Goal: Task Accomplishment & Management: Use online tool/utility

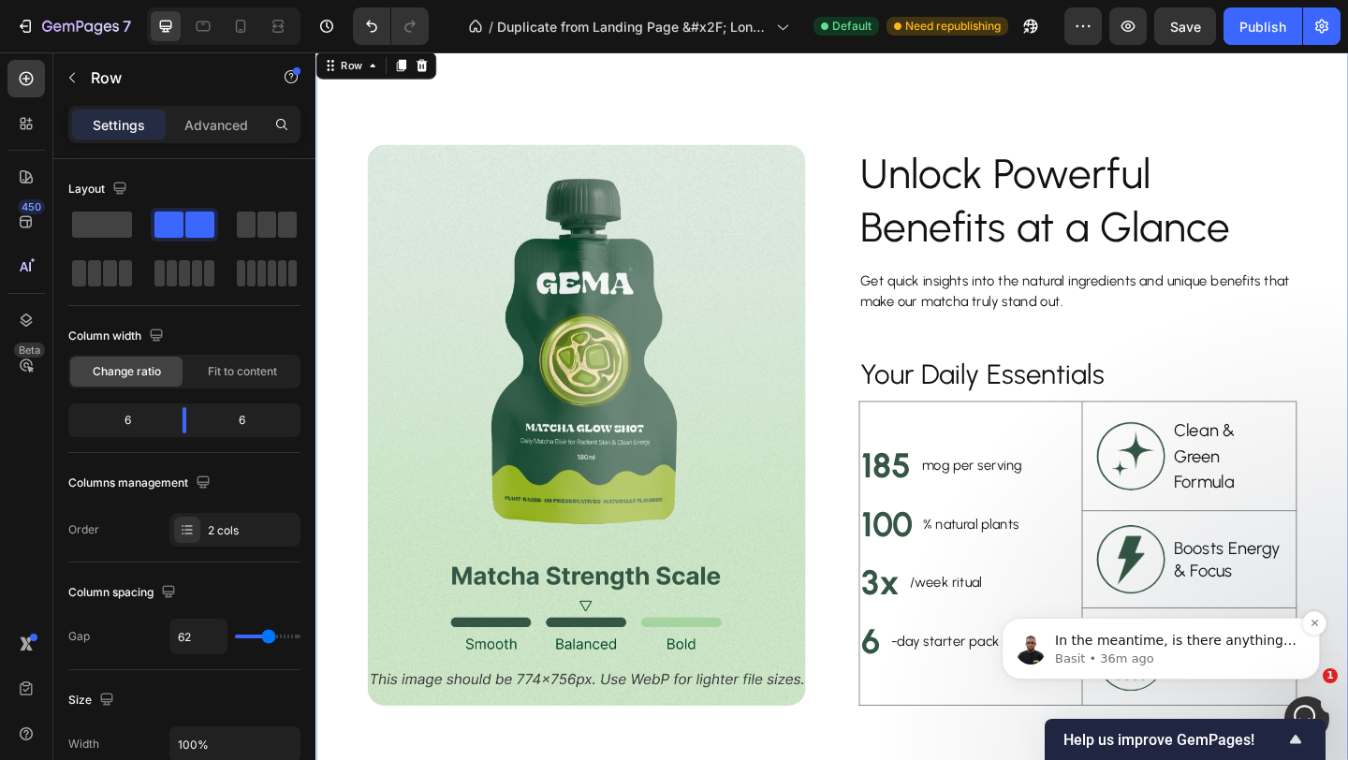
scroll to position [5126, 0]
click at [1190, 654] on p "Basit • 36m ago" at bounding box center [1175, 658] width 241 height 17
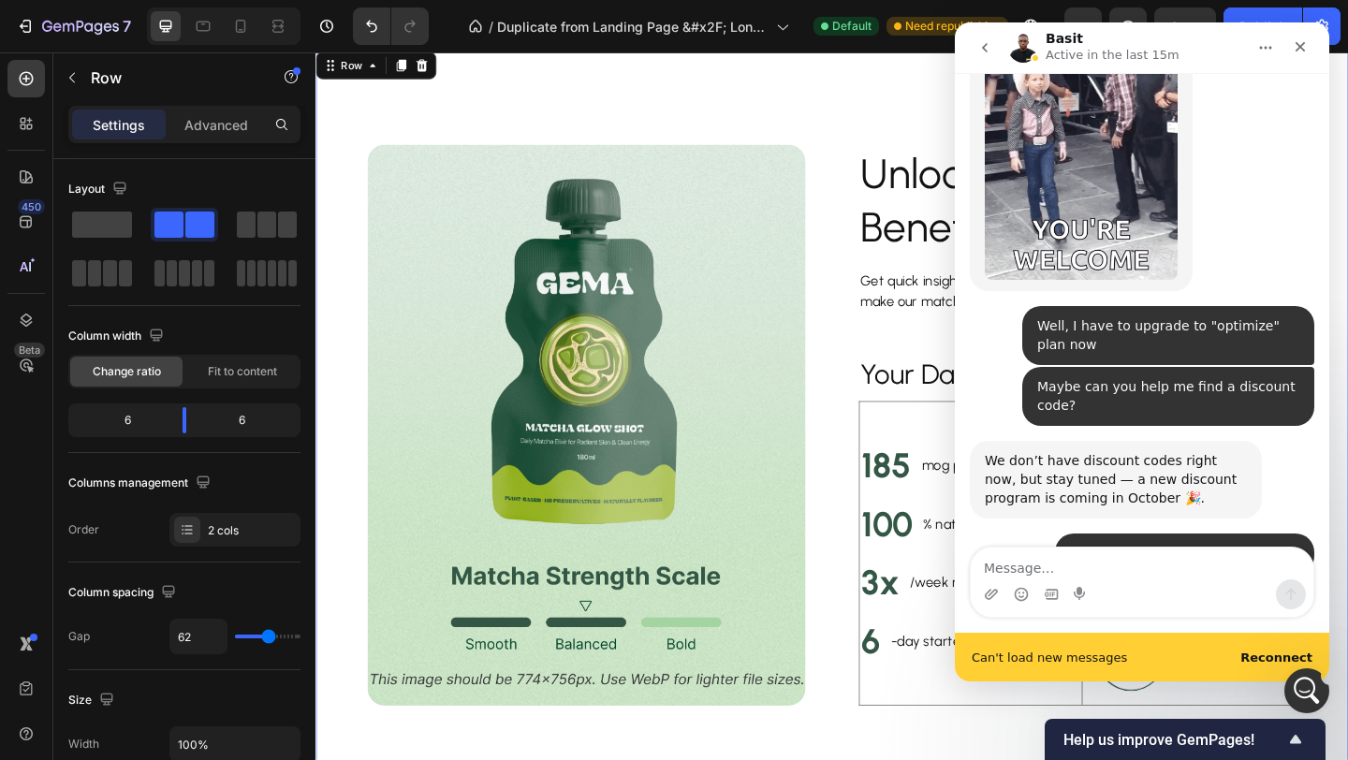
scroll to position [0, 0]
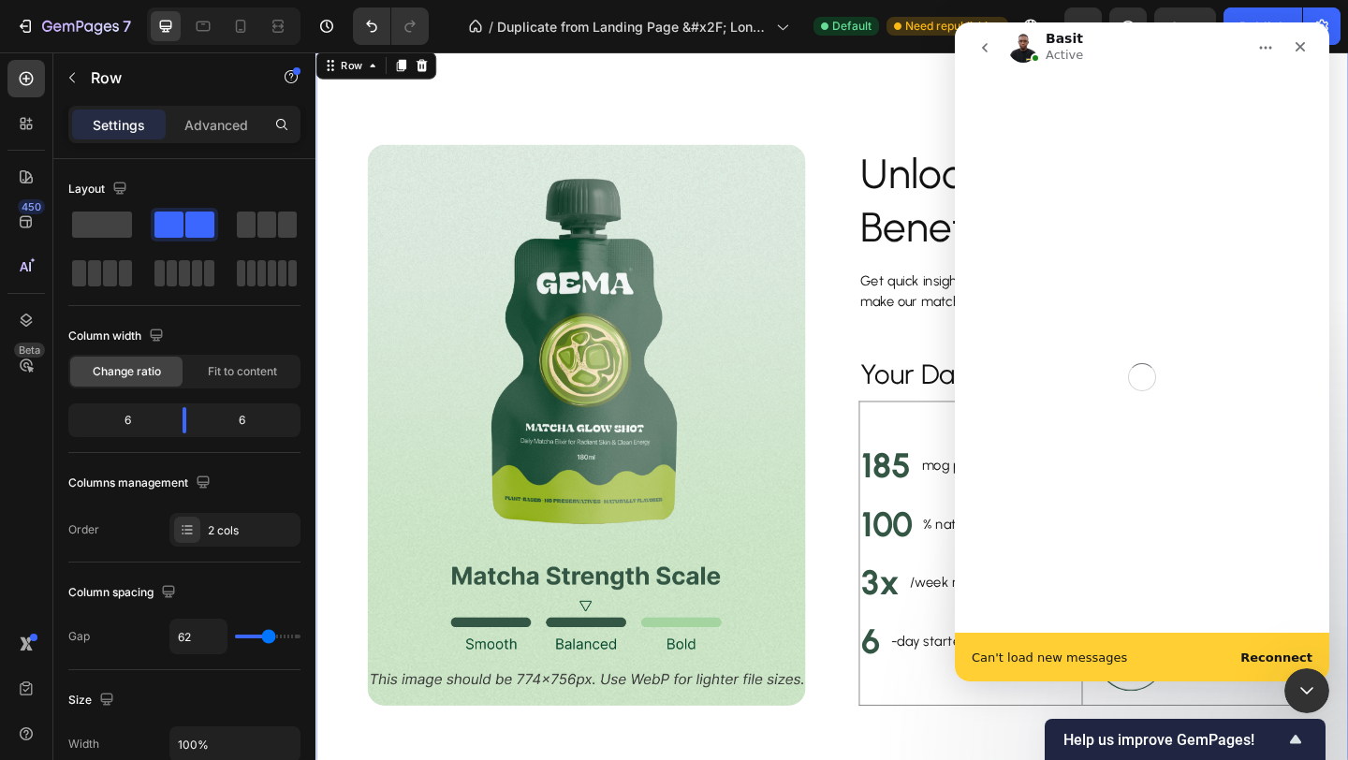
click at [1267, 662] on b "Reconnect" at bounding box center [1276, 657] width 72 height 14
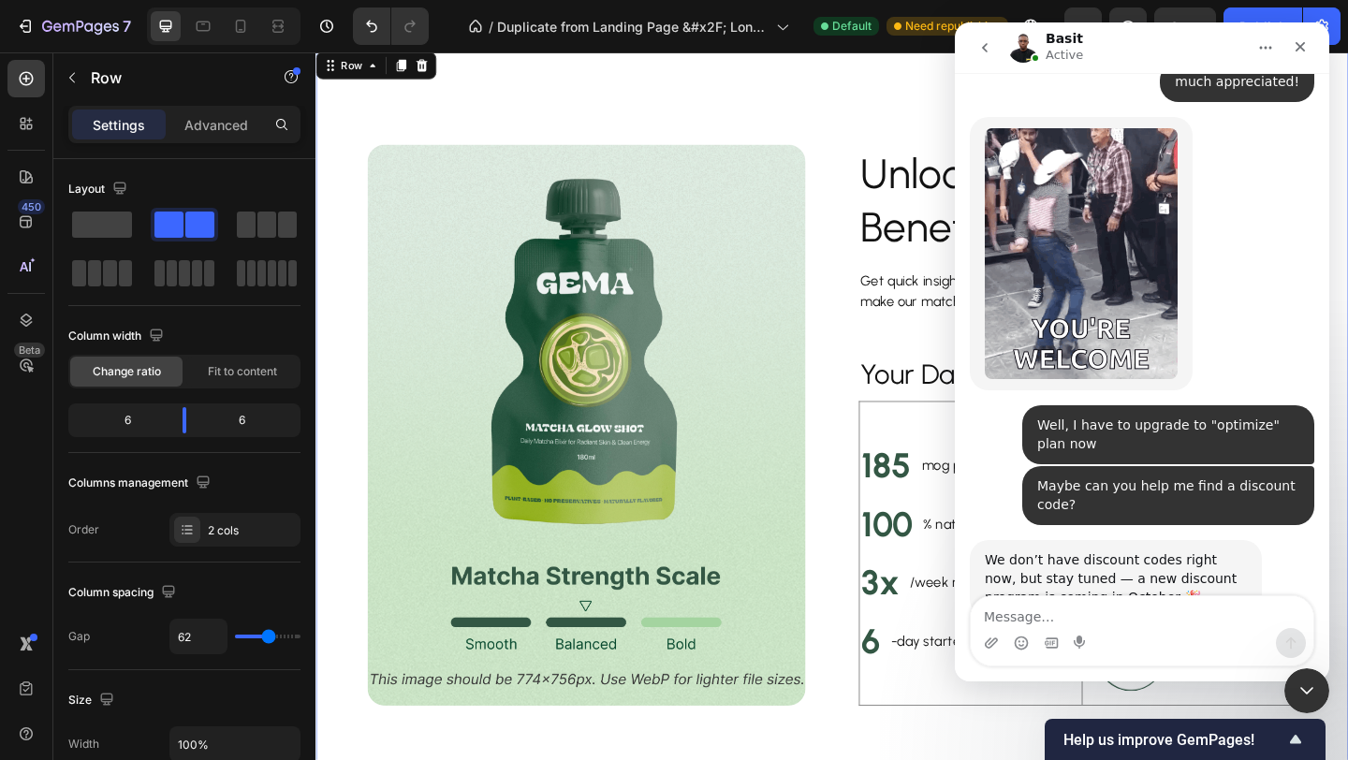
scroll to position [5108, 0]
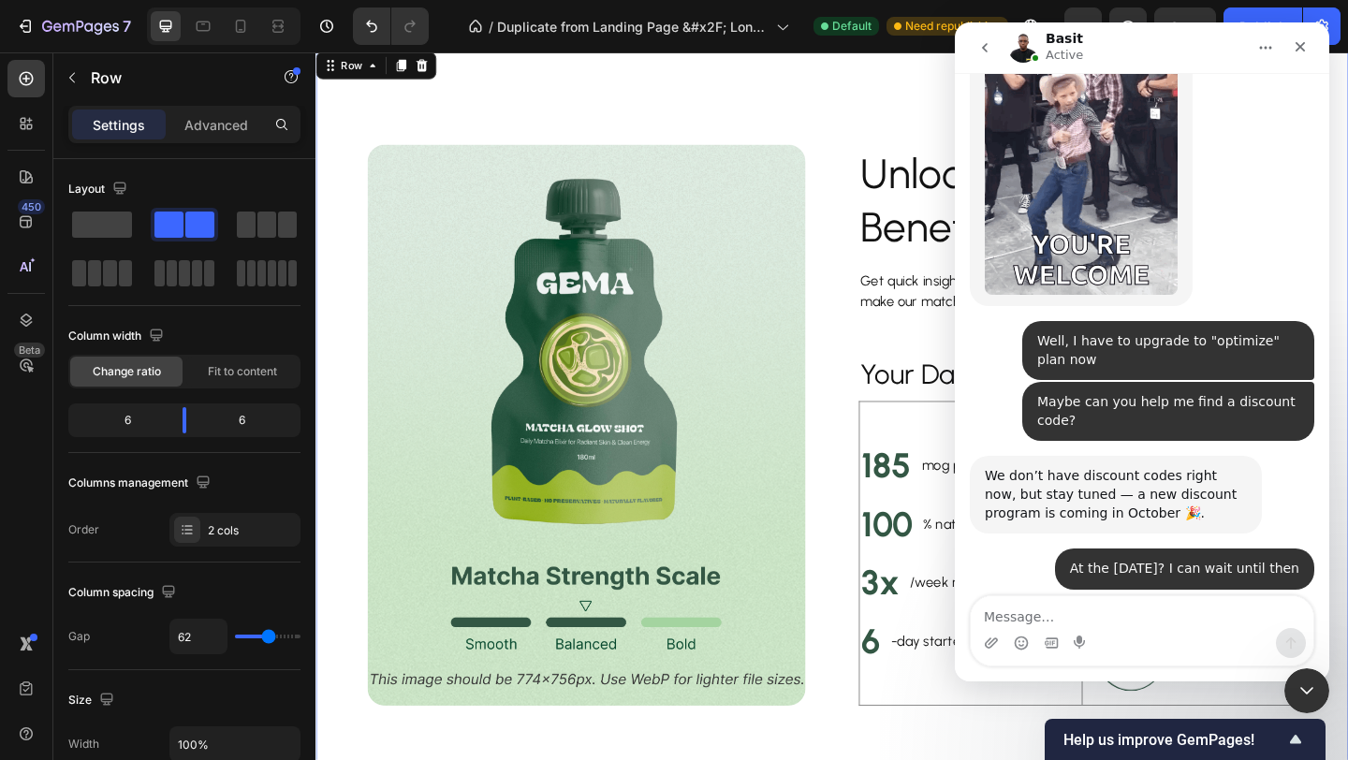
click at [1110, 609] on textarea "Message…" at bounding box center [1141, 612] width 342 height 32
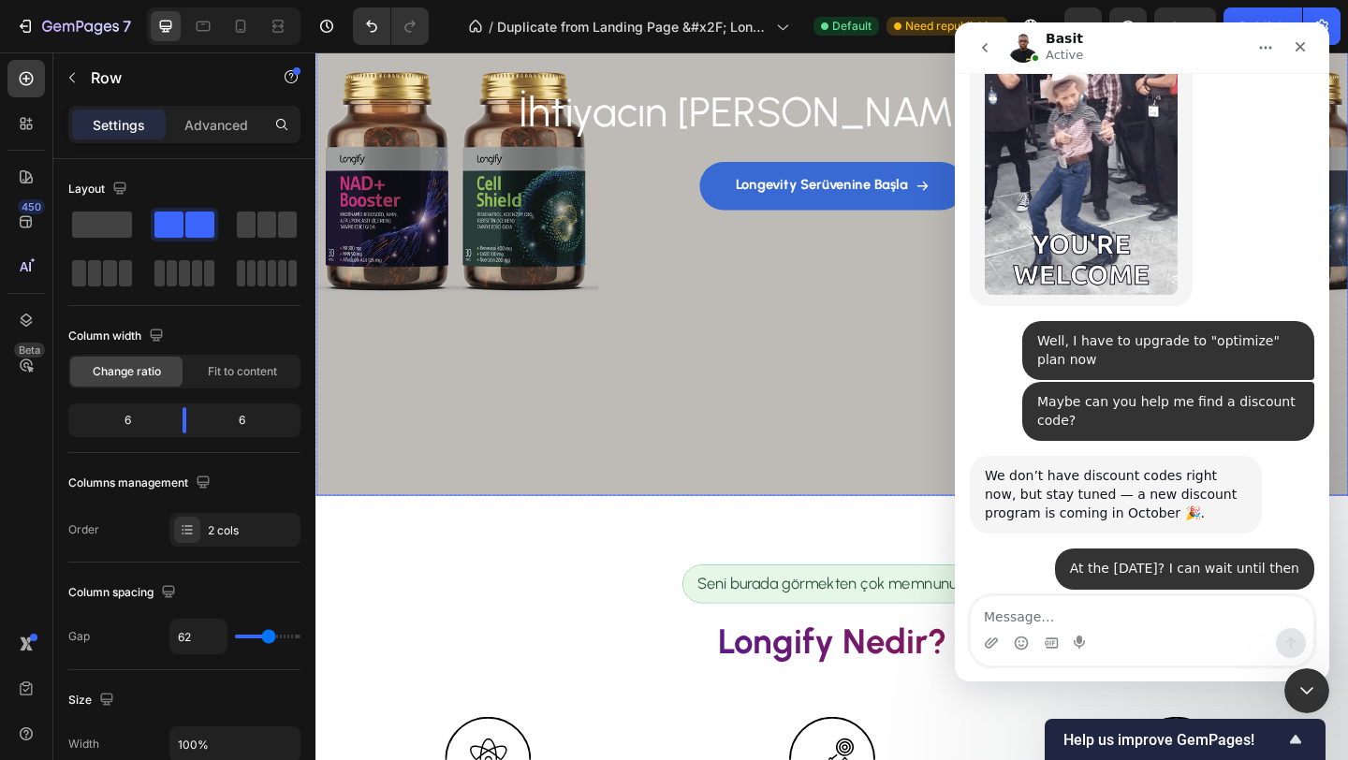
scroll to position [0, 0]
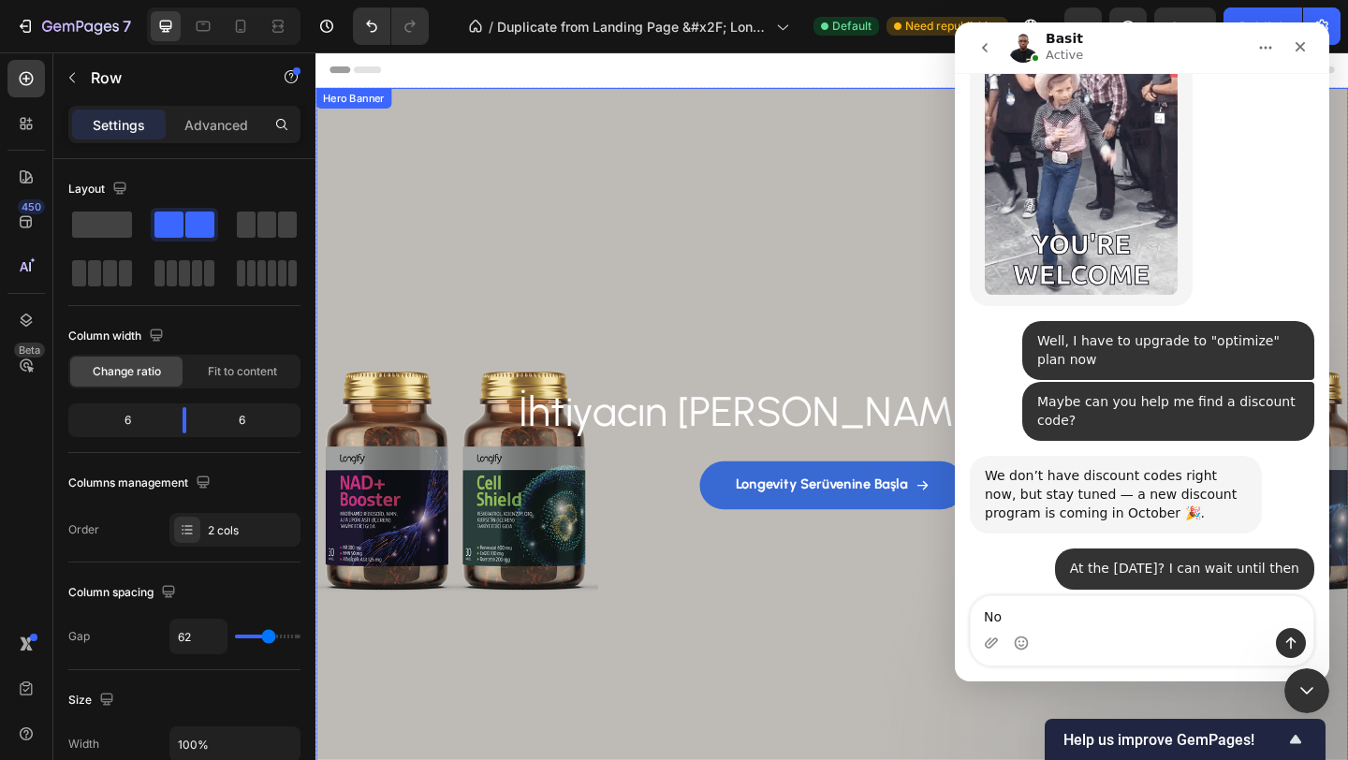
type textarea "N"
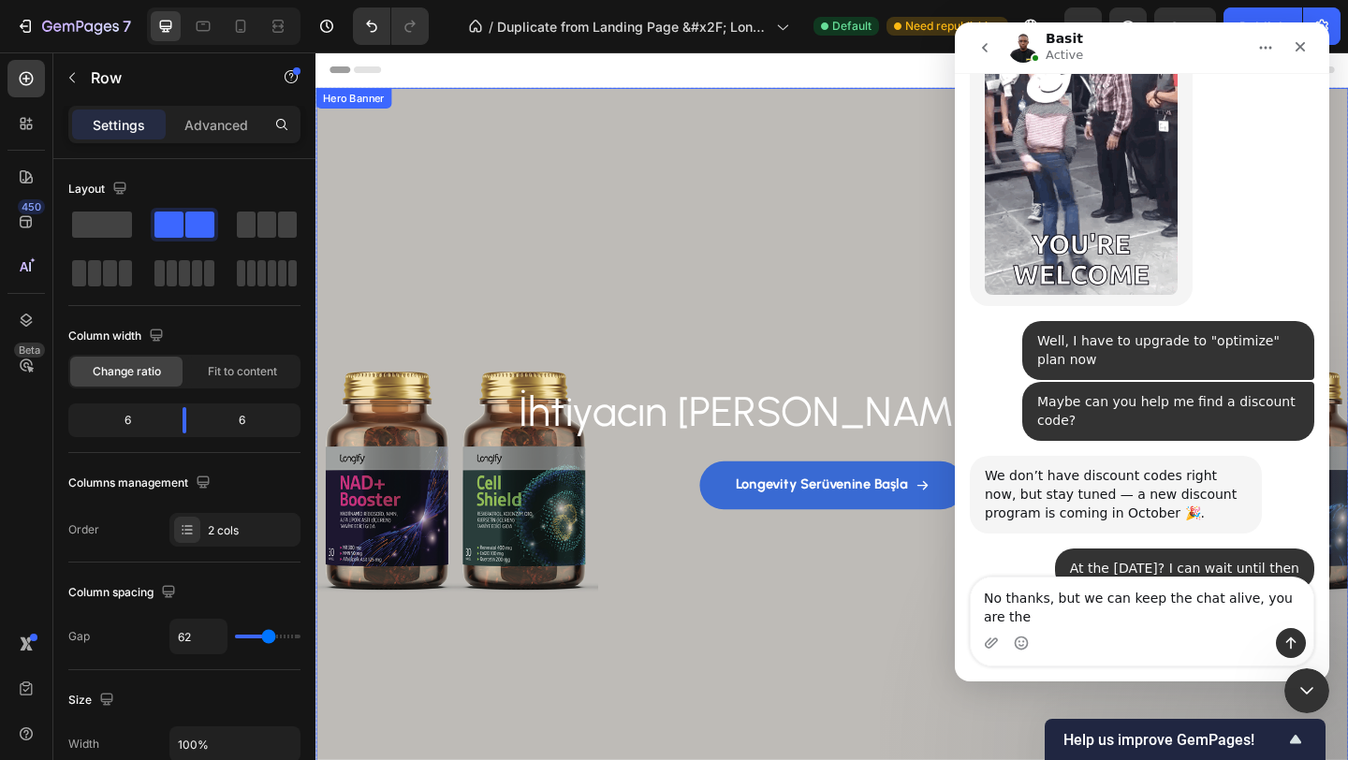
scroll to position [5127, 0]
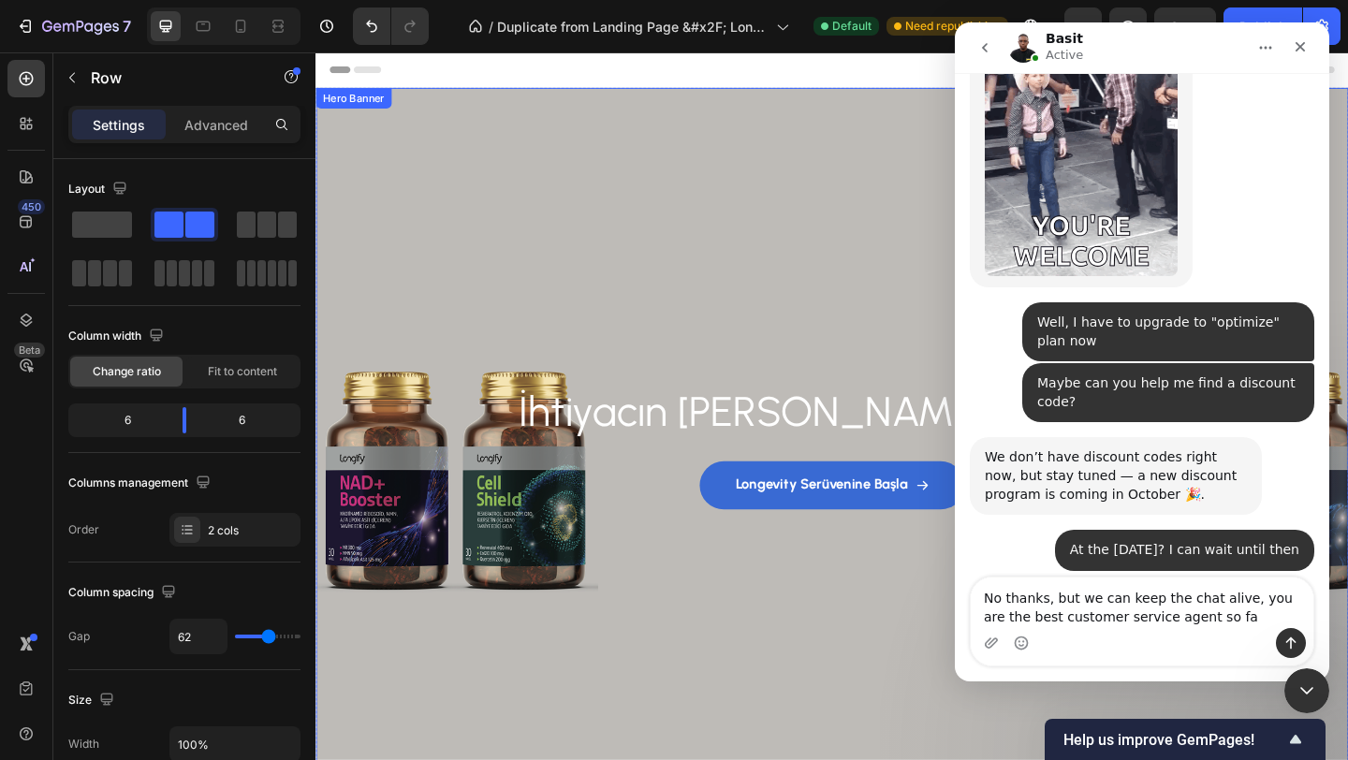
type textarea "No thanks, but we can keep the chat alive, you are the best customer service ag…"
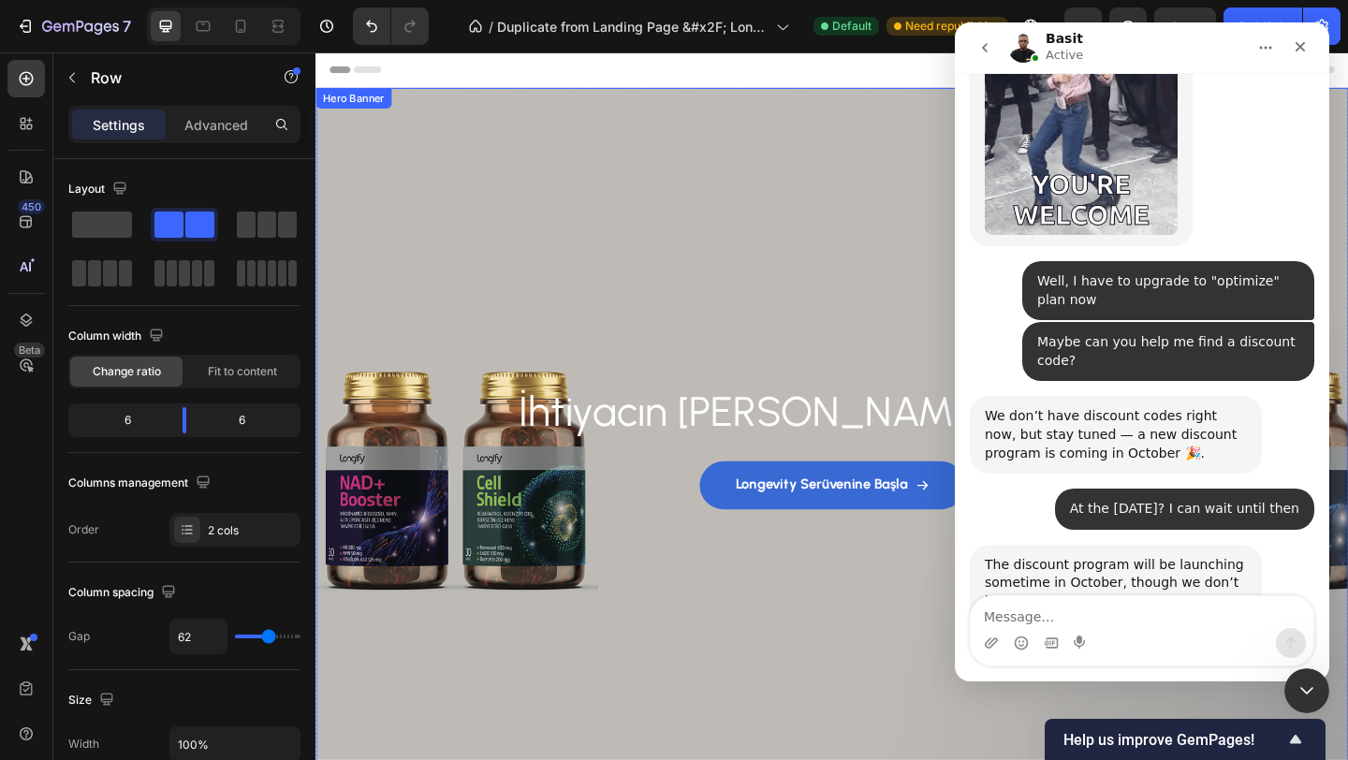
scroll to position [5170, 0]
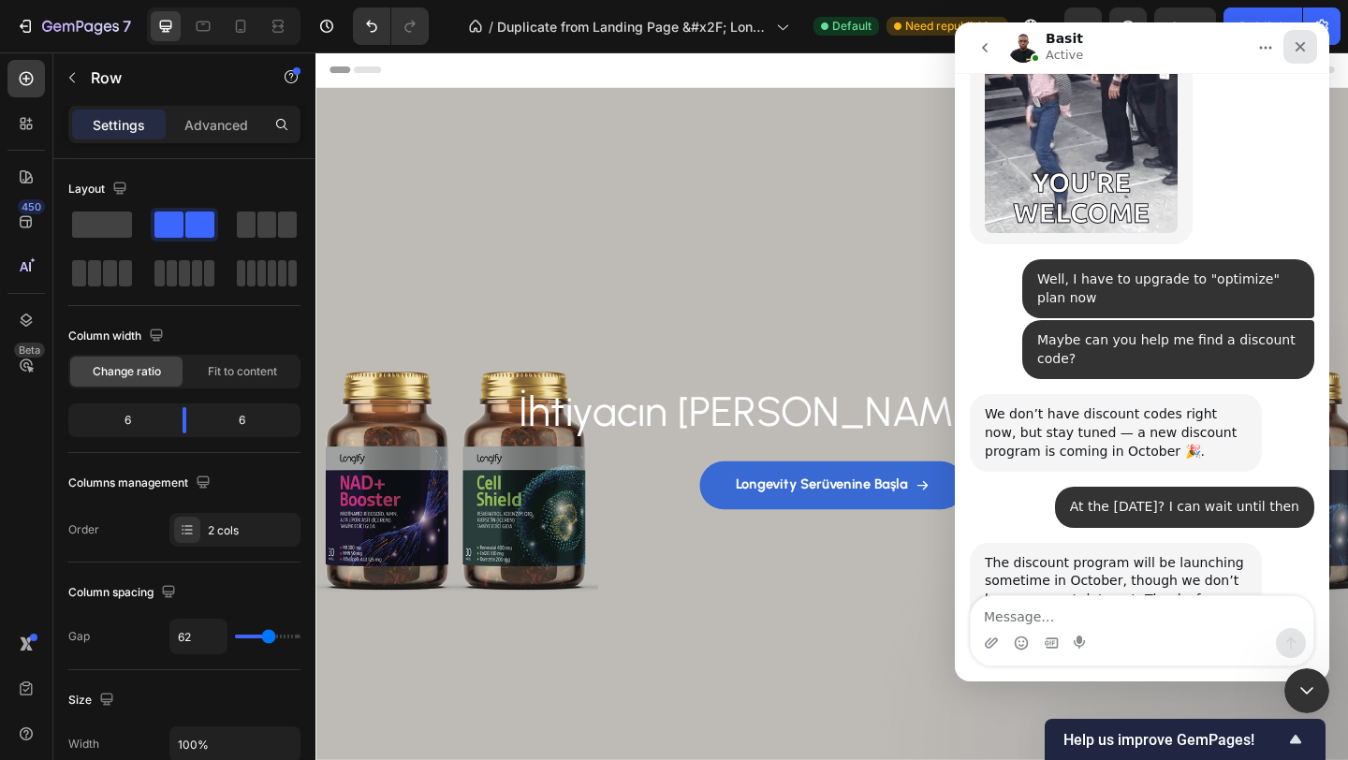
drag, startPoint x: 1301, startPoint y: 50, endPoint x: 1933, endPoint y: 128, distance: 637.5
click at [1301, 50] on icon "Close" at bounding box center [1299, 46] width 15 height 15
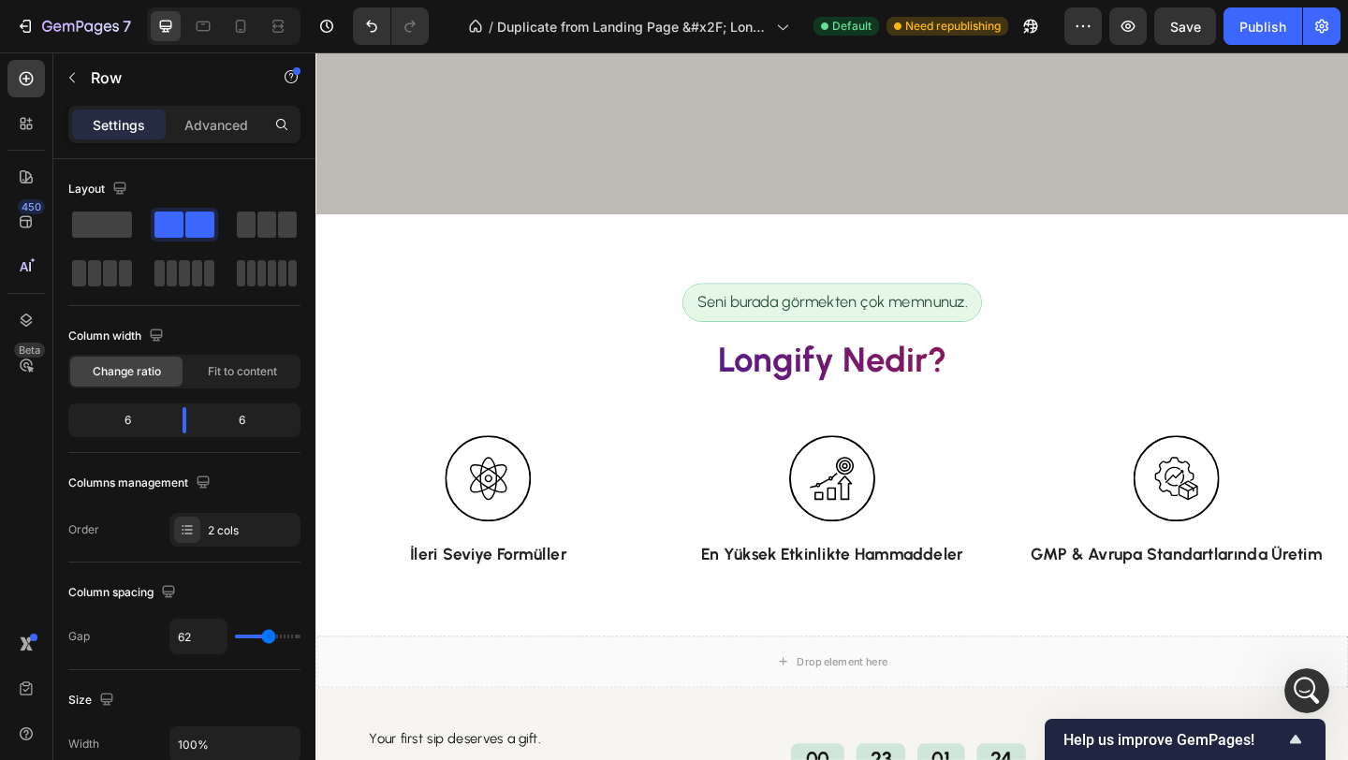
scroll to position [785, 0]
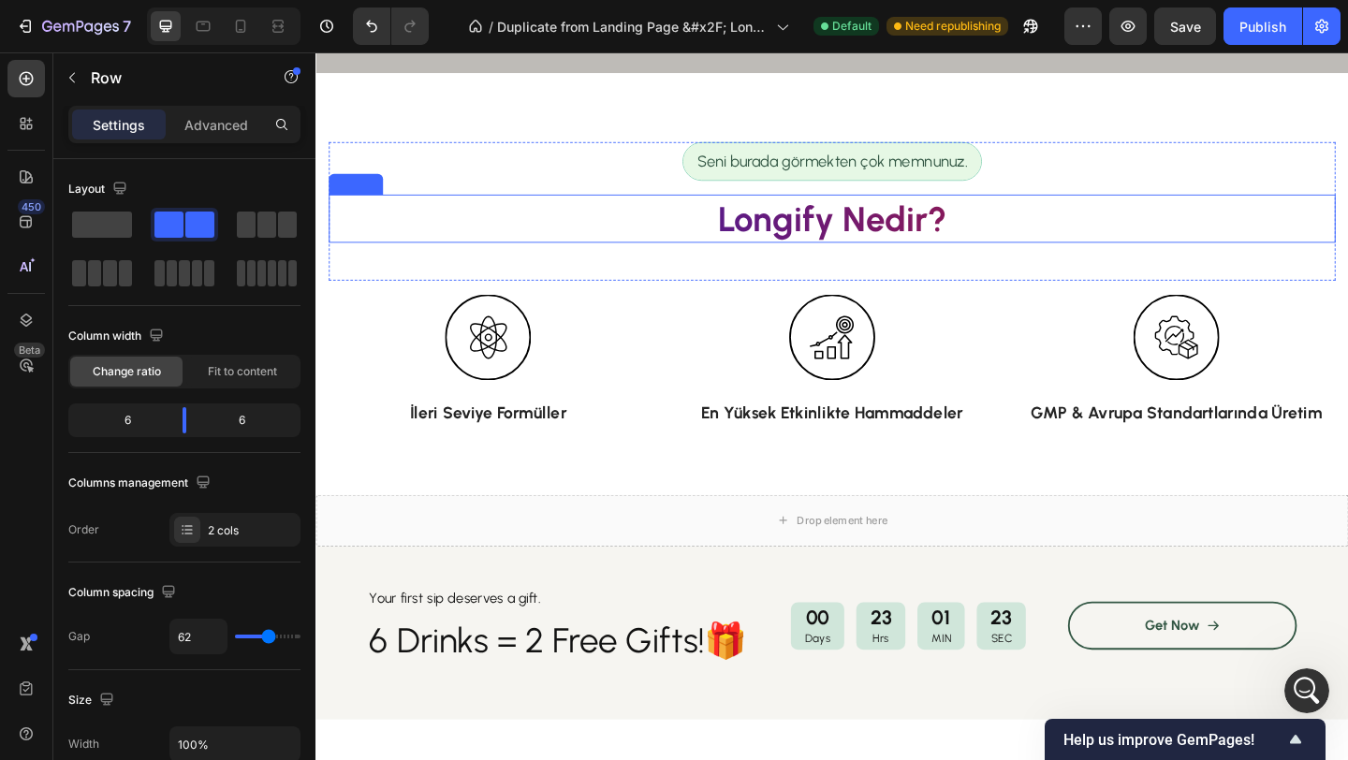
click at [850, 247] on h2 "Longify Nedir?" at bounding box center [876, 233] width 1095 height 52
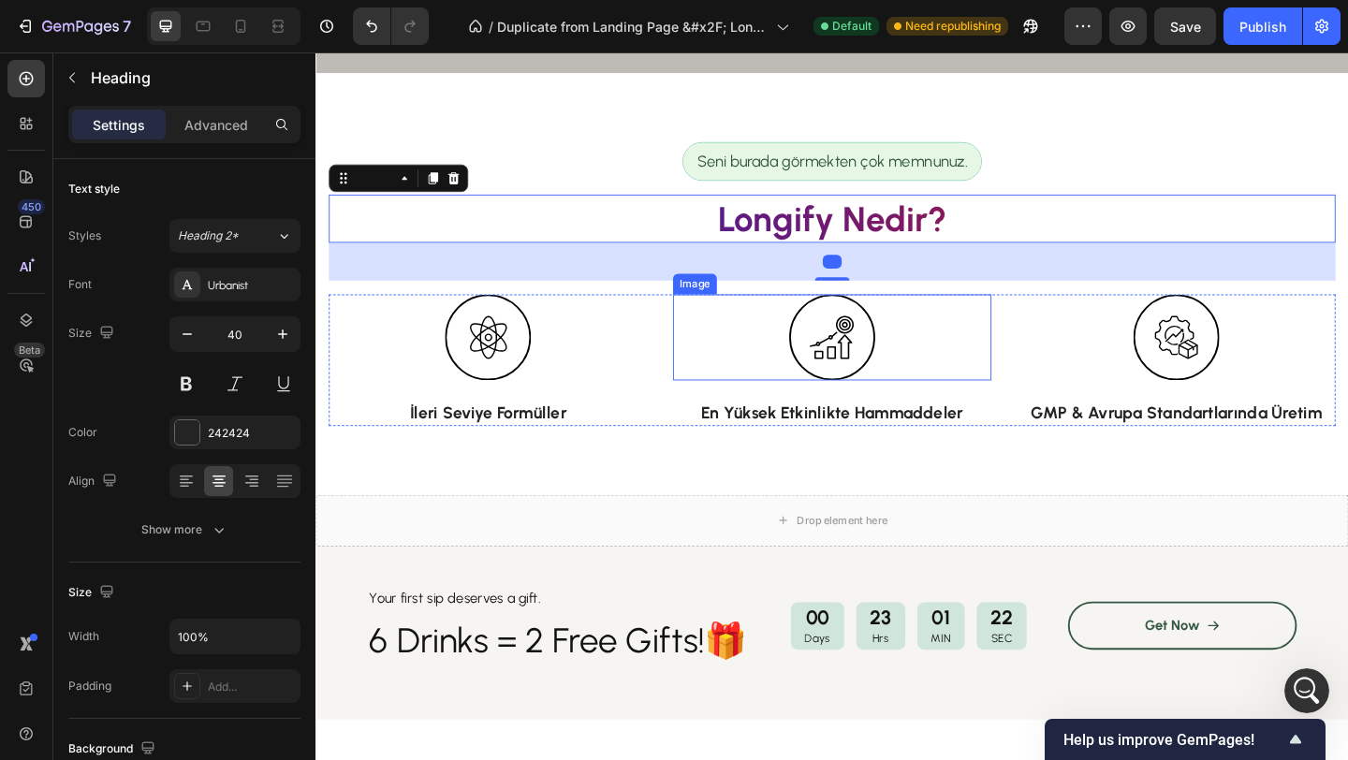
click at [750, 401] on div at bounding box center [877, 362] width 346 height 94
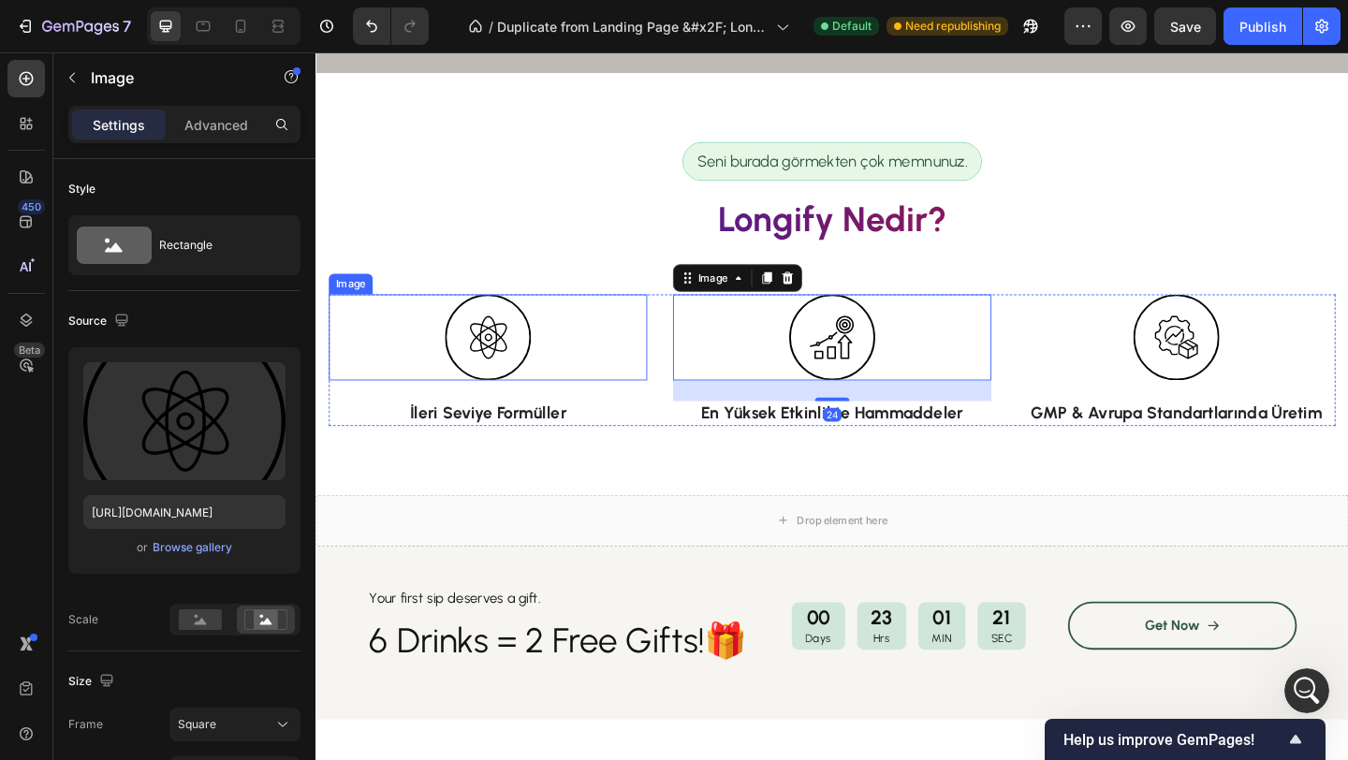
click at [638, 395] on div at bounding box center [502, 362] width 346 height 94
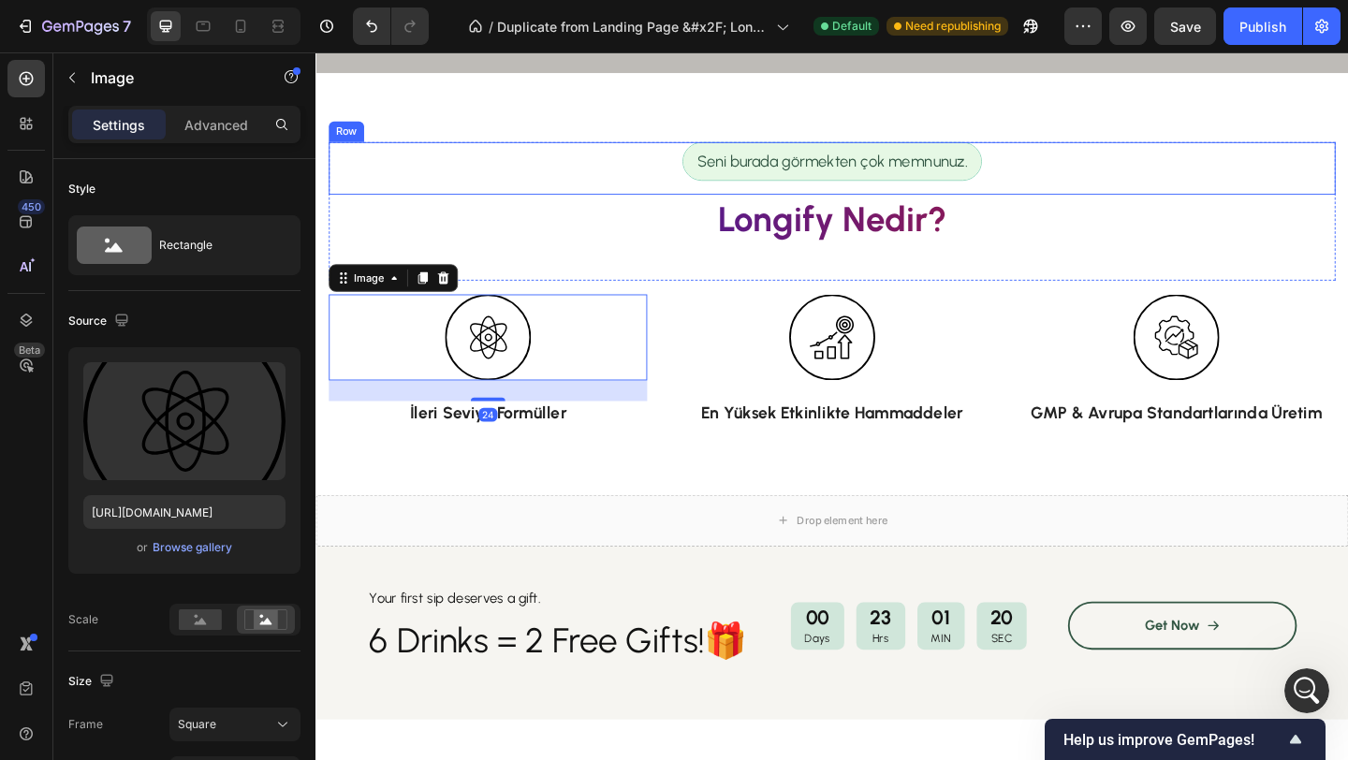
click at [681, 166] on div "Seni burada görmekten çok memnunuz. Text Block Row" at bounding box center [876, 178] width 1095 height 57
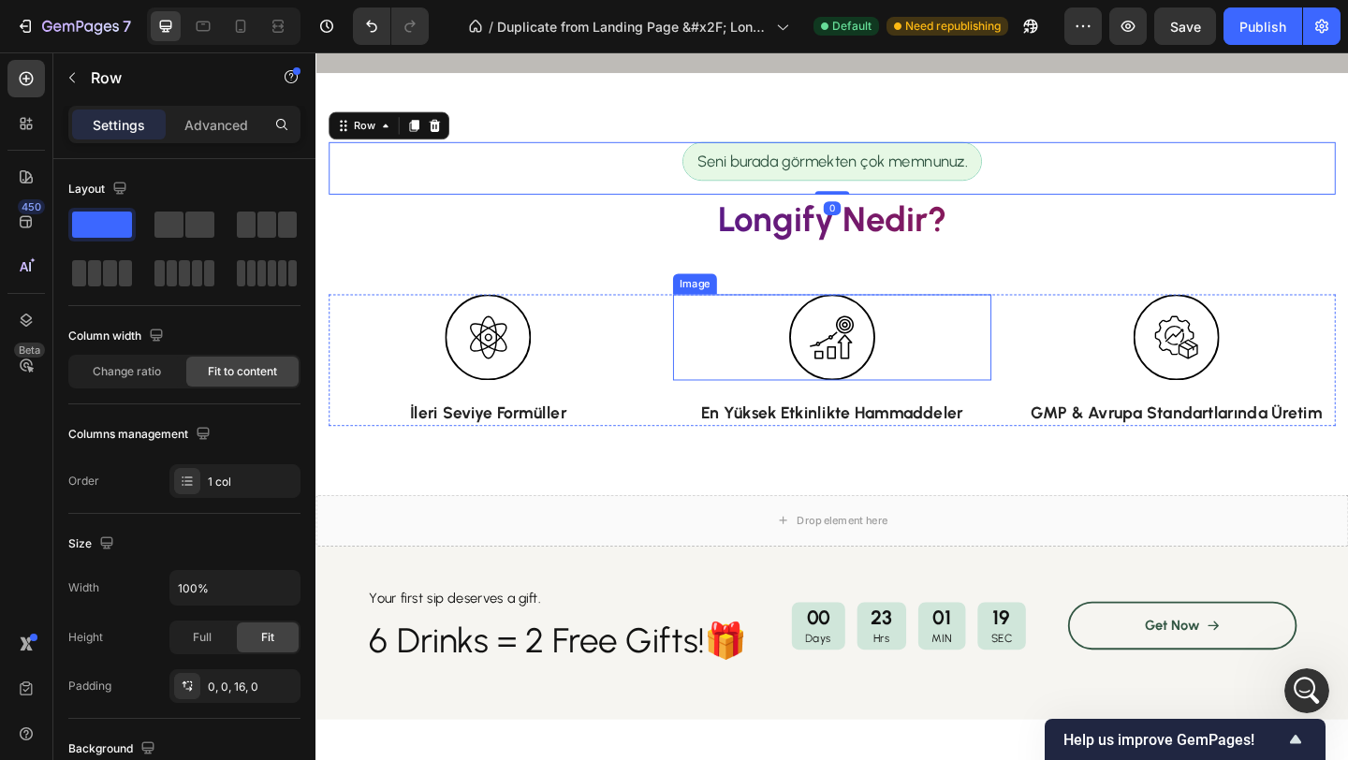
click at [778, 366] on div at bounding box center [877, 362] width 346 height 94
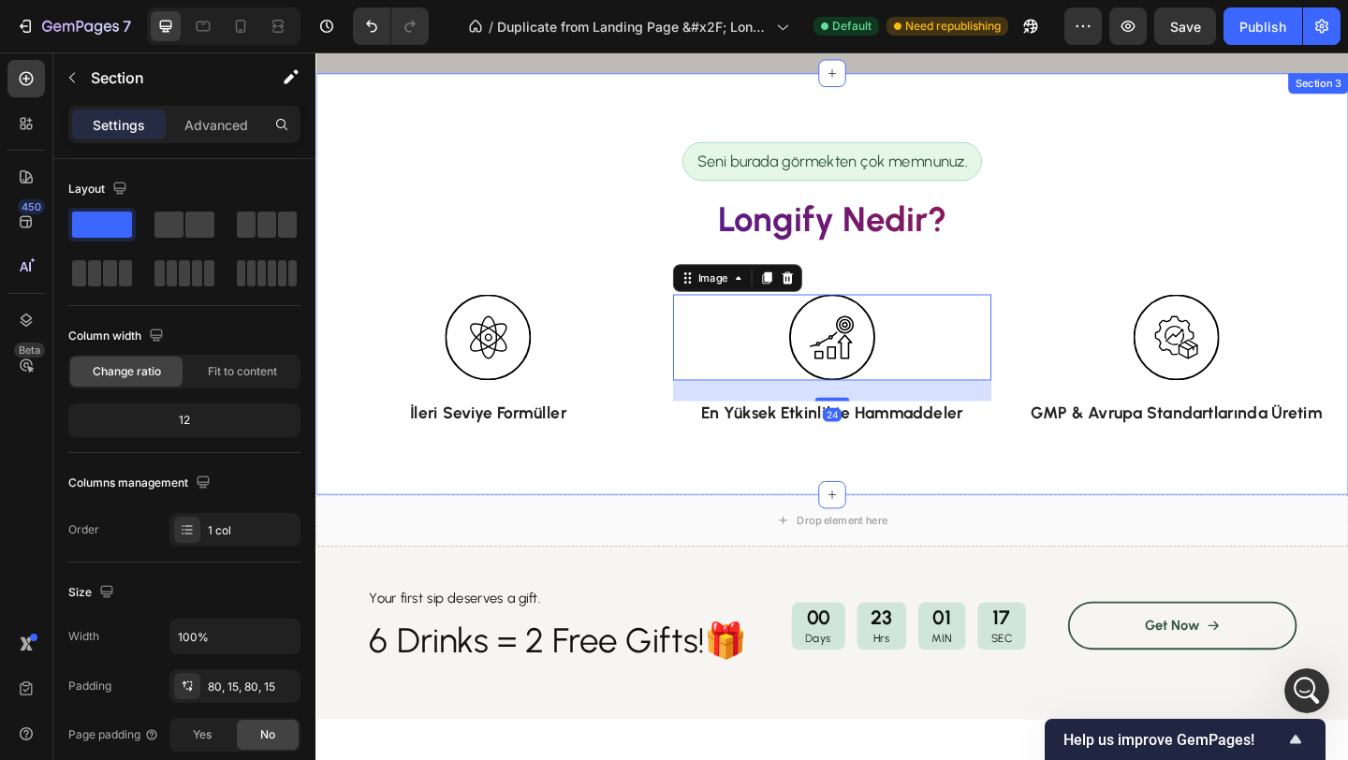
click at [594, 130] on div "Seni burada görmekten çok memnunuz. Text Block Row Longify Nedir? Heading Row I…" at bounding box center [876, 304] width 1123 height 459
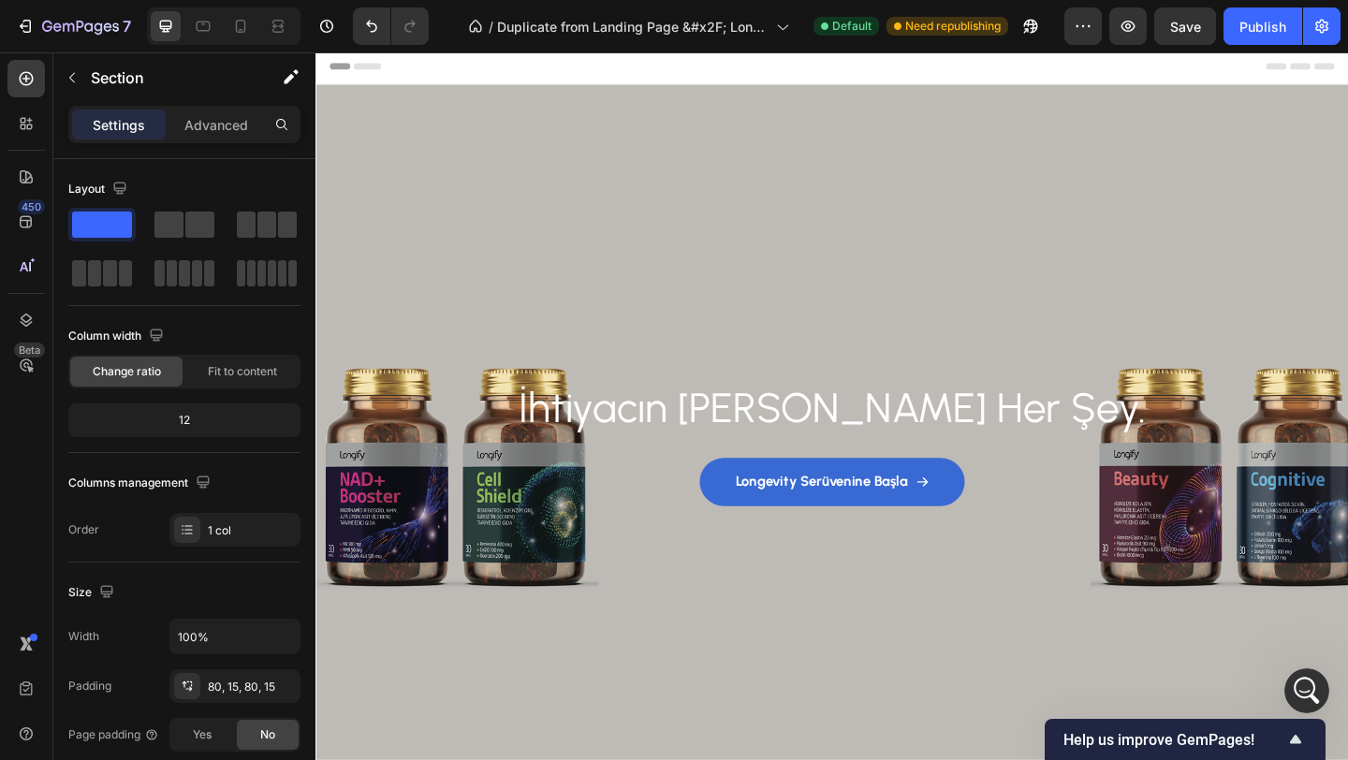
scroll to position [0, 0]
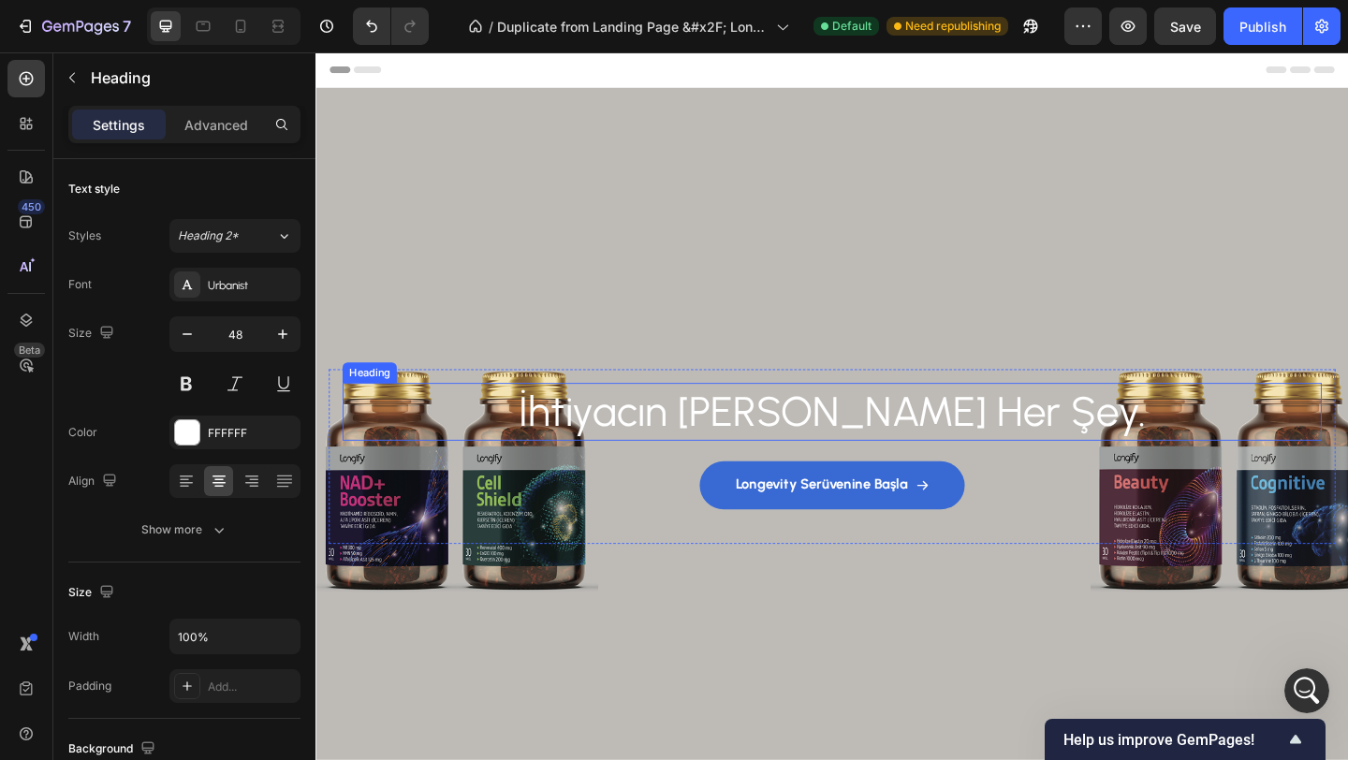
click at [755, 439] on h2 "İhtiyacın [PERSON_NAME] Her Şey." at bounding box center [876, 443] width 1065 height 62
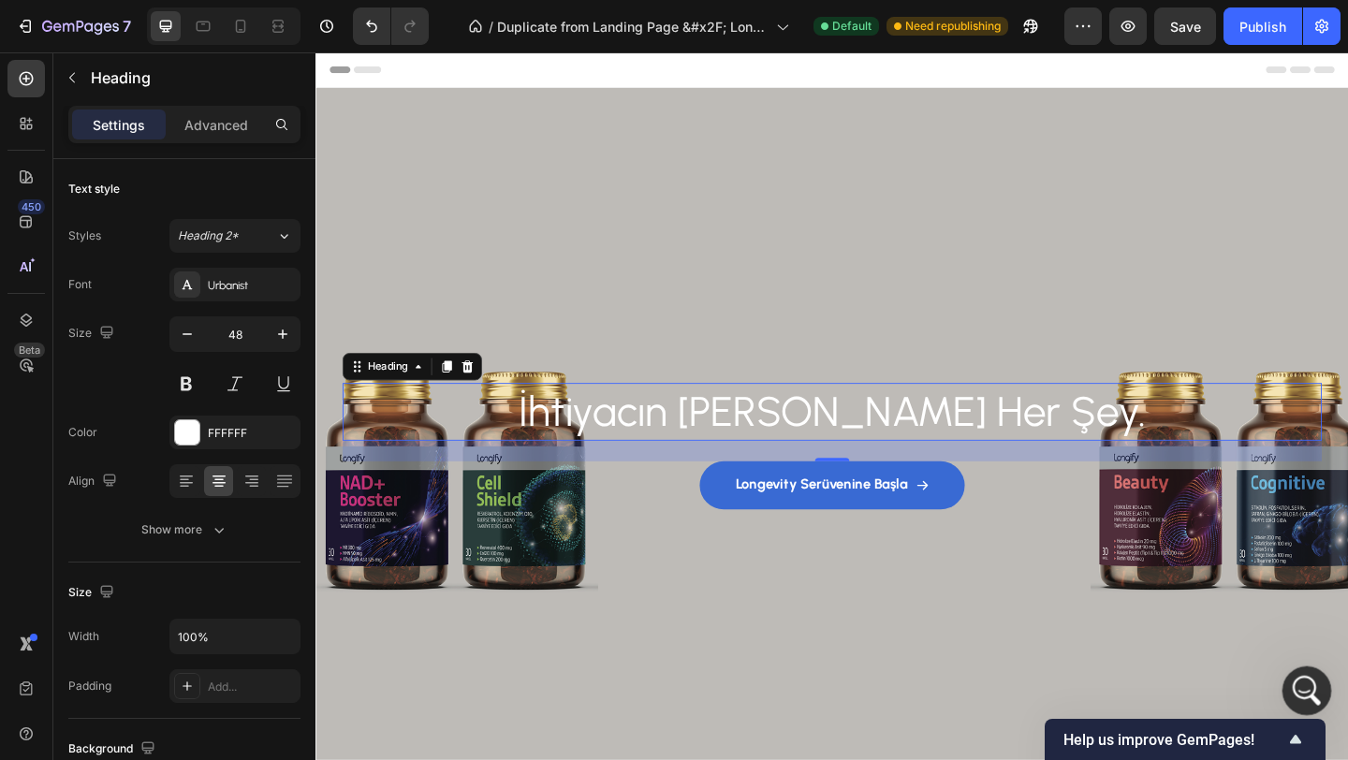
click at [1315, 683] on icon "Open Intercom Messenger" at bounding box center [1304, 688] width 31 height 31
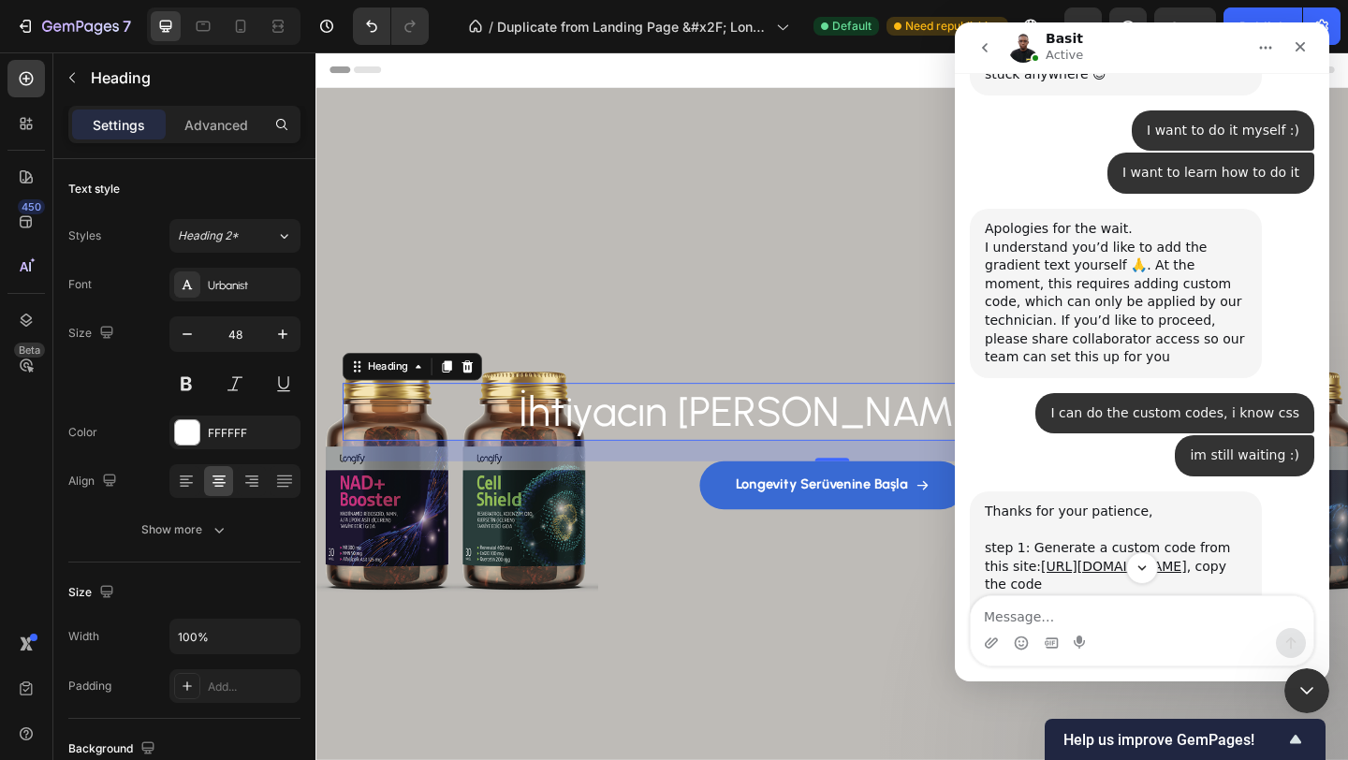
scroll to position [4082, 0]
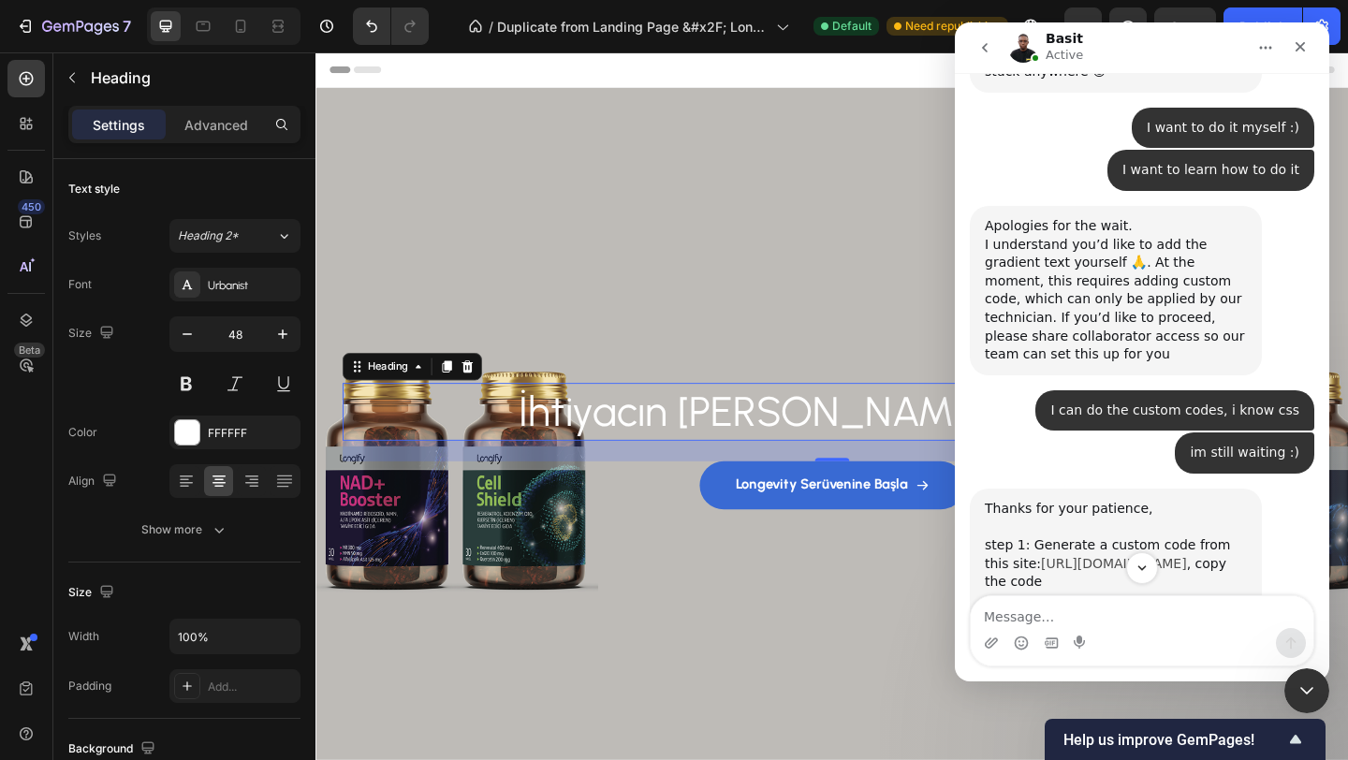
click at [1085, 556] on link "[URL][DOMAIN_NAME]" at bounding box center [1114, 563] width 146 height 15
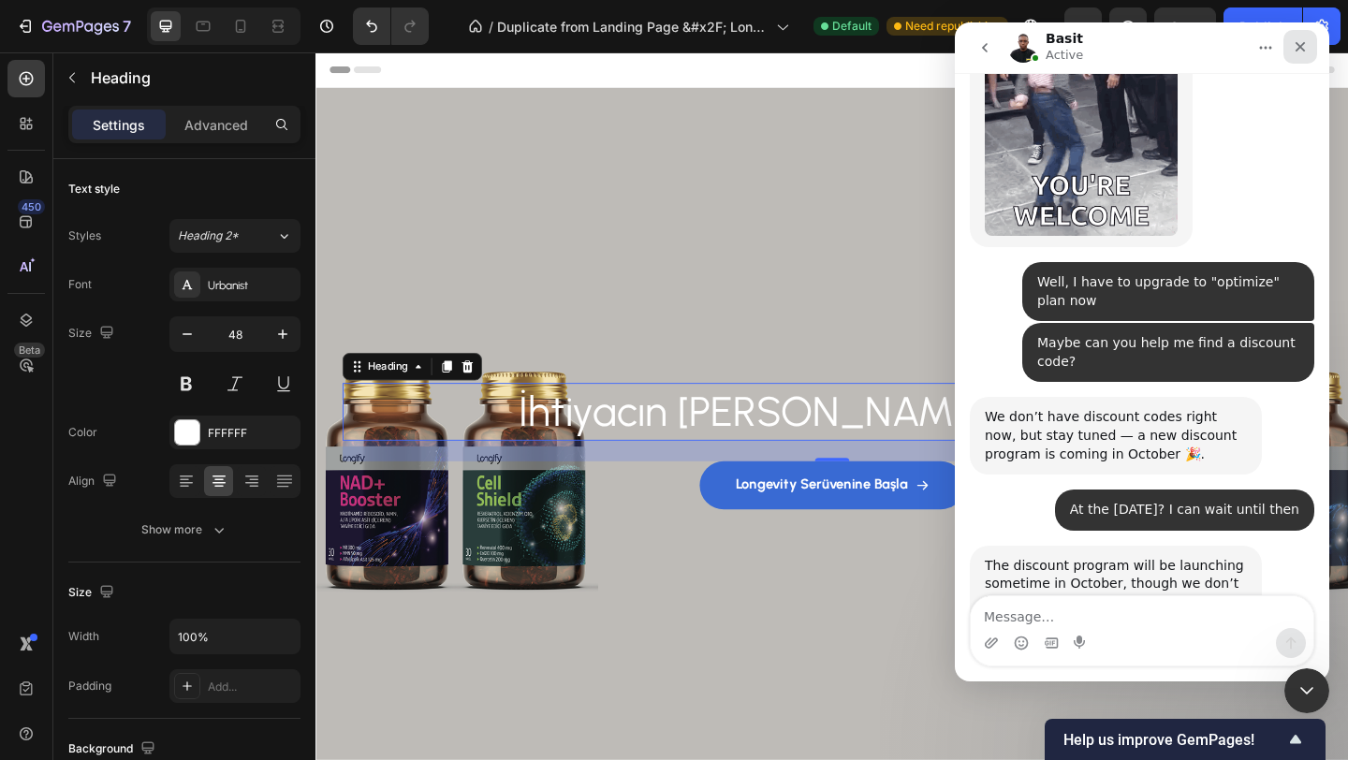
click at [1292, 54] on div "Close" at bounding box center [1300, 47] width 34 height 34
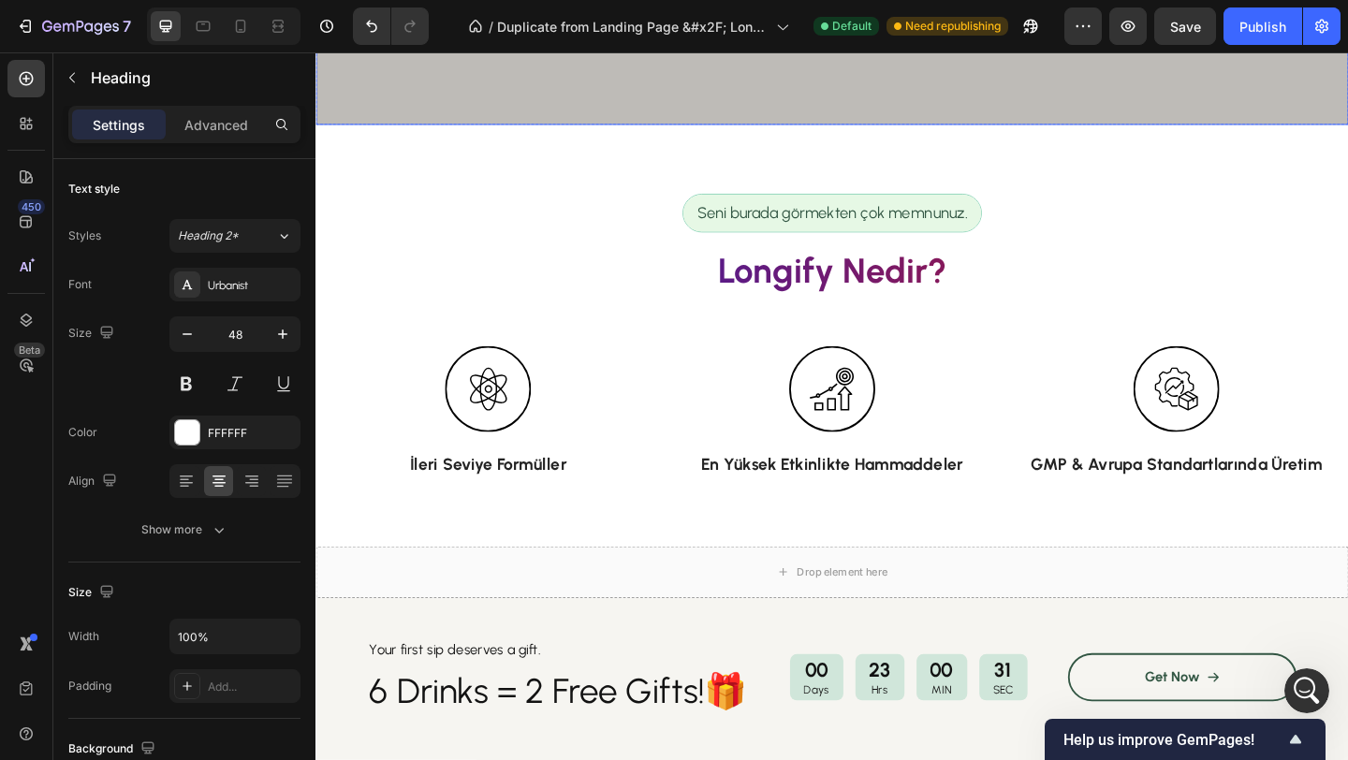
scroll to position [794, 0]
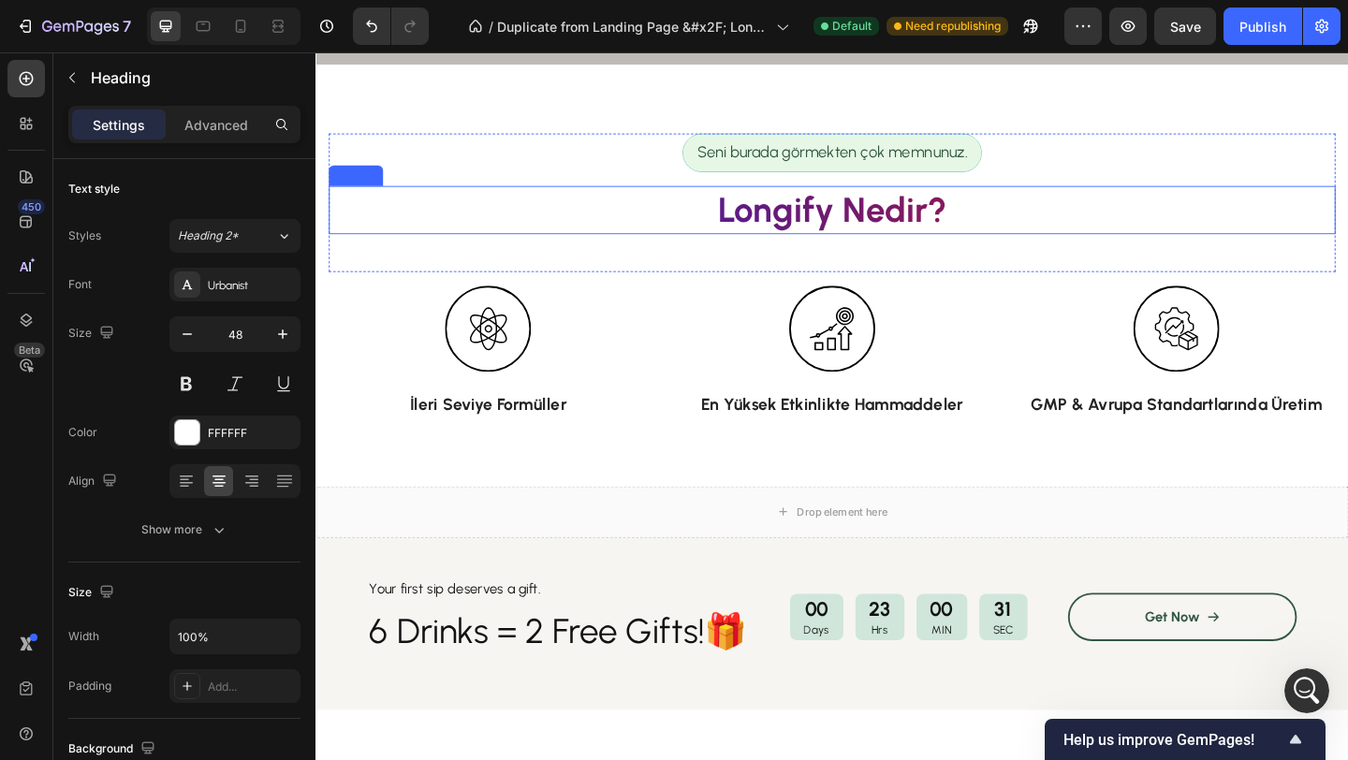
click at [918, 227] on h2 "Longify Nedir?" at bounding box center [876, 223] width 1095 height 52
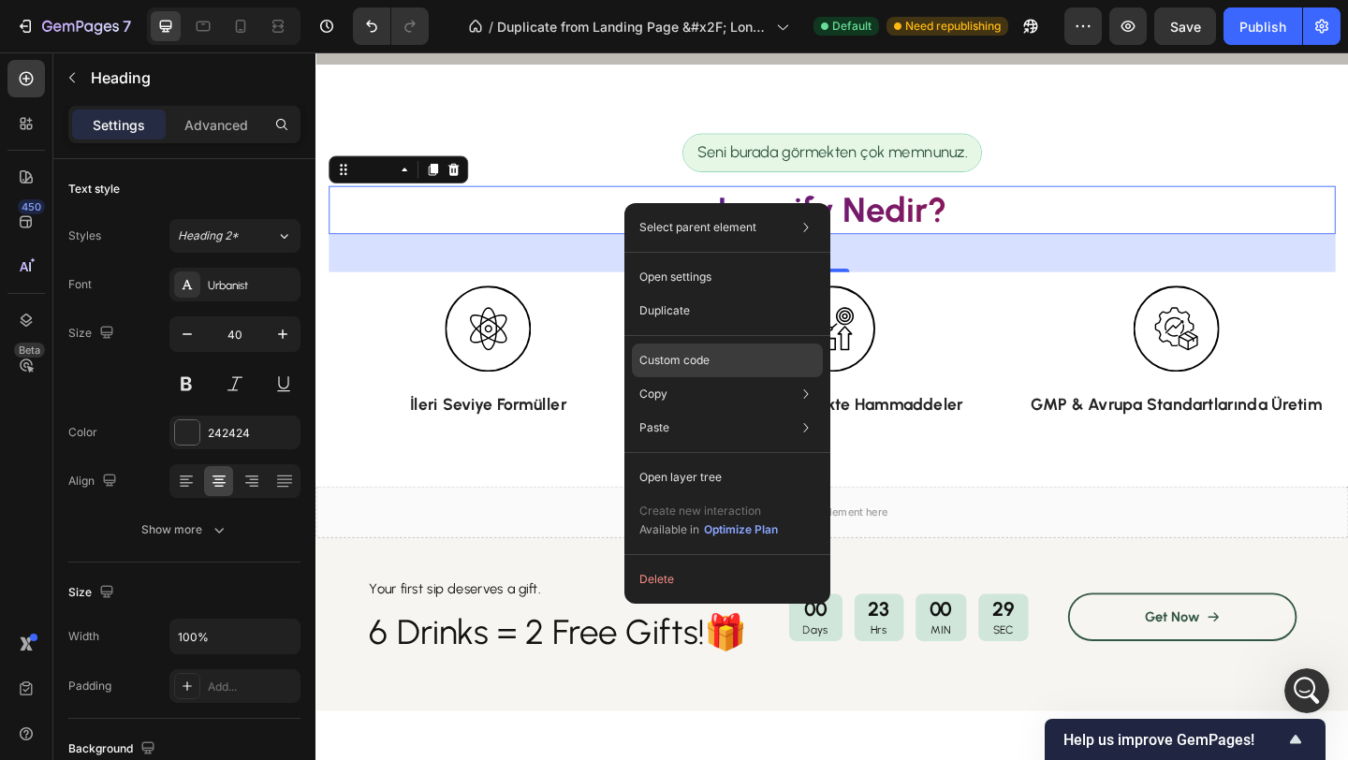
click at [680, 360] on p "Custom code" at bounding box center [674, 360] width 70 height 17
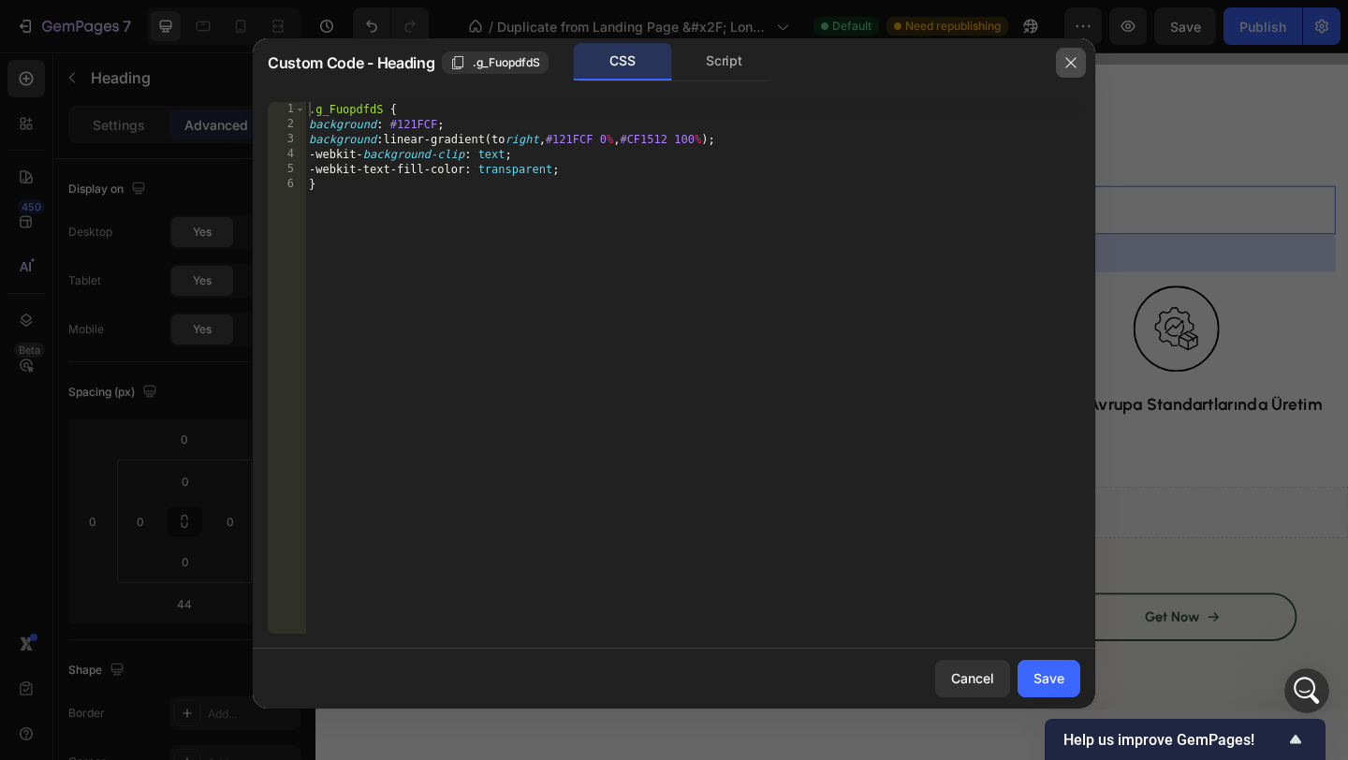
click at [1070, 59] on icon "button" at bounding box center [1070, 62] width 15 height 15
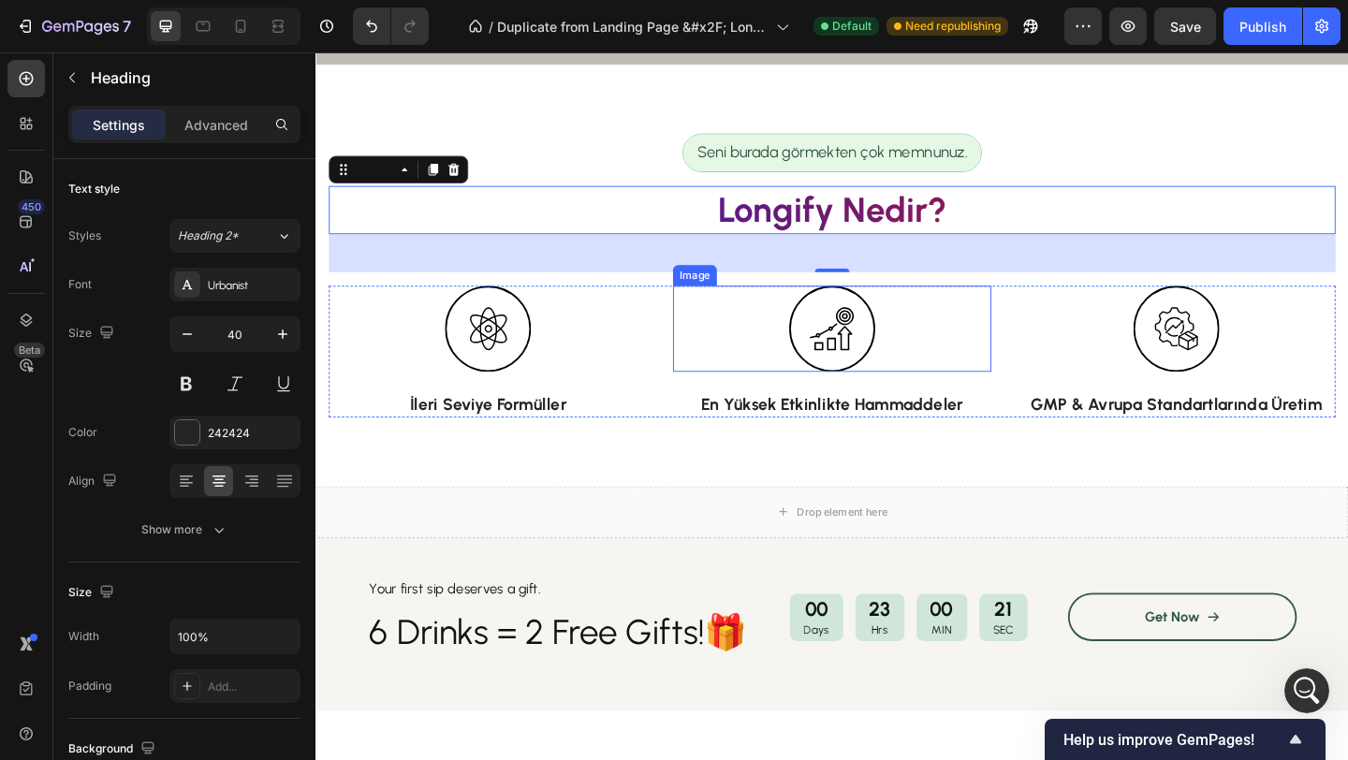
click at [1036, 324] on div at bounding box center [877, 353] width 346 height 94
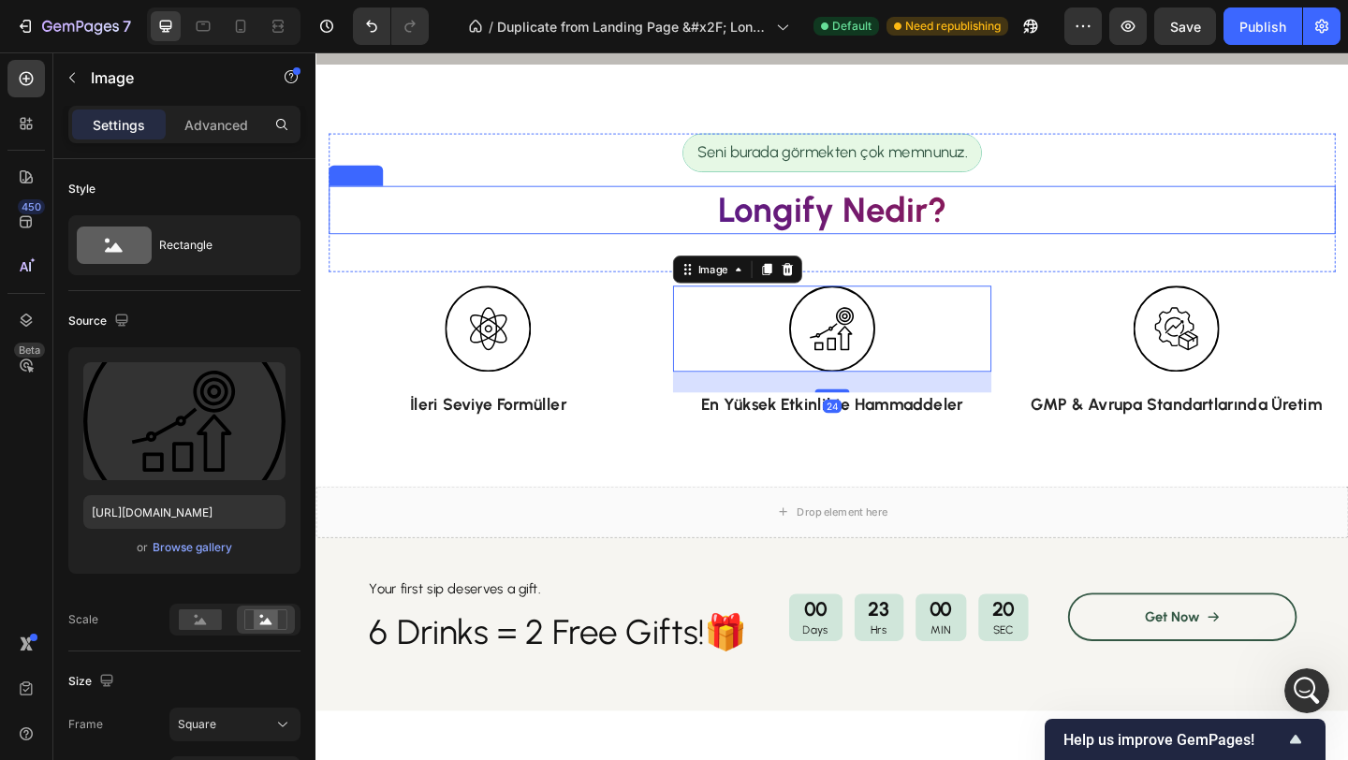
click at [942, 222] on h2 "Longify Nedir?" at bounding box center [876, 223] width 1095 height 52
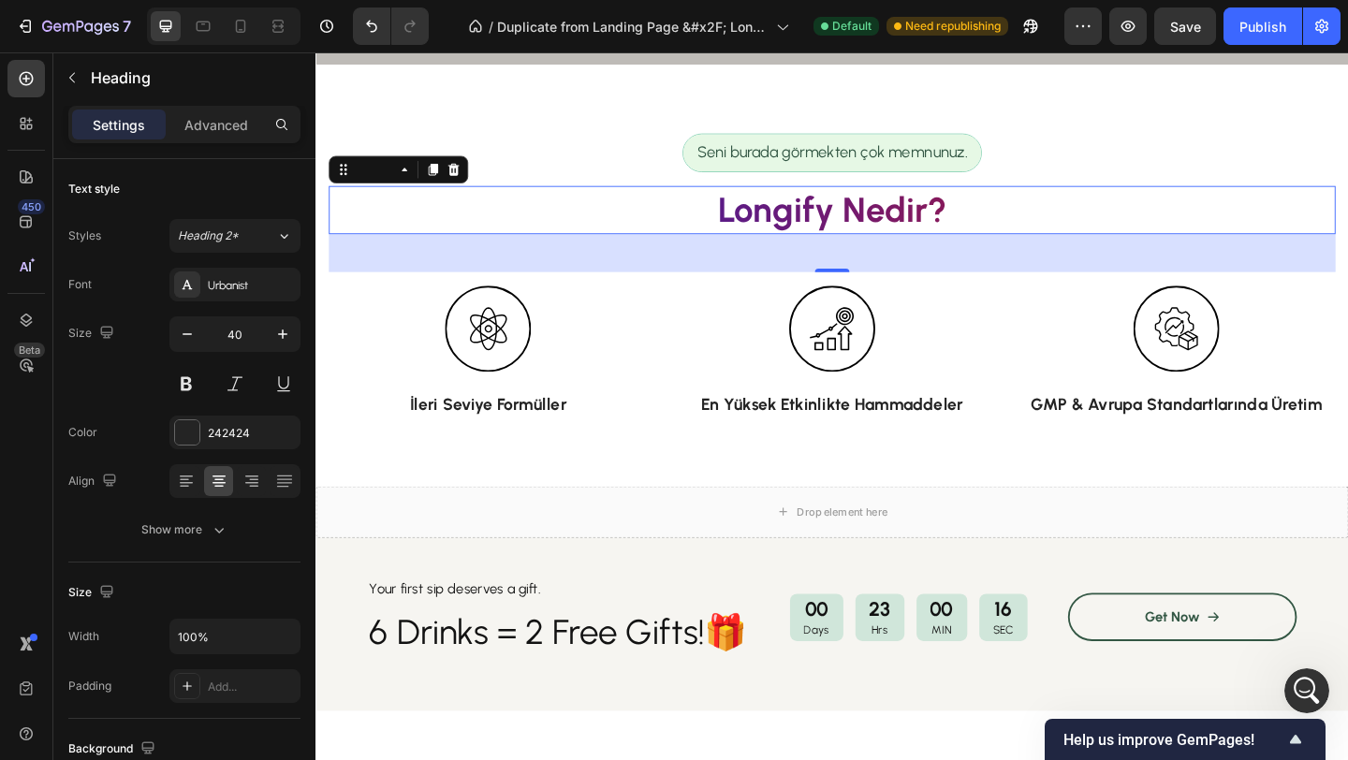
scroll to position [5261, 0]
click at [240, 25] on icon at bounding box center [240, 26] width 19 height 19
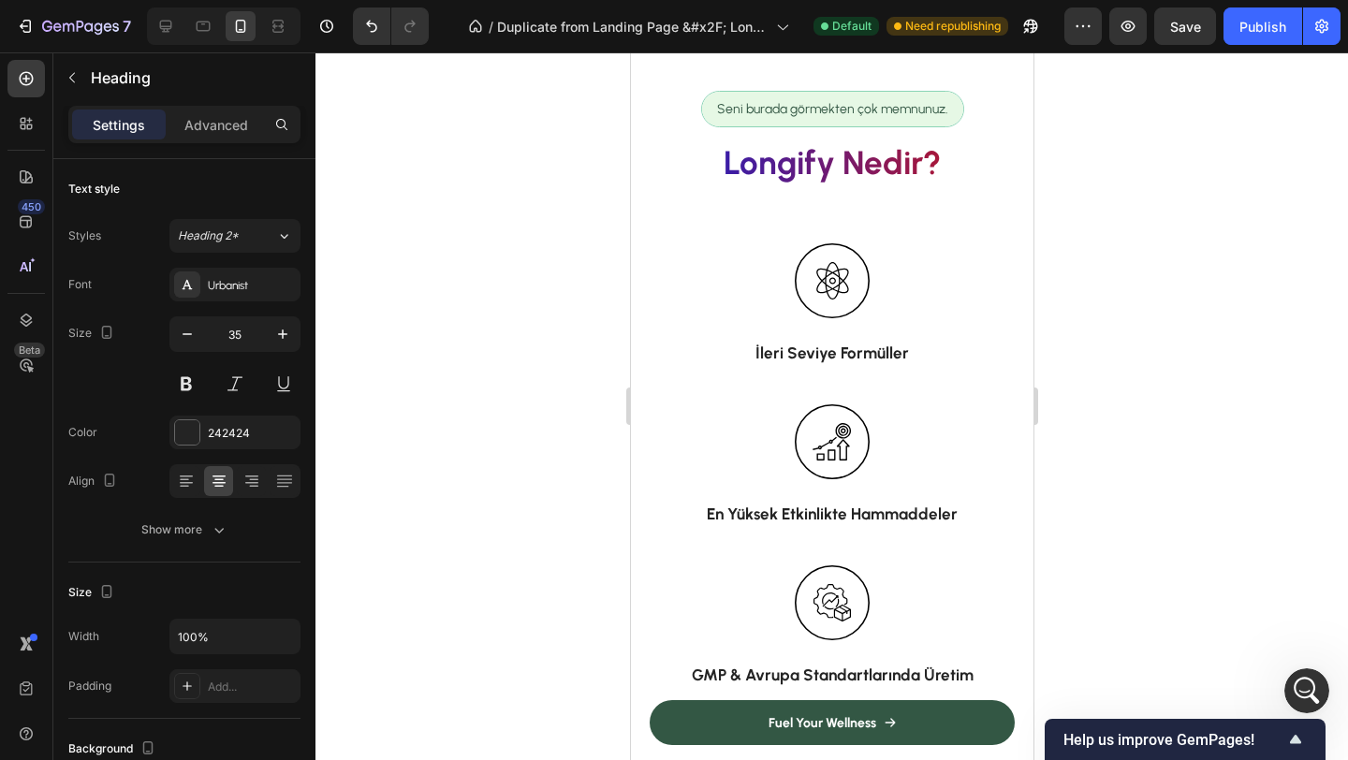
scroll to position [535, 0]
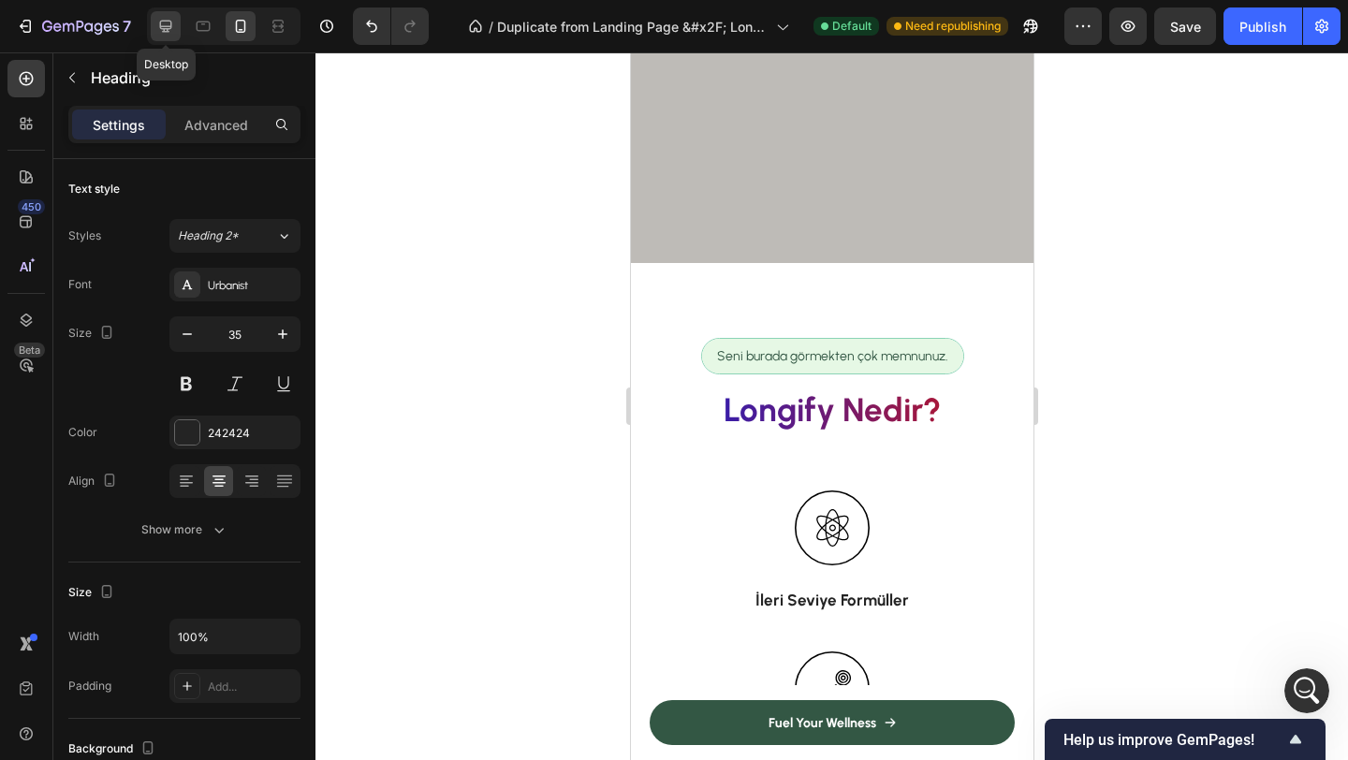
click at [156, 26] on icon at bounding box center [165, 26] width 19 height 19
type input "40"
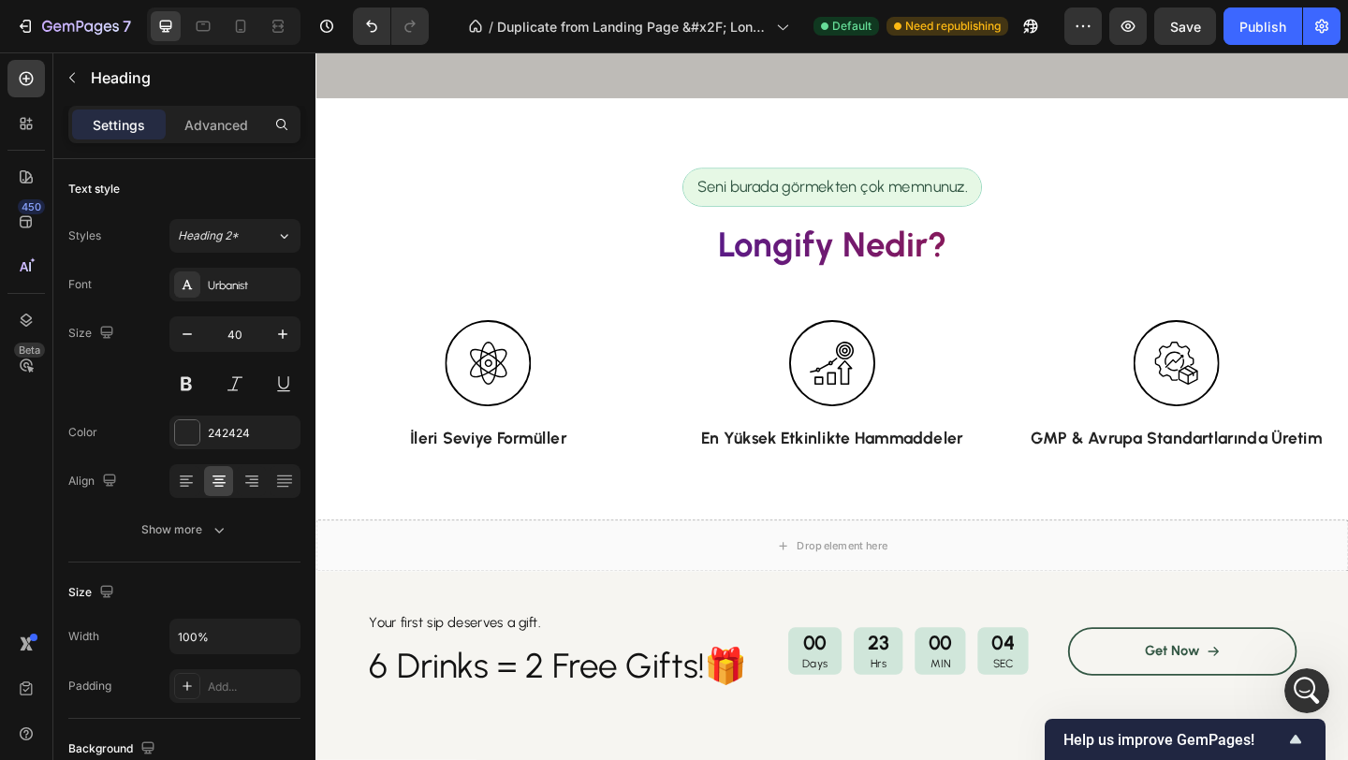
scroll to position [729, 0]
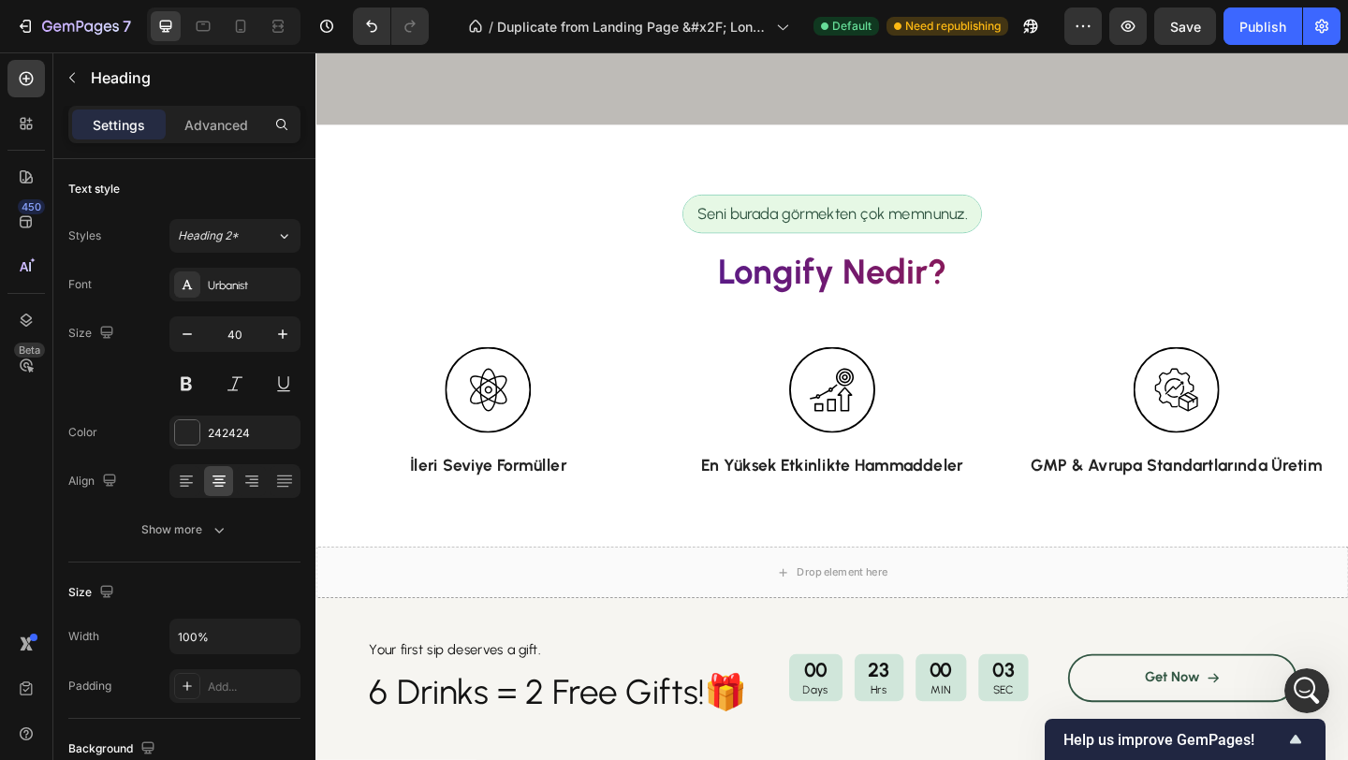
click at [807, 291] on h2 "Longify Nedir?" at bounding box center [876, 290] width 1095 height 52
click at [1308, 689] on icon "Open Intercom Messenger" at bounding box center [1304, 688] width 31 height 31
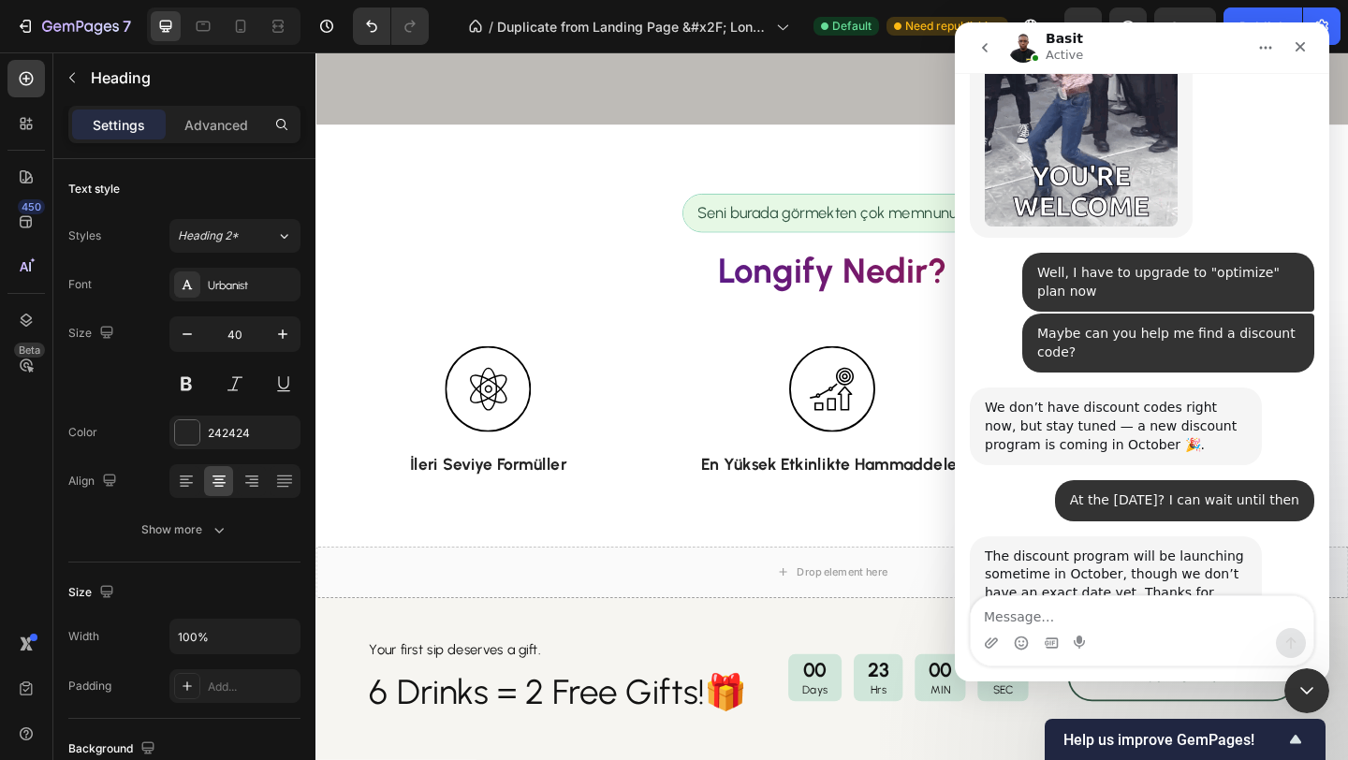
click at [1050, 613] on textarea "Message…" at bounding box center [1141, 612] width 342 height 32
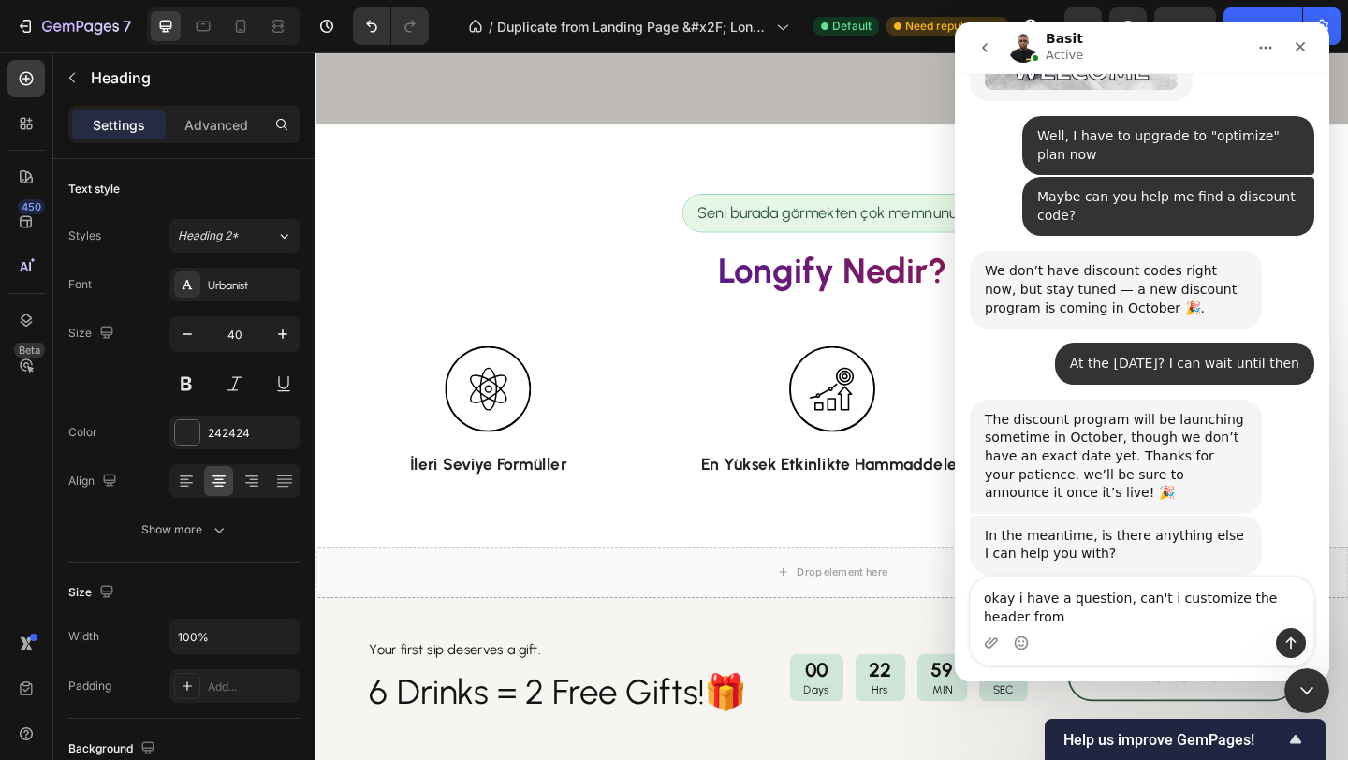
scroll to position [5335, 0]
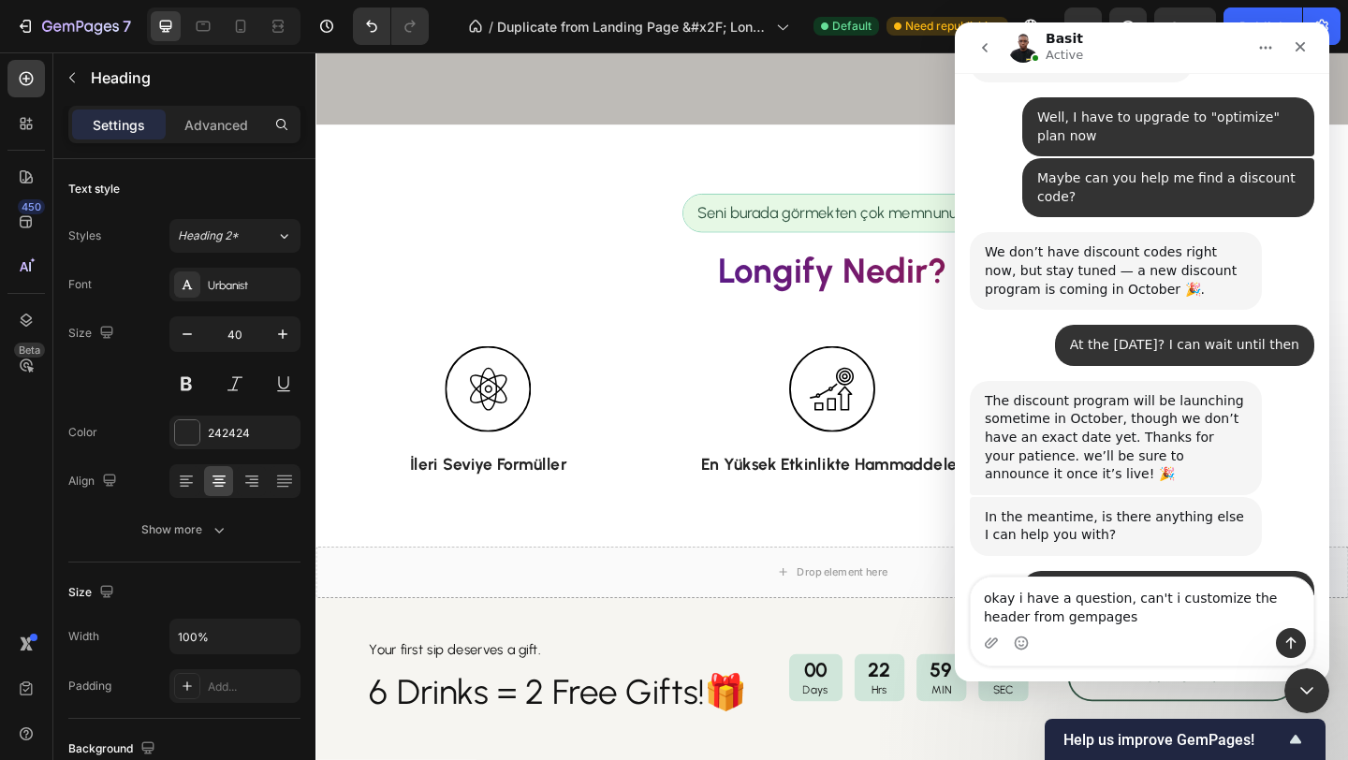
type textarea "okay i have a question, can't i customize the header from gempages?"
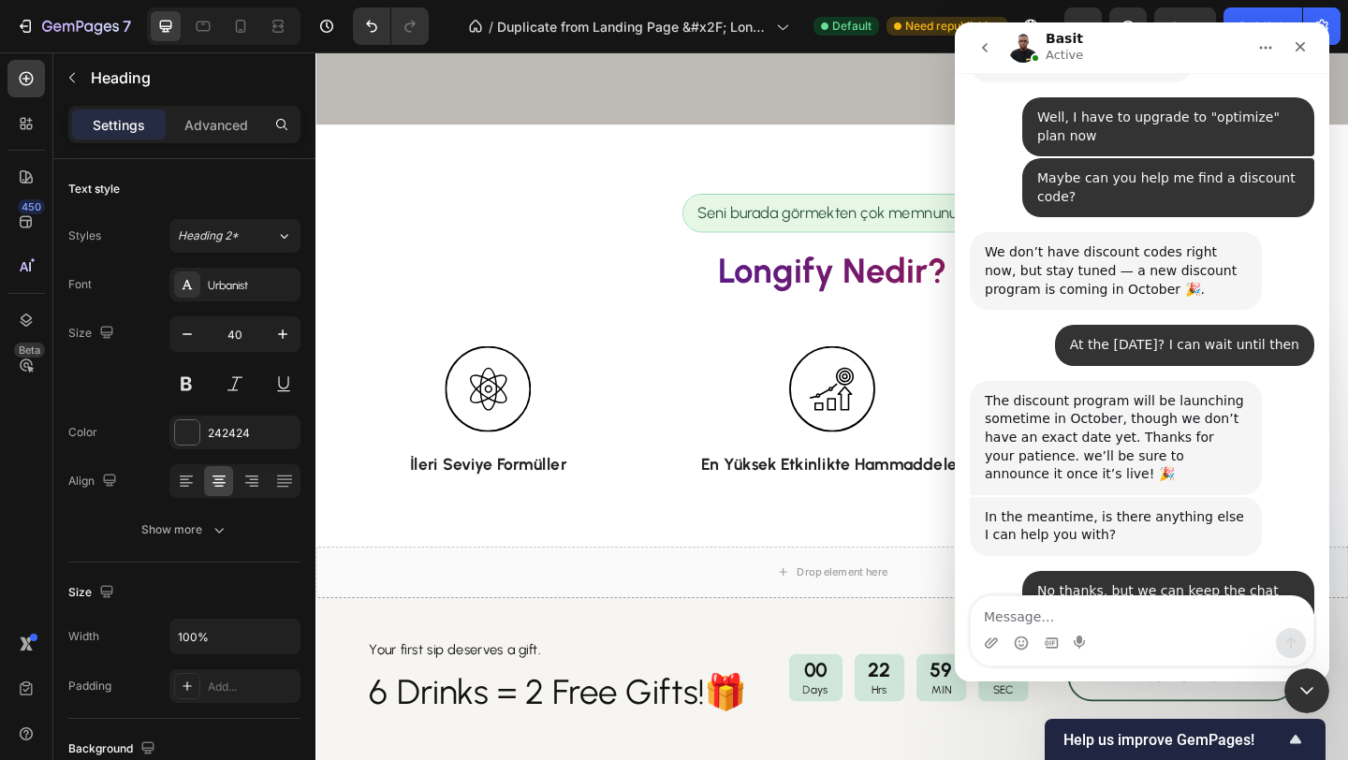
scroll to position [5390, 0]
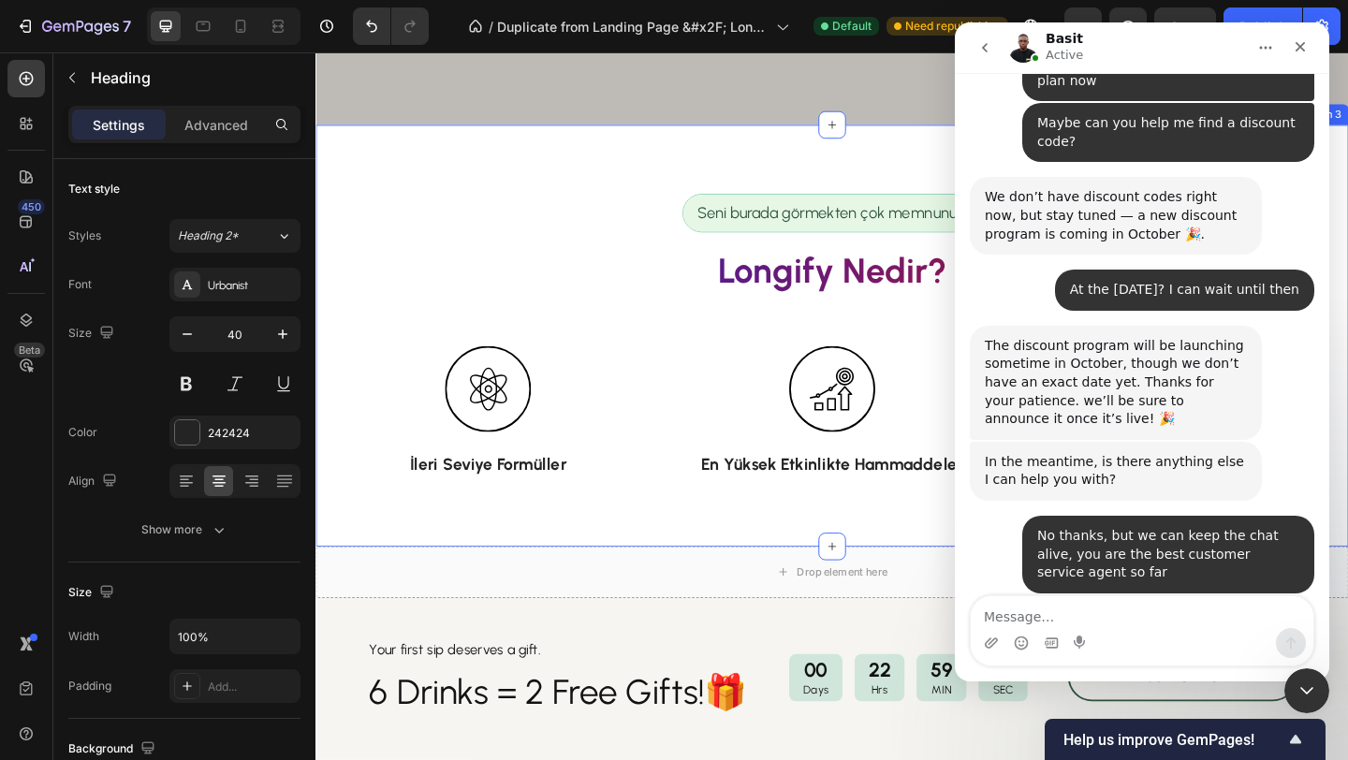
click at [769, 399] on div at bounding box center [877, 419] width 346 height 94
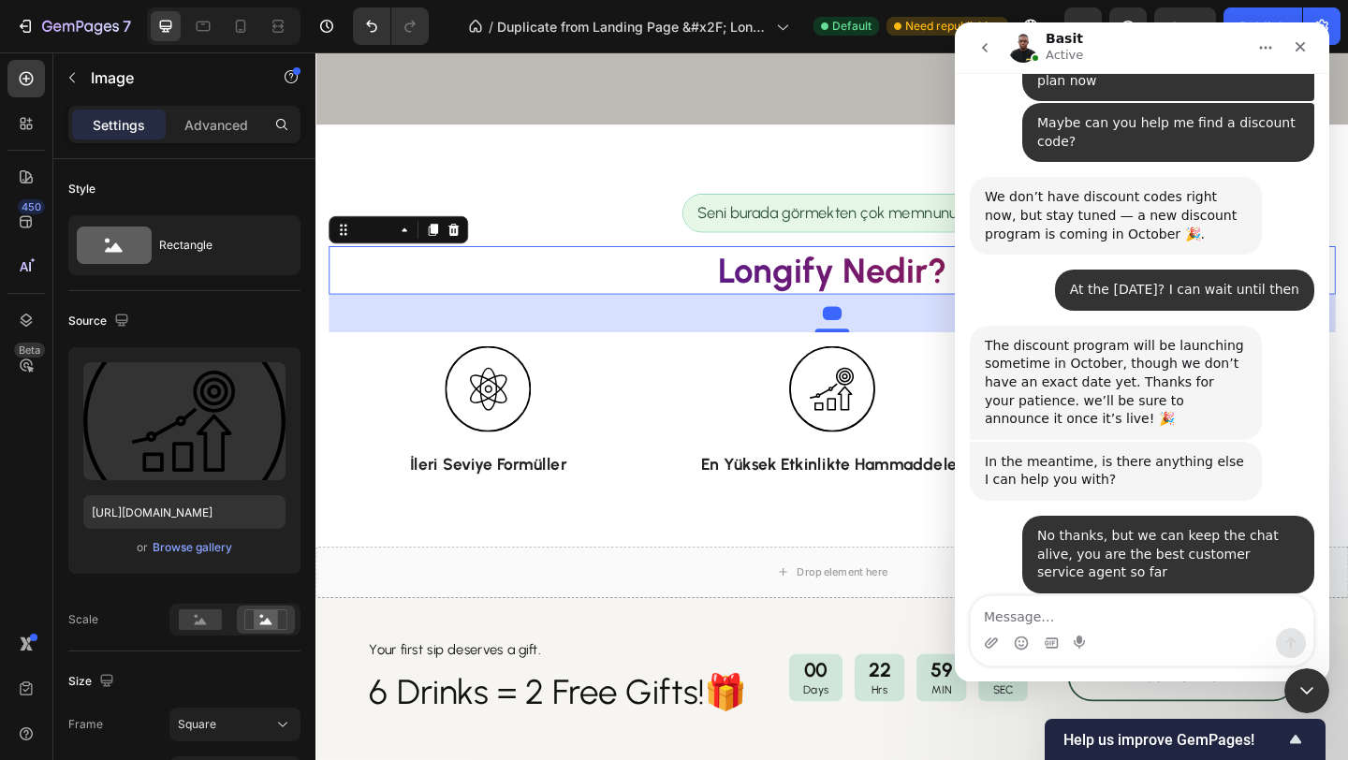
click at [837, 278] on p "Longify Nedir?" at bounding box center [876, 289] width 1091 height 49
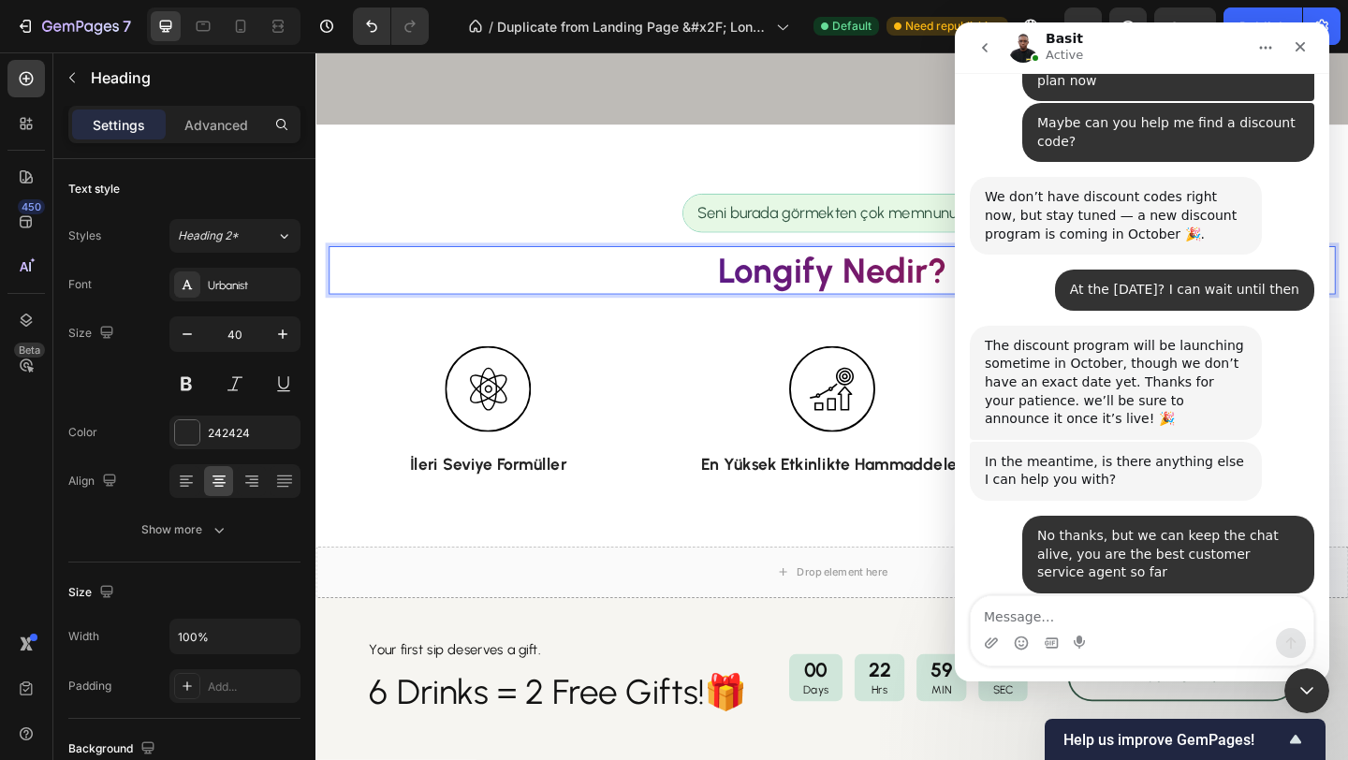
click at [818, 286] on p "Longify Nedir?" at bounding box center [876, 289] width 1091 height 49
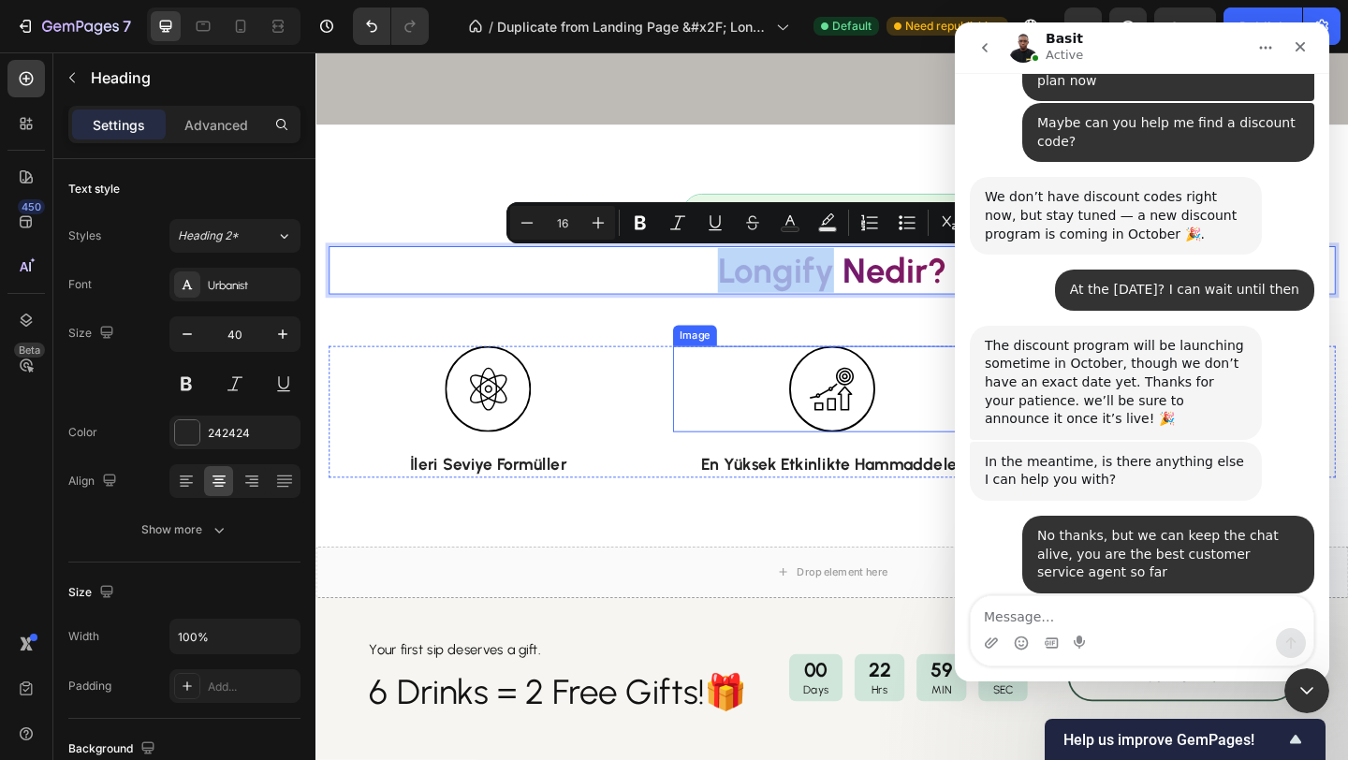
click at [691, 389] on div "Image İleri Seviye Formüller Text Block Image En Yüksek Etkinlikte Hammaddeler …" at bounding box center [876, 443] width 1095 height 143
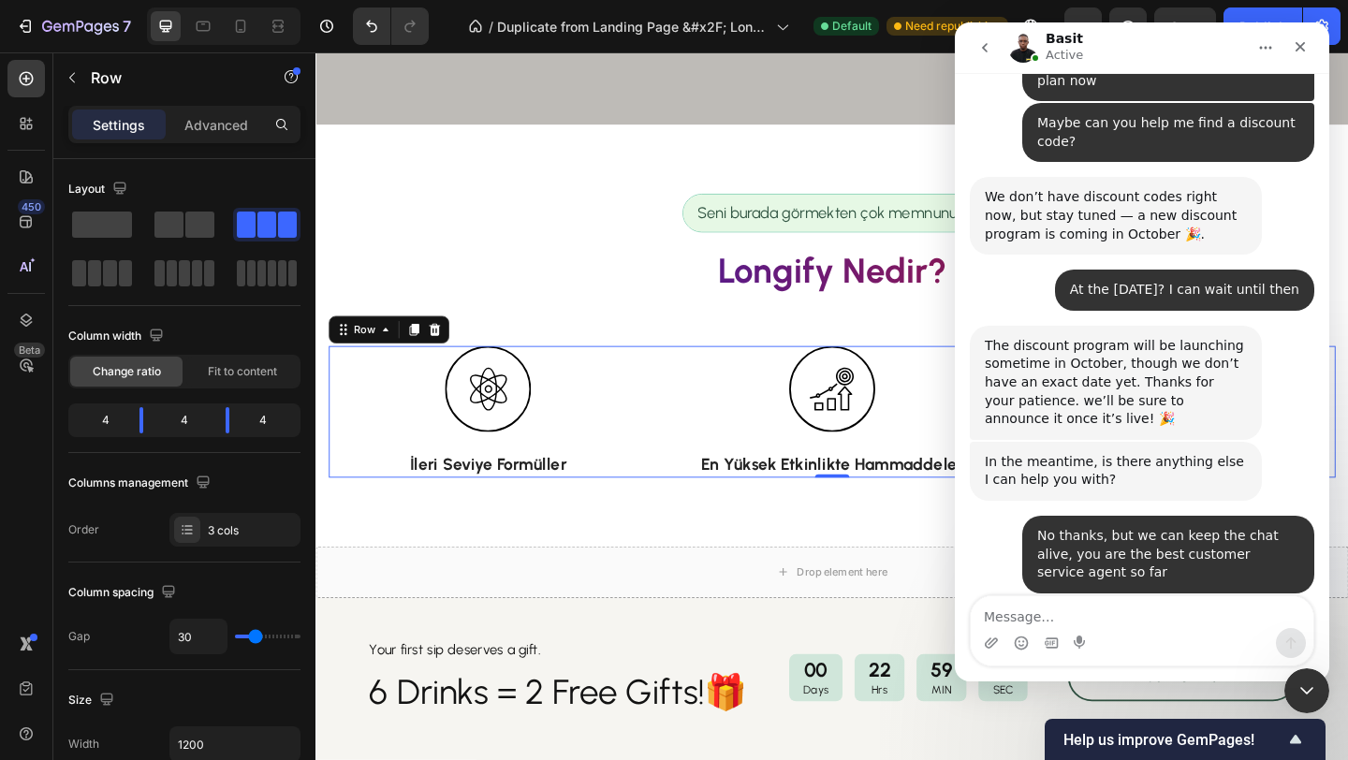
scroll to position [5318, 0]
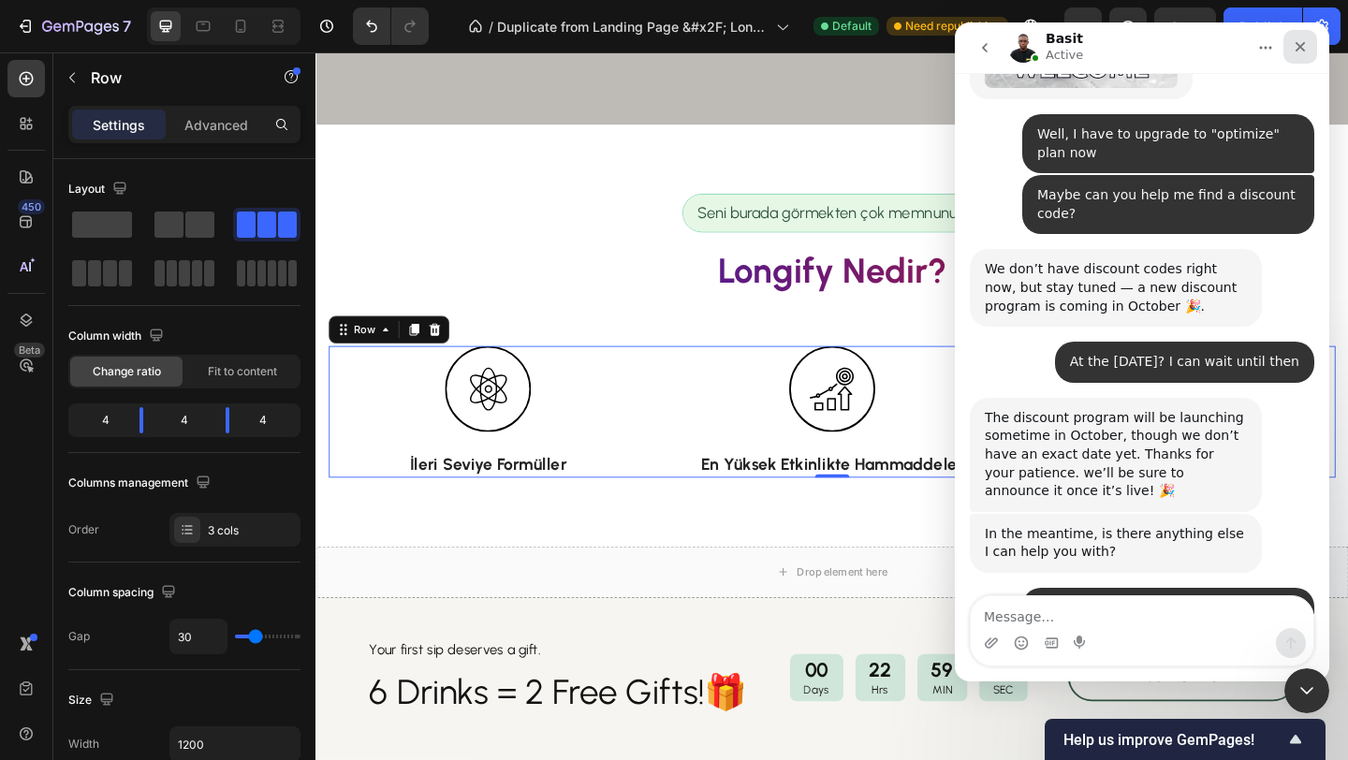
drag, startPoint x: 1302, startPoint y: 50, endPoint x: 1917, endPoint y: 63, distance: 615.9
click at [1302, 50] on icon "Close" at bounding box center [1300, 47] width 10 height 10
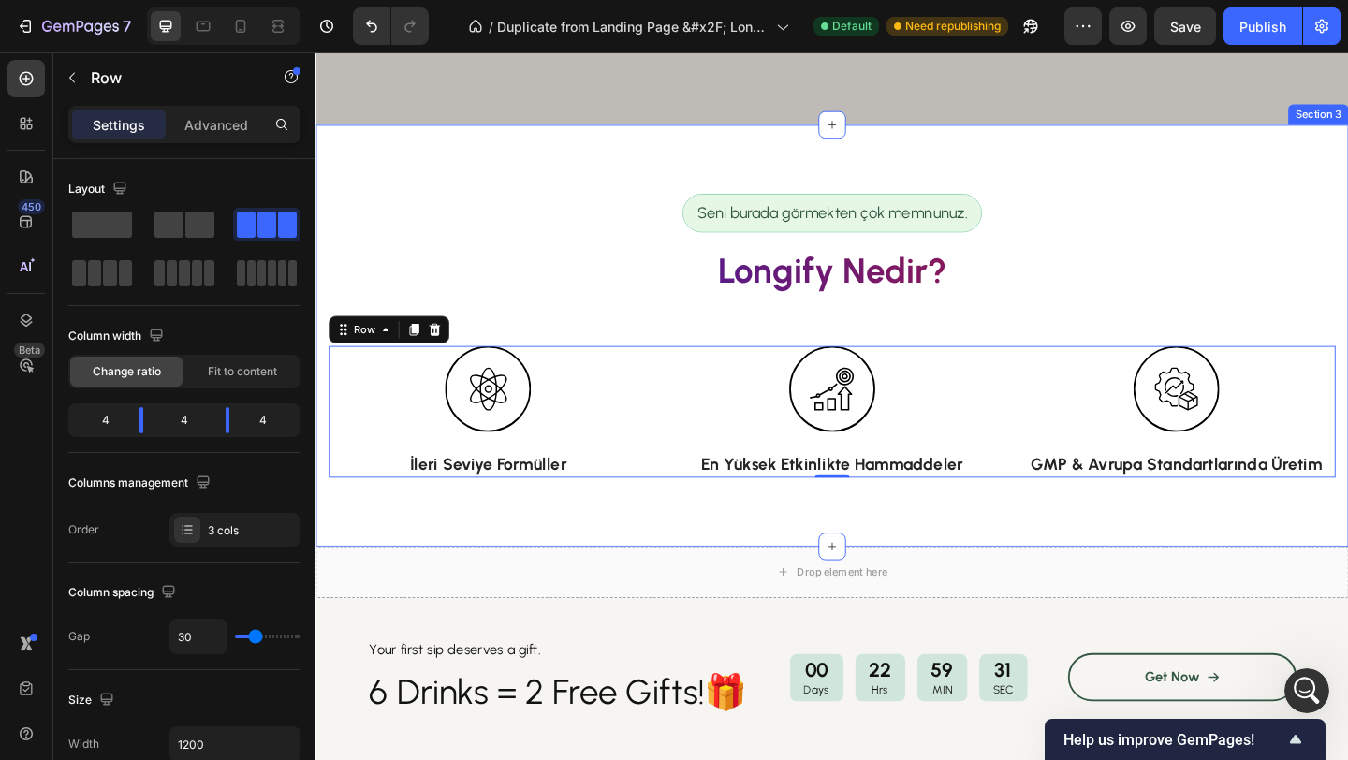
click at [699, 202] on div "Seni burada görmekten çok memnunuz. Text Block Row Longify Nedir? Heading Row I…" at bounding box center [876, 360] width 1123 height 459
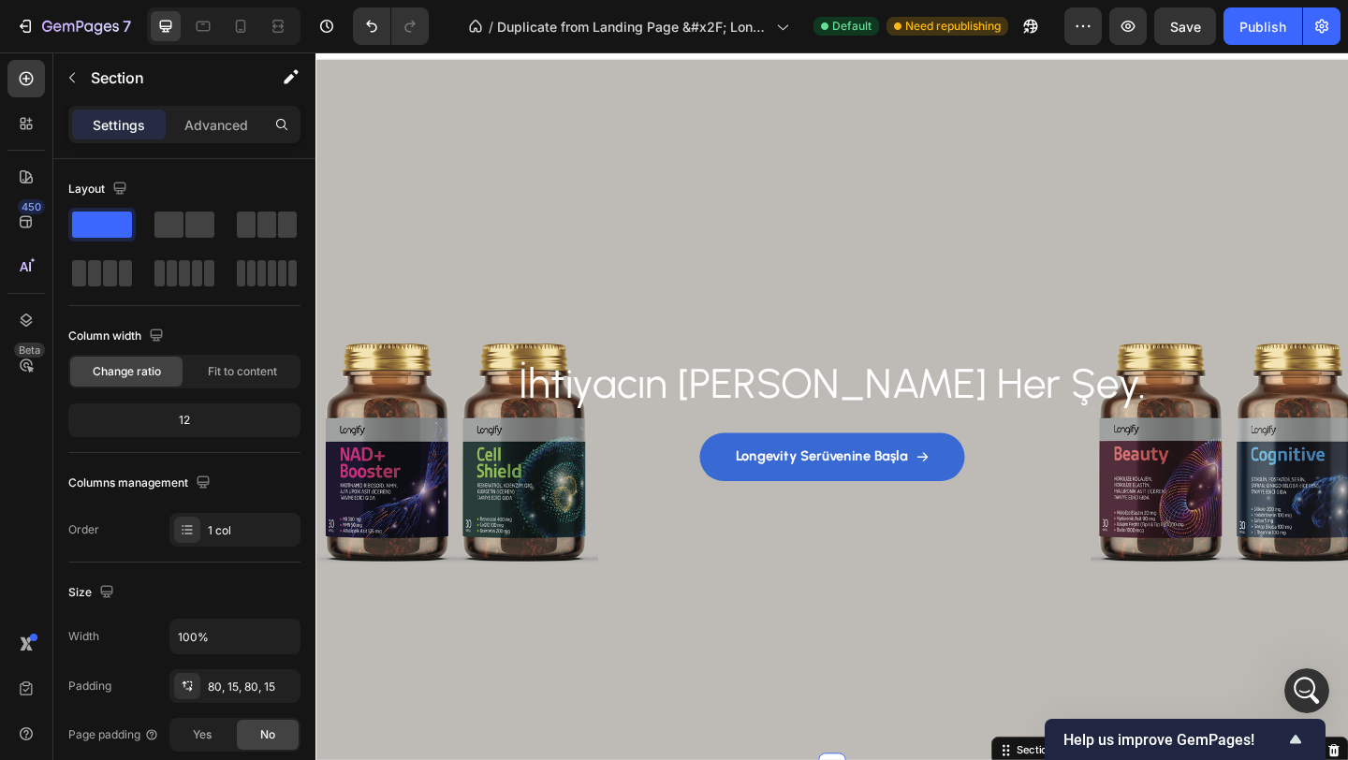
scroll to position [0, 0]
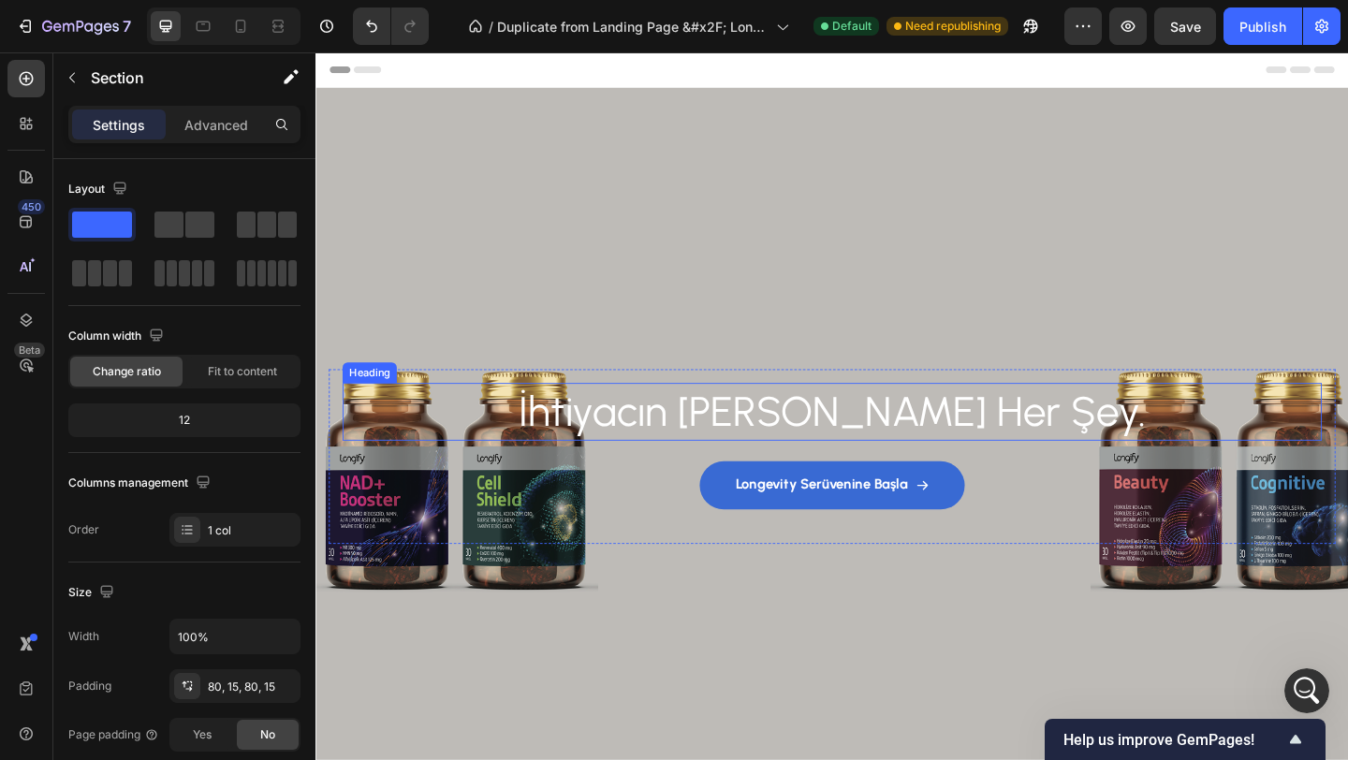
click at [774, 447] on h2 "İhtiyacın [PERSON_NAME] Her Şey." at bounding box center [876, 443] width 1065 height 62
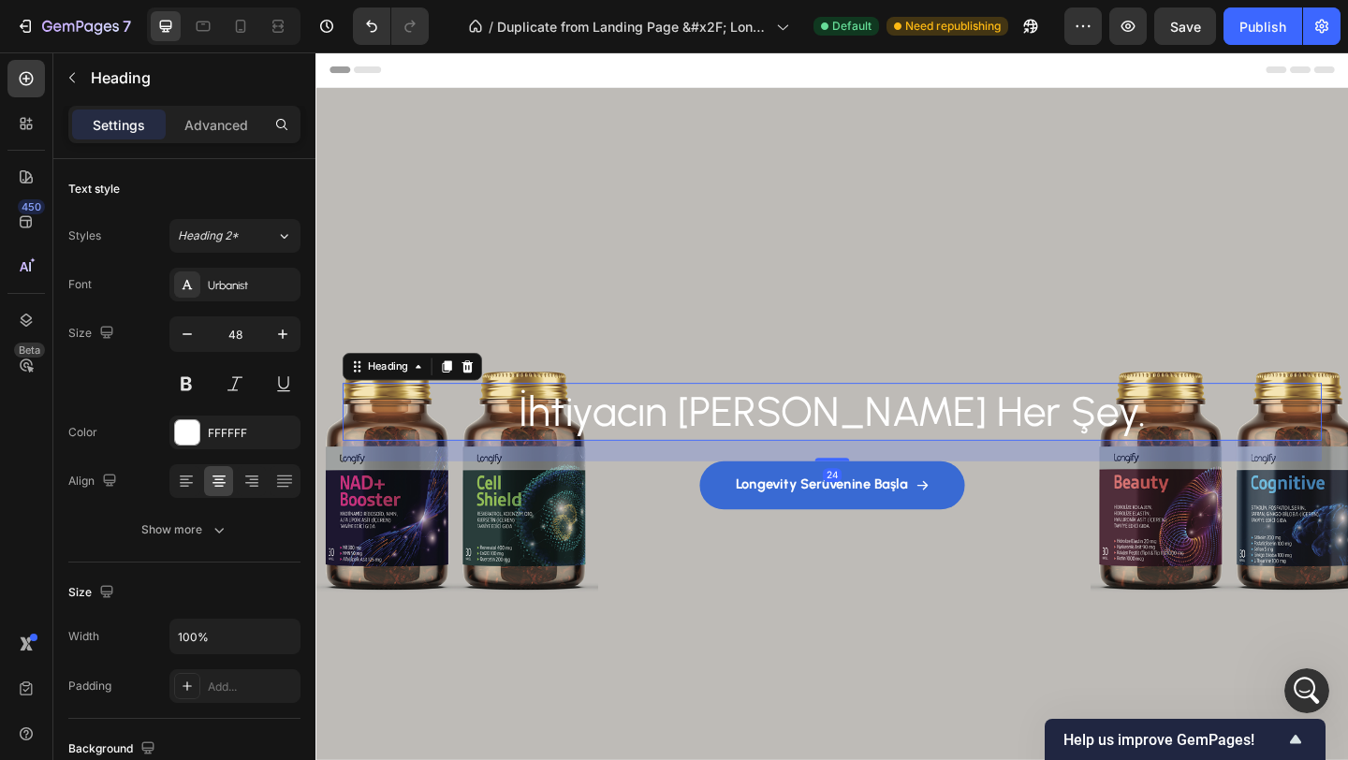
click at [710, 446] on h2 "İhtiyacın [PERSON_NAME] Her Şey." at bounding box center [876, 443] width 1065 height 62
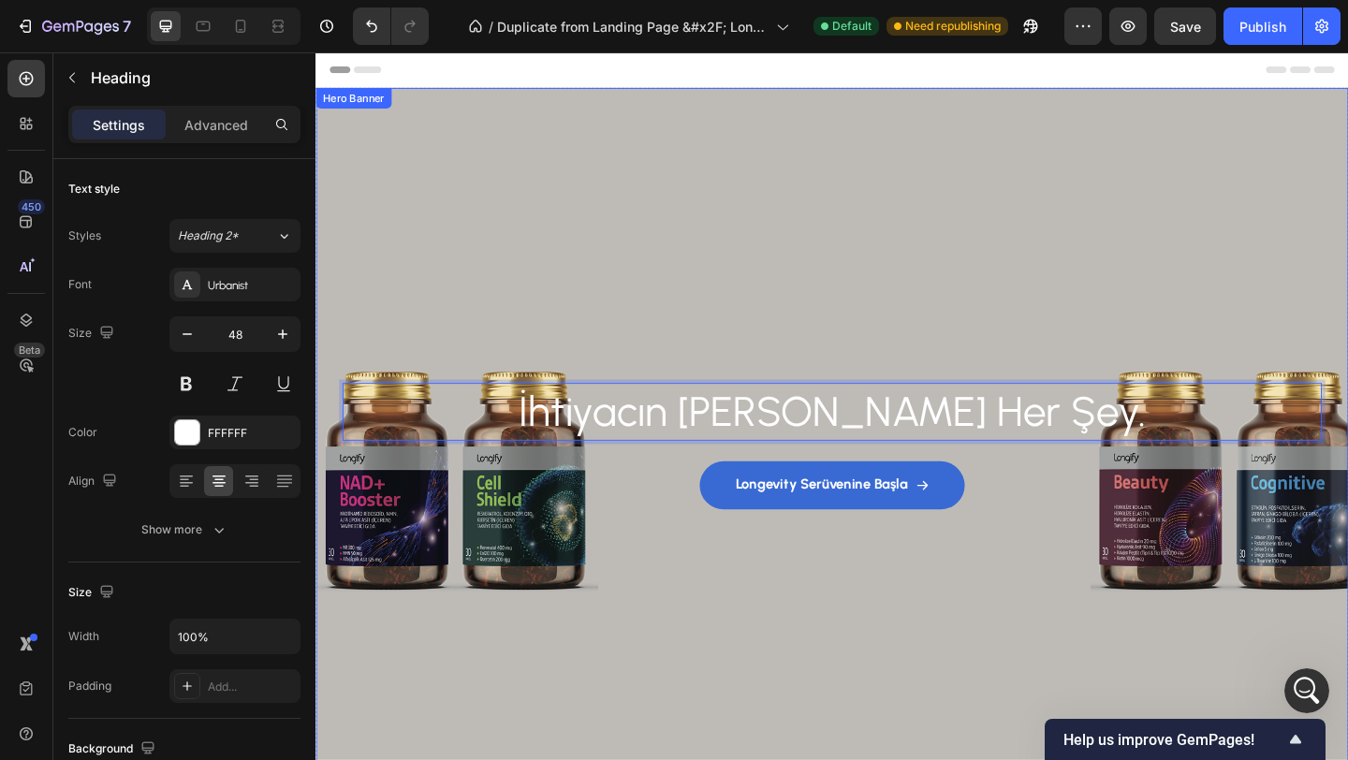
click at [710, 272] on div "Background Image" at bounding box center [876, 475] width 1123 height 769
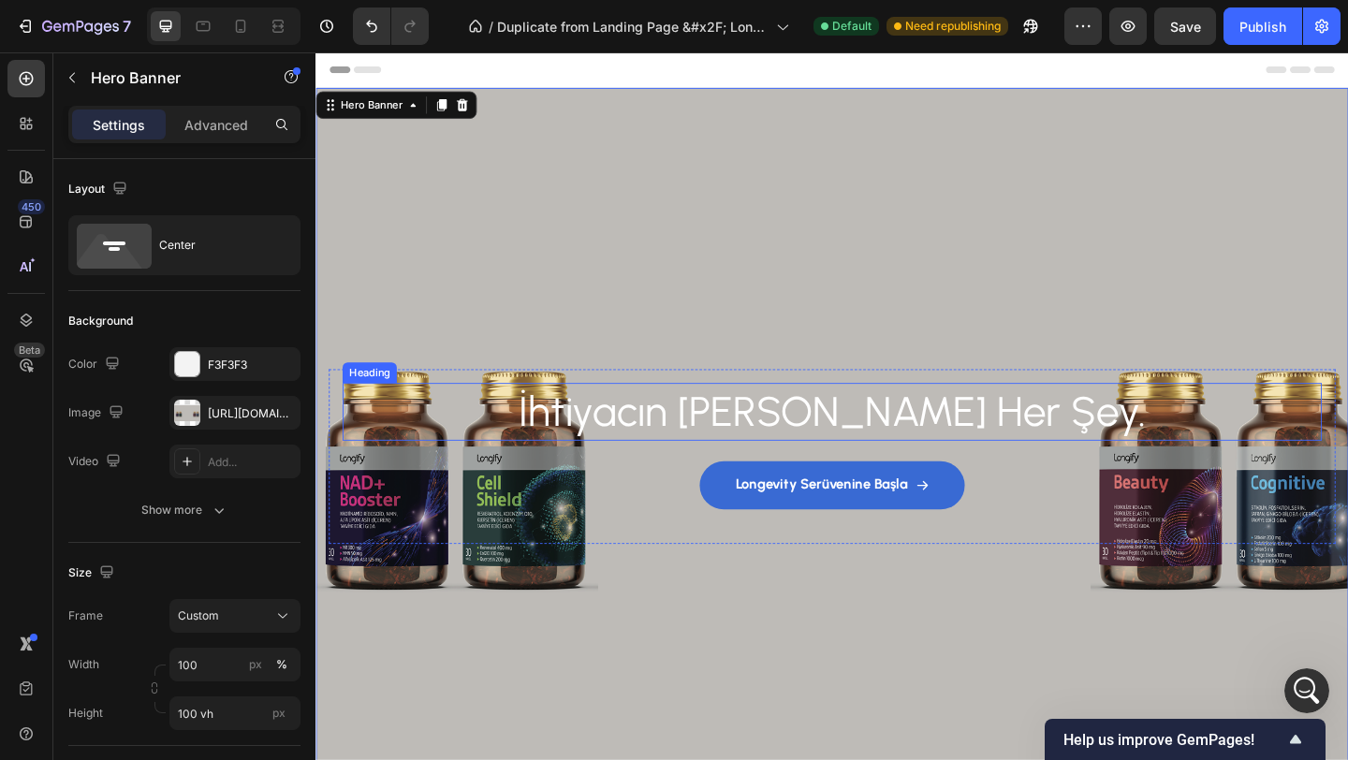
click at [708, 447] on p "İhtiyacın [PERSON_NAME] Her Şey." at bounding box center [876, 443] width 1061 height 58
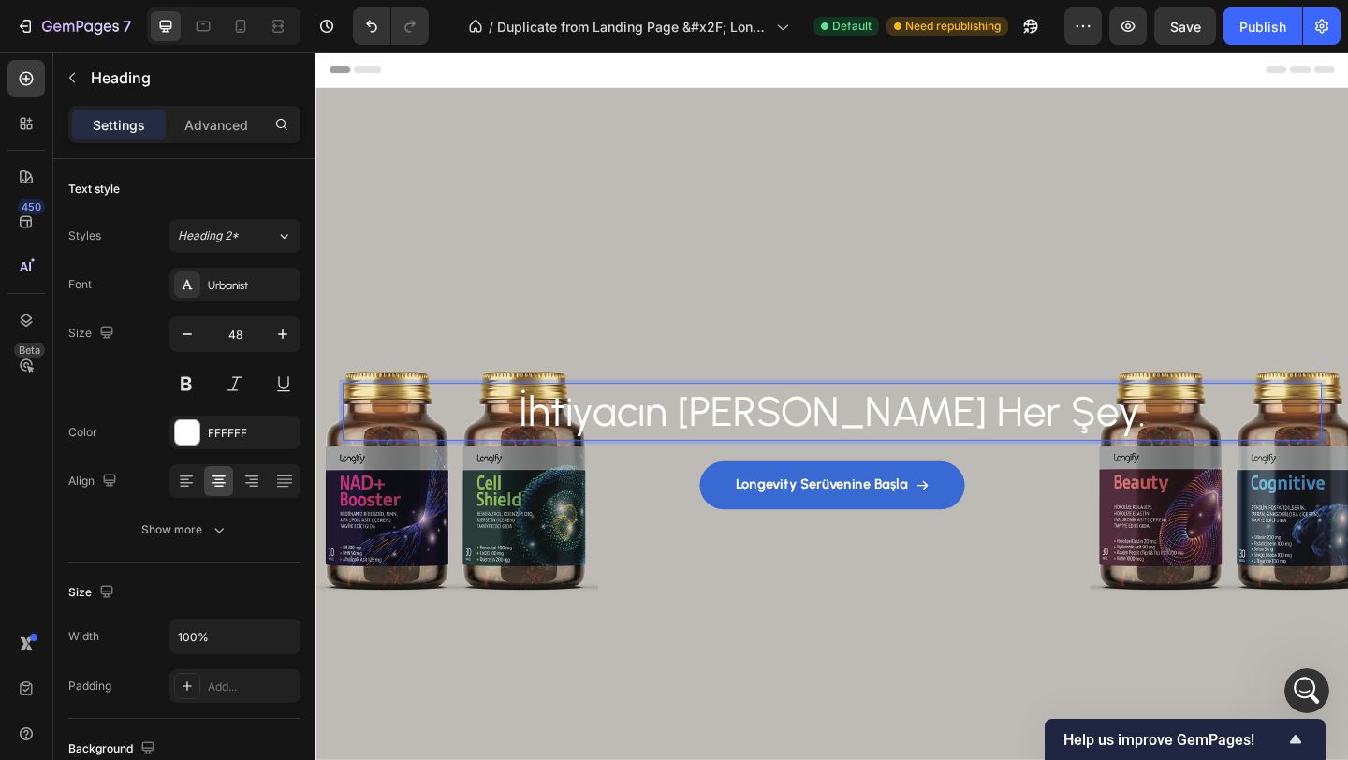
click at [690, 318] on div "Background Image" at bounding box center [876, 475] width 1123 height 769
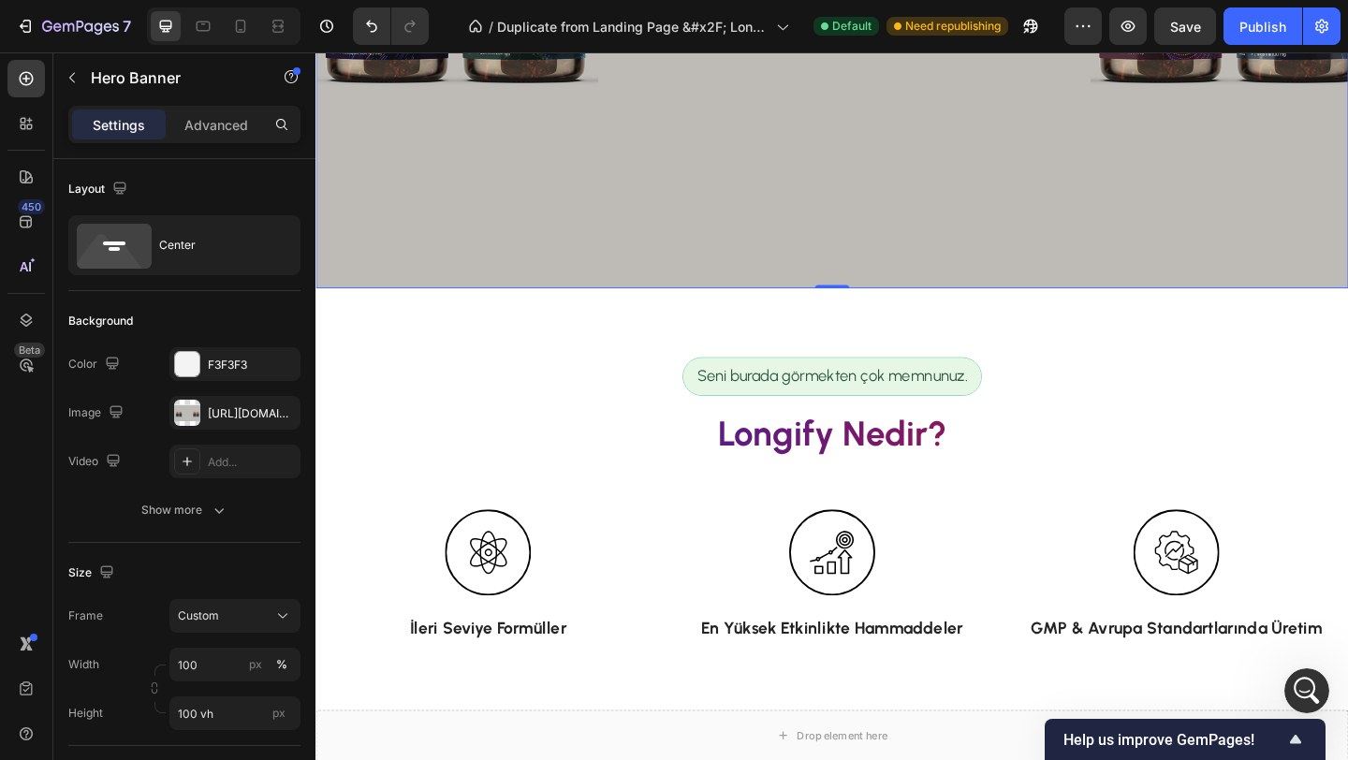
scroll to position [569, 0]
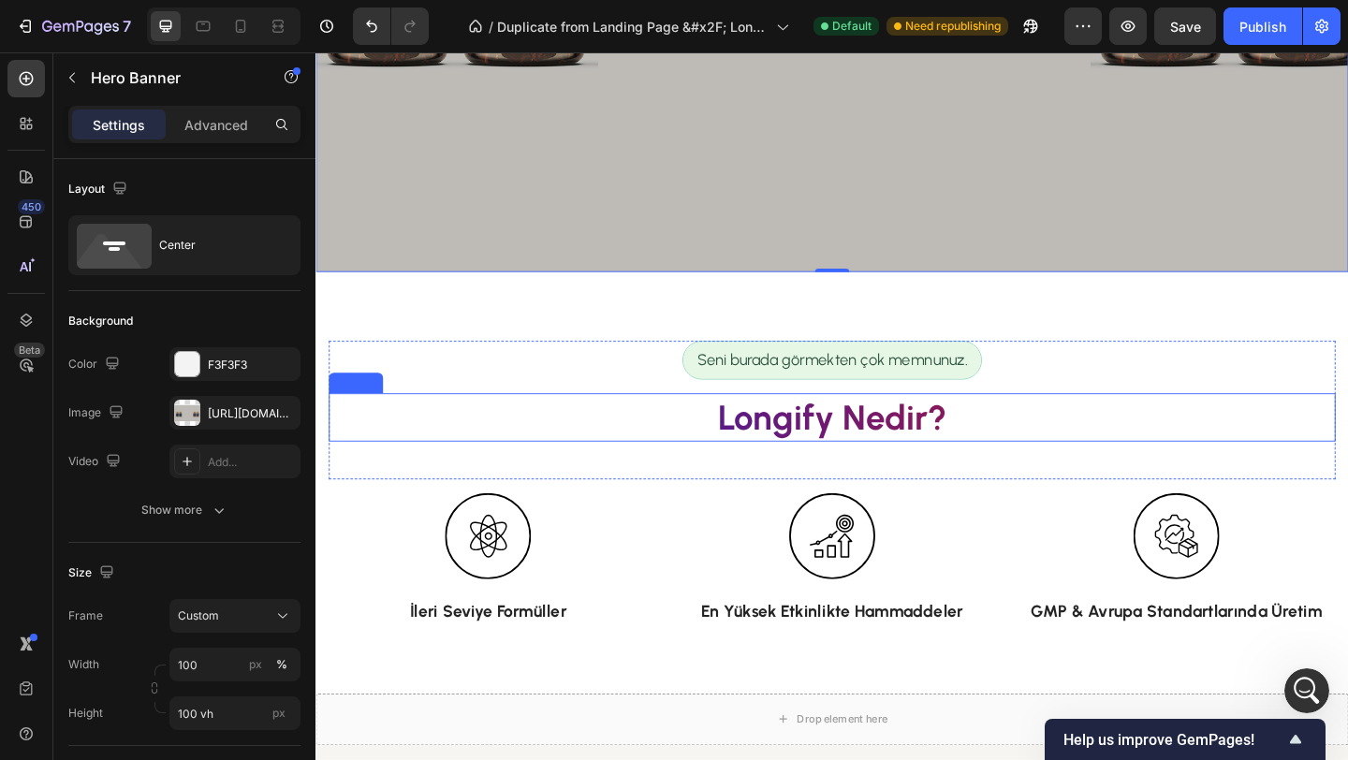
click at [797, 439] on h2 "Longify Nedir?" at bounding box center [876, 449] width 1095 height 52
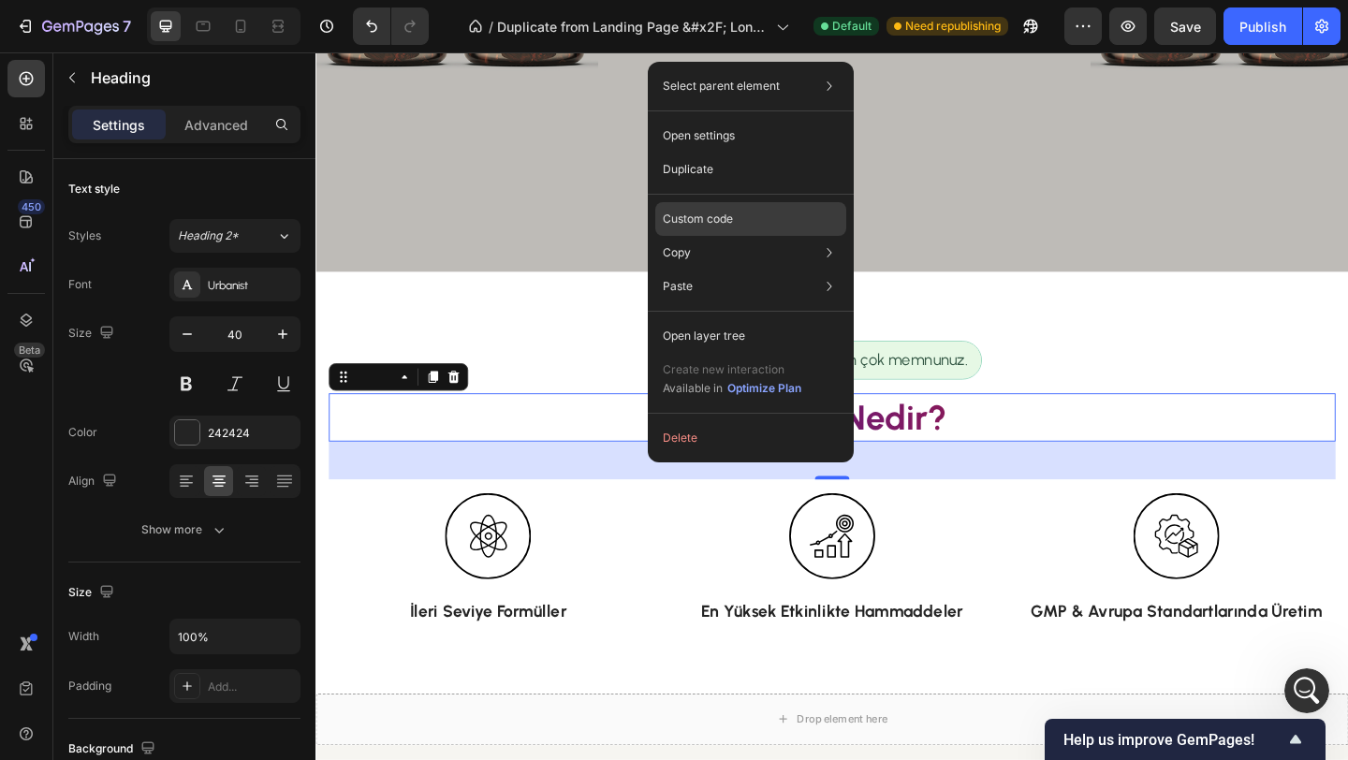
scroll to position [5318, 0]
click at [724, 213] on p "Custom code" at bounding box center [698, 219] width 70 height 17
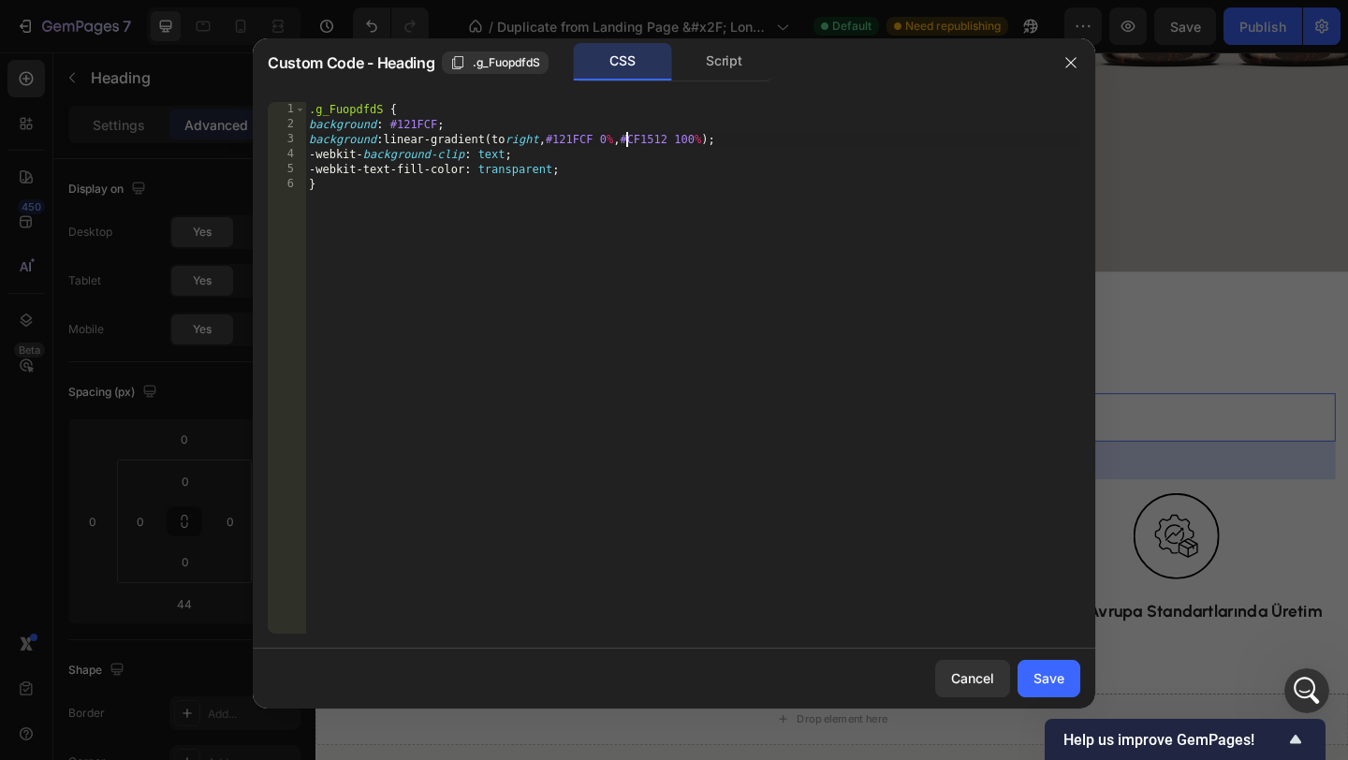
click at [628, 138] on div ".g_FuopdfdS { background : #121FCF ; background : linear-gradient(to right , #1…" at bounding box center [692, 382] width 775 height 561
click at [724, 138] on div ".g_FuopdfdS { background : #121FCF ; background : linear-gradient(to right , #1…" at bounding box center [692, 382] width 775 height 561
type textarea "background: linear-gradient(to right, #121FCF 20%, #CF1512 80%);"
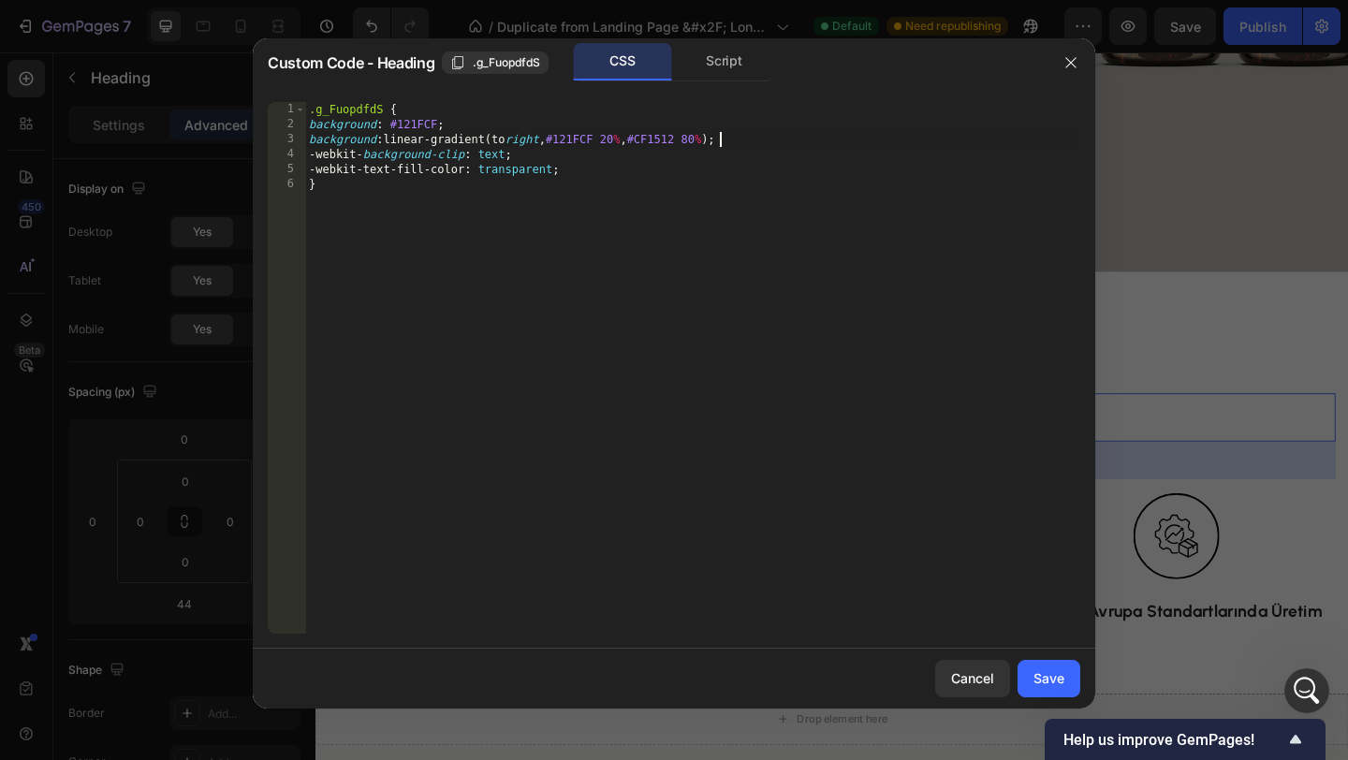
click at [1054, 657] on div "Cancel Save" at bounding box center [674, 678] width 842 height 60
click at [1051, 678] on div "Save" at bounding box center [1048, 678] width 31 height 20
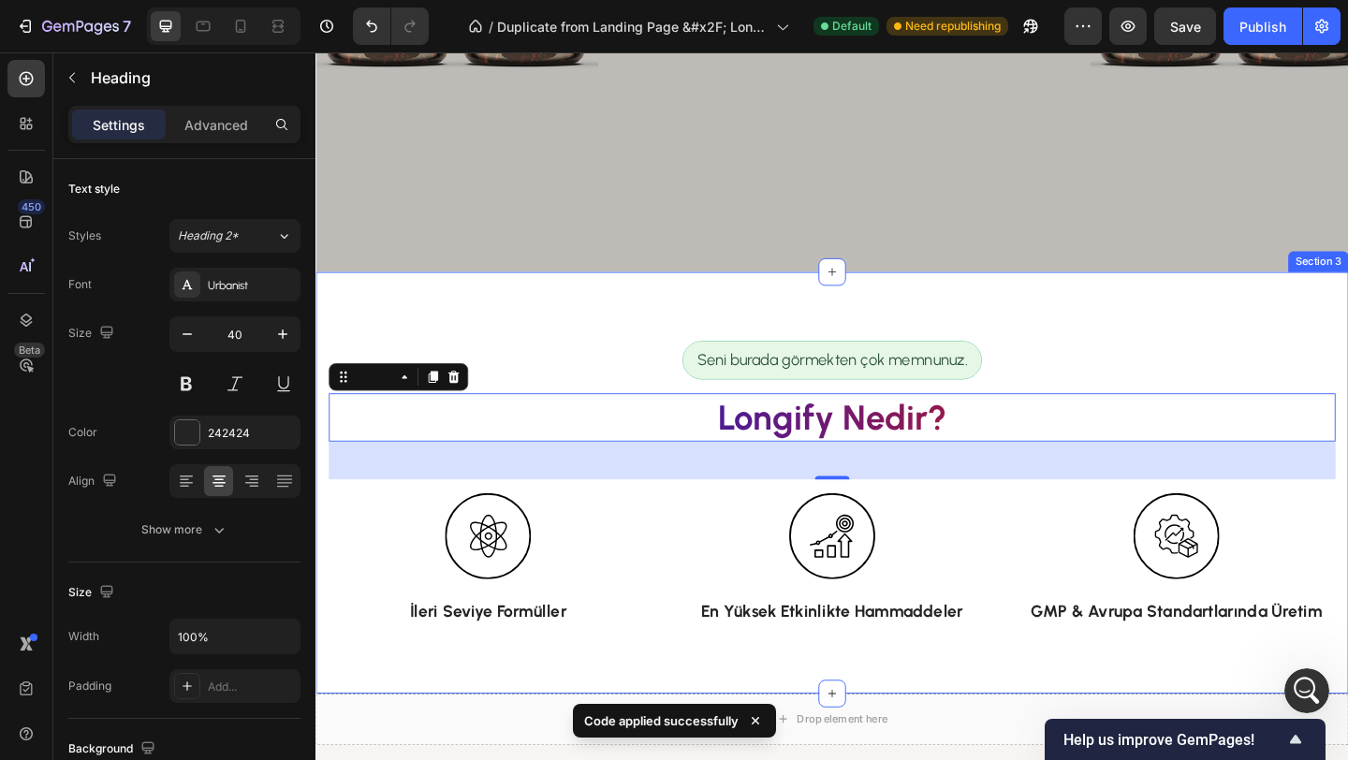
click at [609, 315] on div "Seni burada görmekten çok memnunuz. Text Block Row Longify Nedir? Heading 44 Ro…" at bounding box center [876, 520] width 1123 height 459
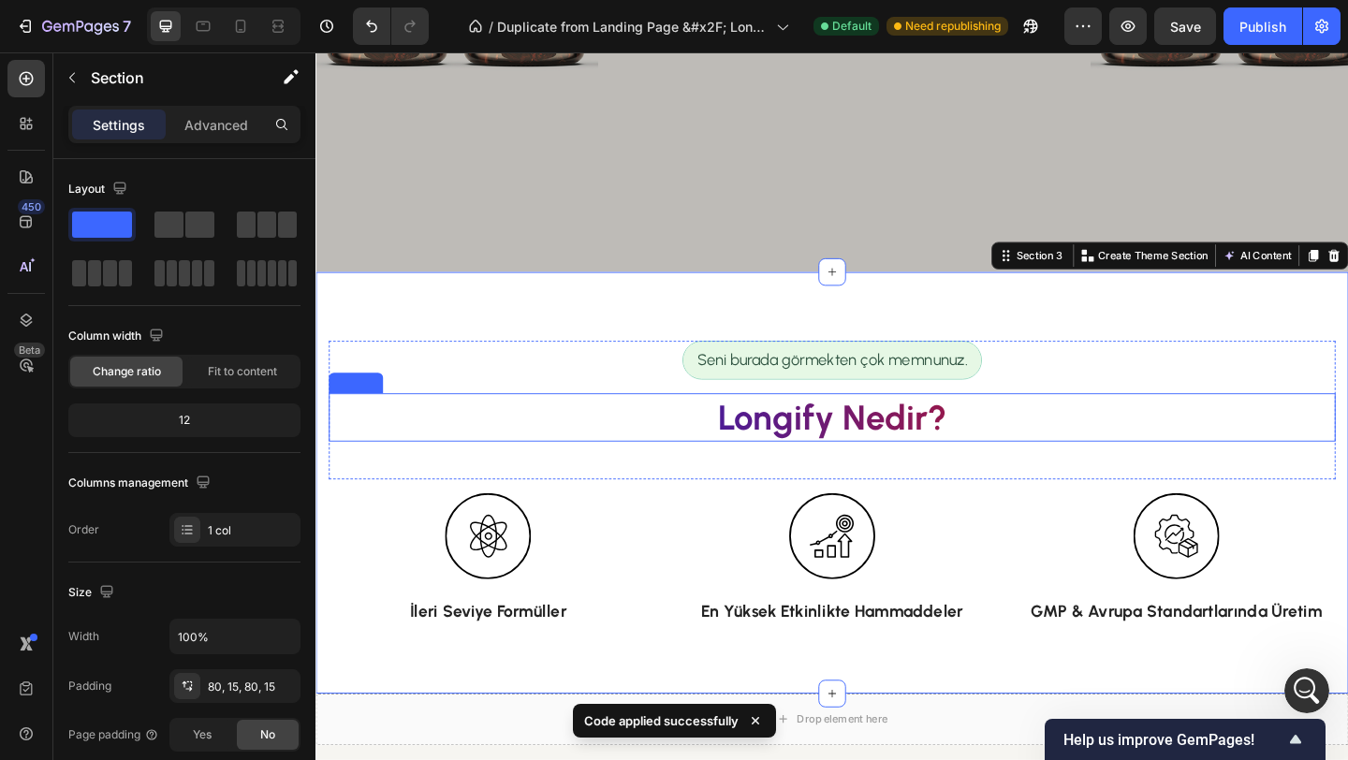
click at [900, 444] on h2 "Longify Nedir?" at bounding box center [876, 449] width 1095 height 52
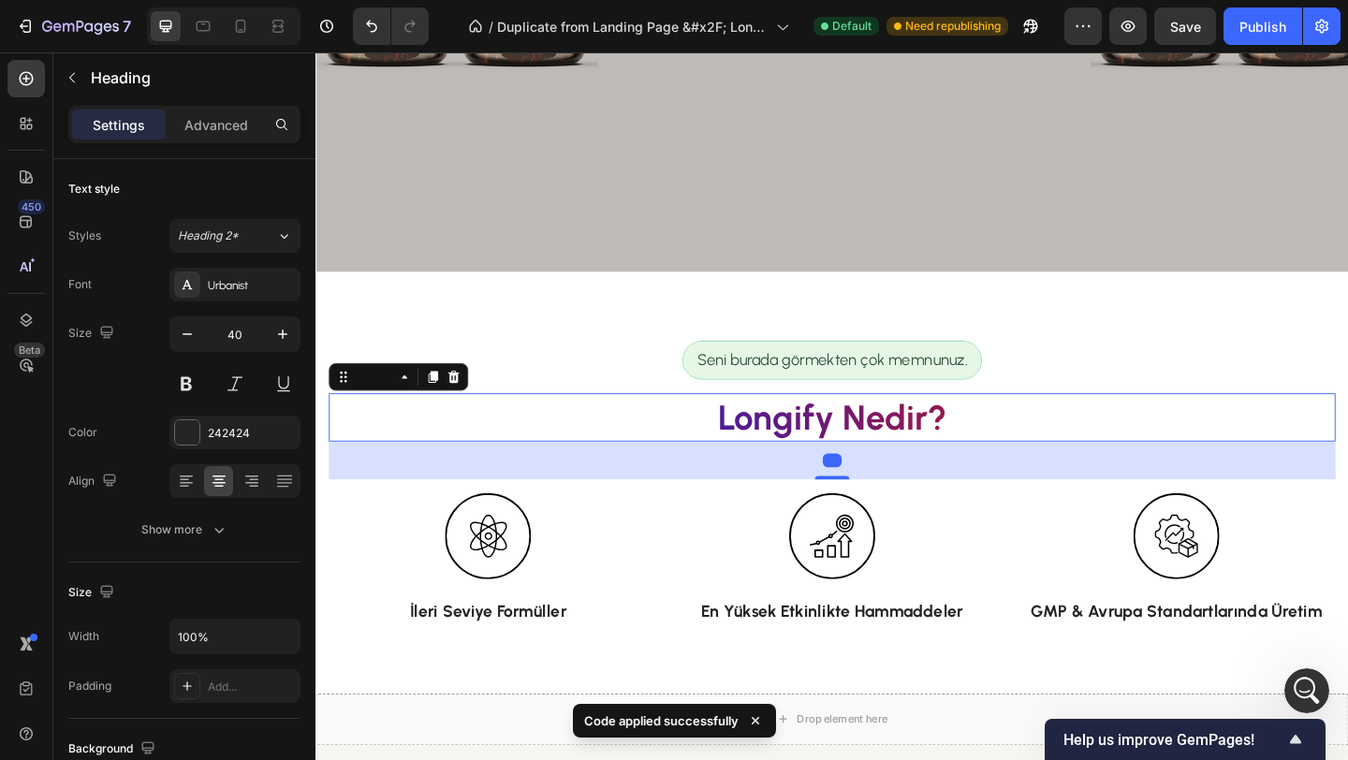
click at [825, 455] on h2 "Longify Nedir?" at bounding box center [876, 449] width 1095 height 52
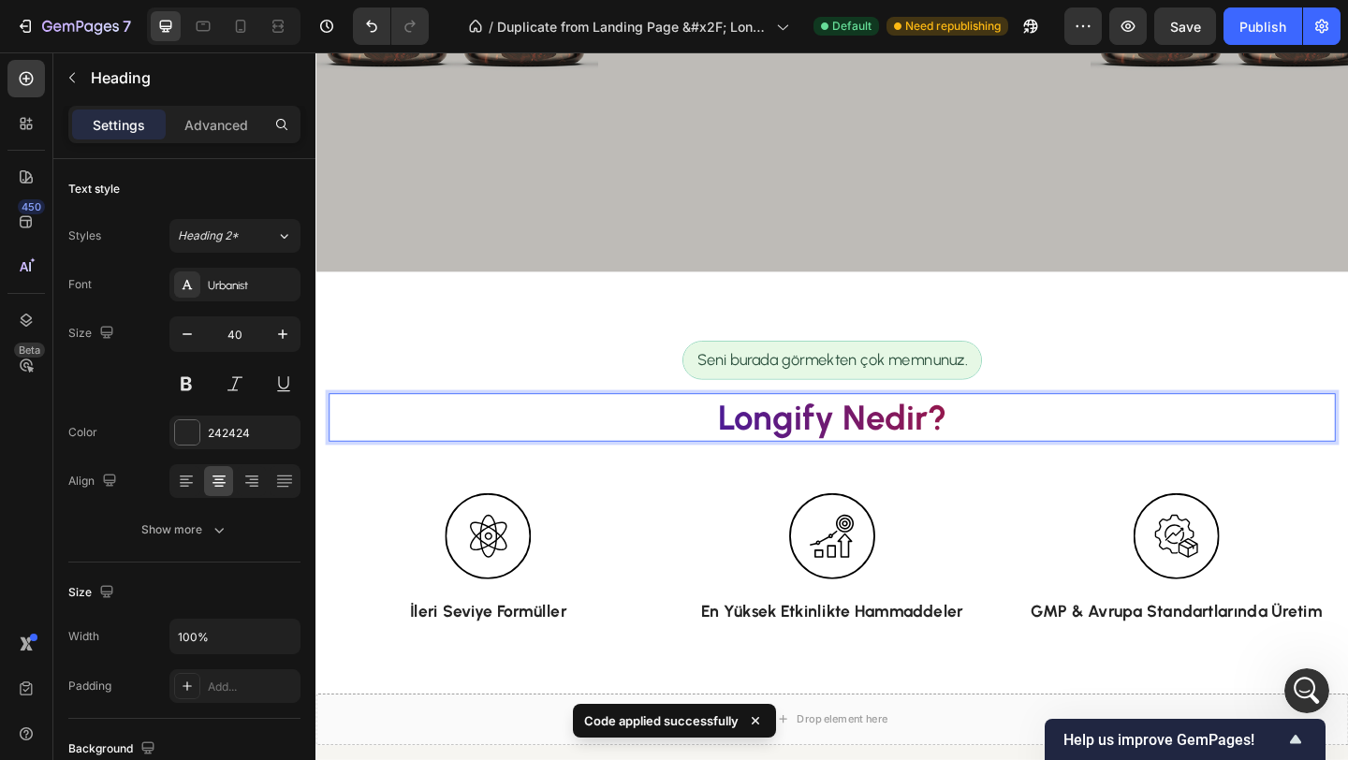
click at [692, 451] on p "Longify Nedir?" at bounding box center [876, 449] width 1091 height 49
click at [986, 454] on p "Longify Nedir?" at bounding box center [876, 449] width 1091 height 49
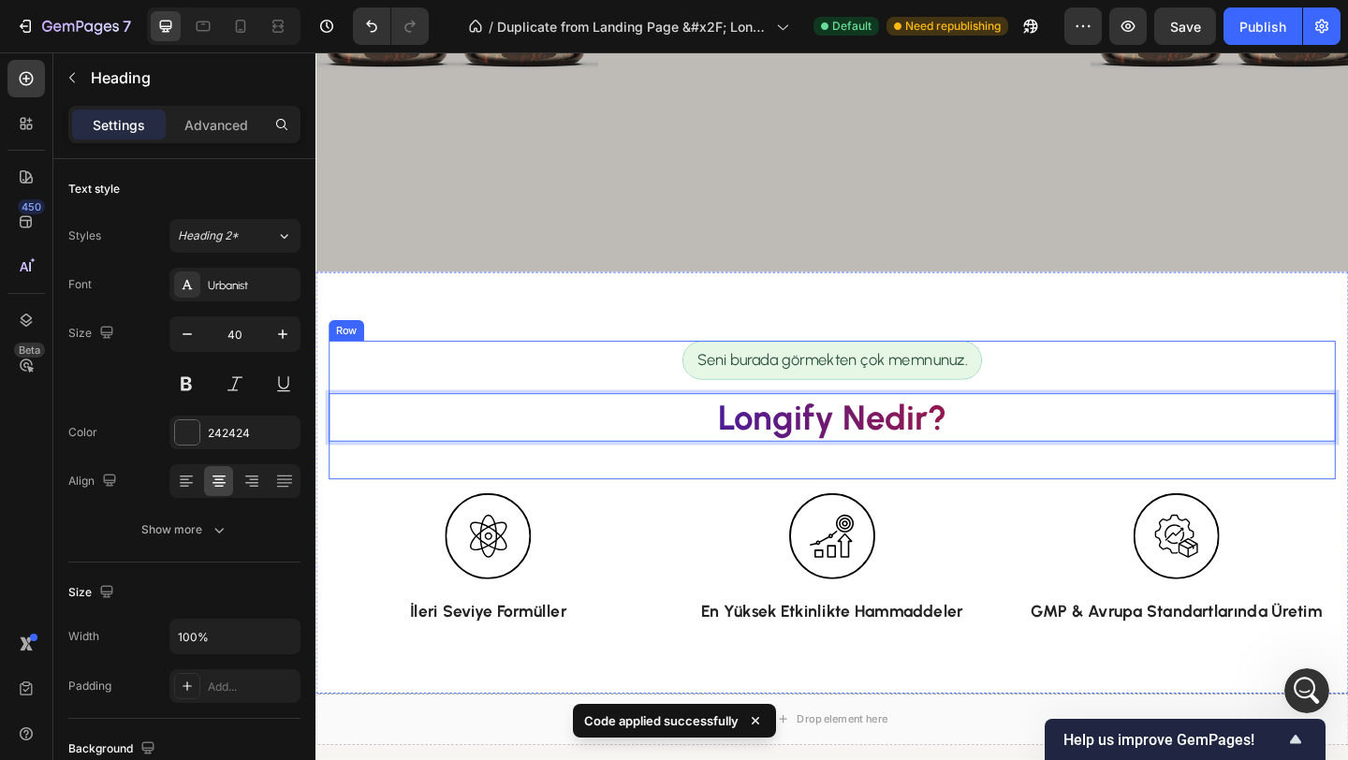
click at [984, 503] on div "Seni burada görmekten çok memnunuz. Text Block Row Longify Nedir? Heading 44" at bounding box center [876, 441] width 1095 height 151
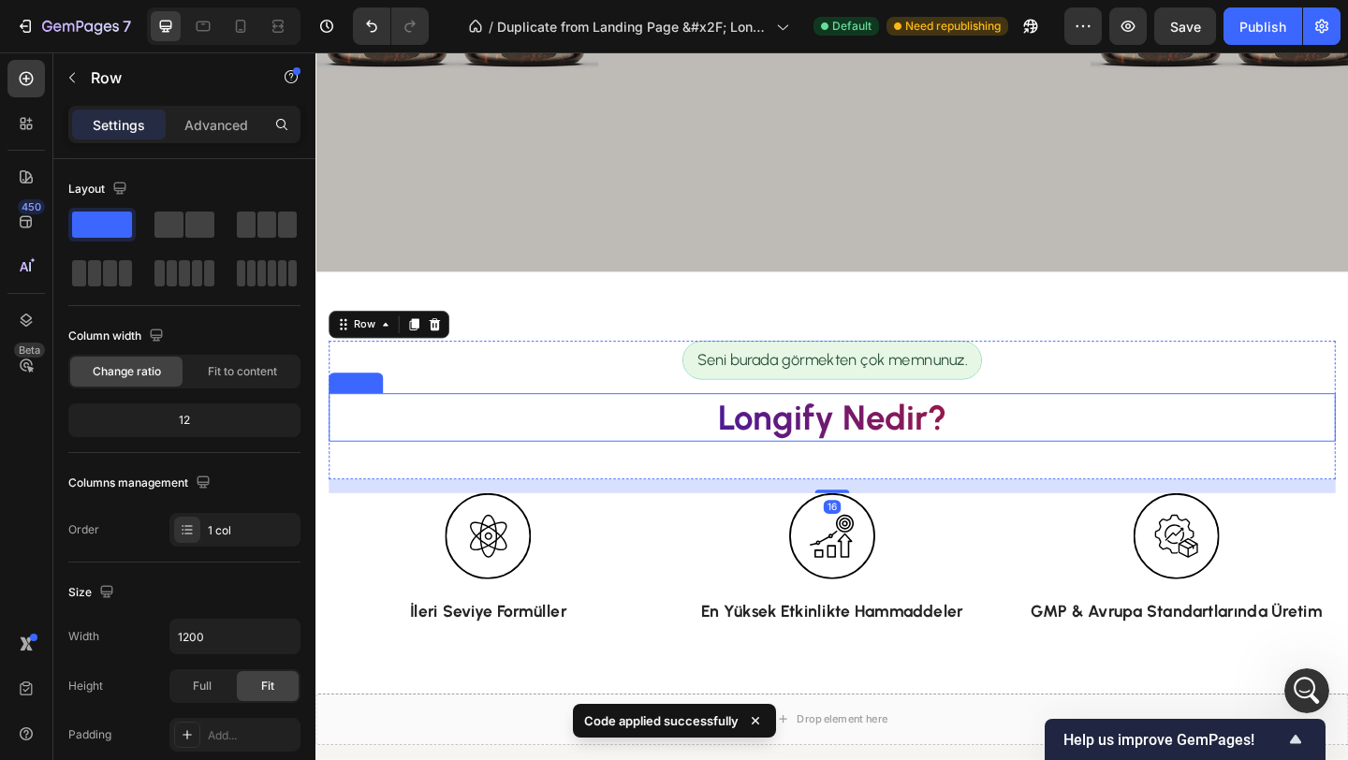
click at [975, 438] on p "Longify Nedir?" at bounding box center [876, 449] width 1091 height 49
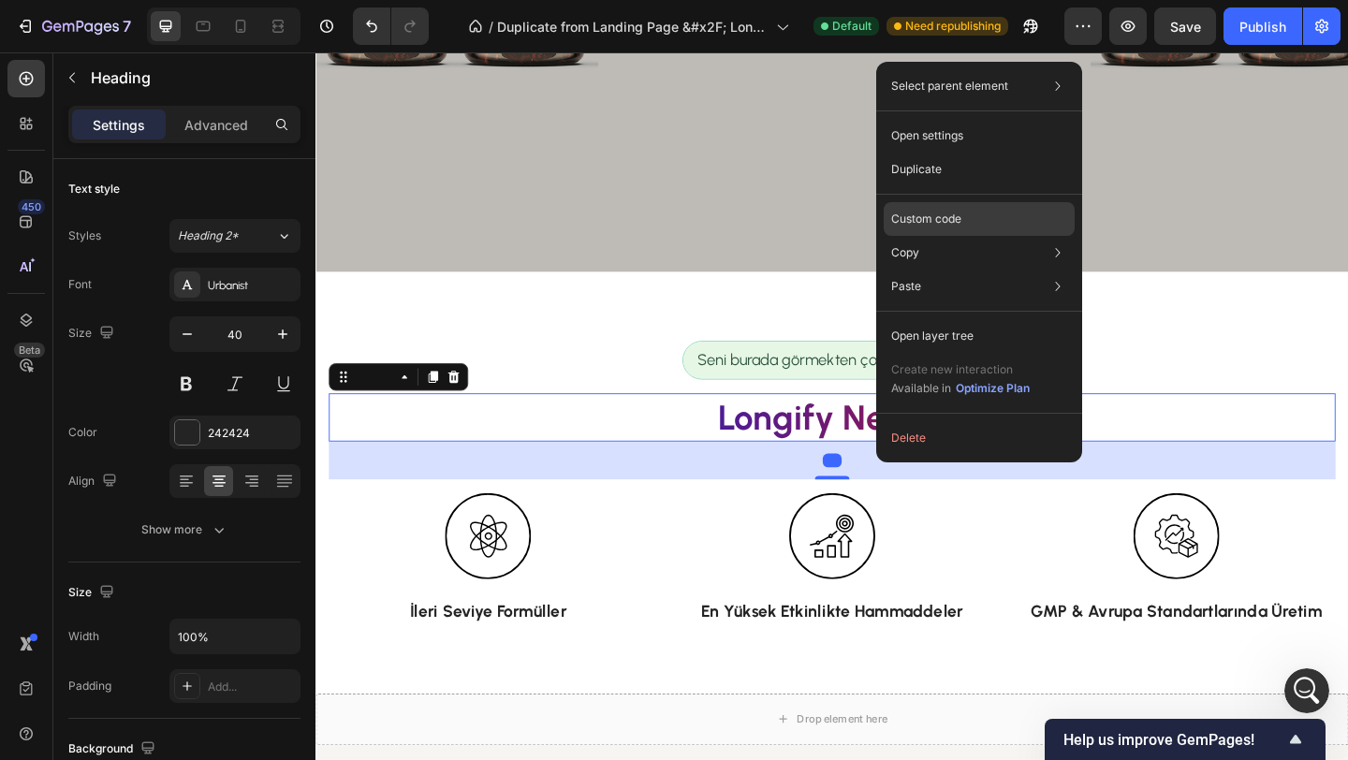
click at [954, 219] on p "Custom code" at bounding box center [926, 219] width 70 height 17
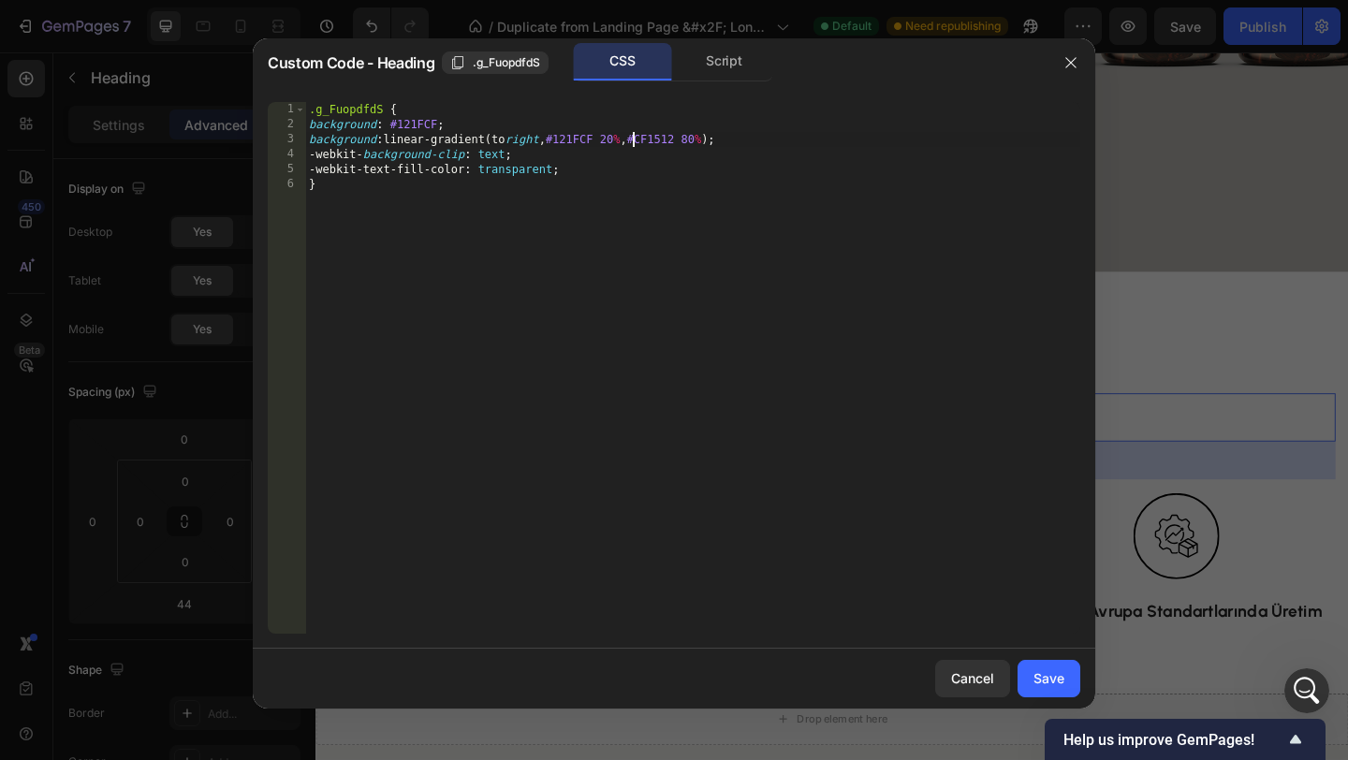
click at [632, 135] on div ".g_FuopdfdS { background : #121FCF ; background : linear-gradient(to right , #1…" at bounding box center [692, 382] width 775 height 561
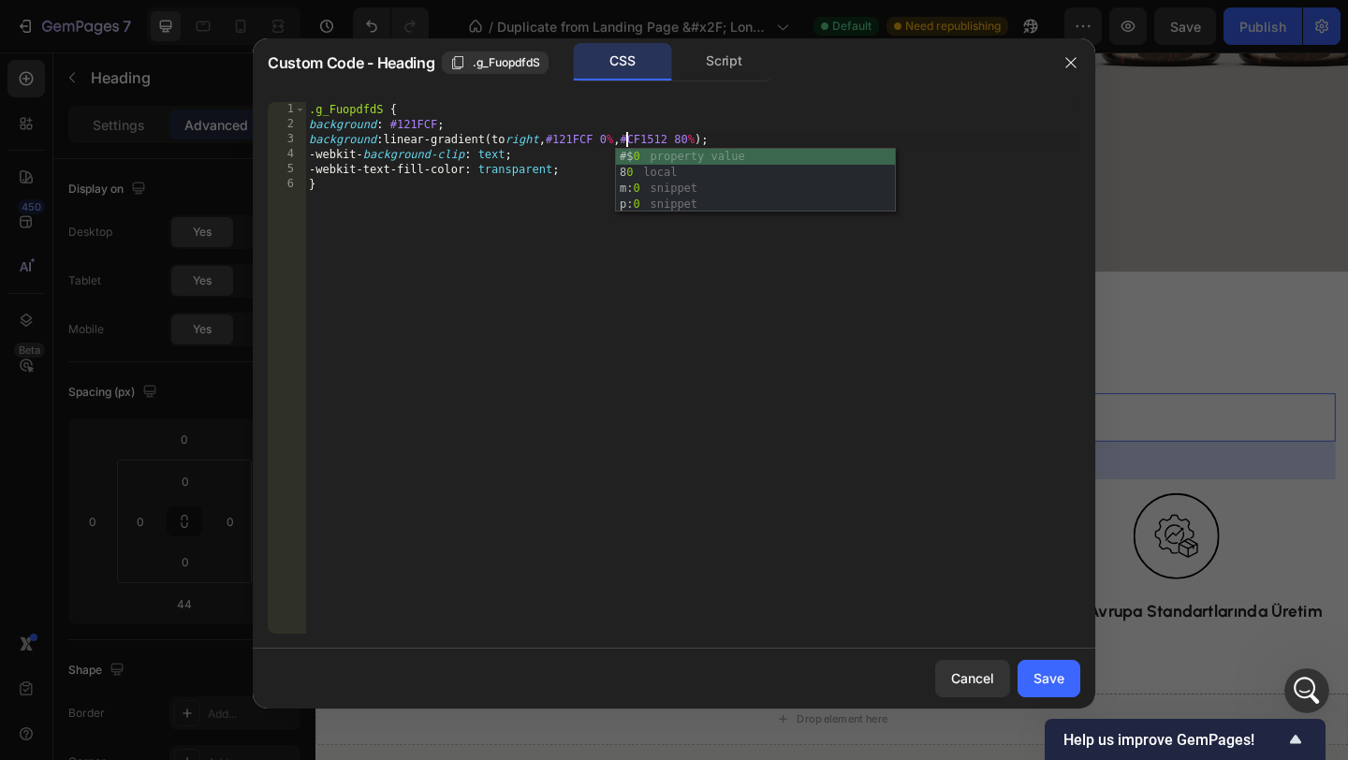
scroll to position [0, 25]
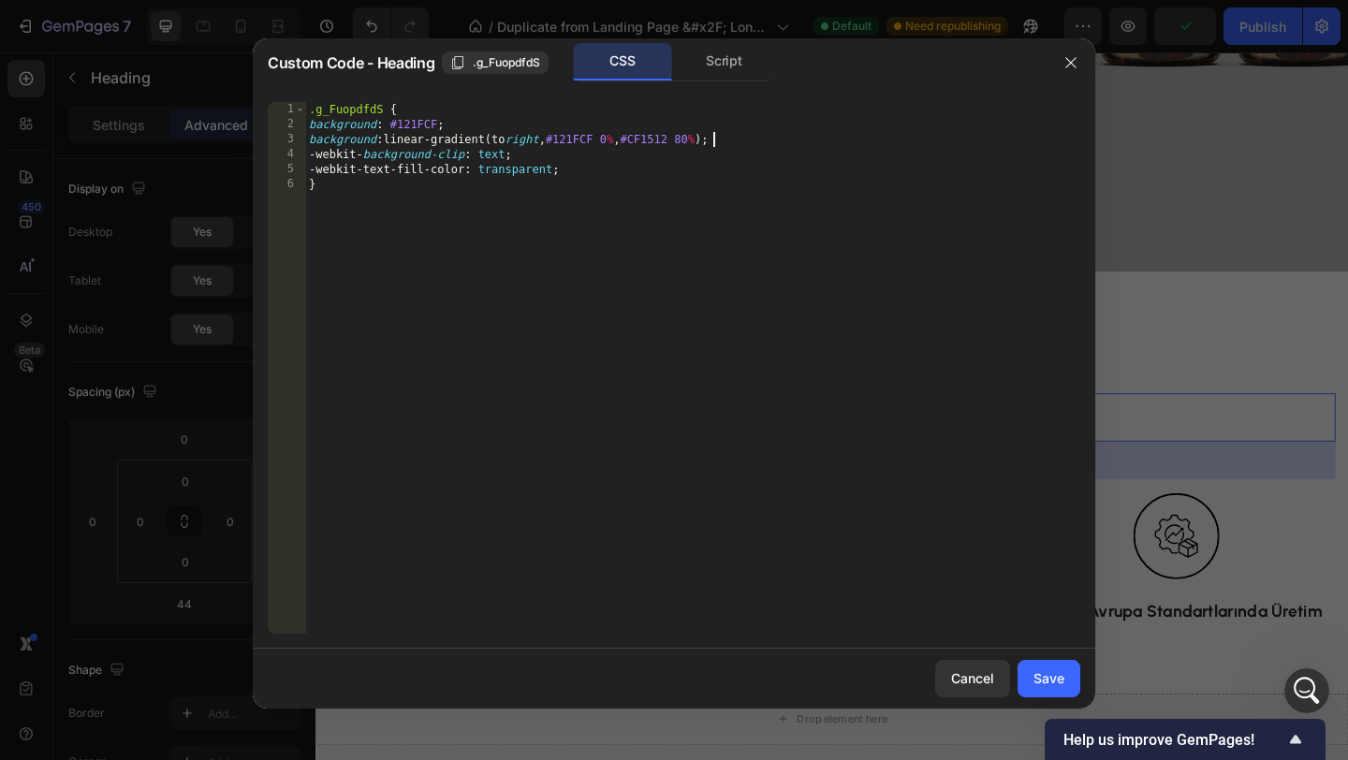
click at [711, 138] on div ".g_FuopdfdS { background : #121FCF ; background : linear-gradient(to right , #1…" at bounding box center [692, 382] width 775 height 561
type textarea "background: linear-gradient(to right, #121FCF 0%, #CF1512 100%);"
click at [1041, 683] on div "Save" at bounding box center [1048, 678] width 31 height 20
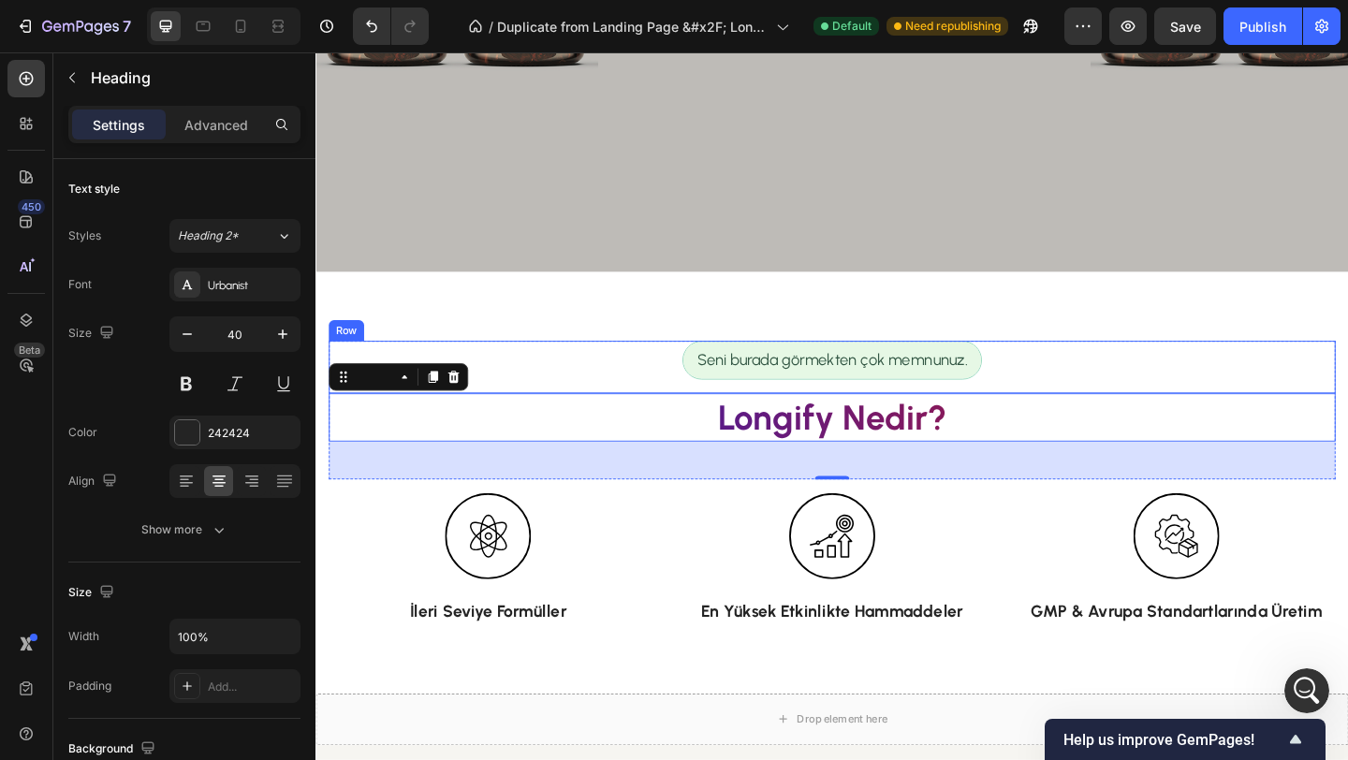
click at [1054, 400] on div "Seni burada görmekten çok memnunuz. Text Block Row" at bounding box center [876, 394] width 1095 height 57
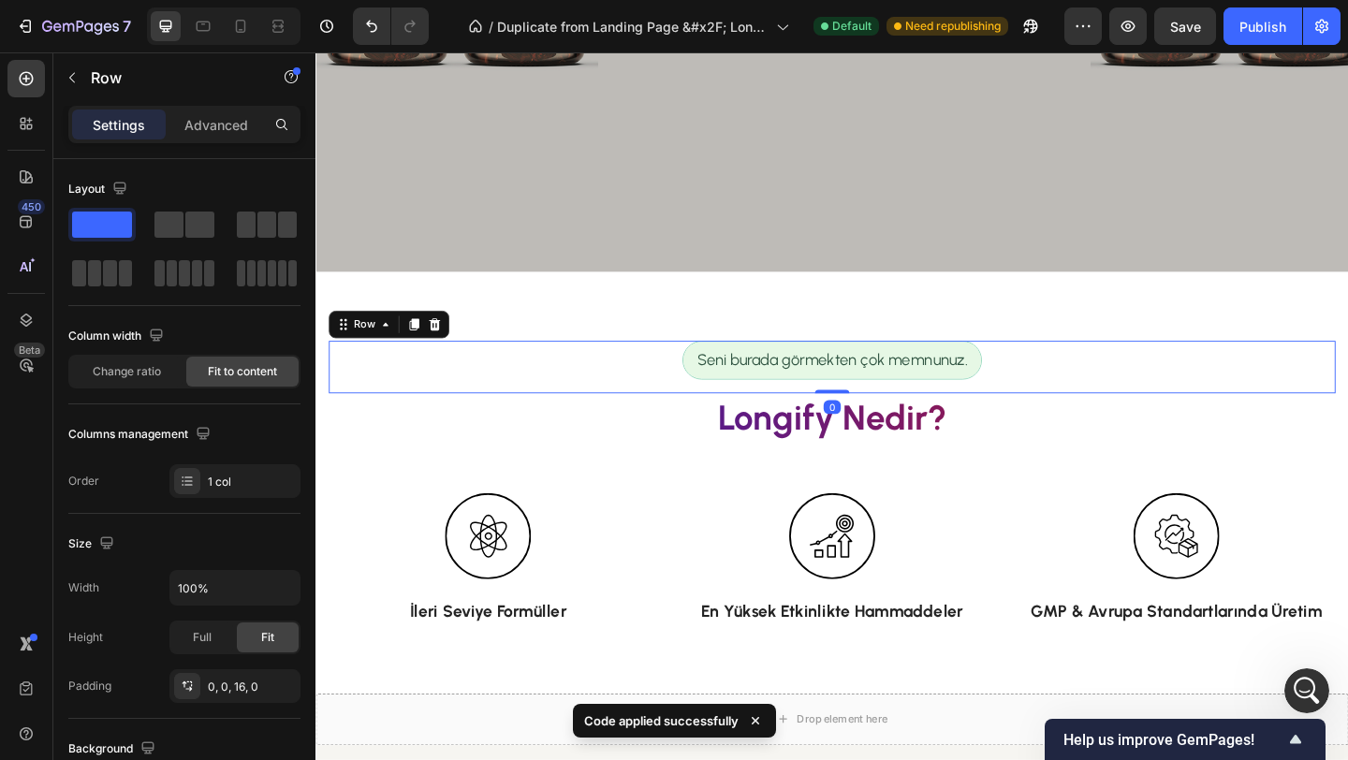
click at [986, 452] on p "Longify Nedir?" at bounding box center [876, 449] width 1091 height 49
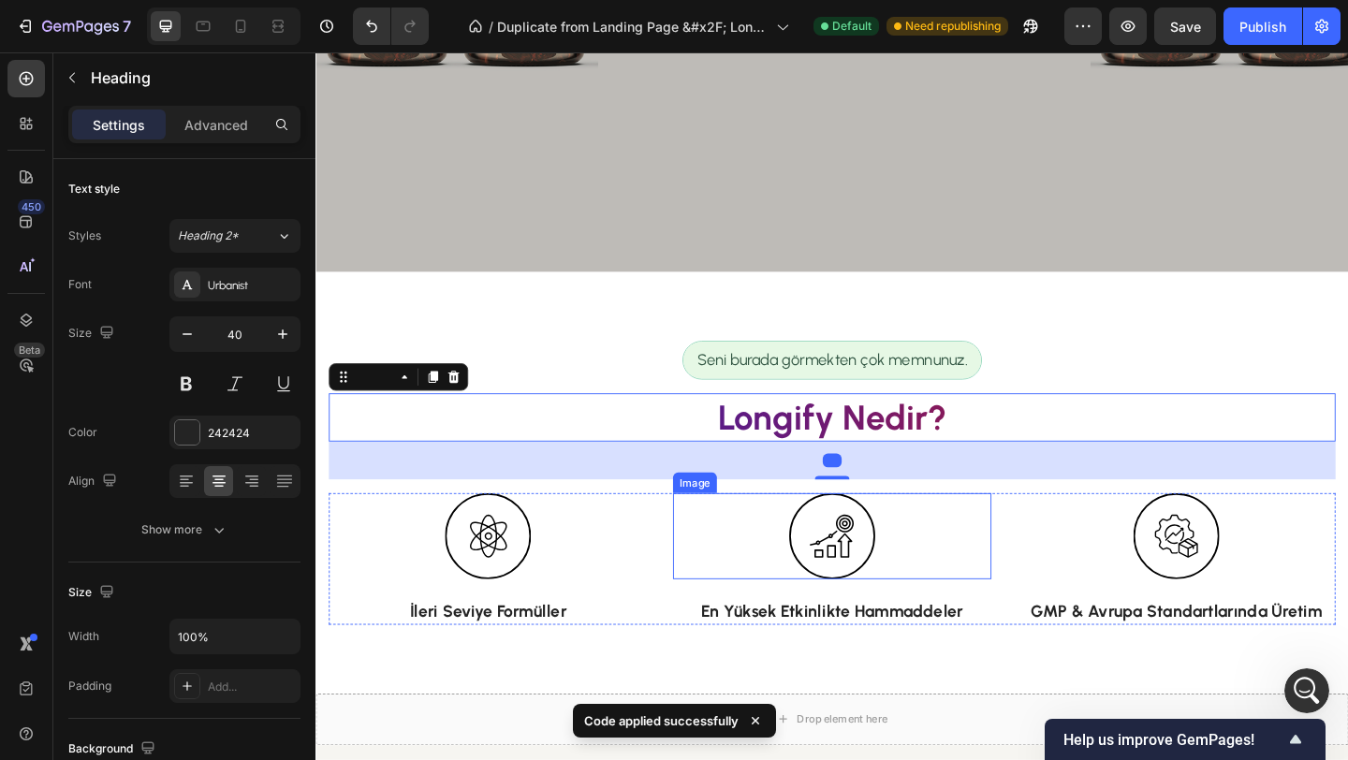
click at [1024, 534] on div at bounding box center [877, 579] width 346 height 94
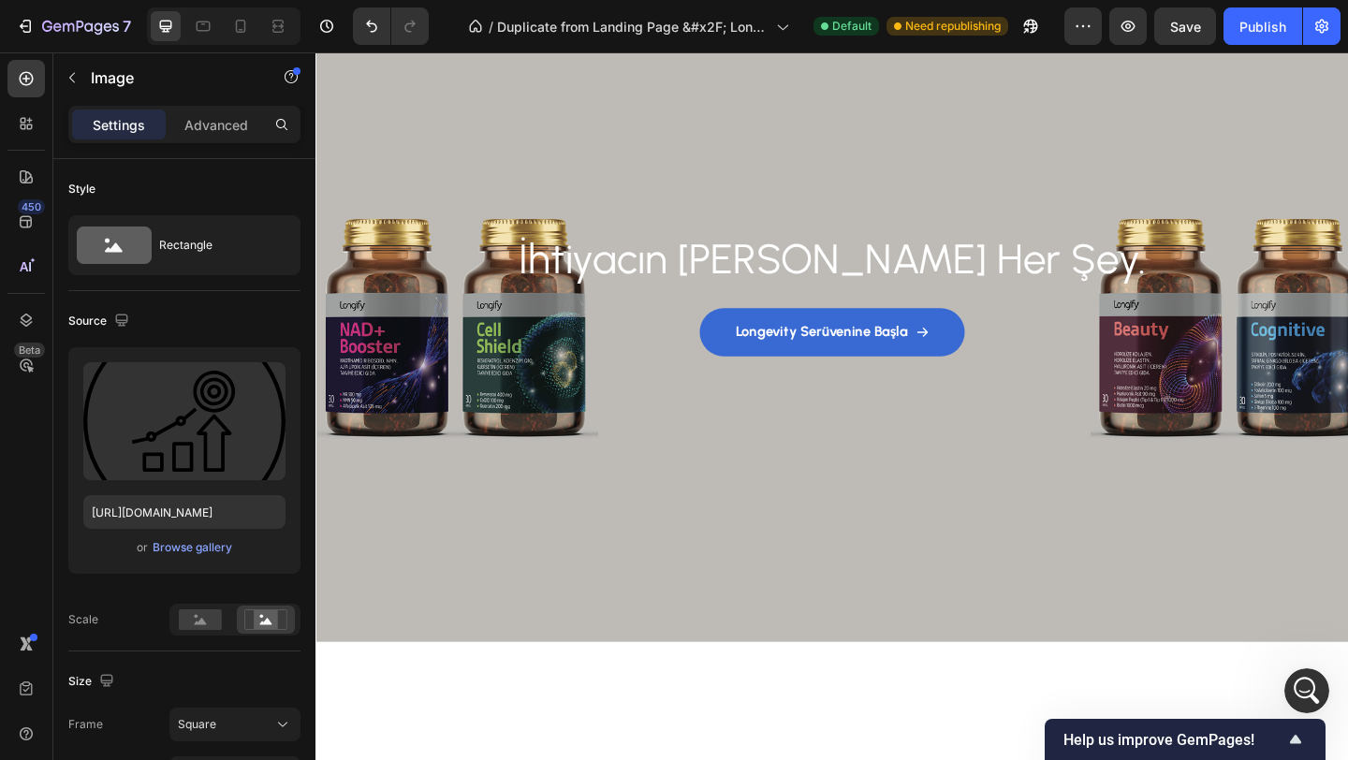
scroll to position [0, 0]
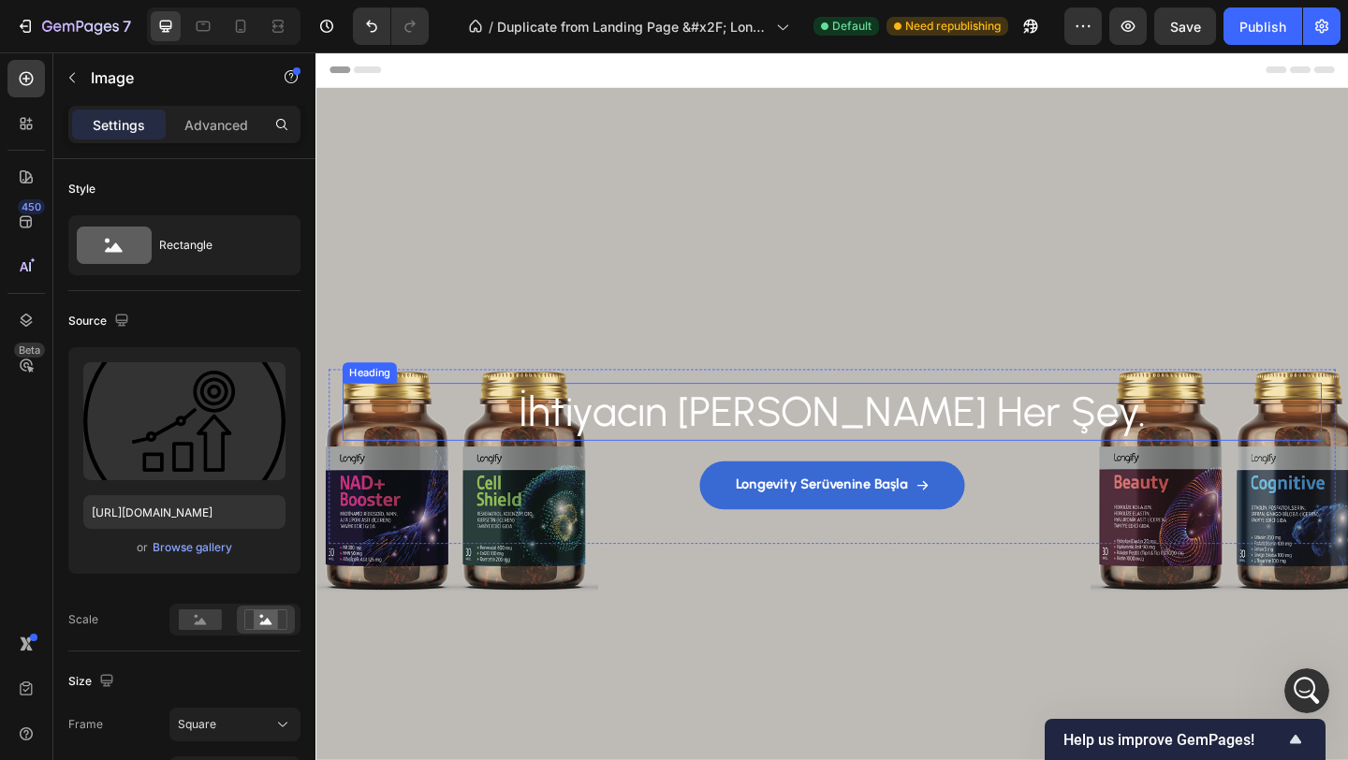
click at [759, 432] on h2 "İhtiyacın [PERSON_NAME] Her Şey." at bounding box center [876, 443] width 1065 height 62
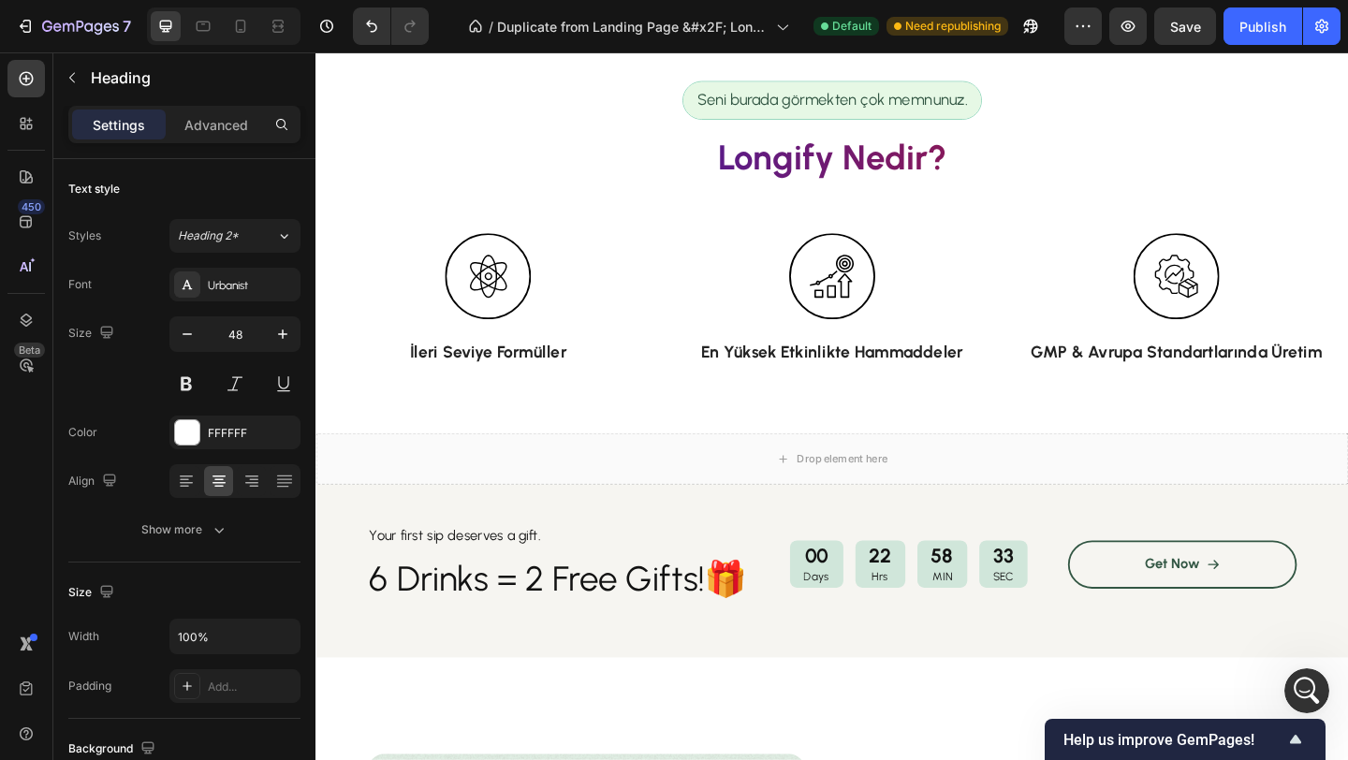
scroll to position [852, 0]
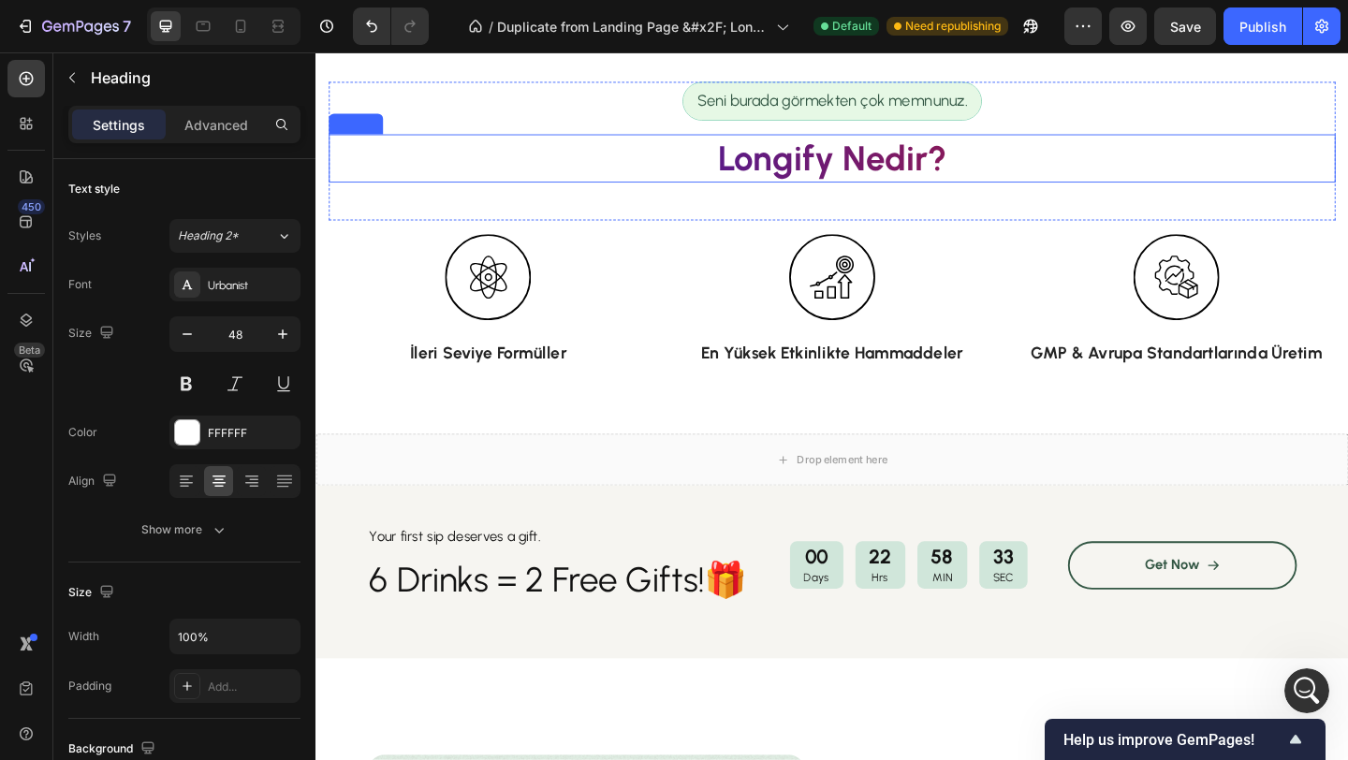
click at [797, 171] on h2 "Longify Nedir?" at bounding box center [876, 167] width 1095 height 52
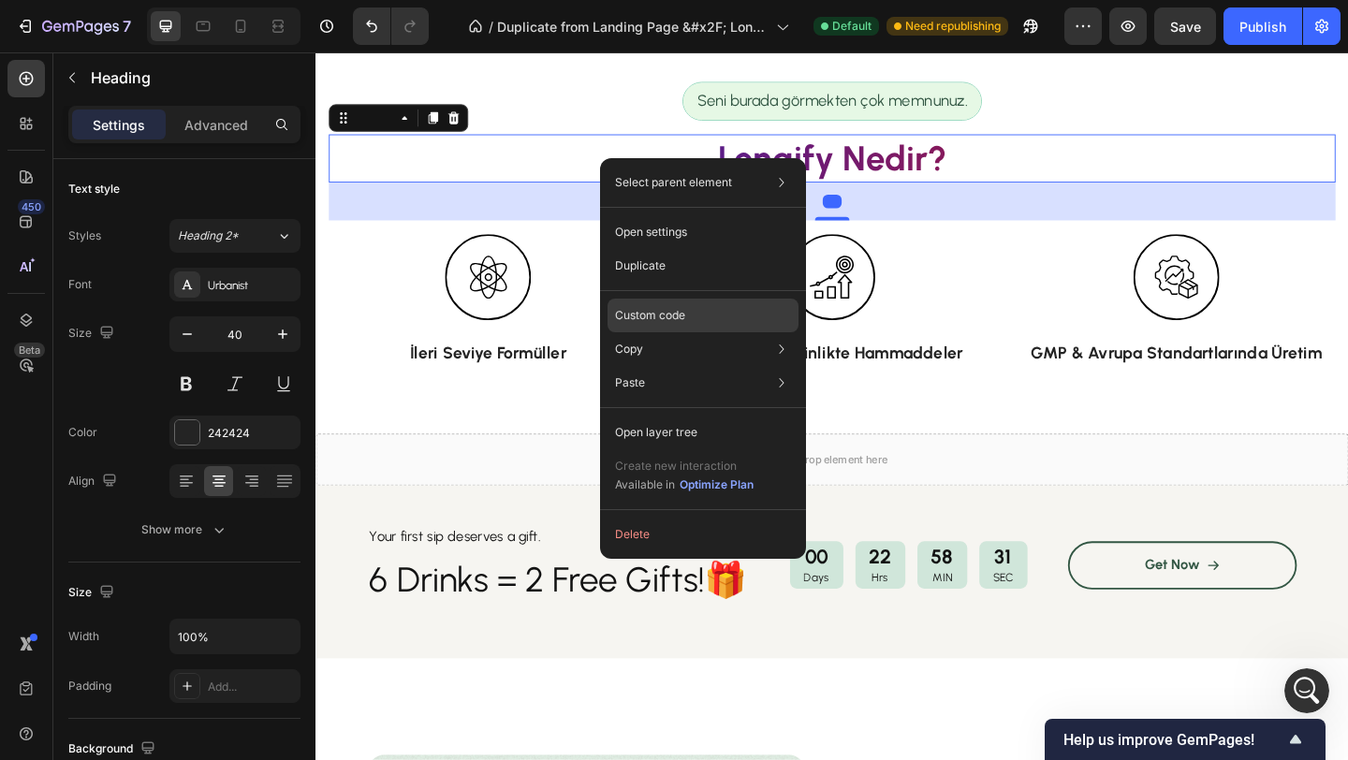
click at [656, 308] on p "Custom code" at bounding box center [650, 315] width 70 height 17
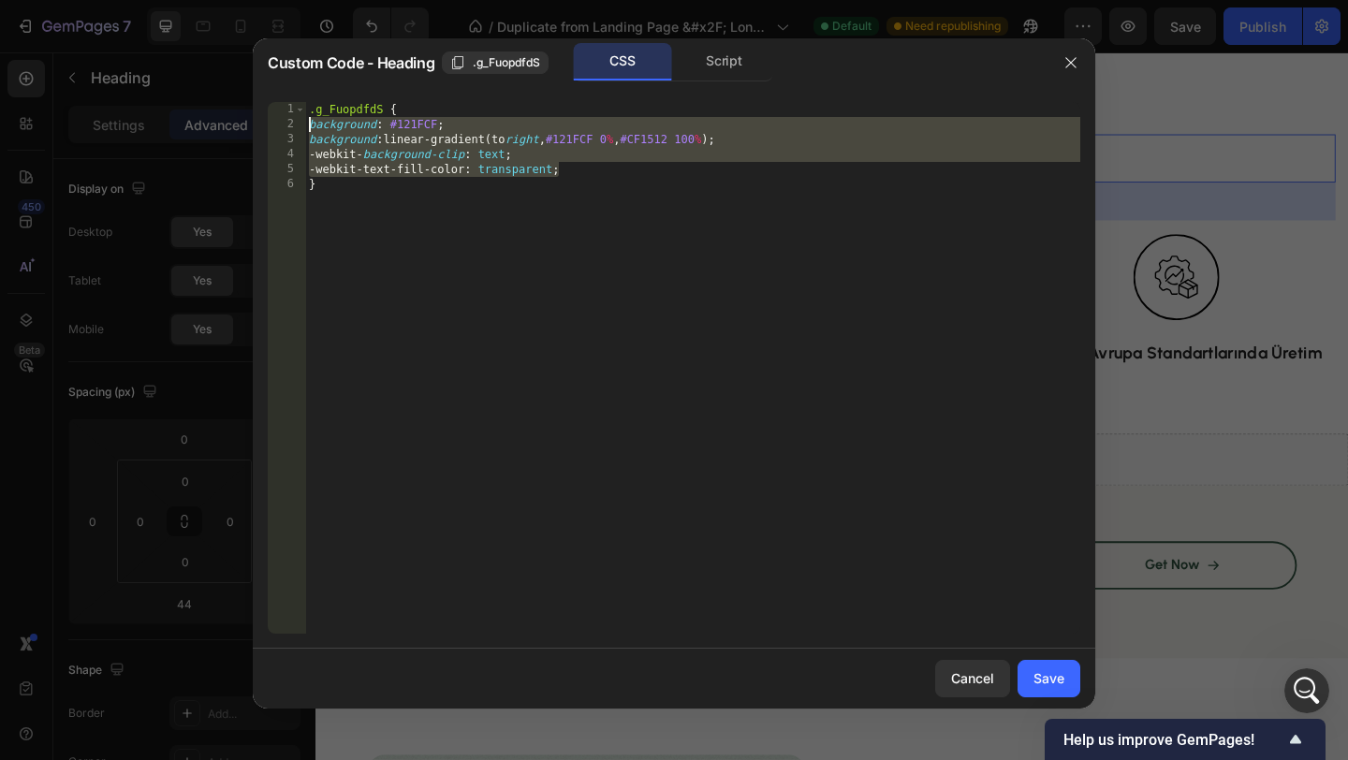
drag, startPoint x: 575, startPoint y: 172, endPoint x: 302, endPoint y: 123, distance: 276.8
click at [302, 123] on div "-webkit-text-fill-color: transparent; 1 2 3 4 5 6 .g_FuopdfdS { background : #1…" at bounding box center [674, 368] width 812 height 532
type textarea "background: #121FCF; background: linear-gradient(to right, #121FCF 0%, #CF1512 …"
click at [1072, 65] on icon "button" at bounding box center [1070, 62] width 10 height 10
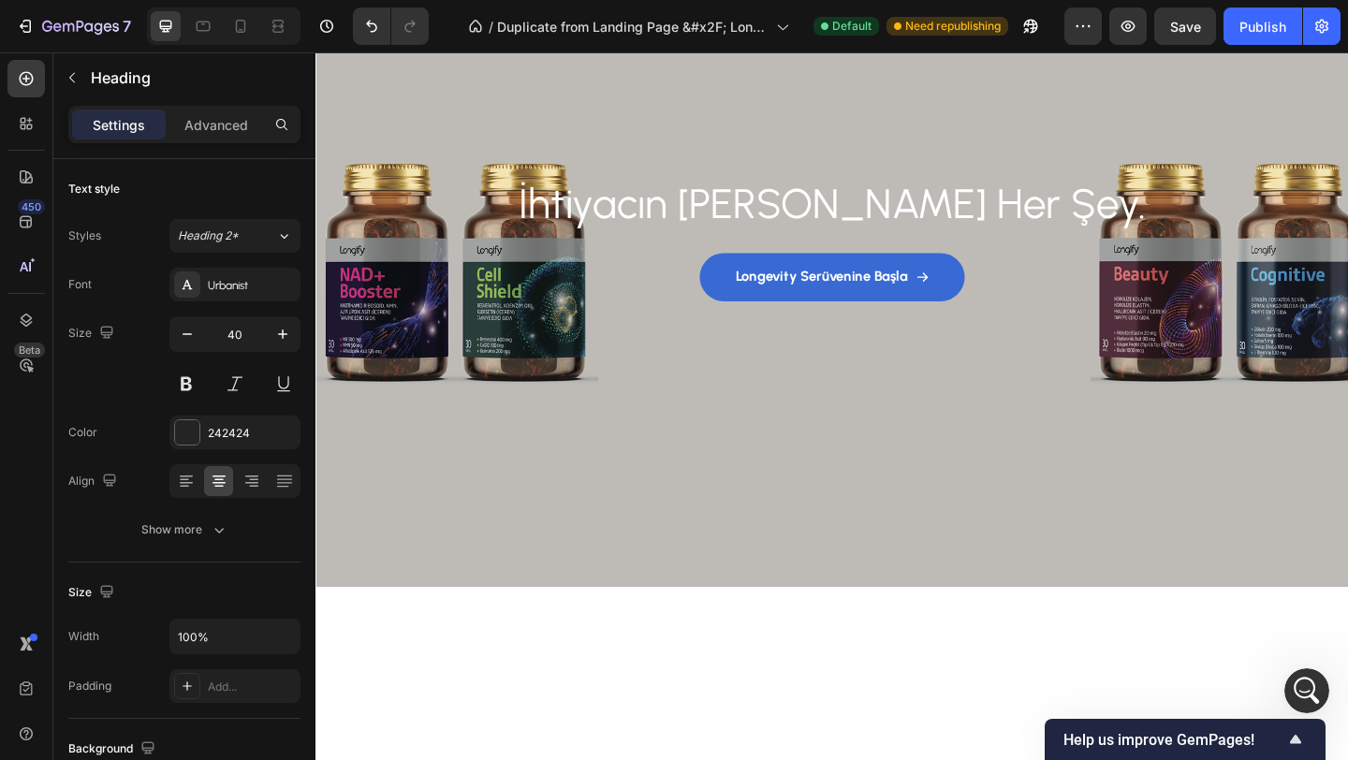
scroll to position [0, 0]
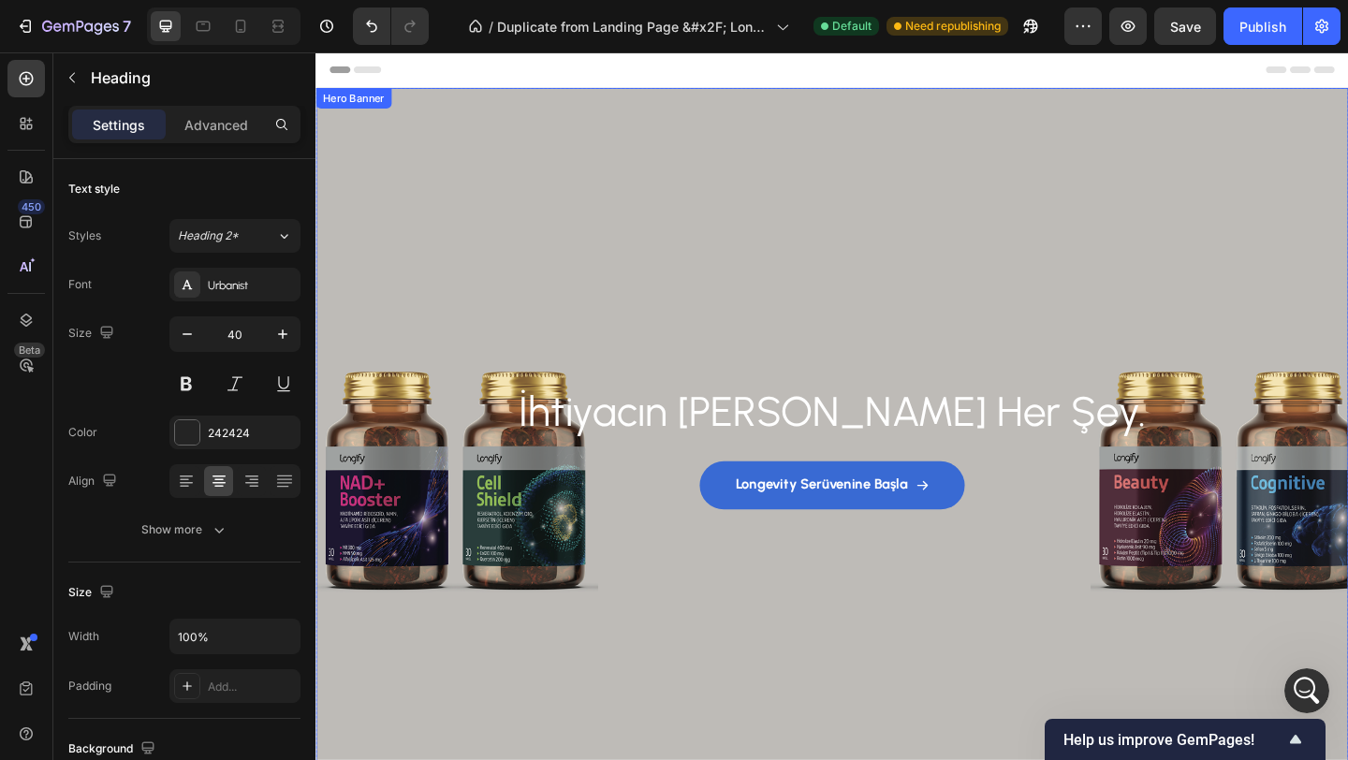
click at [776, 425] on h2 "İhtiyacın [PERSON_NAME] Her Şey." at bounding box center [876, 443] width 1065 height 62
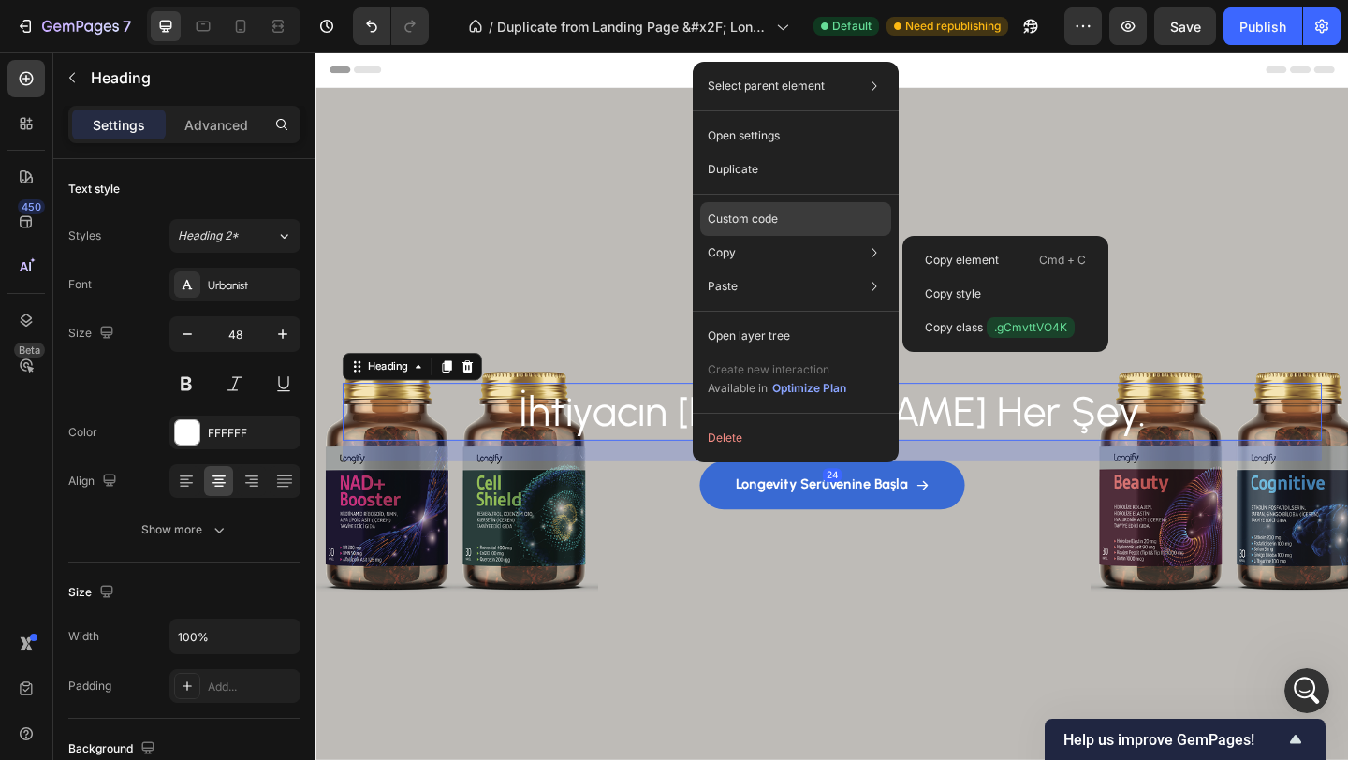
click at [758, 219] on p "Custom code" at bounding box center [742, 219] width 70 height 17
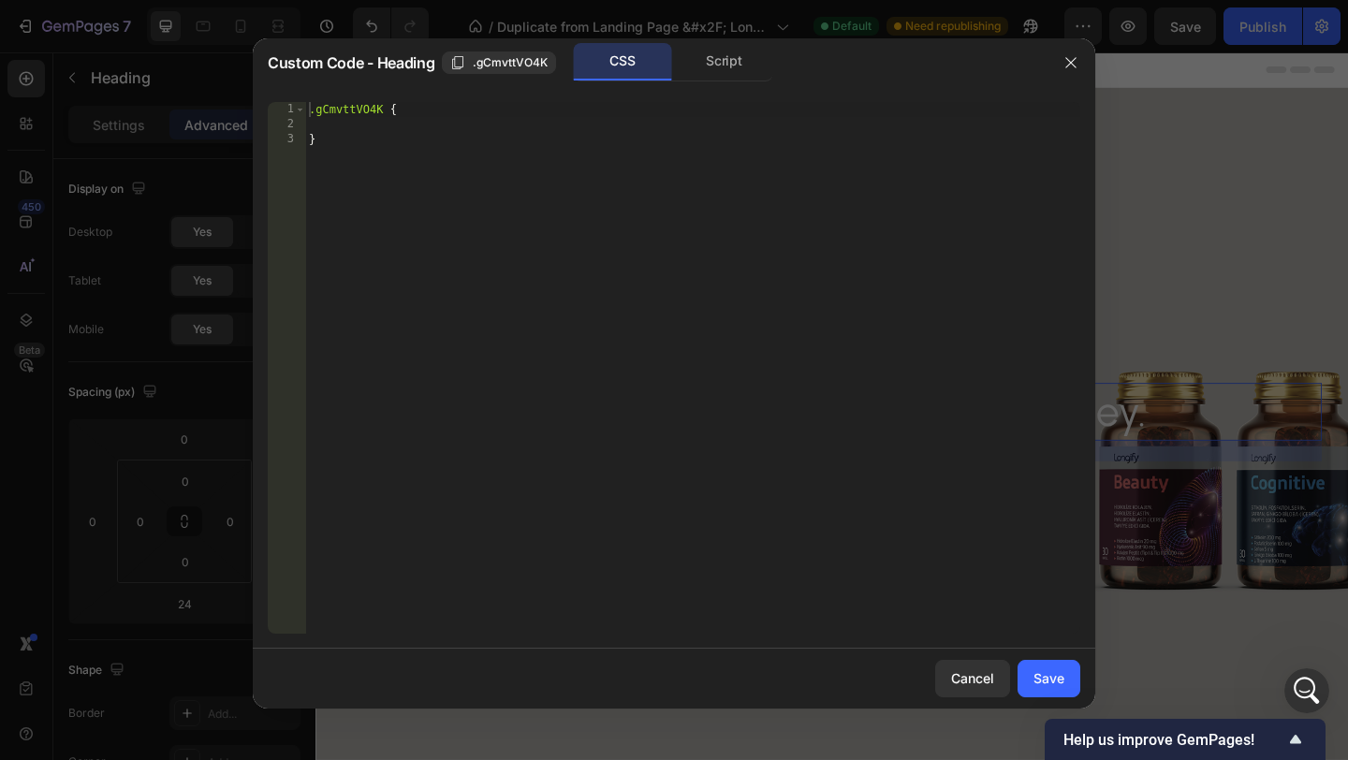
click at [415, 118] on div ".gCmvttVO4K { }" at bounding box center [692, 382] width 775 height 561
paste textarea "-webkit-text-fill-color: transparent;"
type textarea "-webkit-text-fill-color: transparent;"
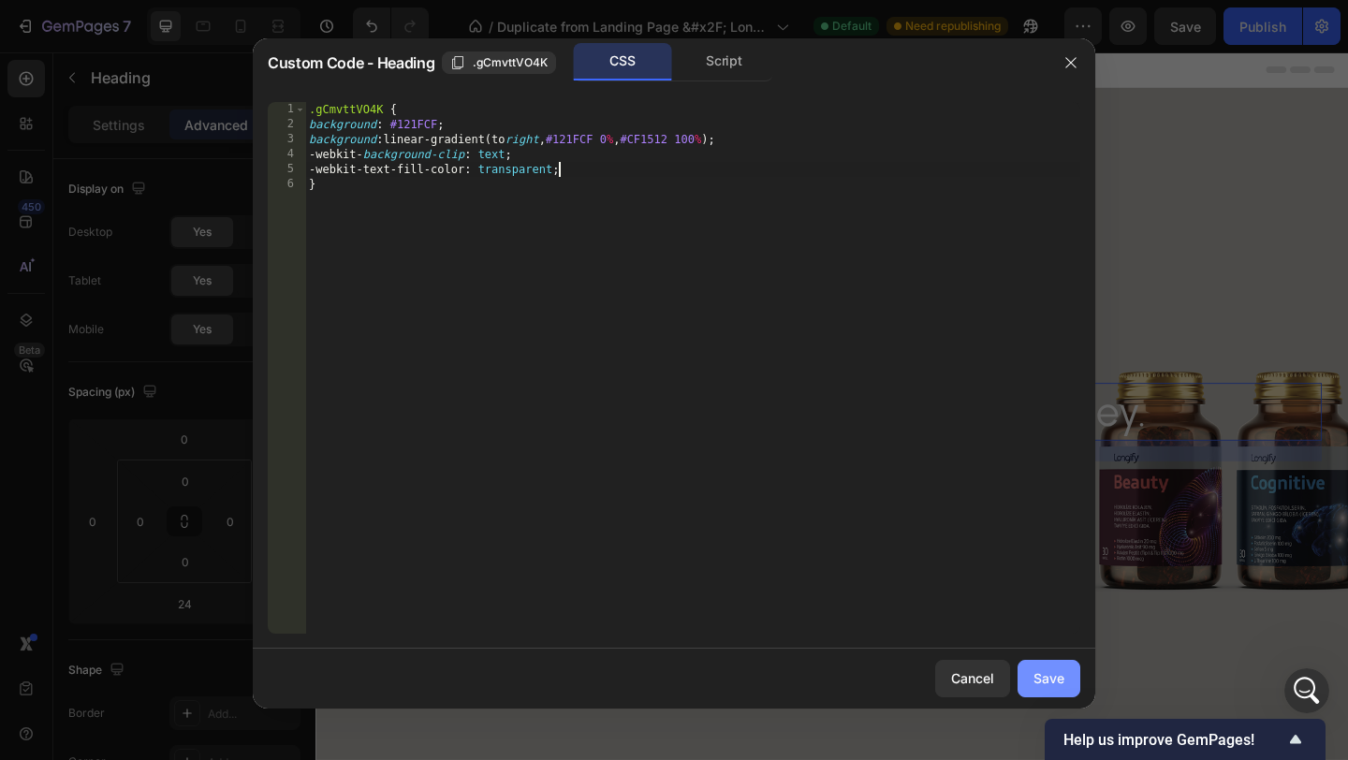
click at [1056, 670] on div "Save" at bounding box center [1048, 678] width 31 height 20
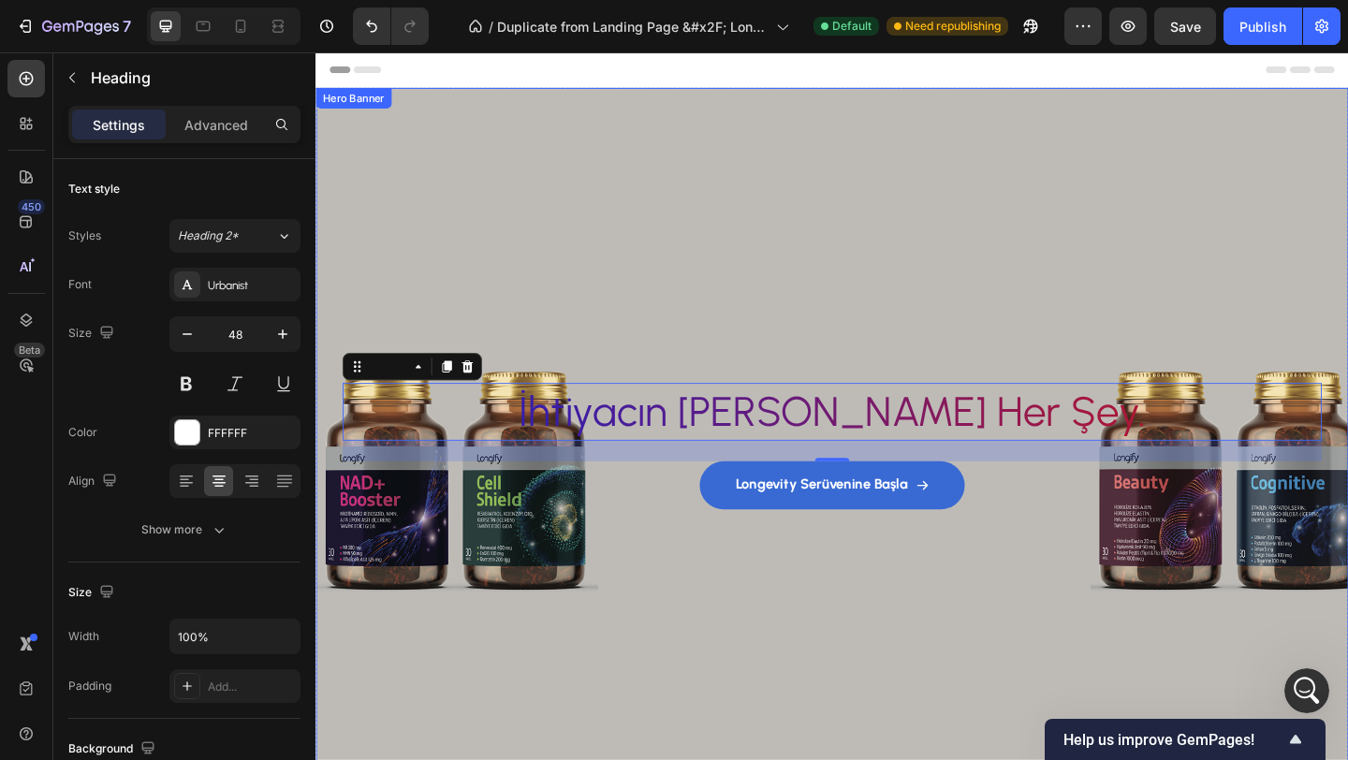
click at [937, 299] on div "Background Image" at bounding box center [876, 475] width 1123 height 769
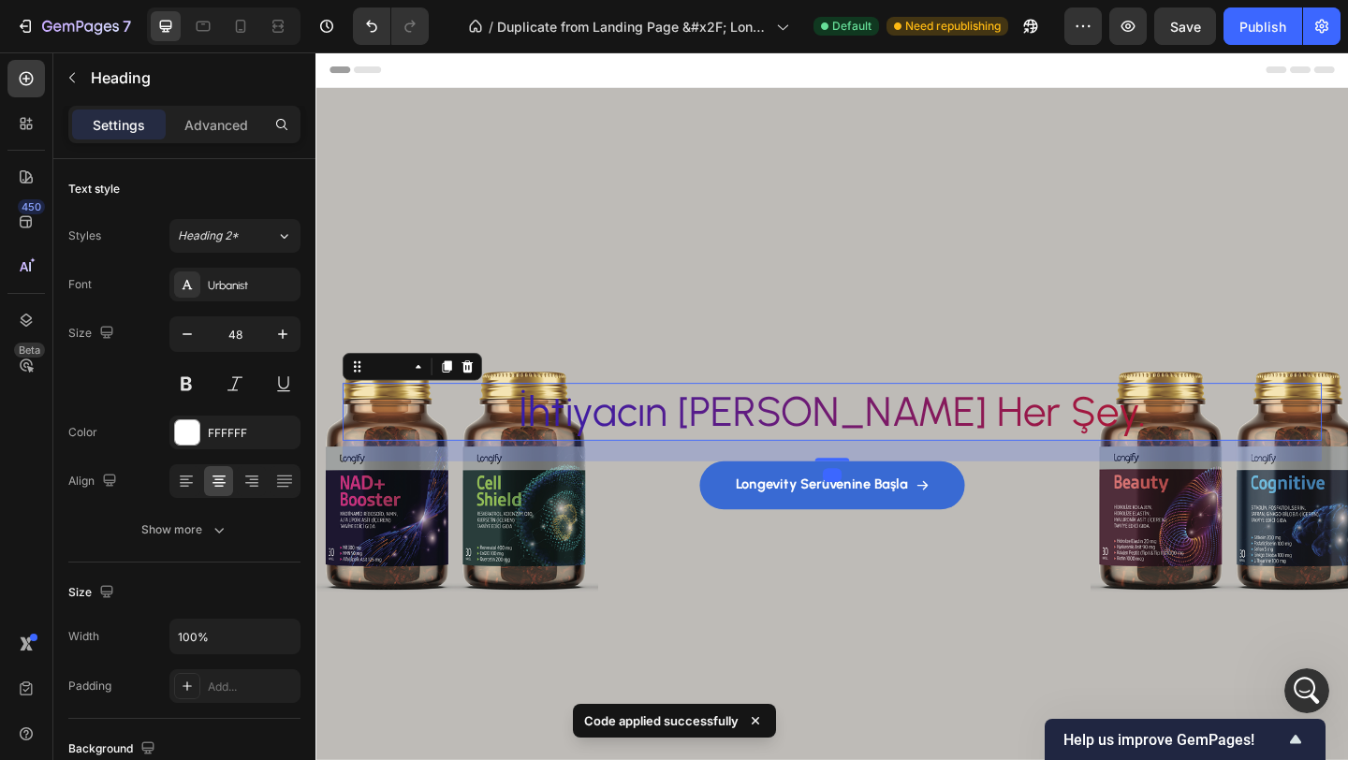
click at [877, 440] on h2 "İhtiyacın [PERSON_NAME] Her Şey." at bounding box center [876, 443] width 1065 height 62
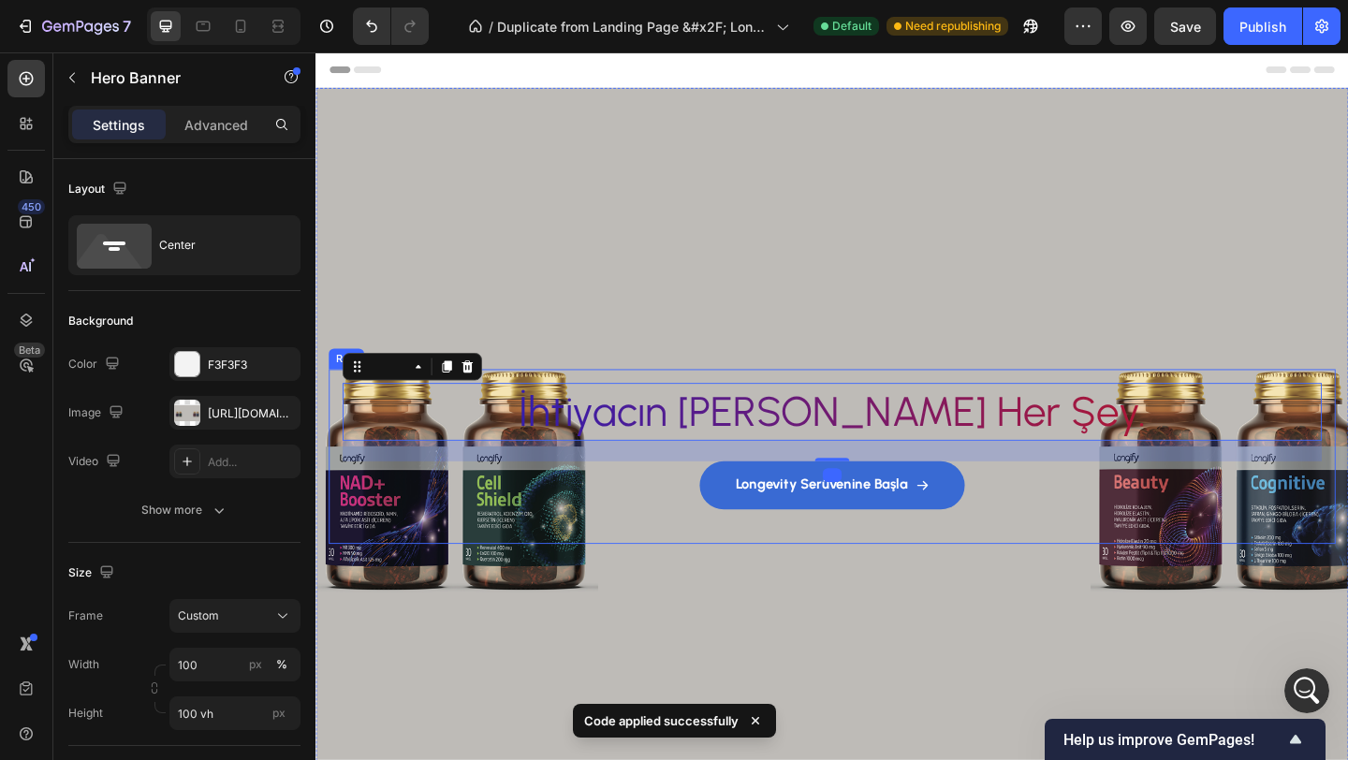
click at [813, 272] on div "Background Image" at bounding box center [876, 475] width 1123 height 769
click at [758, 442] on h2 "İhtiyacın [PERSON_NAME] Her Şey." at bounding box center [876, 443] width 1065 height 62
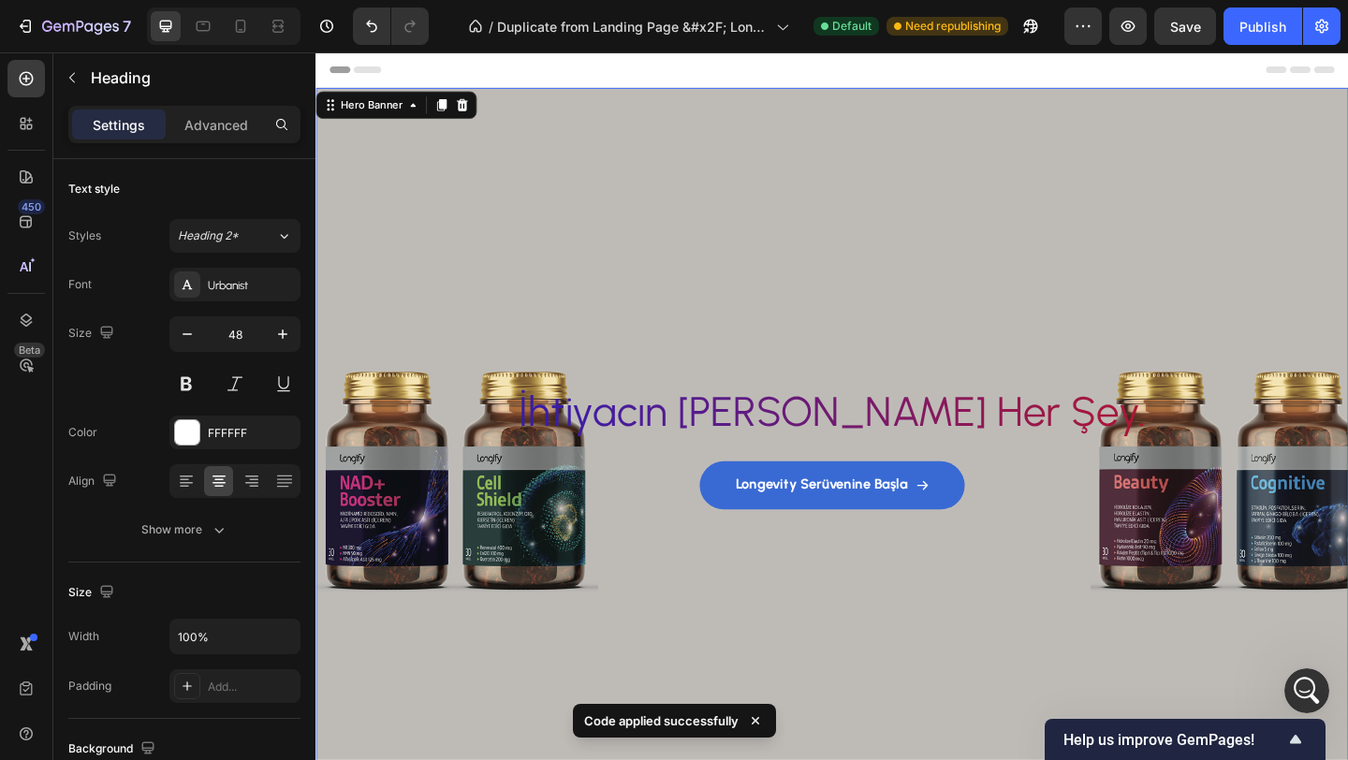
click at [755, 328] on div "Background Image" at bounding box center [876, 475] width 1123 height 769
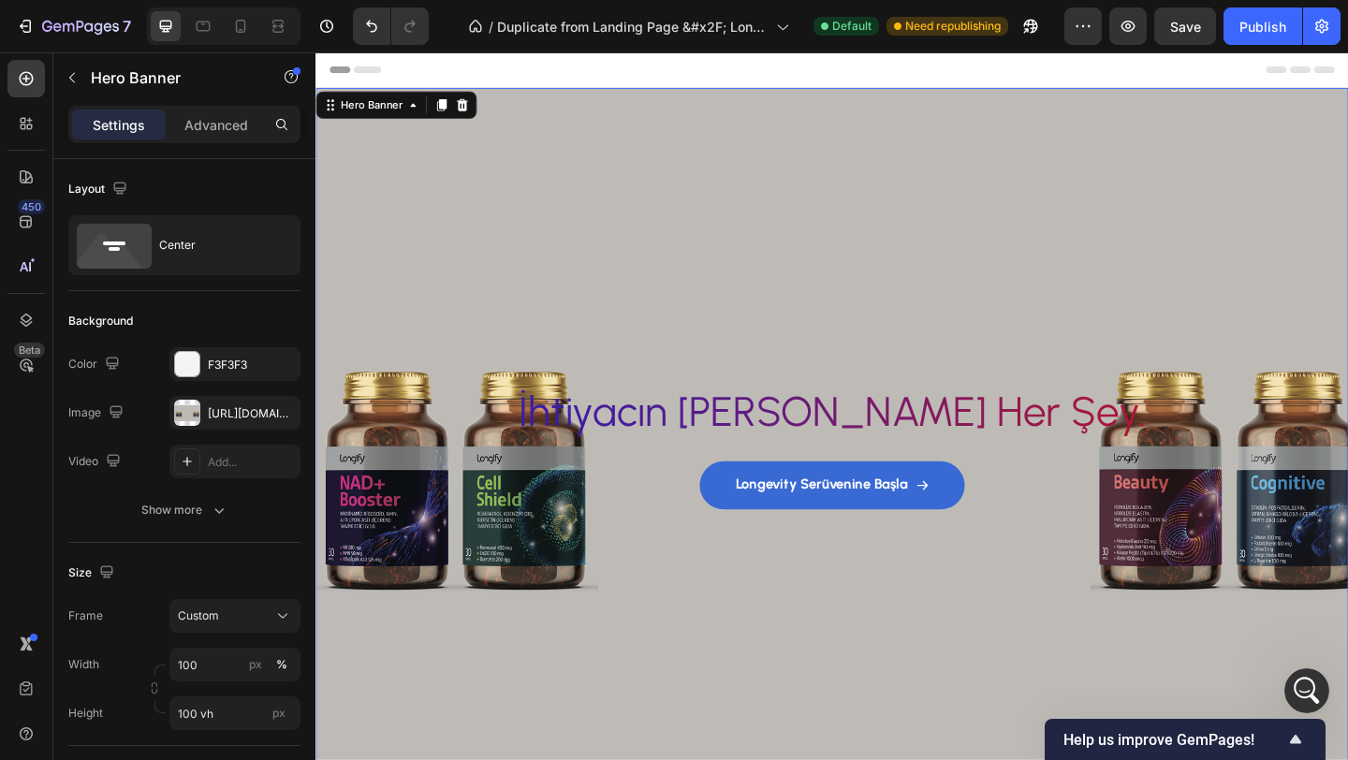
click at [768, 270] on div "Background Image" at bounding box center [876, 475] width 1123 height 769
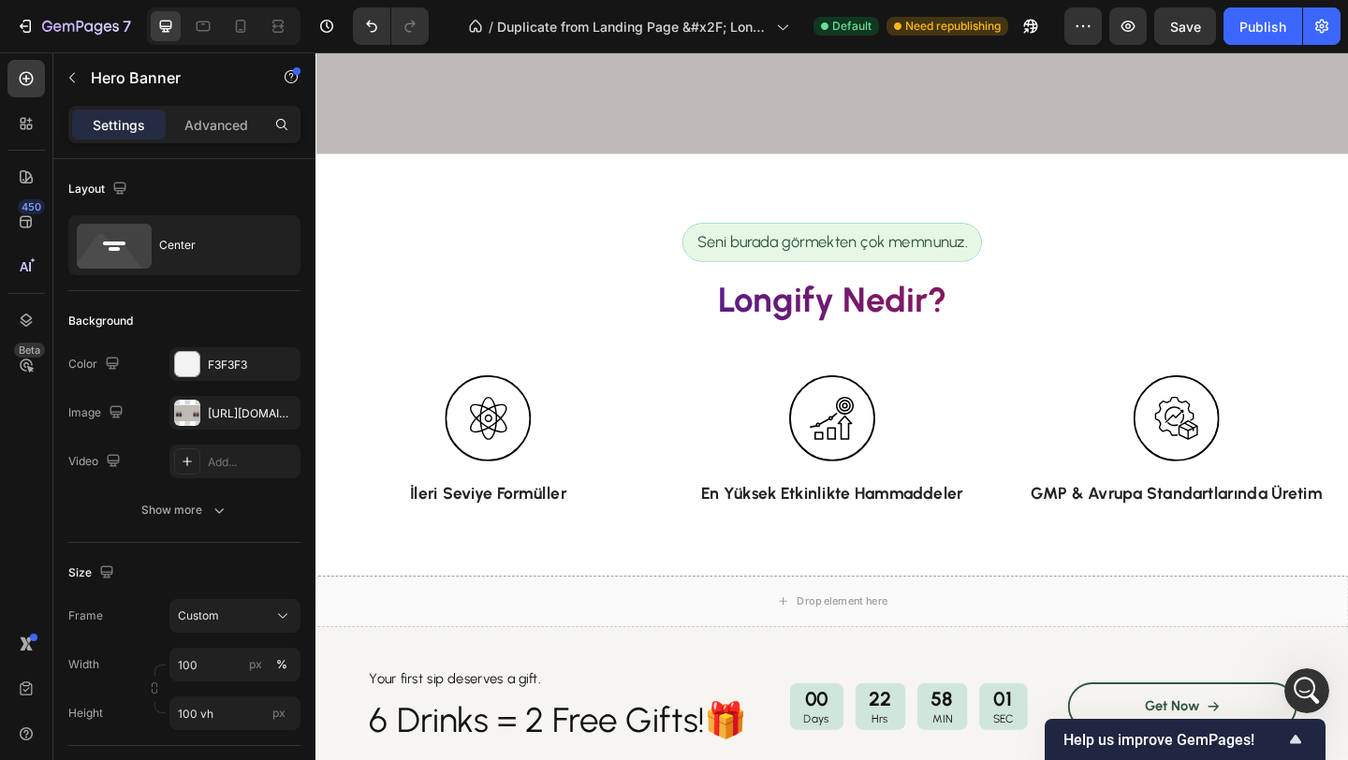
scroll to position [750, 0]
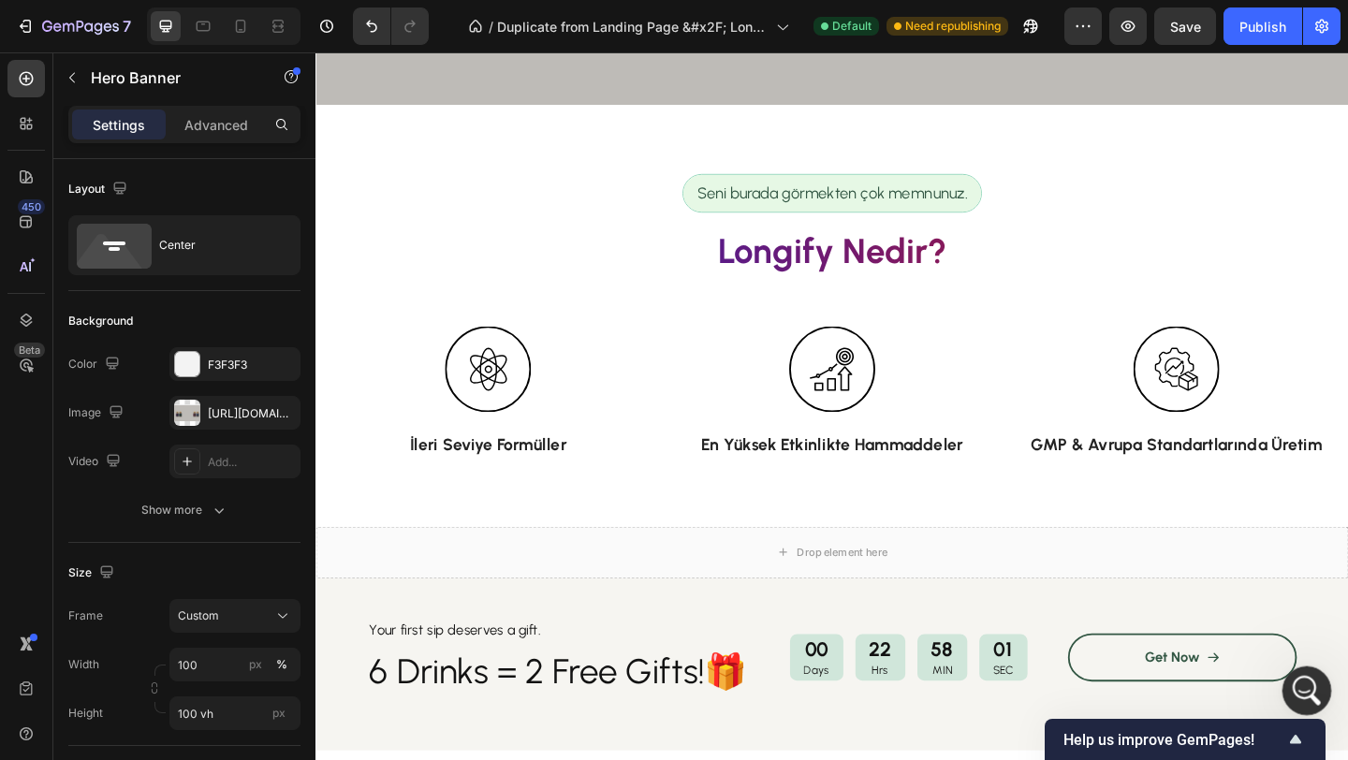
click at [1311, 689] on icon "Open Intercom Messenger" at bounding box center [1304, 688] width 31 height 31
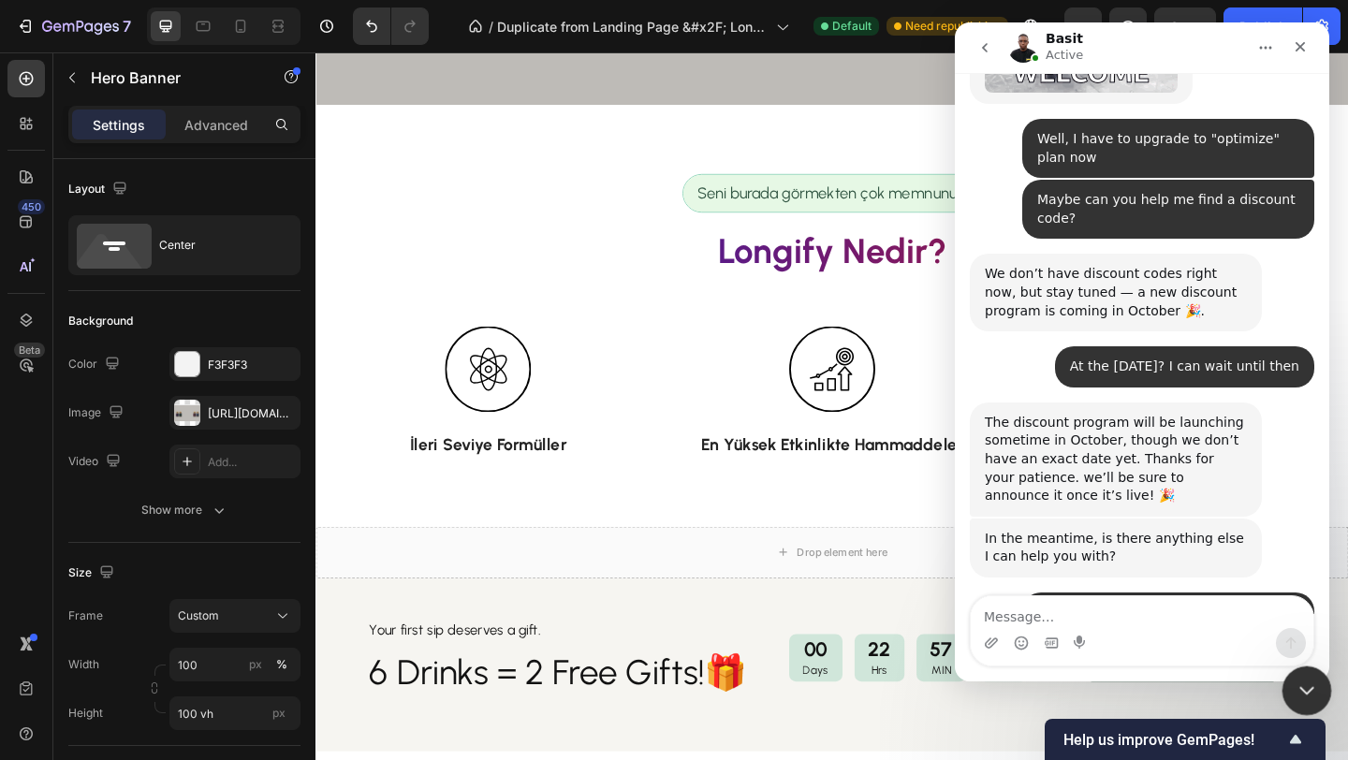
scroll to position [5318, 0]
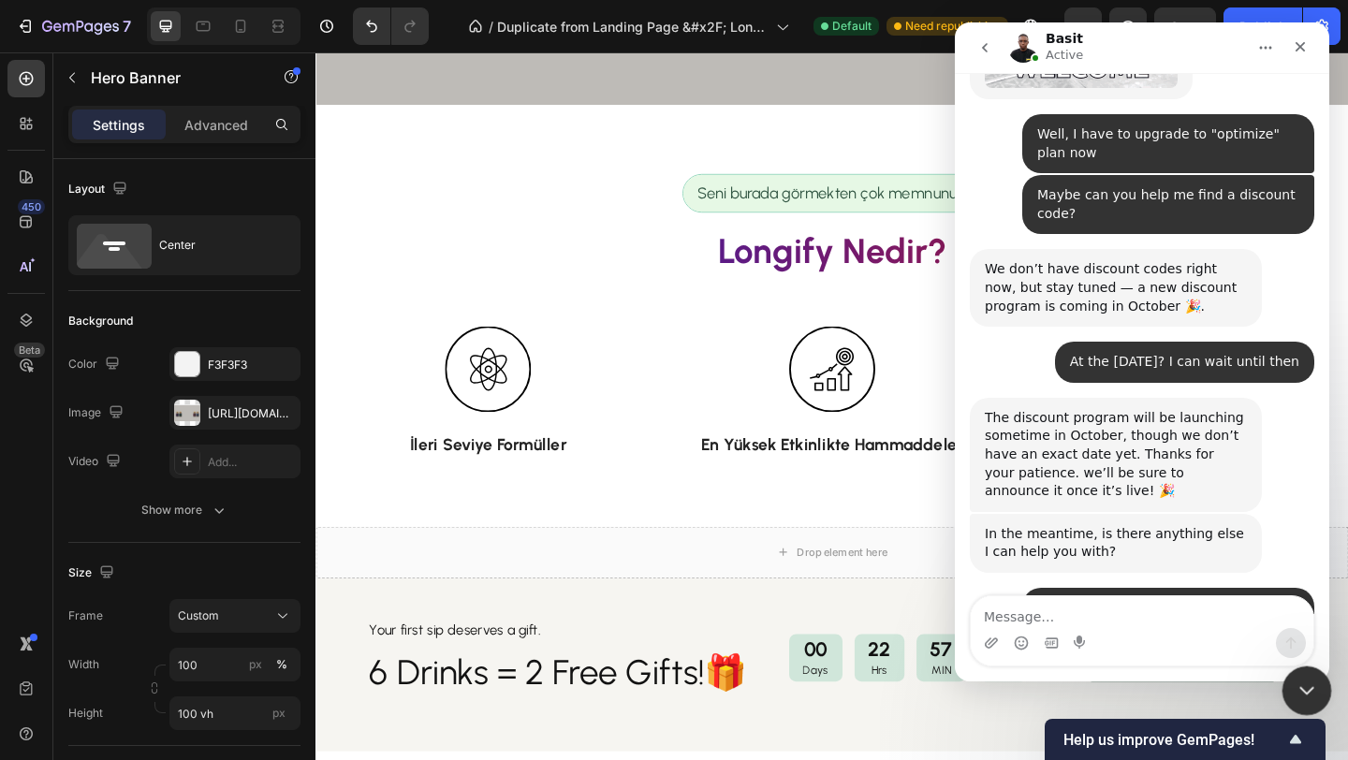
click at [1311, 678] on icon "Close Intercom Messenger" at bounding box center [1303, 688] width 22 height 22
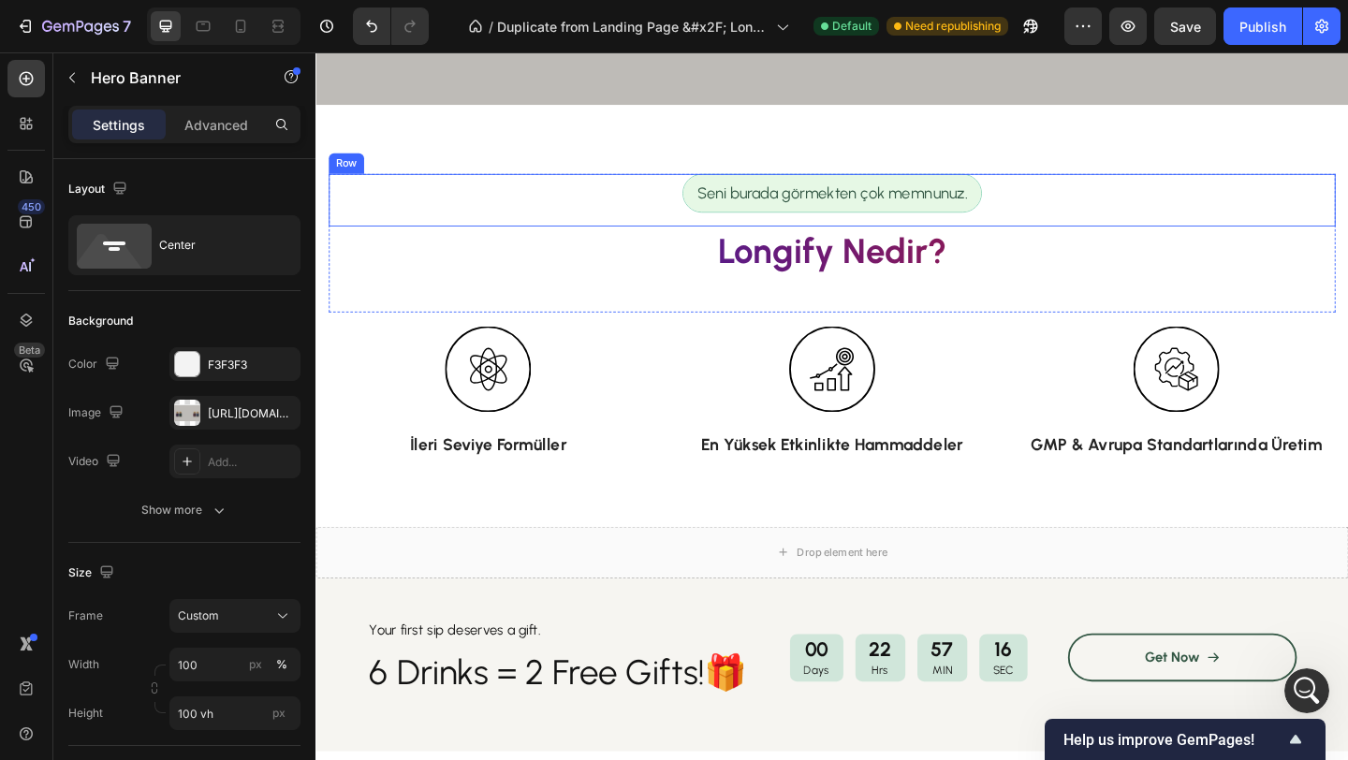
scroll to position [0, 0]
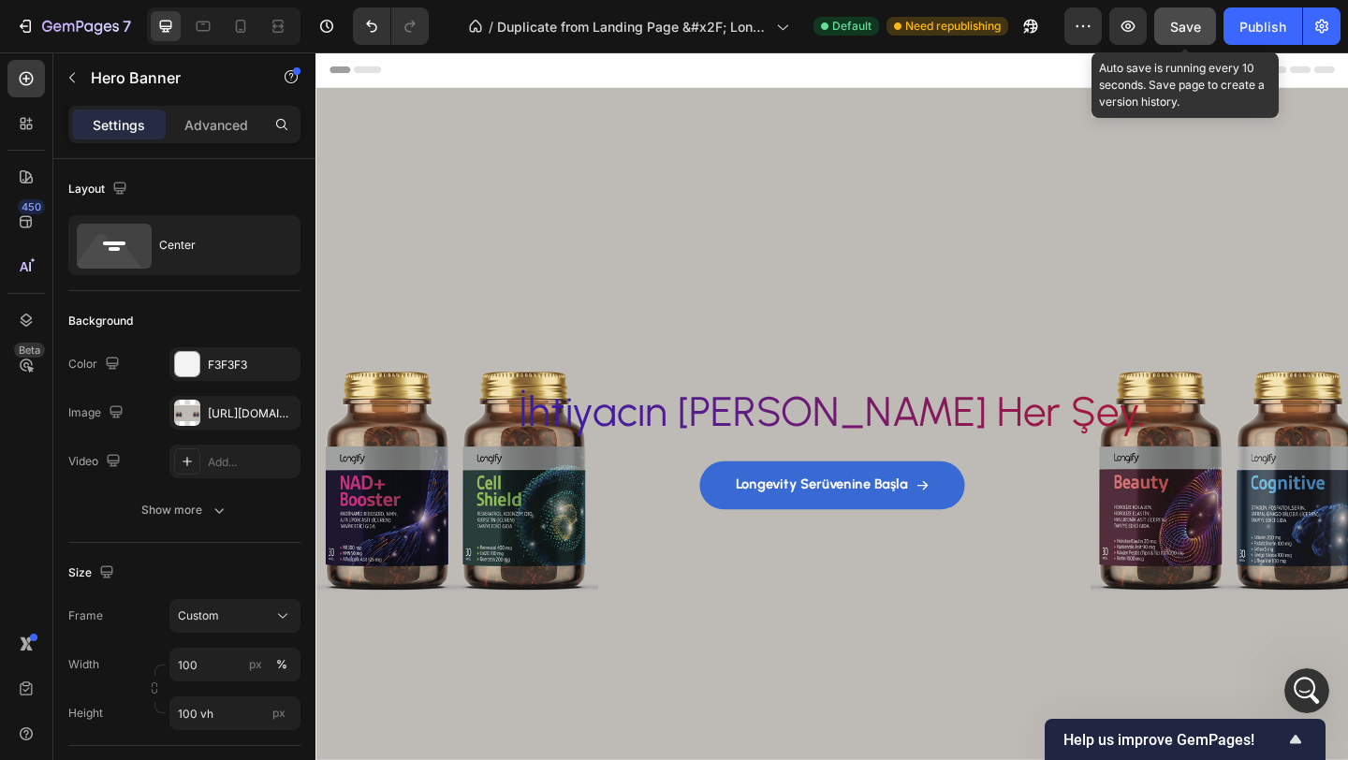
click at [1188, 33] on span "Save" at bounding box center [1185, 27] width 31 height 16
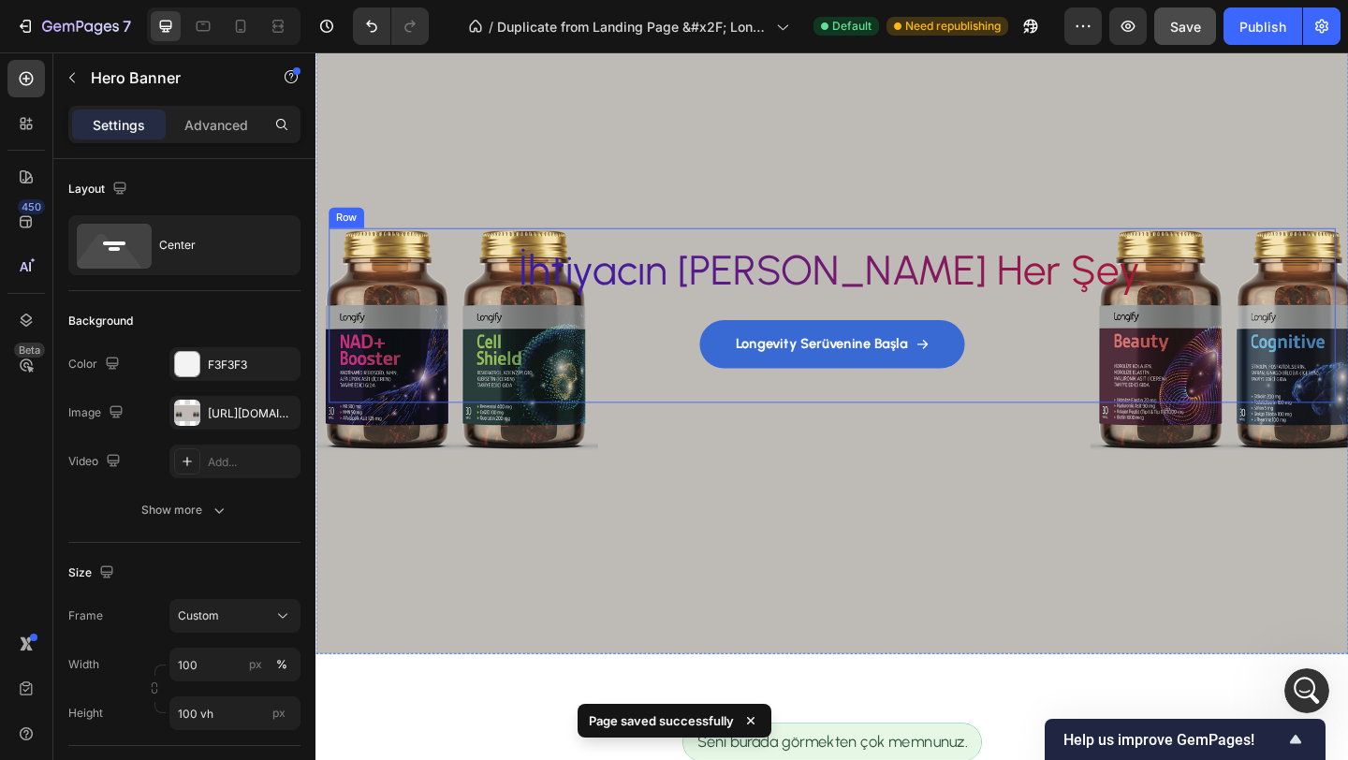
scroll to position [154, 0]
click at [991, 299] on h2 "İhtiyacın [PERSON_NAME] Her Şey." at bounding box center [876, 288] width 1065 height 62
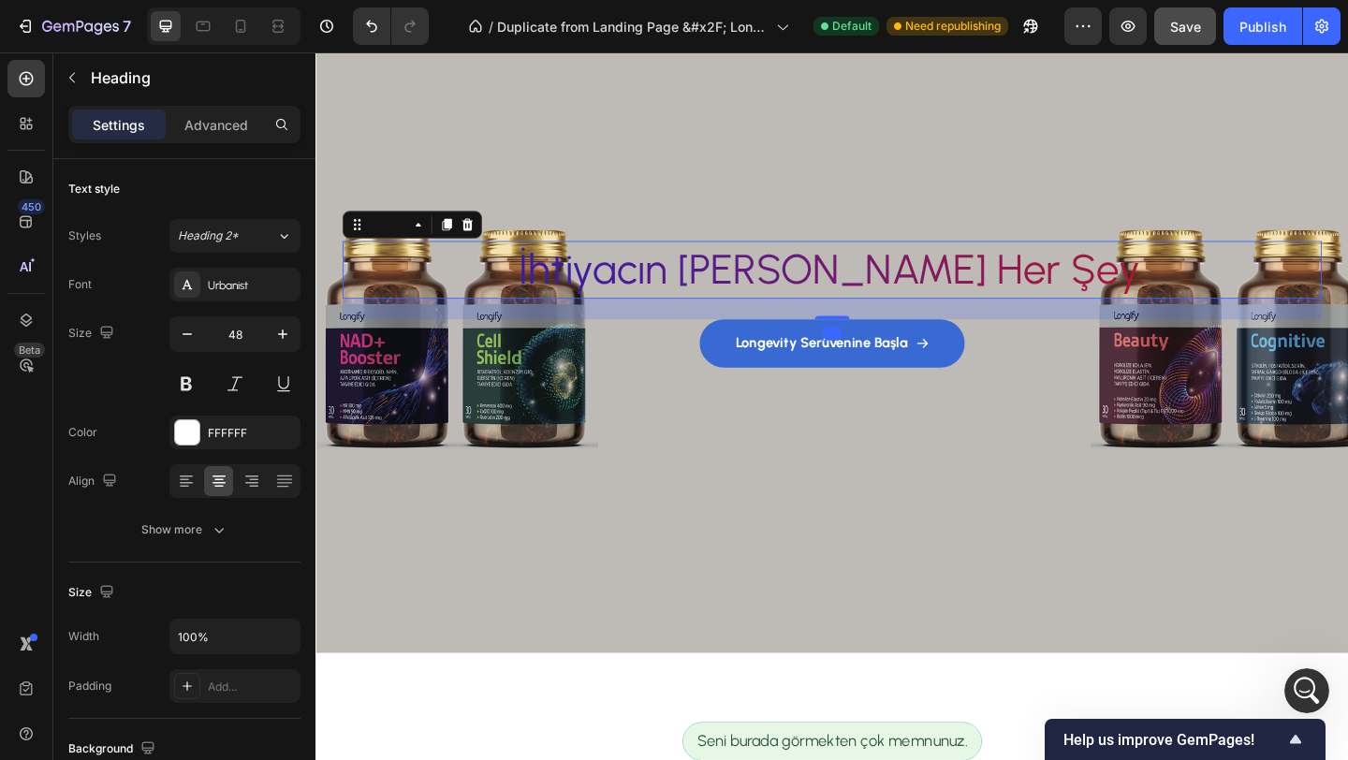
click at [896, 285] on h2 "İhtiyacın [PERSON_NAME] Her Şey." at bounding box center [876, 288] width 1065 height 62
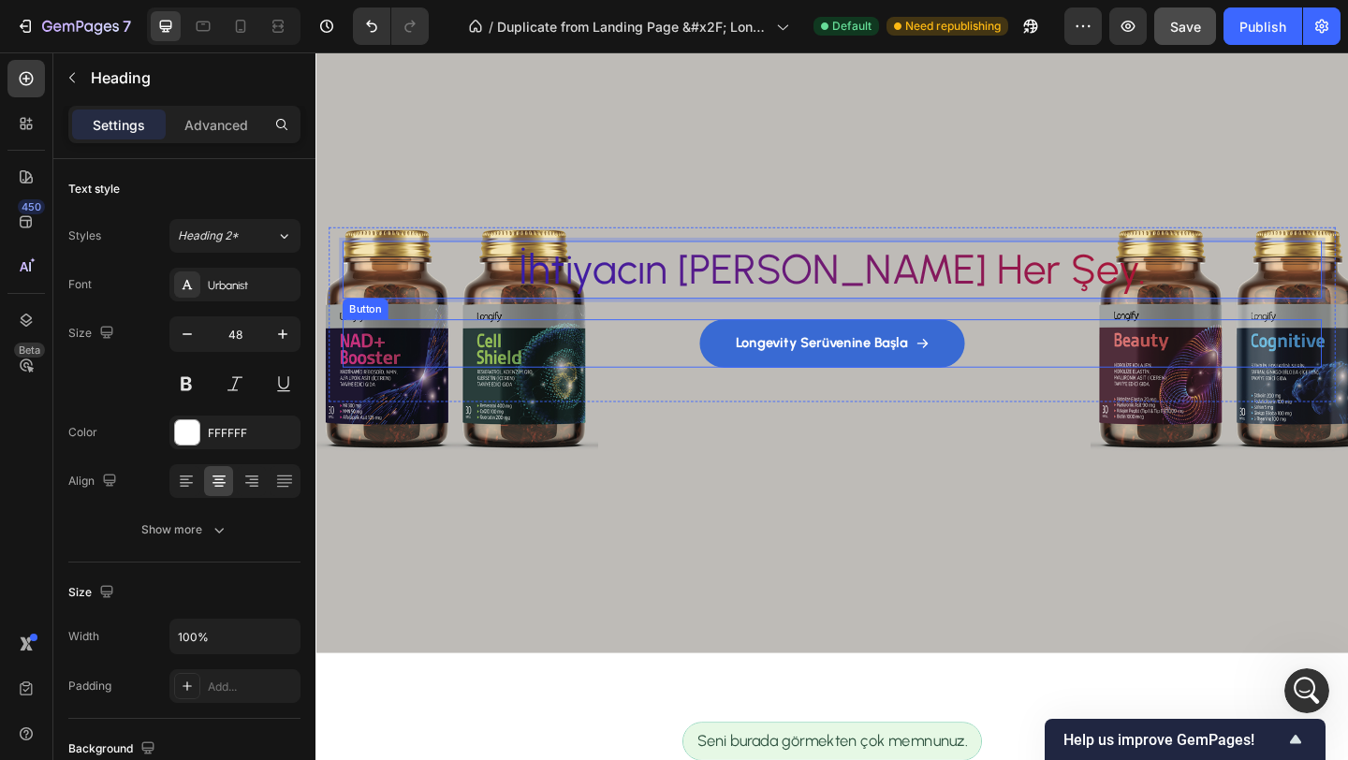
click at [692, 348] on div "Longevity Serüvenine Başla Button" at bounding box center [876, 368] width 1065 height 52
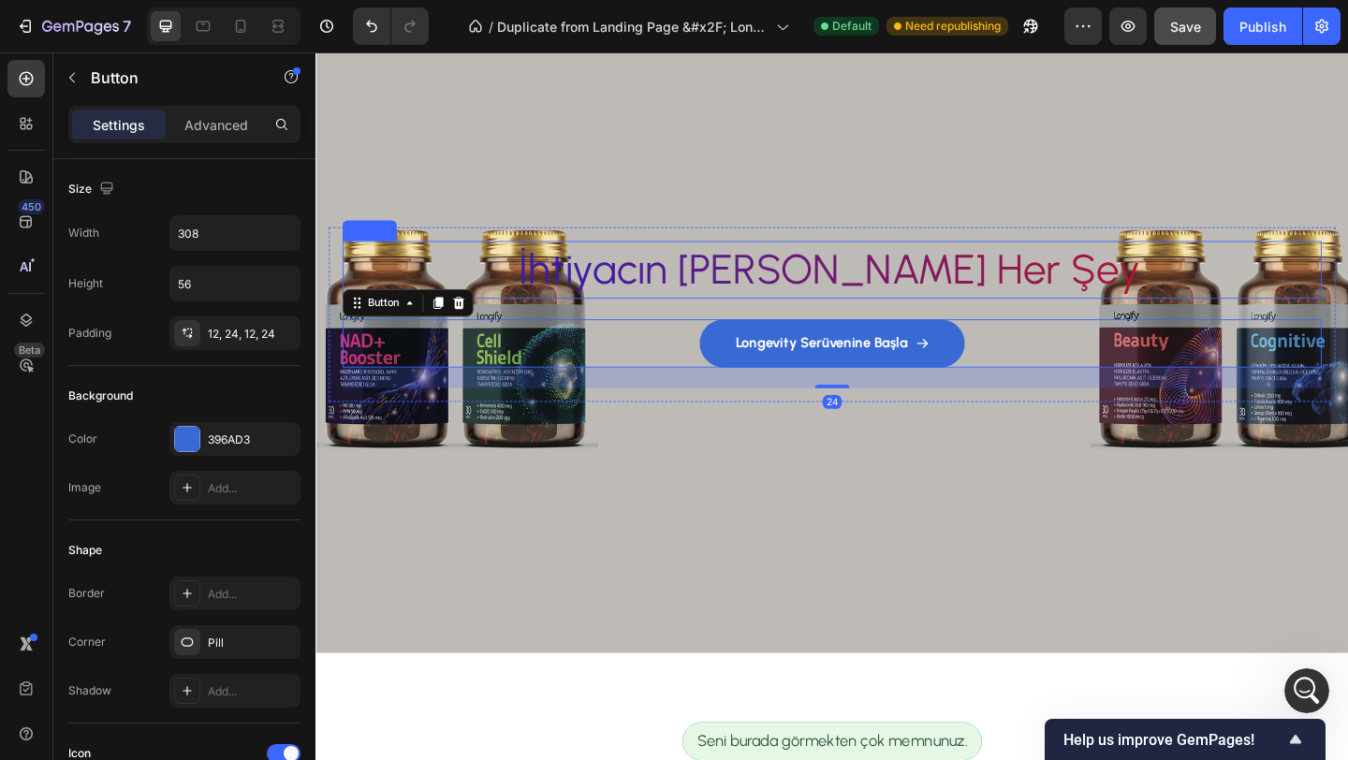
click at [654, 285] on p "İhtiyacın [PERSON_NAME] Her Şey." at bounding box center [876, 288] width 1061 height 58
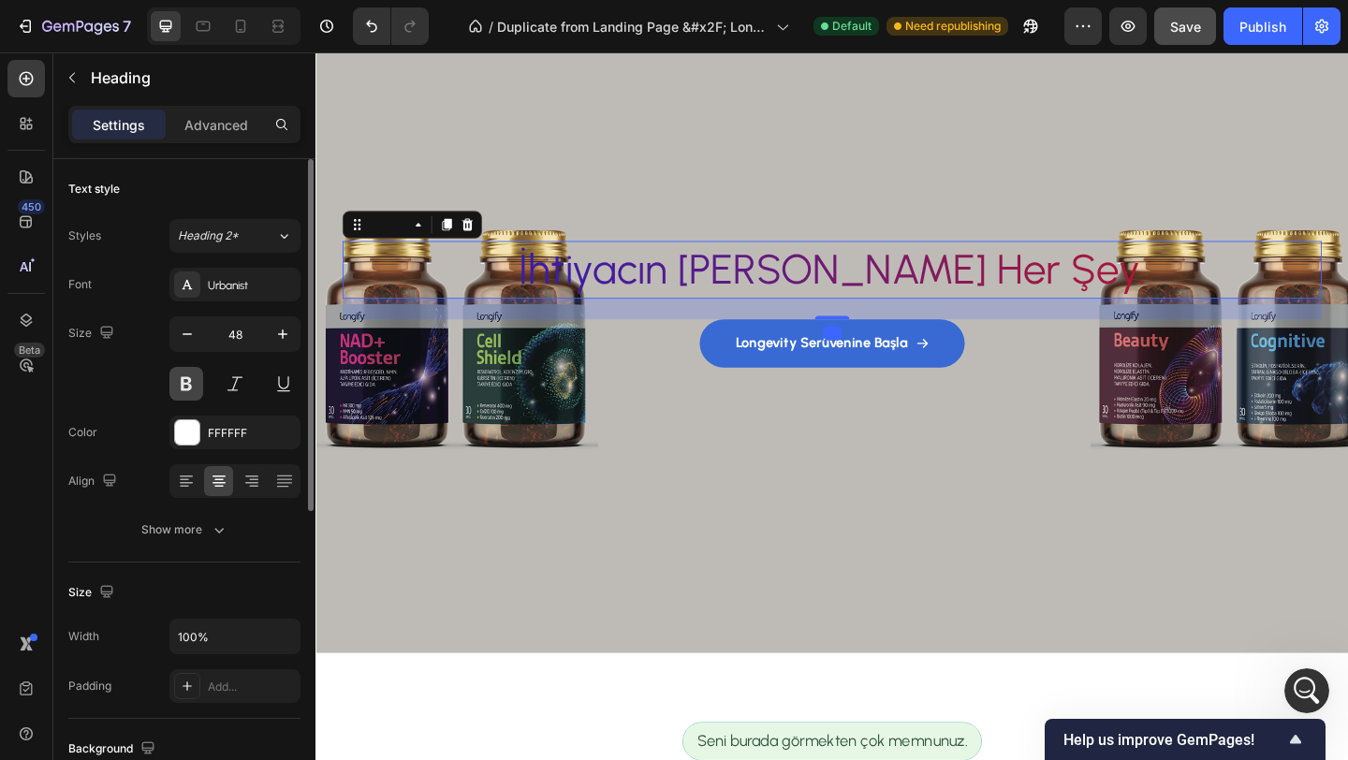
click at [194, 391] on button at bounding box center [186, 384] width 34 height 34
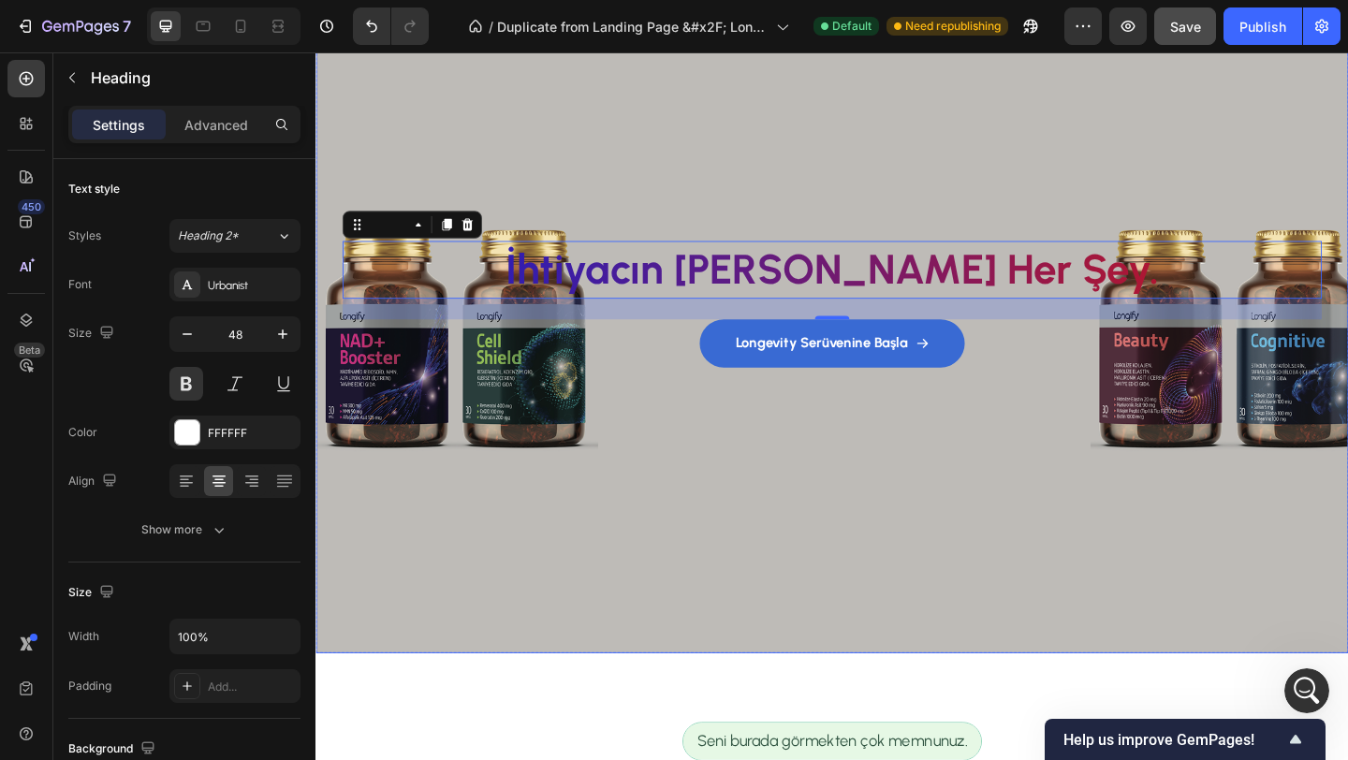
click at [608, 511] on div "Background Image" at bounding box center [876, 320] width 1123 height 769
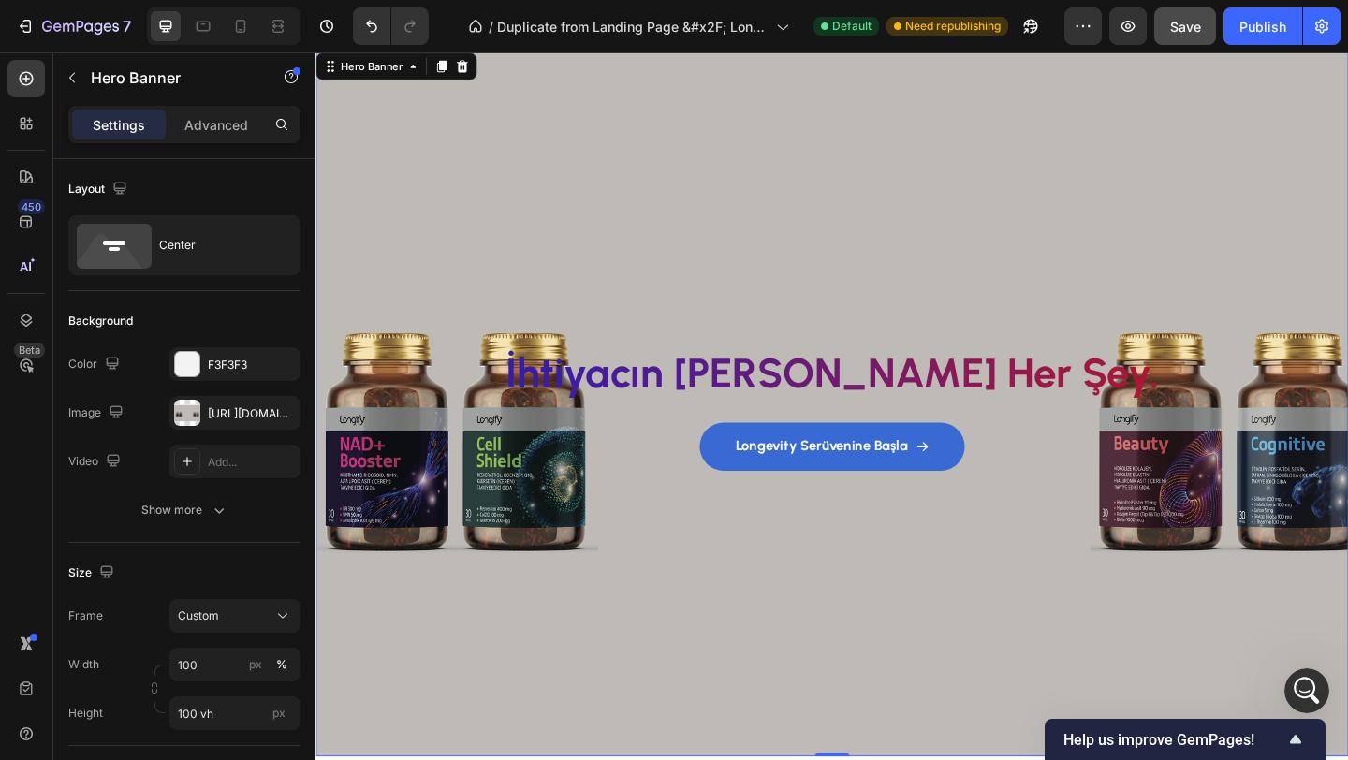
scroll to position [0, 0]
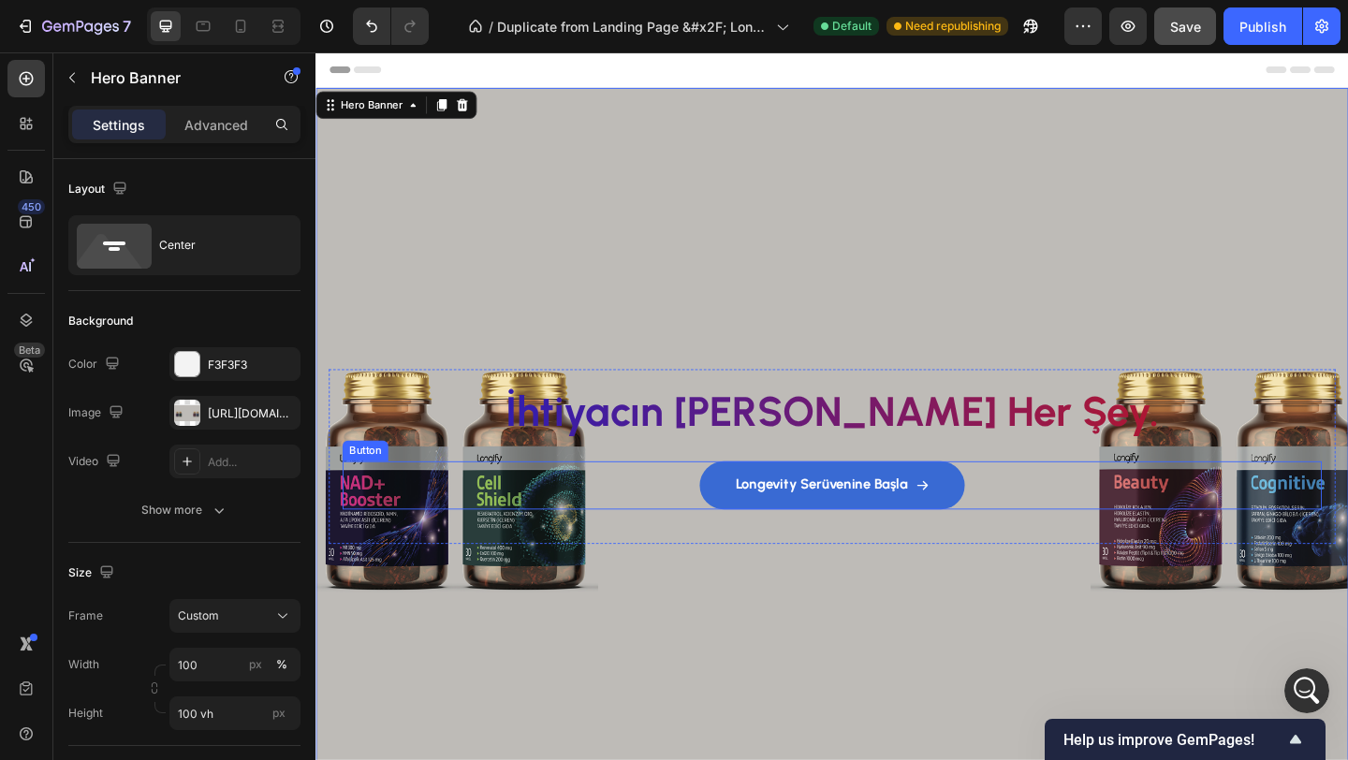
click at [656, 518] on div "Longevity Serüvenine Başla Button" at bounding box center [876, 523] width 1065 height 52
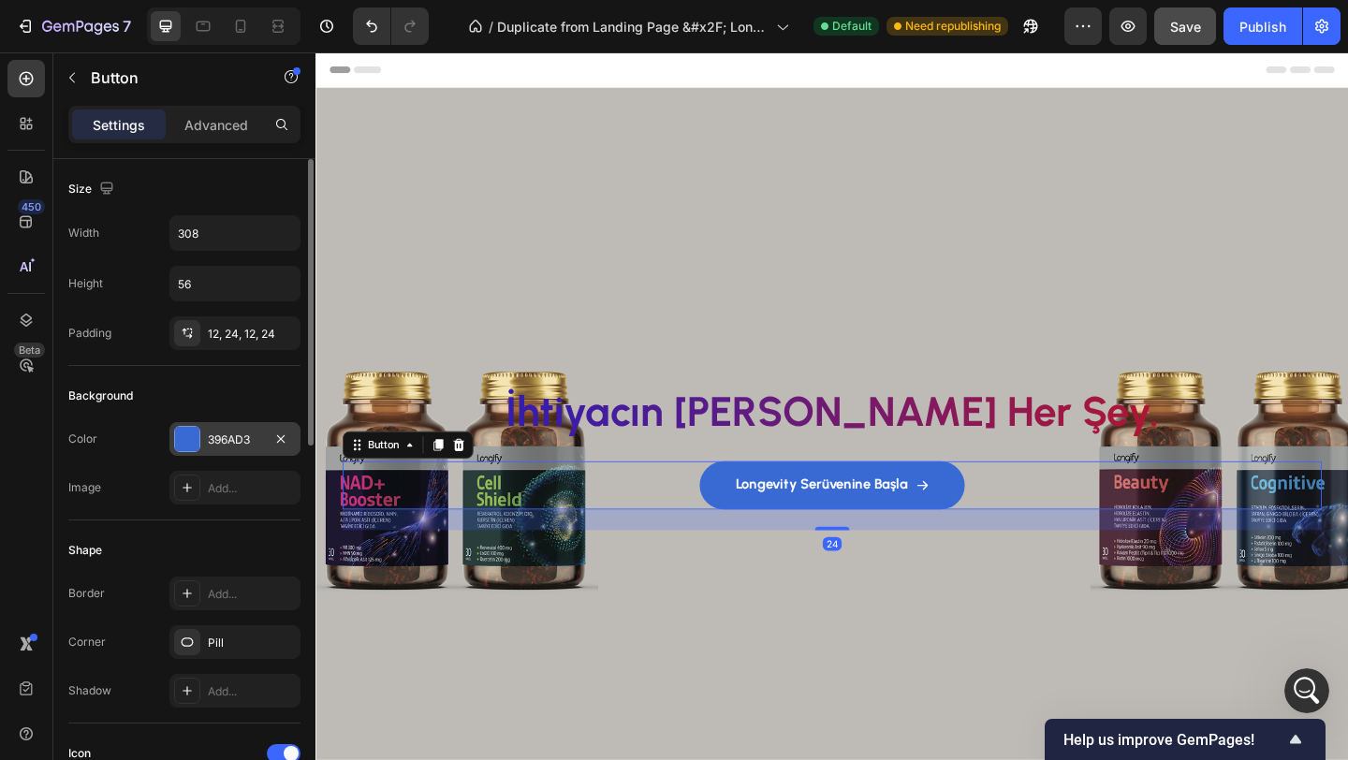
click at [179, 443] on div at bounding box center [187, 439] width 24 height 24
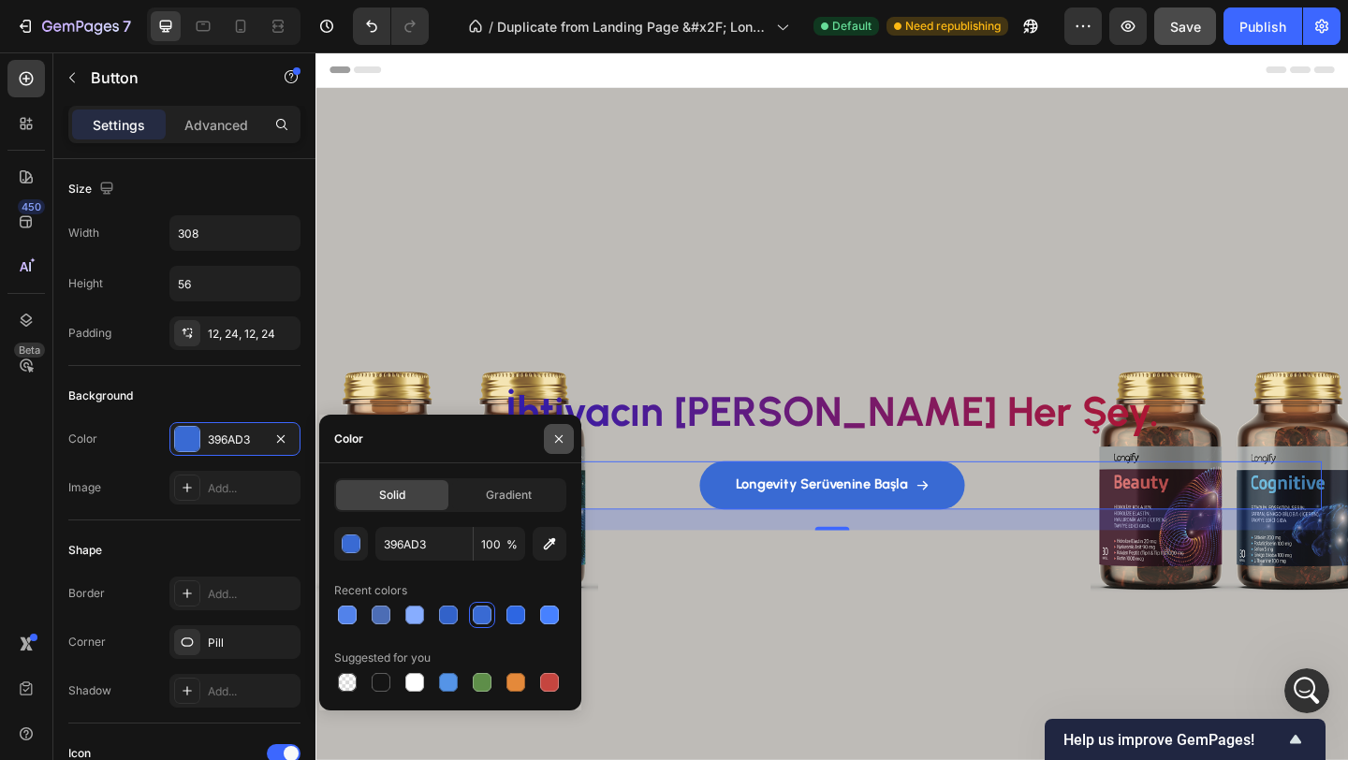
click at [558, 434] on icon "button" at bounding box center [558, 438] width 15 height 15
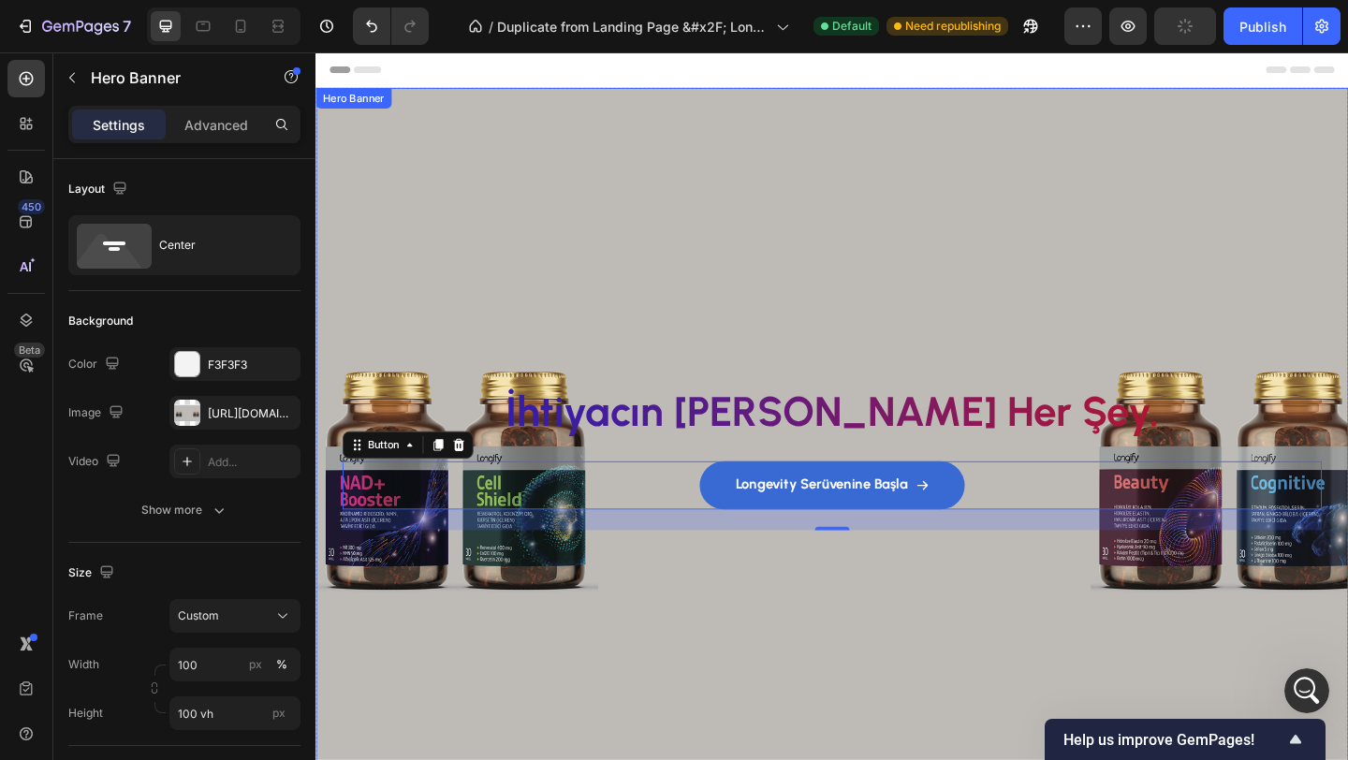
click at [533, 274] on div "Background Image" at bounding box center [876, 475] width 1123 height 769
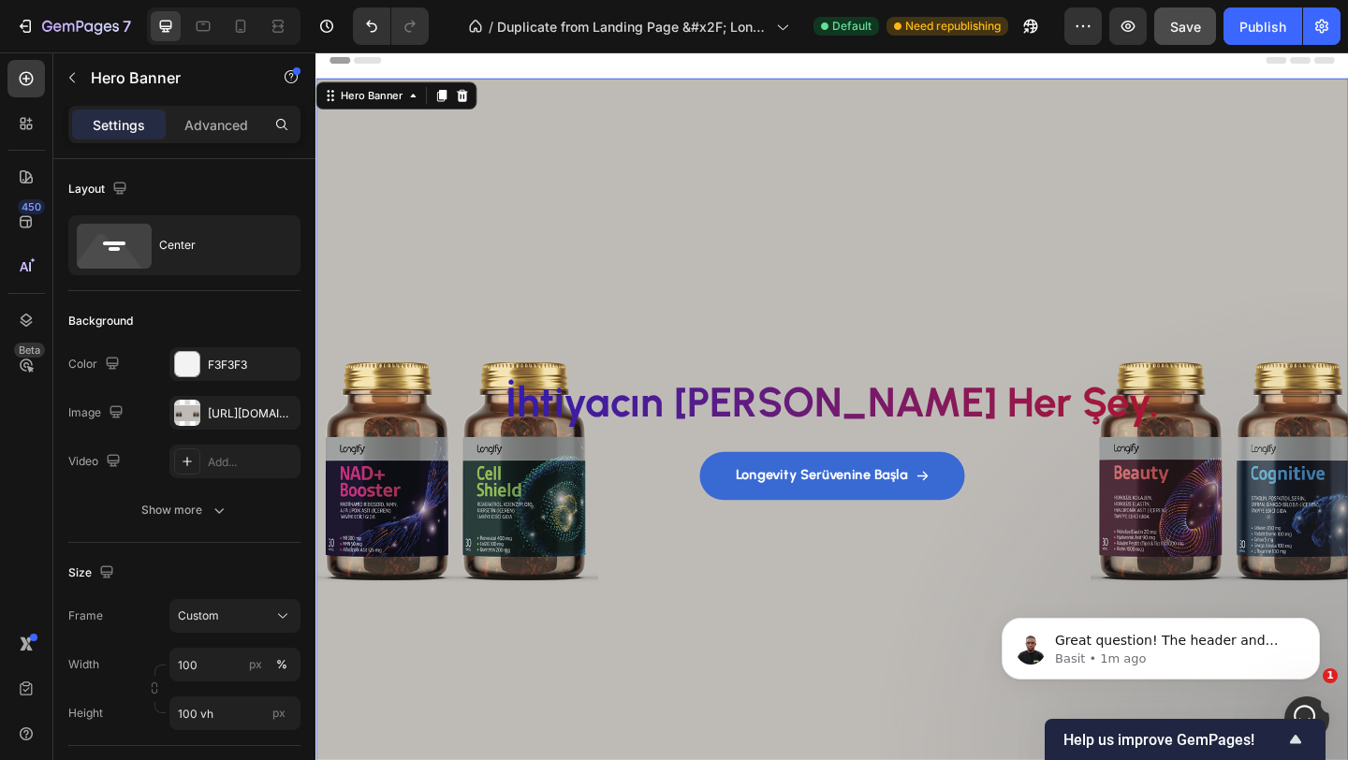
scroll to position [7, 0]
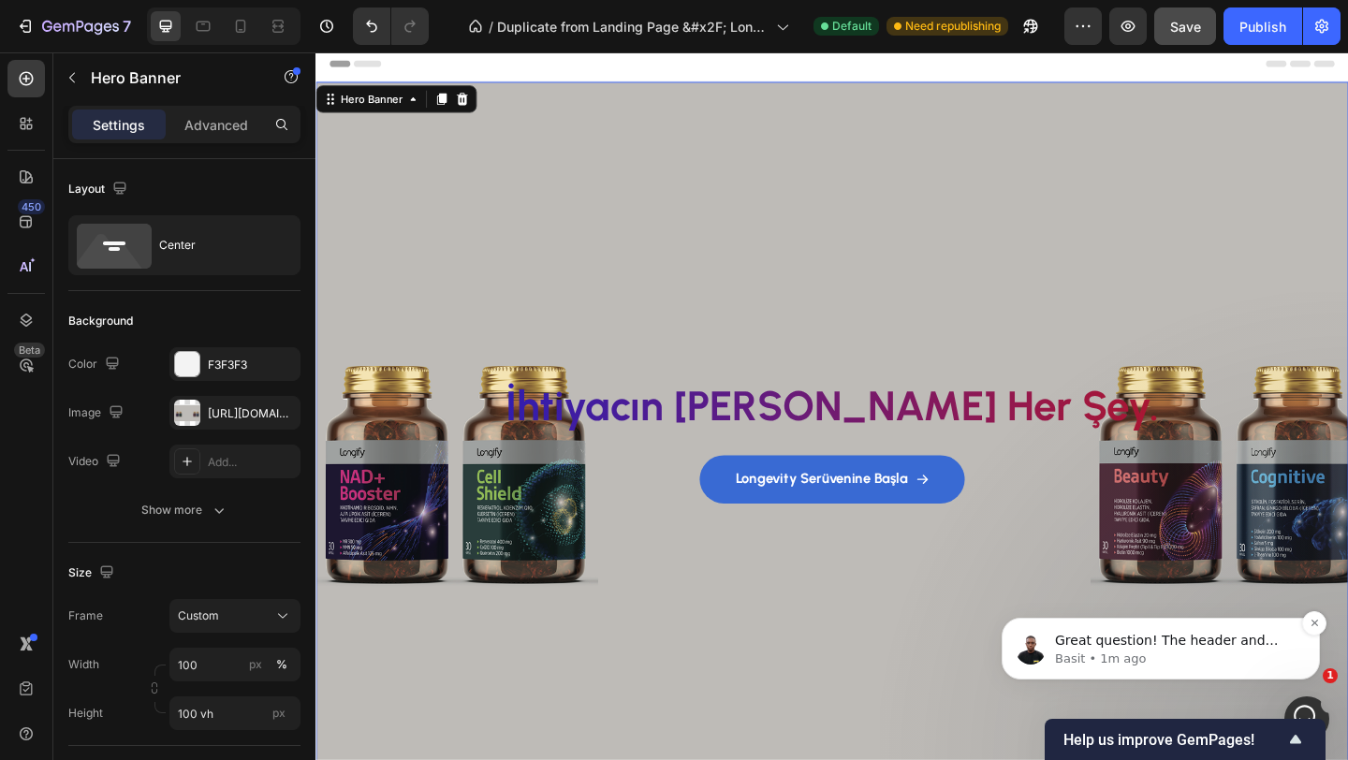
click at [1284, 658] on p "Basit • 1m ago" at bounding box center [1175, 658] width 241 height 17
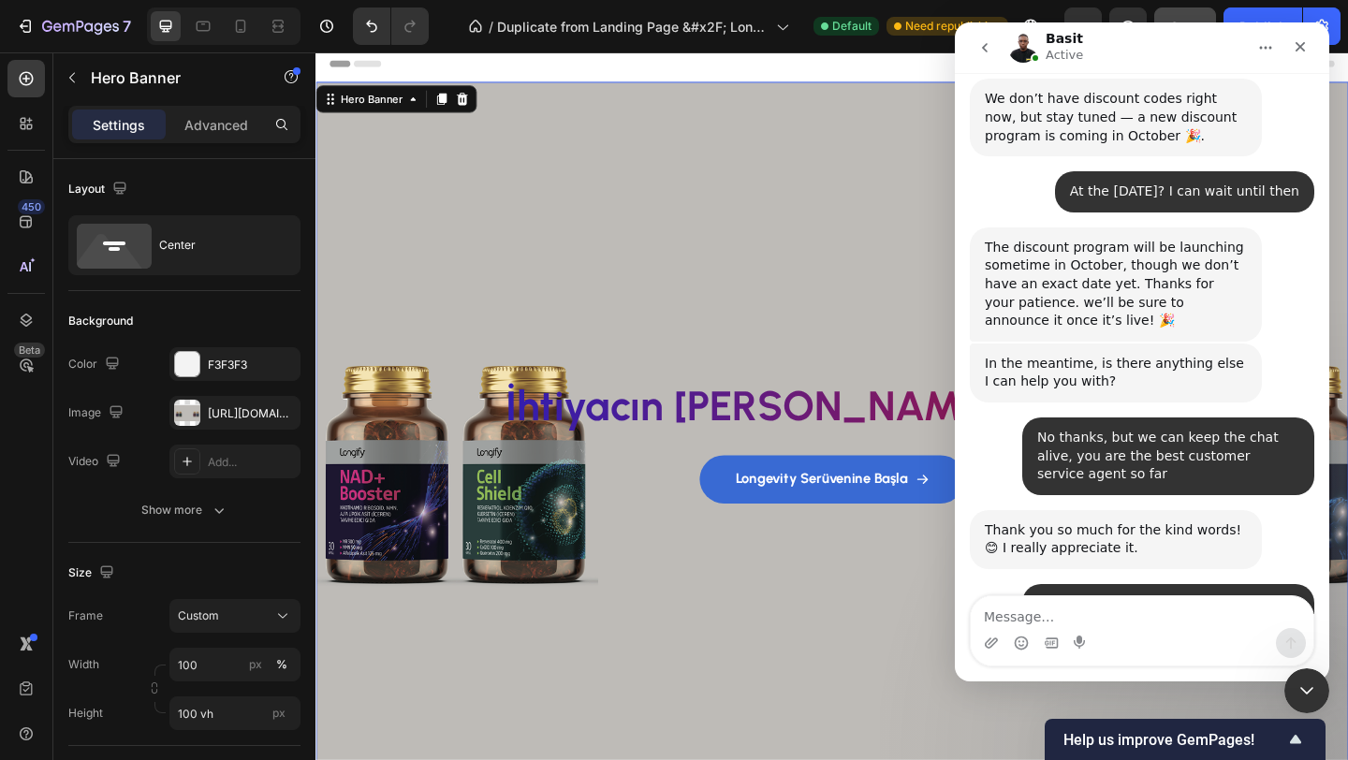
scroll to position [5497, 0]
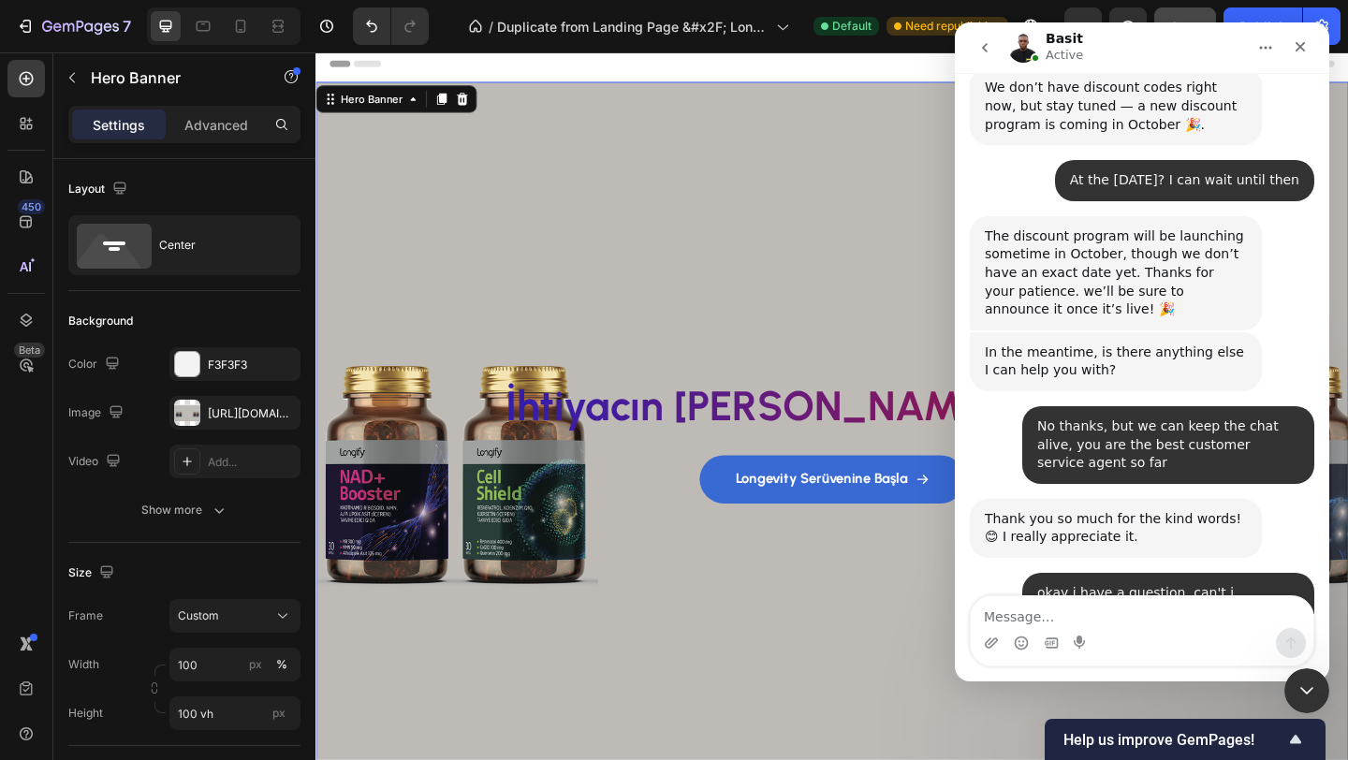
click at [1122, 610] on textarea "Message…" at bounding box center [1141, 612] width 342 height 32
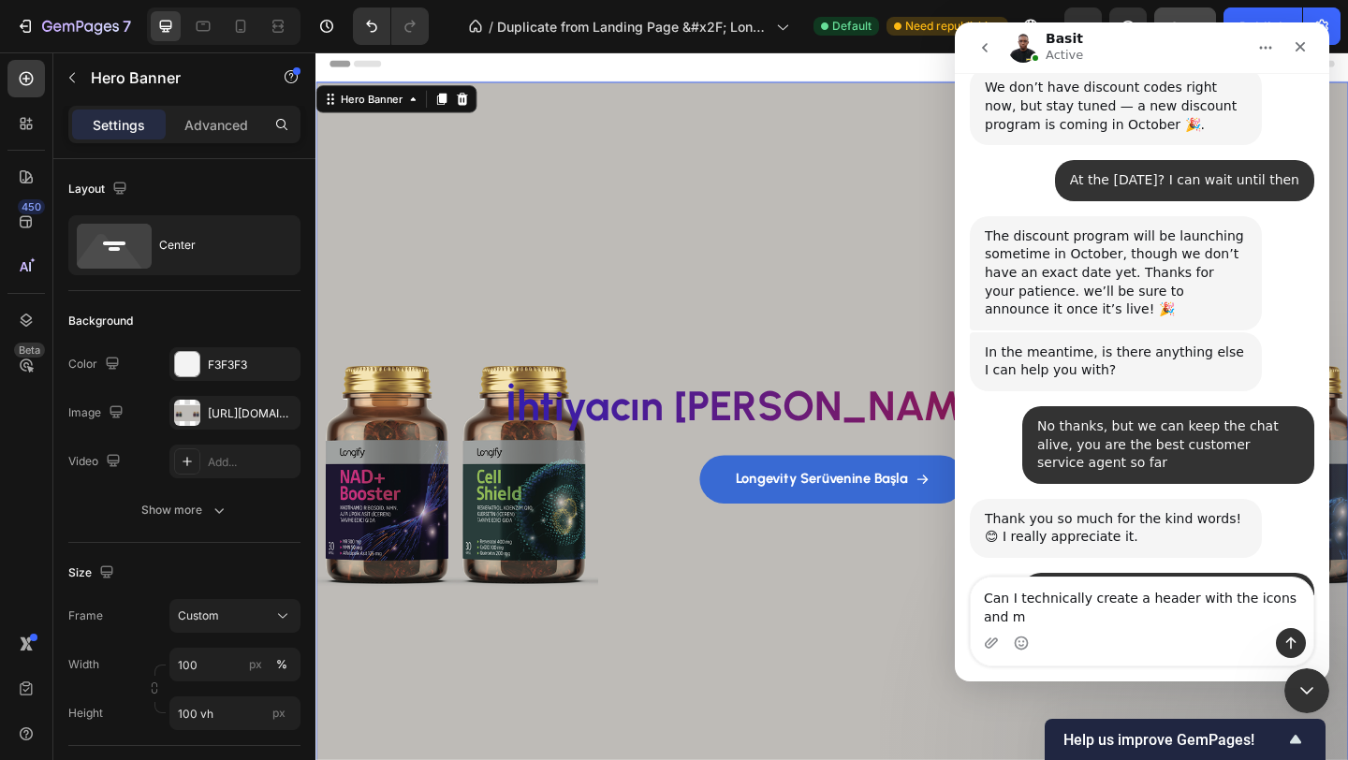
scroll to position [5515, 0]
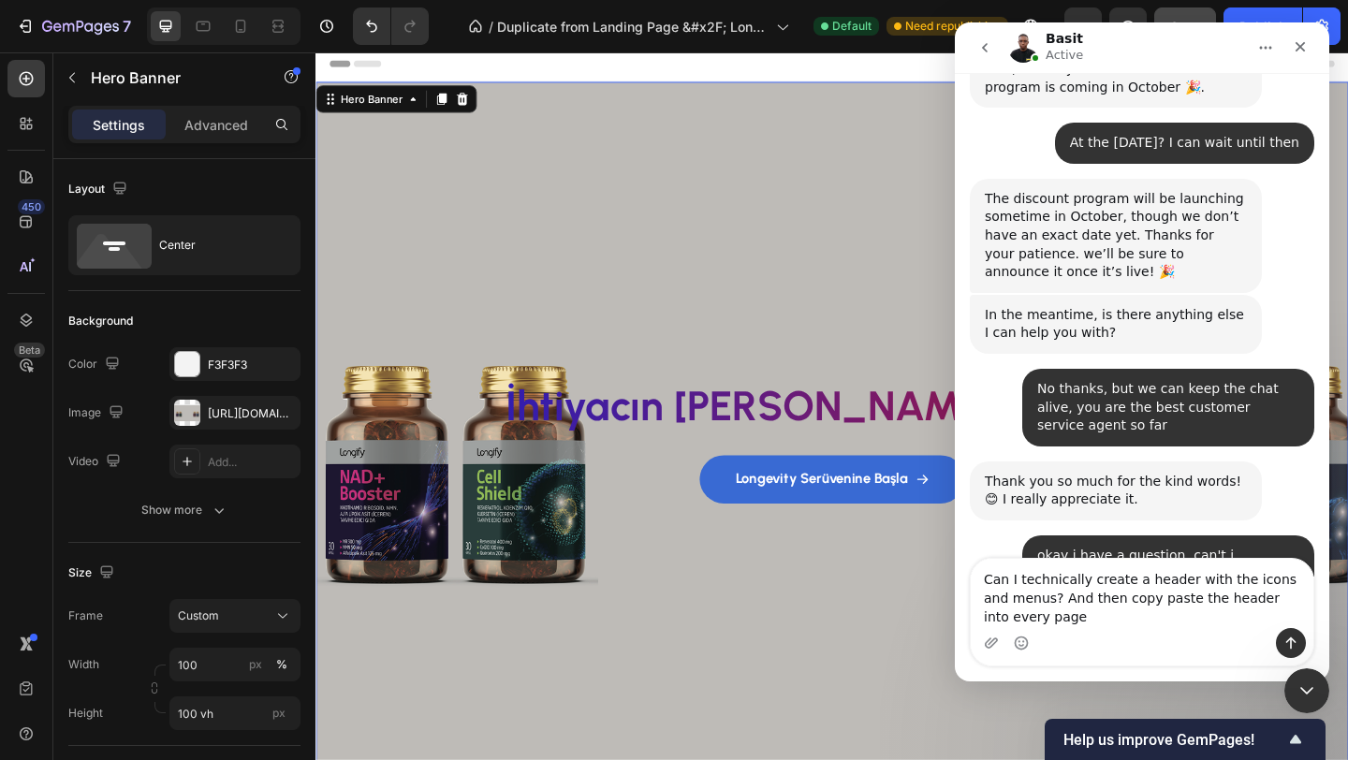
type textarea "Can I technically create a header with the icons and menus? And then copy paste…"
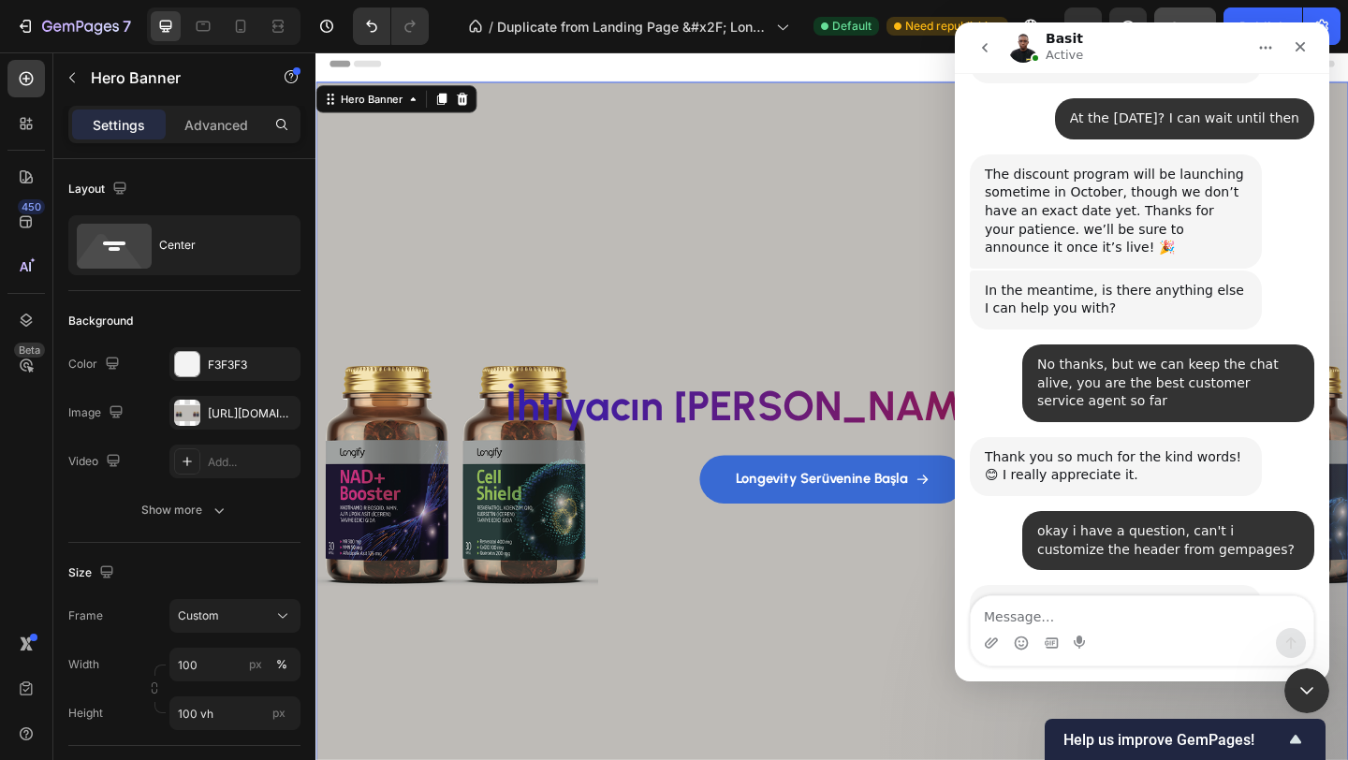
click at [940, 616] on div "Background Image" at bounding box center [876, 468] width 1123 height 769
click at [1318, 47] on nav "Basit Active" at bounding box center [1141, 47] width 374 height 51
click at [1299, 47] on icon "Close" at bounding box center [1300, 47] width 10 height 10
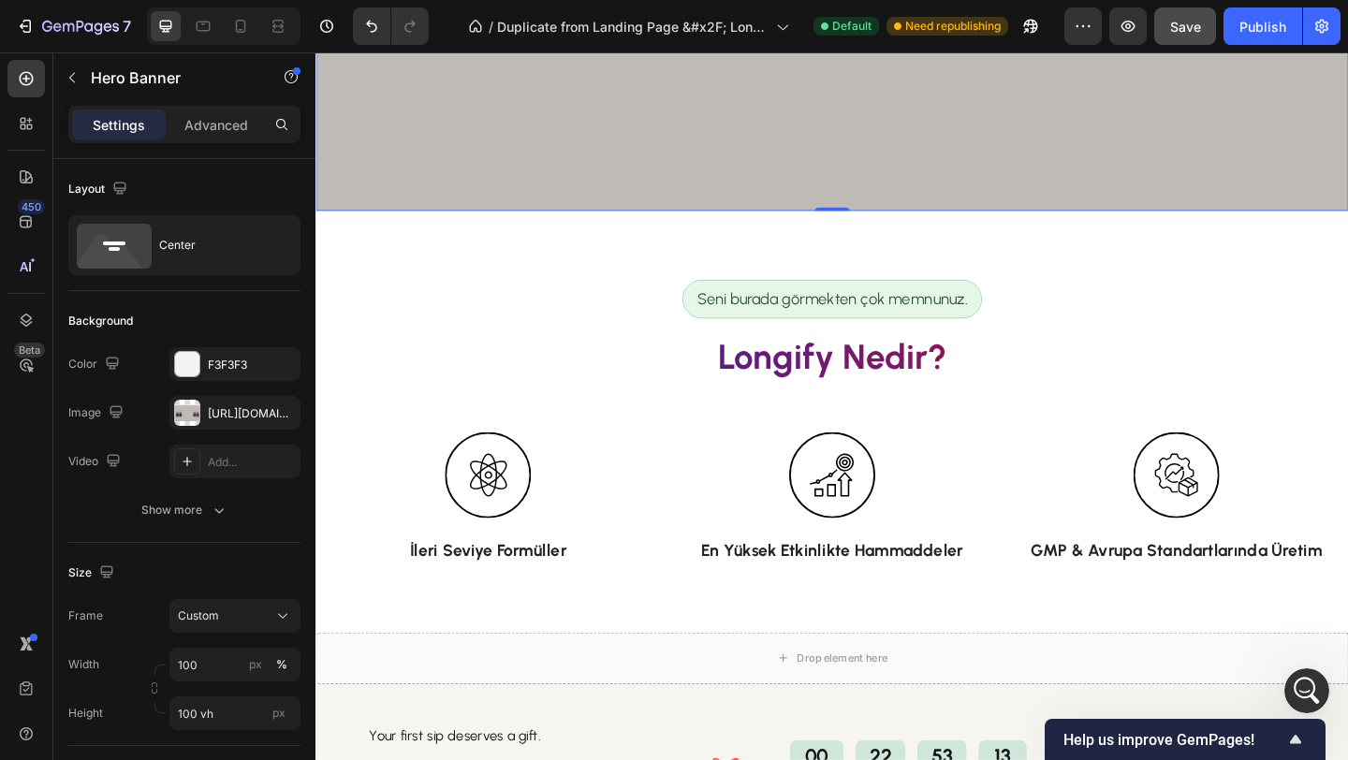
scroll to position [744, 0]
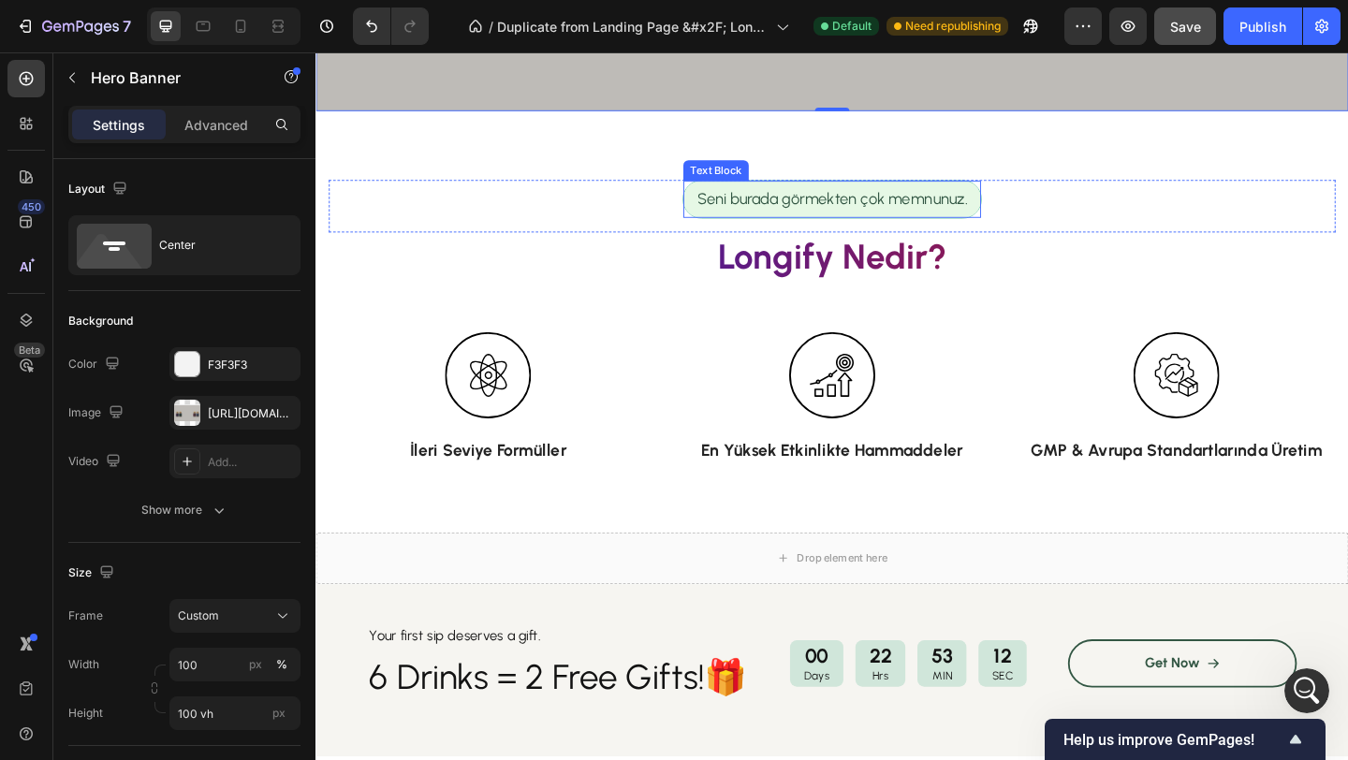
click at [758, 213] on p "Seni burada görmekten çok memnunuz." at bounding box center [877, 211] width 294 height 25
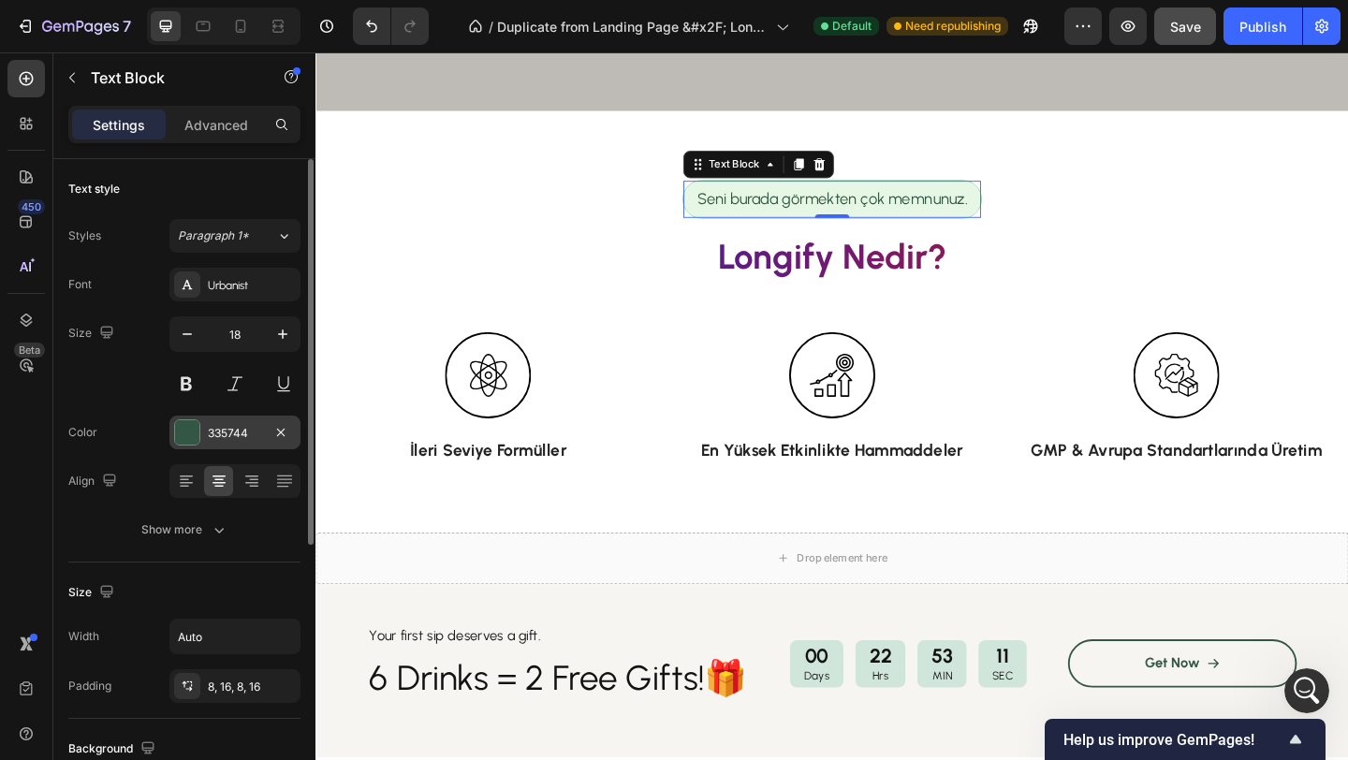
click at [197, 430] on div at bounding box center [187, 432] width 24 height 24
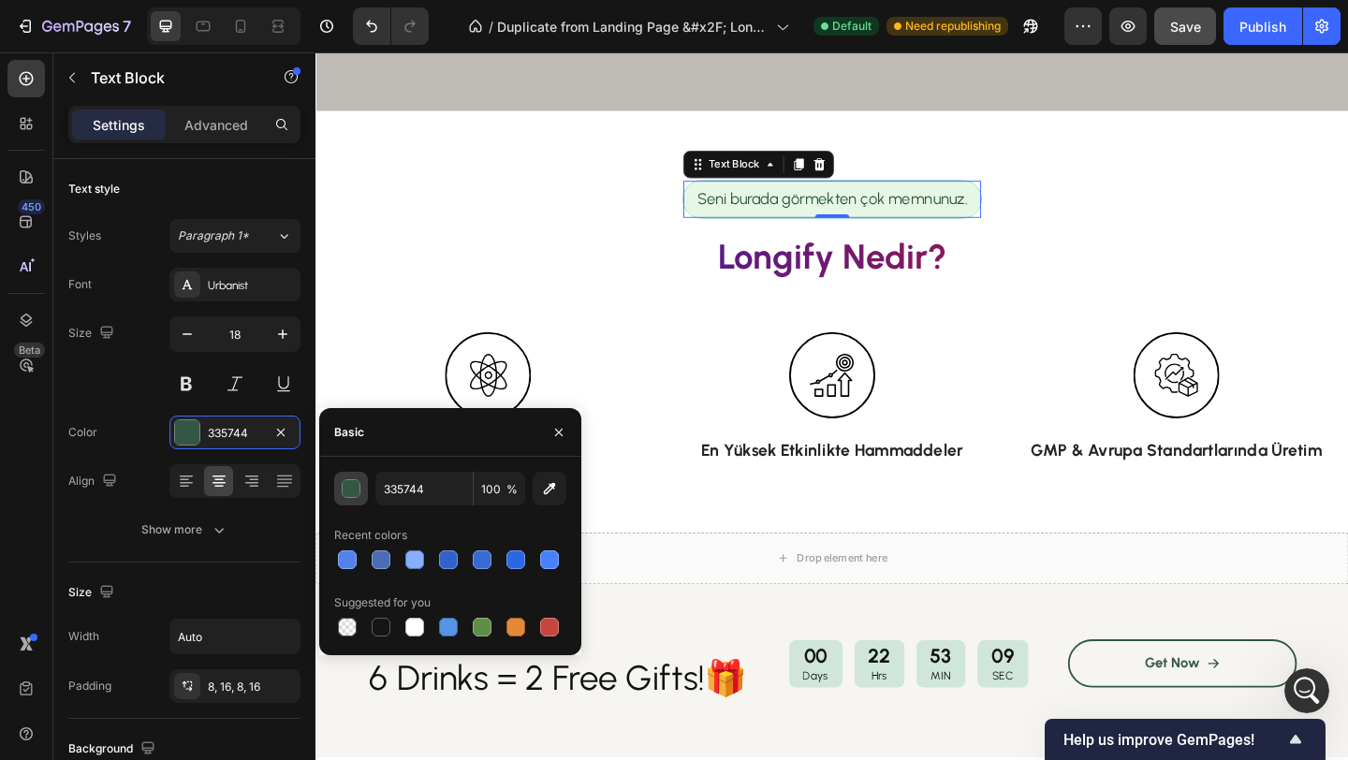
click at [352, 493] on div "button" at bounding box center [351, 489] width 19 height 19
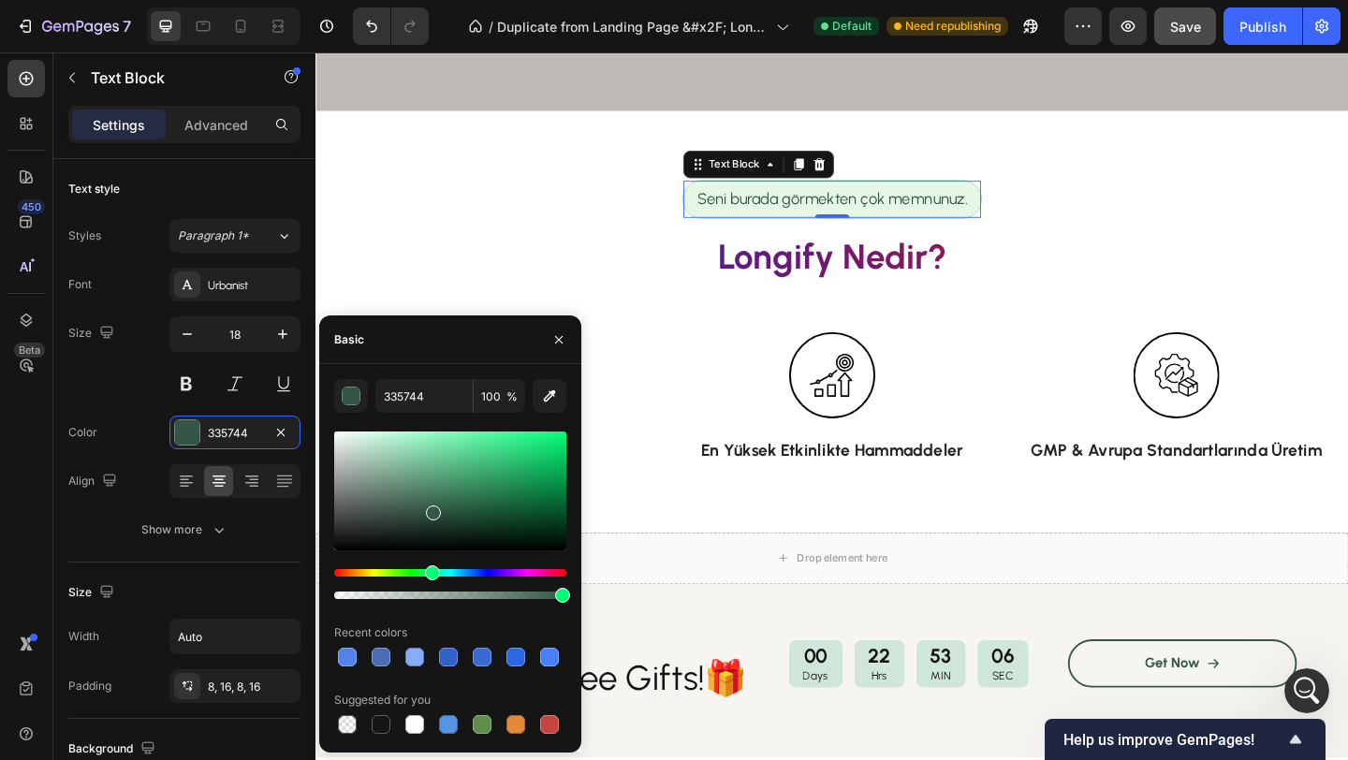
click at [485, 572] on div "Hue" at bounding box center [450, 572] width 232 height 7
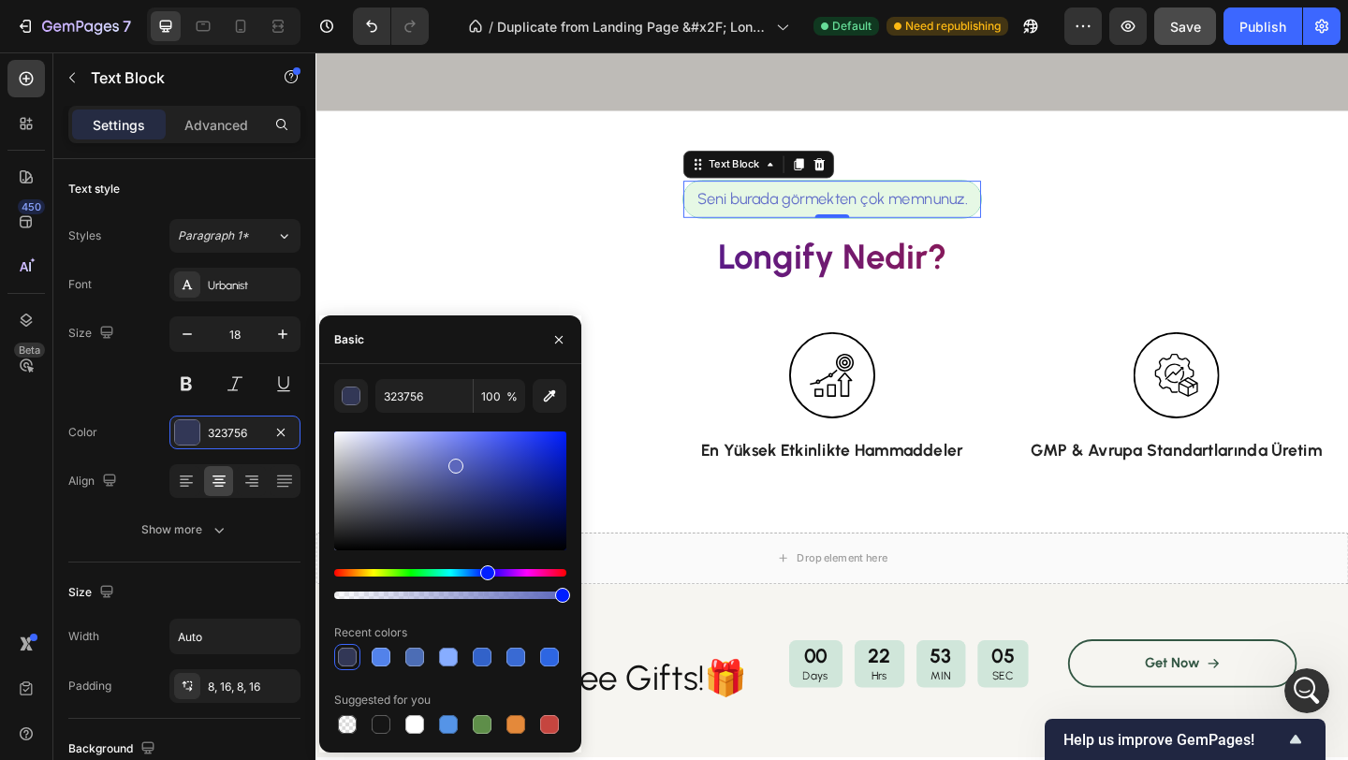
drag, startPoint x: 485, startPoint y: 477, endPoint x: 443, endPoint y: 454, distance: 48.2
click at [444, 452] on div at bounding box center [450, 490] width 232 height 119
type input "6E7AD1"
type input "323756"
click at [563, 345] on icon "button" at bounding box center [558, 339] width 15 height 15
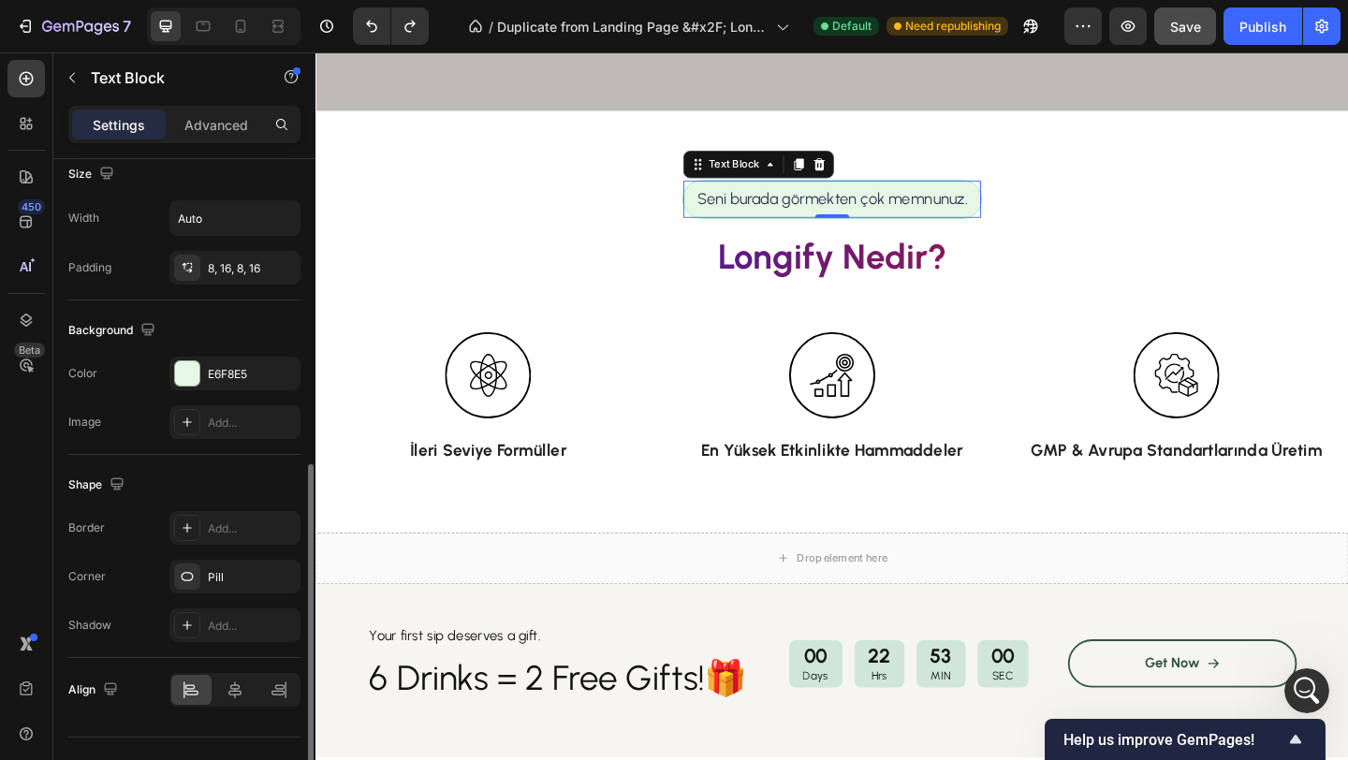
scroll to position [455, 0]
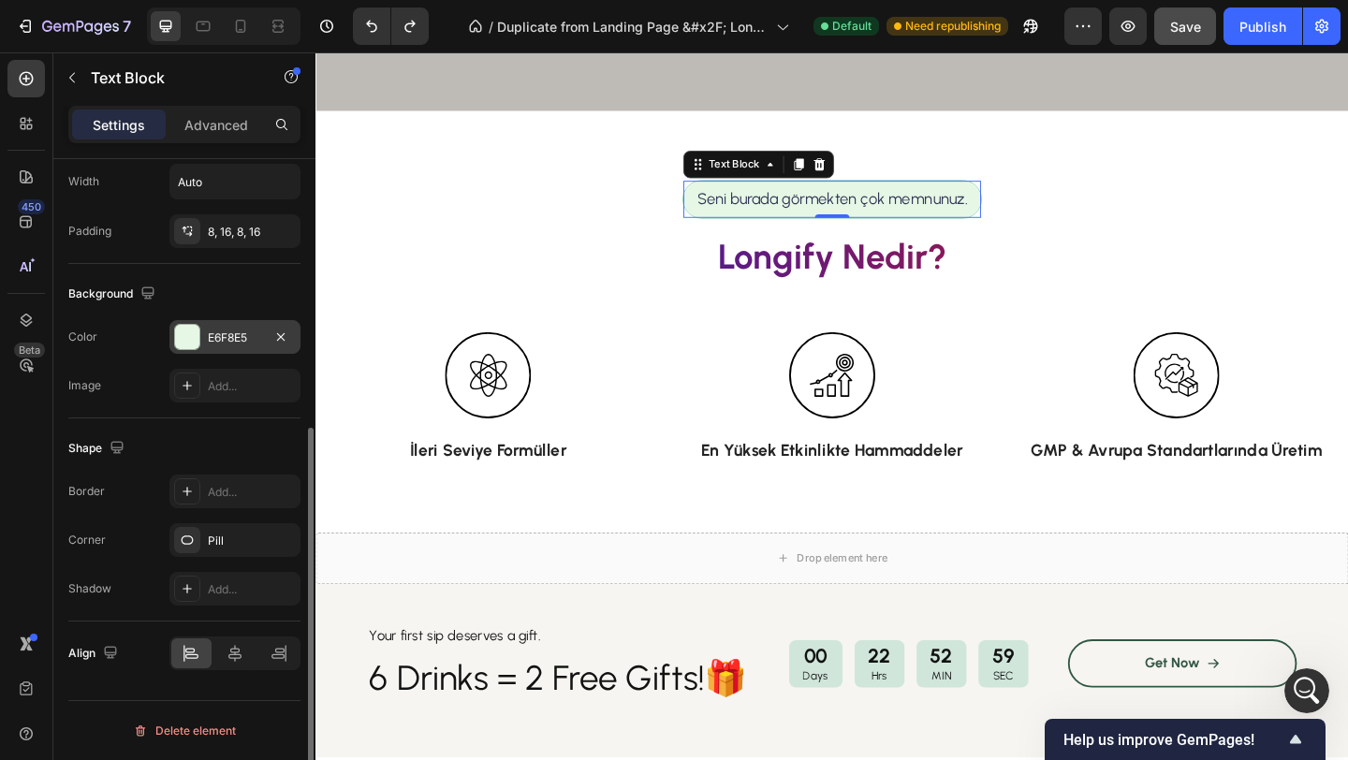
click at [182, 334] on div at bounding box center [187, 337] width 24 height 24
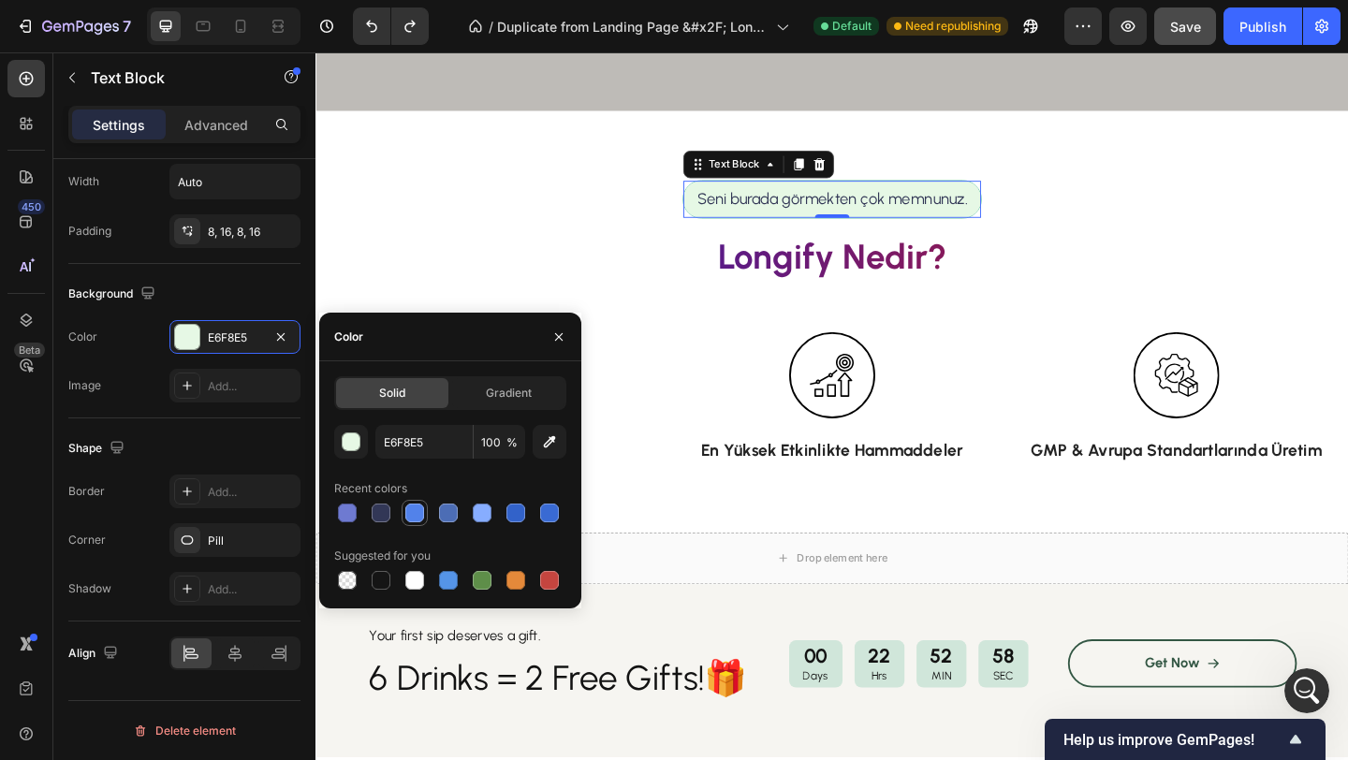
click at [420, 514] on div at bounding box center [414, 512] width 19 height 19
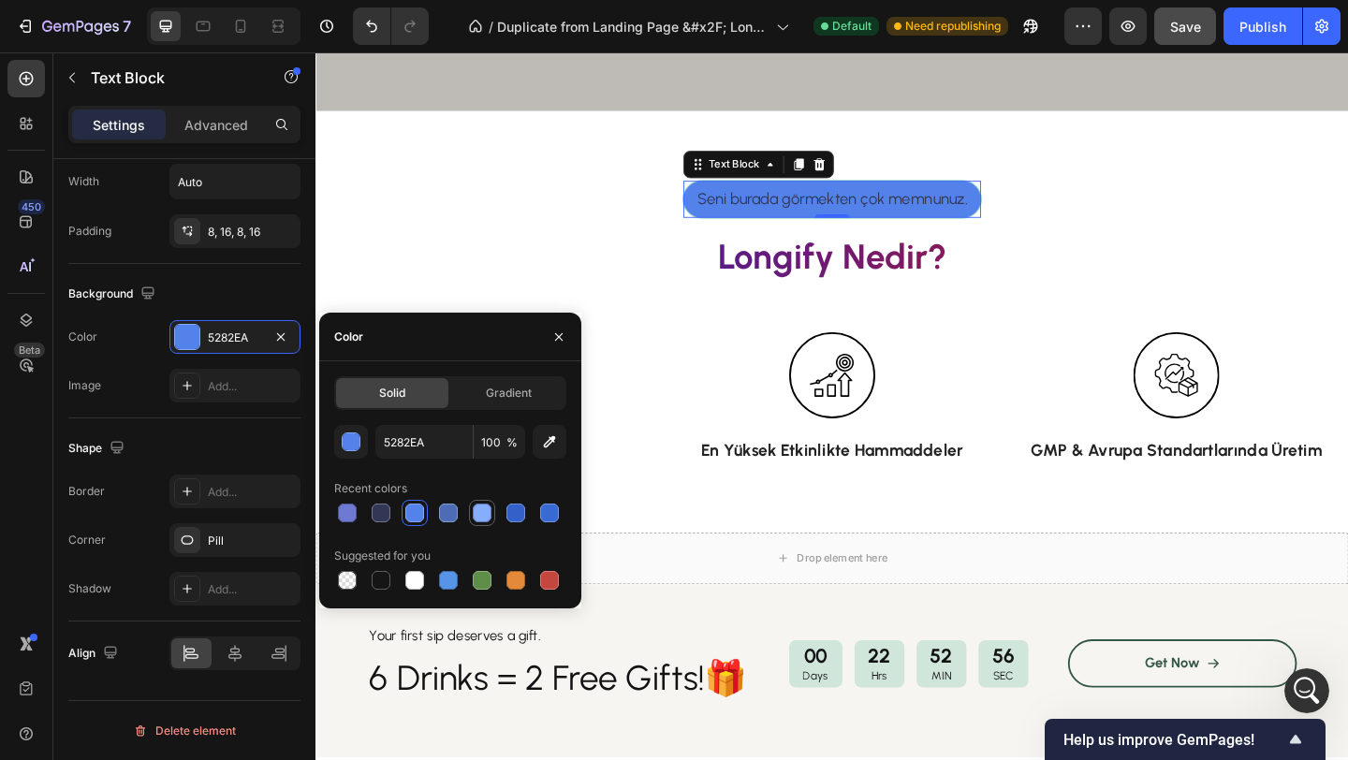
click at [477, 515] on div at bounding box center [482, 512] width 19 height 19
type input "87ADFF"
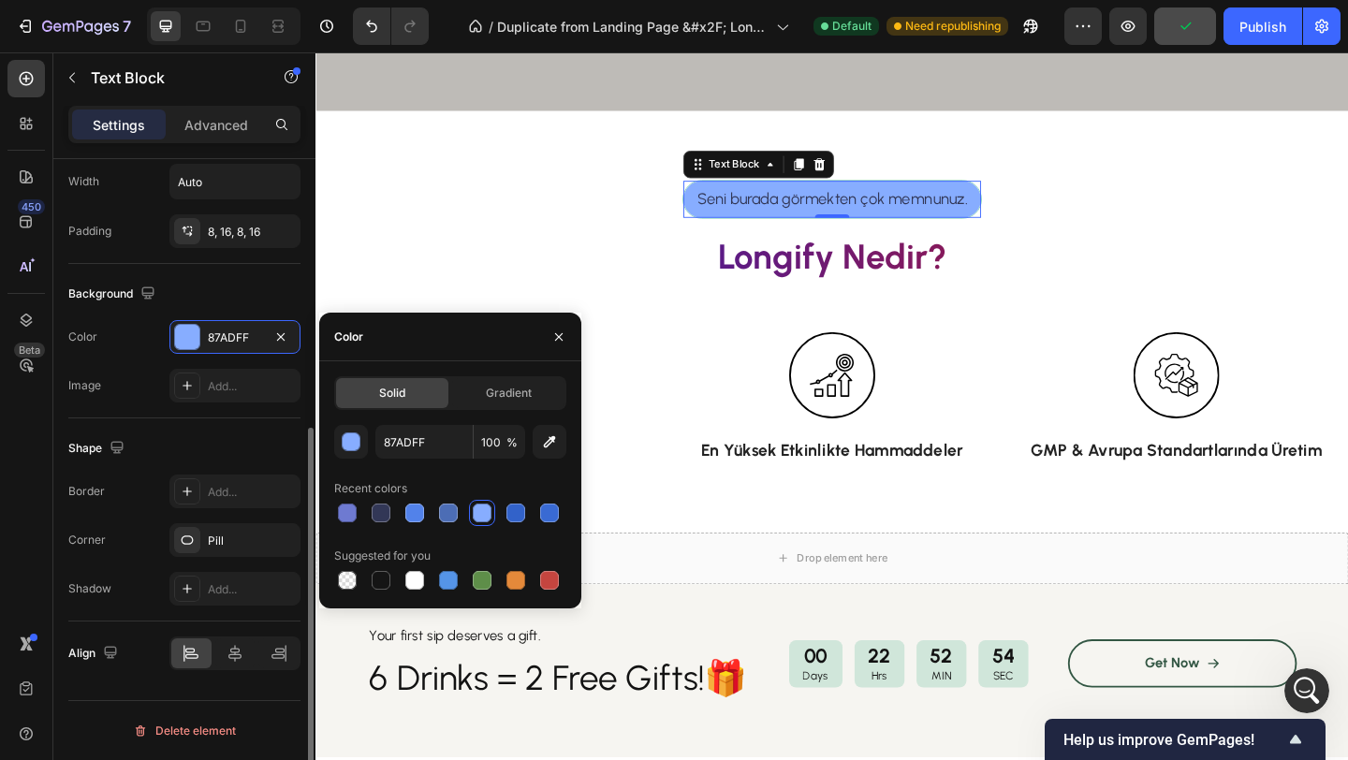
click at [124, 351] on div "Color 87ADFF" at bounding box center [184, 337] width 232 height 34
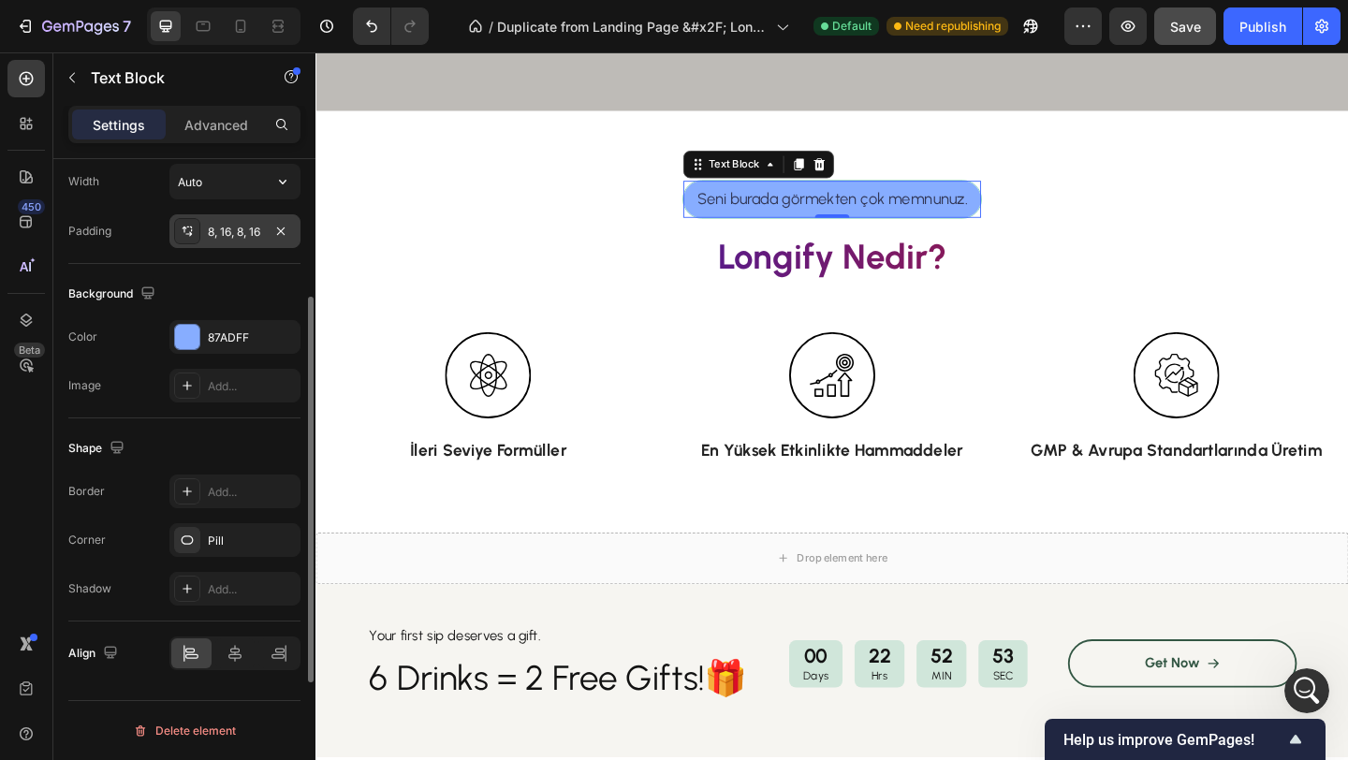
scroll to position [49, 0]
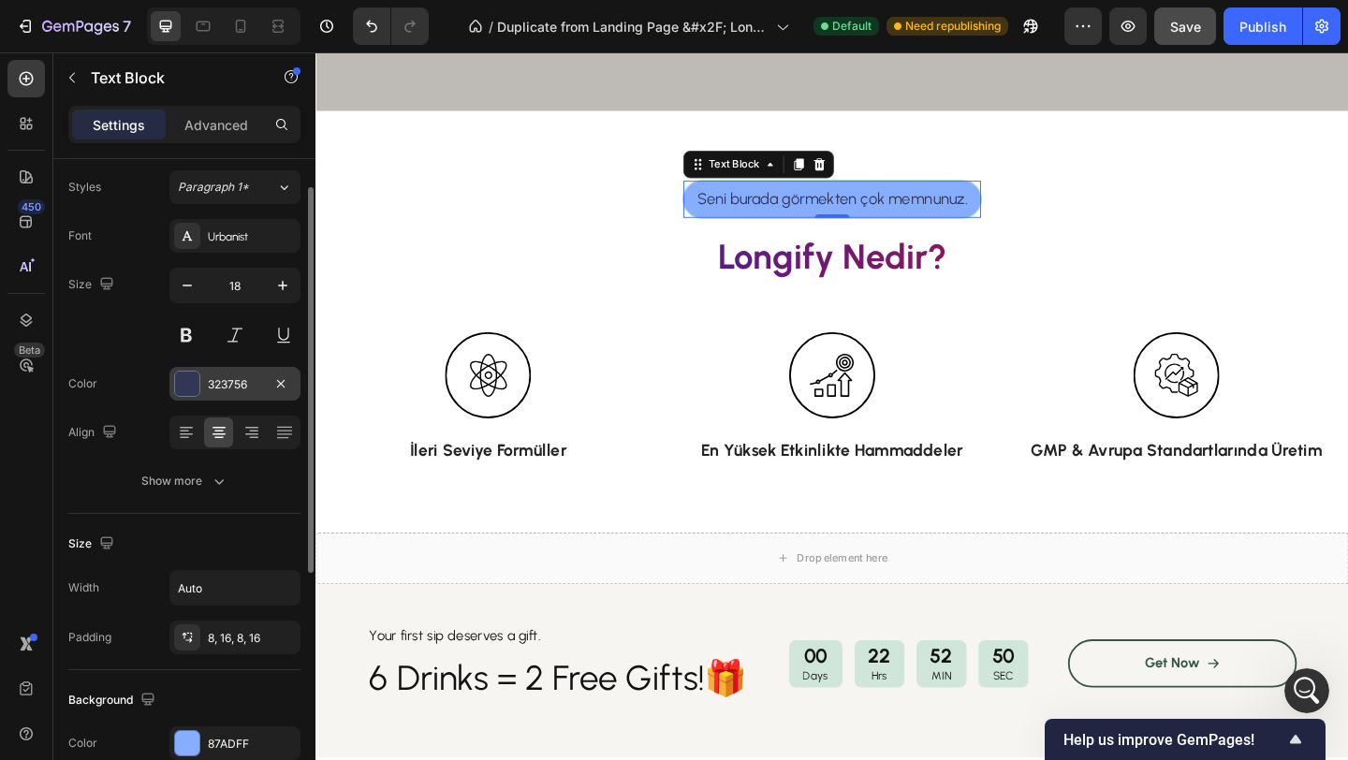
click at [182, 386] on div at bounding box center [187, 384] width 24 height 24
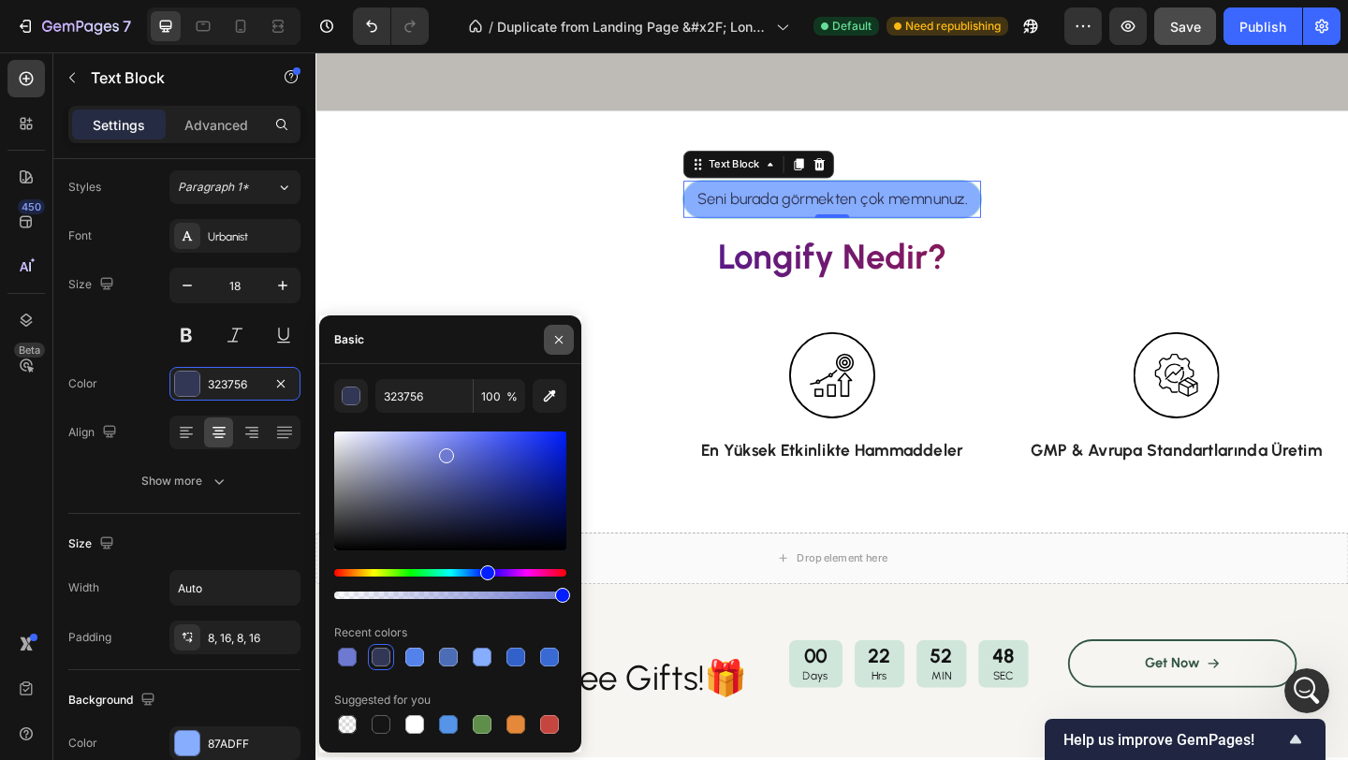
click at [561, 337] on icon "button" at bounding box center [558, 339] width 15 height 15
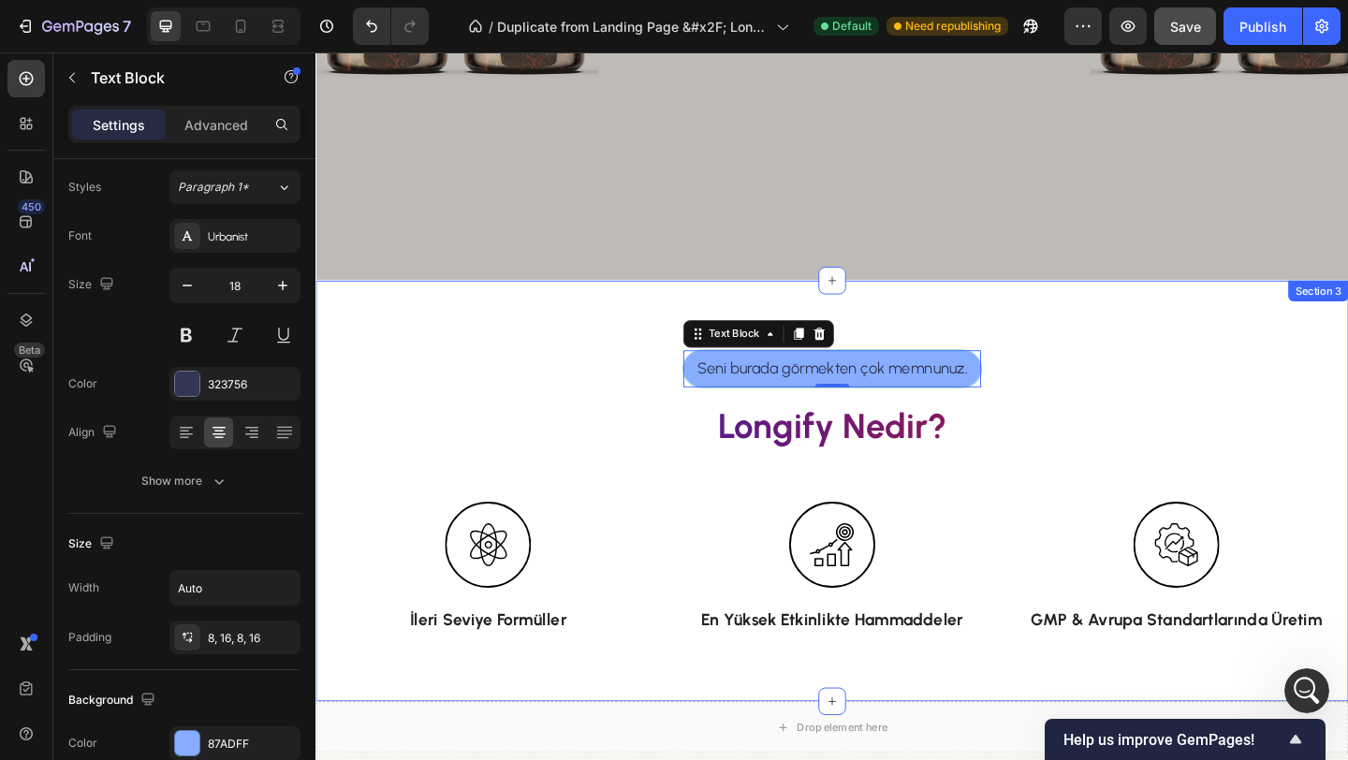
scroll to position [550, 0]
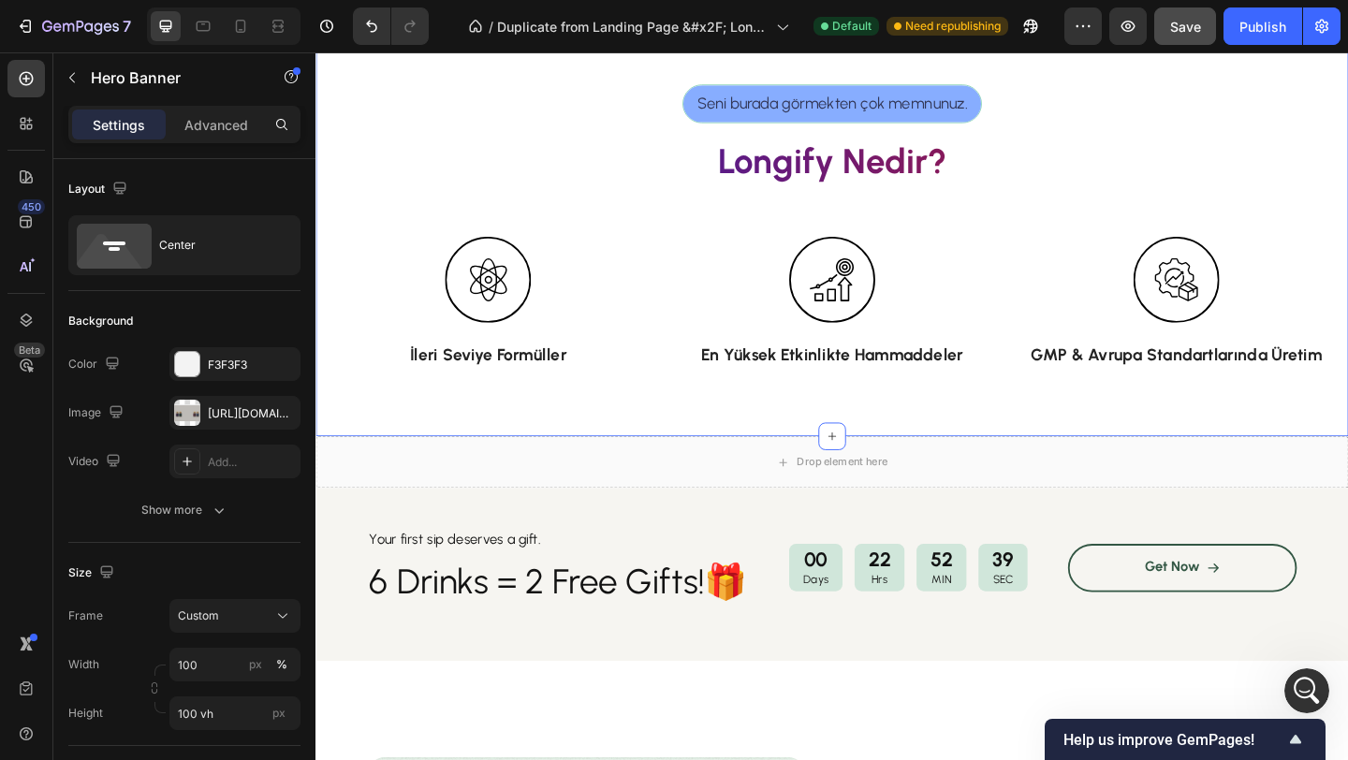
scroll to position [867, 0]
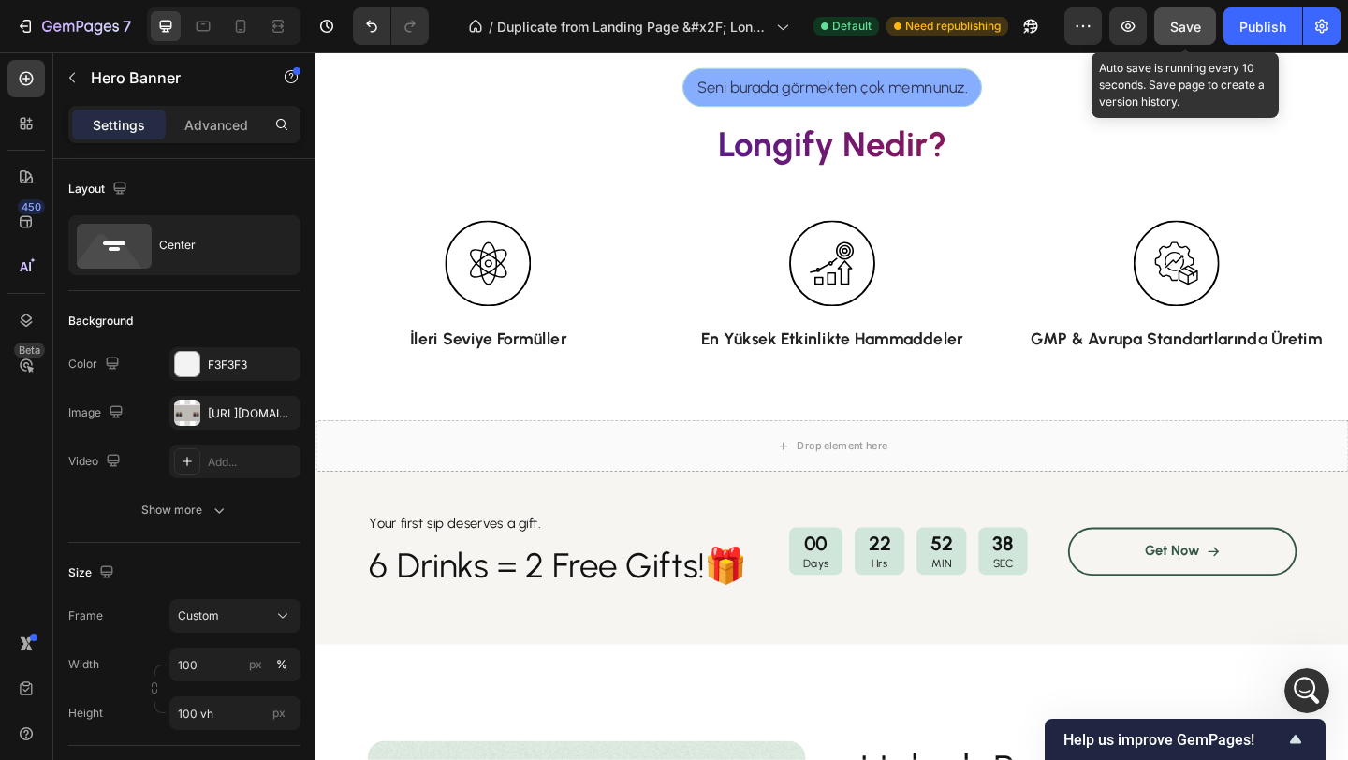
click at [1187, 42] on button "Save" at bounding box center [1185, 25] width 62 height 37
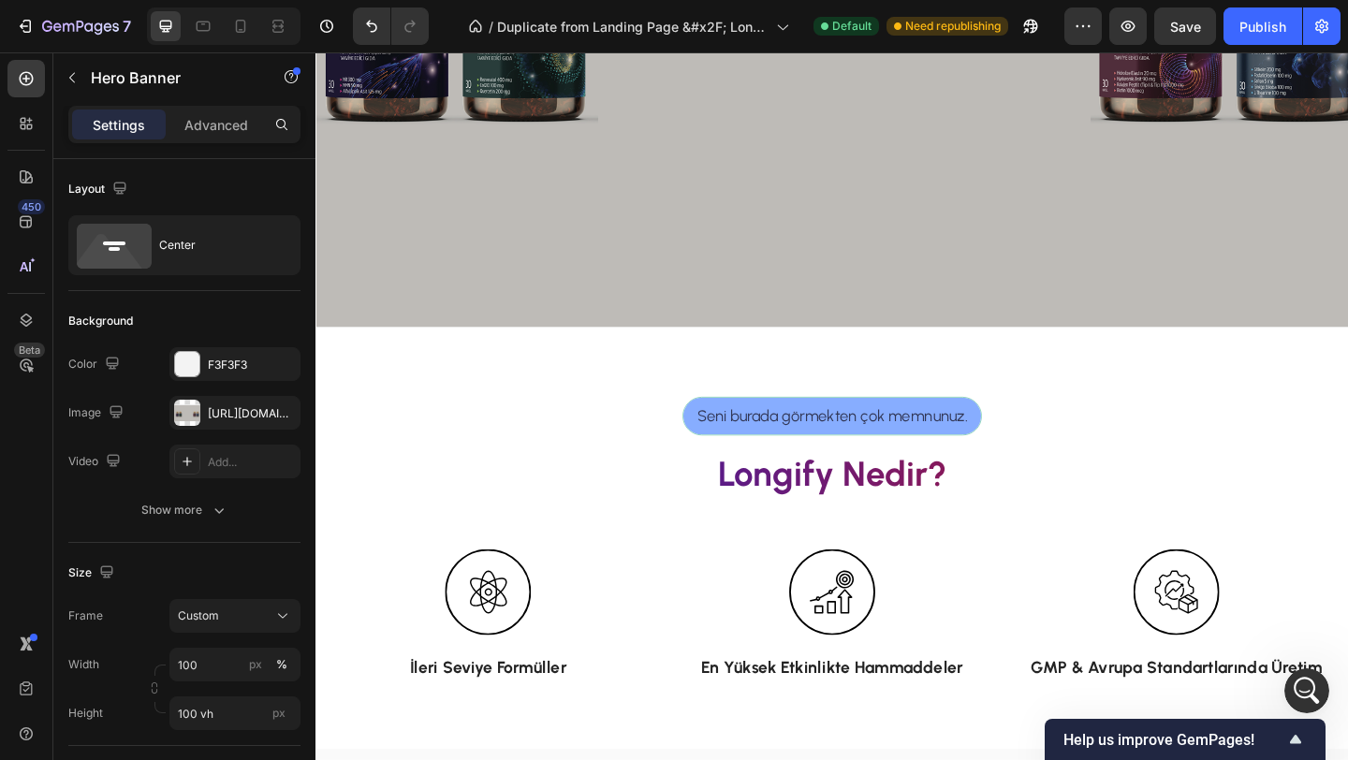
scroll to position [241, 0]
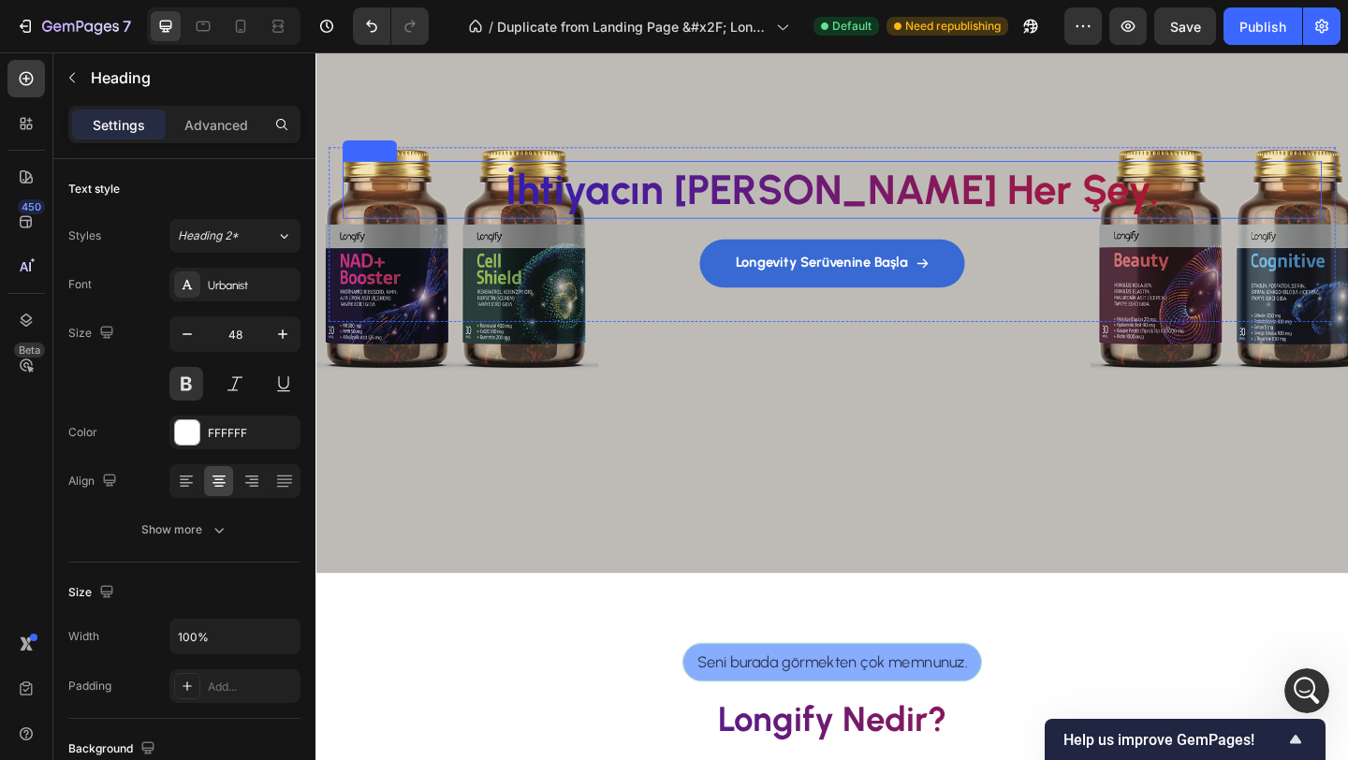
click at [861, 213] on h2 "İhtiyacın [PERSON_NAME] Her Şey." at bounding box center [876, 201] width 1065 height 62
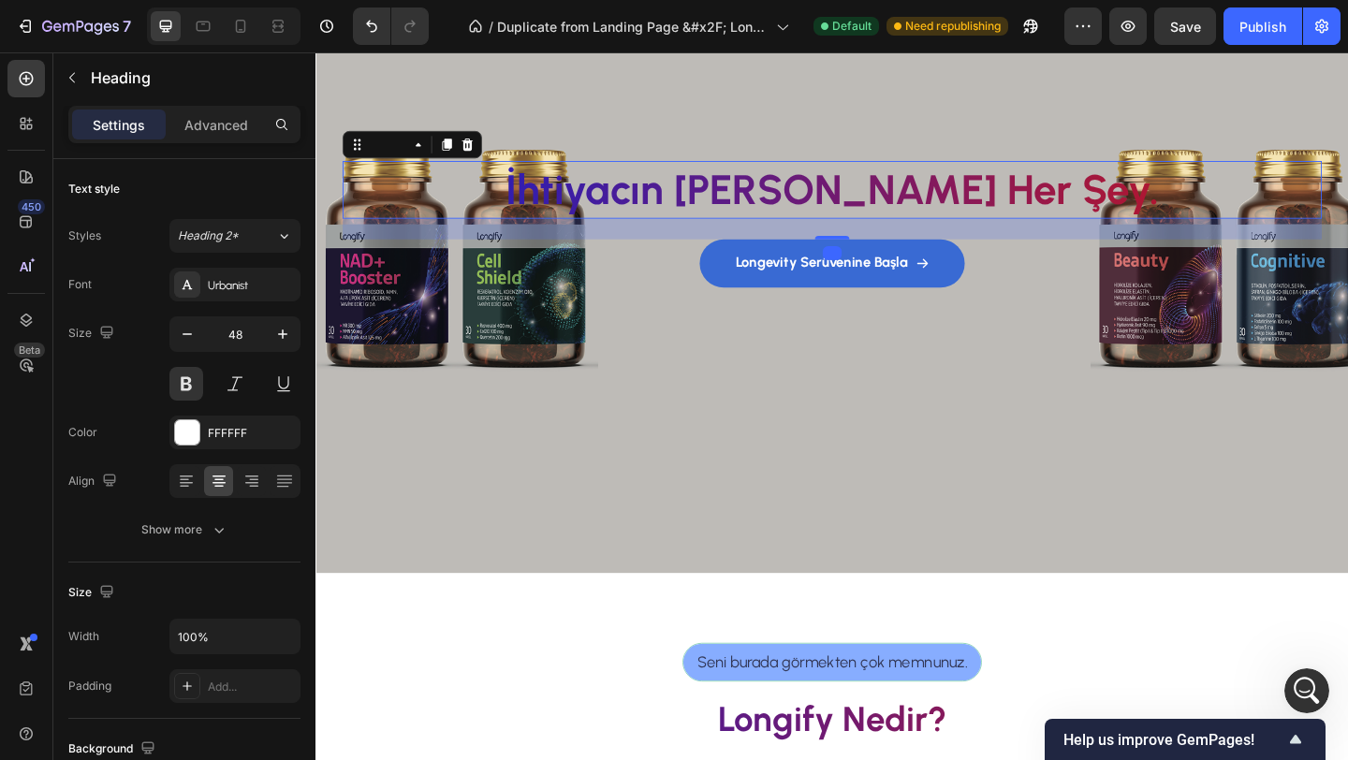
click at [1013, 211] on h2 "İhtiyacın [PERSON_NAME] Her Şey." at bounding box center [876, 201] width 1065 height 62
click at [1013, 211] on p "İhtiyacın [PERSON_NAME] Her Şey." at bounding box center [876, 201] width 1061 height 58
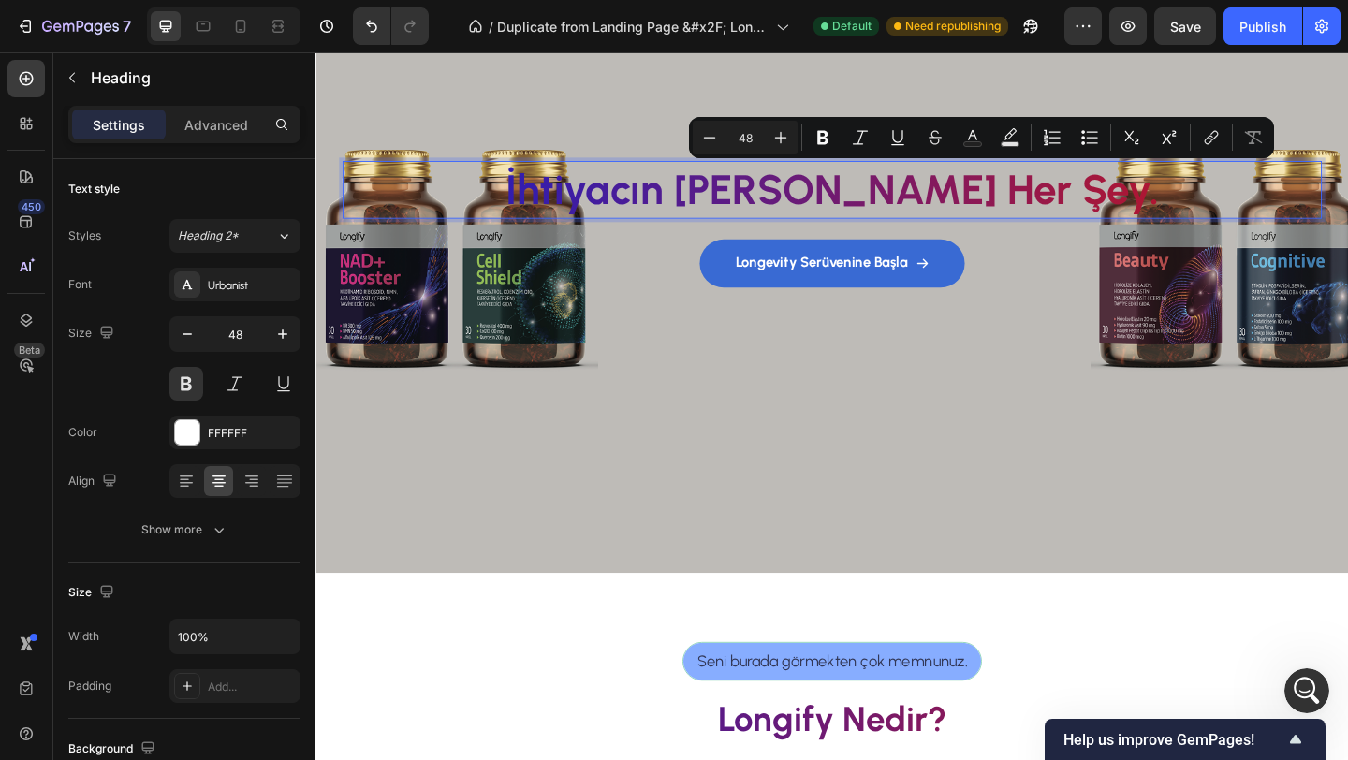
click at [1096, 209] on p "İhtiyacın [PERSON_NAME] Her Şey." at bounding box center [876, 201] width 1061 height 58
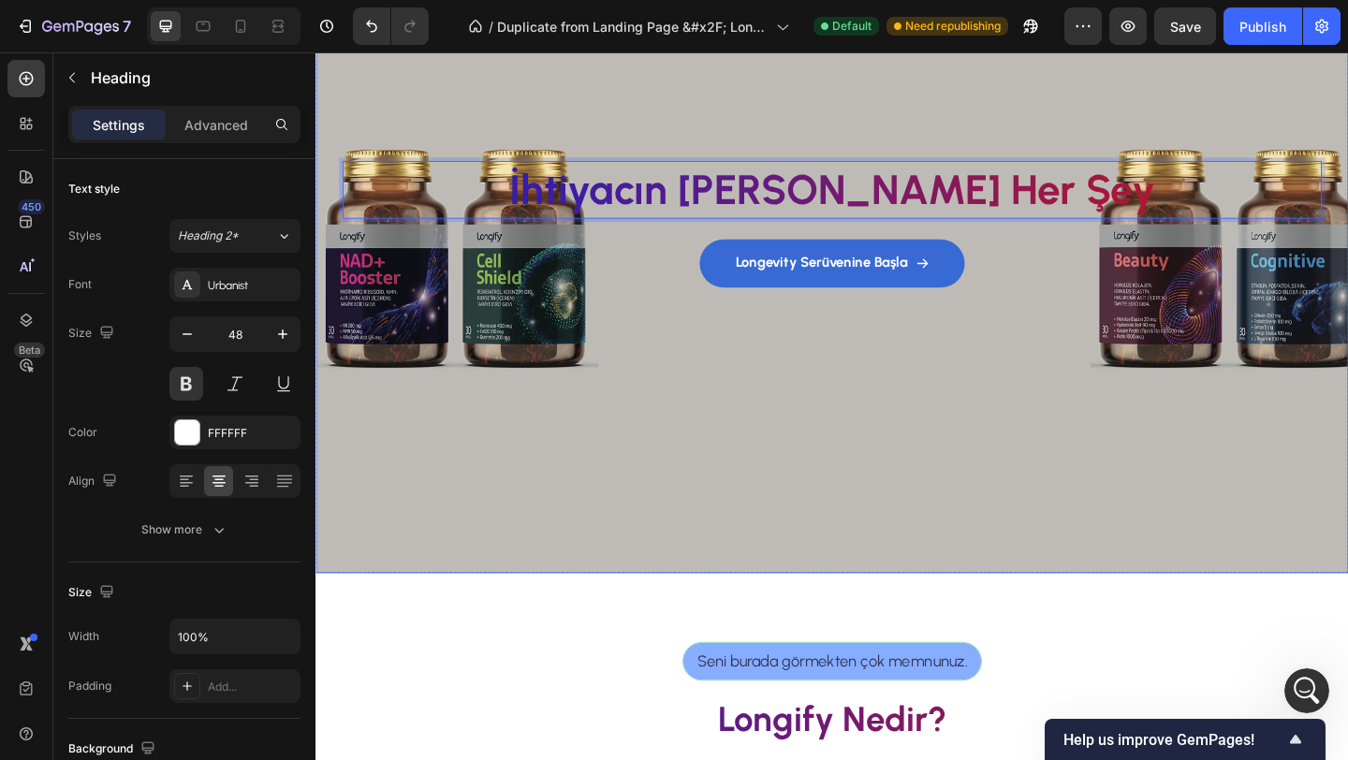
click at [1027, 554] on div "Background Image" at bounding box center [876, 233] width 1123 height 769
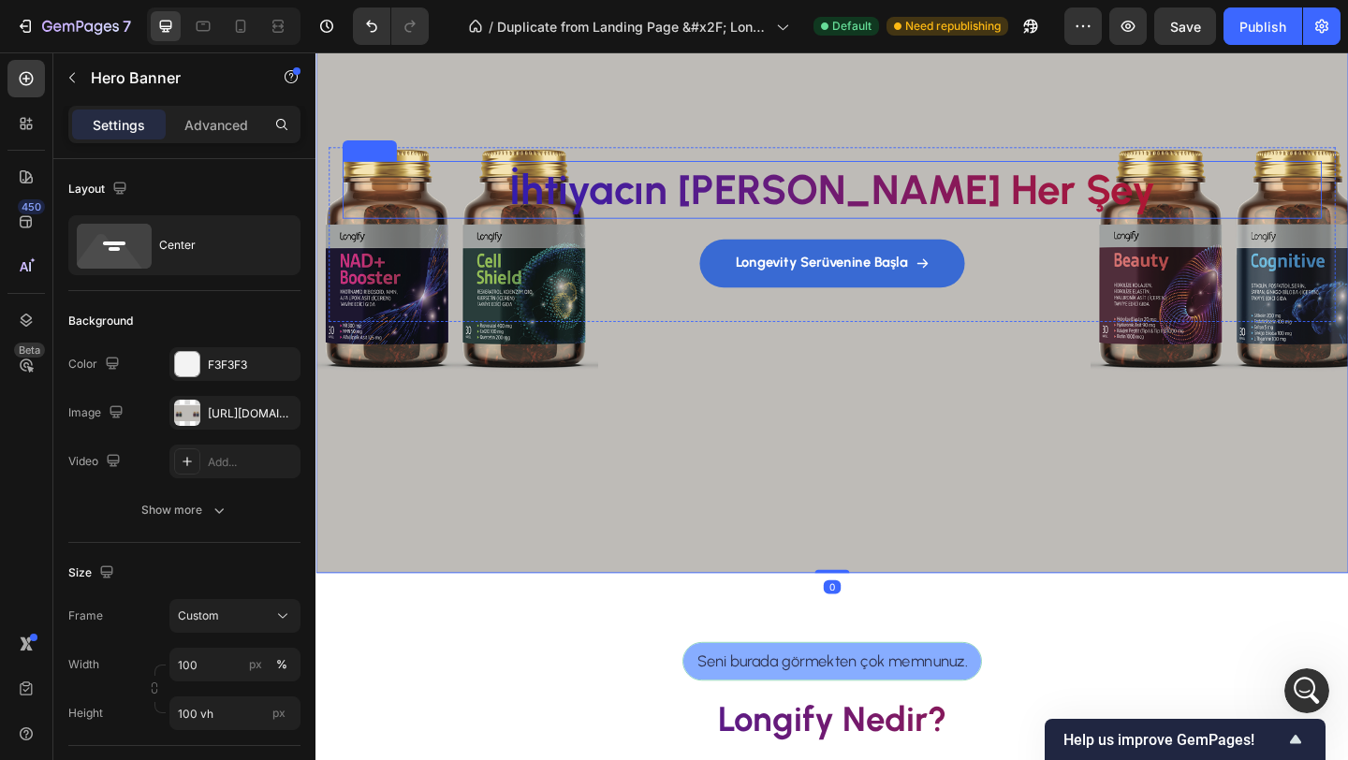
click at [1026, 196] on p "İhtiyacın [PERSON_NAME] Her Şey" at bounding box center [876, 201] width 1061 height 58
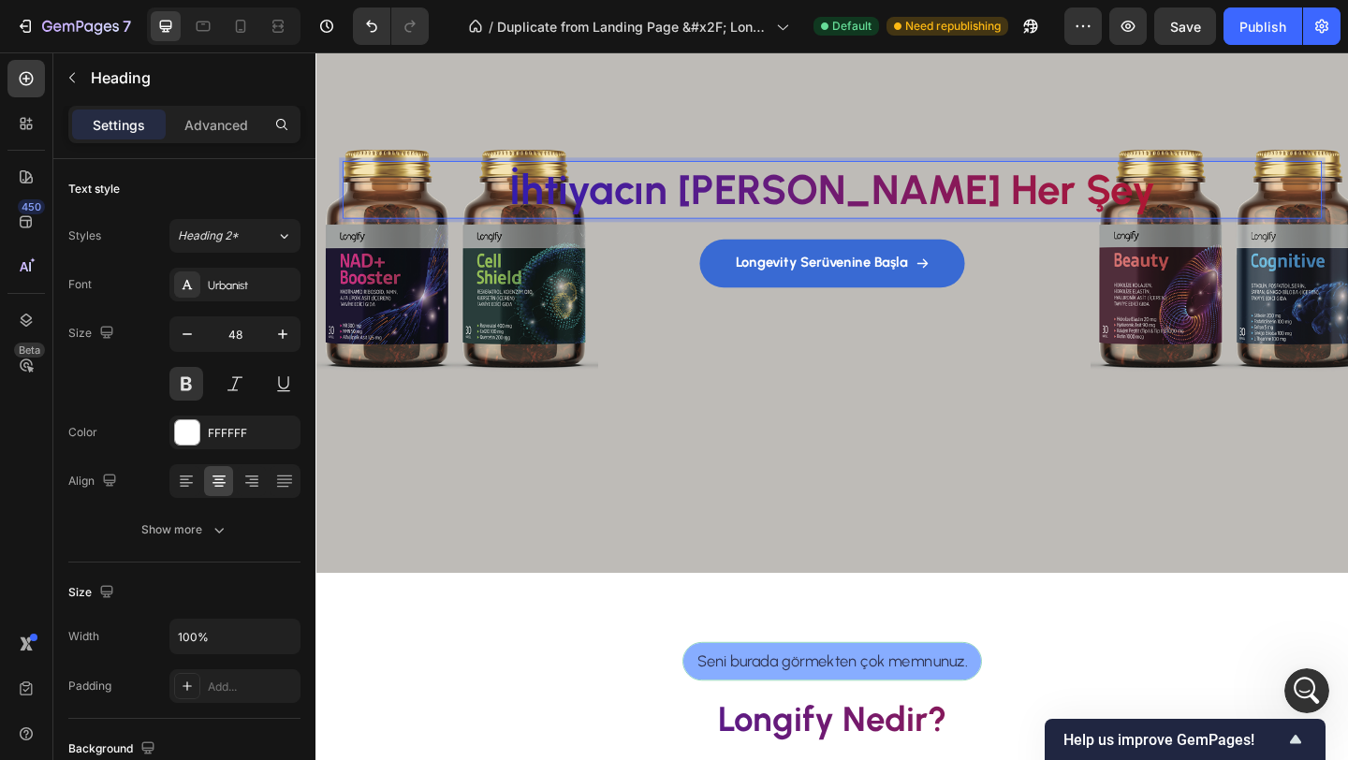
click at [1108, 214] on p "İhtiyacın [PERSON_NAME] Her Şey" at bounding box center [876, 201] width 1061 height 58
click at [981, 423] on div "Background Image" at bounding box center [876, 233] width 1123 height 769
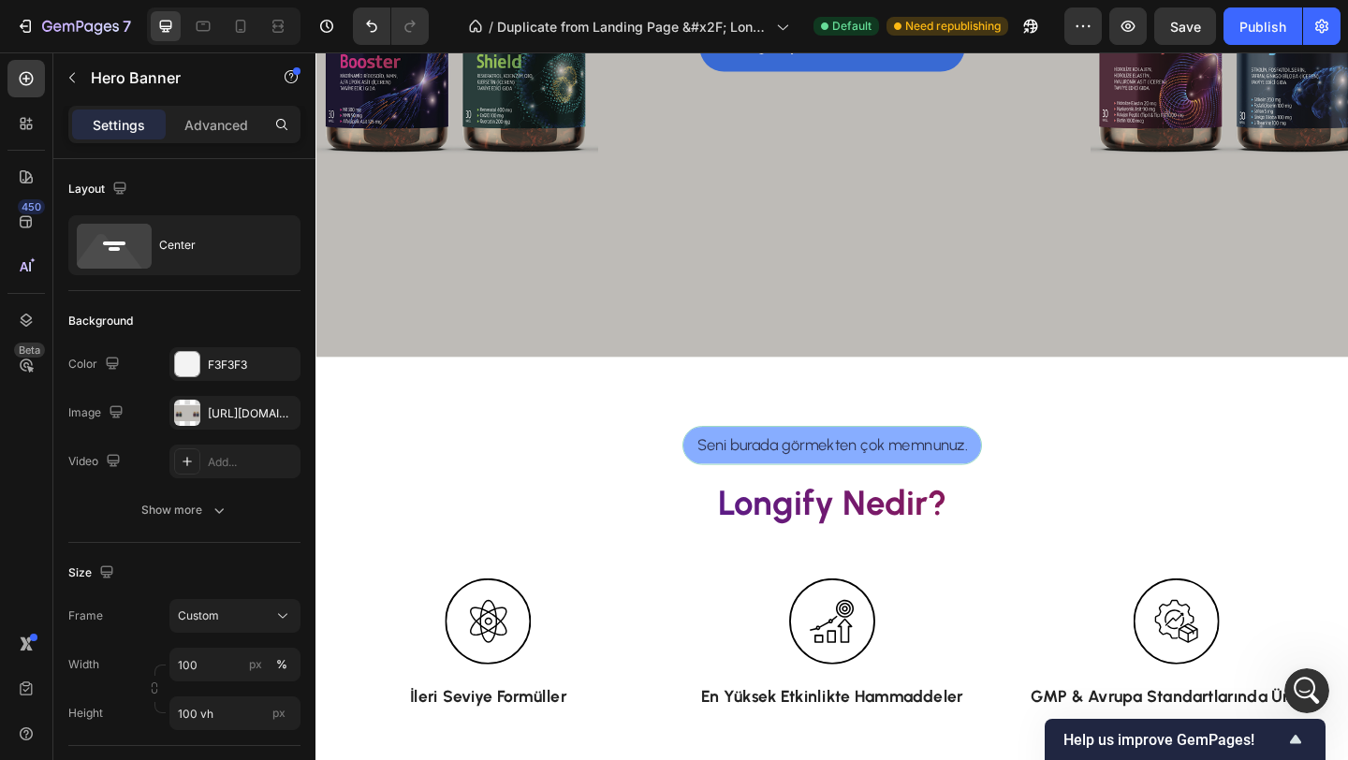
scroll to position [481, 0]
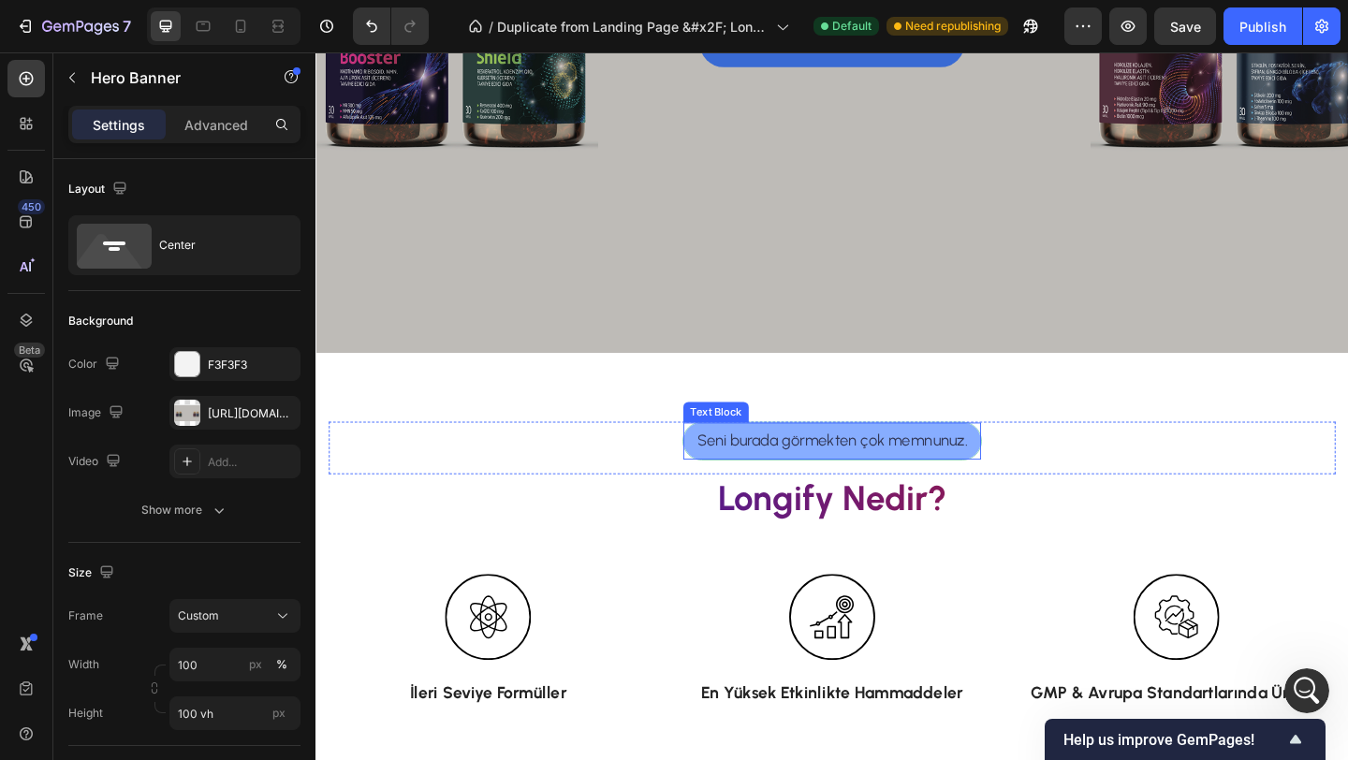
click at [755, 481] on p "Seni burada görmekten çok memnunuz." at bounding box center [877, 474] width 294 height 25
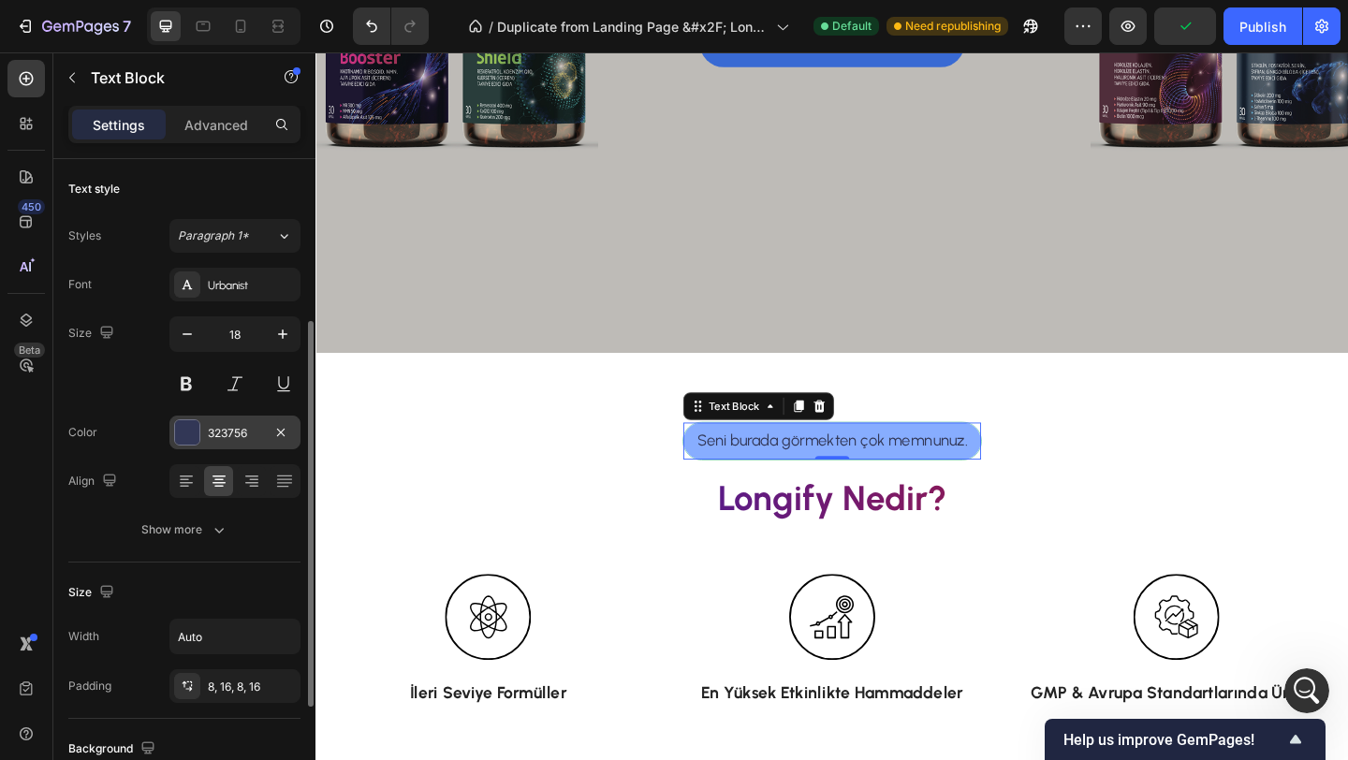
scroll to position [331, 0]
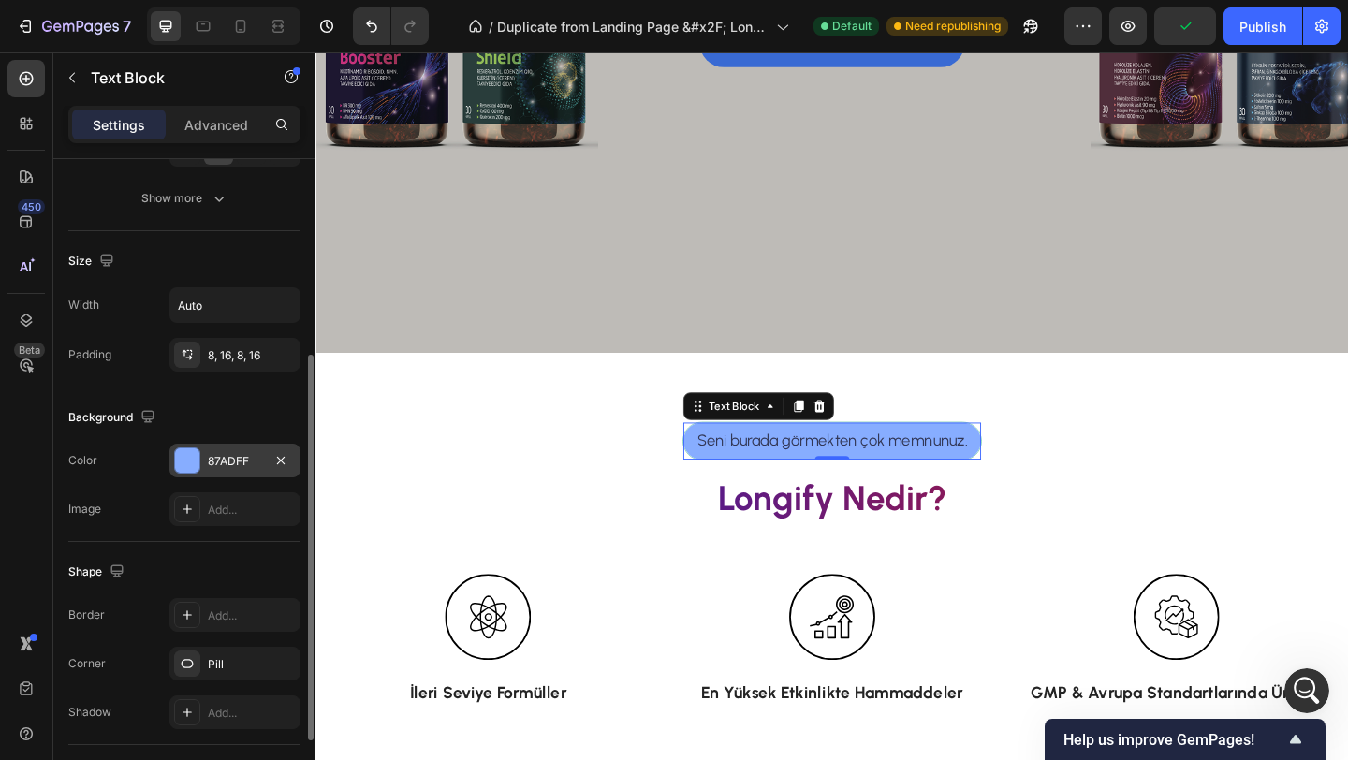
click at [185, 467] on div at bounding box center [187, 460] width 24 height 24
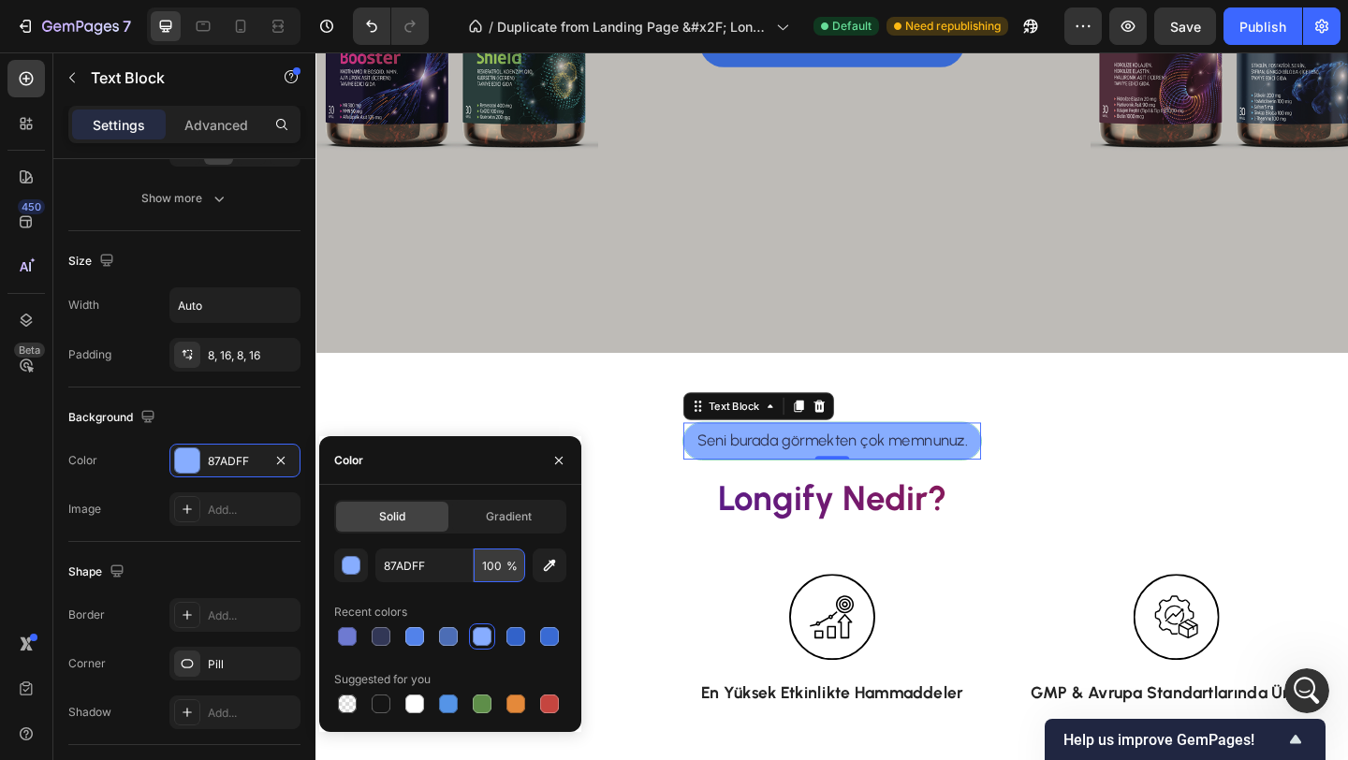
click at [489, 572] on input "100" at bounding box center [499, 565] width 51 height 34
type input "8"
type input "5"
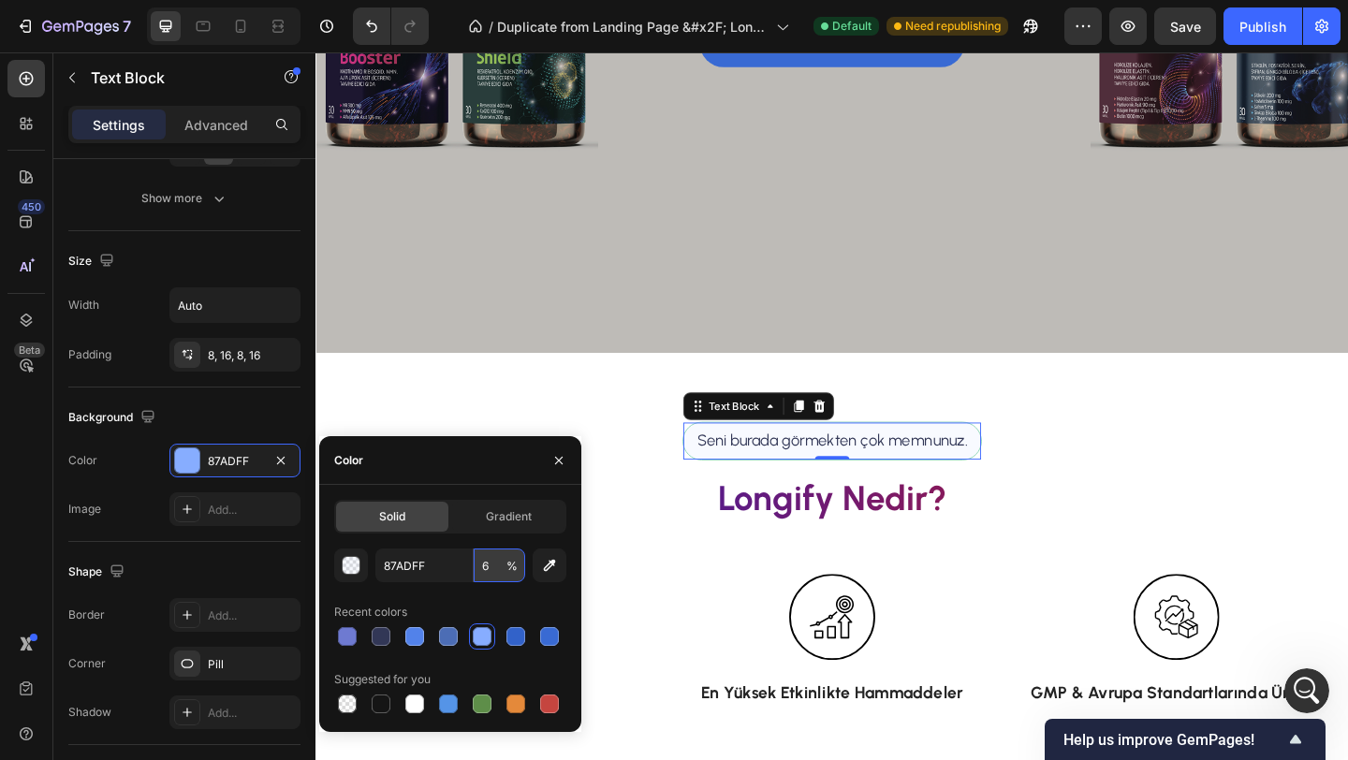
type input "60"
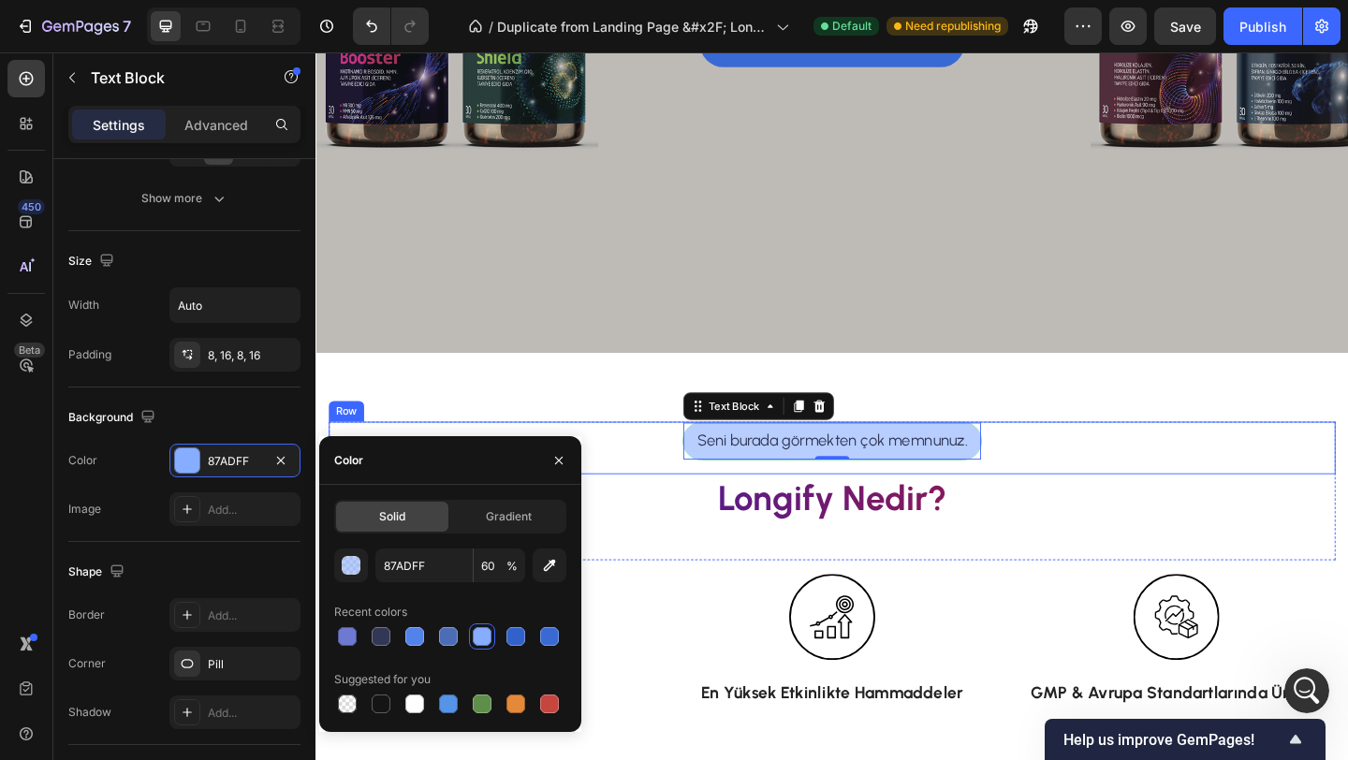
click at [670, 448] on div "Seni burada görmekten çok memnunuz. Text Block 0 Row Longify Nedir? Heading Row…" at bounding box center [876, 608] width 1123 height 459
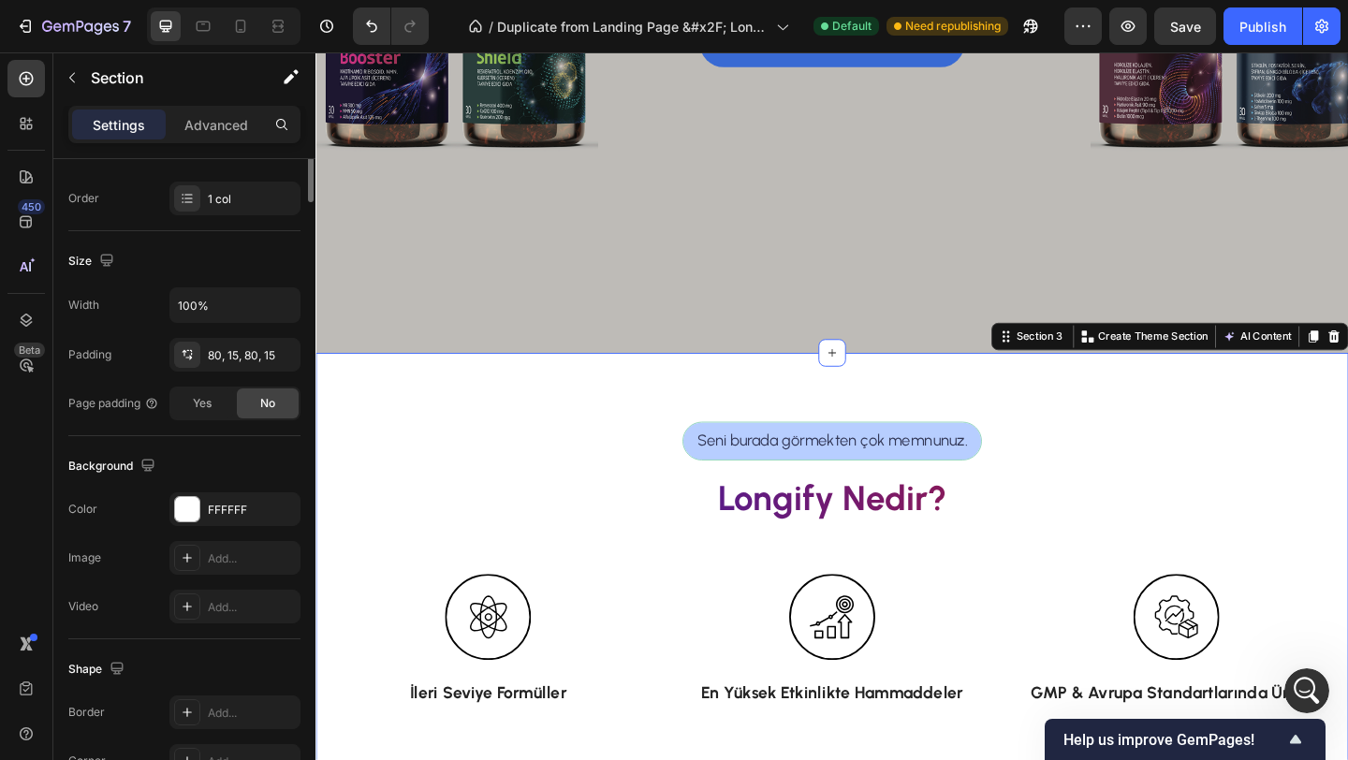
scroll to position [0, 0]
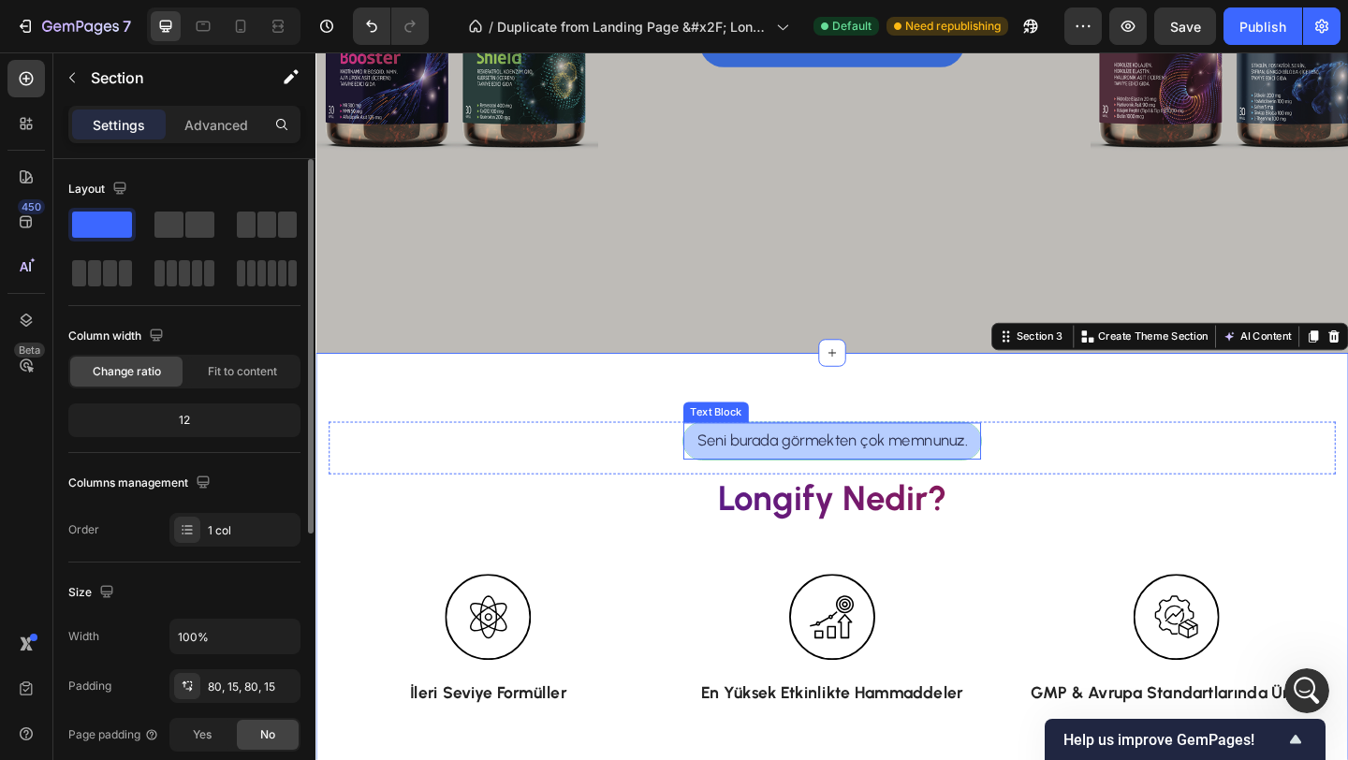
click at [723, 472] on div "Seni burada görmekten çok memnunuz." at bounding box center [877, 475] width 324 height 40
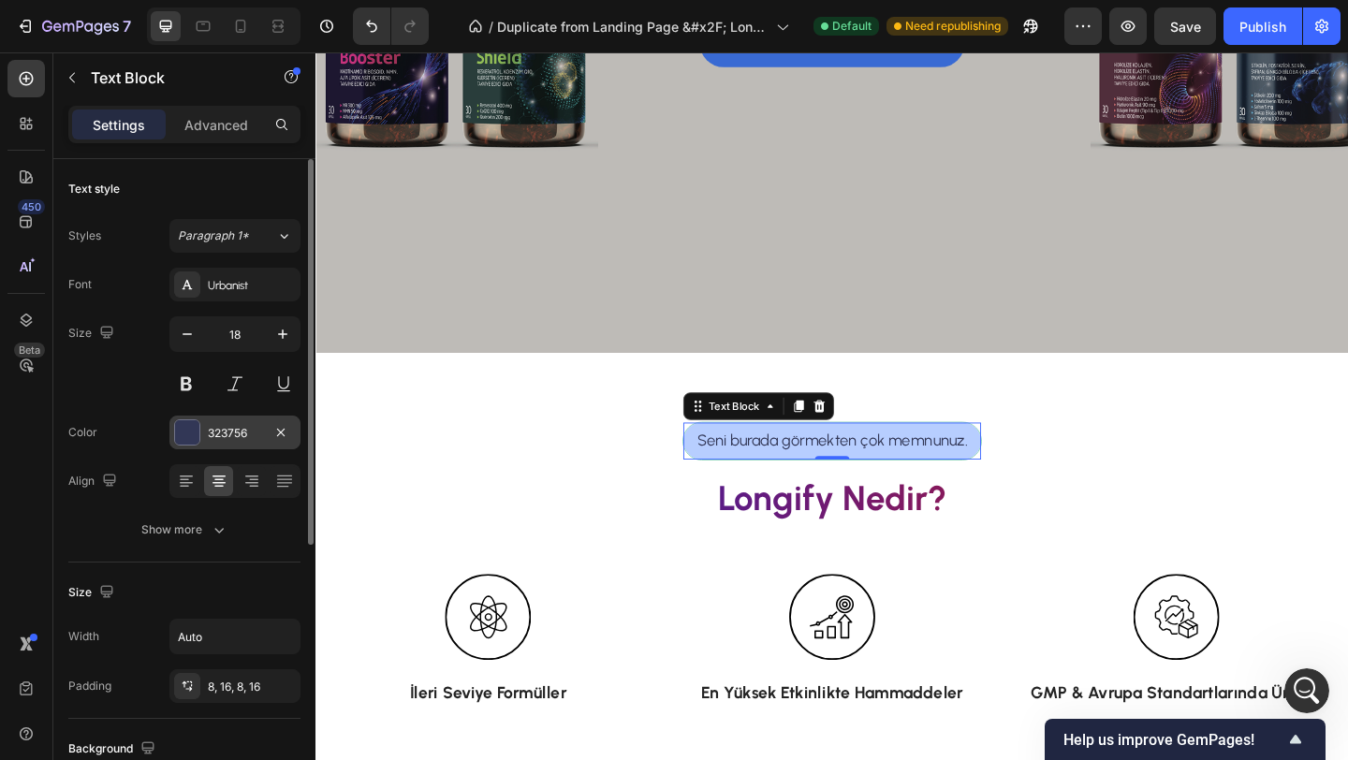
click at [185, 436] on div at bounding box center [187, 432] width 24 height 24
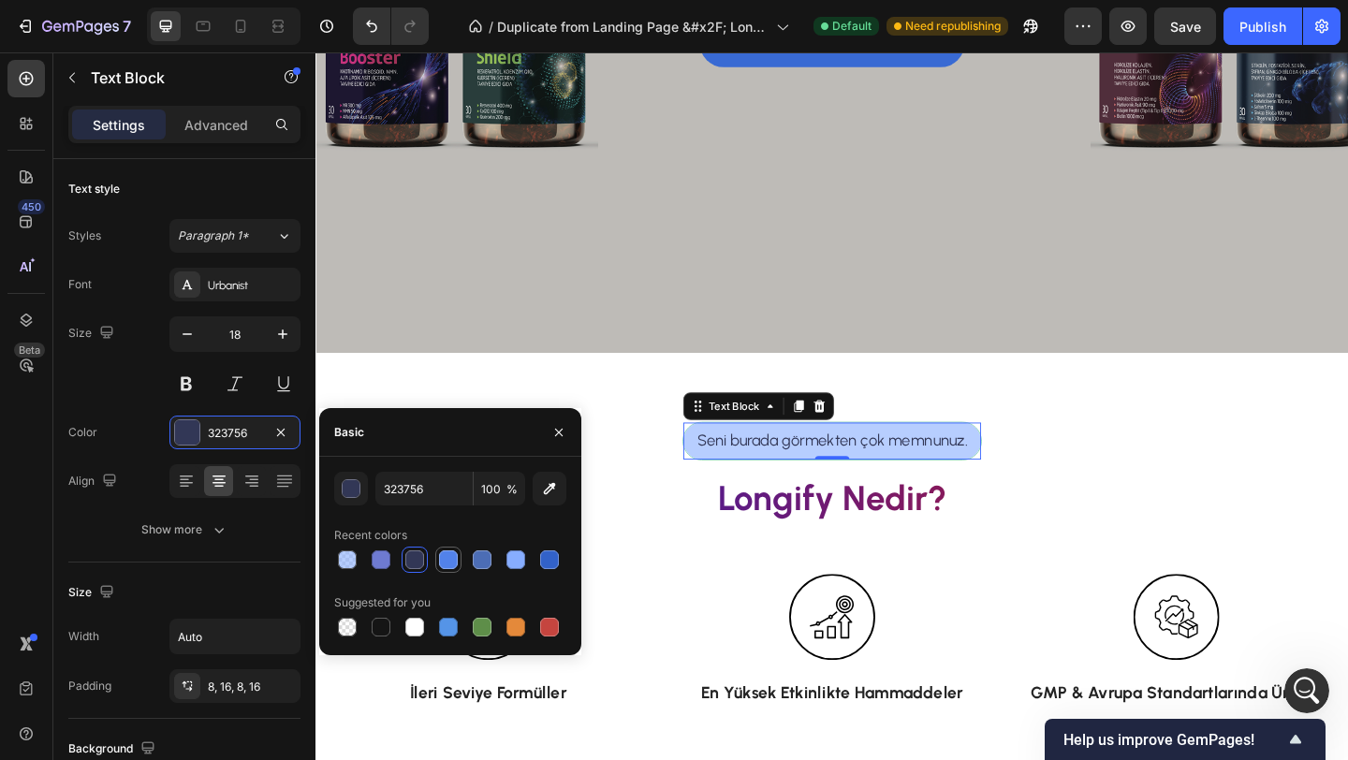
click at [452, 559] on div at bounding box center [448, 559] width 19 height 19
click at [382, 561] on div at bounding box center [381, 559] width 19 height 19
type input "6E7AD1"
click at [547, 400] on div "Seni burada görmekten çok memnunuz. Text Block 0 Row Longify Nedir? Heading Row…" at bounding box center [876, 608] width 1123 height 459
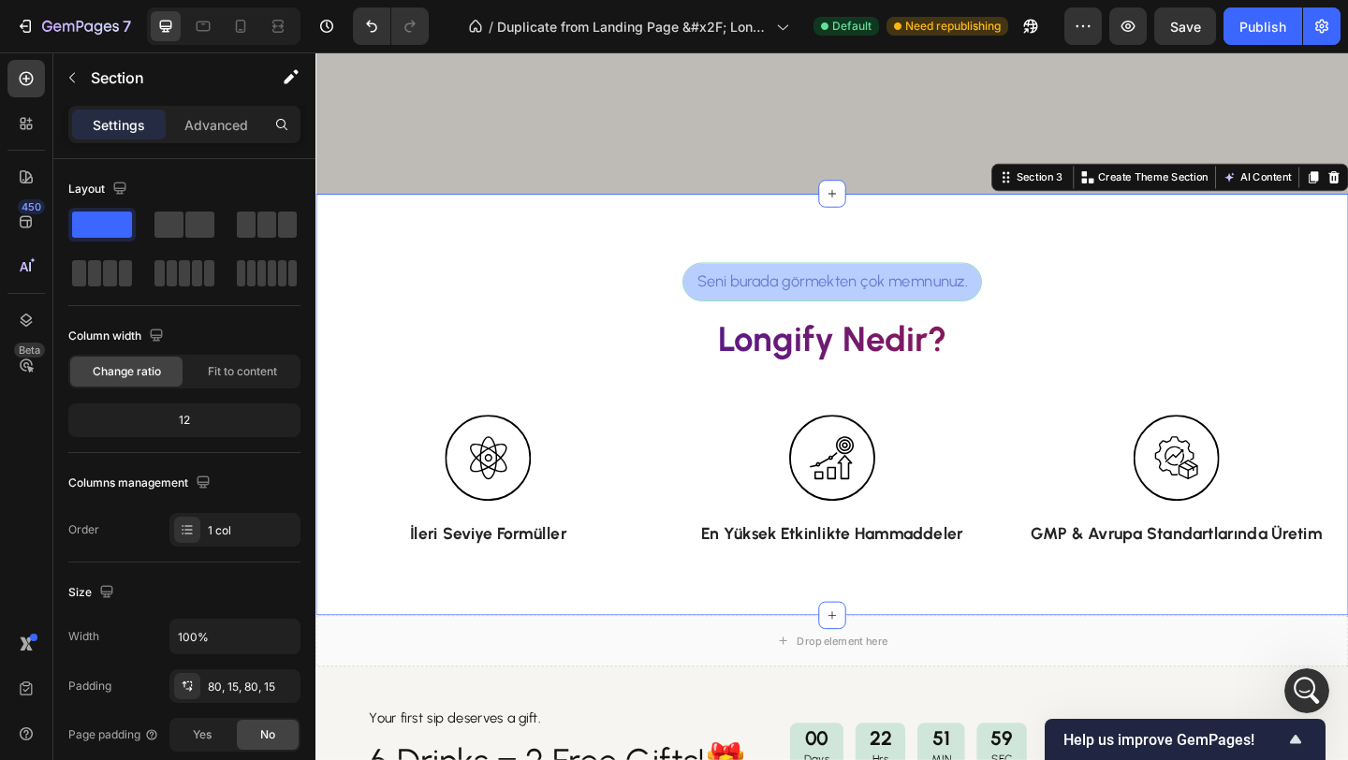
scroll to position [656, 0]
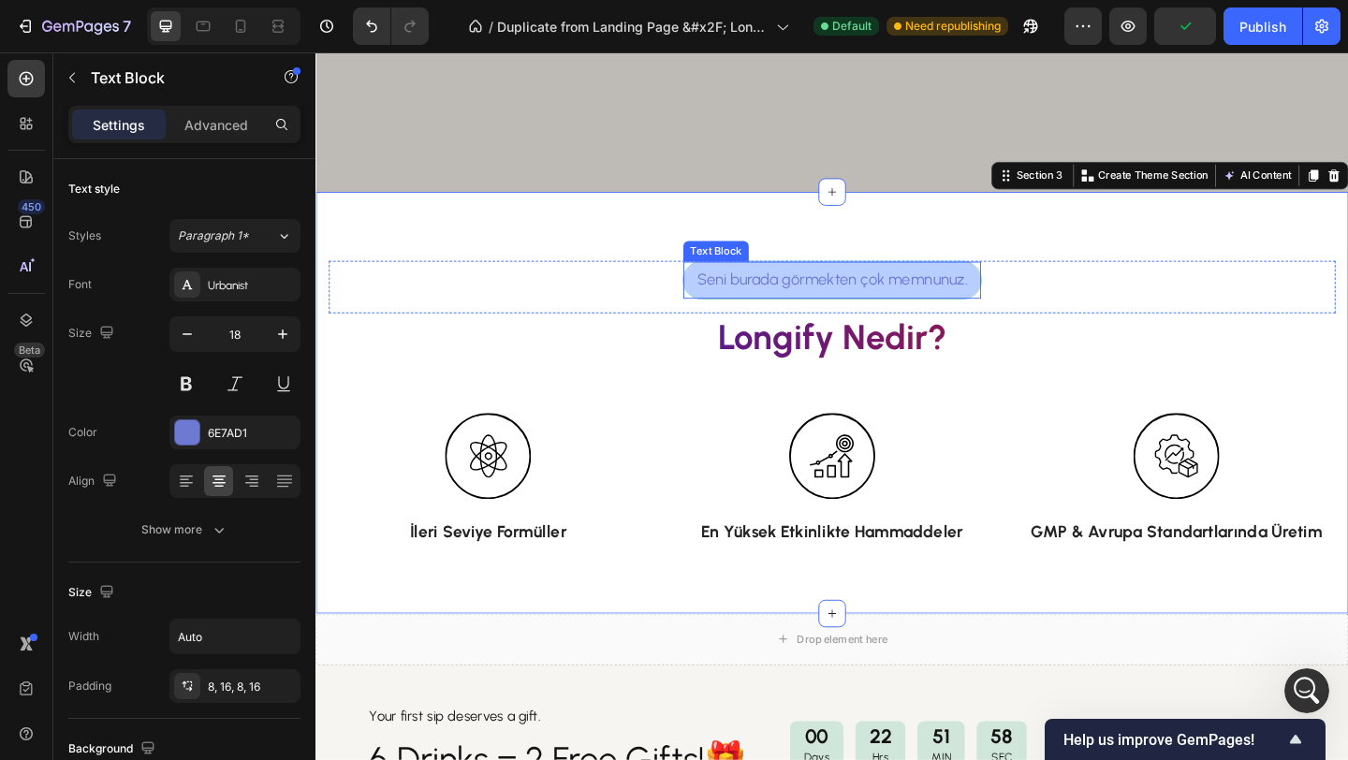
click at [785, 311] on p "Seni burada görmekten çok memnunuz." at bounding box center [877, 299] width 294 height 25
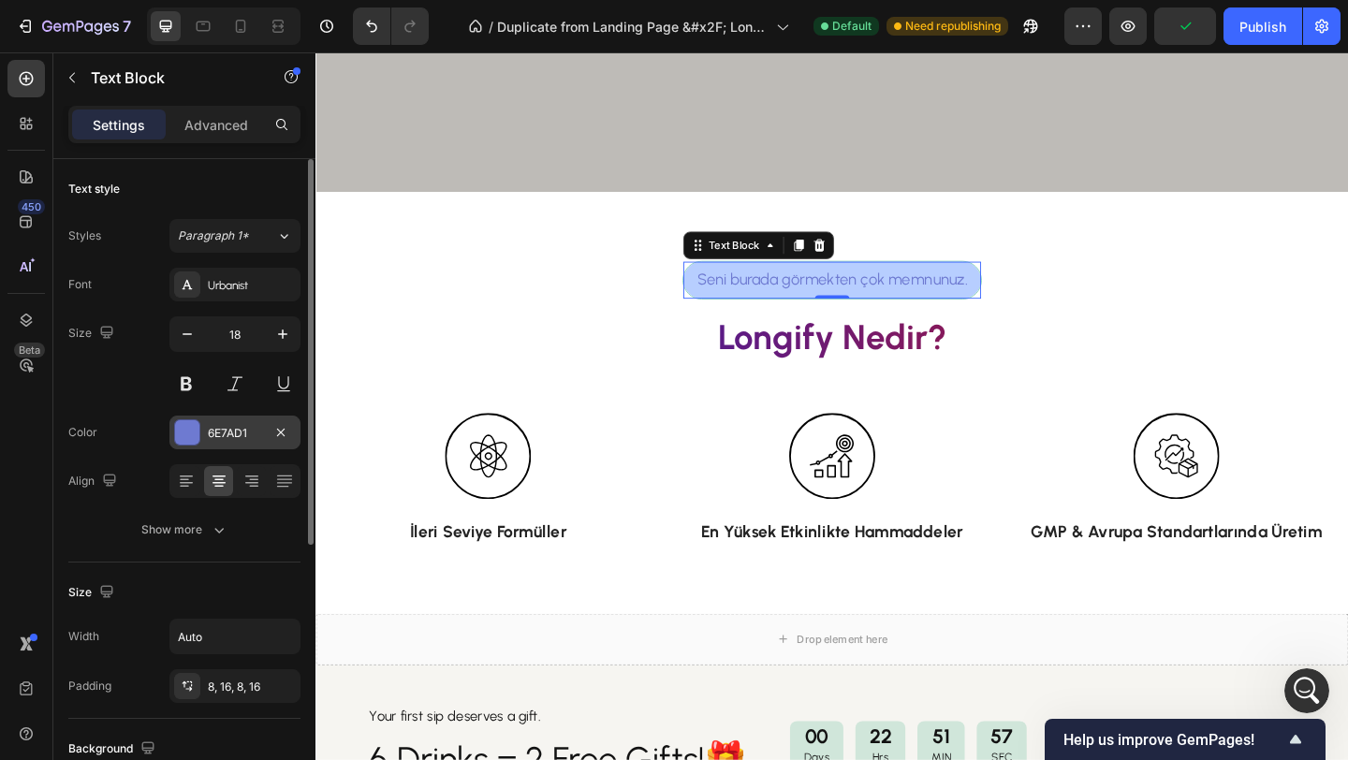
click at [191, 432] on div at bounding box center [187, 432] width 24 height 24
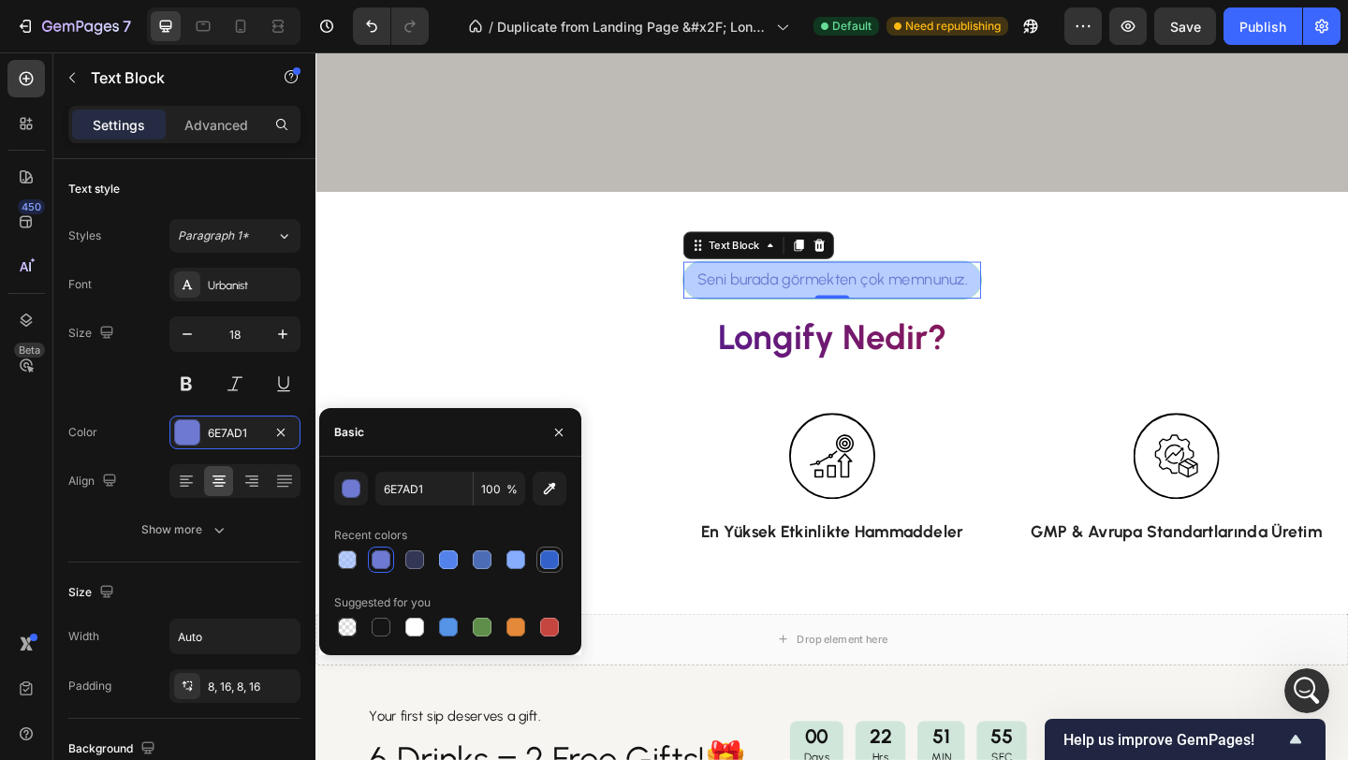
click at [551, 558] on div at bounding box center [549, 559] width 19 height 19
type input "3262C9"
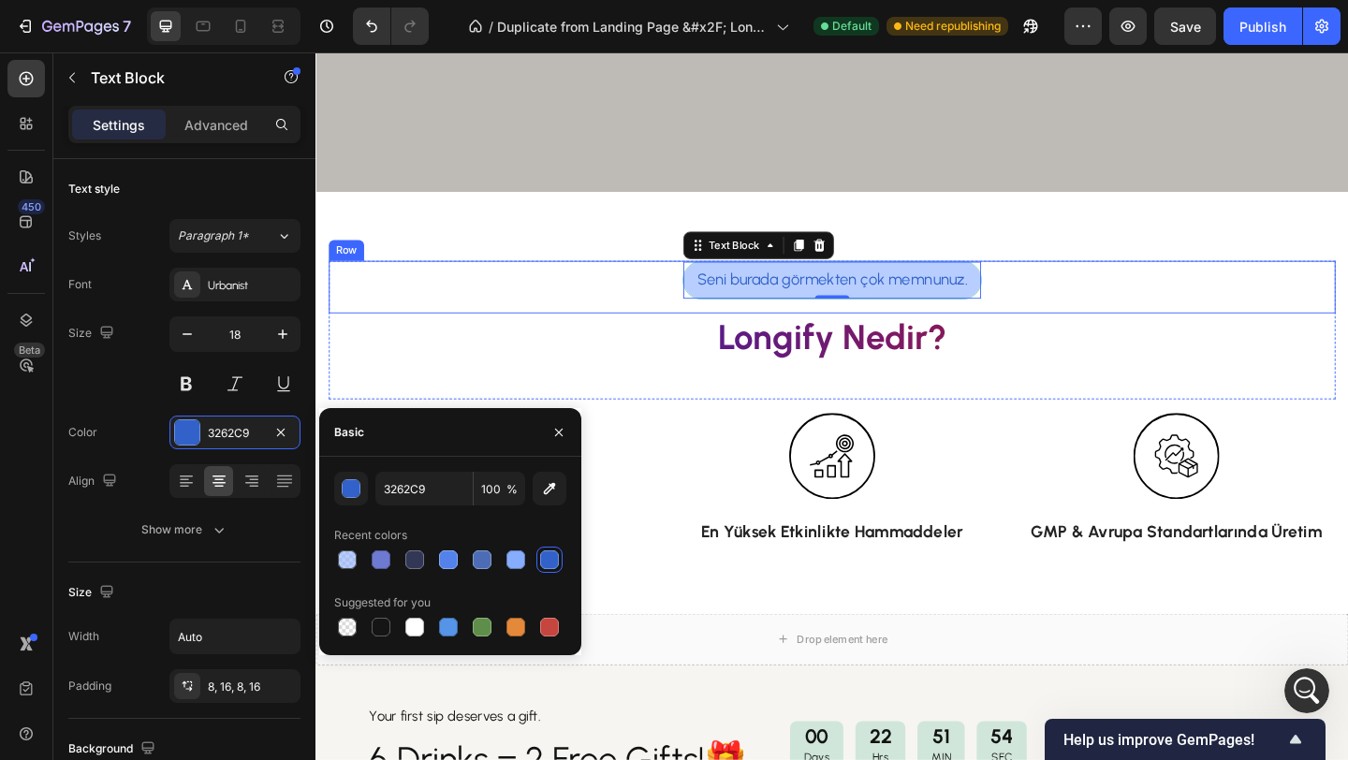
click at [529, 314] on div "Seni burada görmekten çok memnunuz. Text Block 0 Row" at bounding box center [876, 307] width 1095 height 57
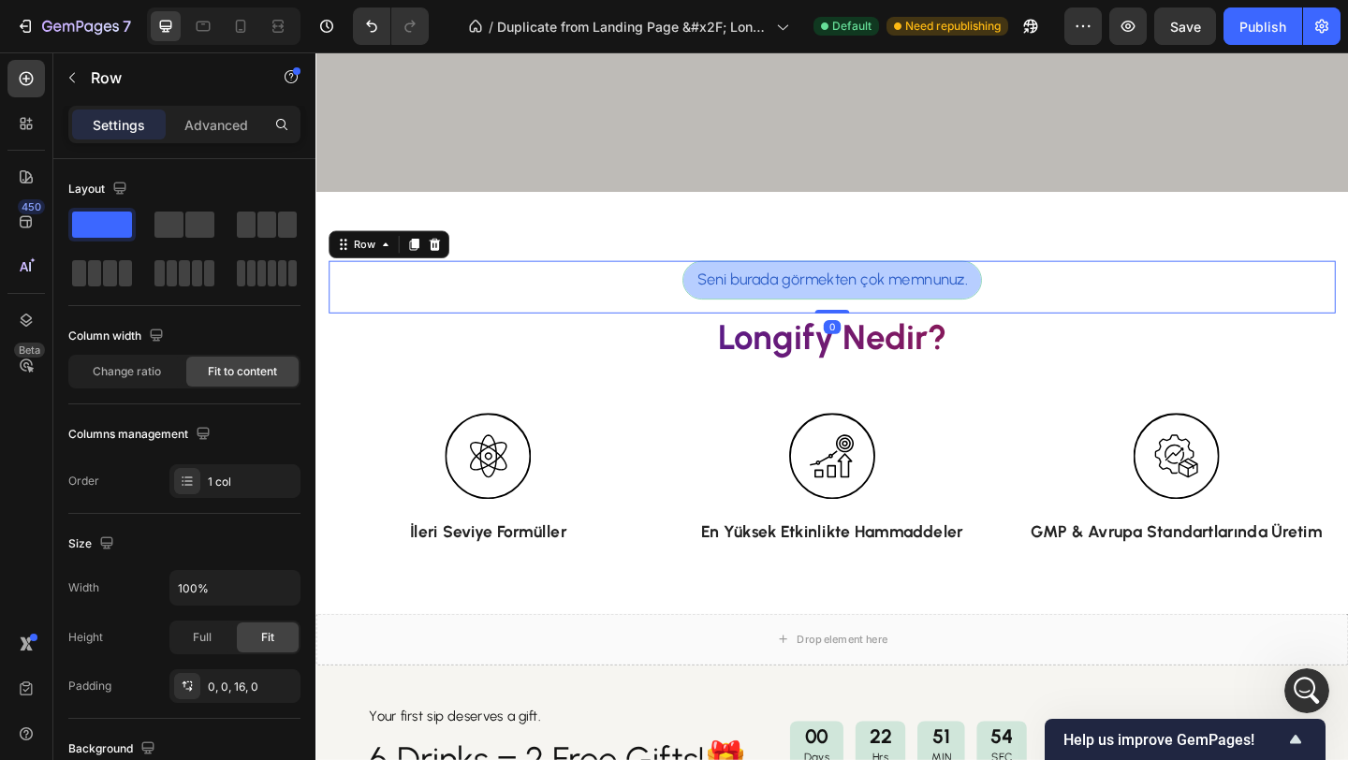
scroll to position [5559, 0]
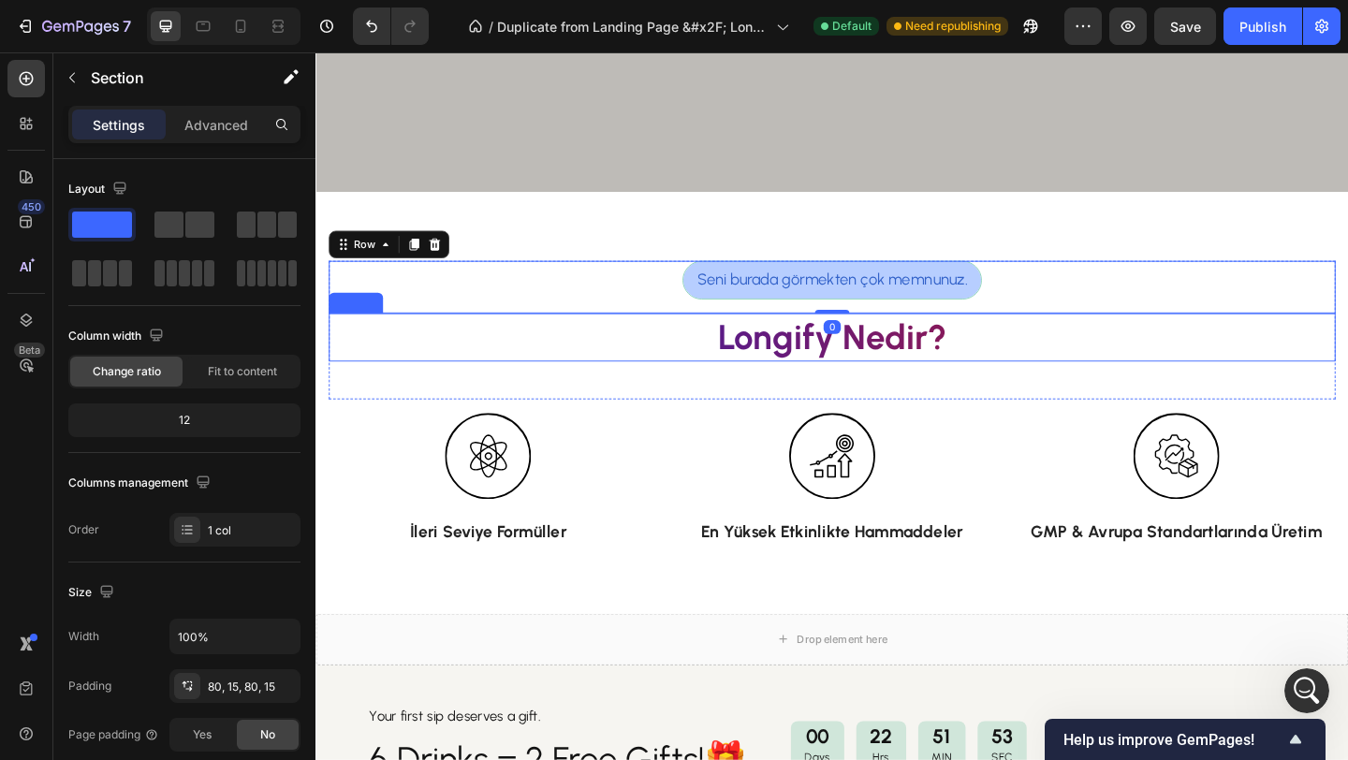
click at [587, 439] on div "Seni burada görmekten çok memnunuz. Text Block Row 0 Longify Nedir? Heading Row…" at bounding box center [876, 433] width 1095 height 309
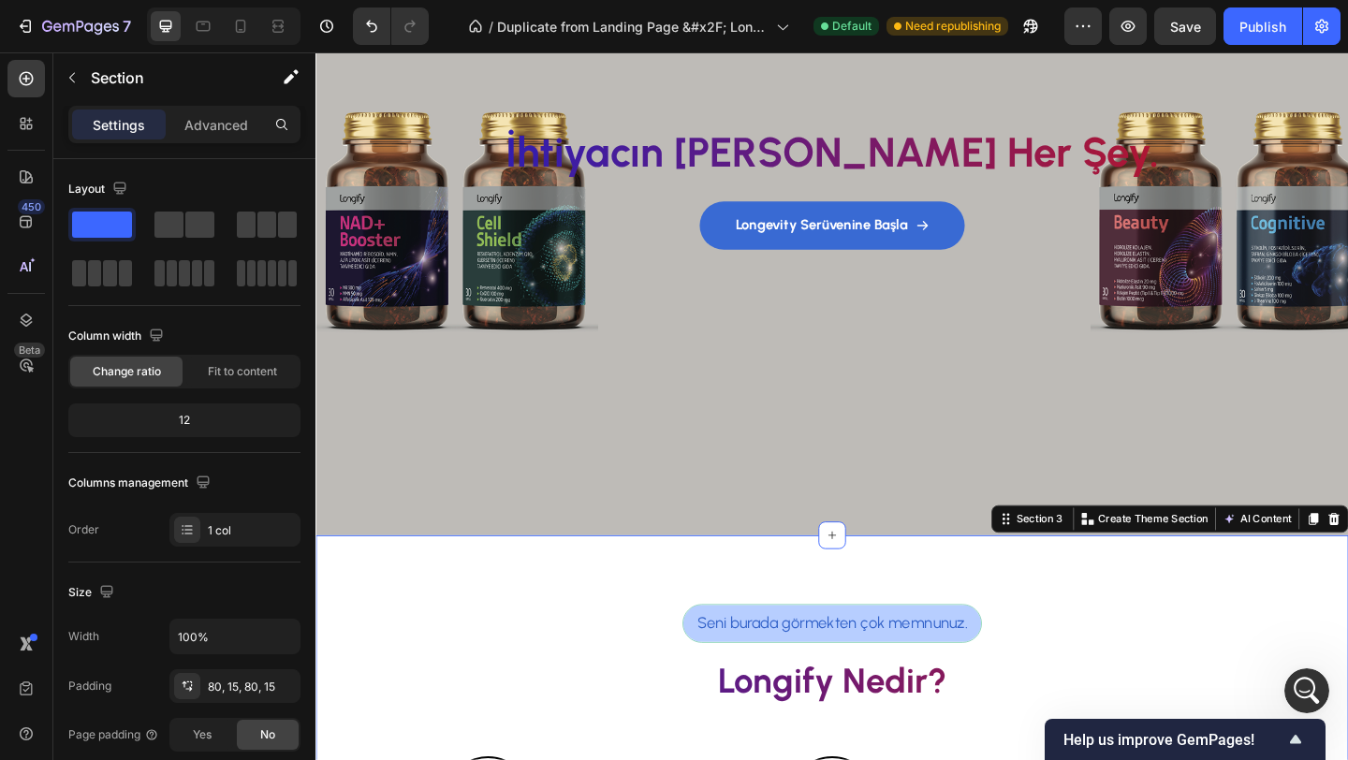
scroll to position [286, 0]
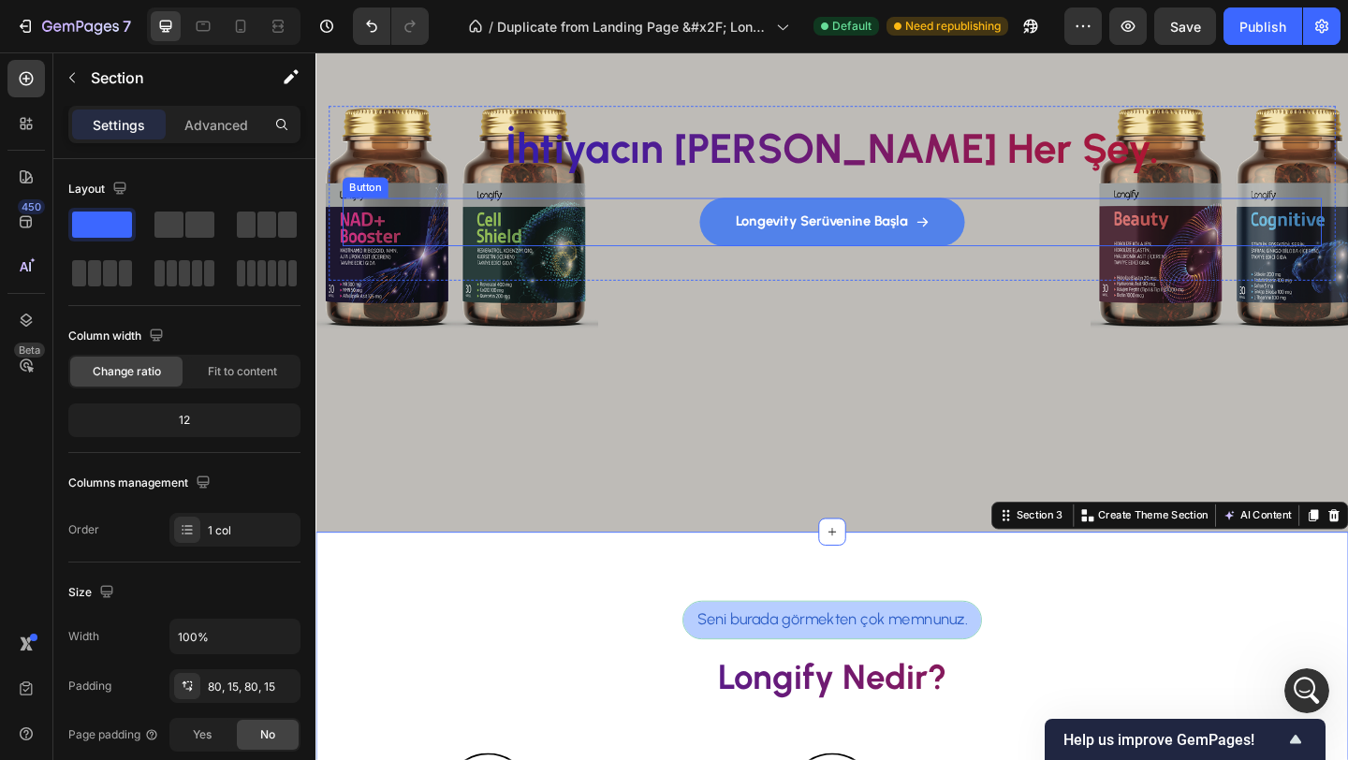
click at [753, 243] on button "Longevity Serüvenine Başla" at bounding box center [877, 237] width 288 height 52
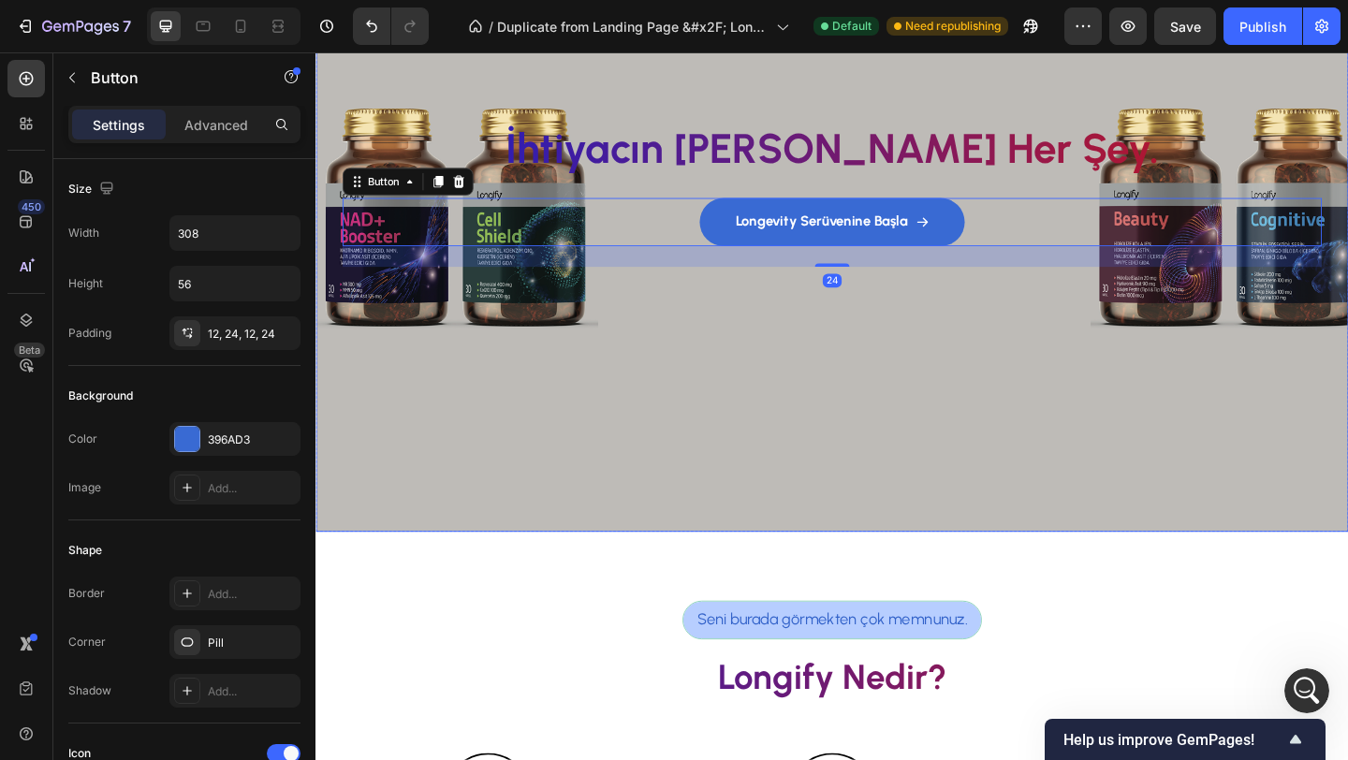
click at [925, 362] on div "Background Image" at bounding box center [876, 188] width 1123 height 769
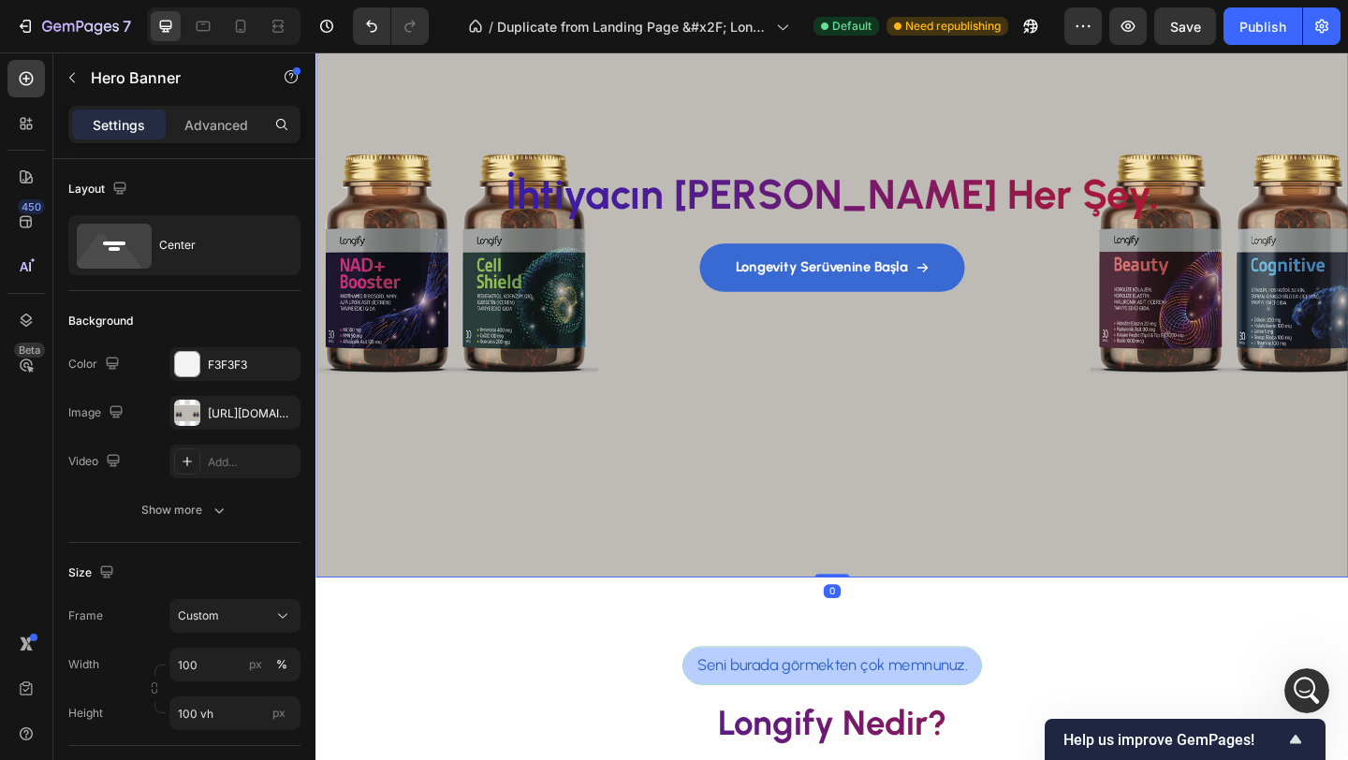
scroll to position [235, 0]
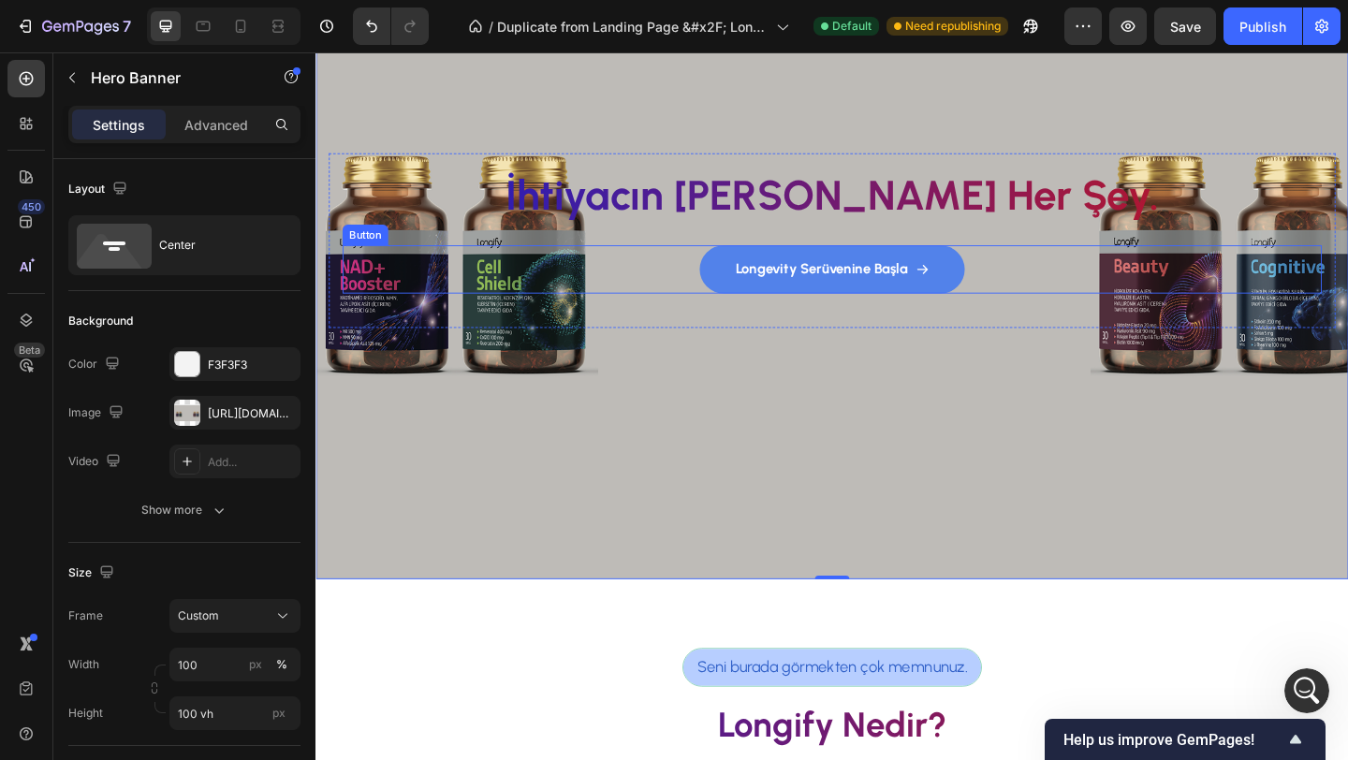
click at [761, 295] on button "Longevity Serüvenine Başla" at bounding box center [877, 288] width 288 height 52
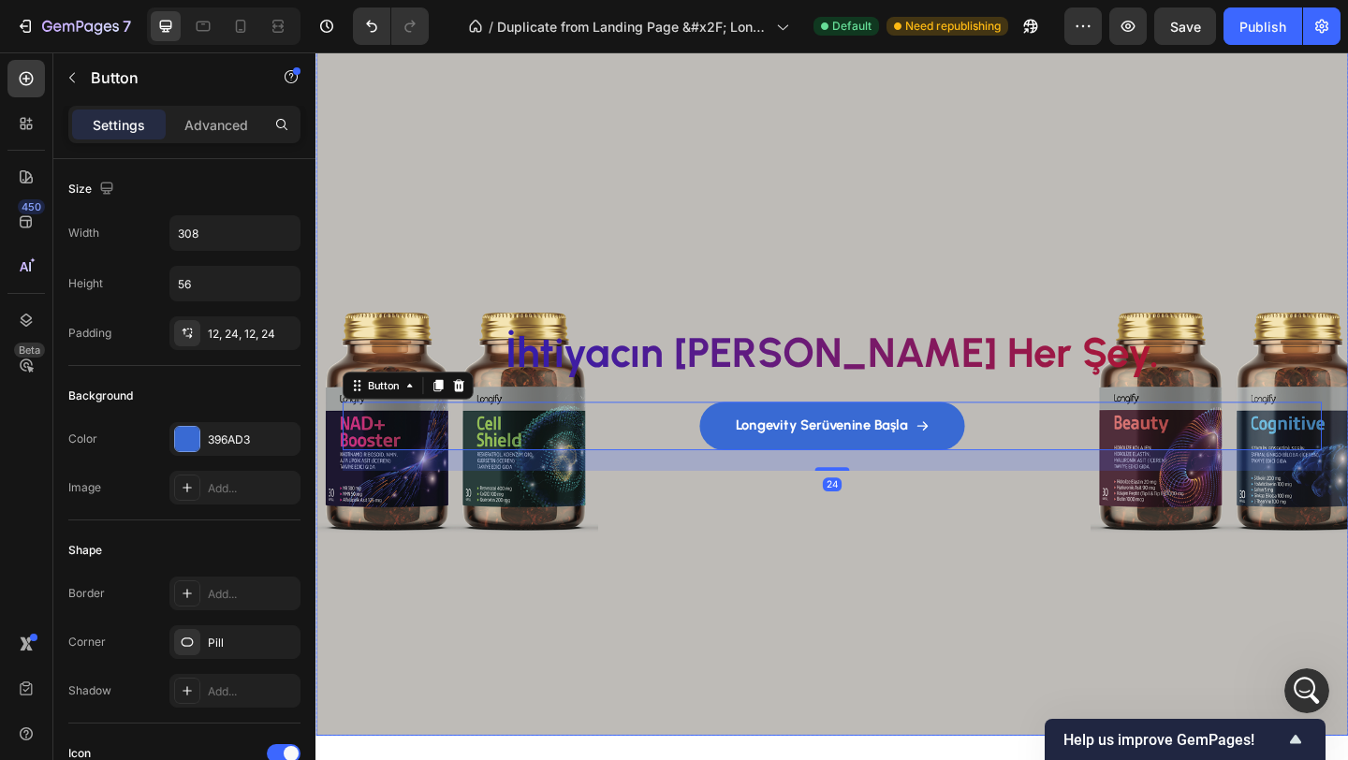
scroll to position [13, 0]
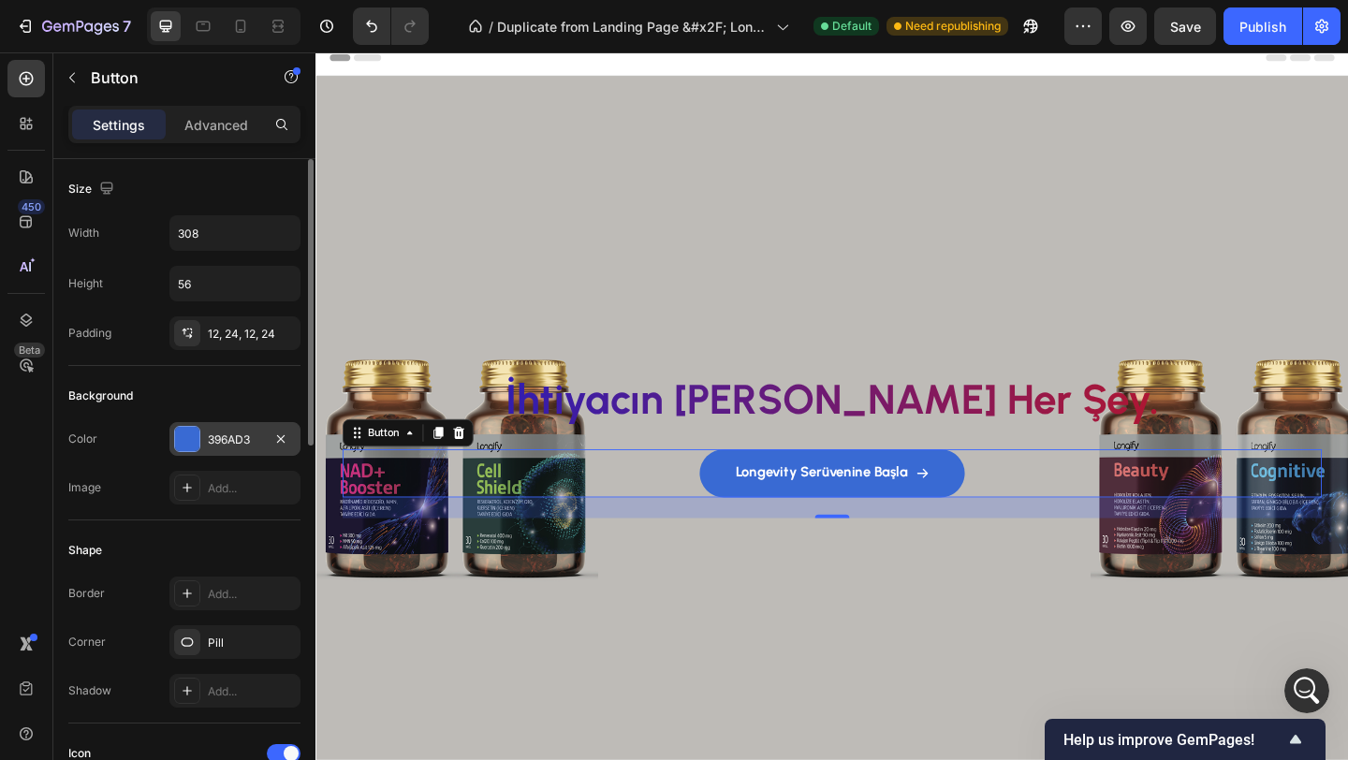
click at [187, 444] on div at bounding box center [187, 439] width 24 height 24
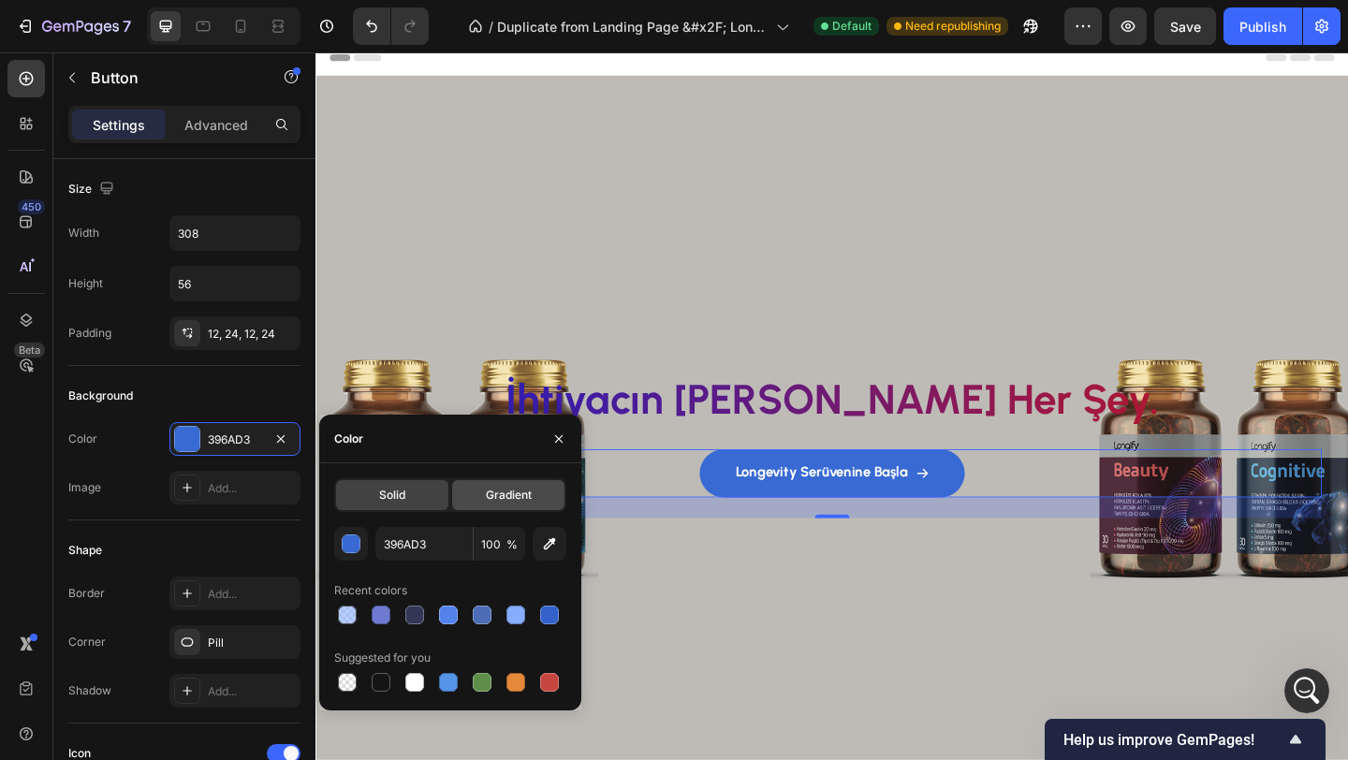
click at [494, 490] on span "Gradient" at bounding box center [509, 495] width 46 height 17
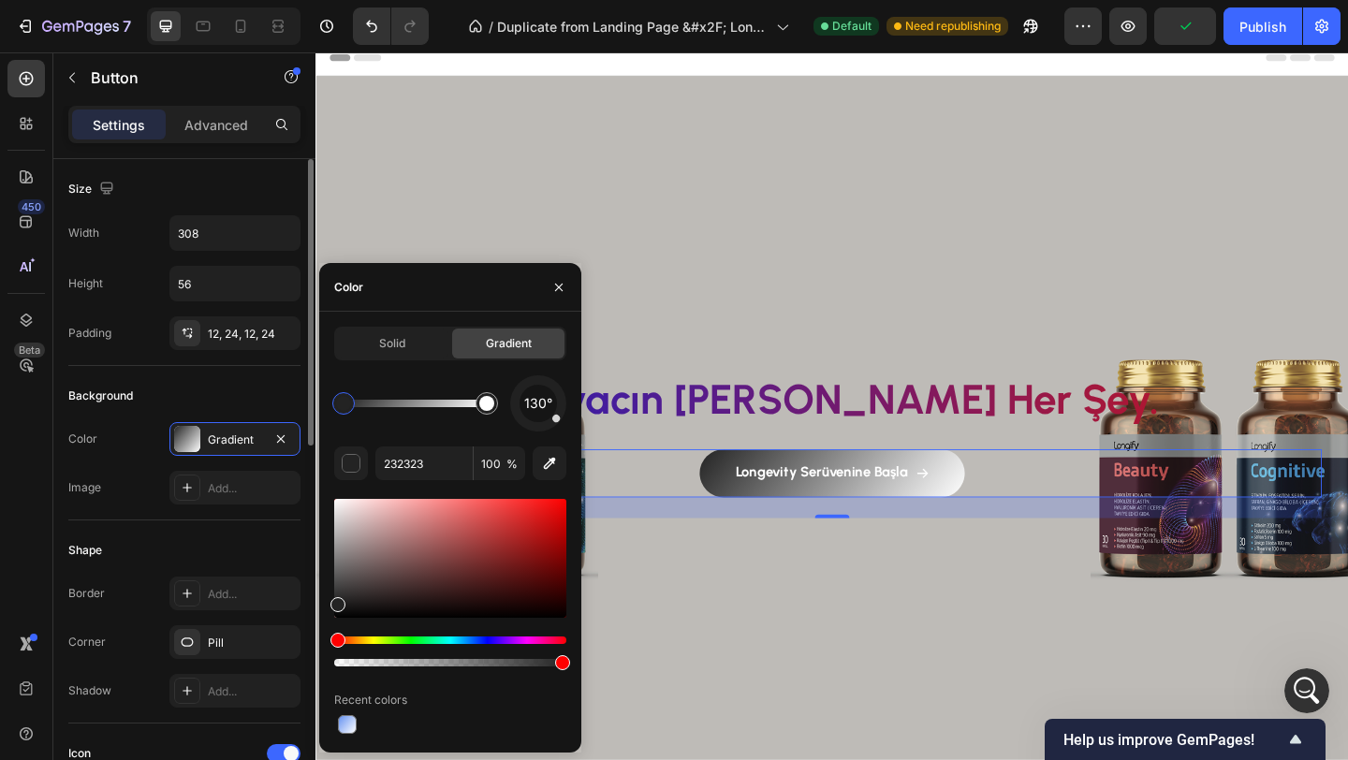
drag, startPoint x: 366, startPoint y: 536, endPoint x: 289, endPoint y: 515, distance: 79.7
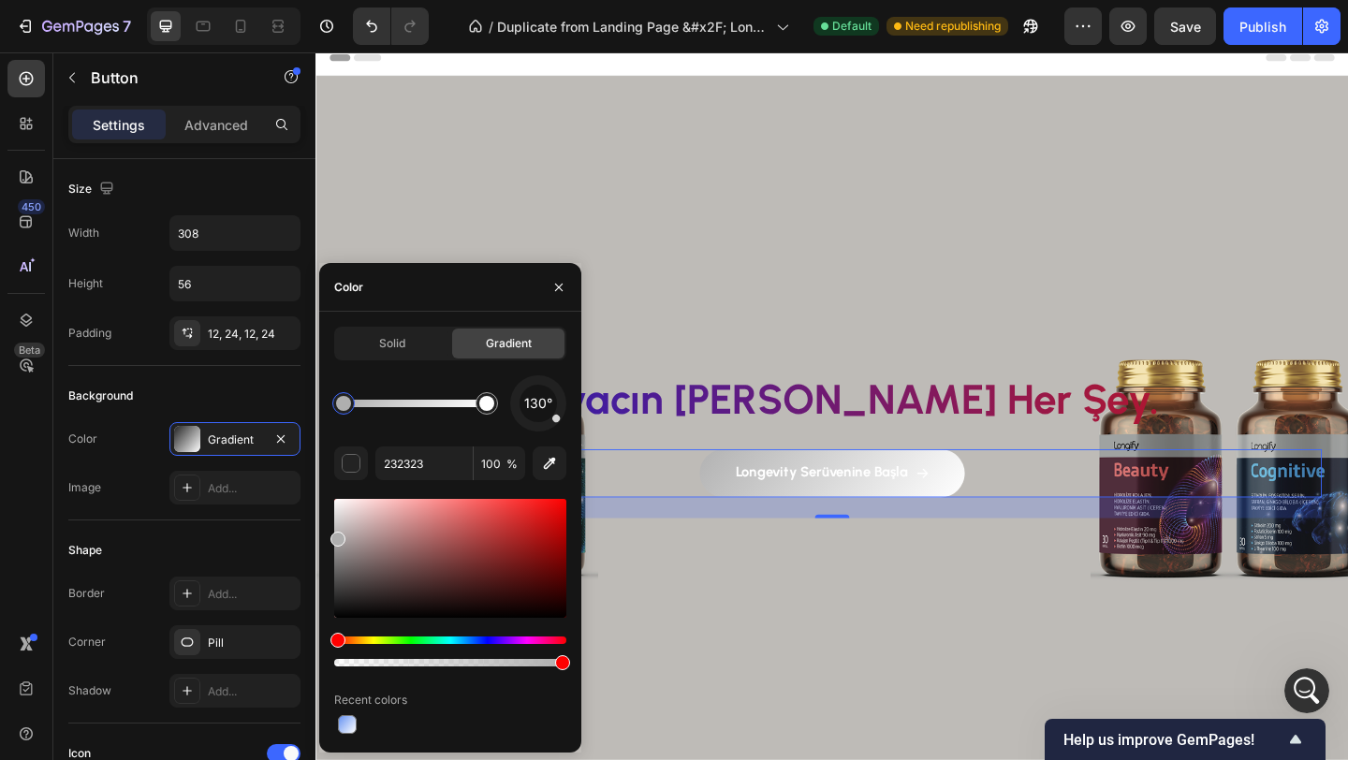
drag, startPoint x: 338, startPoint y: 600, endPoint x: 319, endPoint y: 535, distance: 67.2
click at [319, 534] on div "Solid Gradient 130° 232323 100 % Recent colors" at bounding box center [450, 532] width 262 height 411
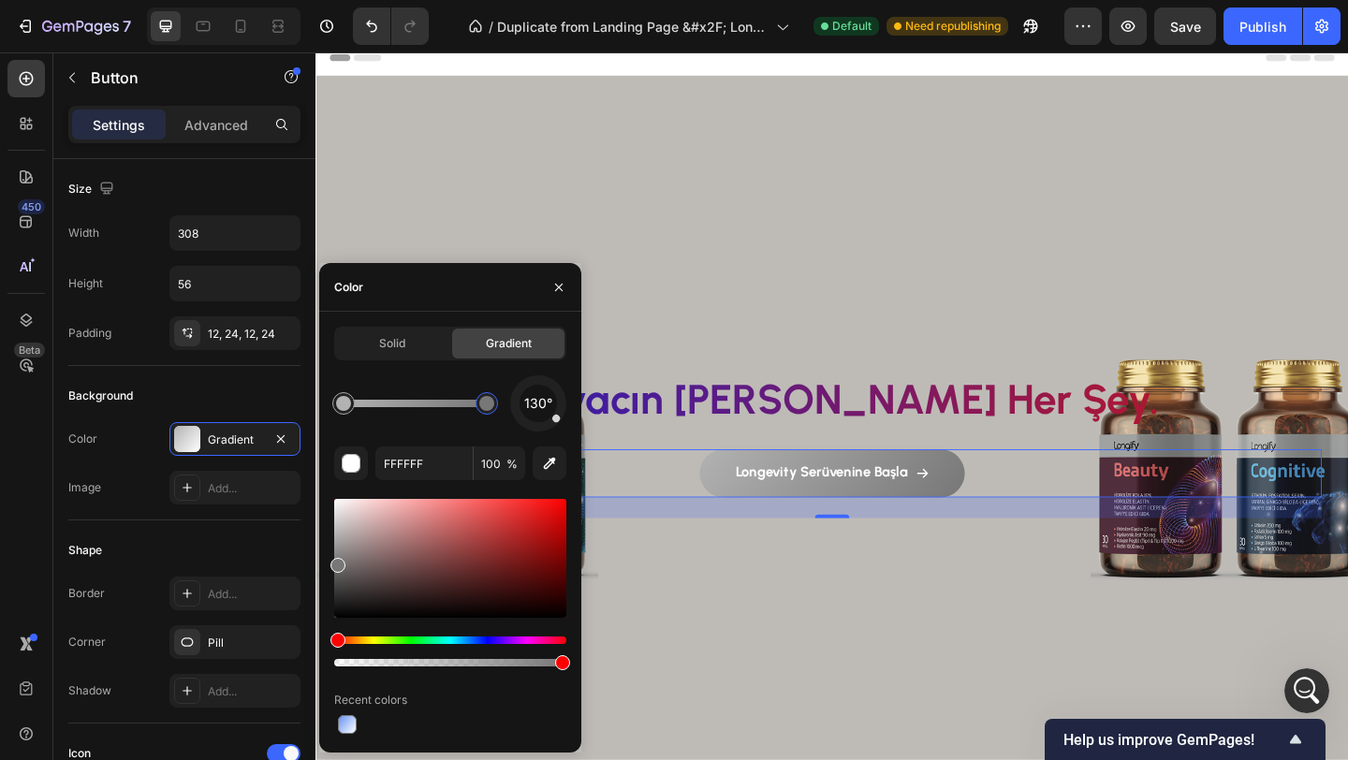
drag, startPoint x: 652, startPoint y: 554, endPoint x: 318, endPoint y: 607, distance: 338.3
click at [341, 402] on div at bounding box center [343, 403] width 15 height 15
drag, startPoint x: 342, startPoint y: 401, endPoint x: 429, endPoint y: 402, distance: 87.0
click at [429, 402] on div at bounding box center [427, 403] width 15 height 15
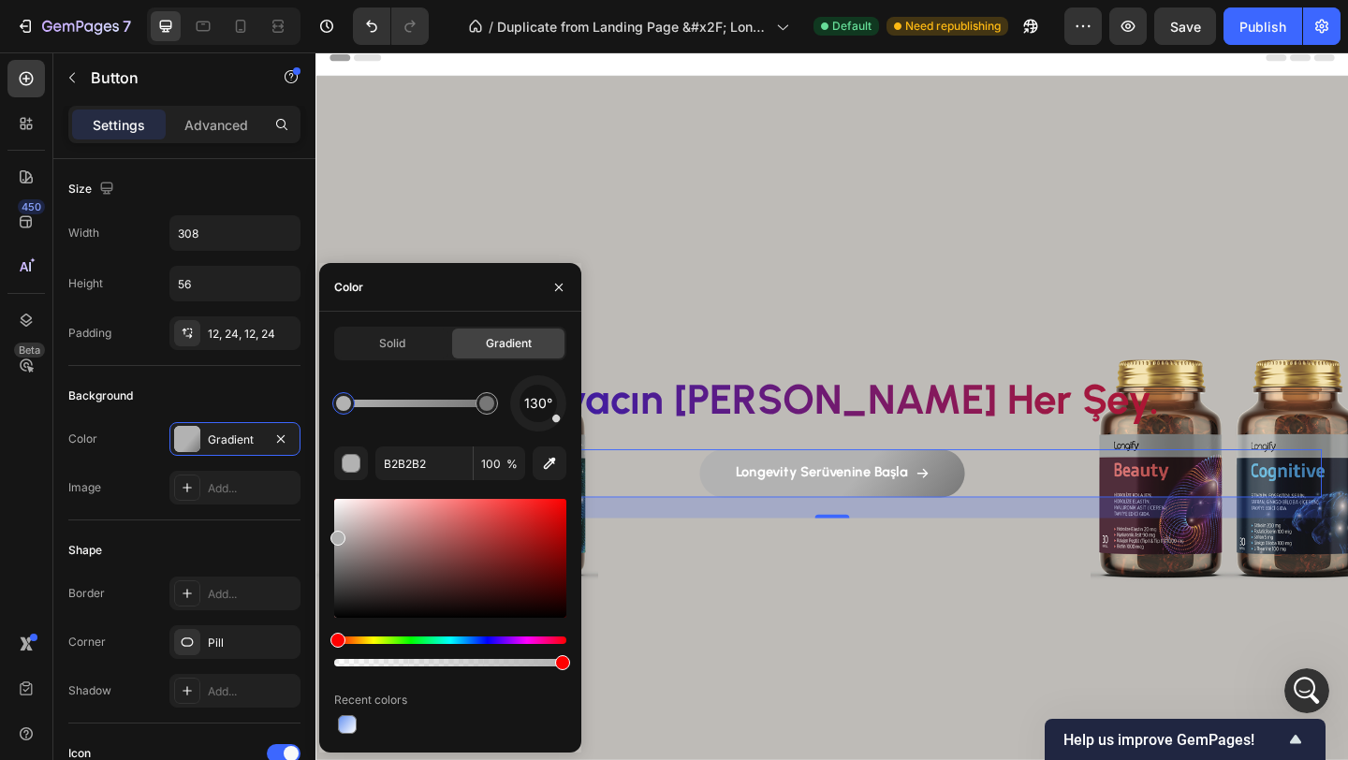
drag, startPoint x: 431, startPoint y: 404, endPoint x: 295, endPoint y: 404, distance: 136.6
click at [295, 404] on div "450 Beta Sections(18) Elements(83) Section Element Hero Section Product Detail …" at bounding box center [157, 405] width 315 height 707
click at [333, 546] on div at bounding box center [337, 549] width 15 height 15
type input "999999"
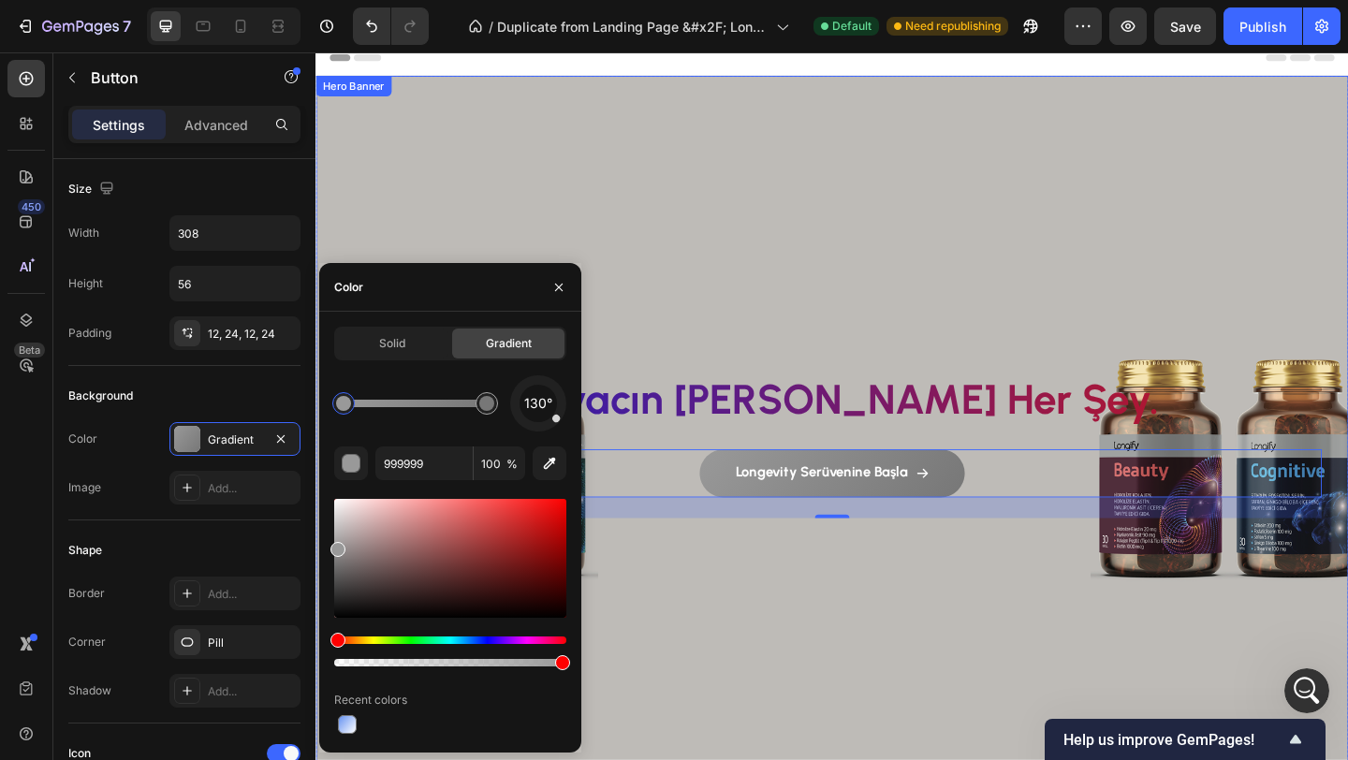
click at [688, 652] on div "Background Image" at bounding box center [876, 462] width 1123 height 769
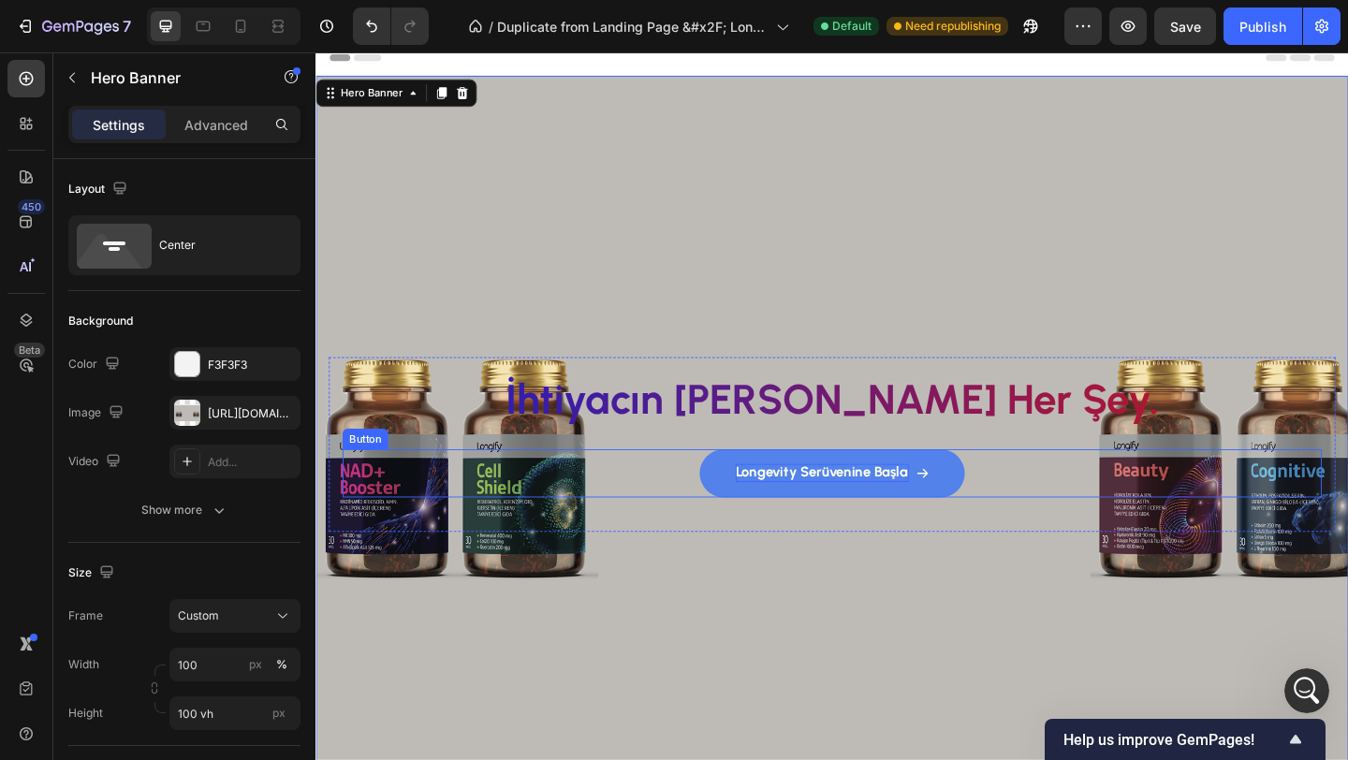
click at [795, 513] on p "Longevity Serüvenine Başla" at bounding box center [866, 510] width 188 height 20
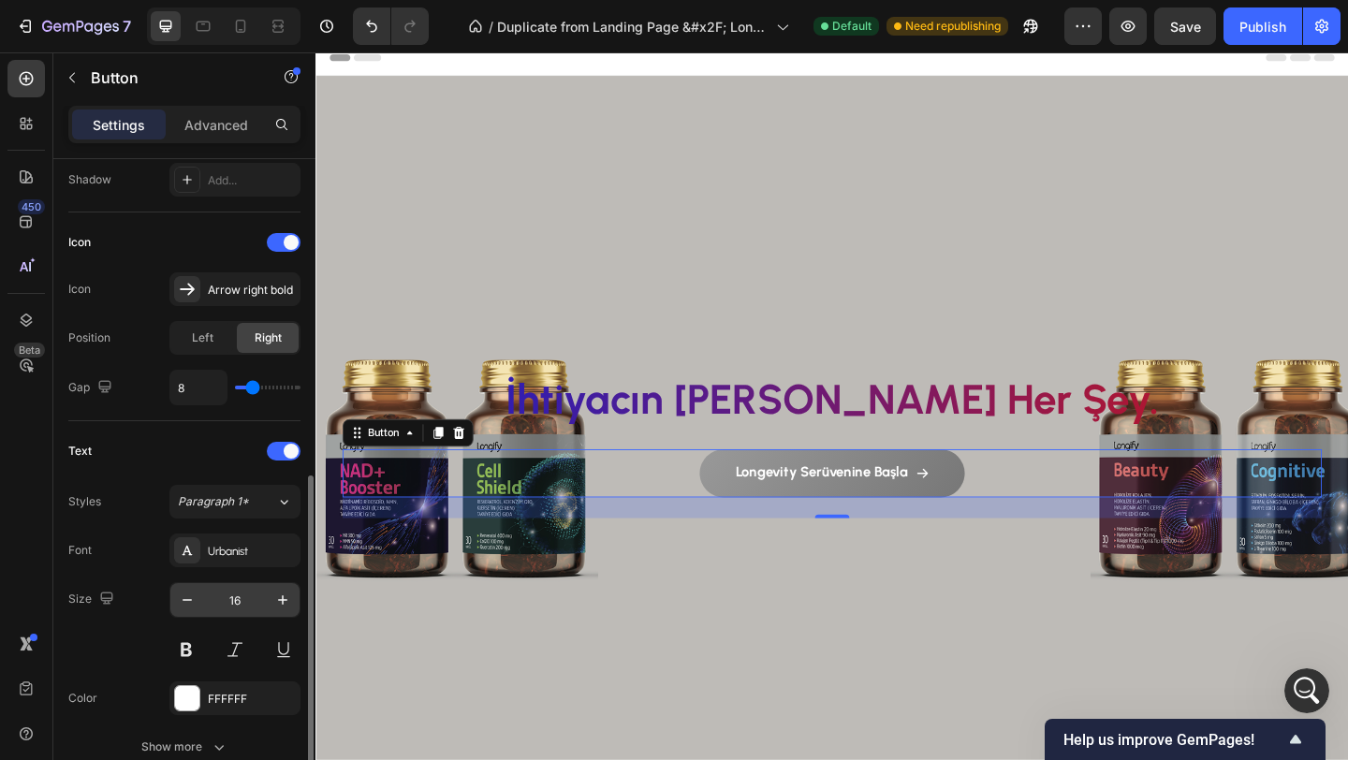
scroll to position [836, 0]
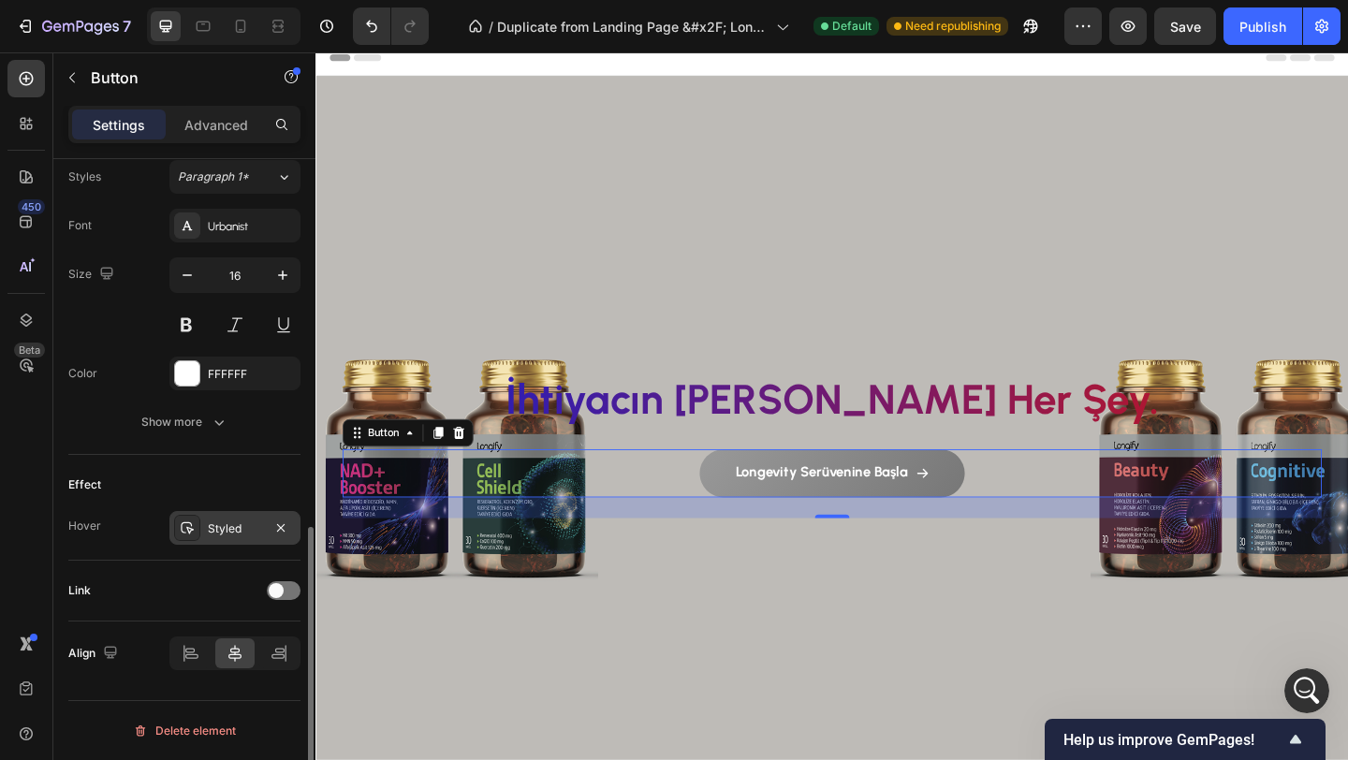
click at [237, 528] on div "Styled" at bounding box center [235, 528] width 54 height 17
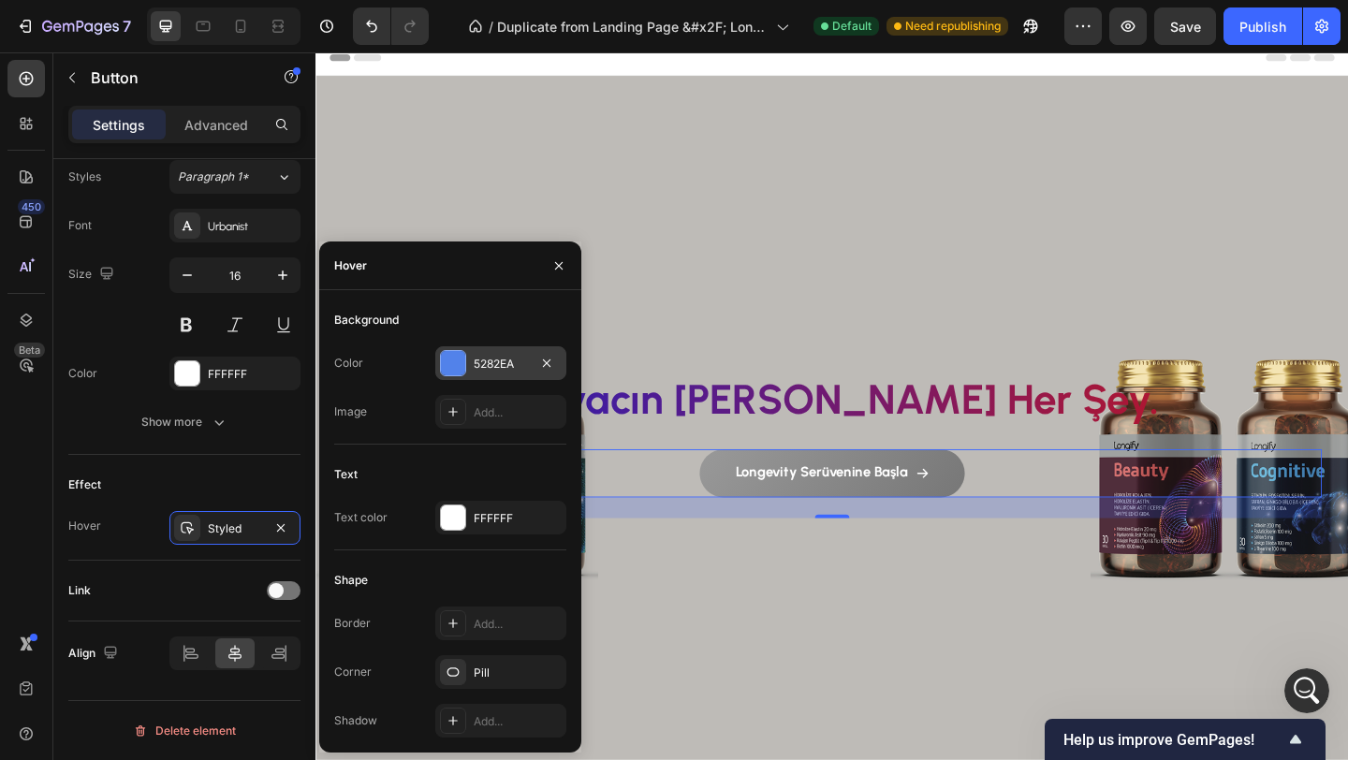
click at [455, 365] on div at bounding box center [453, 363] width 24 height 24
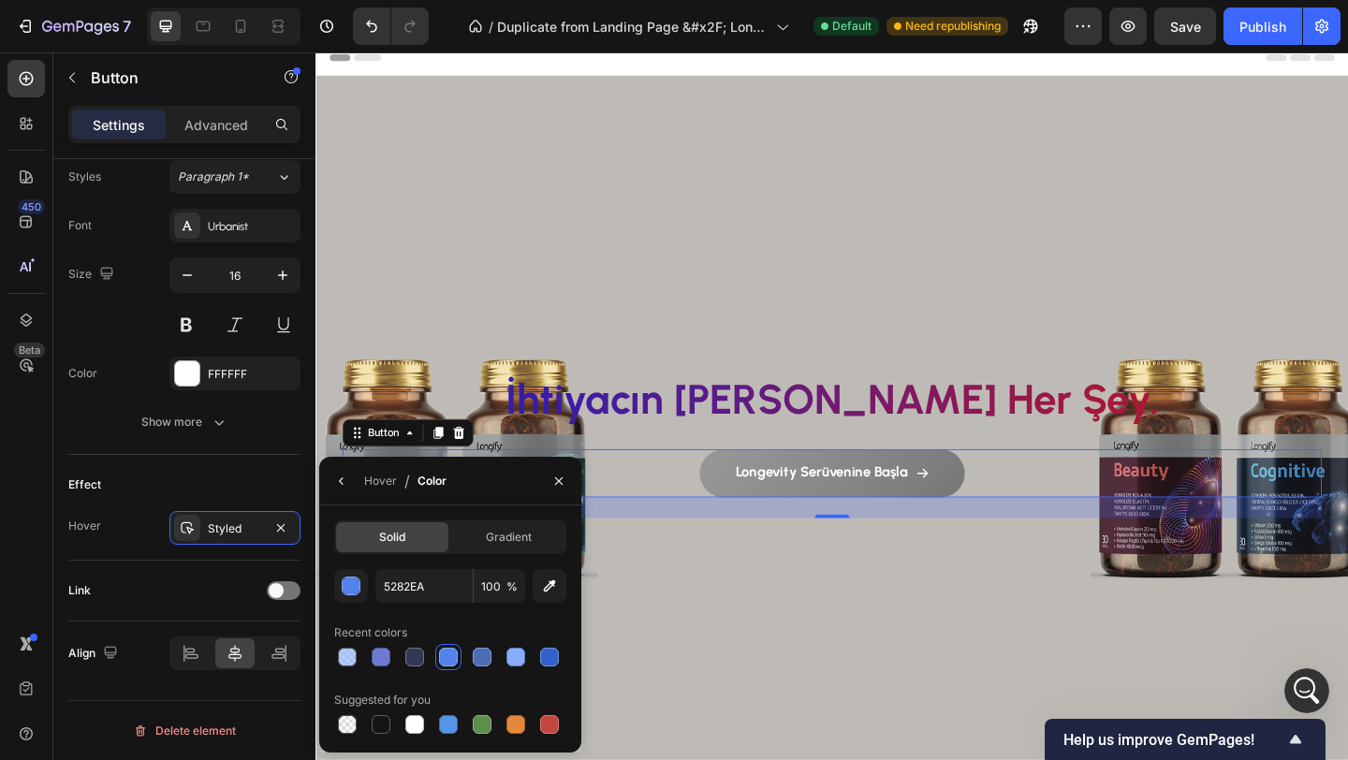
click at [414, 547] on div "Solid" at bounding box center [392, 537] width 112 height 30
click at [351, 585] on div "button" at bounding box center [351, 586] width 19 height 19
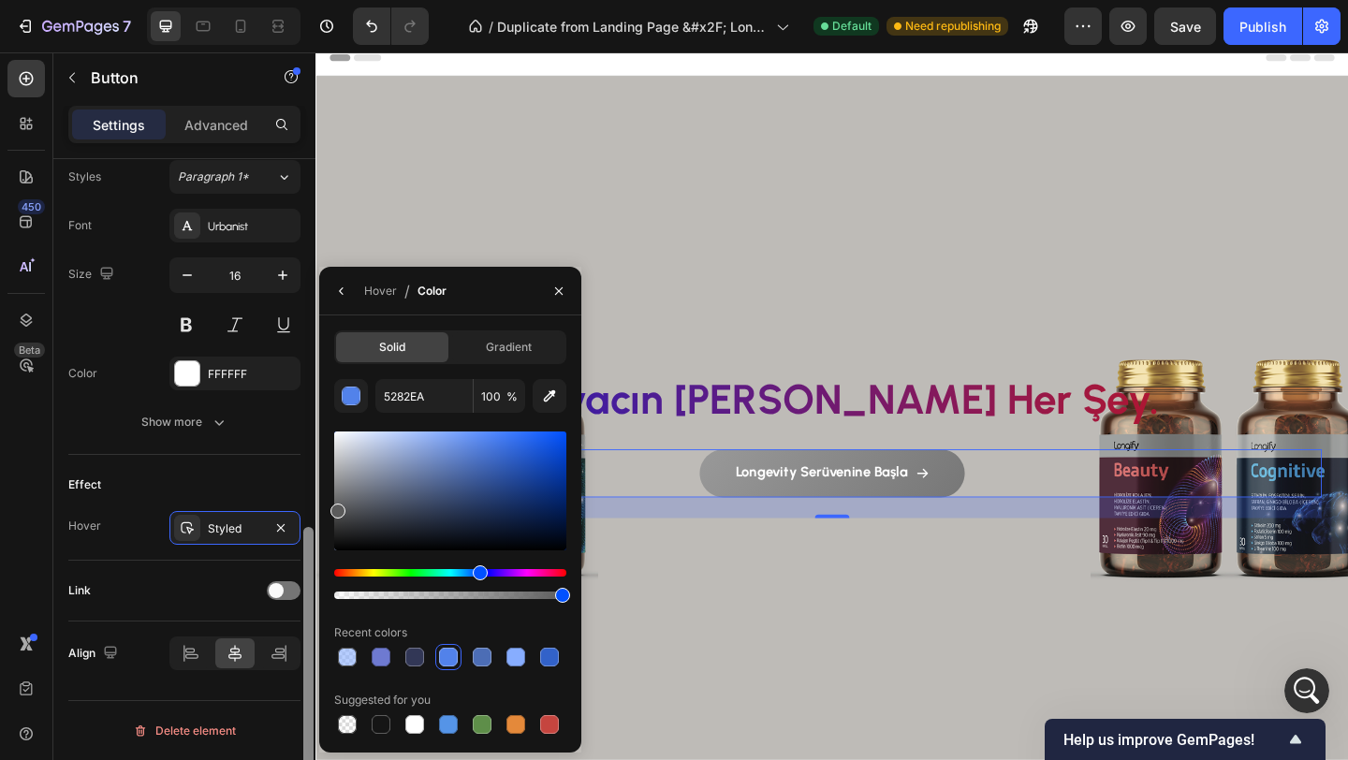
drag, startPoint x: 359, startPoint y: 459, endPoint x: 312, endPoint y: 505, distance: 66.2
click at [312, 506] on div "450 Beta Sections(18) Elements(83) Section Element Hero Section Product Detail …" at bounding box center [157, 405] width 315 height 707
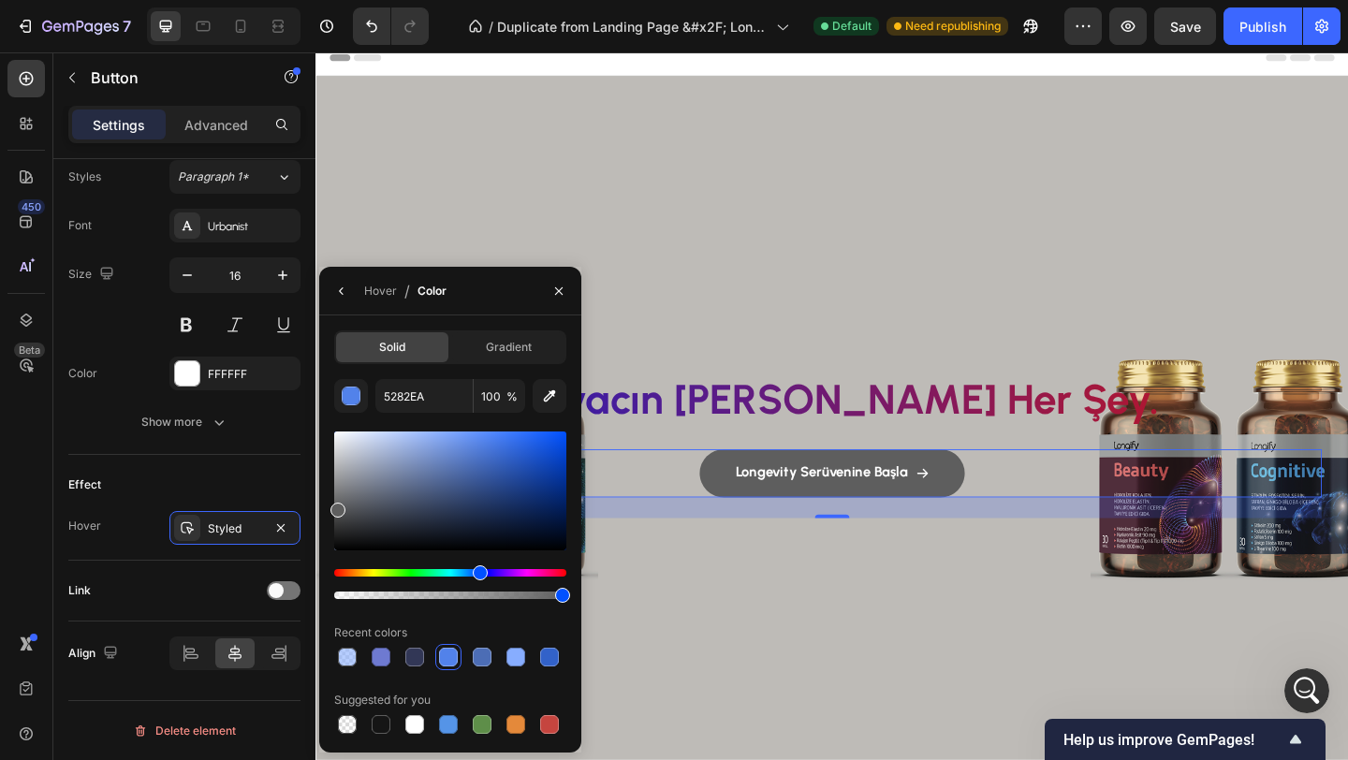
type input "5E5E5E"
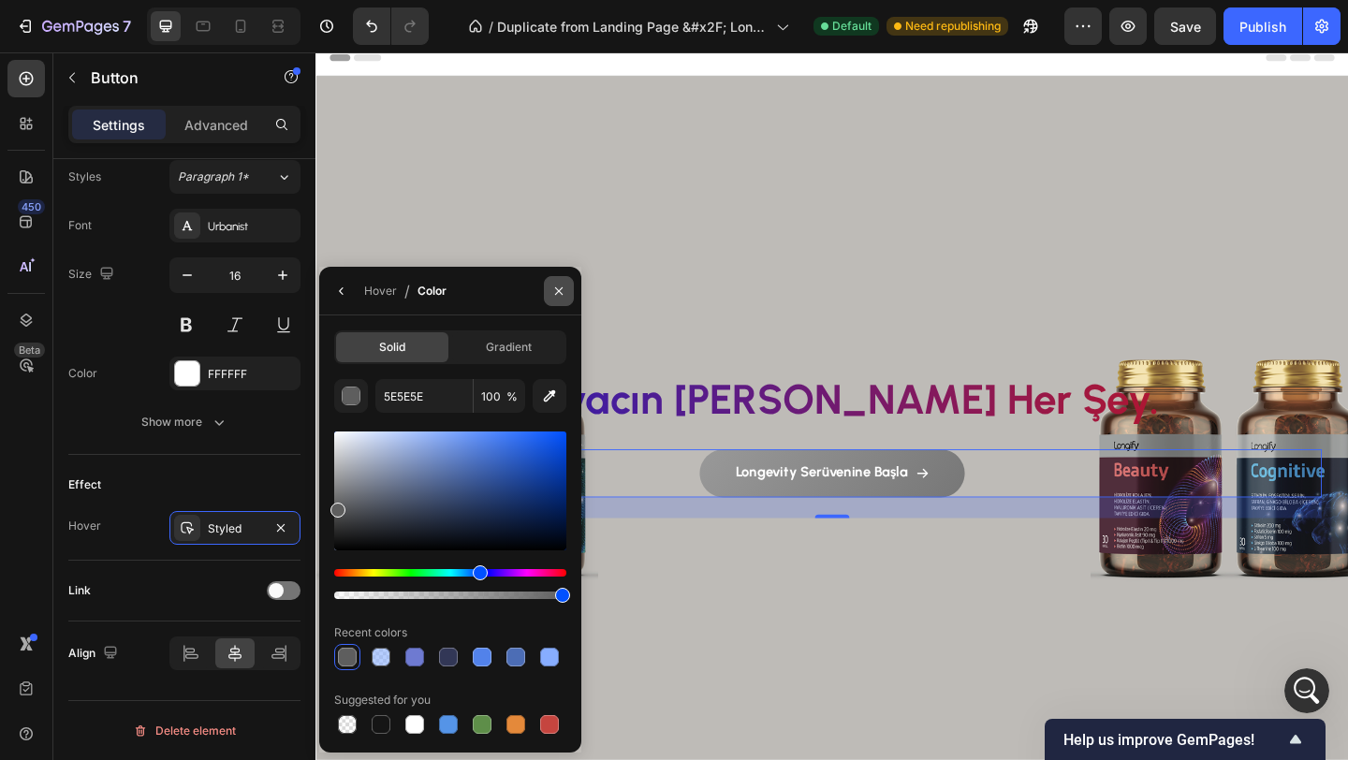
click at [564, 292] on icon "button" at bounding box center [558, 291] width 15 height 15
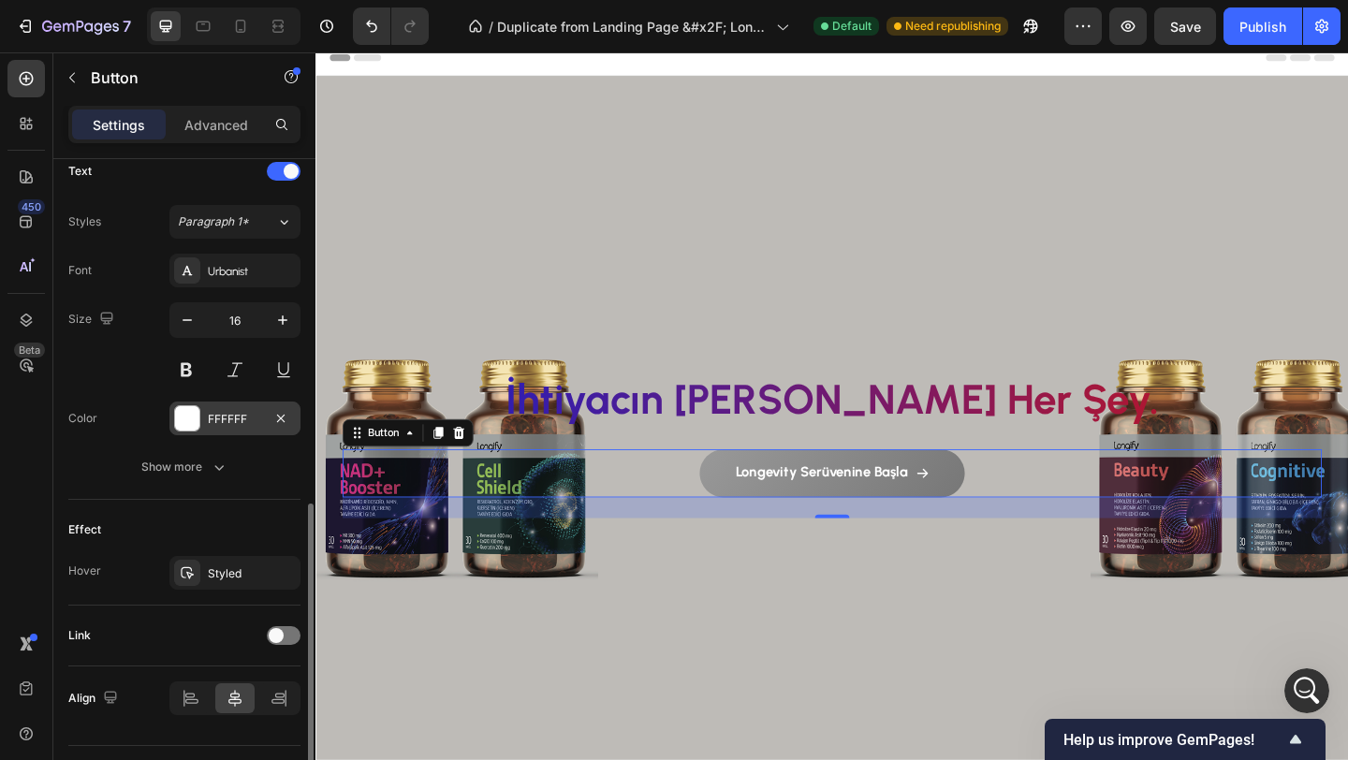
scroll to position [792, 0]
click at [188, 421] on div at bounding box center [187, 417] width 24 height 24
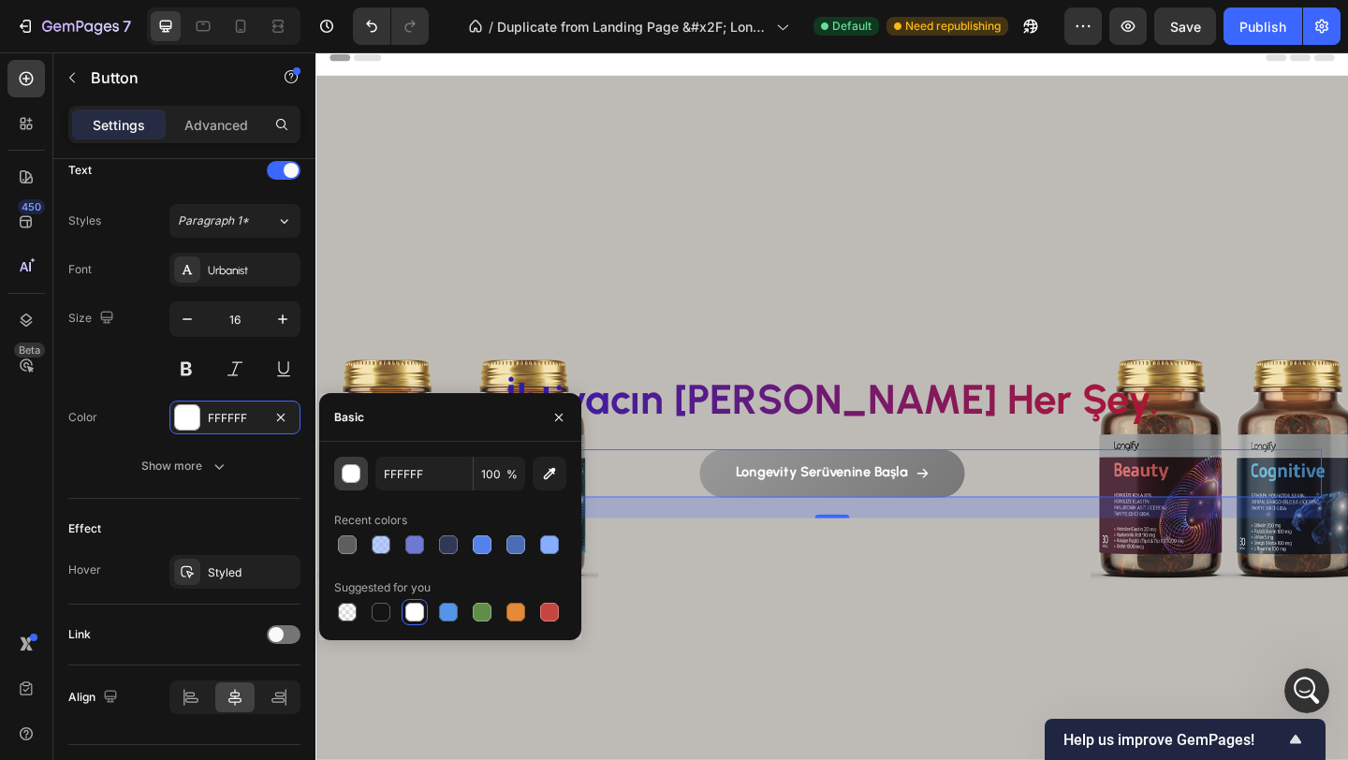
scroll to position [5631, 0]
click at [356, 478] on div "button" at bounding box center [351, 474] width 19 height 19
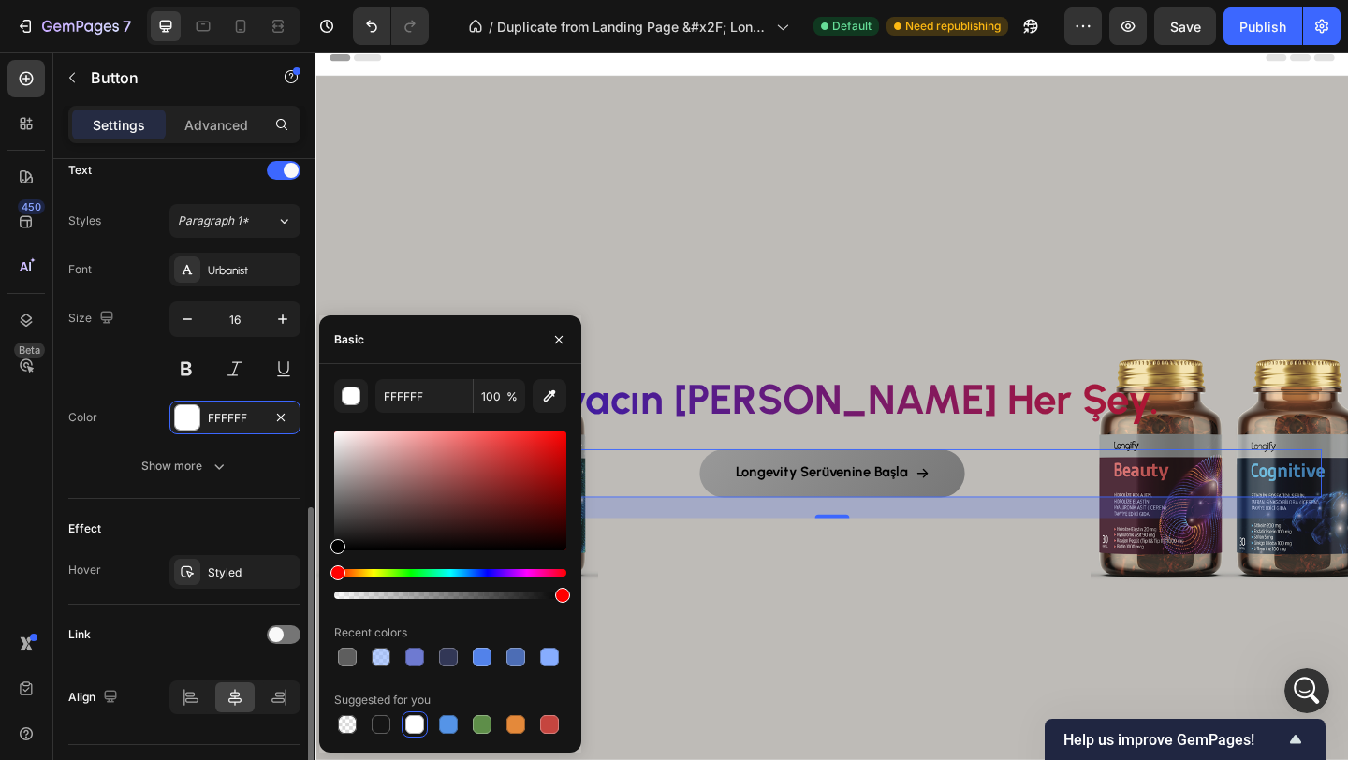
drag, startPoint x: 359, startPoint y: 484, endPoint x: 297, endPoint y: 618, distance: 147.8
click at [297, 618] on div "450 Beta Sections(18) Elements(83) Section Element Hero Section Product Detail …" at bounding box center [157, 405] width 315 height 707
type input "000000"
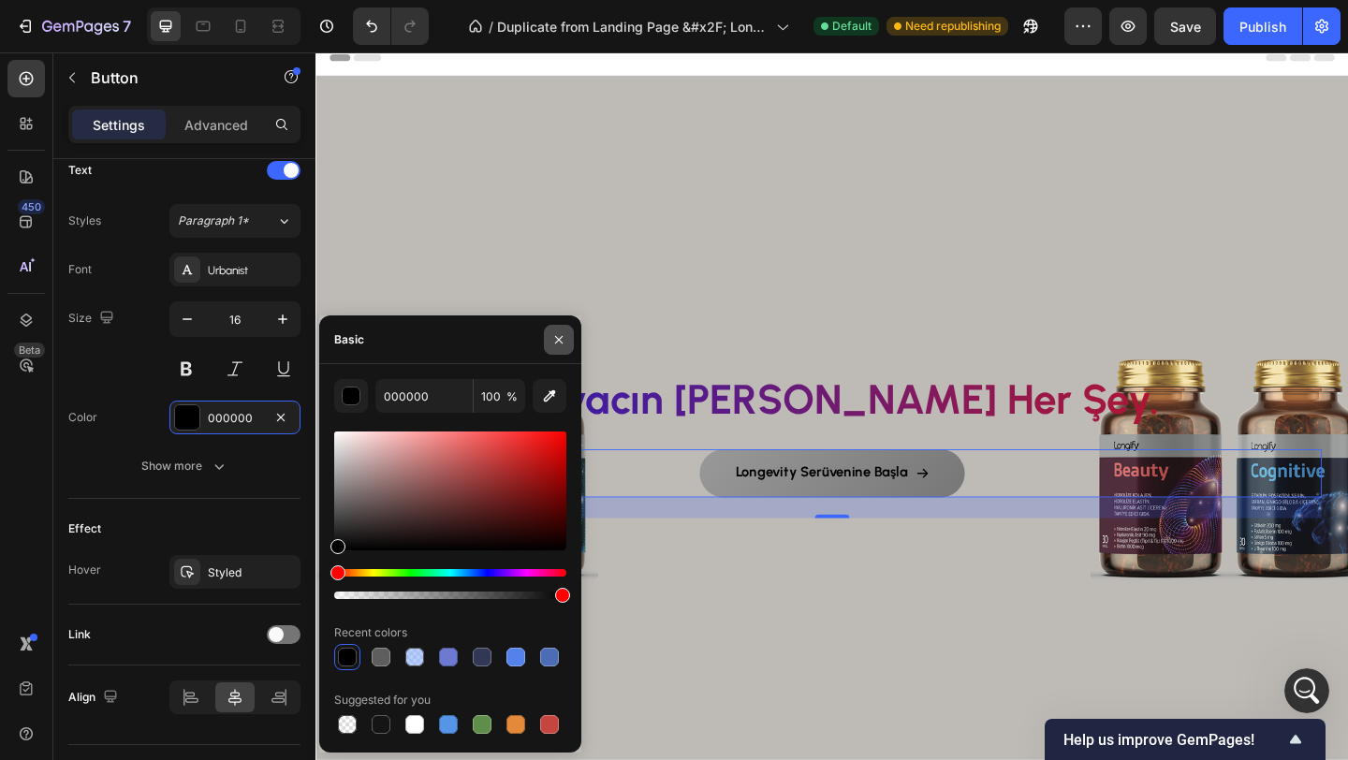
click at [561, 339] on icon "button" at bounding box center [558, 339] width 15 height 15
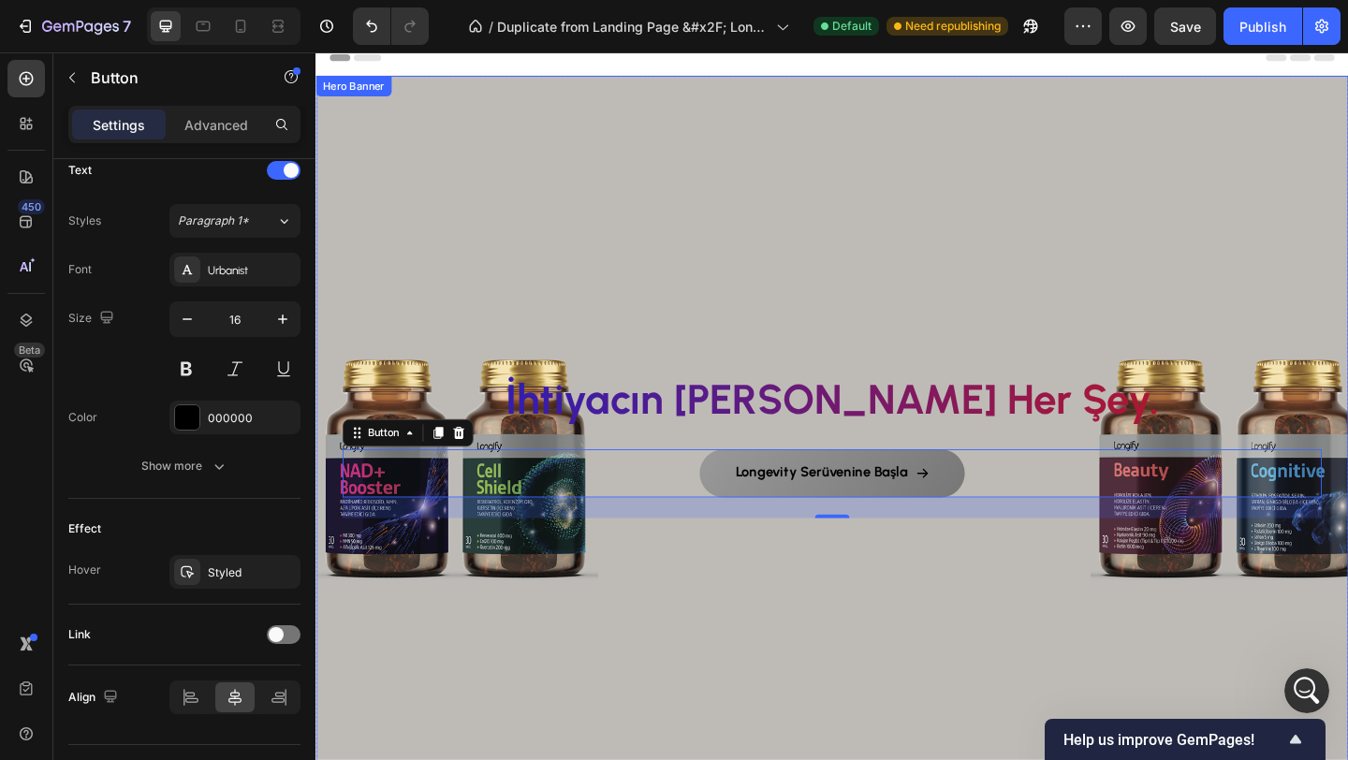
click at [662, 210] on div "Background Image" at bounding box center [876, 462] width 1123 height 769
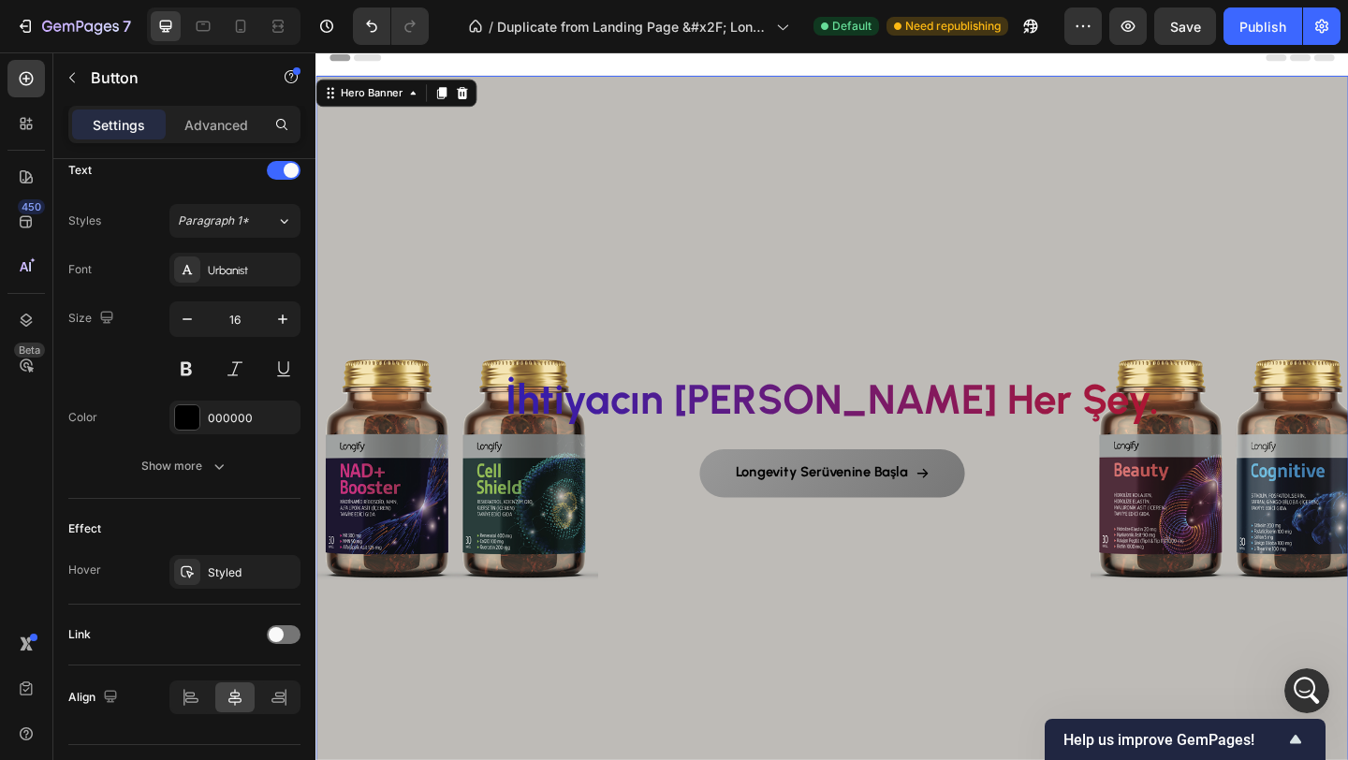
scroll to position [0, 0]
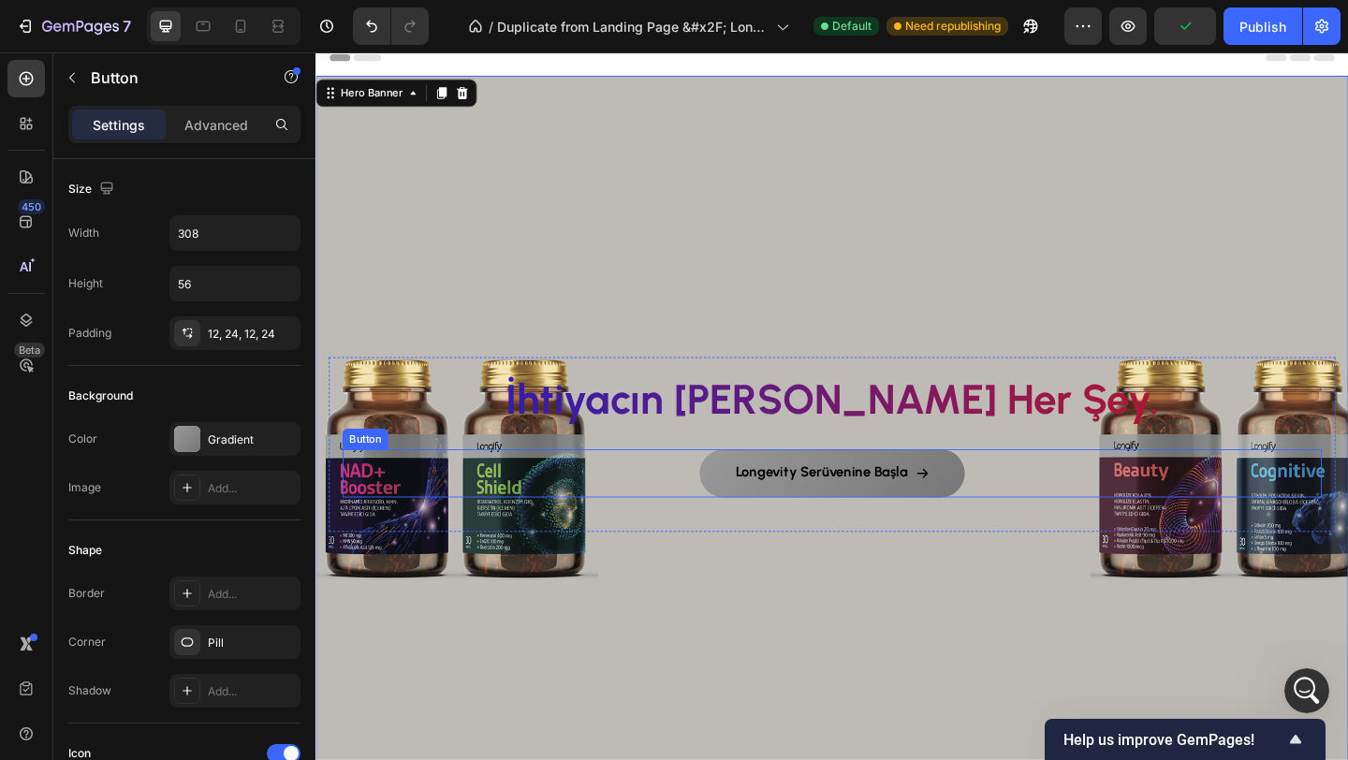
click at [692, 513] on div "Longevity Serüvenine Başla Button" at bounding box center [876, 510] width 1065 height 52
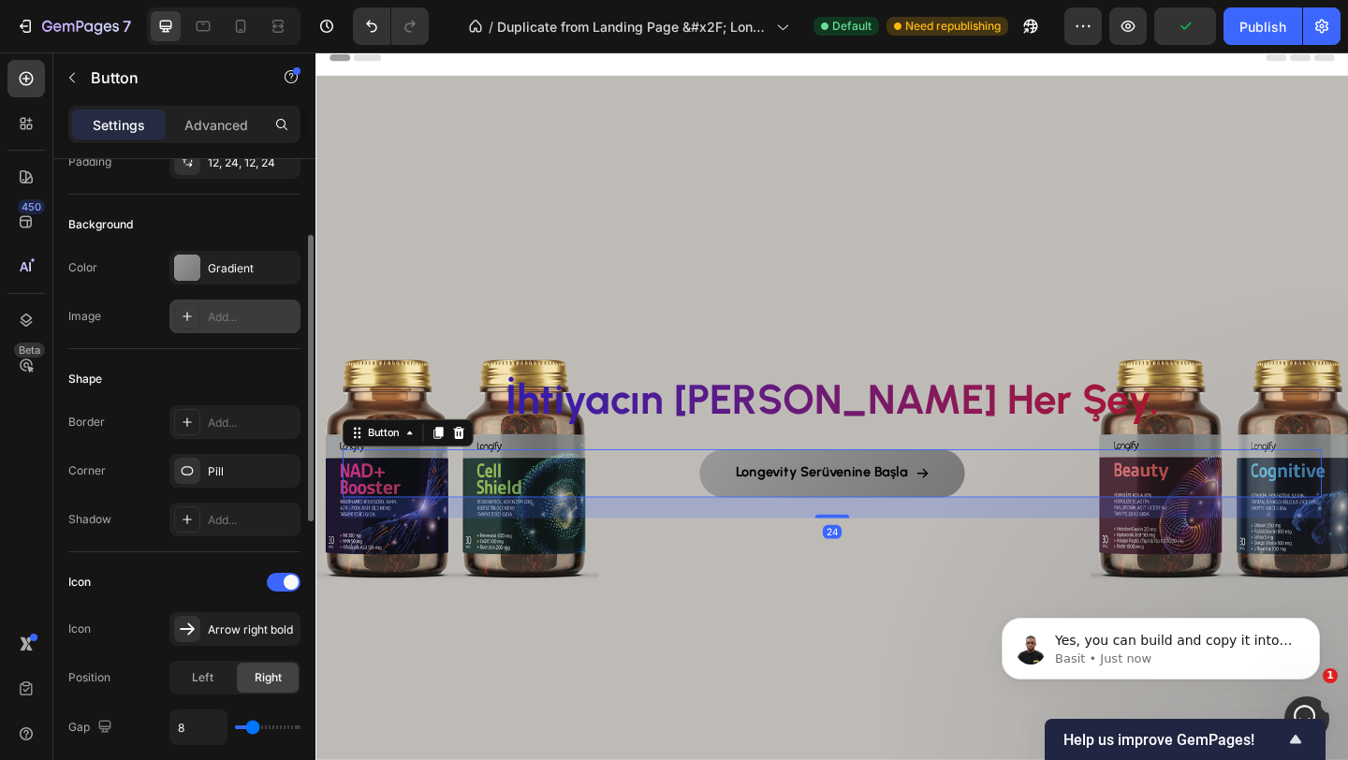
scroll to position [172, 0]
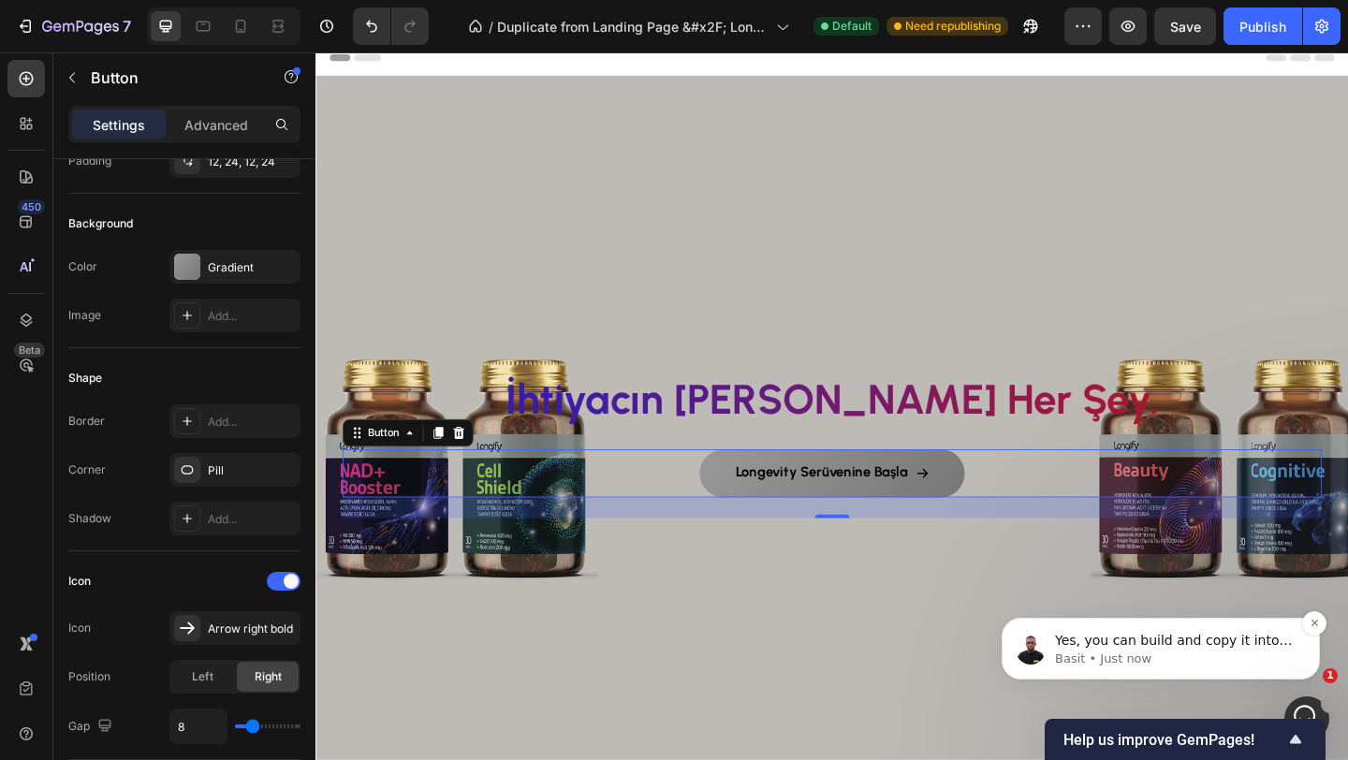
click at [1157, 651] on p "Basit • Just now" at bounding box center [1175, 658] width 241 height 17
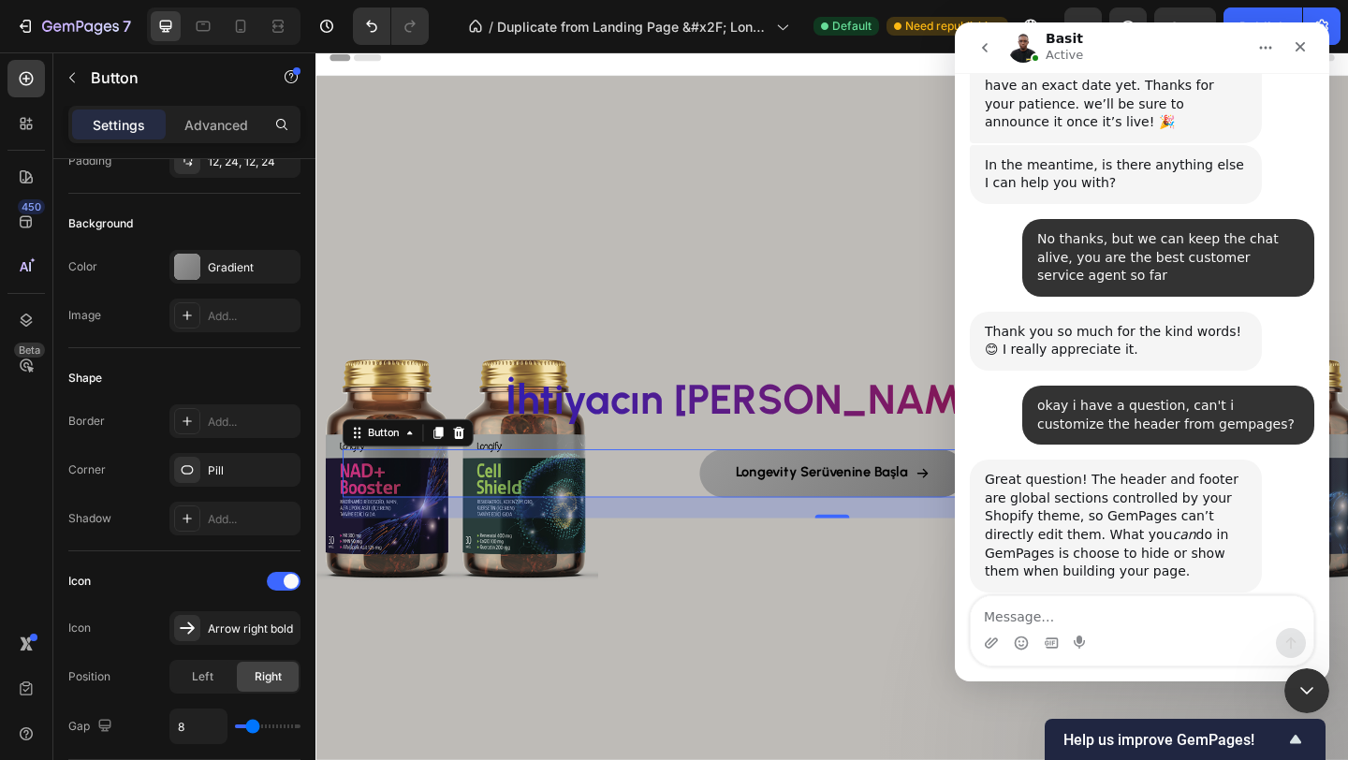
scroll to position [5691, 0]
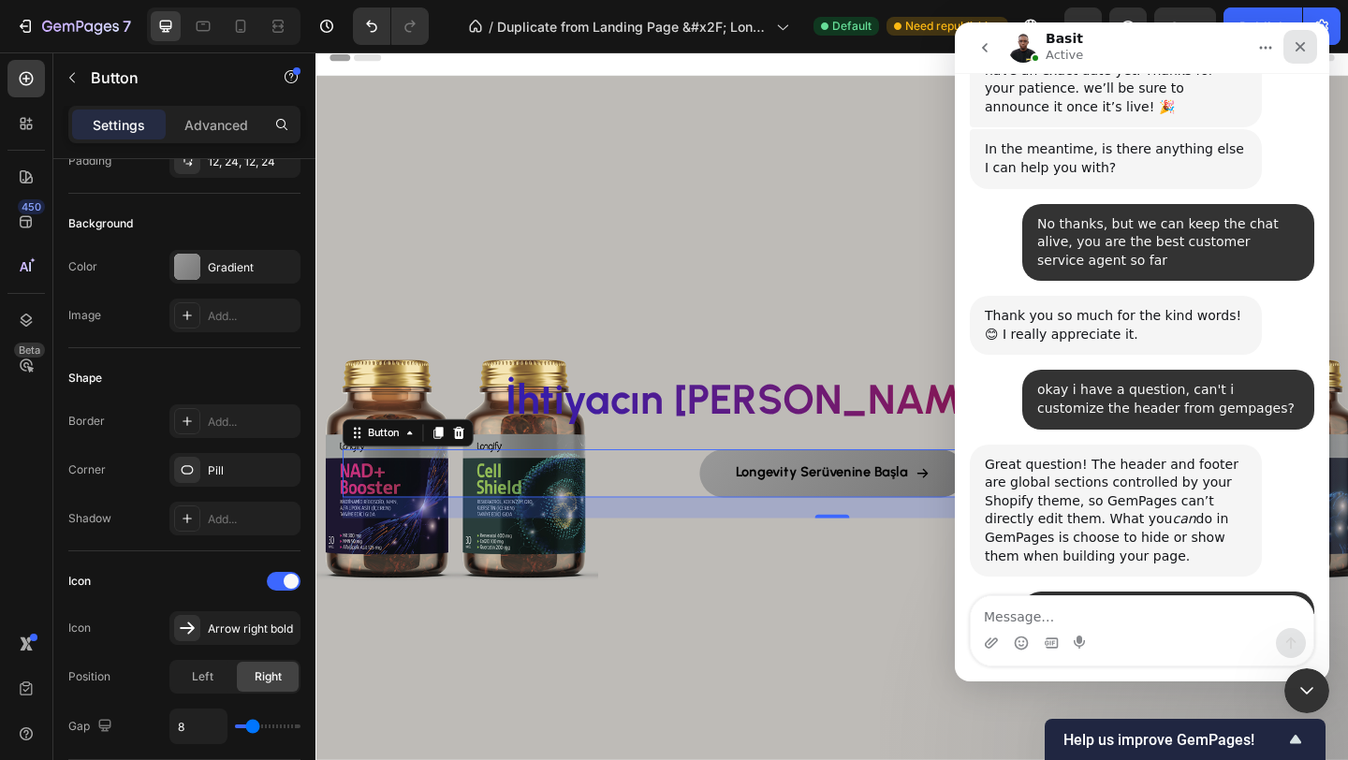
click at [1298, 41] on icon "Close" at bounding box center [1299, 46] width 15 height 15
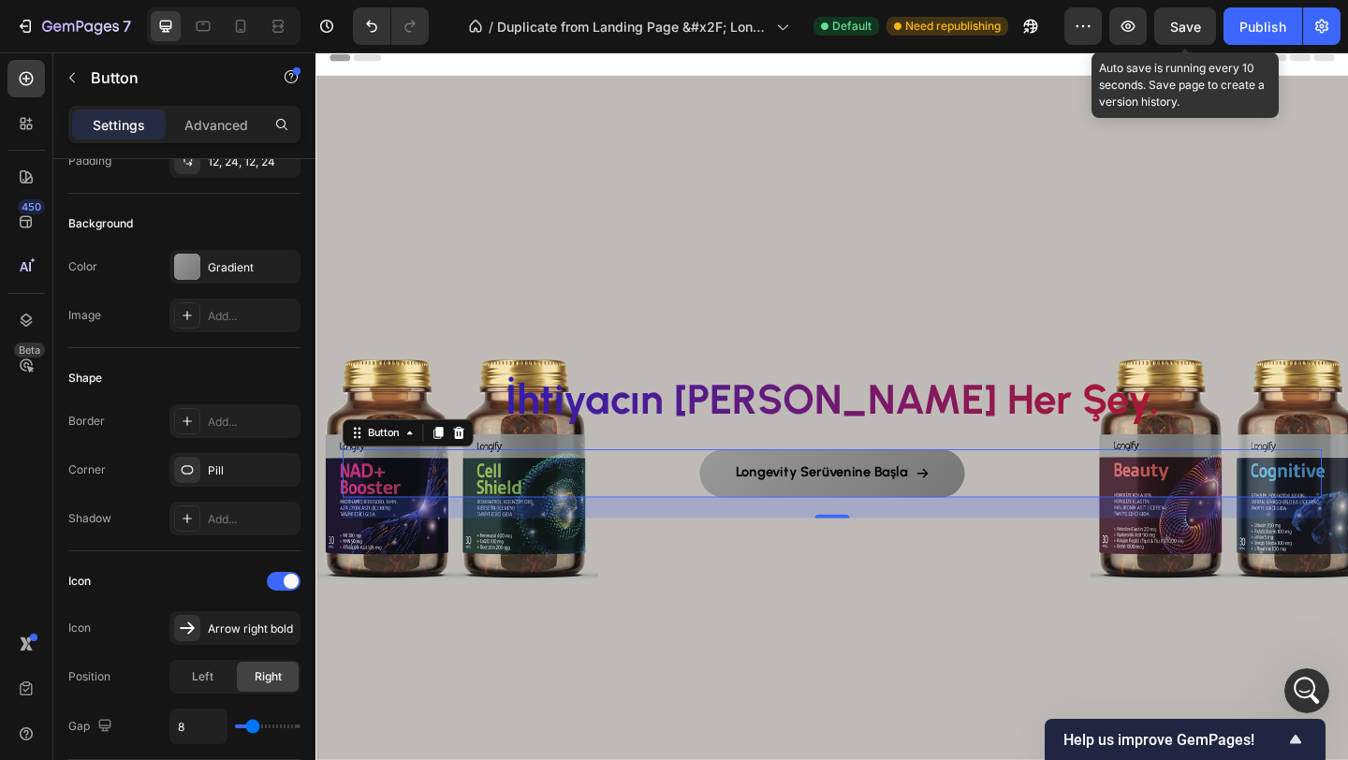
click at [1190, 22] on span "Save" at bounding box center [1185, 27] width 31 height 16
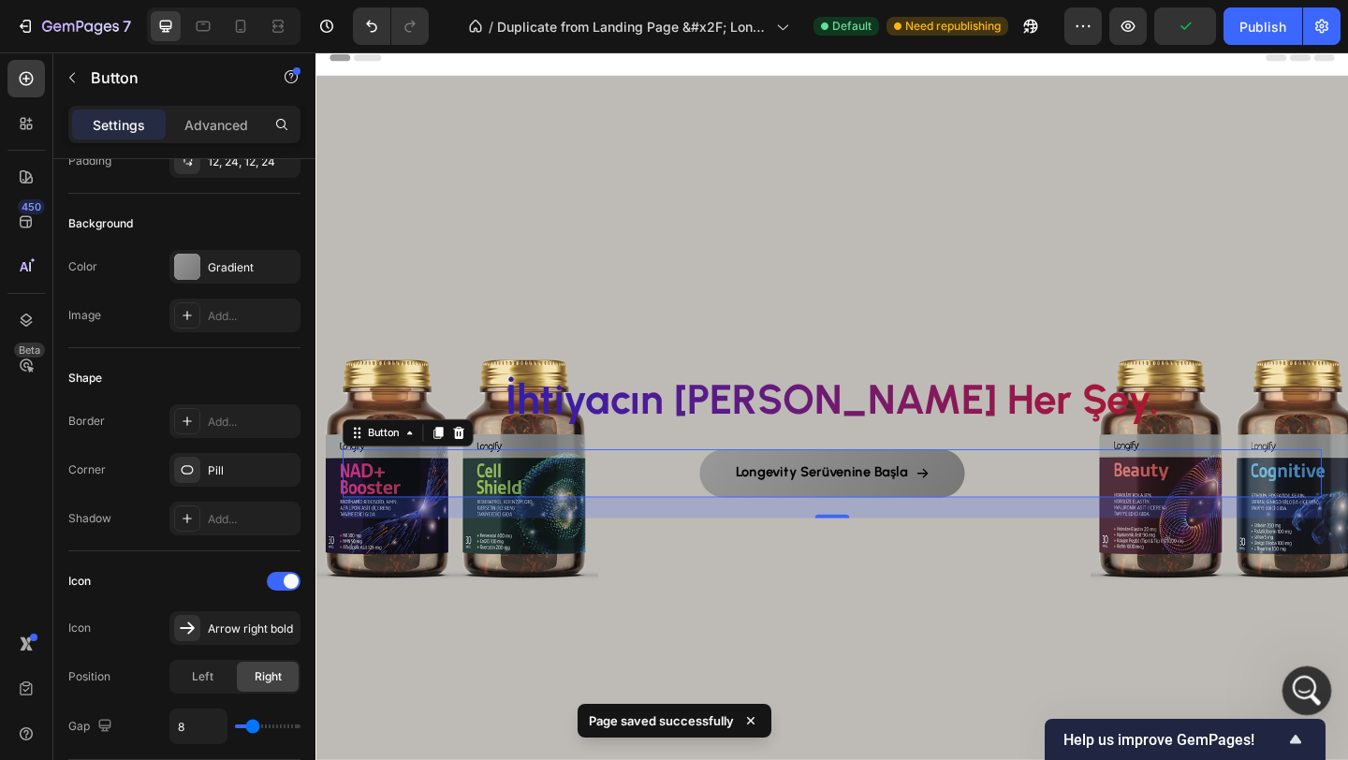
click at [1304, 695] on icon "Open Intercom Messenger" at bounding box center [1304, 688] width 31 height 31
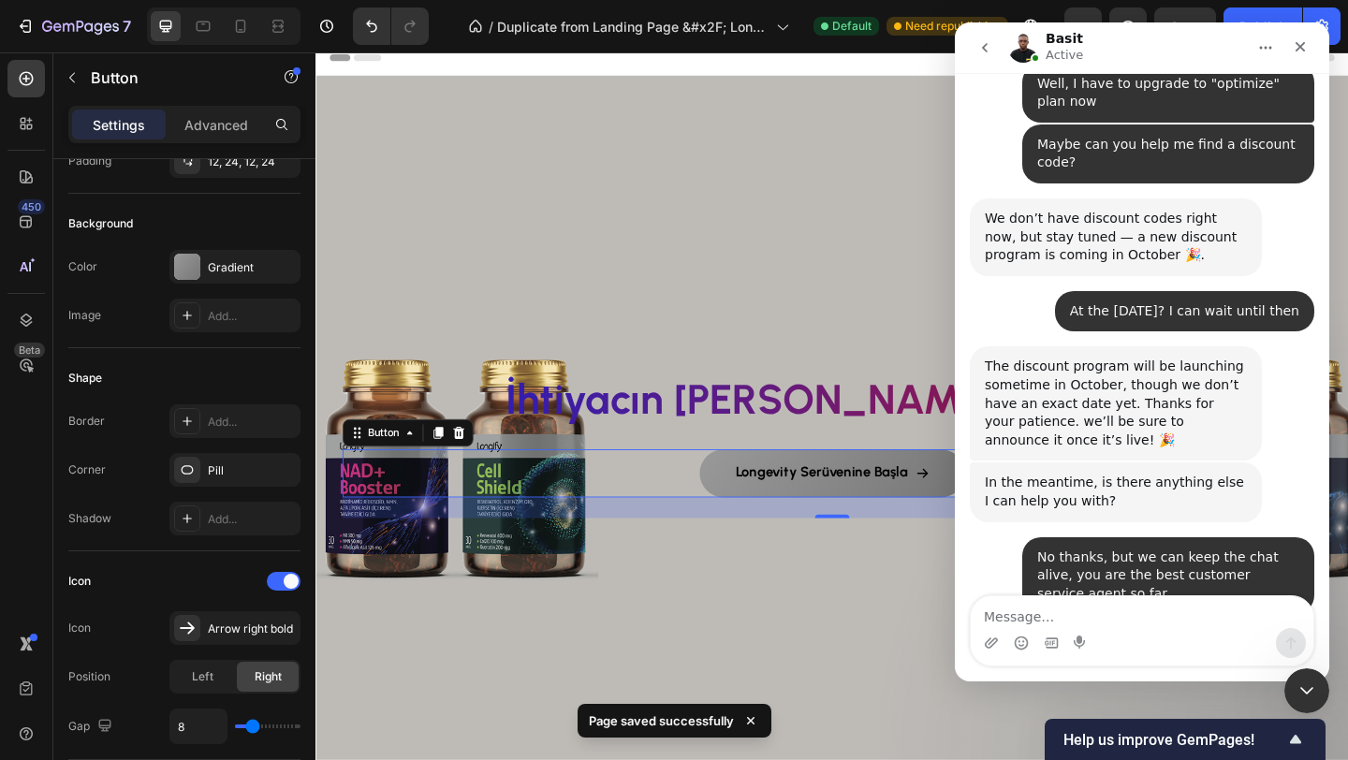
click at [1124, 613] on textarea "Message…" at bounding box center [1141, 612] width 342 height 32
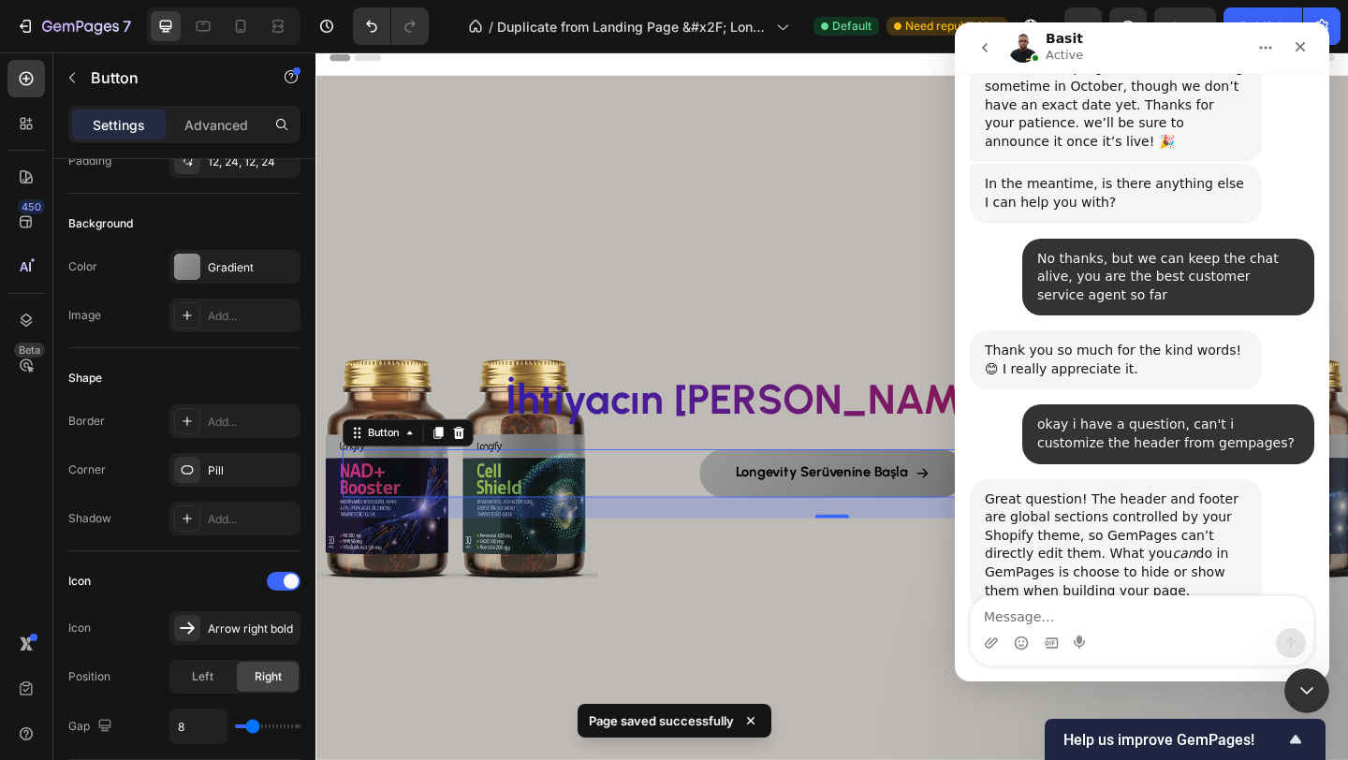
scroll to position [5661, 0]
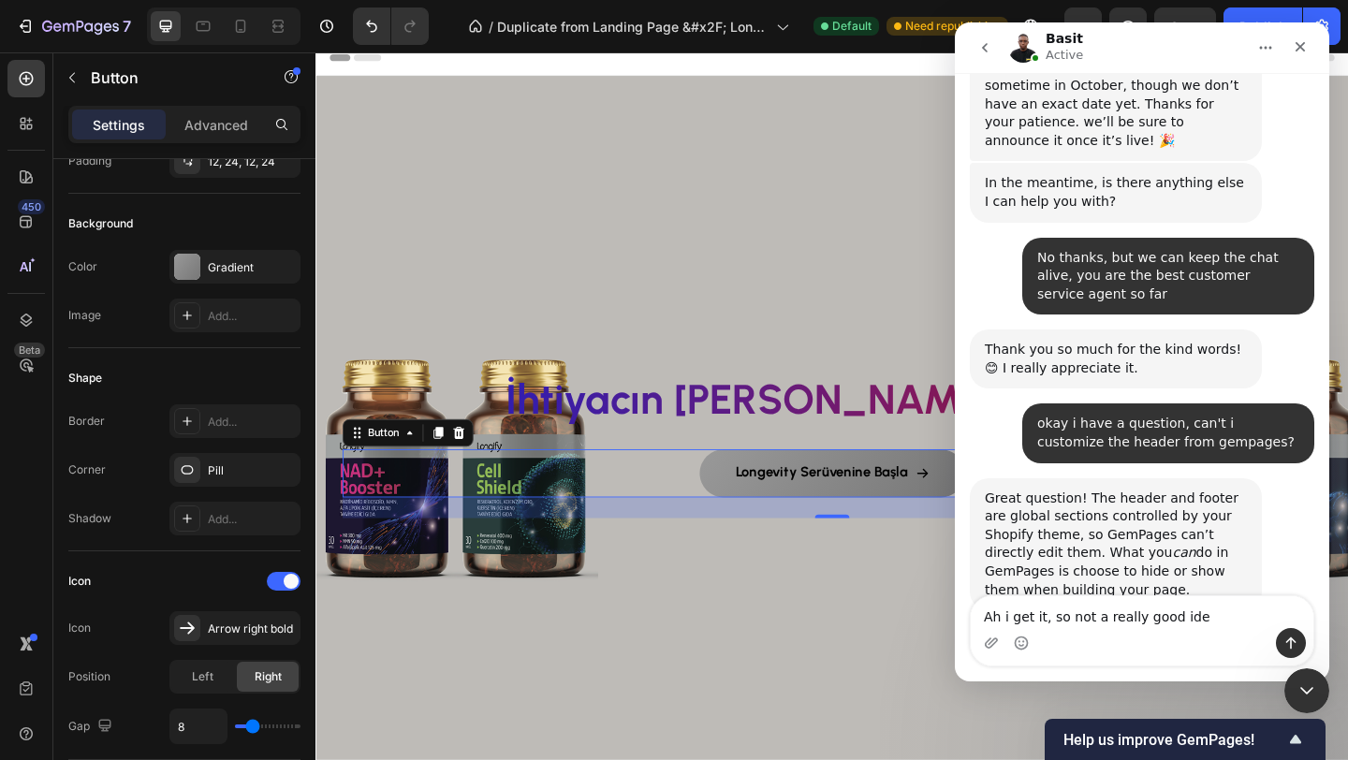
type textarea "Ah i get it, so not a really good idea"
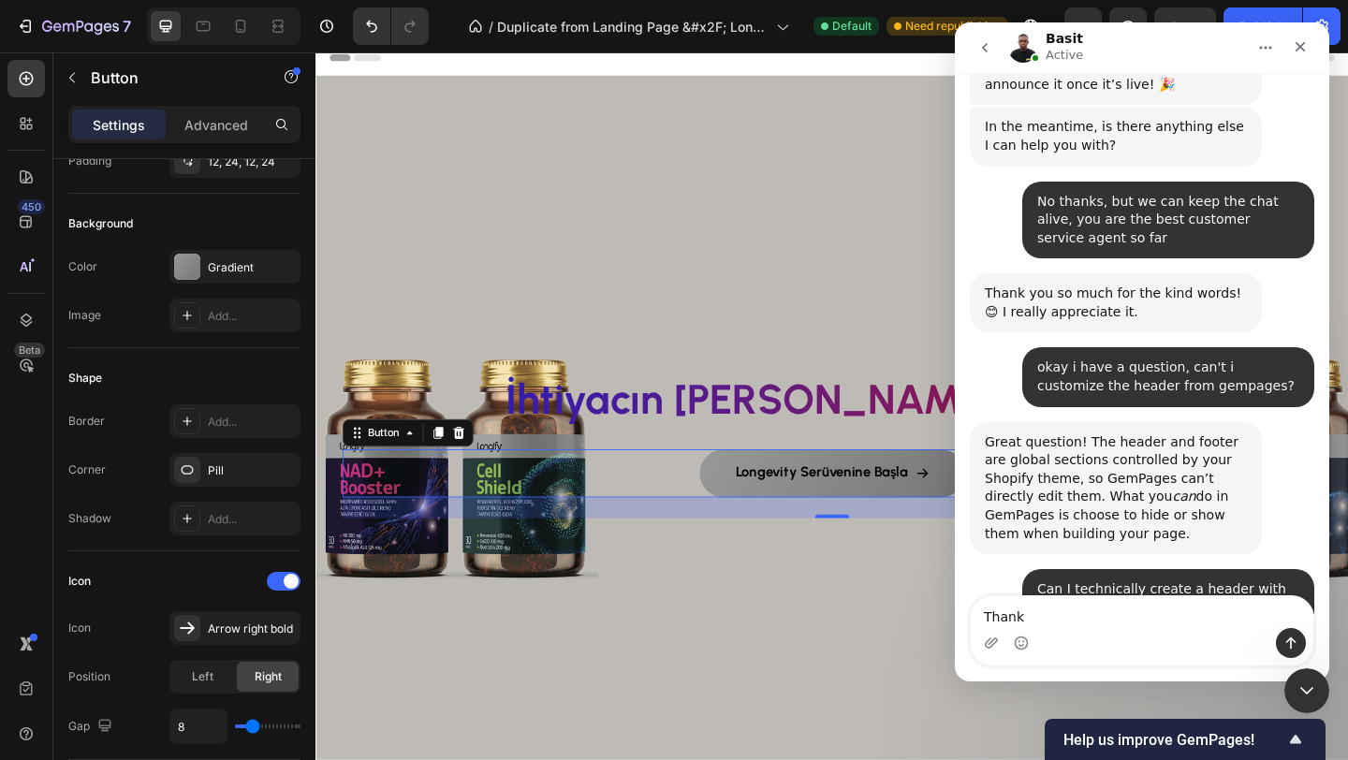
type textarea "Thanks"
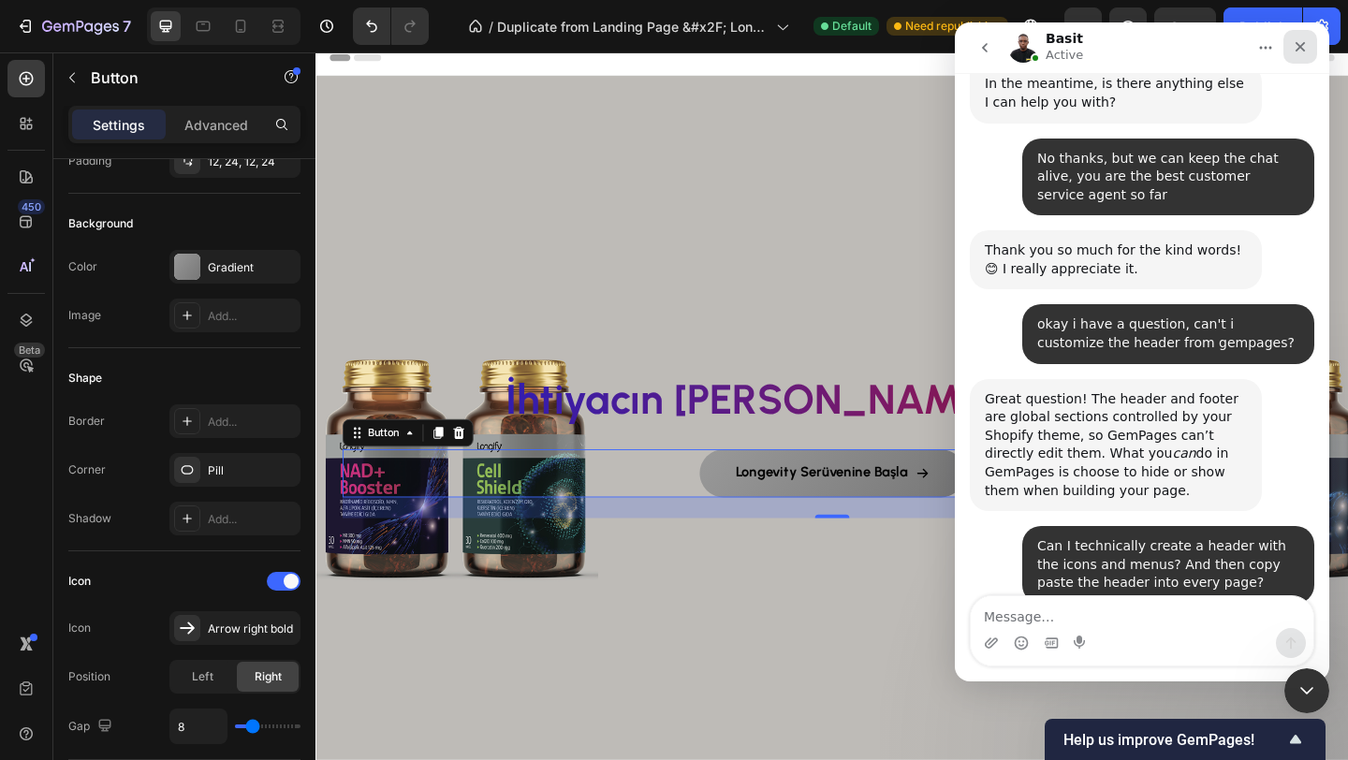
click at [1304, 49] on icon "Close" at bounding box center [1299, 46] width 15 height 15
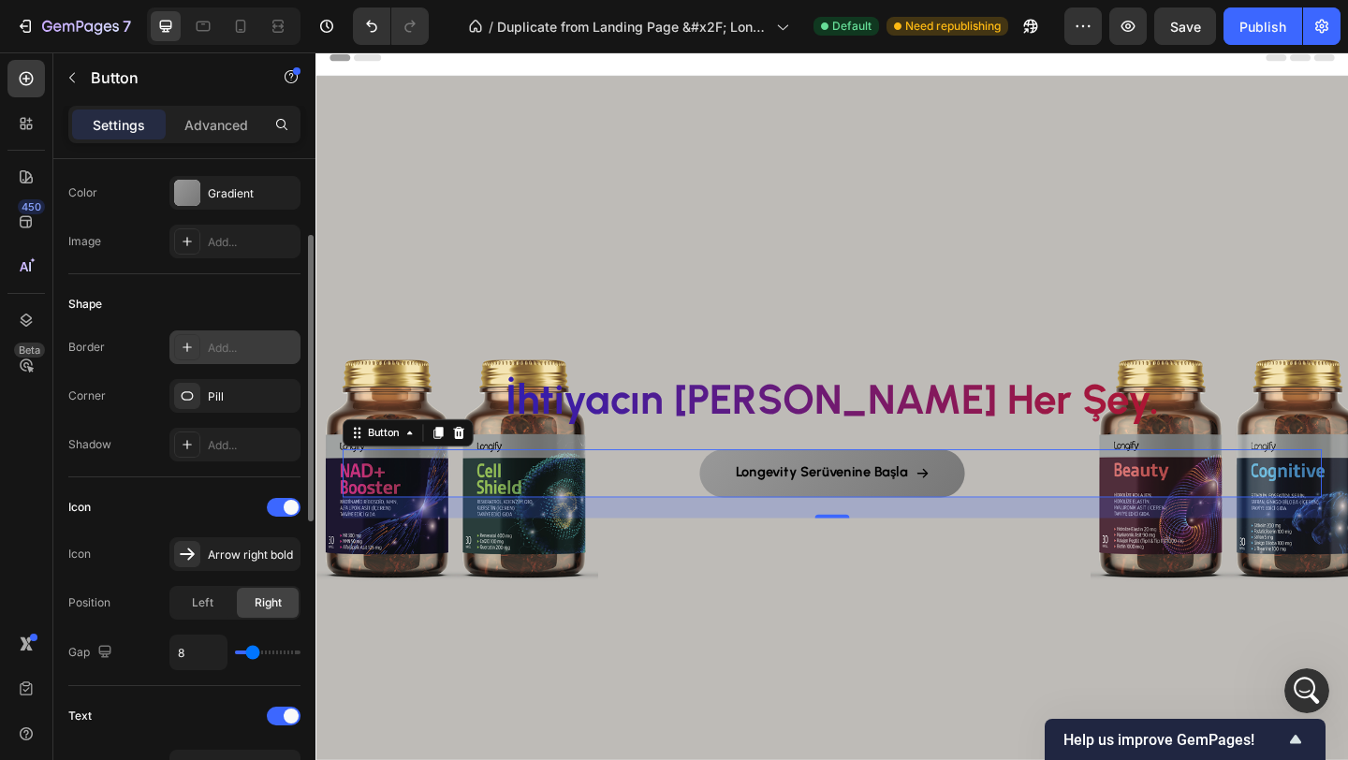
scroll to position [254, 0]
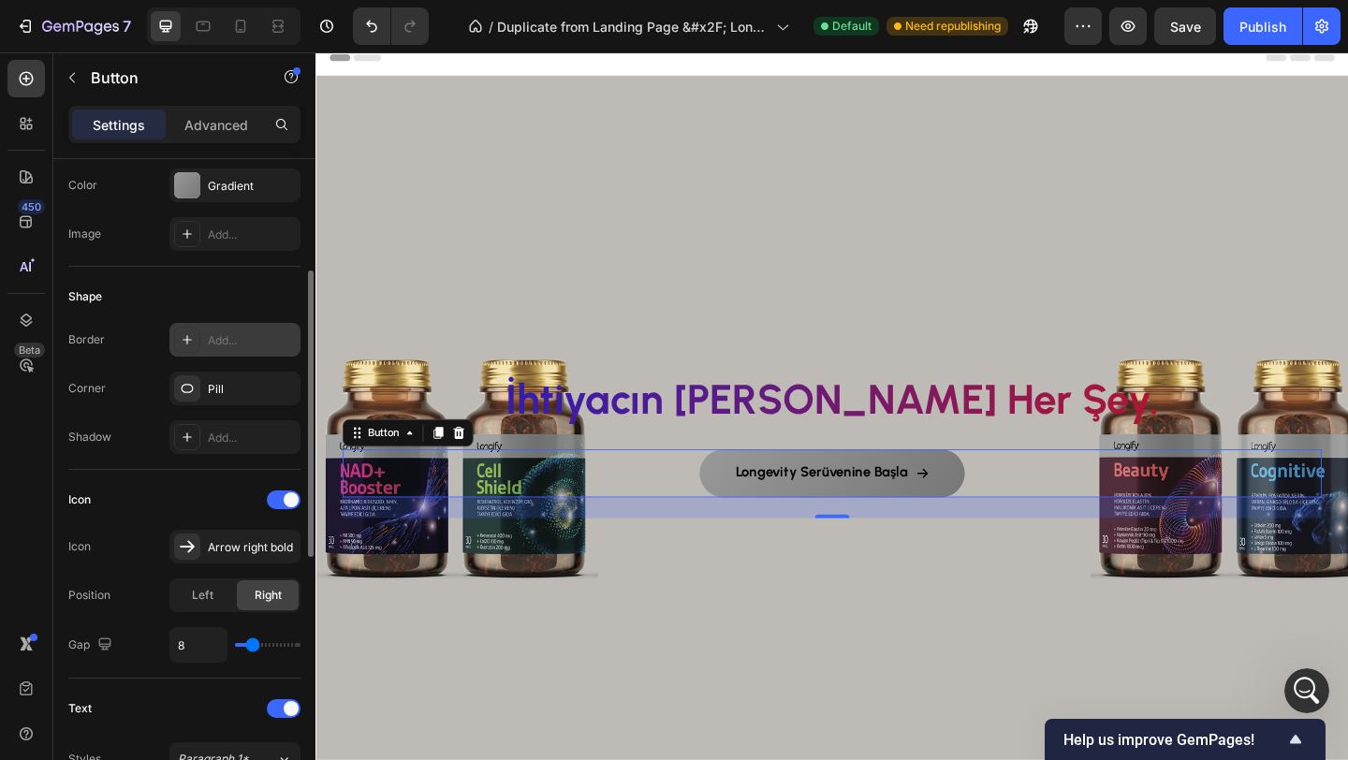
click at [225, 343] on div "Add..." at bounding box center [252, 340] width 88 height 17
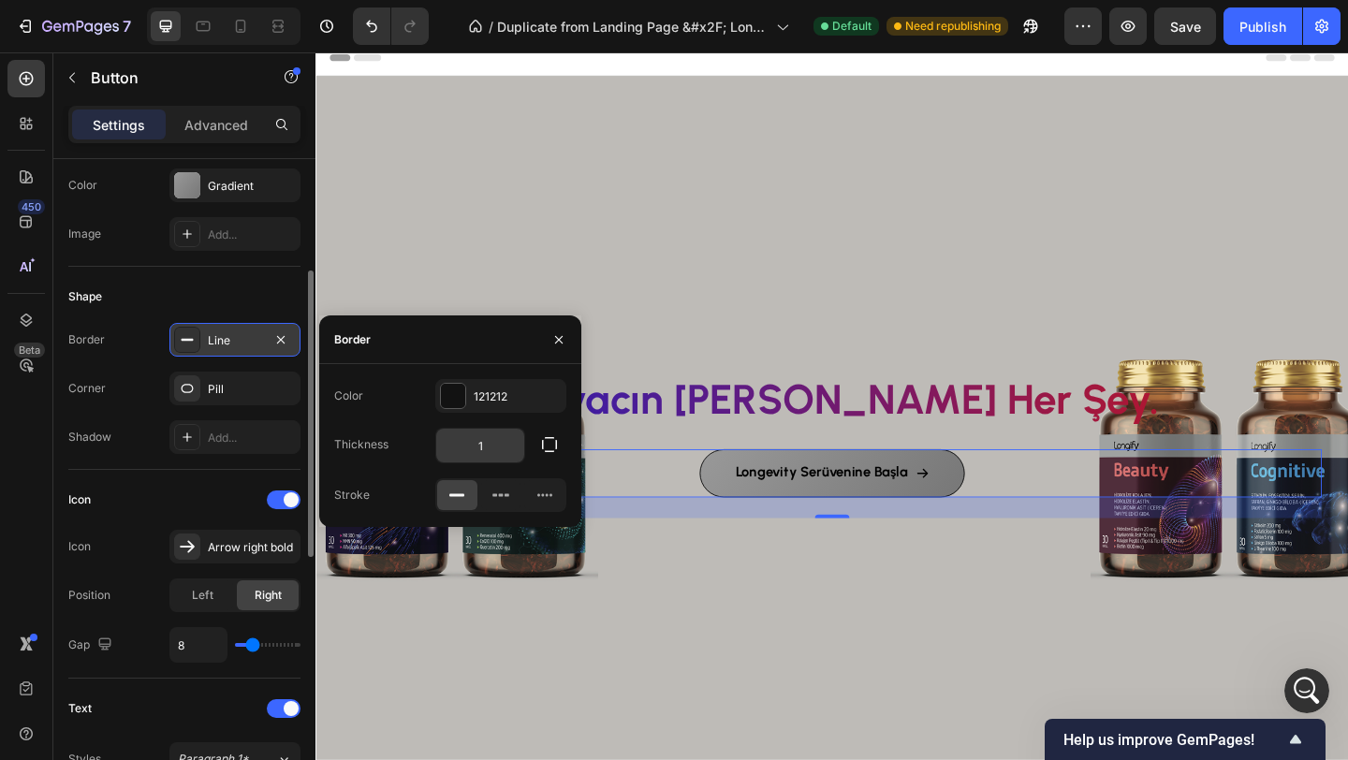
click at [487, 452] on input "1" at bounding box center [480, 446] width 88 height 34
type input "3"
click at [494, 444] on input "3" at bounding box center [480, 446] width 88 height 34
type input "2"
click at [629, 286] on div "Background Image" at bounding box center [876, 462] width 1123 height 769
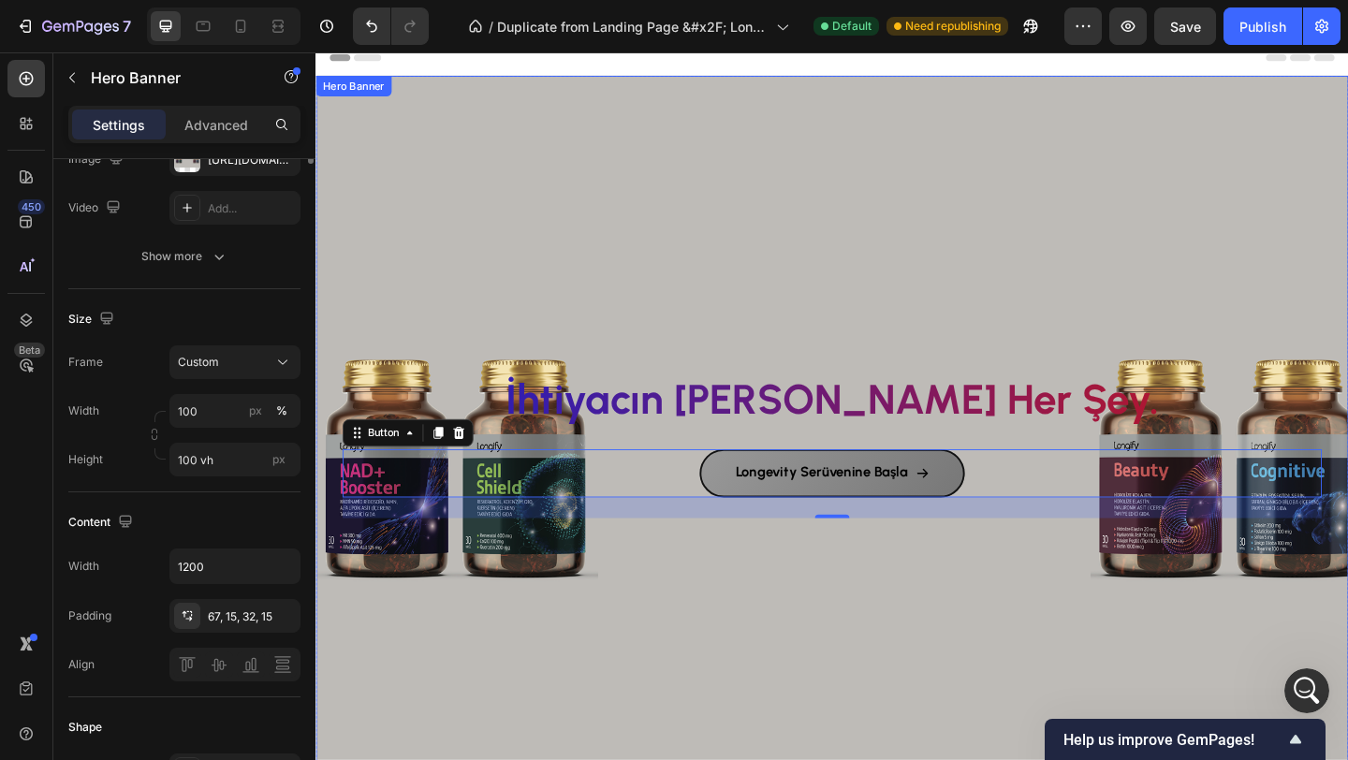
scroll to position [0, 0]
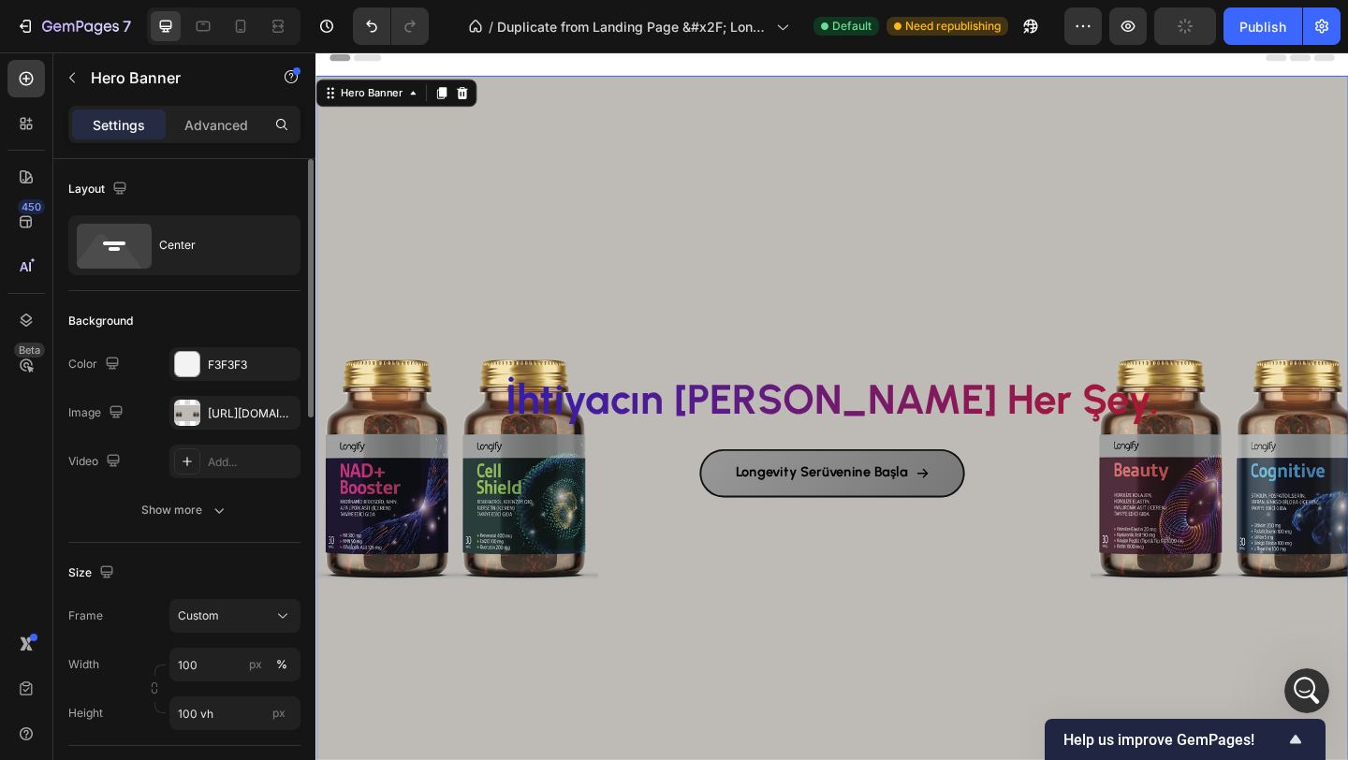
click at [721, 167] on div "Background Image" at bounding box center [876, 462] width 1123 height 769
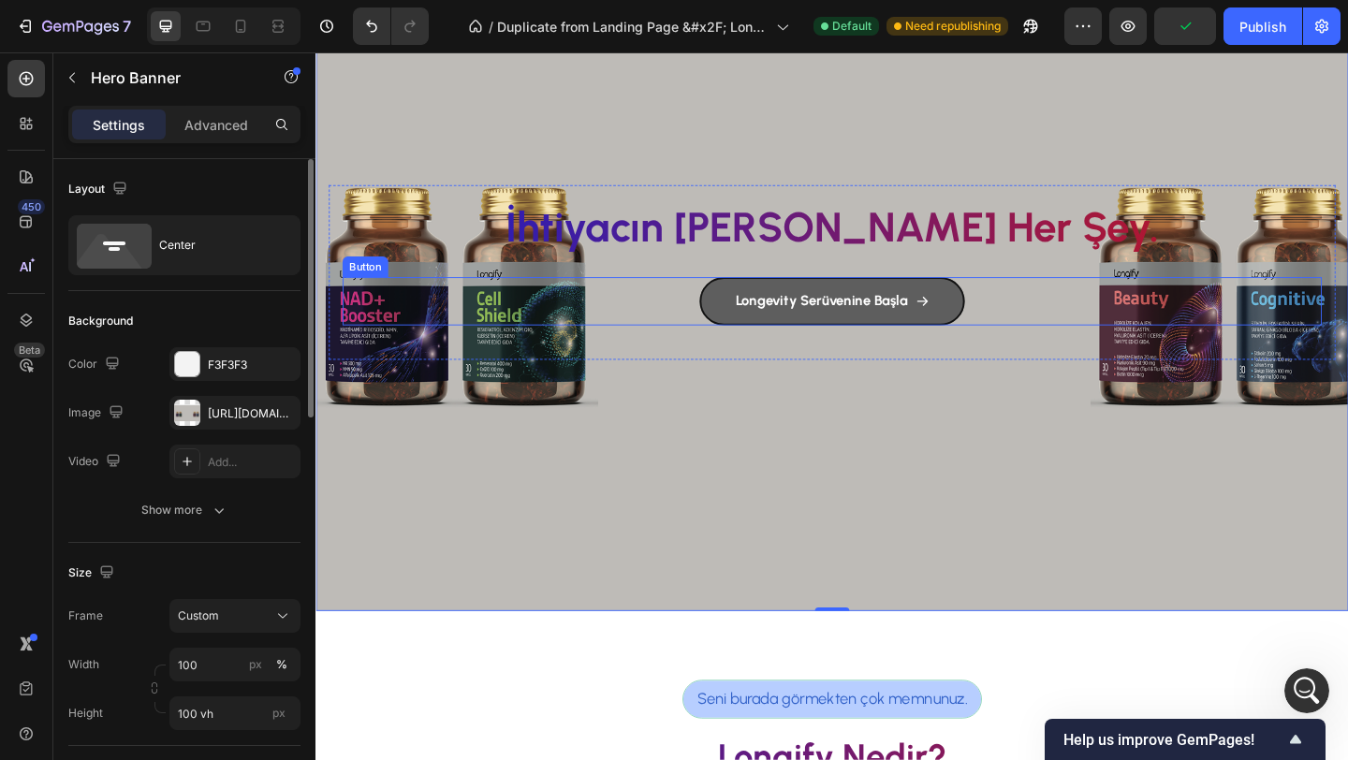
scroll to position [204, 0]
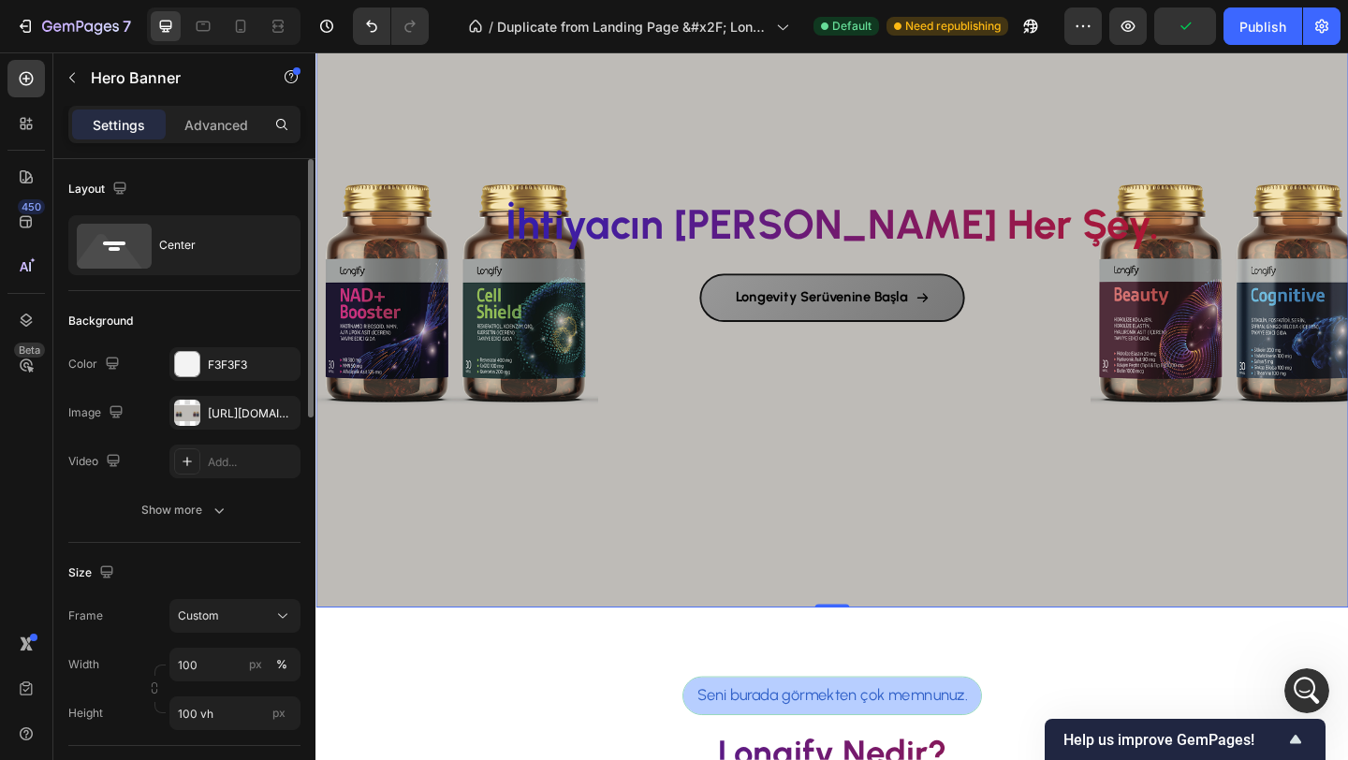
click at [625, 541] on div "Background Image" at bounding box center [876, 271] width 1123 height 769
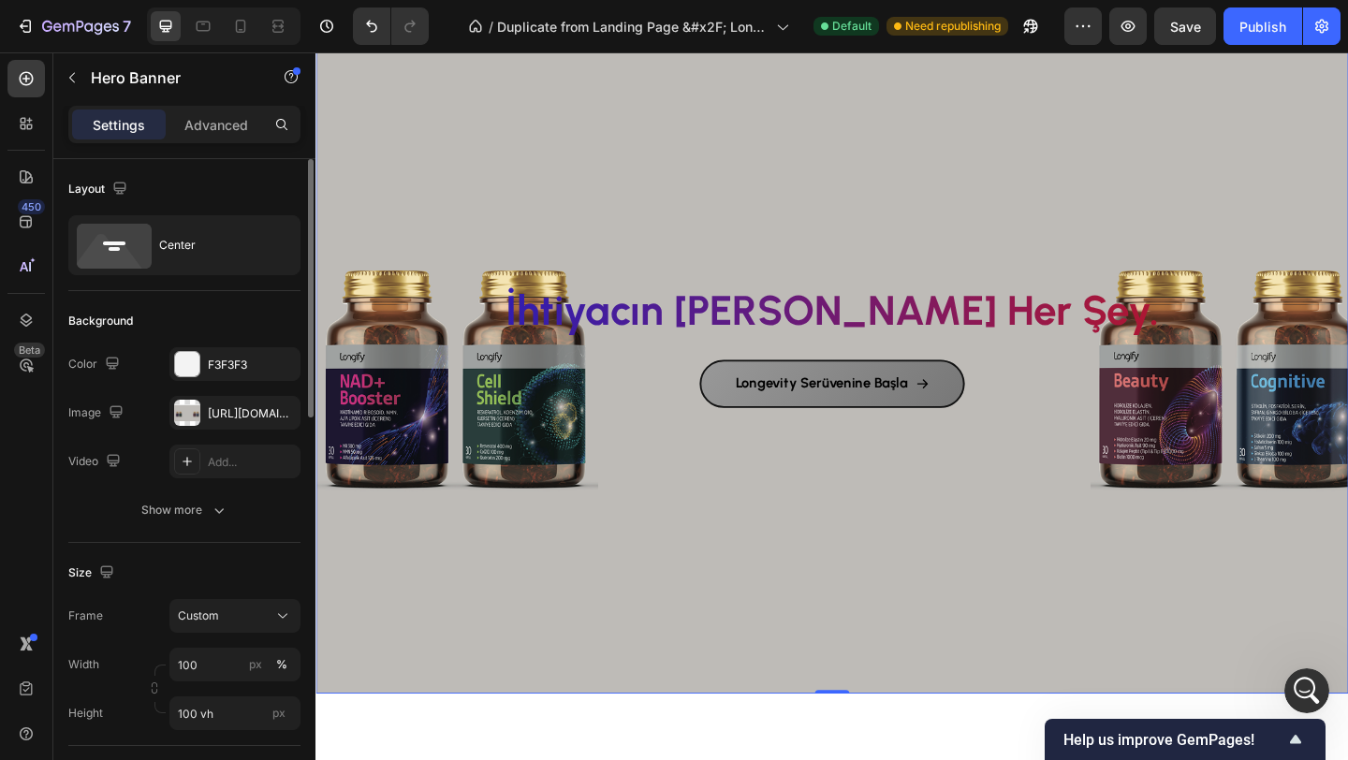
scroll to position [116, 0]
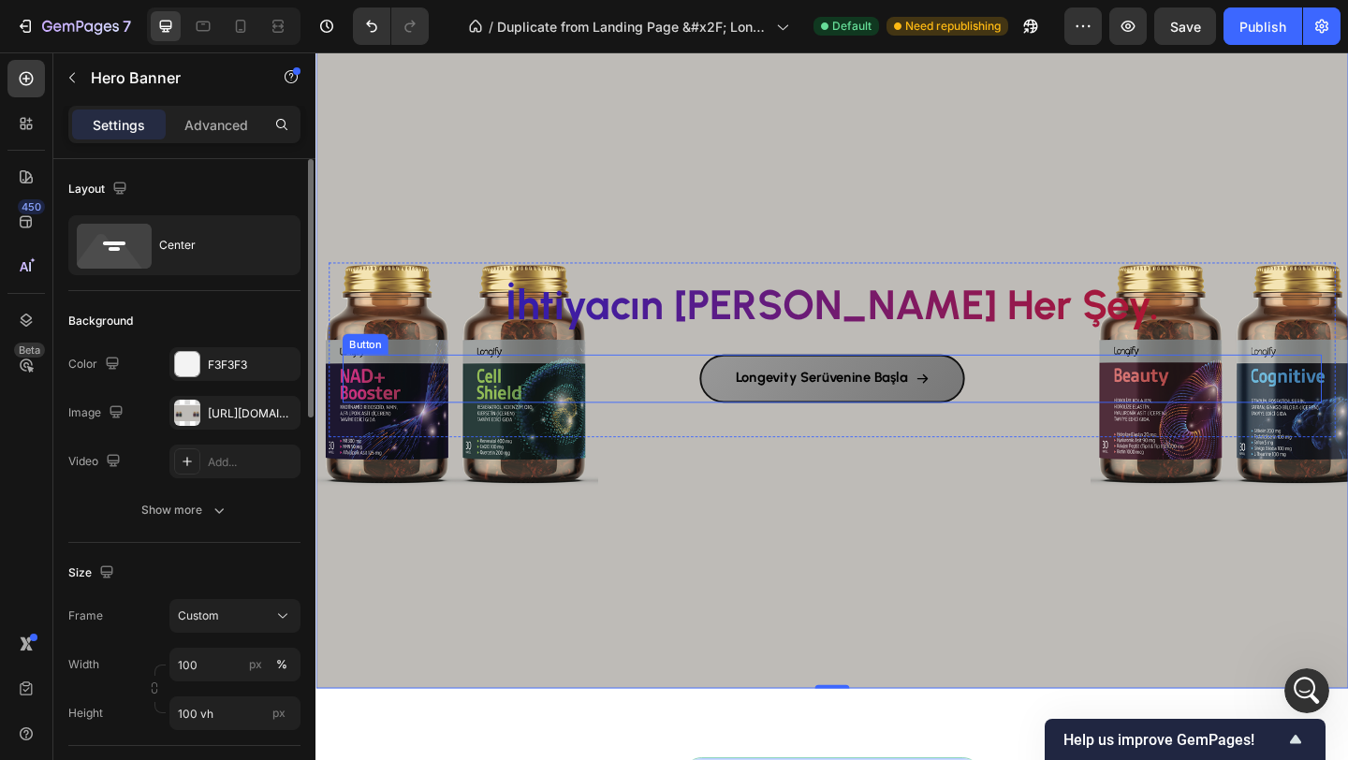
click at [685, 401] on div "Longevity Serüvenine Başla Button" at bounding box center [876, 407] width 1065 height 52
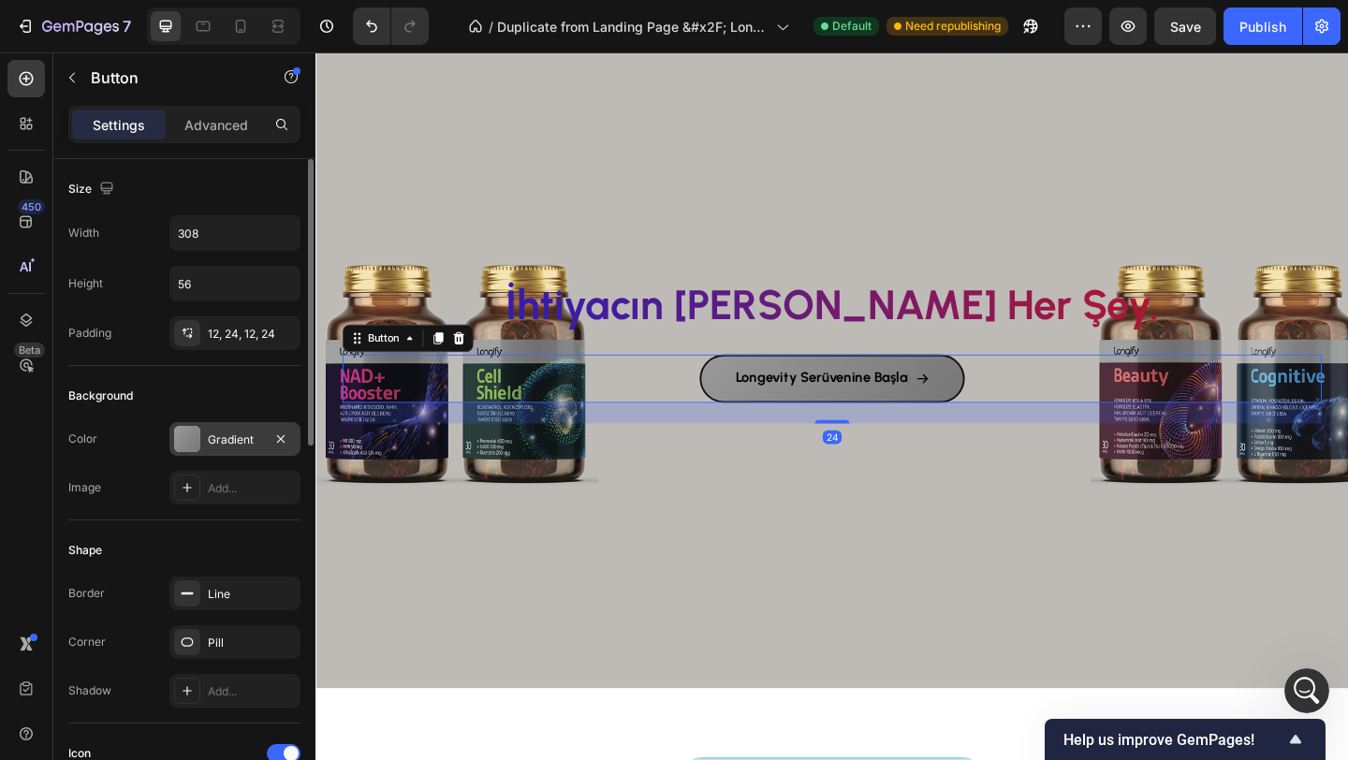
click at [186, 442] on div at bounding box center [187, 439] width 26 height 26
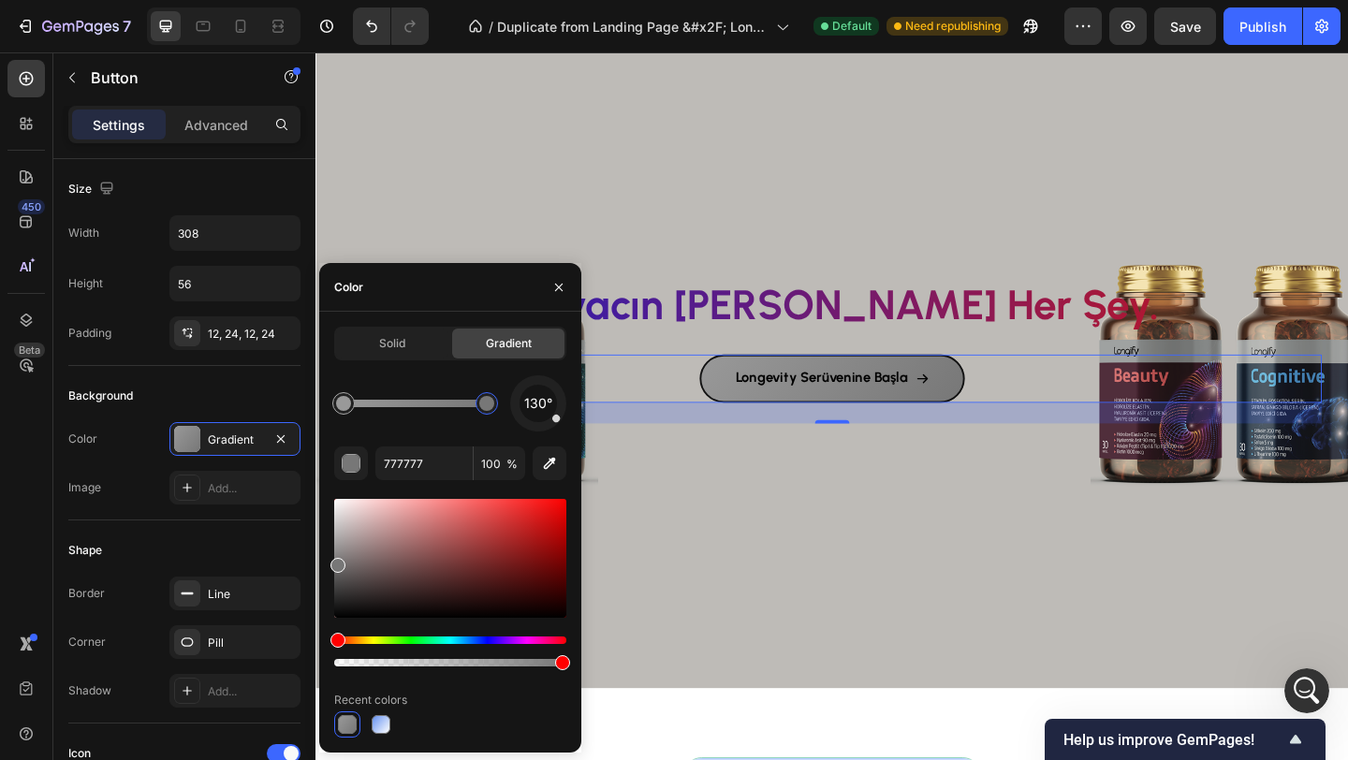
click at [480, 397] on div at bounding box center [486, 403] width 22 height 22
drag, startPoint x: 340, startPoint y: 559, endPoint x: 347, endPoint y: 543, distance: 17.6
click at [347, 543] on div at bounding box center [349, 547] width 15 height 15
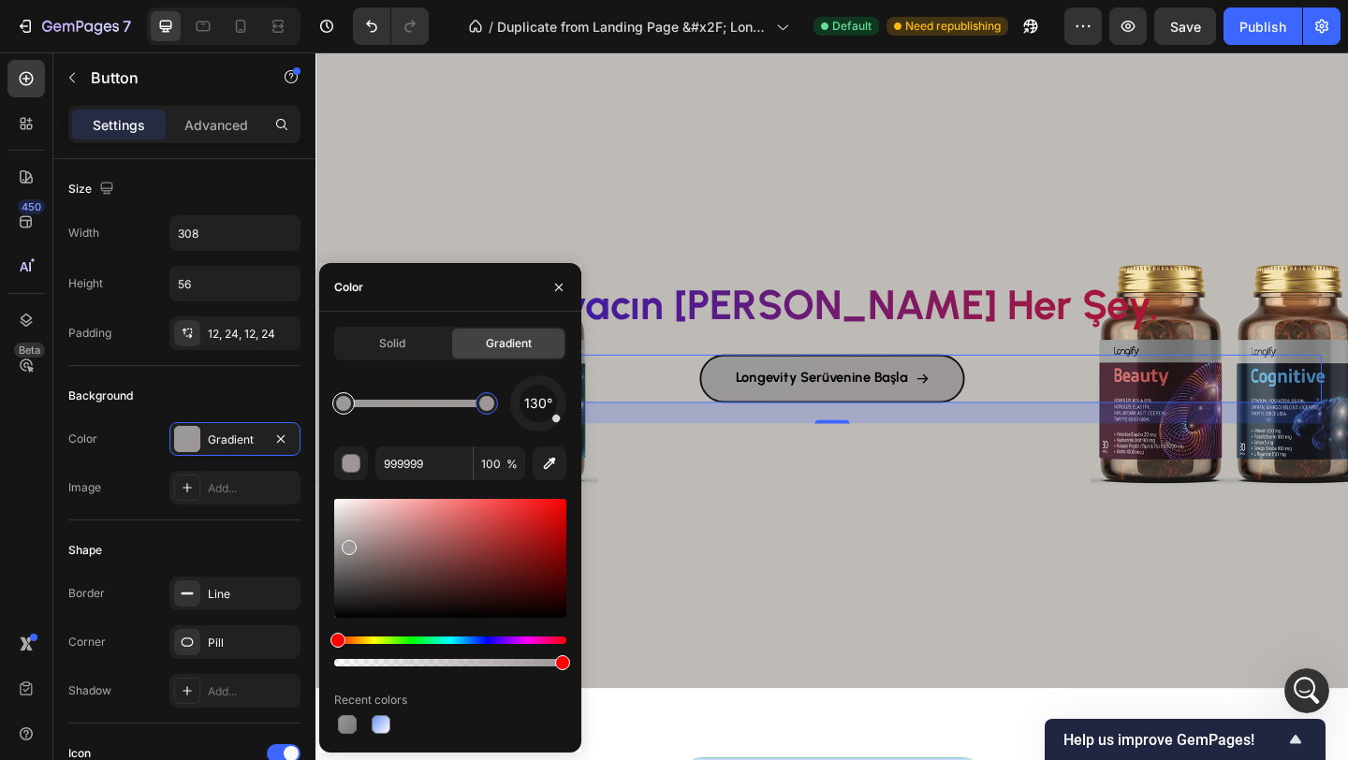
click at [341, 401] on div at bounding box center [343, 403] width 15 height 15
drag, startPoint x: 337, startPoint y: 547, endPoint x: 334, endPoint y: 534, distance: 13.4
click at [334, 534] on div at bounding box center [337, 538] width 15 height 15
type input "B2B2B2"
click at [560, 288] on icon "button" at bounding box center [558, 286] width 7 height 7
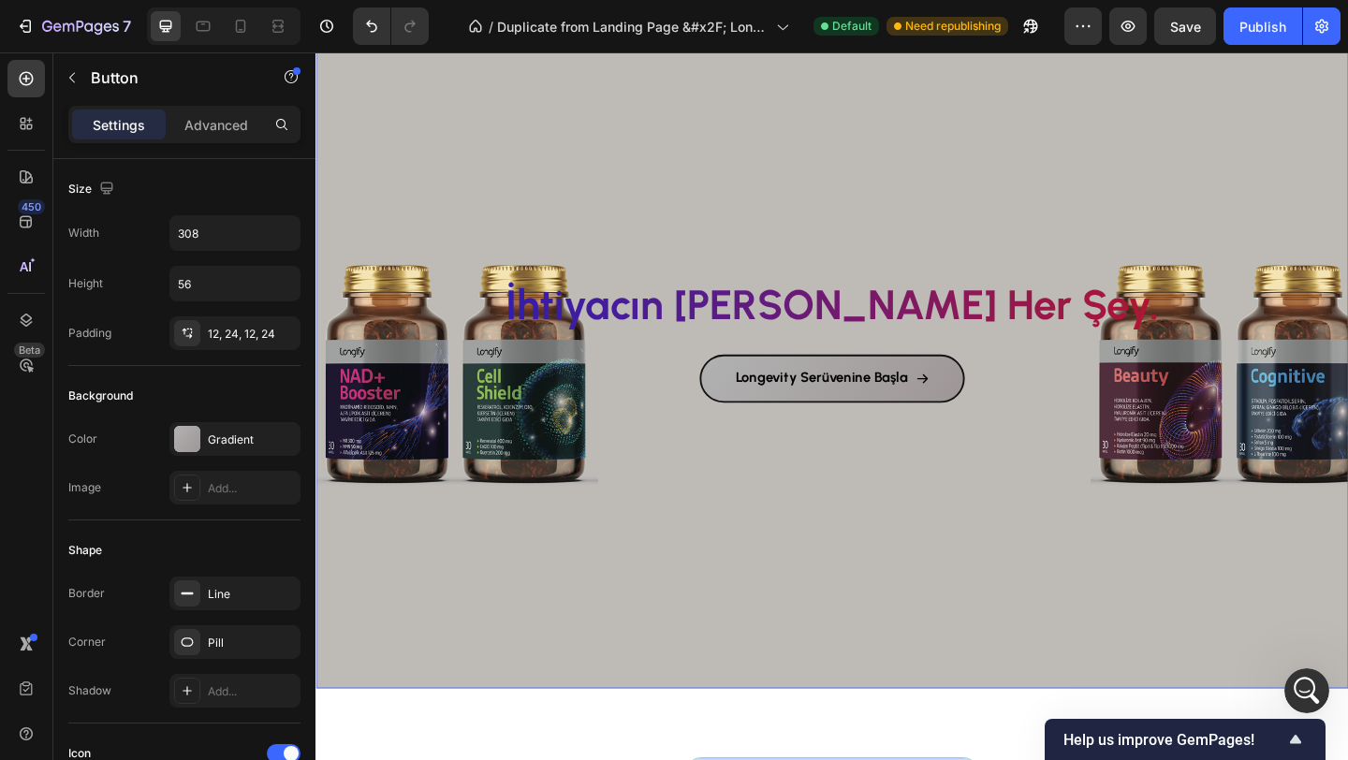
click at [539, 203] on div "Background Image" at bounding box center [876, 359] width 1123 height 769
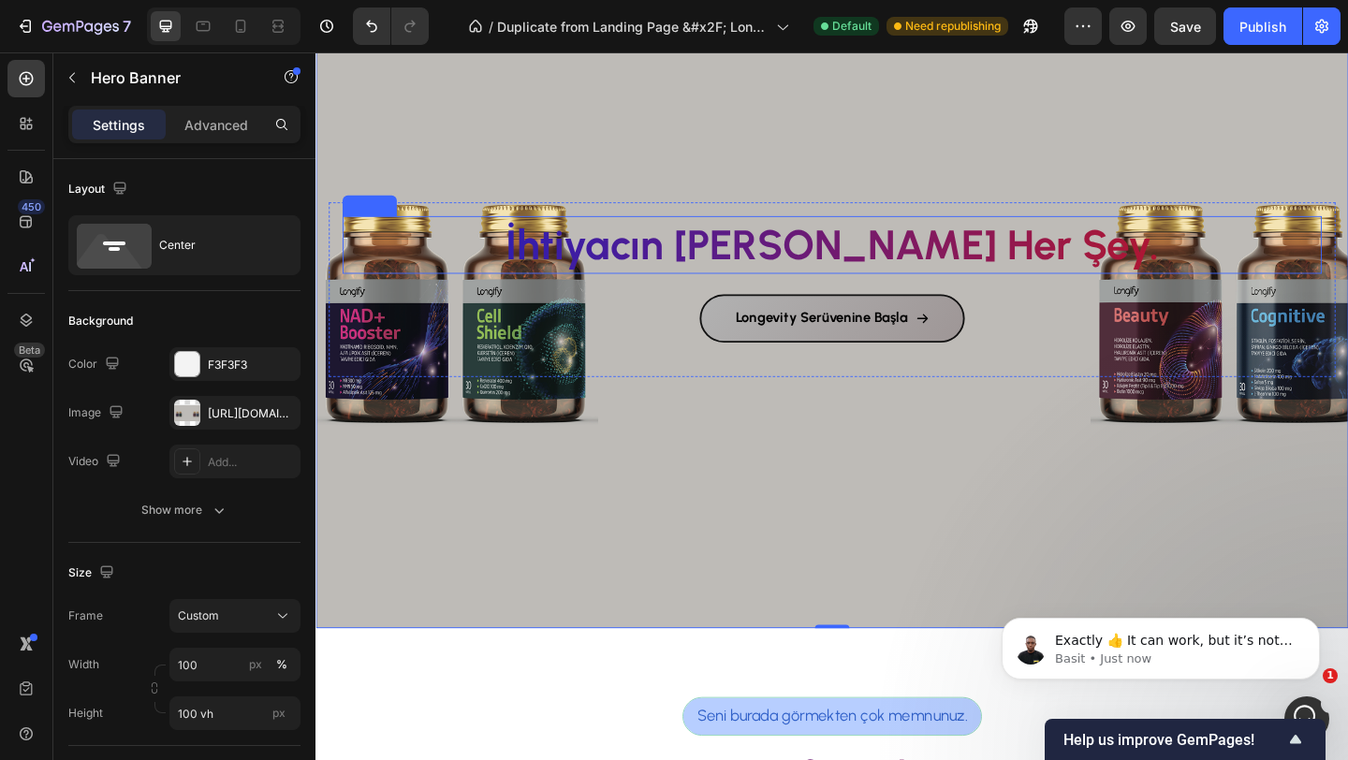
scroll to position [190, 0]
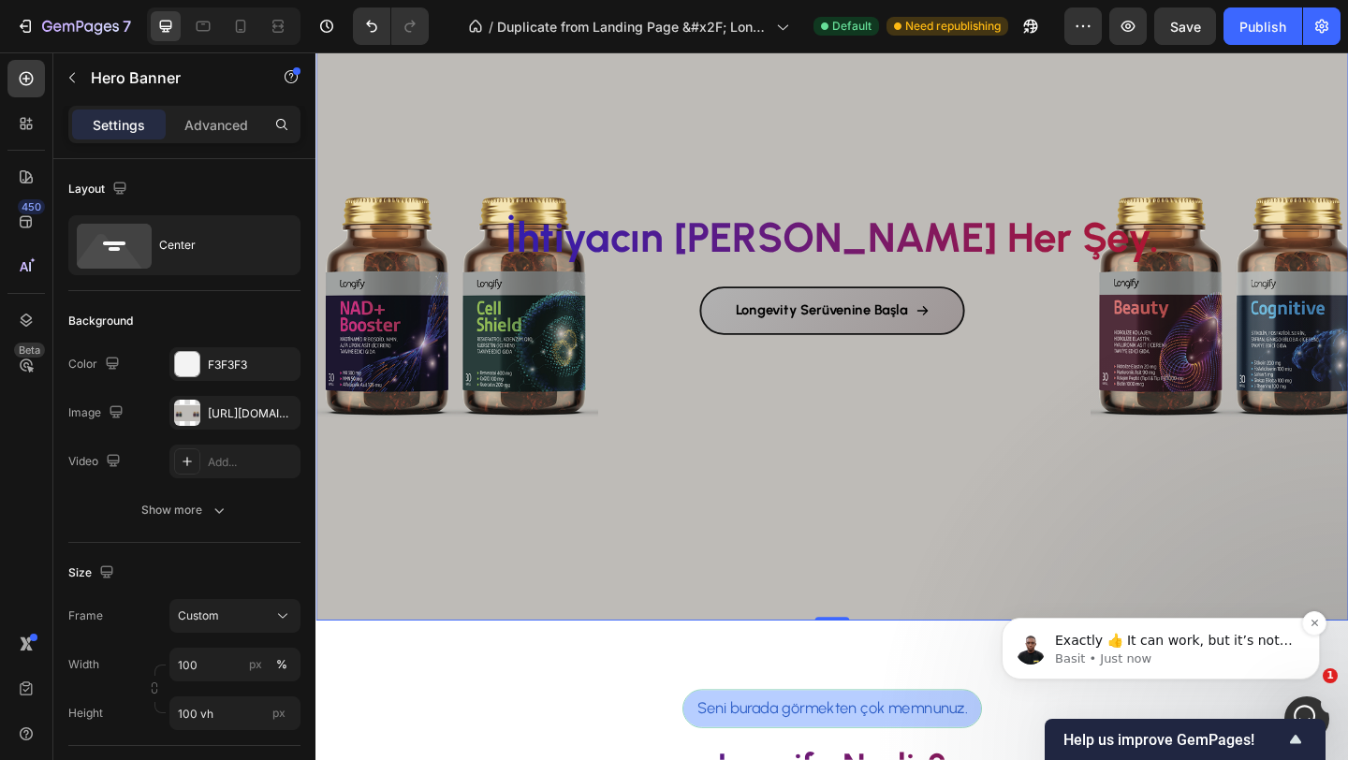
click at [1294, 665] on p "Basit • Just now" at bounding box center [1175, 658] width 241 height 17
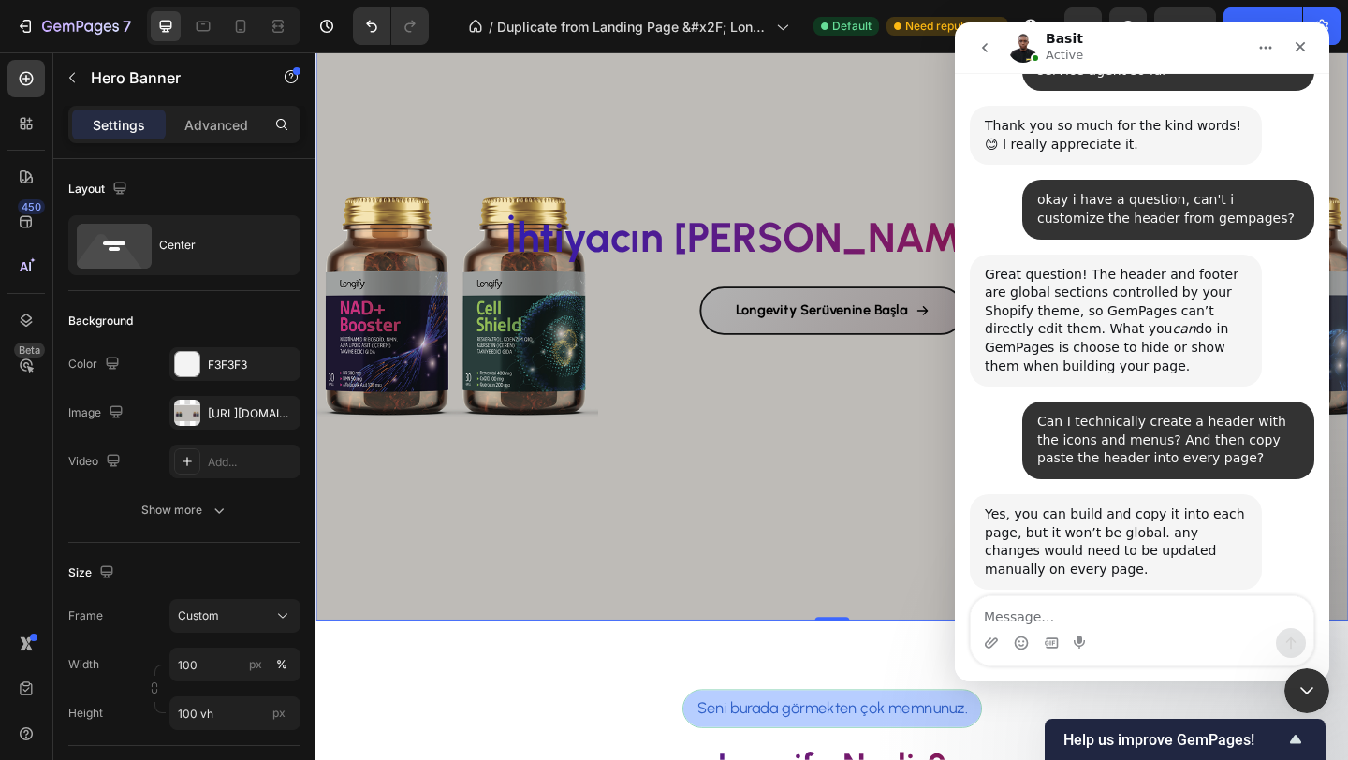
scroll to position [5882, 0]
click at [1144, 613] on textarea "Message…" at bounding box center [1141, 612] width 342 height 32
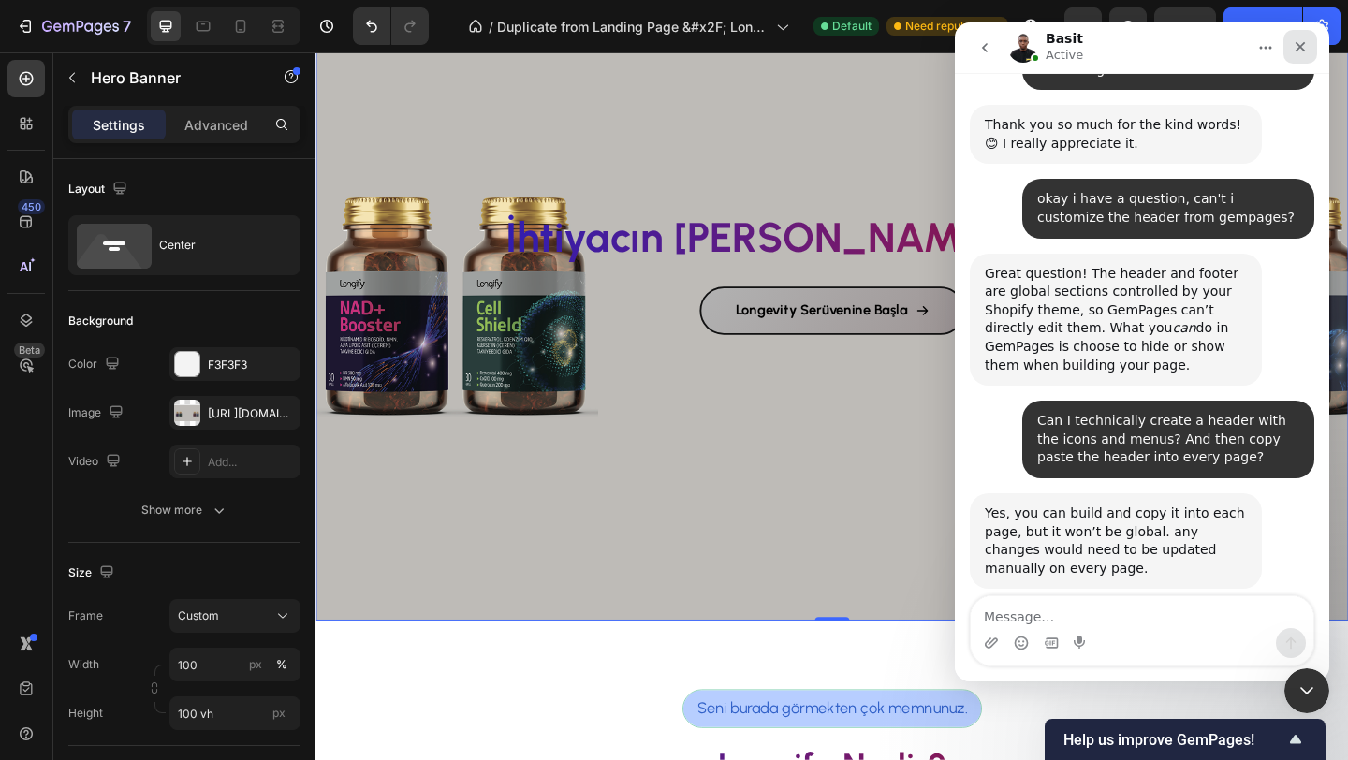
click at [1304, 48] on icon "Close" at bounding box center [1299, 46] width 15 height 15
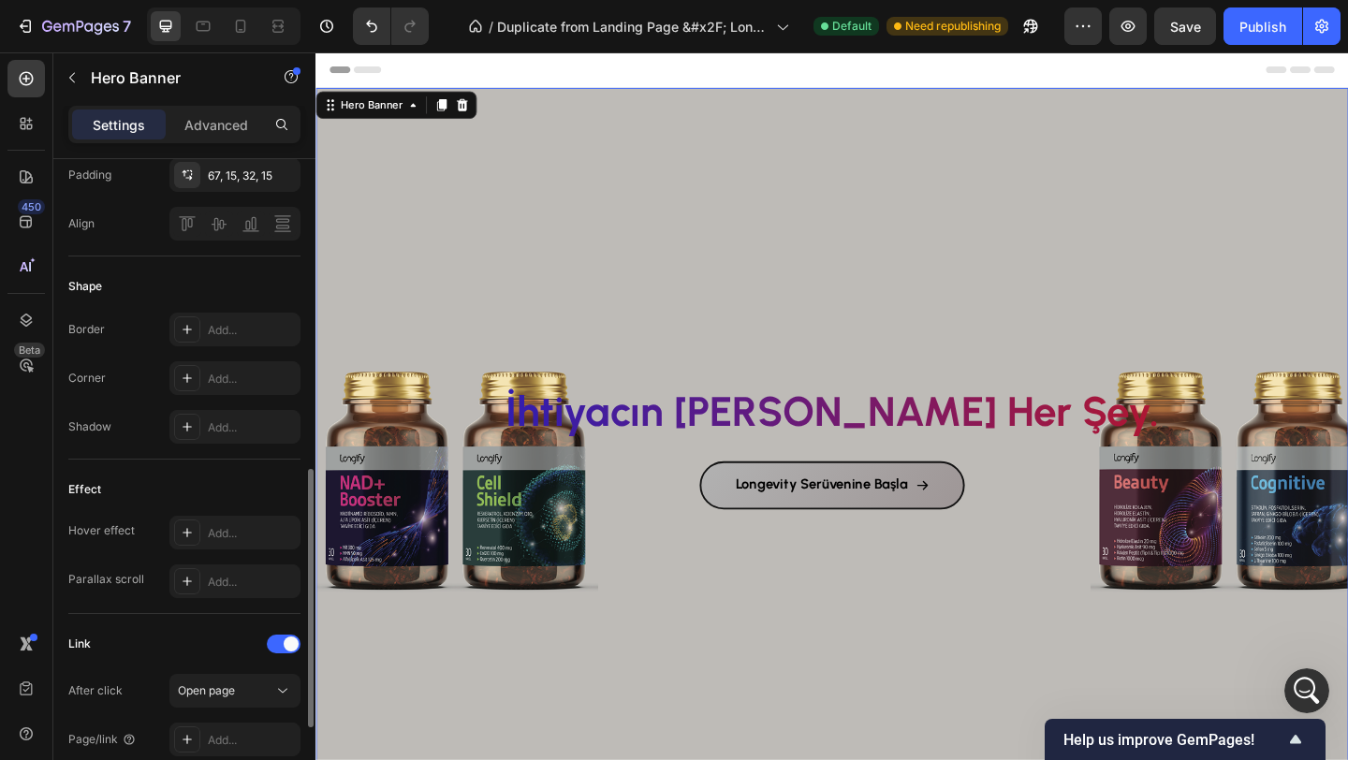
scroll to position [720, 0]
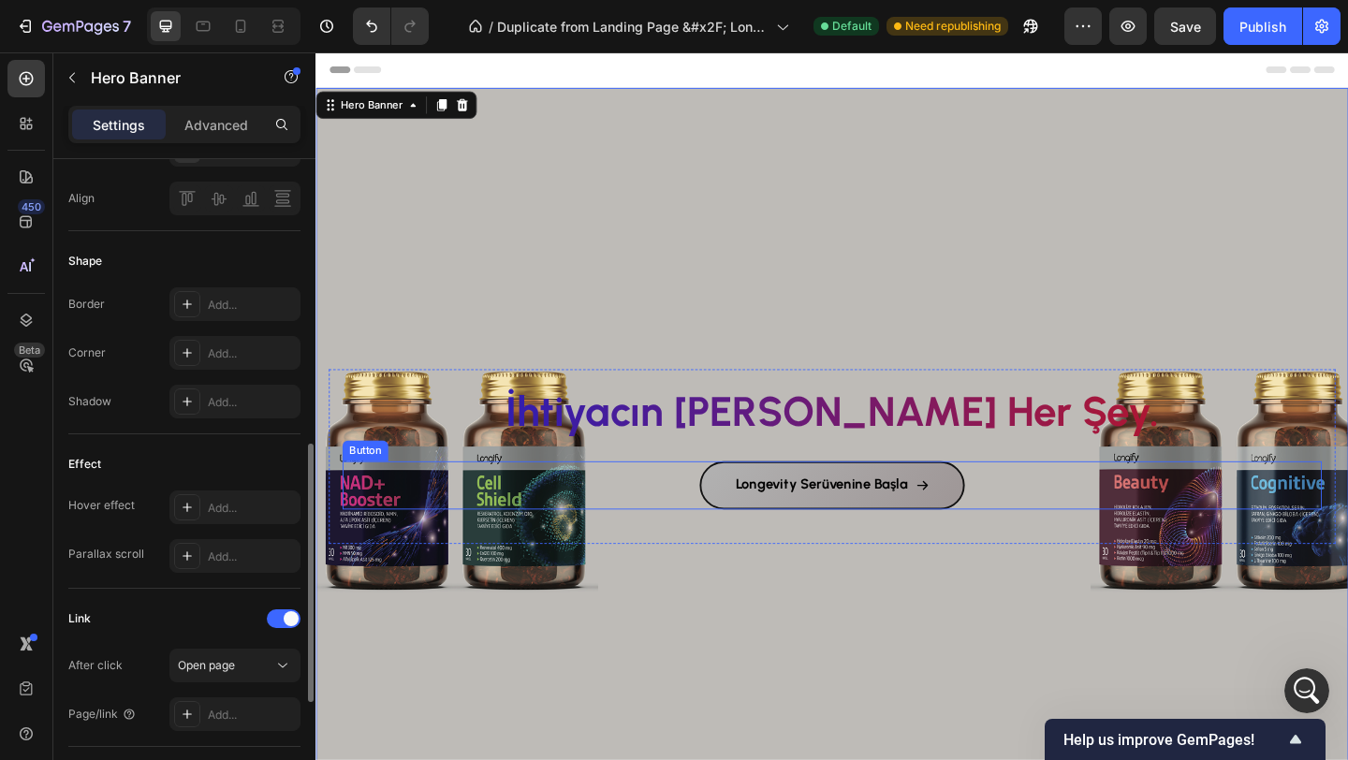
click at [667, 527] on div "Longevity Serüvenine Başla Button" at bounding box center [876, 523] width 1065 height 52
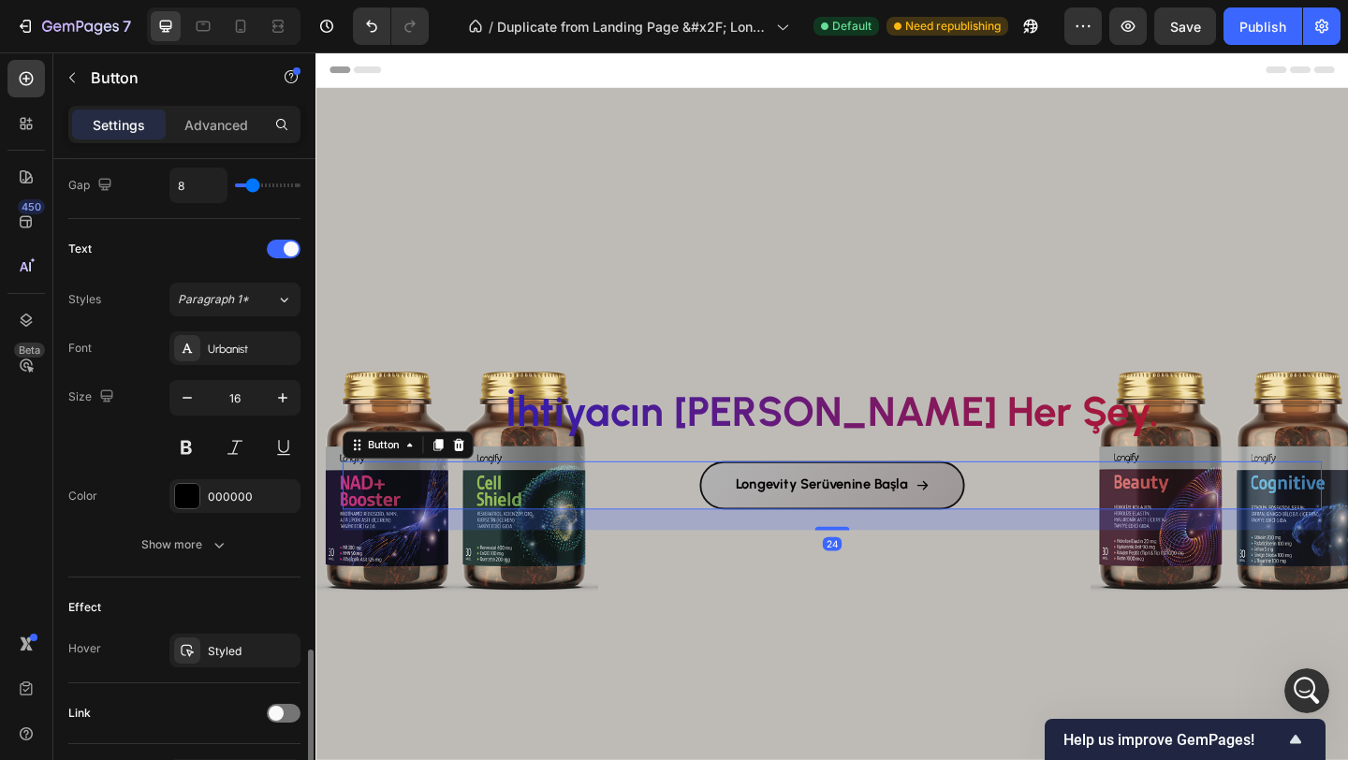
scroll to position [836, 0]
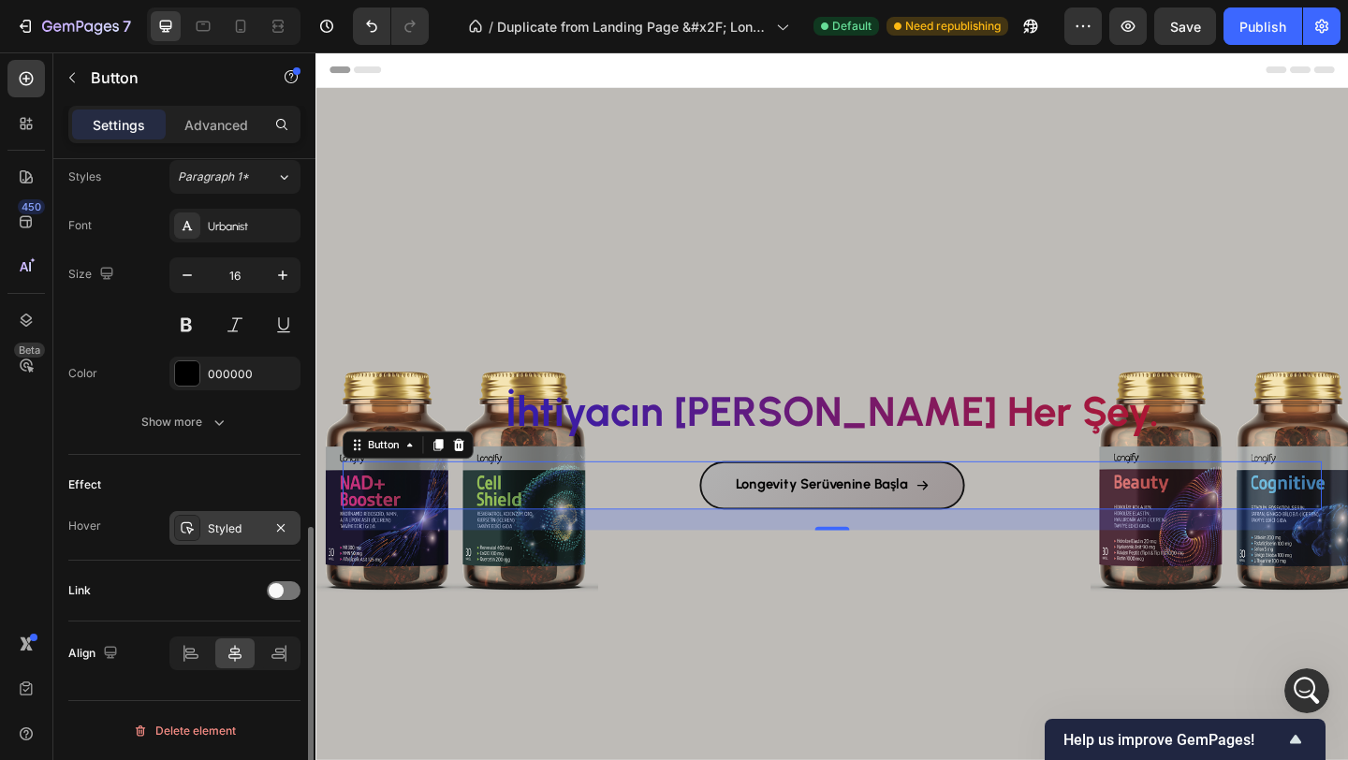
click at [242, 532] on div "Styled" at bounding box center [235, 528] width 54 height 17
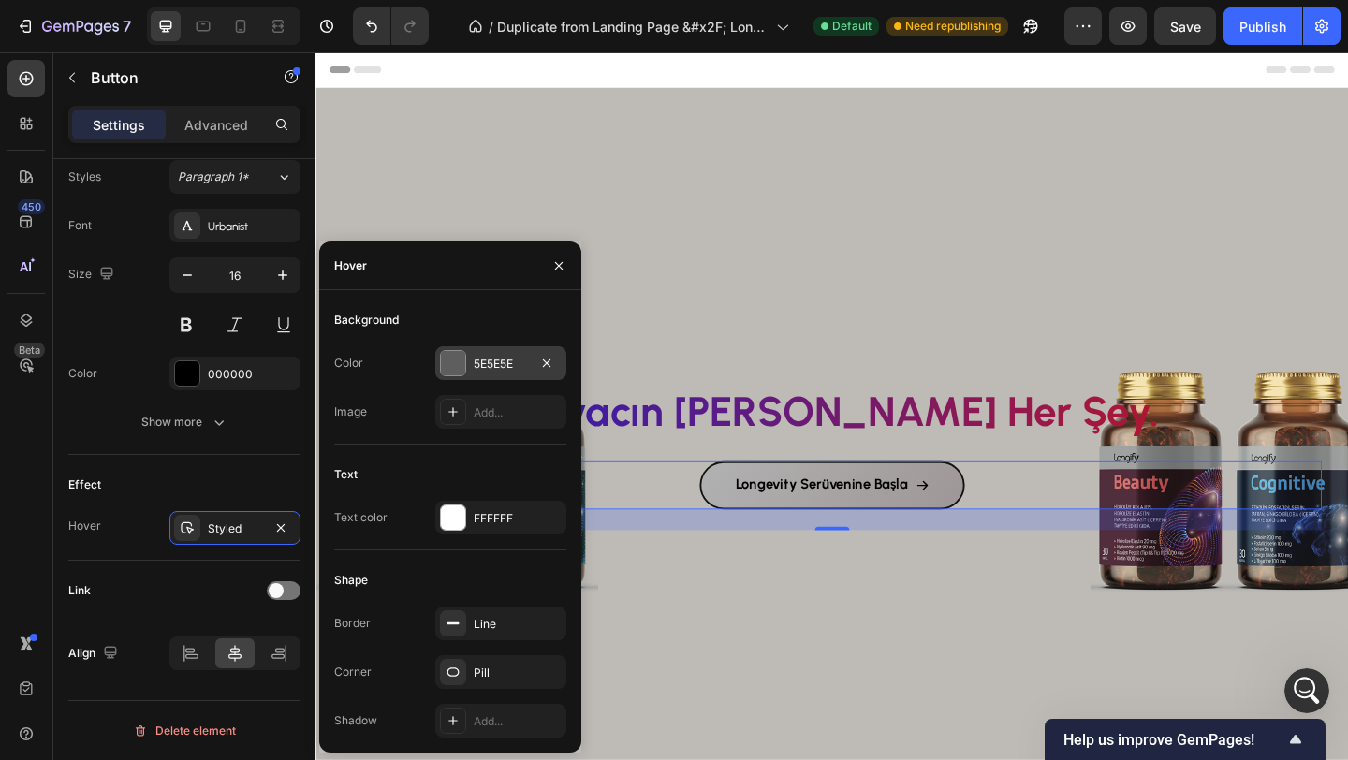
click at [458, 355] on div at bounding box center [453, 363] width 24 height 24
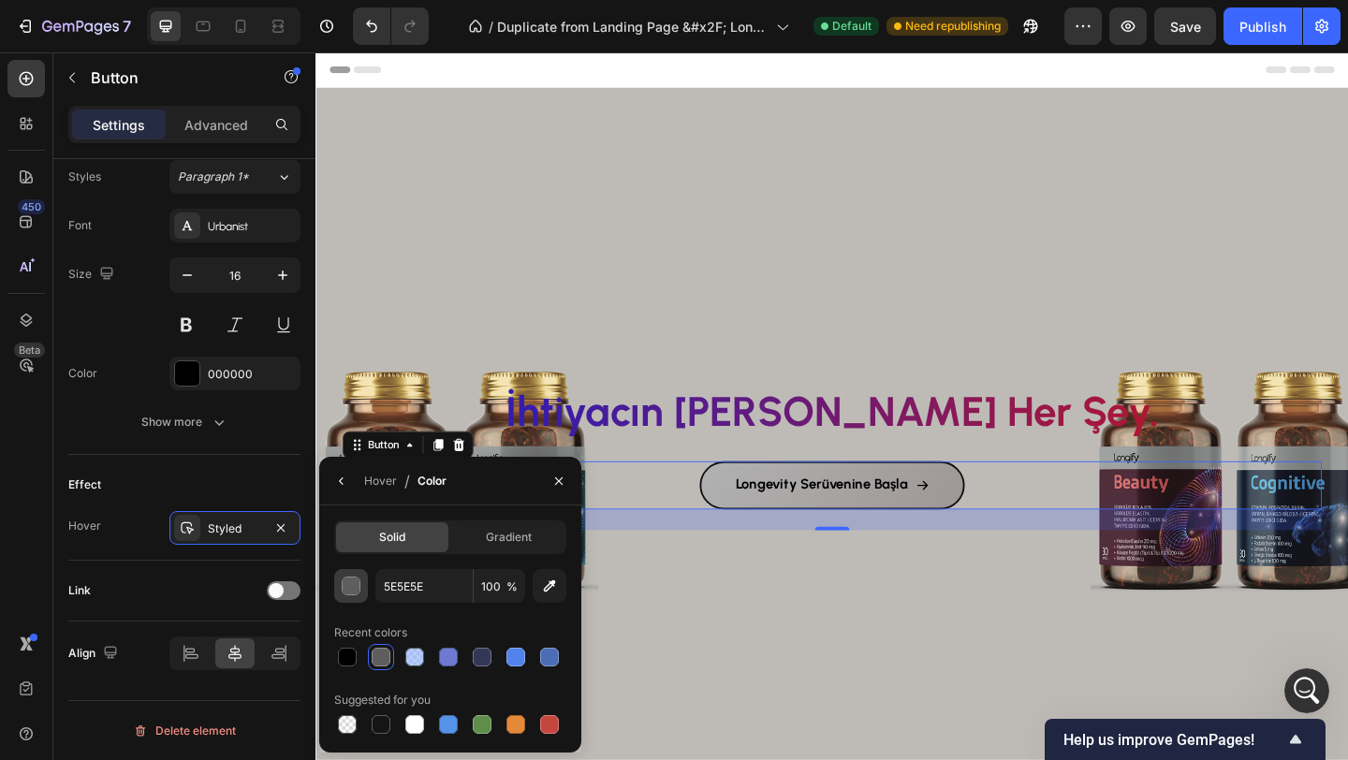
click at [354, 595] on button "button" at bounding box center [351, 586] width 34 height 34
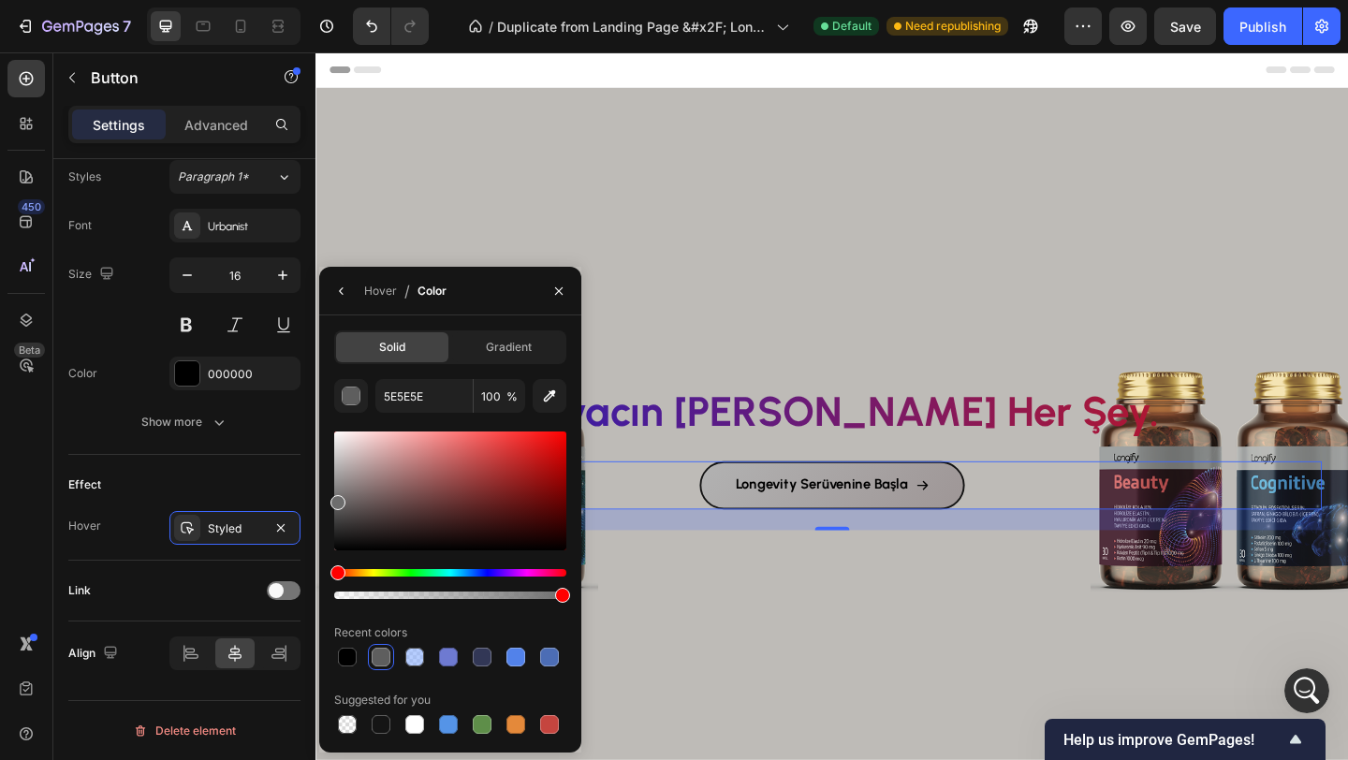
drag, startPoint x: 337, startPoint y: 512, endPoint x: 323, endPoint y: 499, distance: 19.2
click at [323, 499] on div "Solid Gradient 5E5E5E 100 % Recent colors Suggested for you" at bounding box center [450, 533] width 262 height 407
drag, startPoint x: 333, startPoint y: 499, endPoint x: 331, endPoint y: 482, distance: 16.9
click at [331, 482] on div at bounding box center [337, 485] width 15 height 15
drag, startPoint x: 338, startPoint y: 487, endPoint x: 327, endPoint y: 497, distance: 15.2
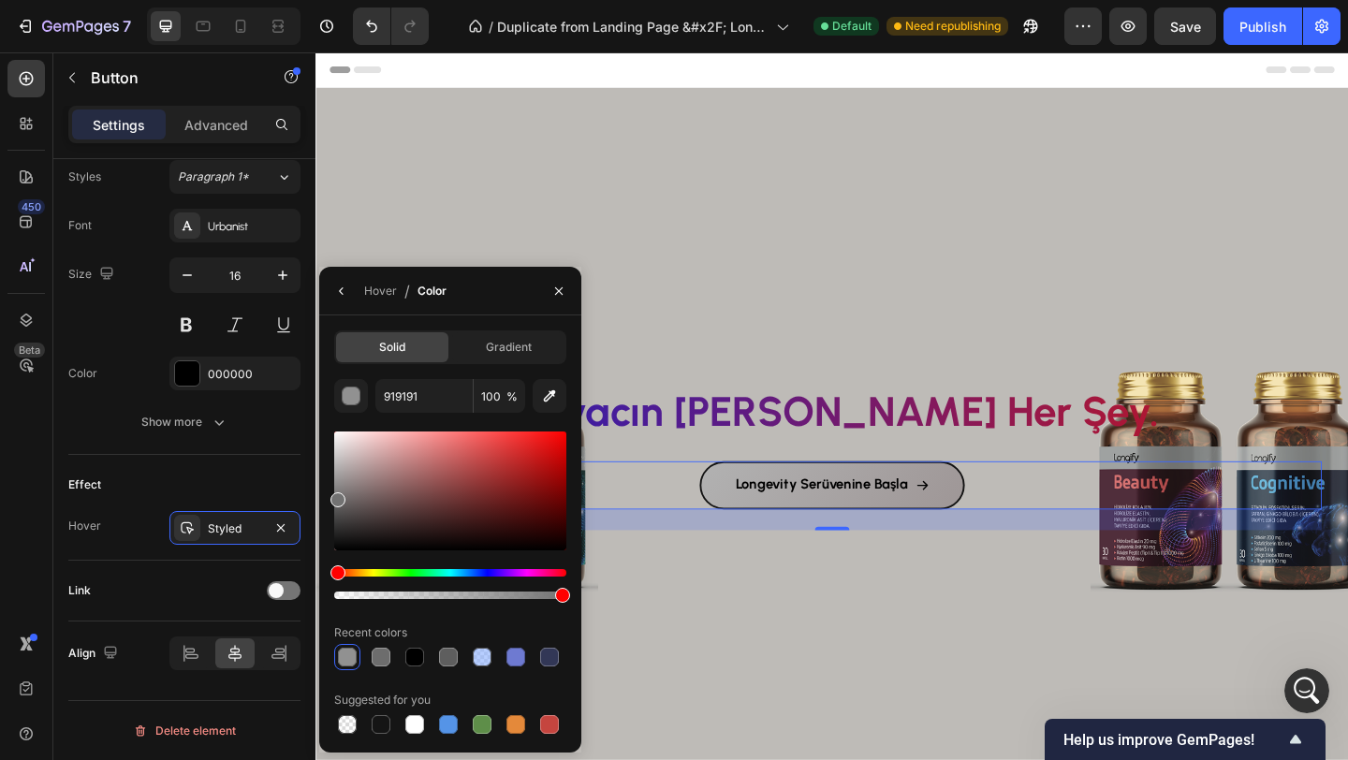
click at [327, 497] on div "Solid Gradient 919191 100 % Recent colors Suggested for you" at bounding box center [450, 533] width 262 height 407
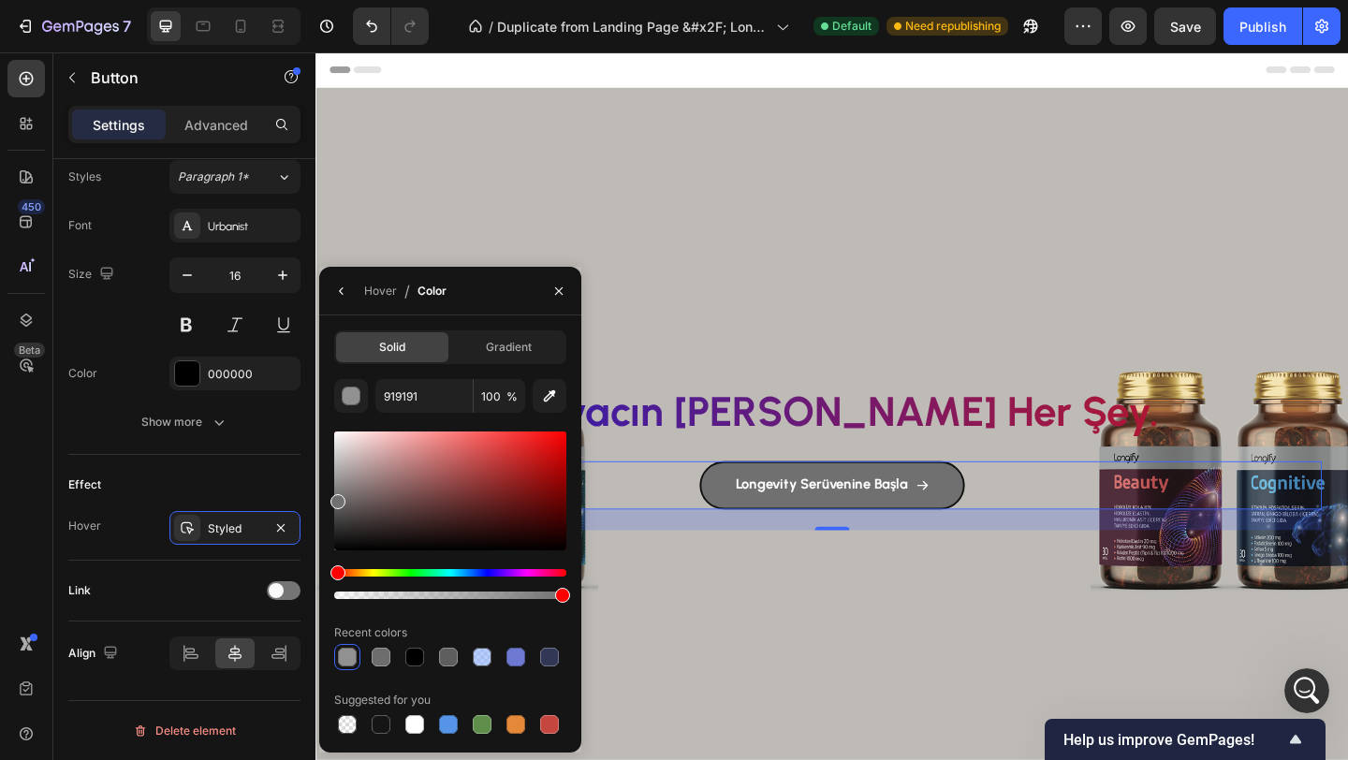
type input "707070"
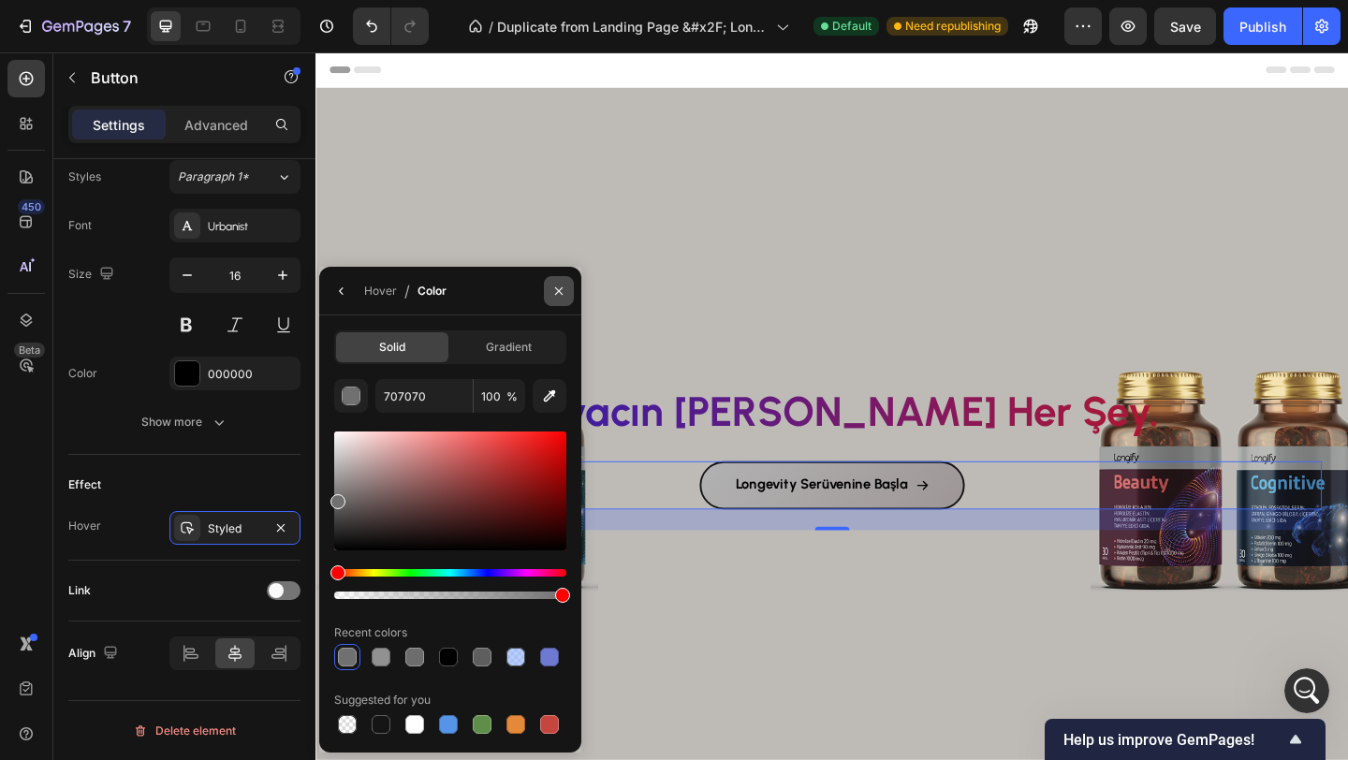
click at [561, 294] on icon "button" at bounding box center [558, 291] width 15 height 15
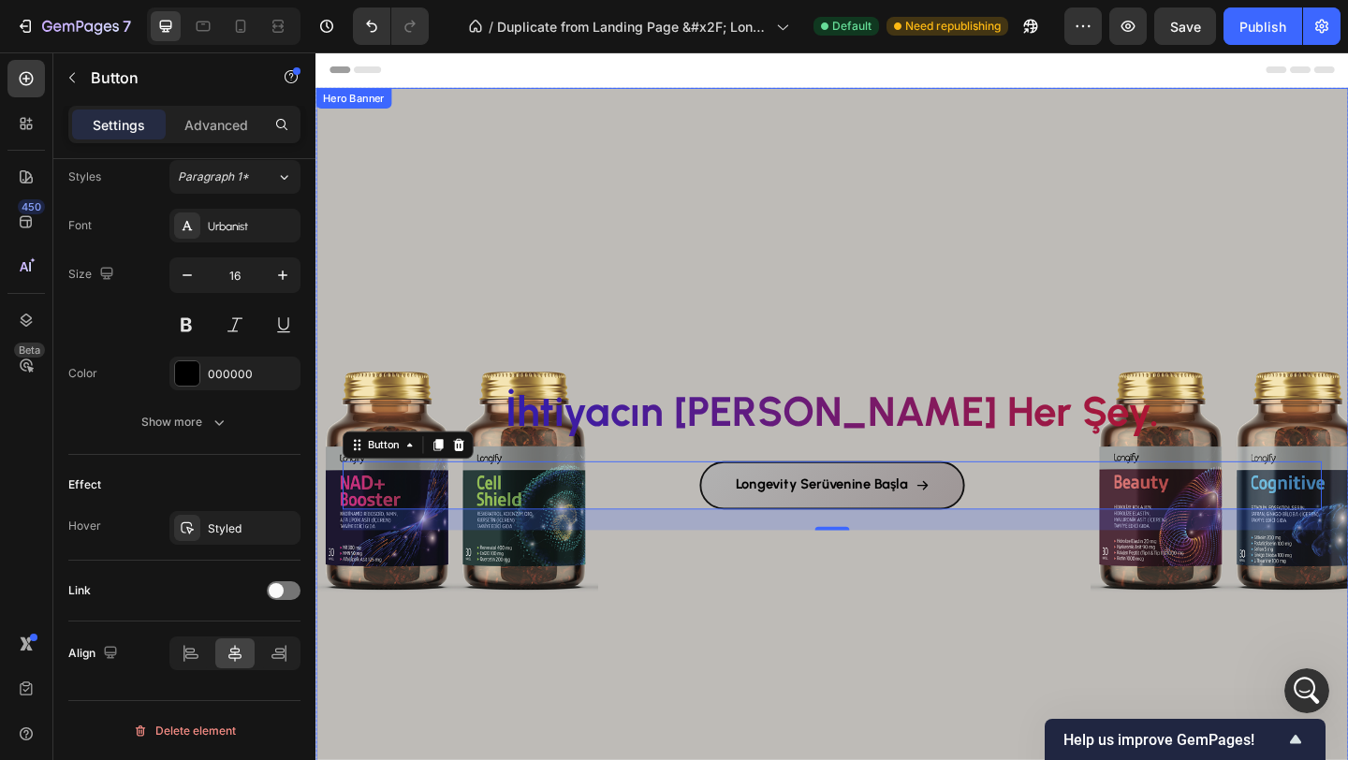
click at [692, 291] on div "Background Image" at bounding box center [876, 475] width 1123 height 769
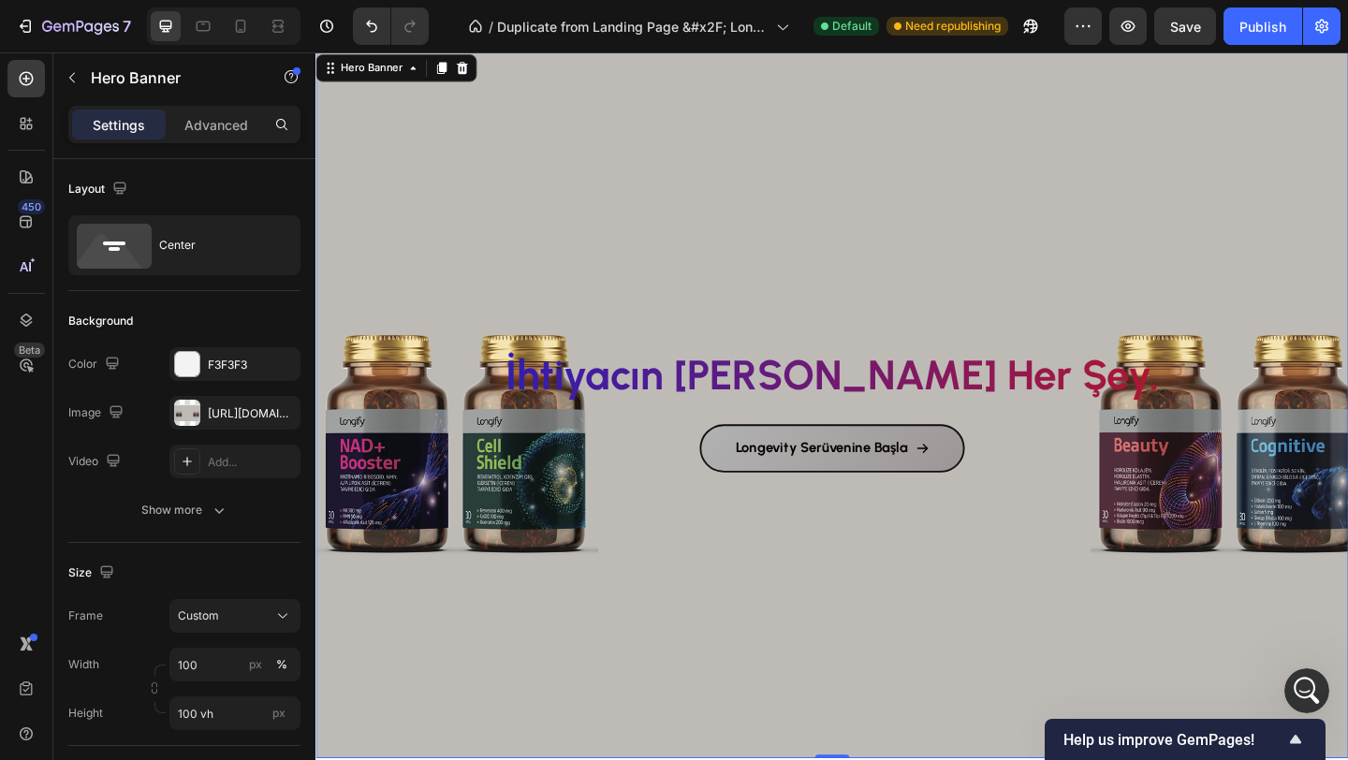
scroll to position [42, 0]
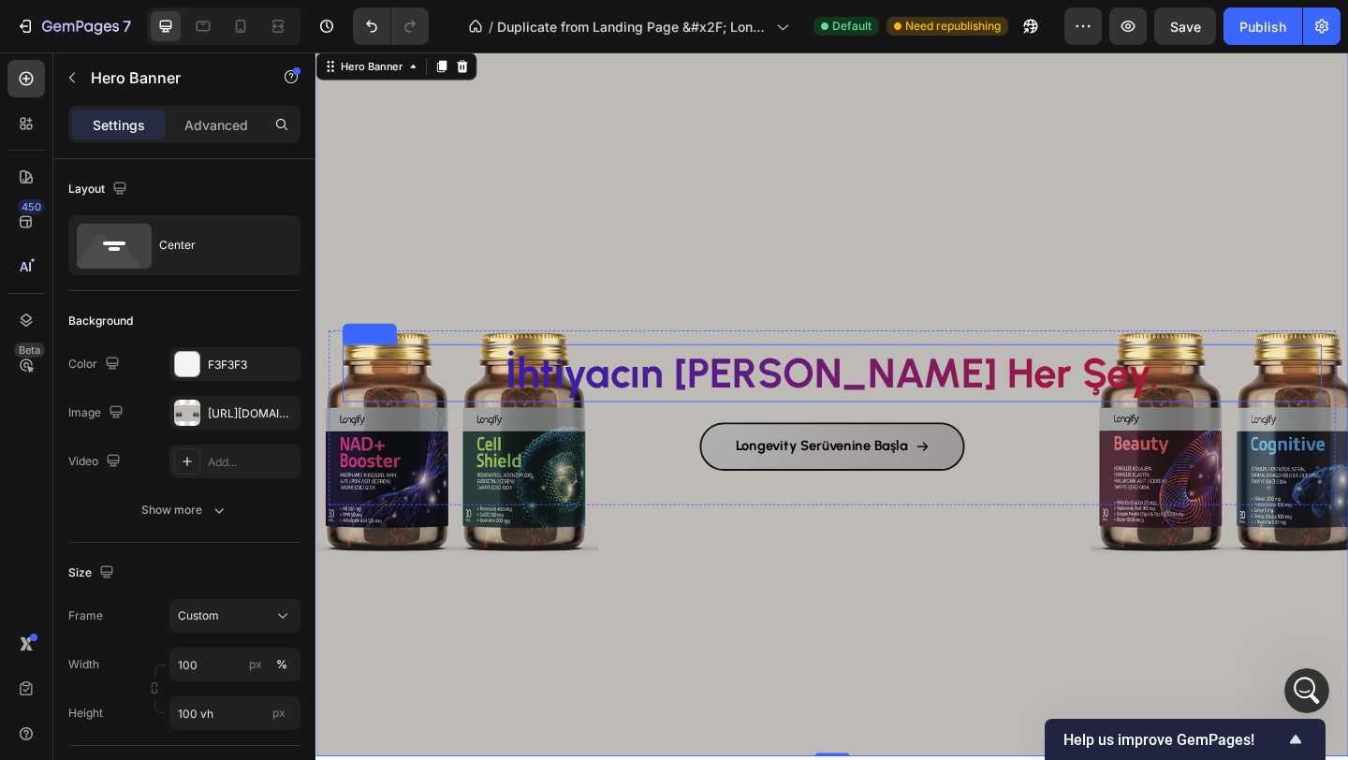
click at [616, 415] on h2 "İhtiyacın [PERSON_NAME] Her Şey." at bounding box center [876, 401] width 1065 height 62
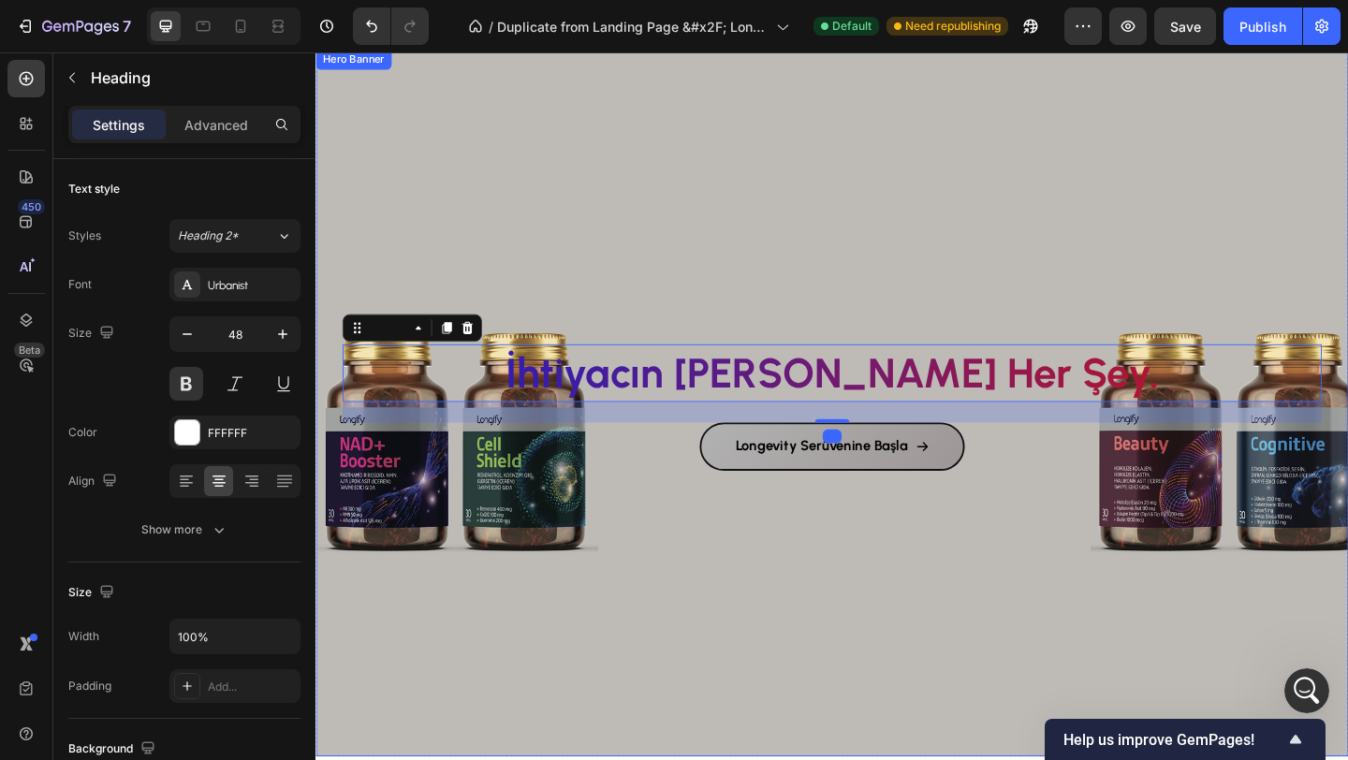
click at [567, 297] on div "İhtiyacın [PERSON_NAME] Her Şey. Heading 24 Longevity Serüvenine Başla Button R…" at bounding box center [876, 433] width 1123 height 282
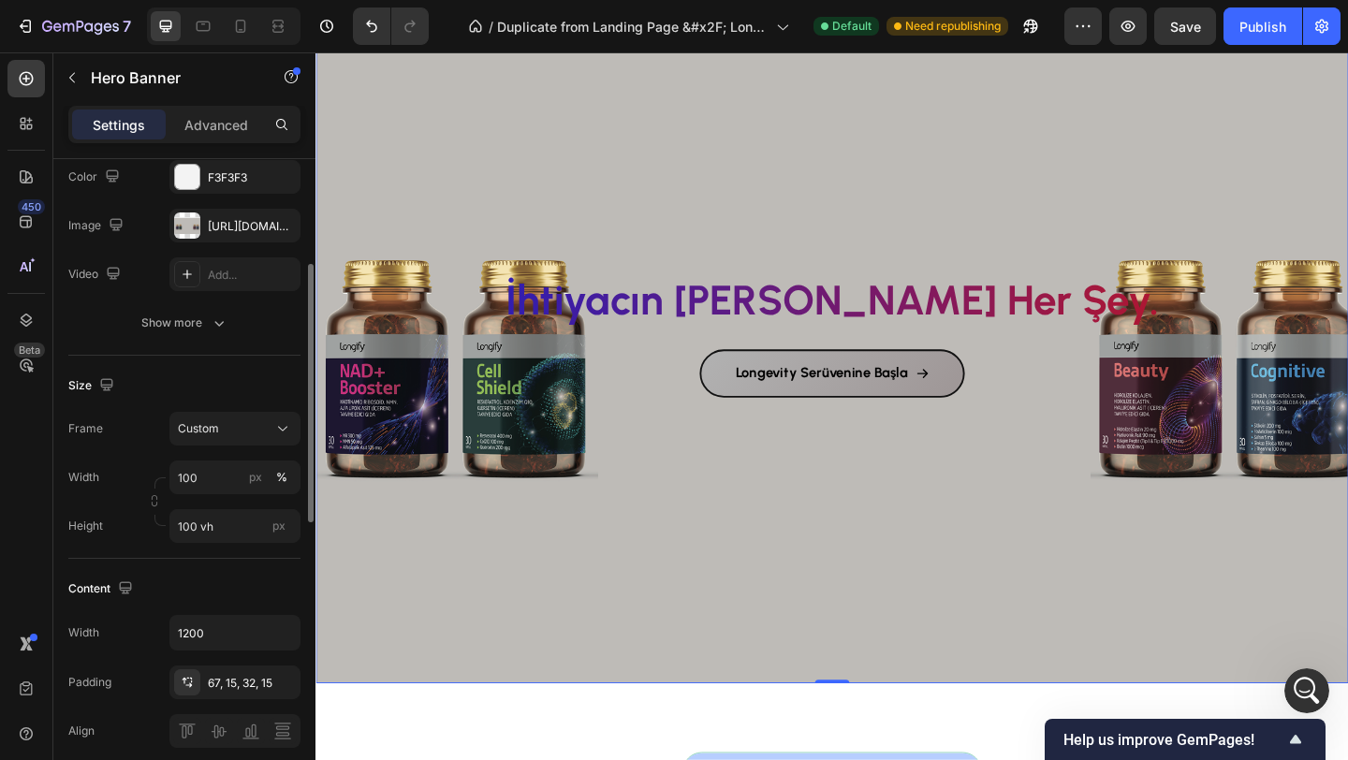
scroll to position [213, 0]
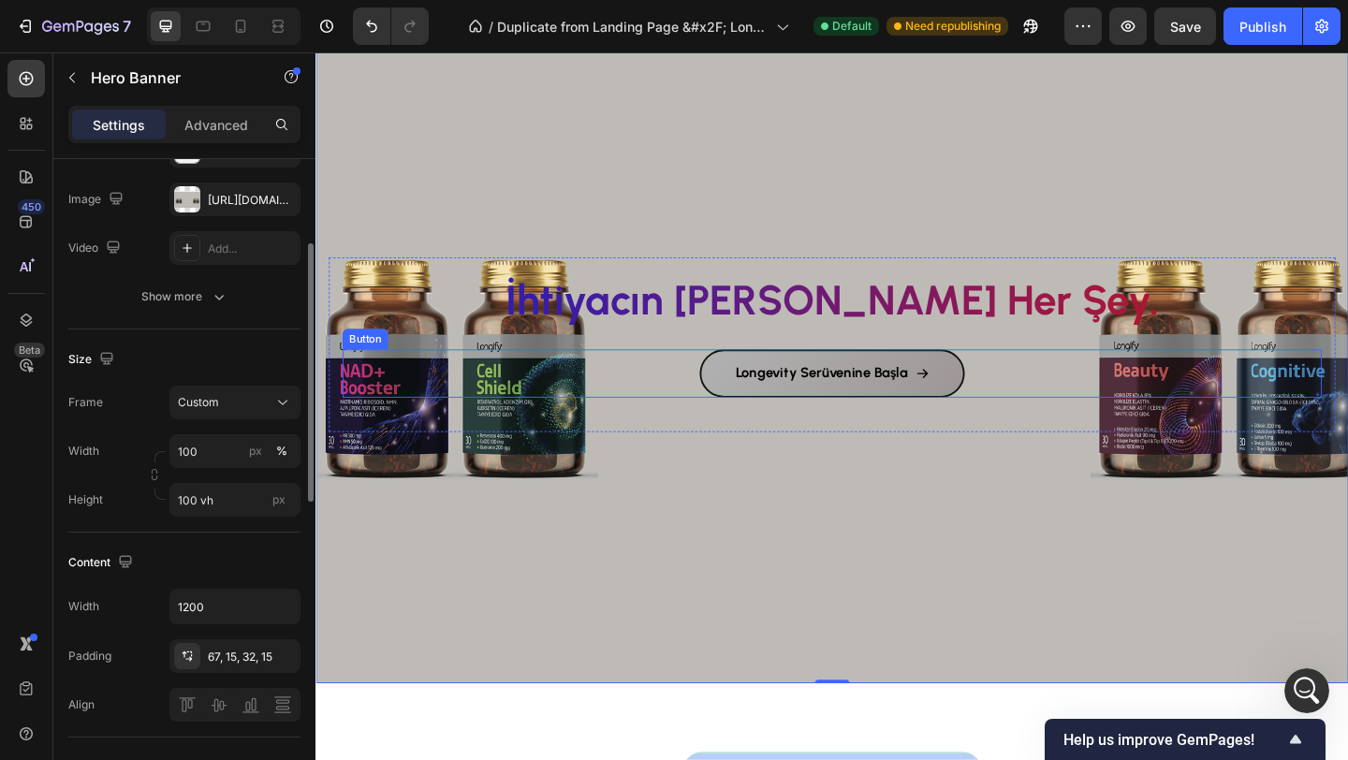
click at [670, 401] on div "Longevity Serüvenine Başla Button" at bounding box center [876, 401] width 1065 height 52
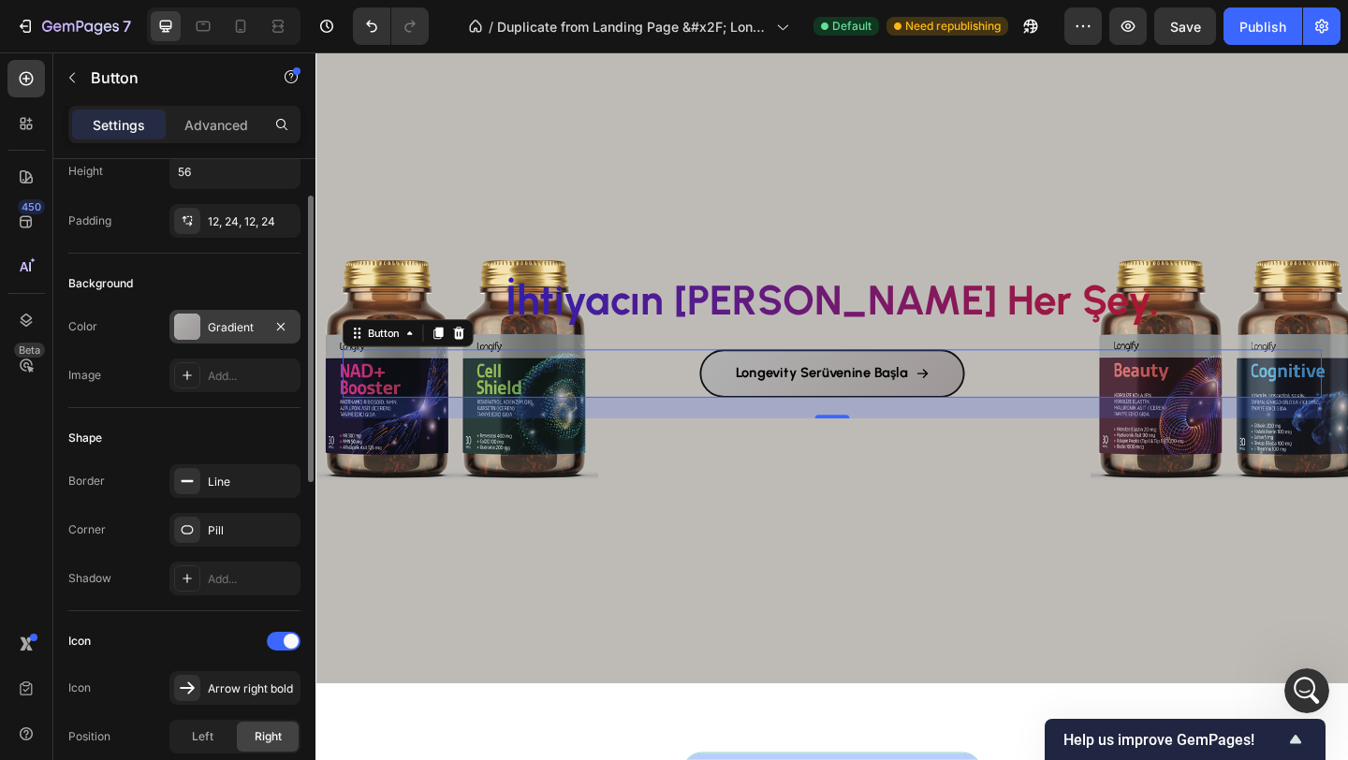
scroll to position [104, 0]
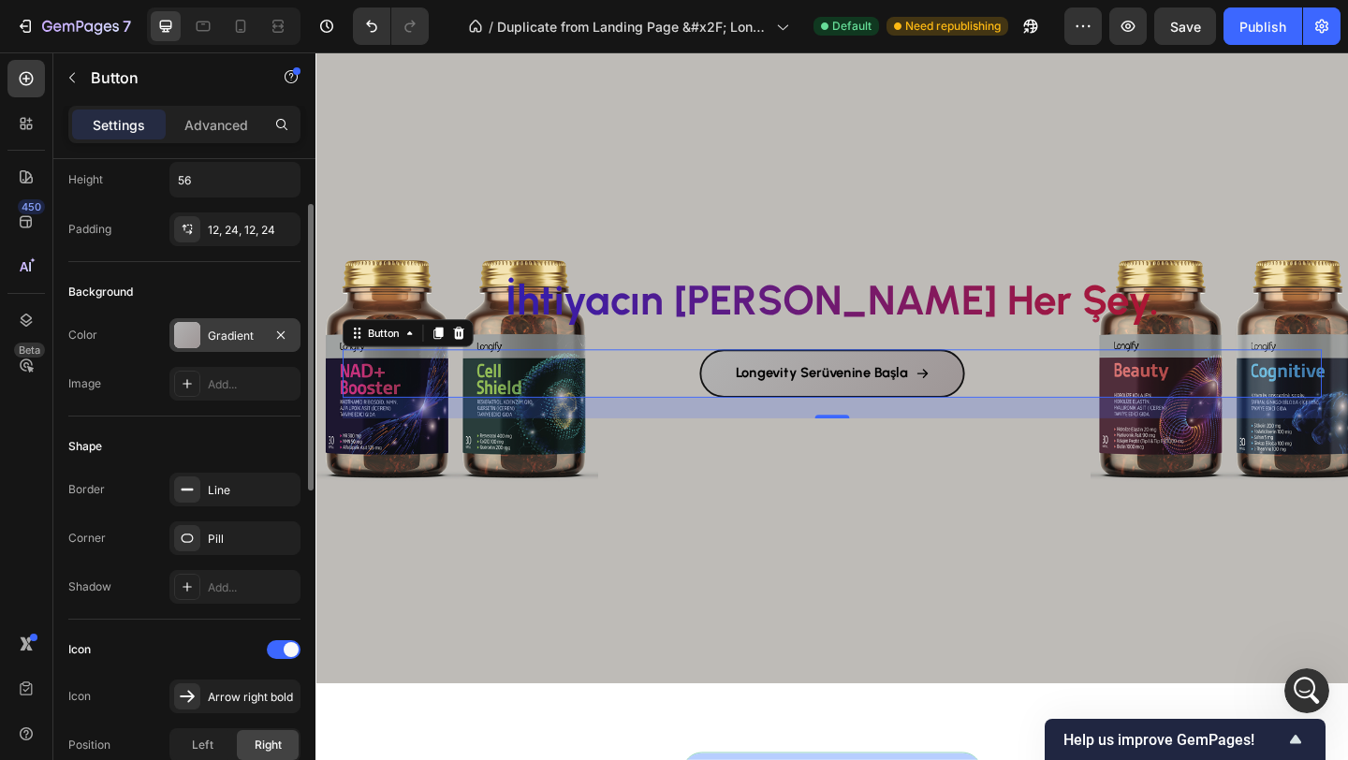
click at [182, 339] on div at bounding box center [187, 335] width 26 height 26
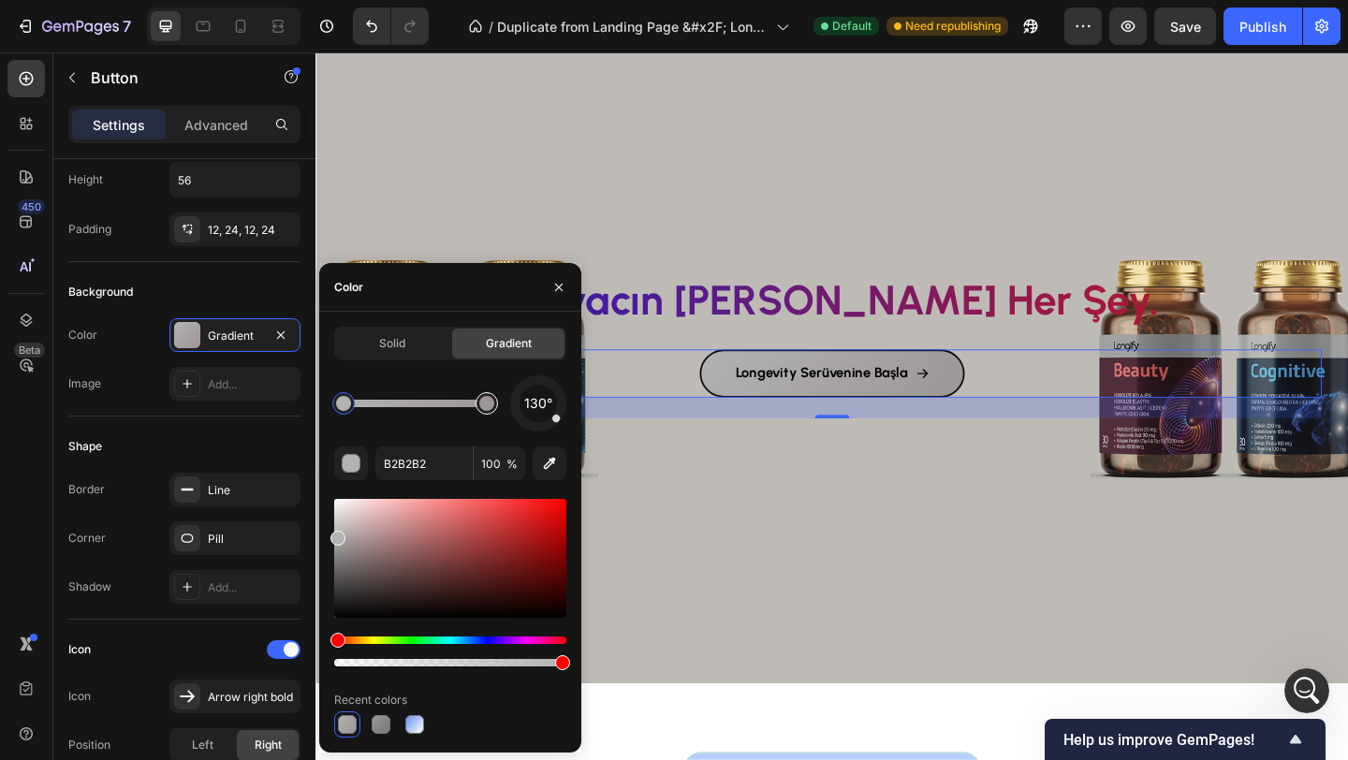
type input "9E9696"
click at [489, 409] on div at bounding box center [486, 403] width 15 height 15
click at [407, 357] on div "Solid" at bounding box center [392, 343] width 112 height 30
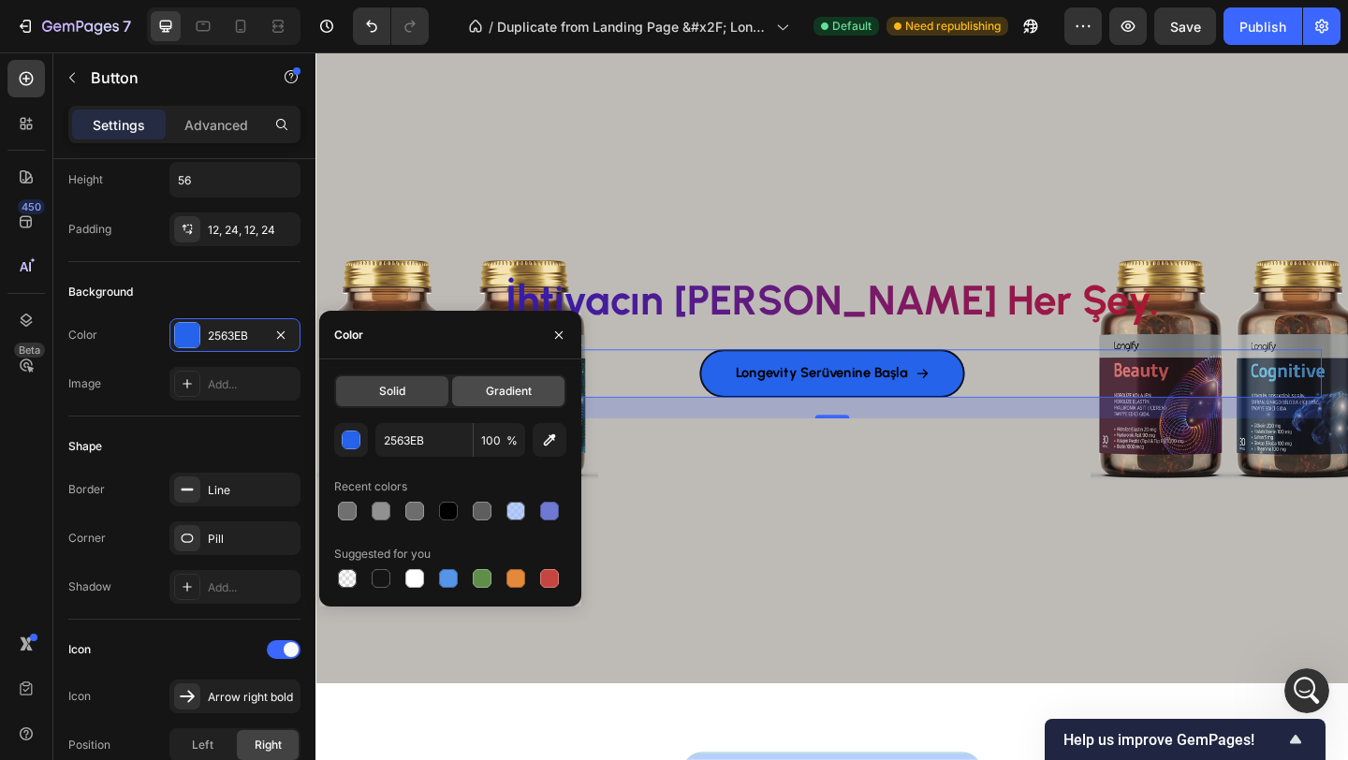
click at [503, 391] on span "Gradient" at bounding box center [509, 391] width 46 height 17
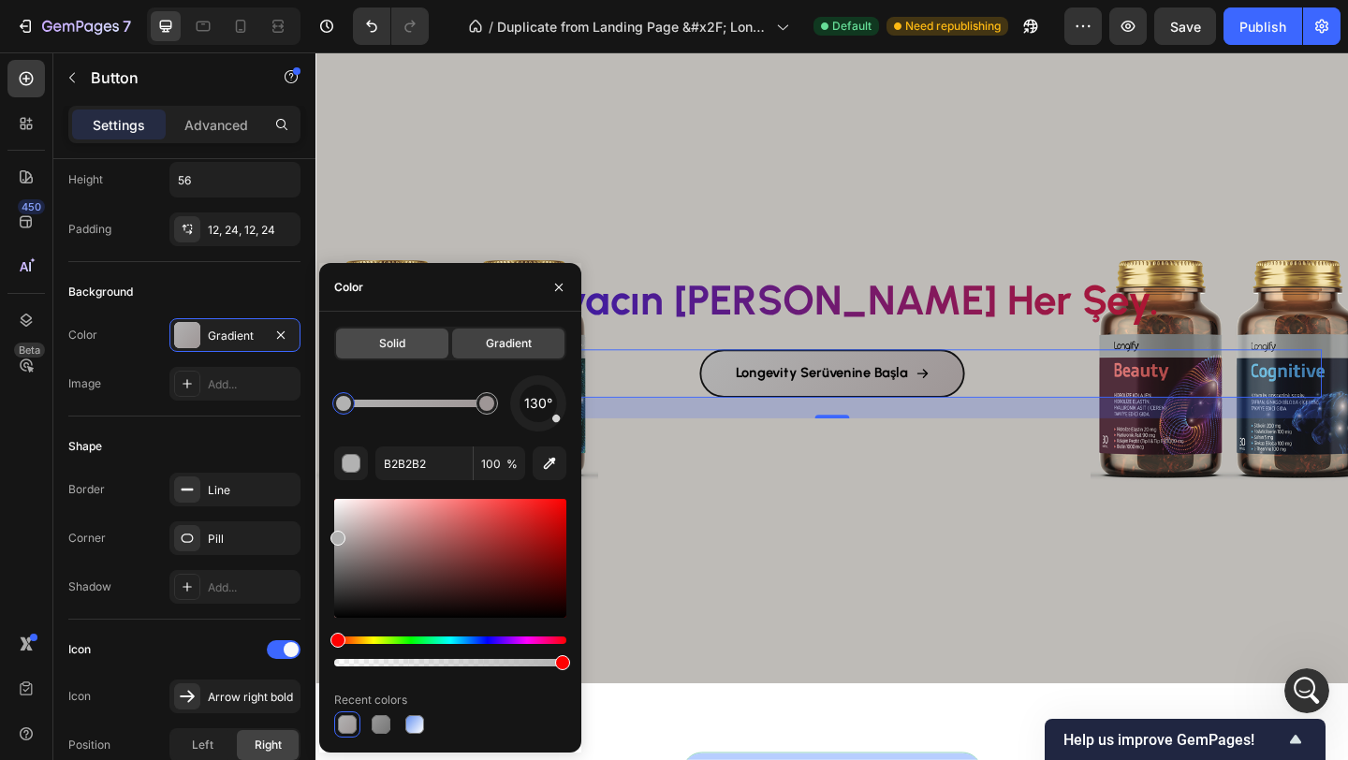
click at [383, 342] on span "Solid" at bounding box center [392, 343] width 26 height 17
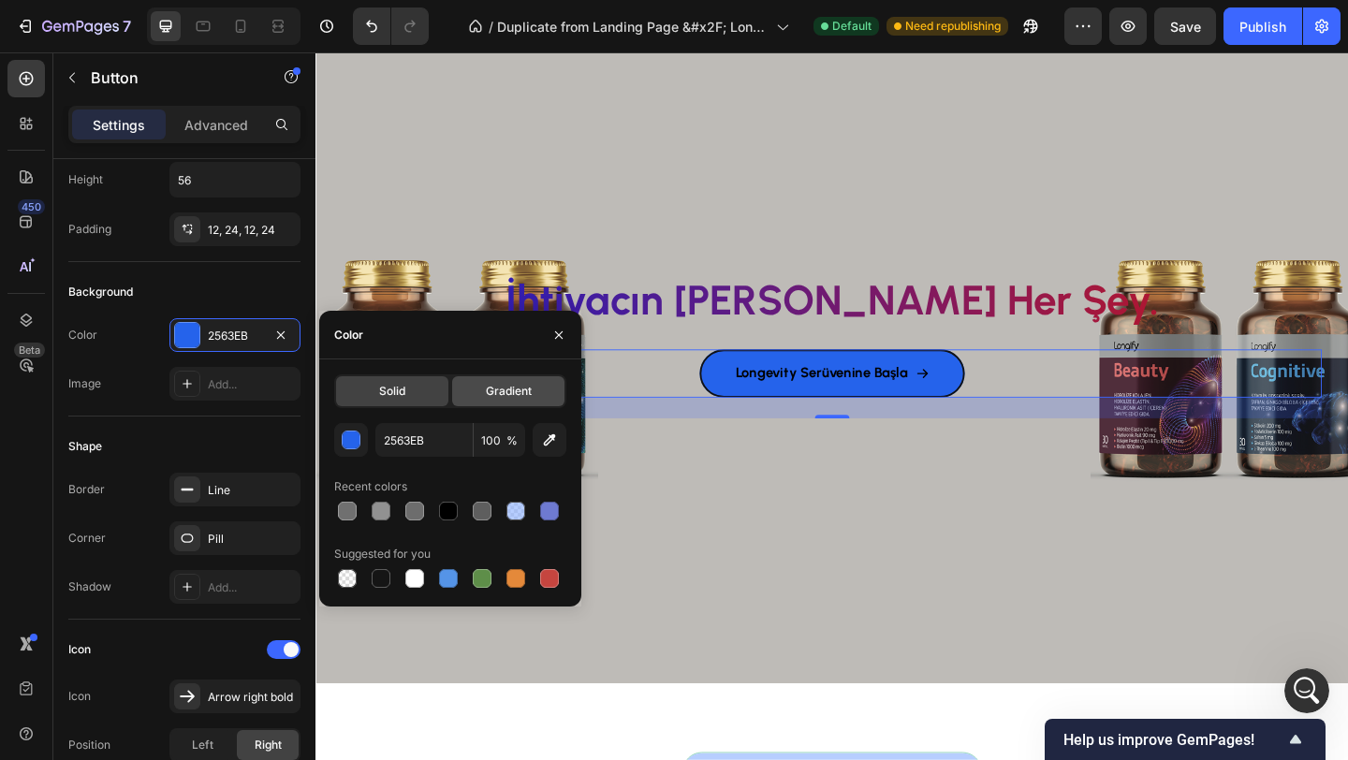
click at [482, 386] on div "Gradient" at bounding box center [508, 391] width 112 height 30
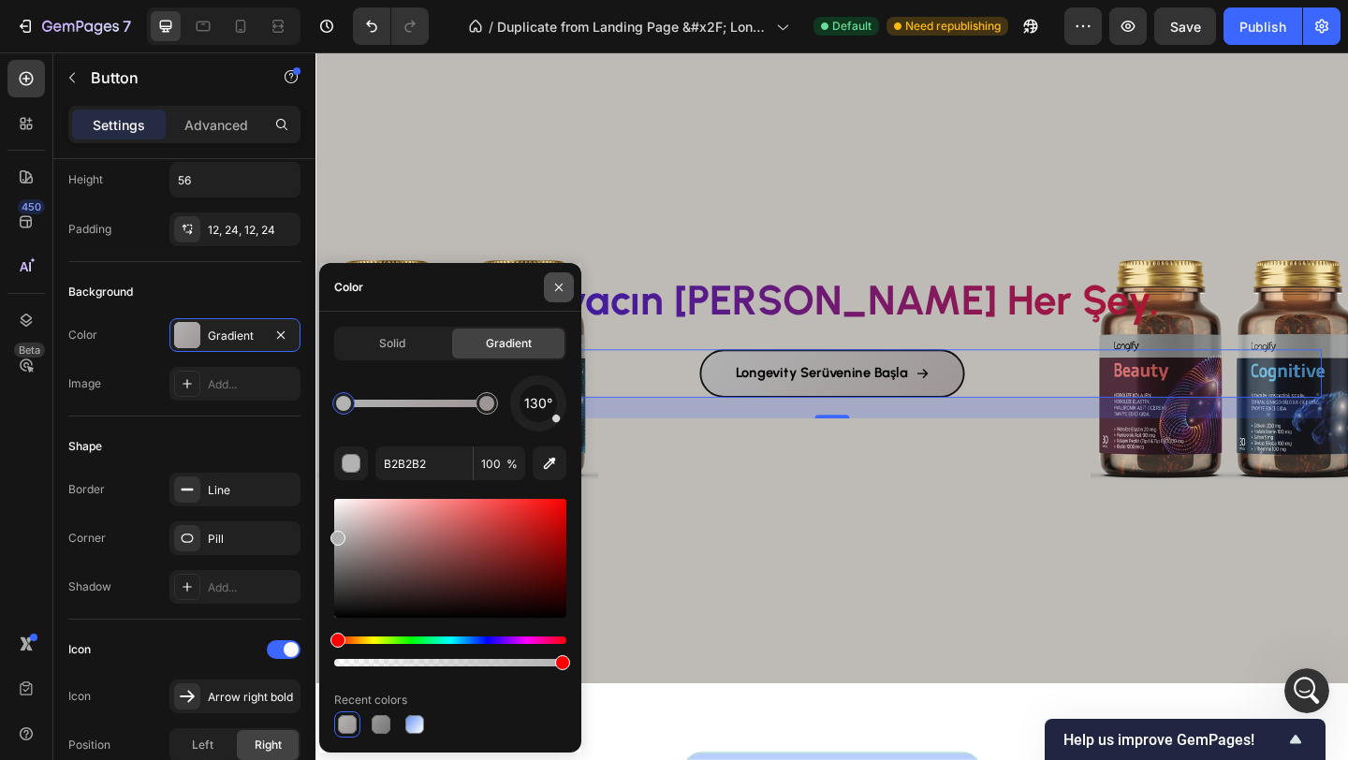
click at [554, 293] on icon "button" at bounding box center [558, 287] width 15 height 15
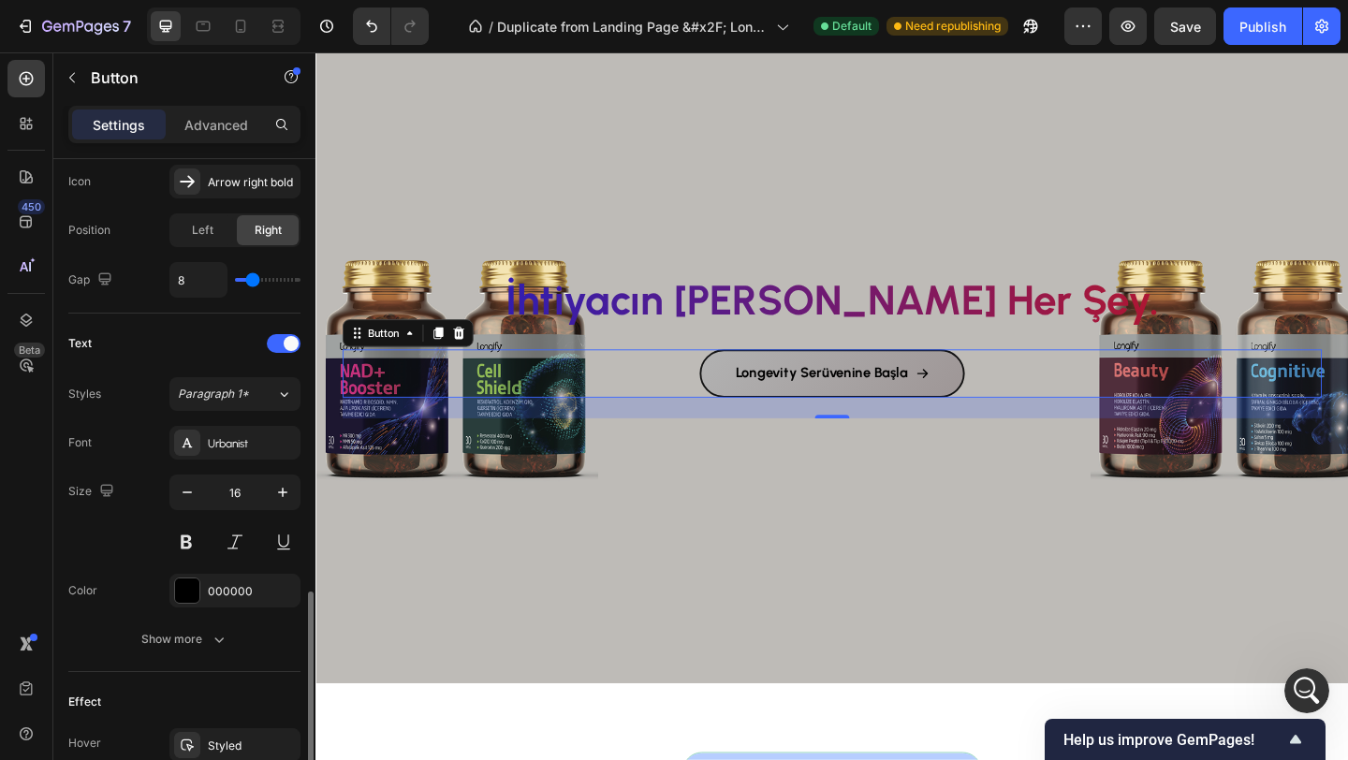
scroll to position [836, 0]
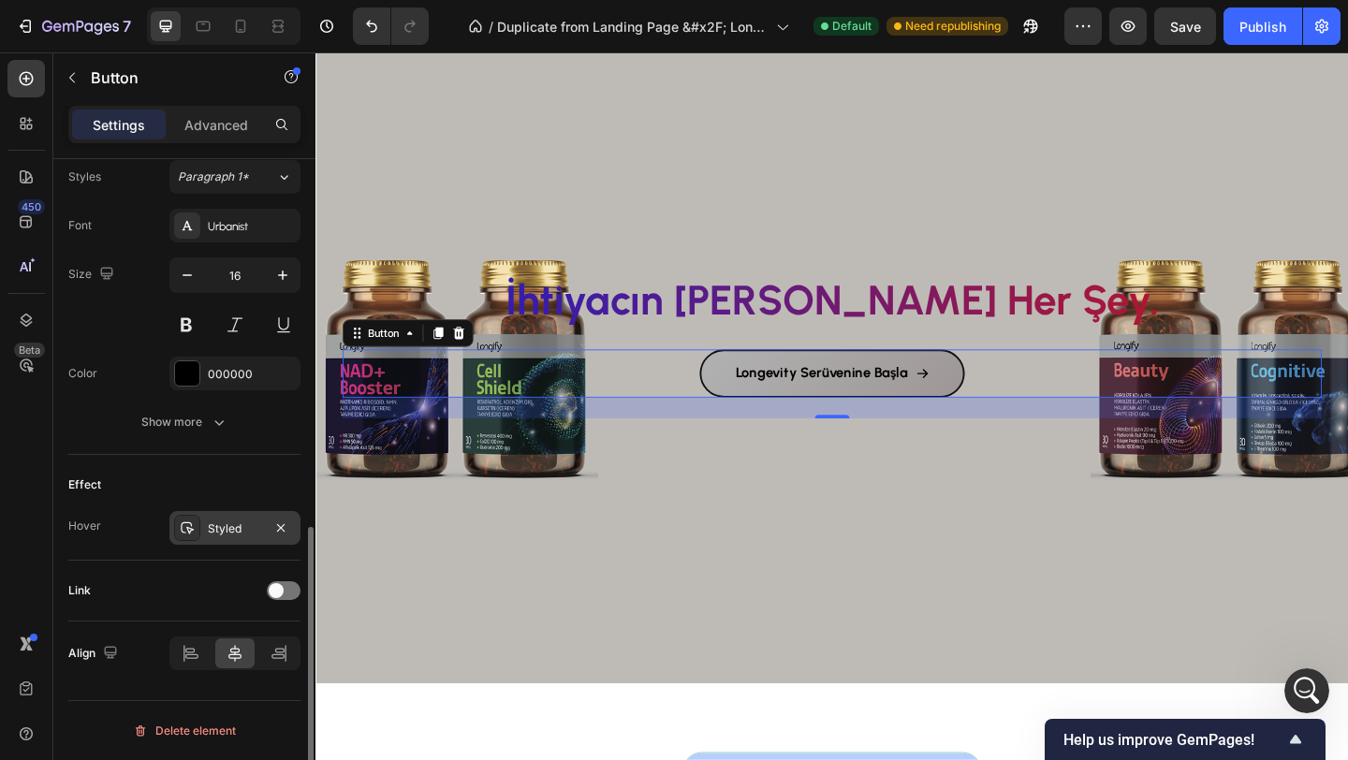
click at [242, 532] on div "Styled" at bounding box center [235, 528] width 54 height 17
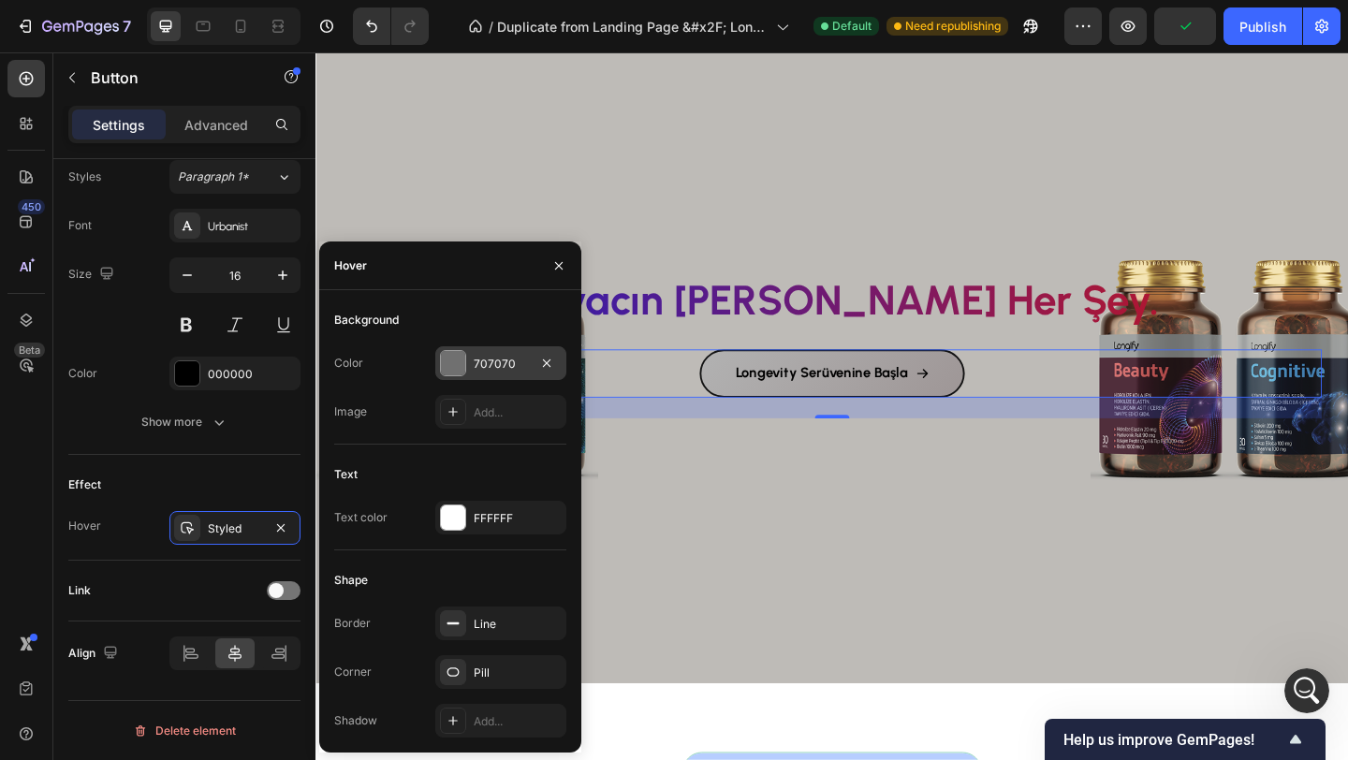
click at [450, 366] on div at bounding box center [453, 363] width 24 height 24
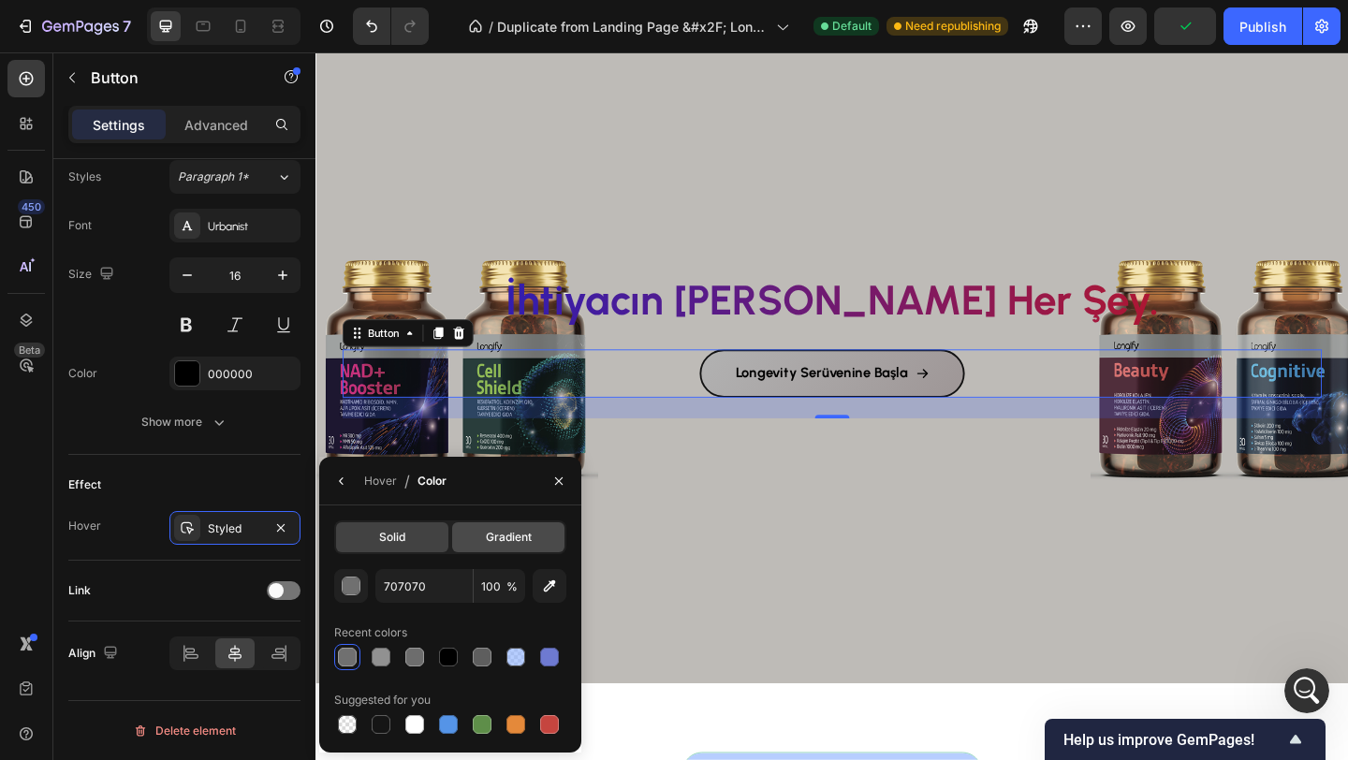
click at [497, 527] on div "Gradient" at bounding box center [508, 537] width 112 height 30
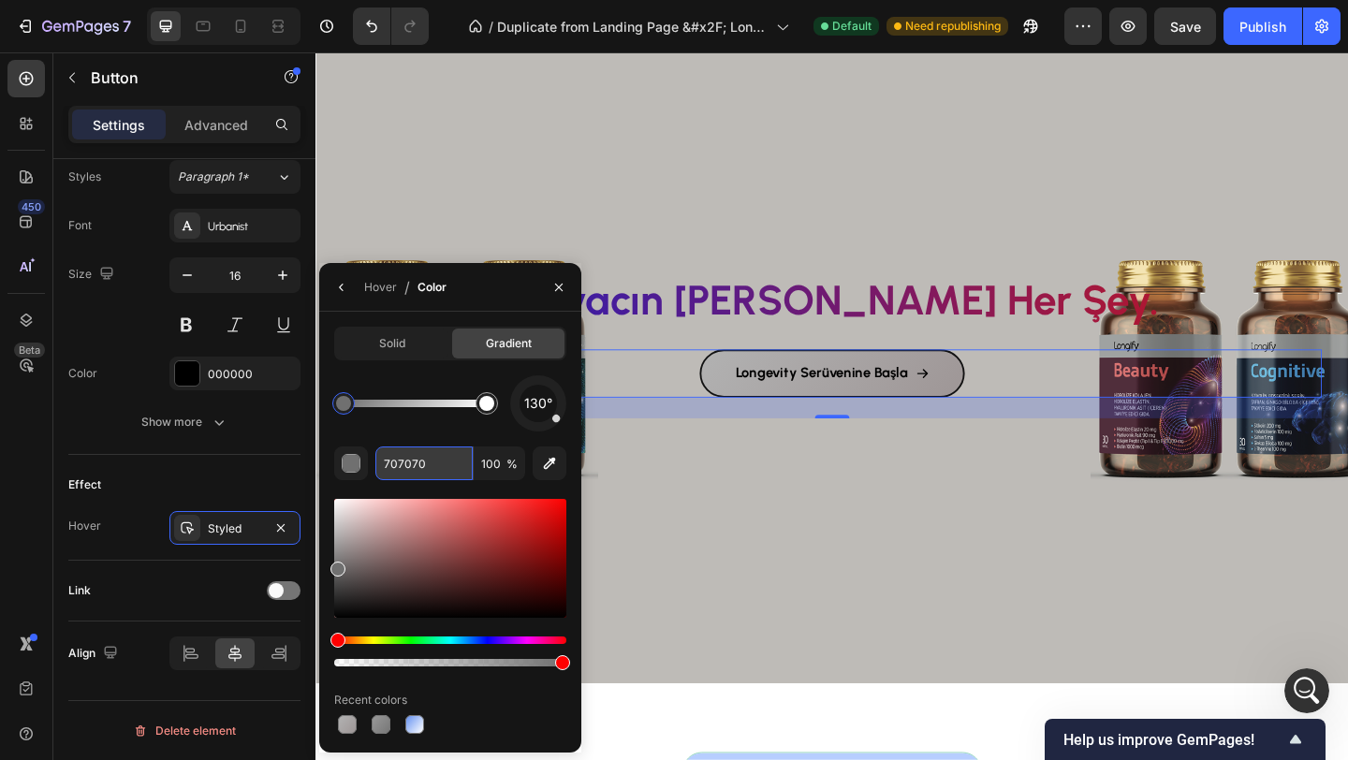
click at [425, 467] on input "707070" at bounding box center [423, 463] width 97 height 34
click at [375, 716] on div at bounding box center [381, 724] width 19 height 19
click at [349, 721] on div at bounding box center [347, 724] width 19 height 19
type input "9E9696"
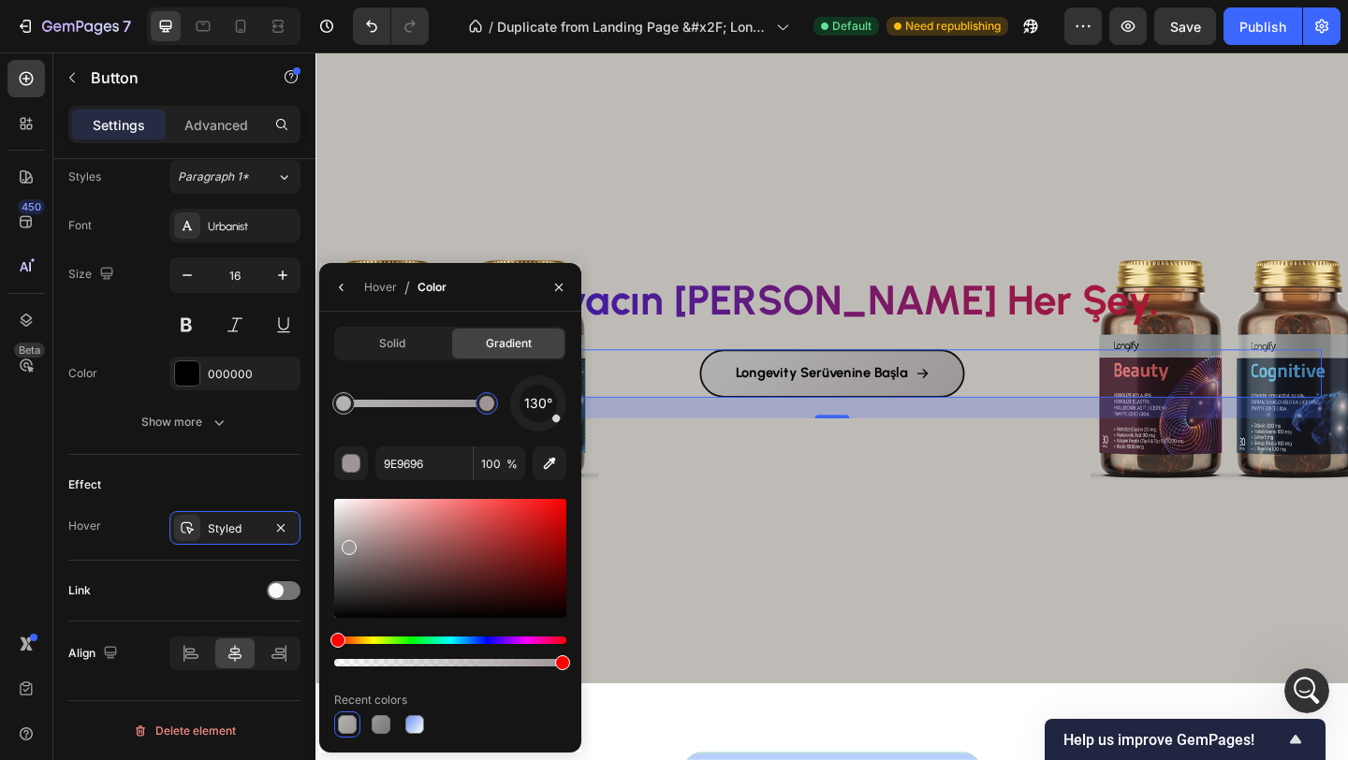
click at [490, 402] on div at bounding box center [486, 403] width 15 height 15
click at [332, 284] on button "button" at bounding box center [342, 287] width 30 height 30
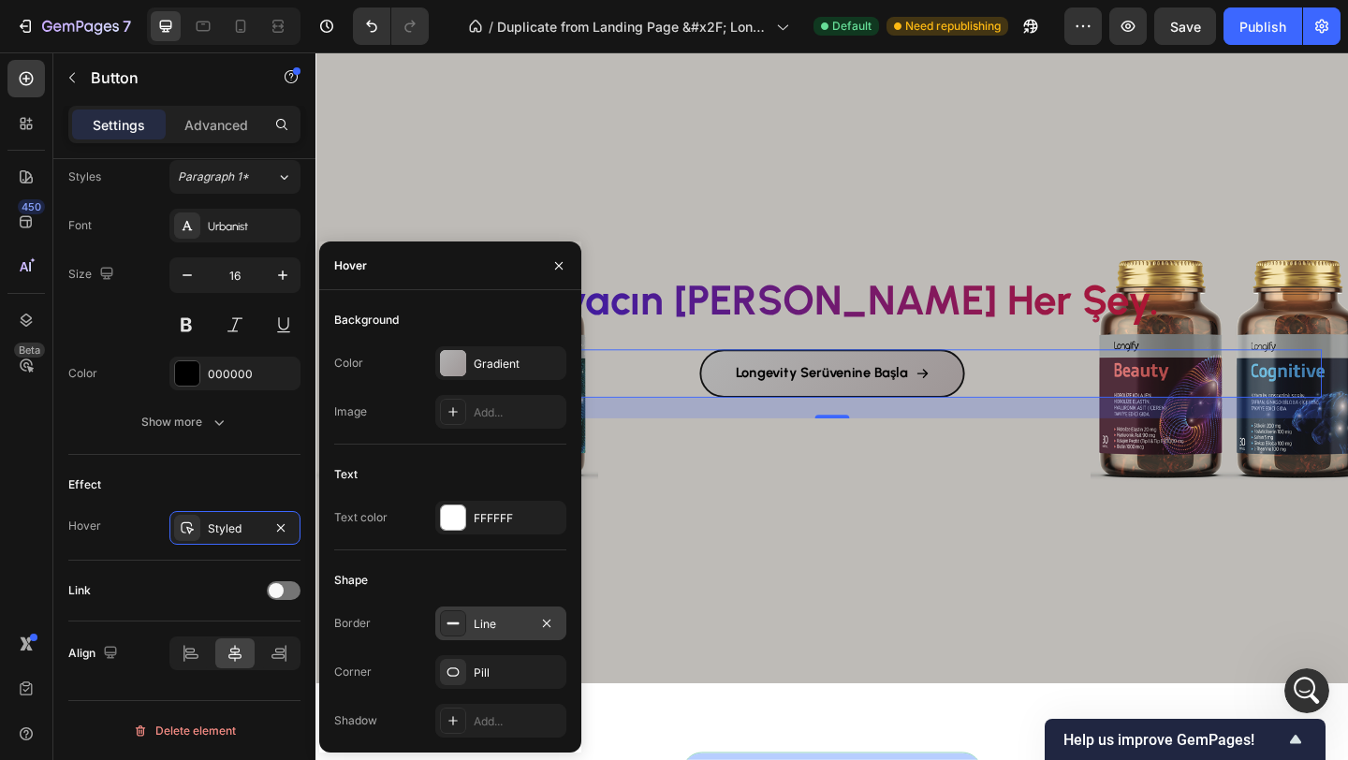
click at [498, 622] on div "Line" at bounding box center [501, 624] width 54 height 17
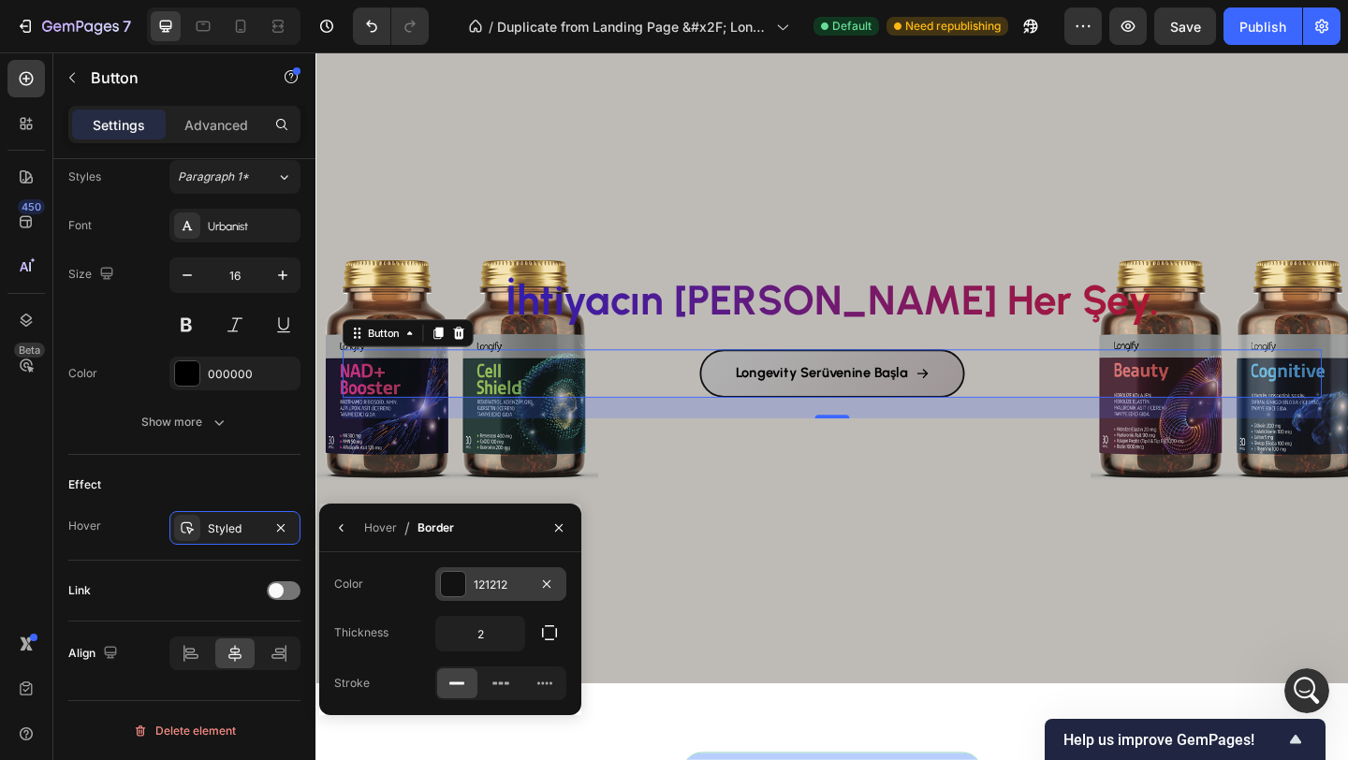
click at [453, 591] on div at bounding box center [453, 584] width 24 height 24
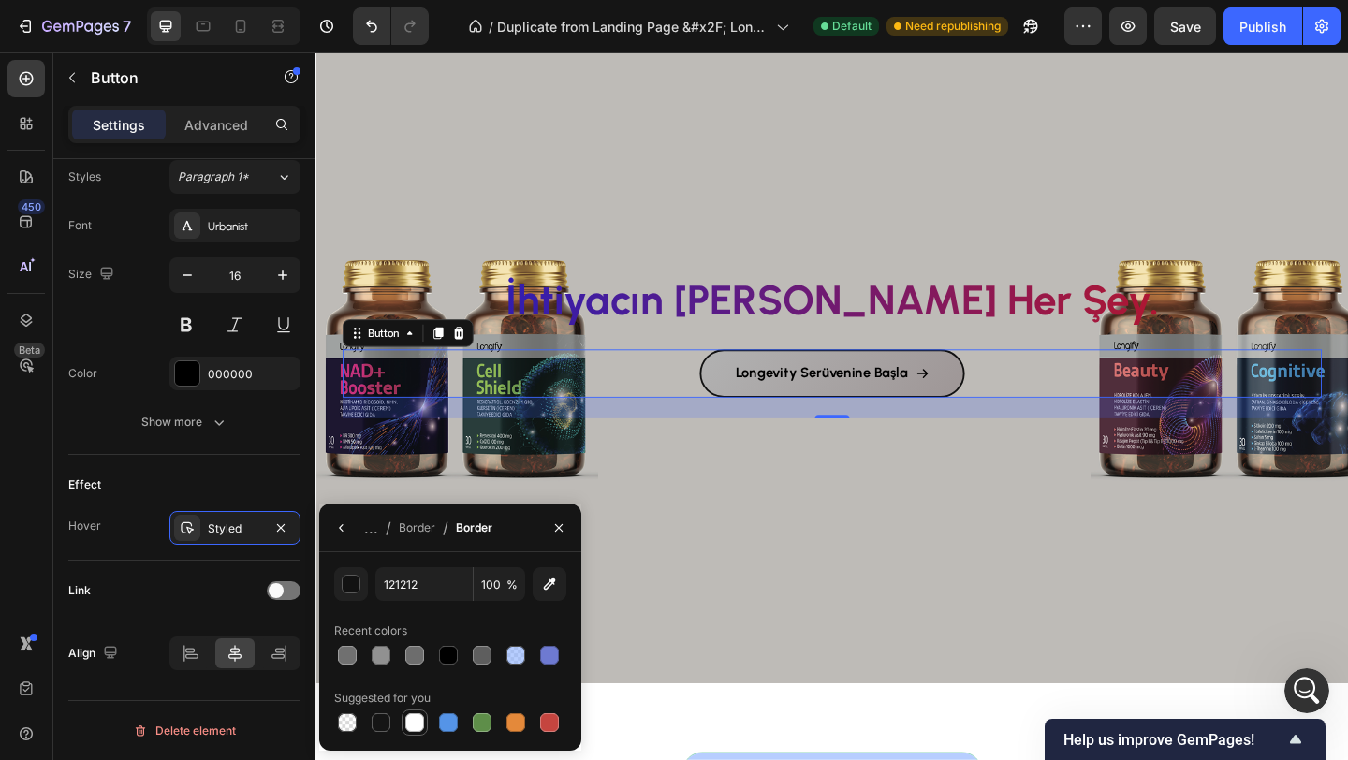
click at [419, 725] on div at bounding box center [414, 722] width 19 height 19
type input "FFFFFF"
click at [559, 523] on icon "button" at bounding box center [558, 527] width 15 height 15
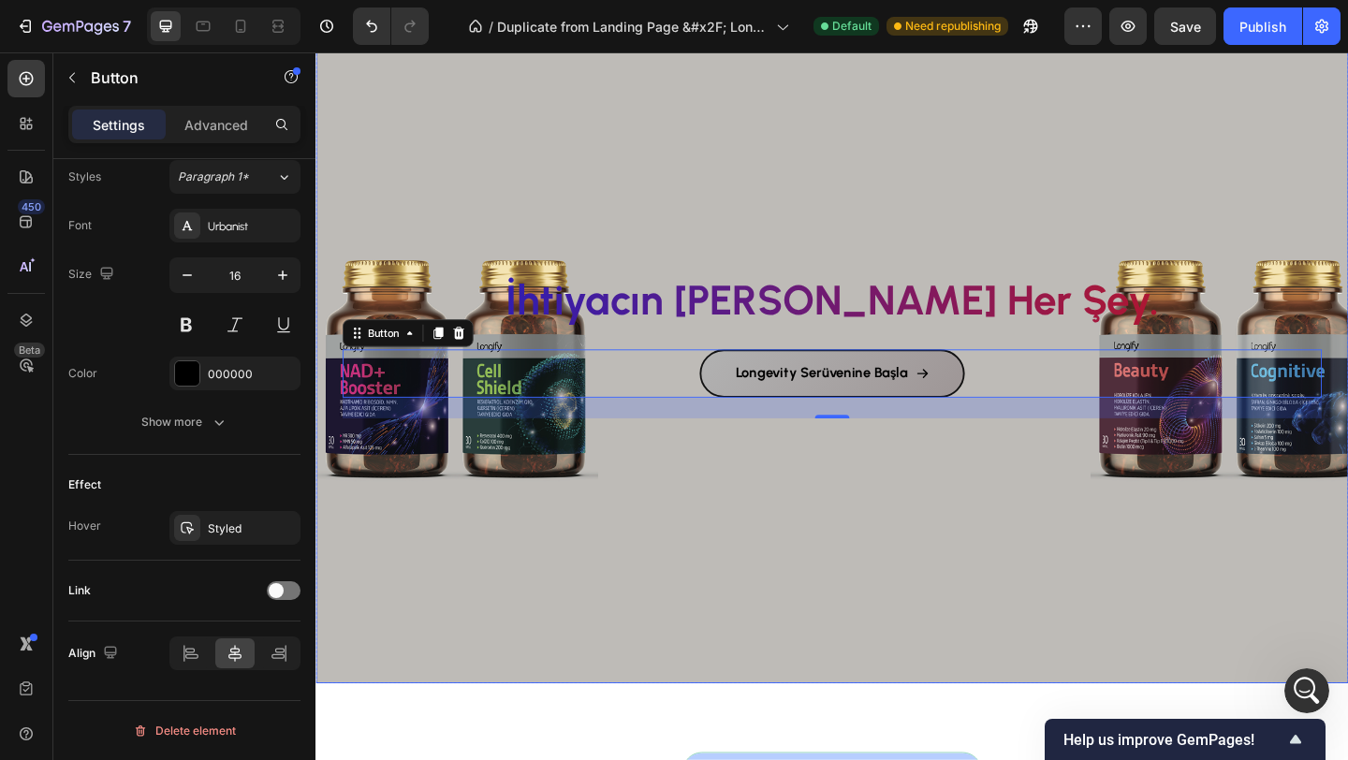
click at [621, 540] on div "Background Image" at bounding box center [876, 353] width 1123 height 769
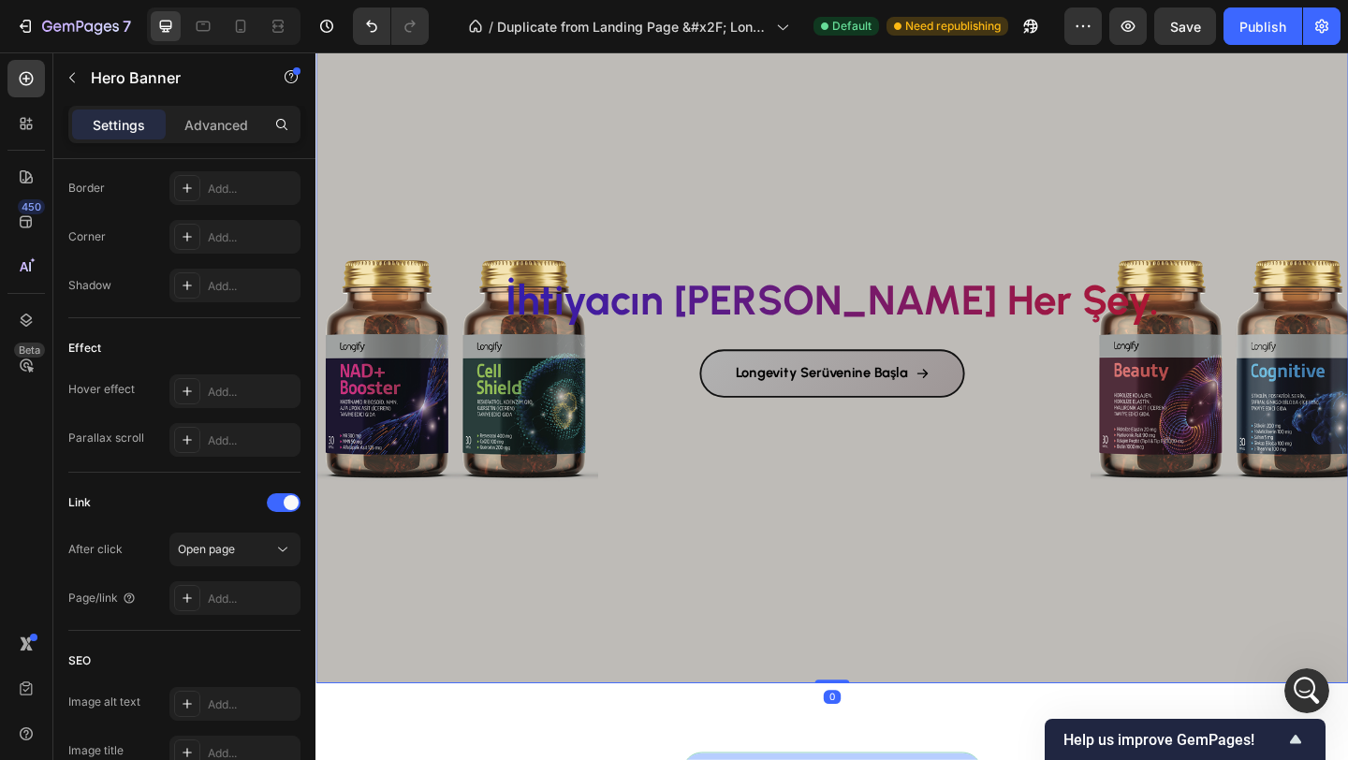
scroll to position [0, 0]
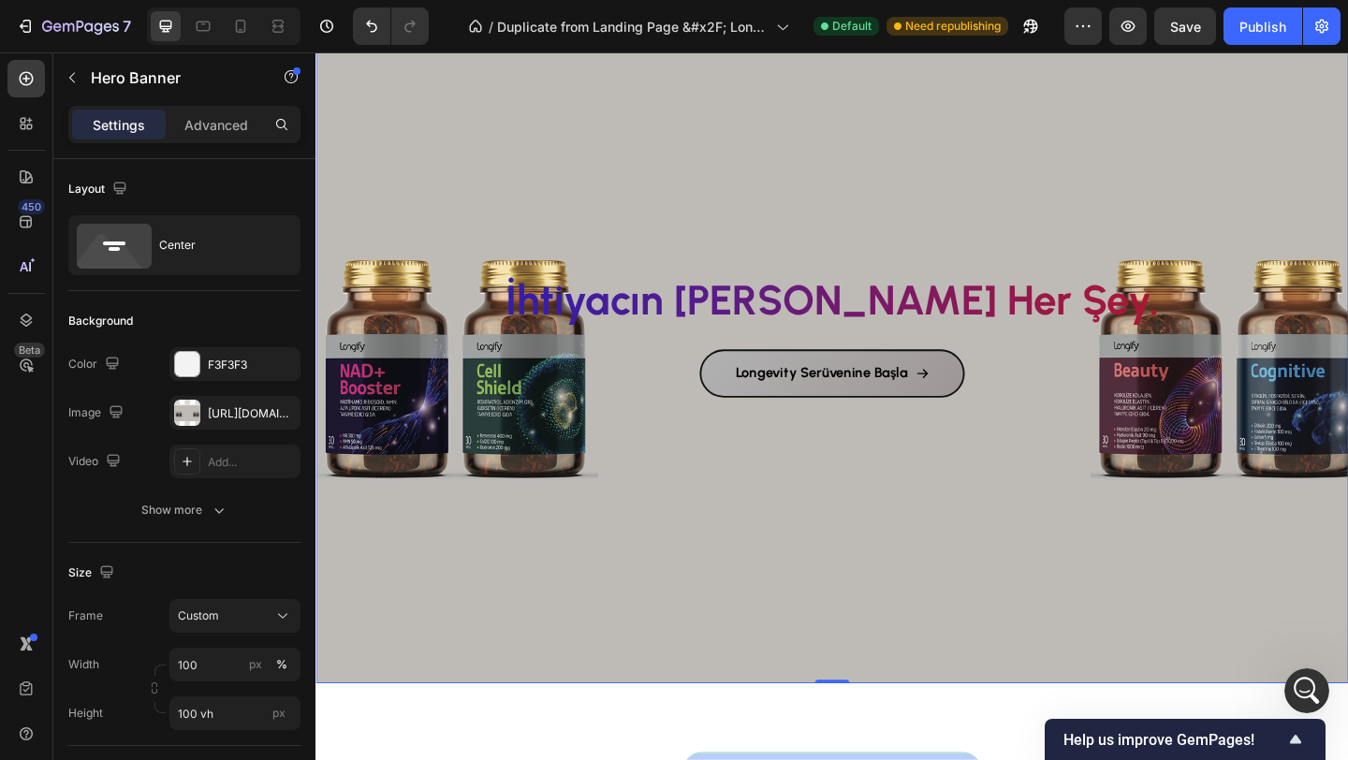
click at [750, 611] on div "Background Image" at bounding box center [876, 353] width 1123 height 769
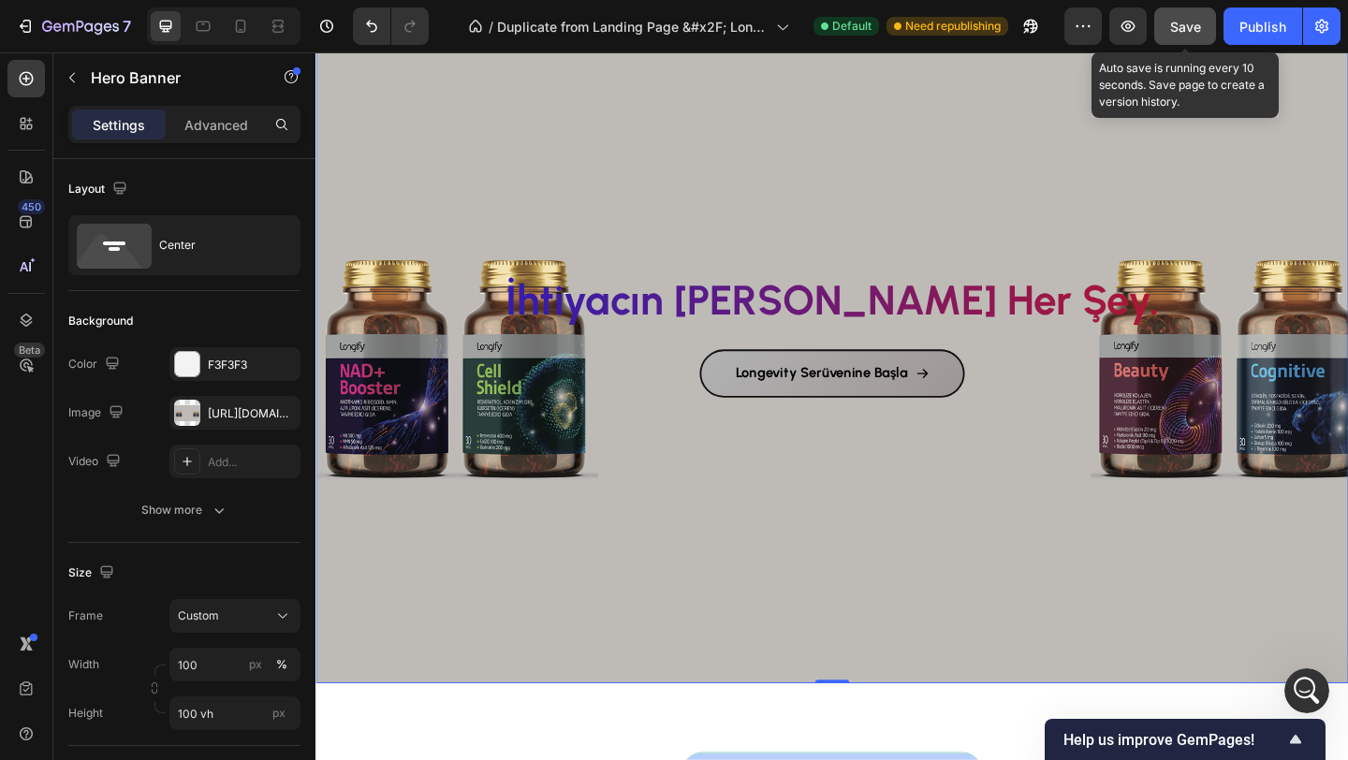
click at [1173, 36] on button "Save" at bounding box center [1185, 25] width 62 height 37
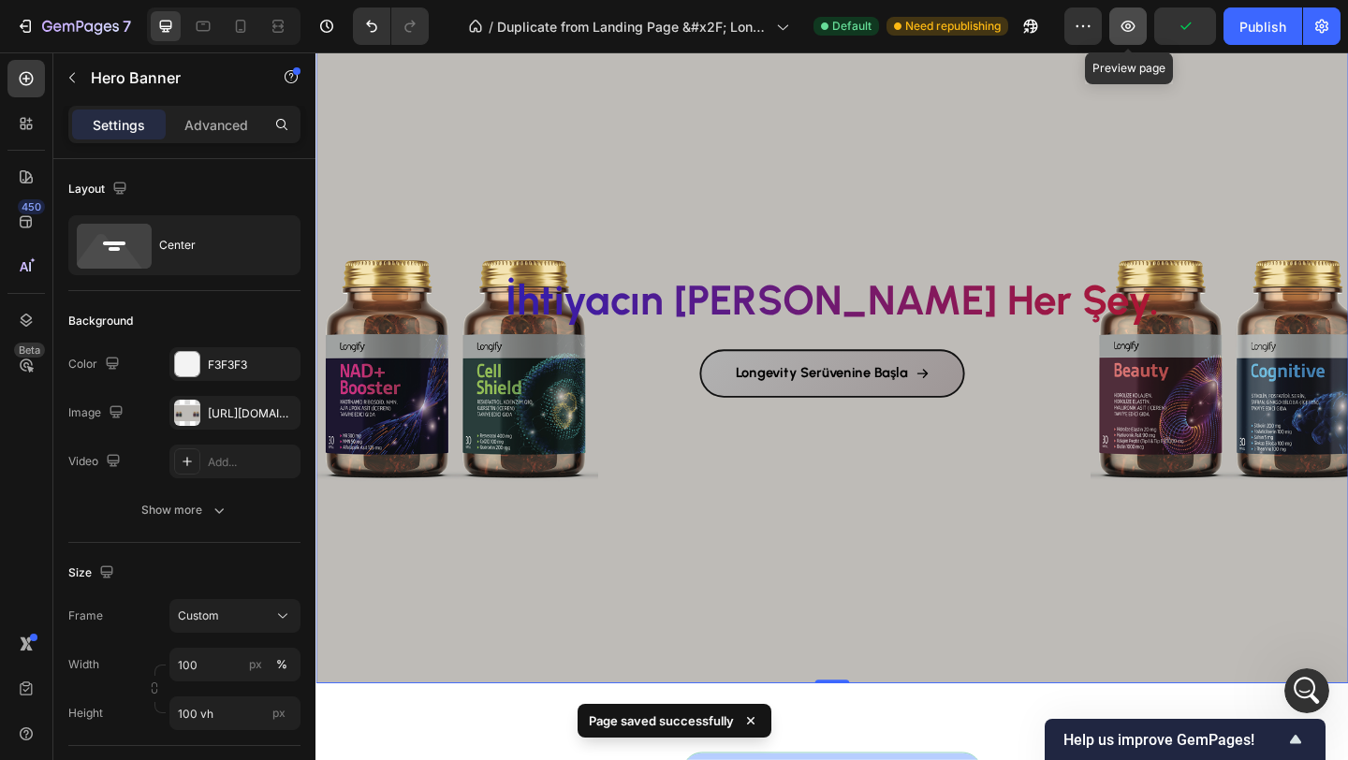
click at [1125, 33] on icon "button" at bounding box center [1127, 26] width 19 height 19
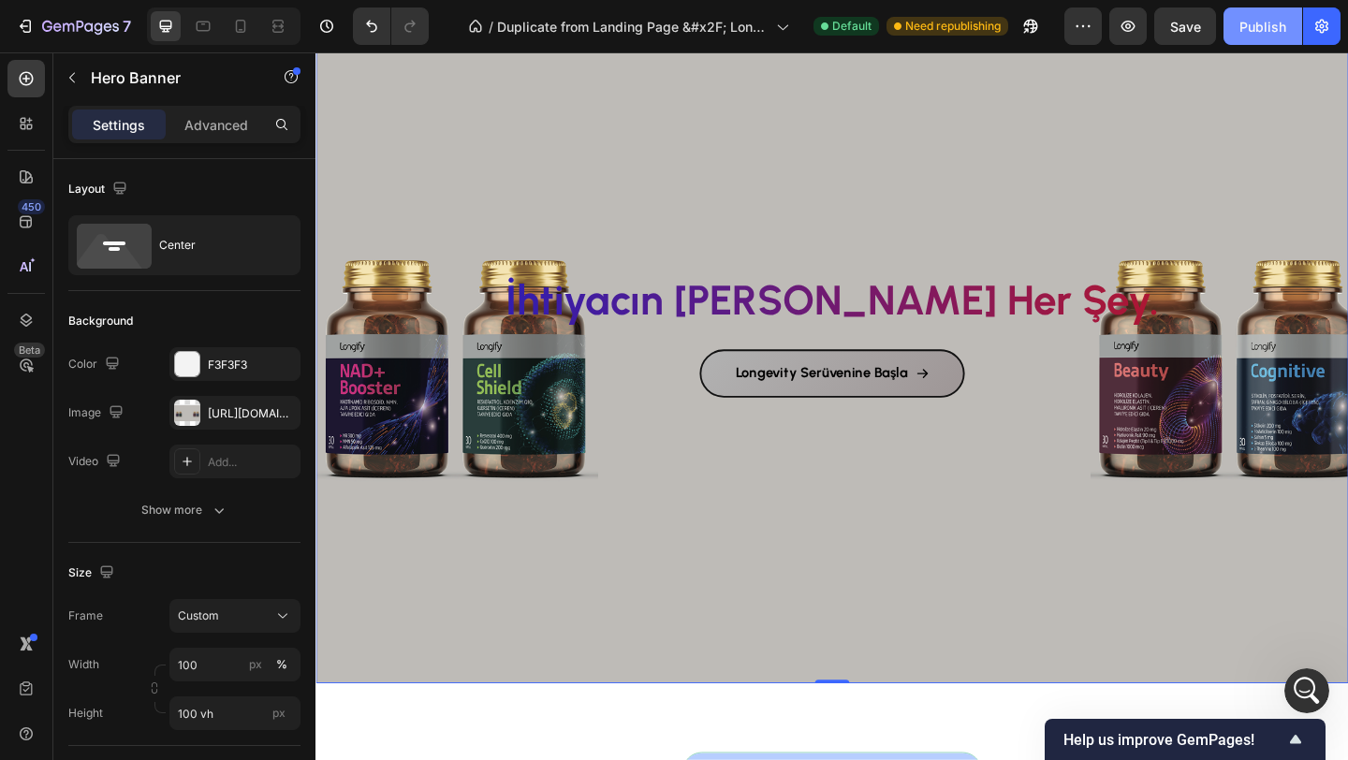
click at [1262, 28] on div "Publish" at bounding box center [1262, 27] width 47 height 20
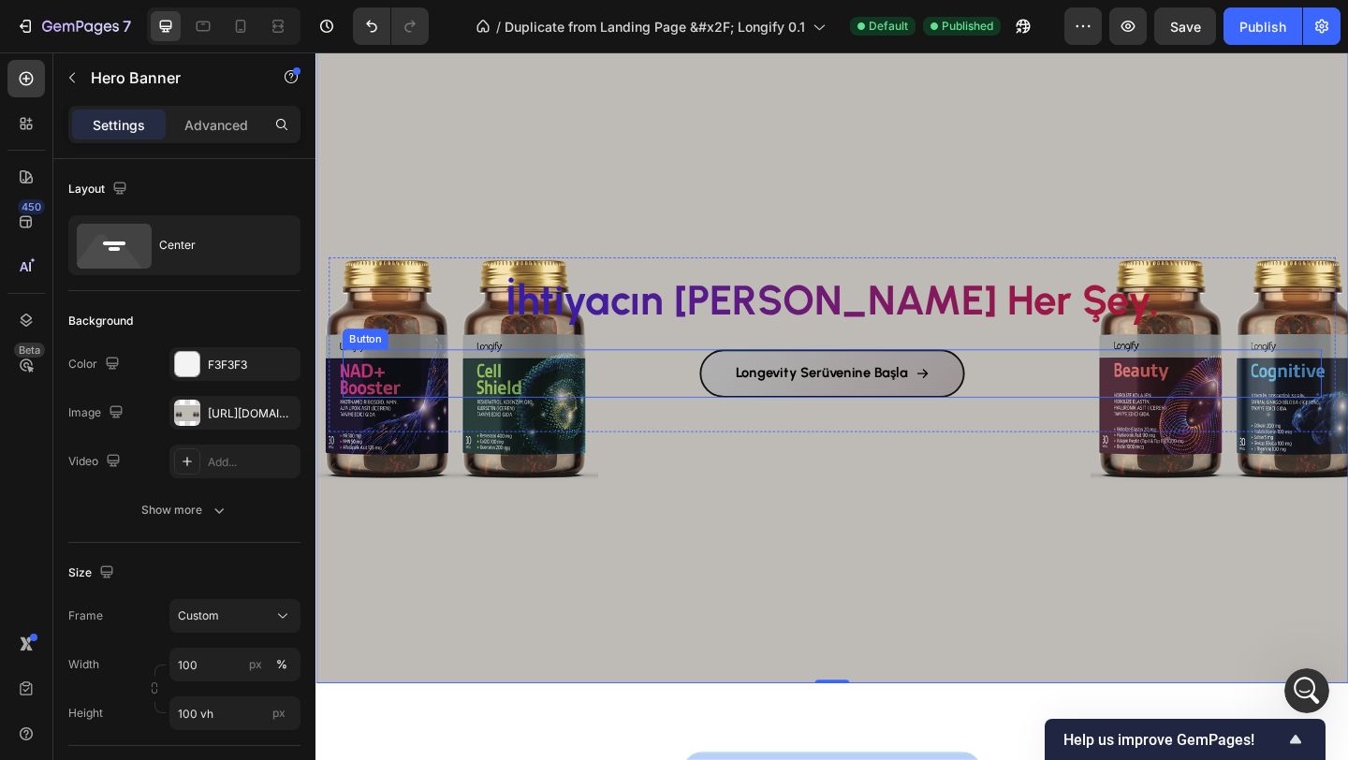
click at [698, 400] on div "Longevity Serüvenine Başla Button" at bounding box center [876, 401] width 1065 height 52
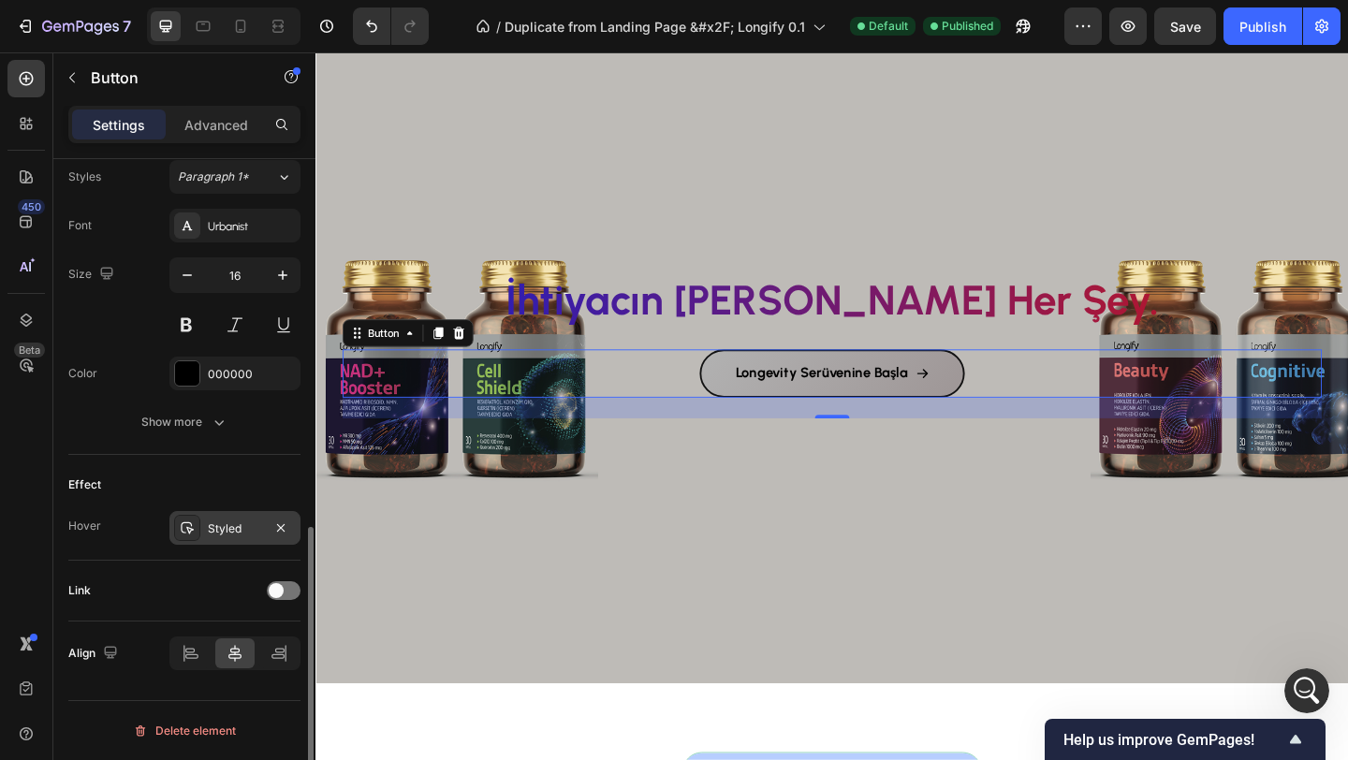
scroll to position [5954, 0]
click at [246, 528] on div "Styled" at bounding box center [235, 528] width 54 height 17
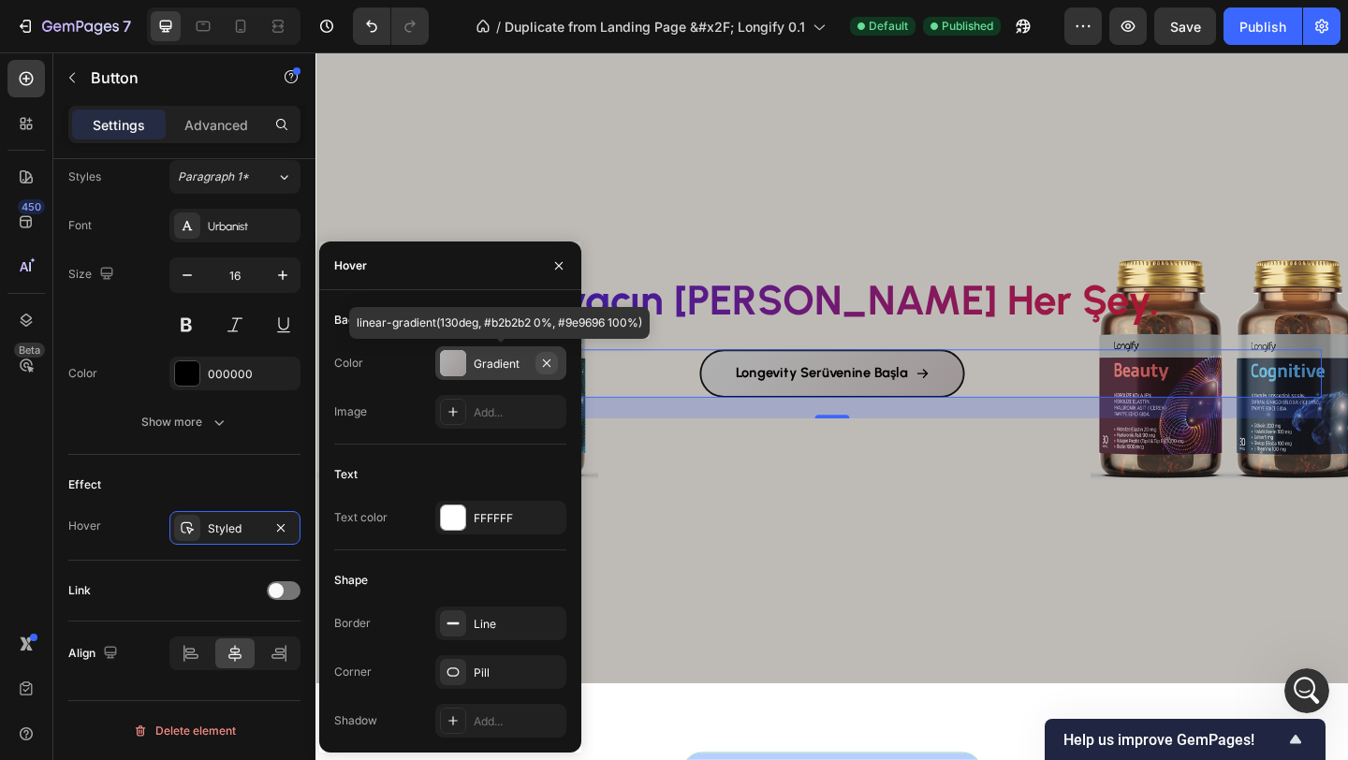
click at [544, 363] on icon "button" at bounding box center [546, 363] width 15 height 15
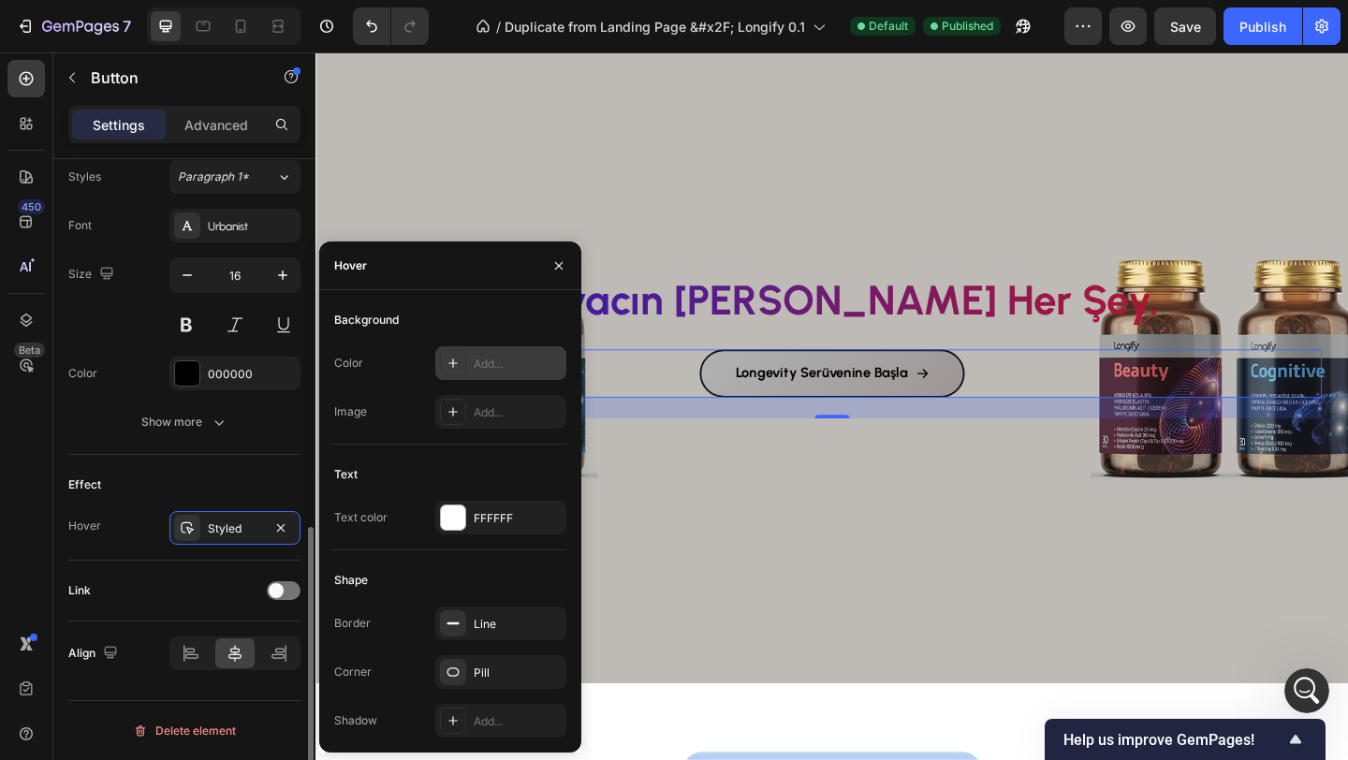
click at [222, 474] on div "Effect" at bounding box center [184, 485] width 232 height 30
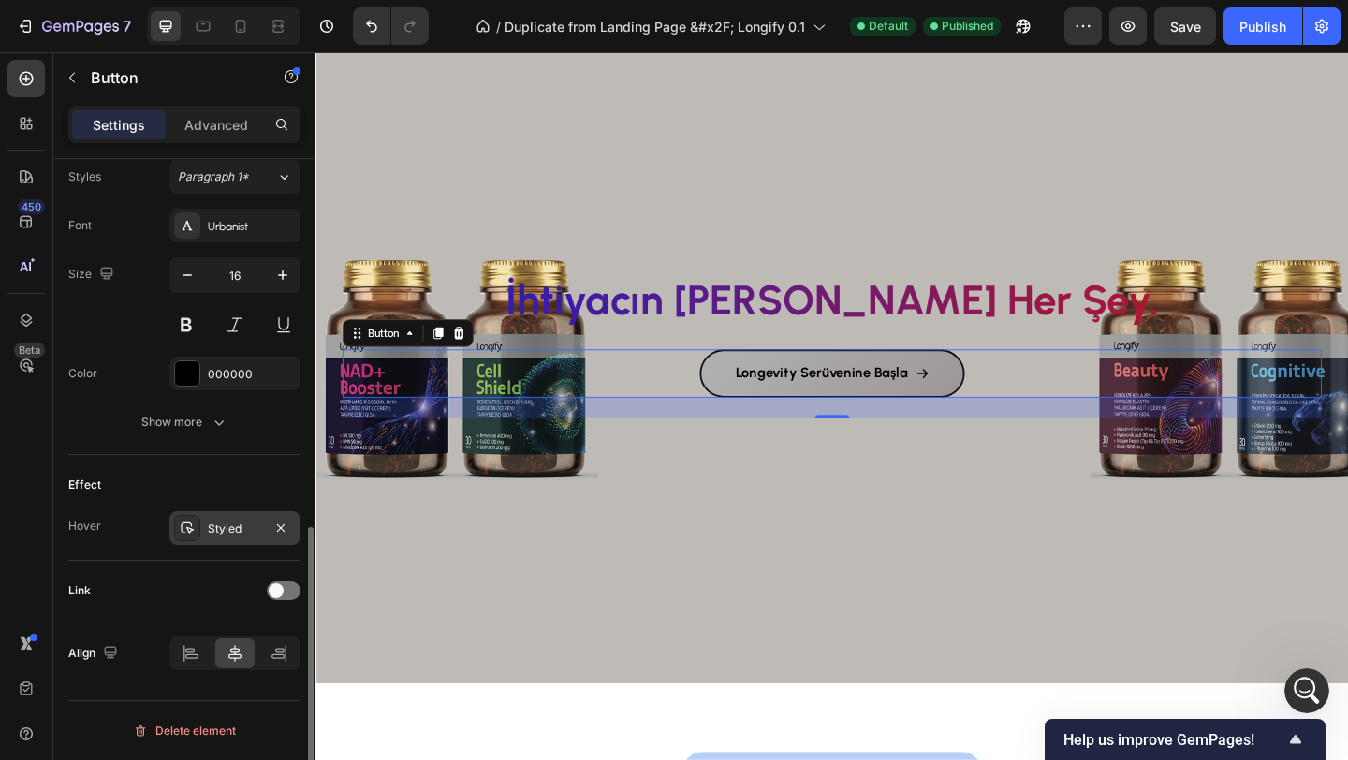
click at [221, 526] on div "Styled" at bounding box center [235, 528] width 54 height 17
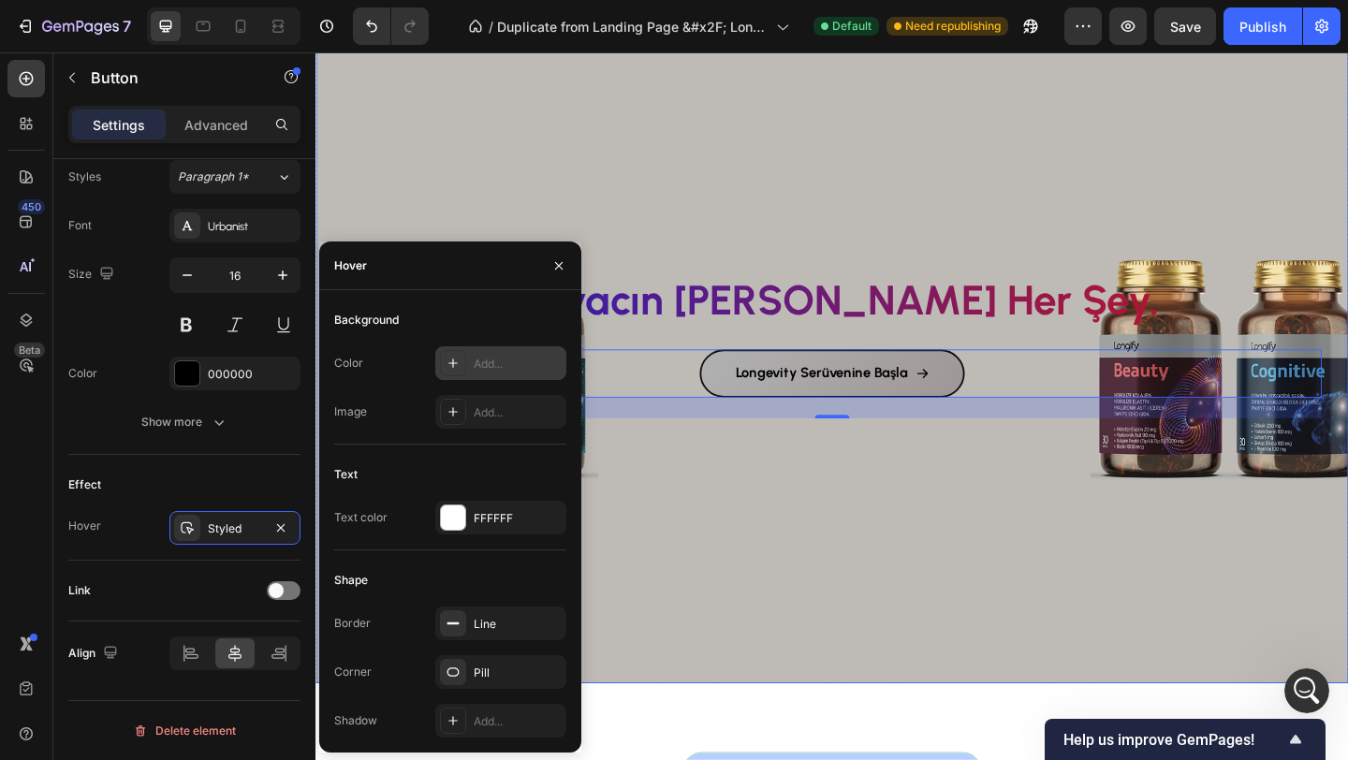
click at [823, 237] on div "İhtiyacın [PERSON_NAME] Her Şey. Heading Longevity Serüvenine Başla Button 24 R…" at bounding box center [876, 353] width 1123 height 282
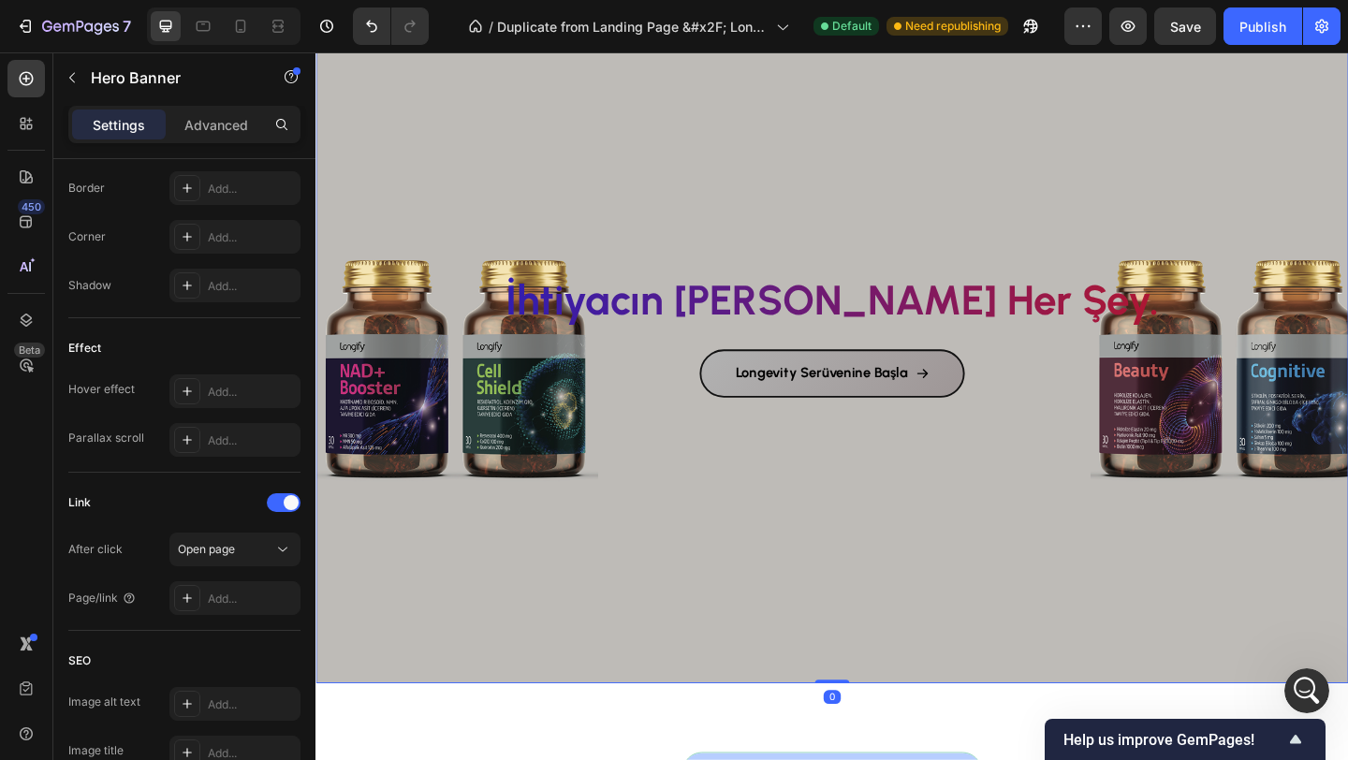
scroll to position [0, 0]
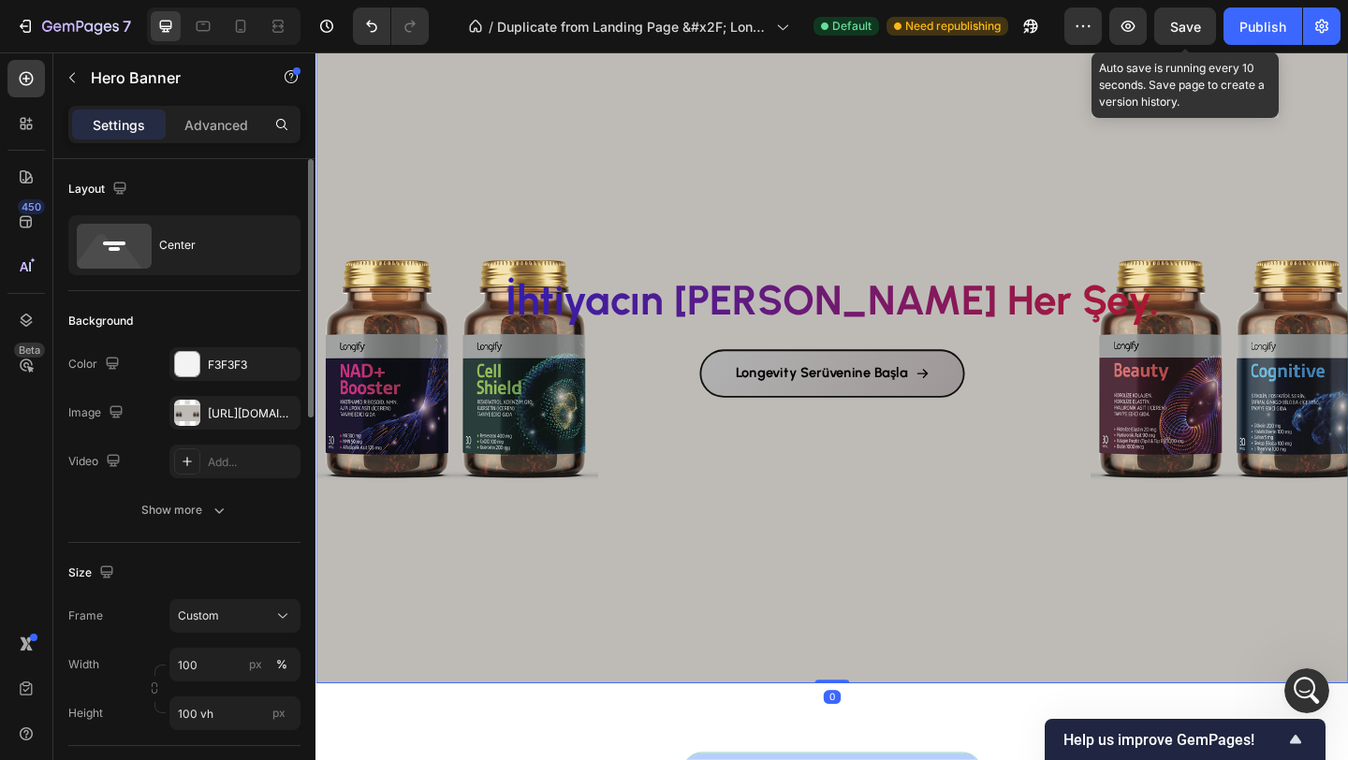
click at [1193, 30] on span "Save" at bounding box center [1185, 27] width 31 height 16
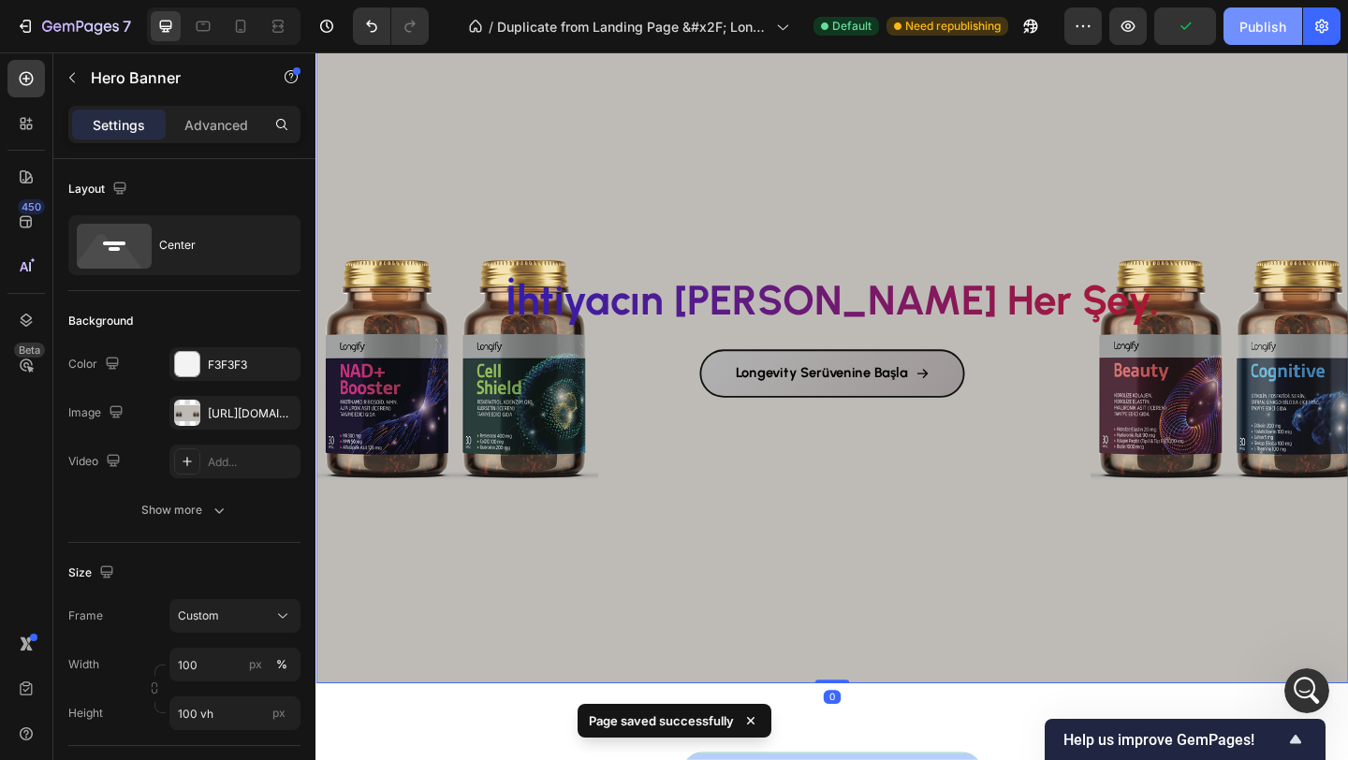
click at [1254, 26] on div "Publish" at bounding box center [1262, 27] width 47 height 20
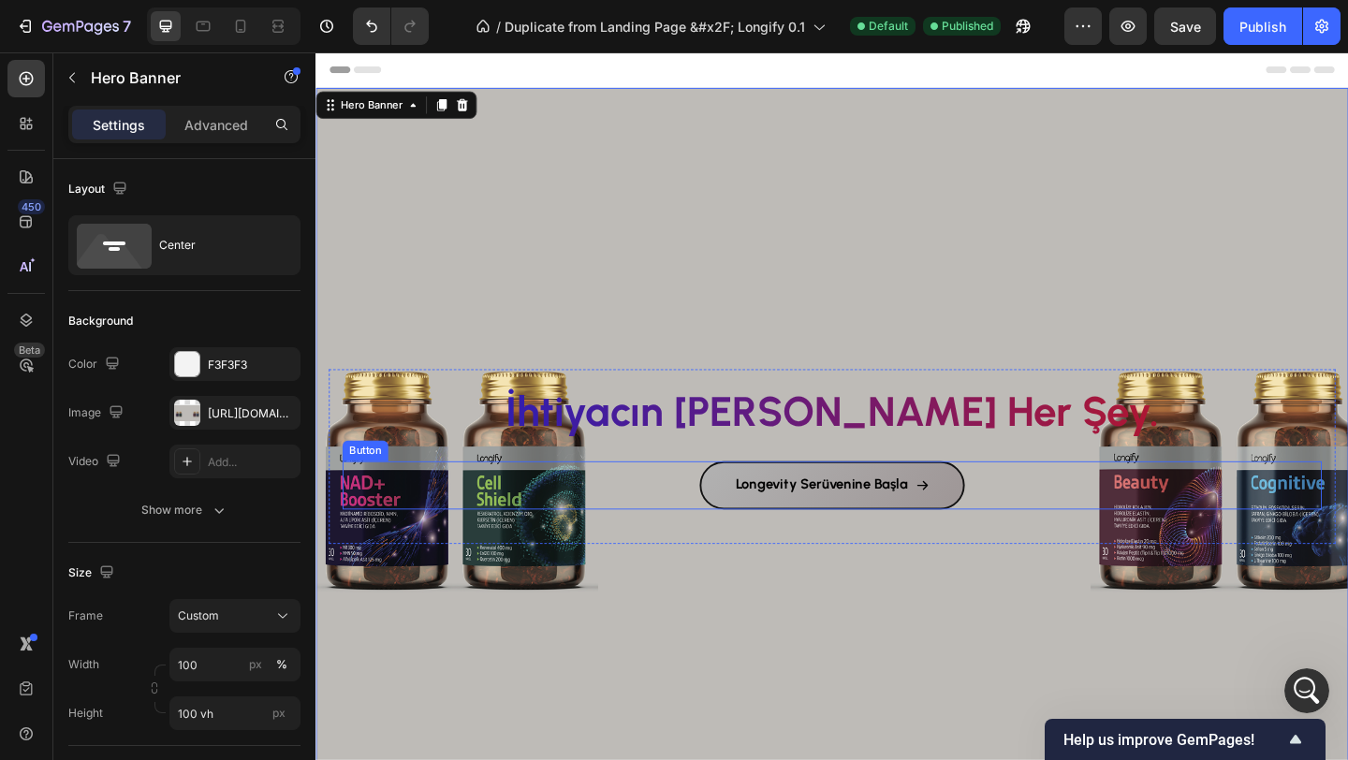
click at [705, 525] on div "Longevity Serüvenine Başla Button" at bounding box center [876, 523] width 1065 height 52
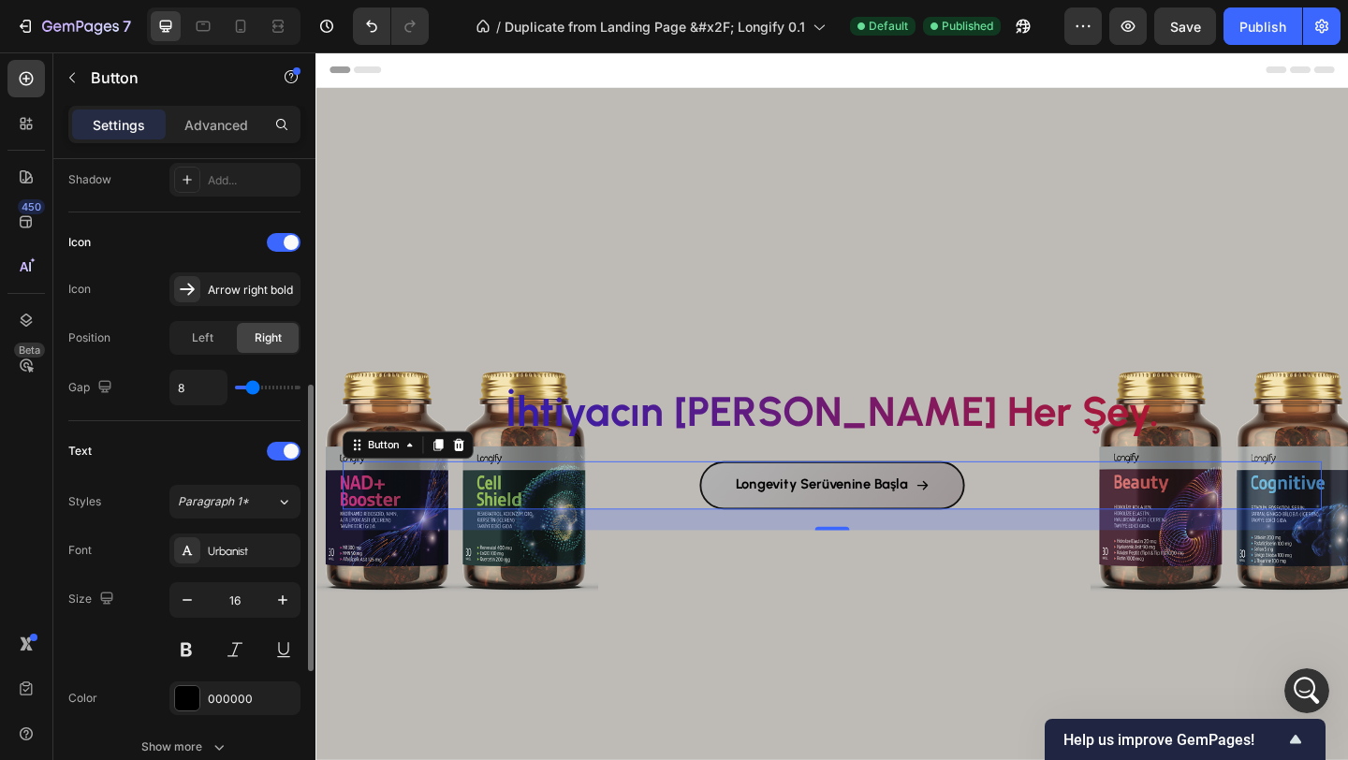
scroll to position [682, 0]
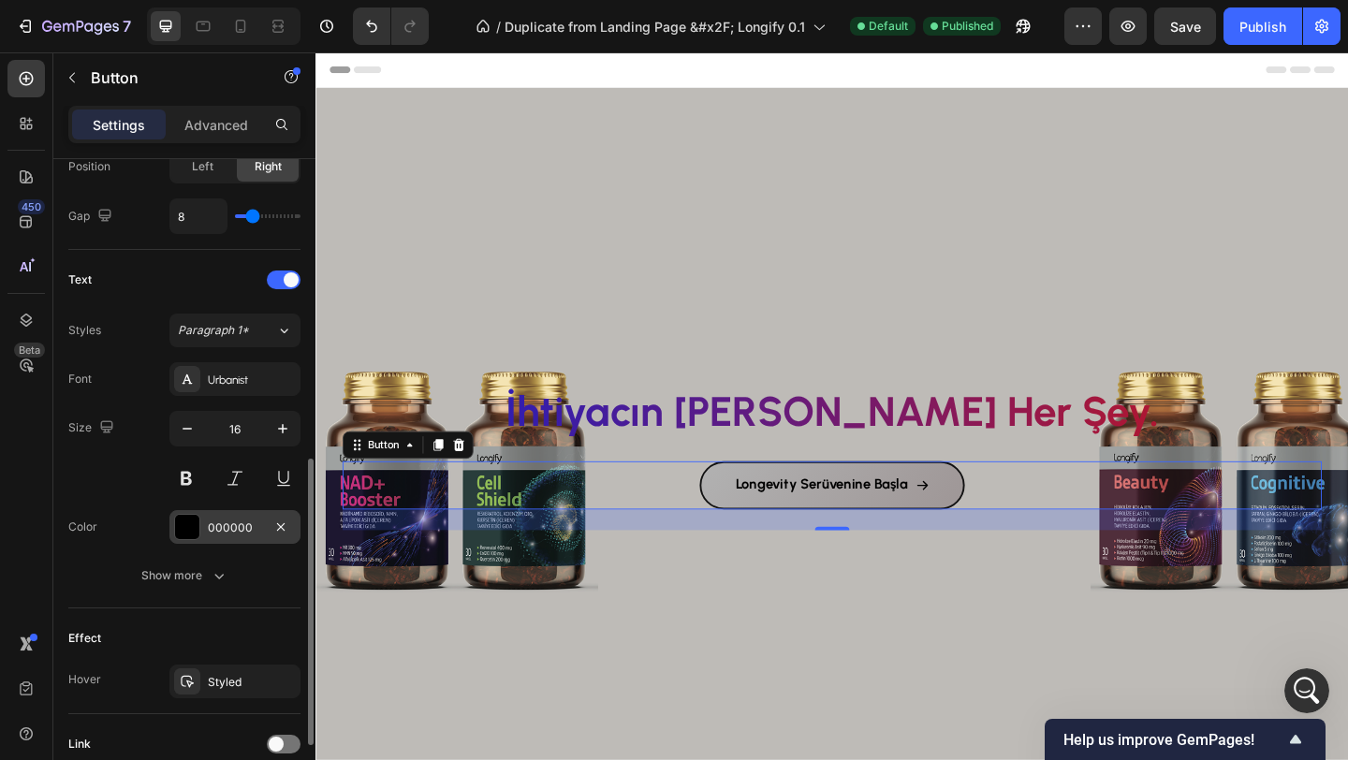
click at [185, 523] on div at bounding box center [187, 527] width 24 height 24
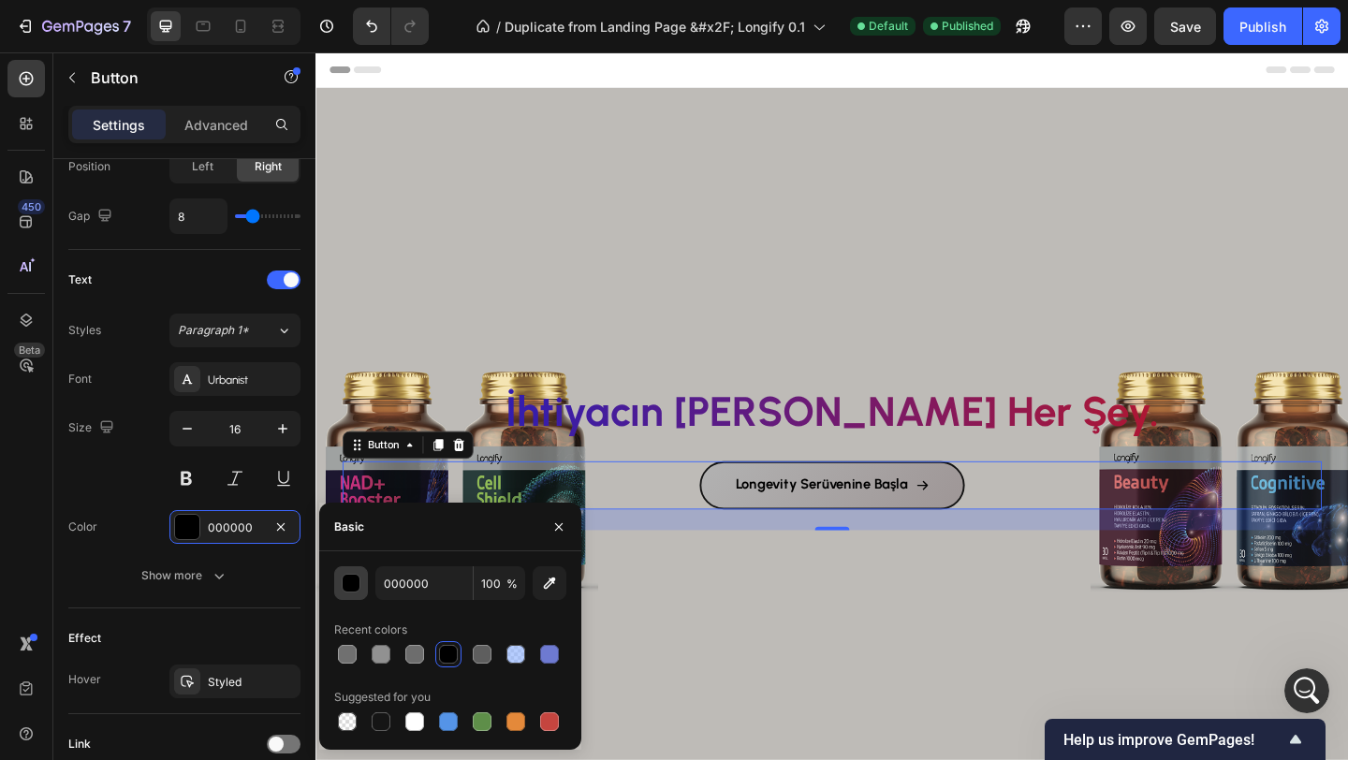
click at [358, 588] on div "button" at bounding box center [351, 583] width 19 height 19
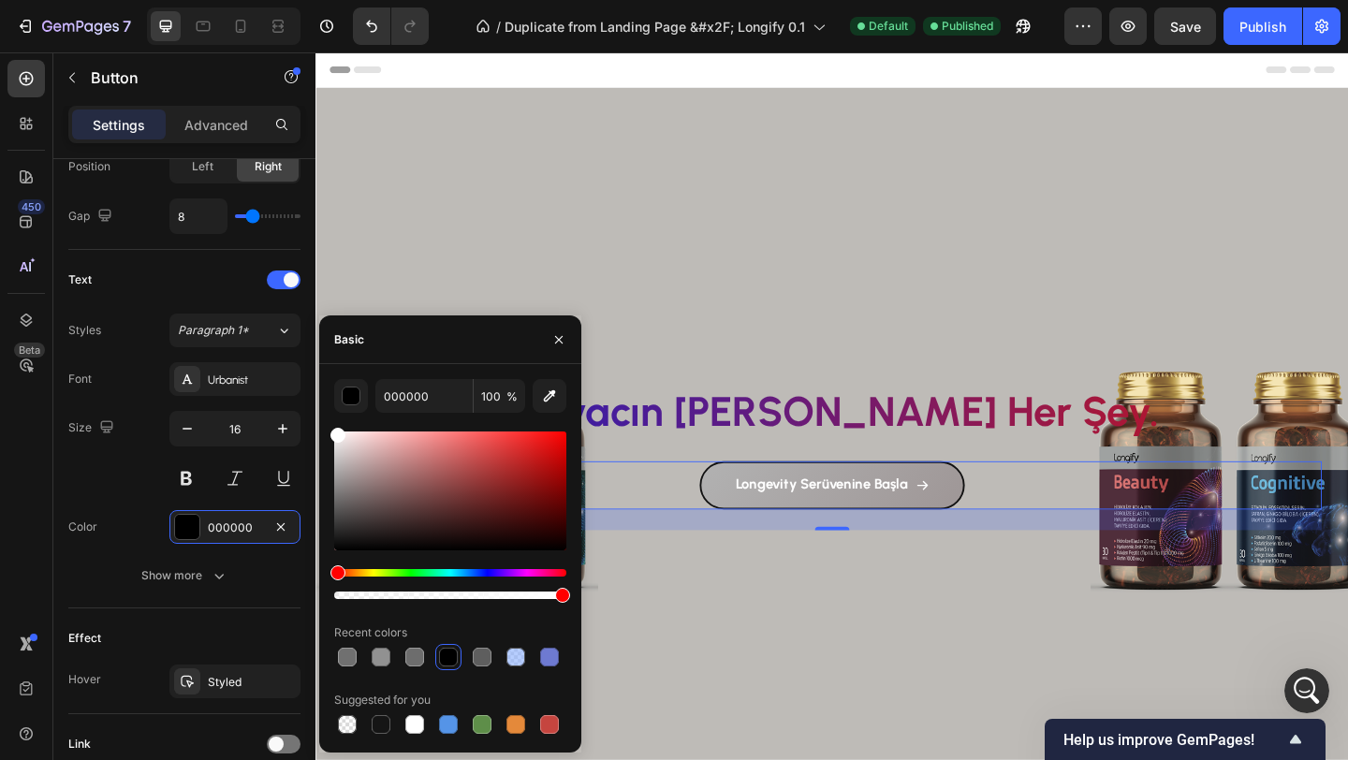
drag, startPoint x: 354, startPoint y: 501, endPoint x: 321, endPoint y: 392, distance: 113.4
click at [321, 392] on div "000000 100 % Recent colors Suggested for you" at bounding box center [450, 558] width 262 height 358
type input "FFFFFF"
click at [557, 339] on icon "button" at bounding box center [558, 339] width 15 height 15
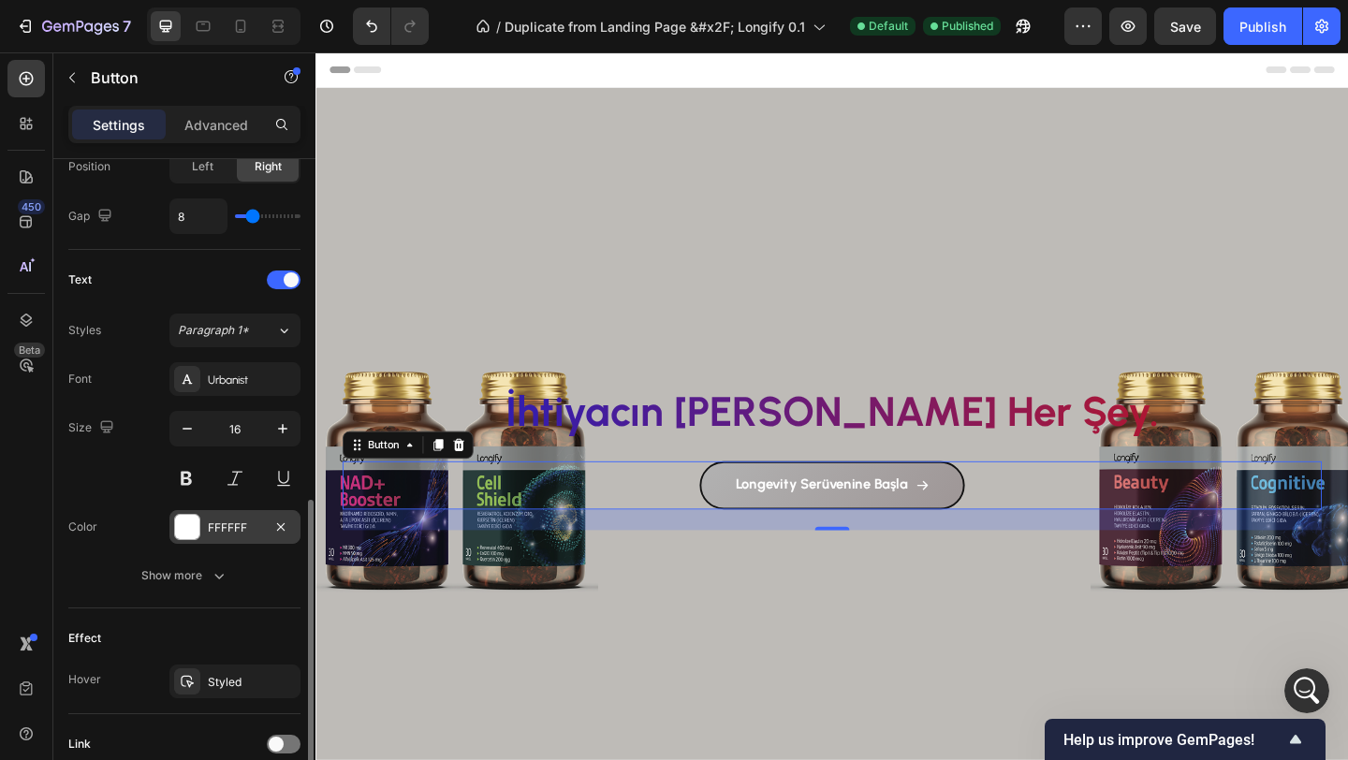
scroll to position [836, 0]
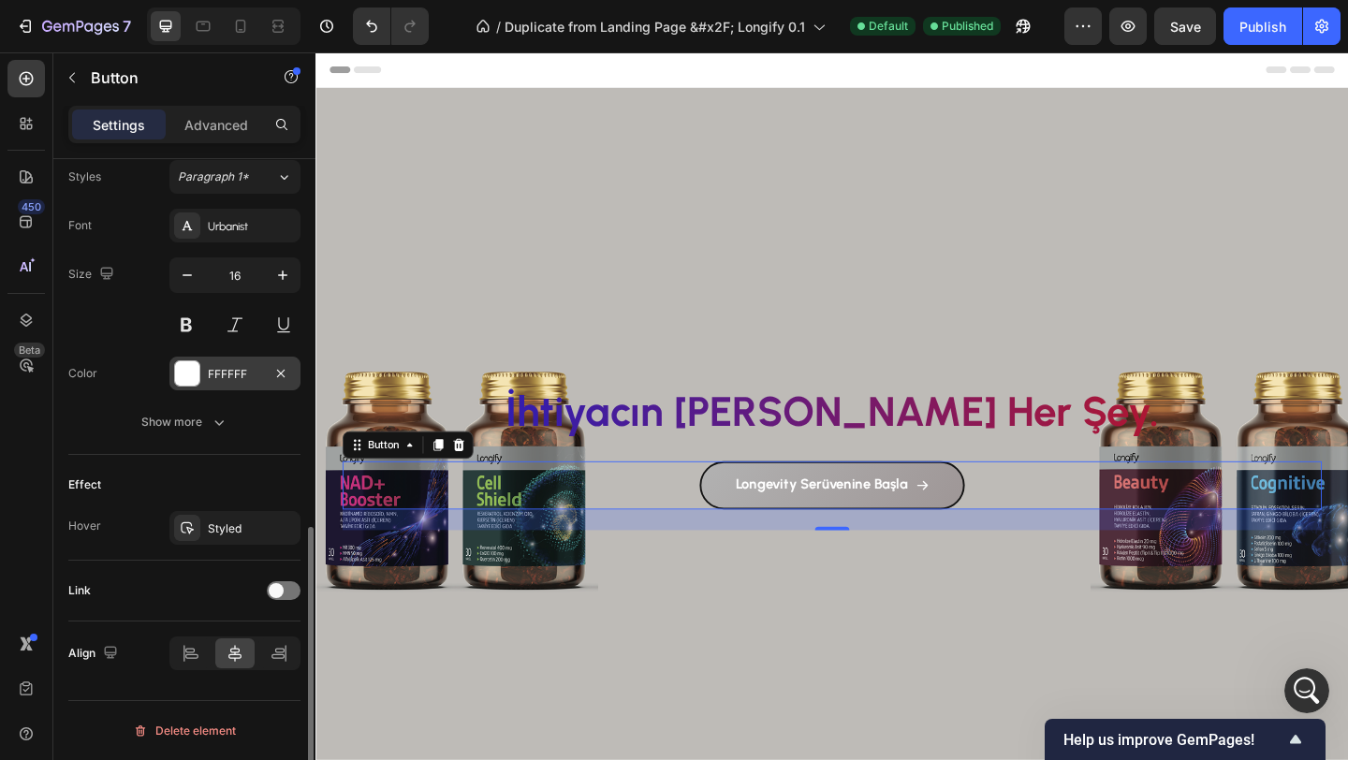
click at [250, 527] on div "Styled" at bounding box center [252, 528] width 88 height 17
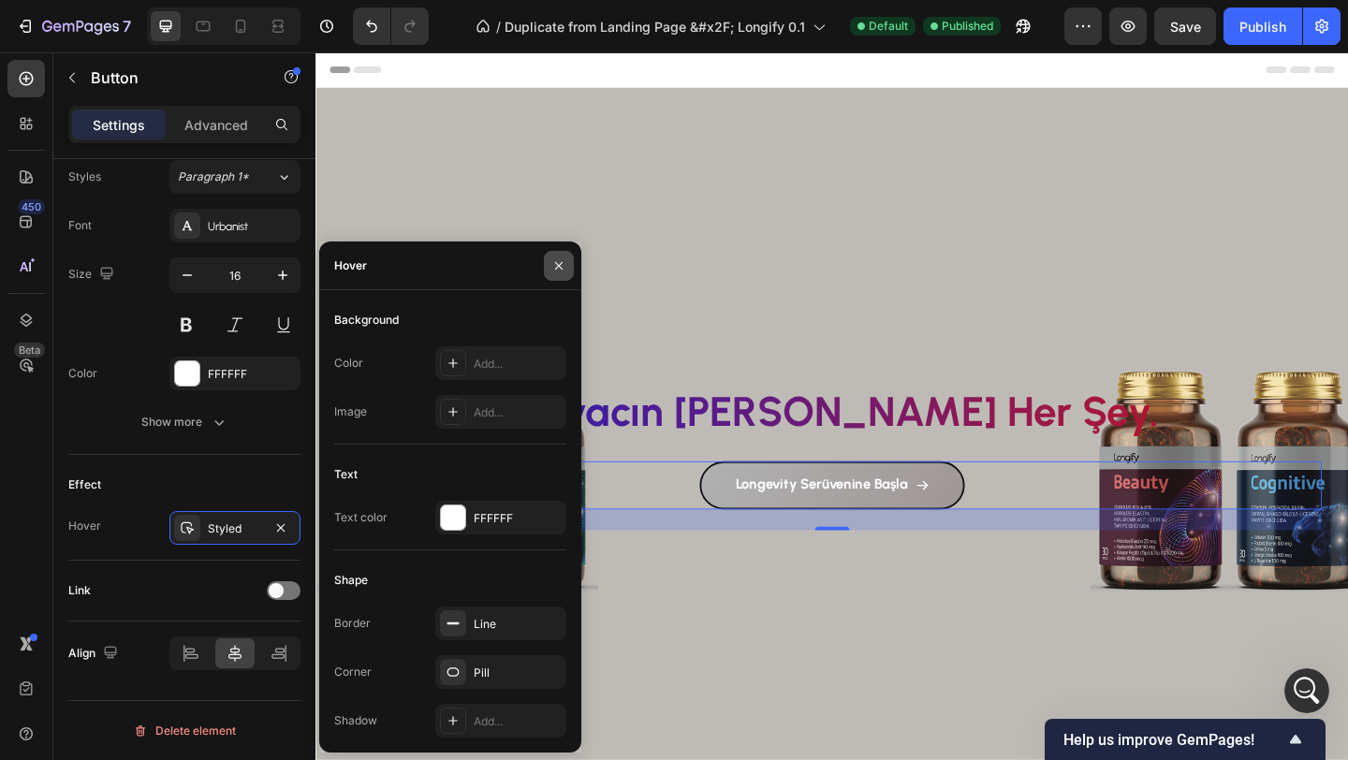
click at [561, 265] on icon "button" at bounding box center [558, 265] width 15 height 15
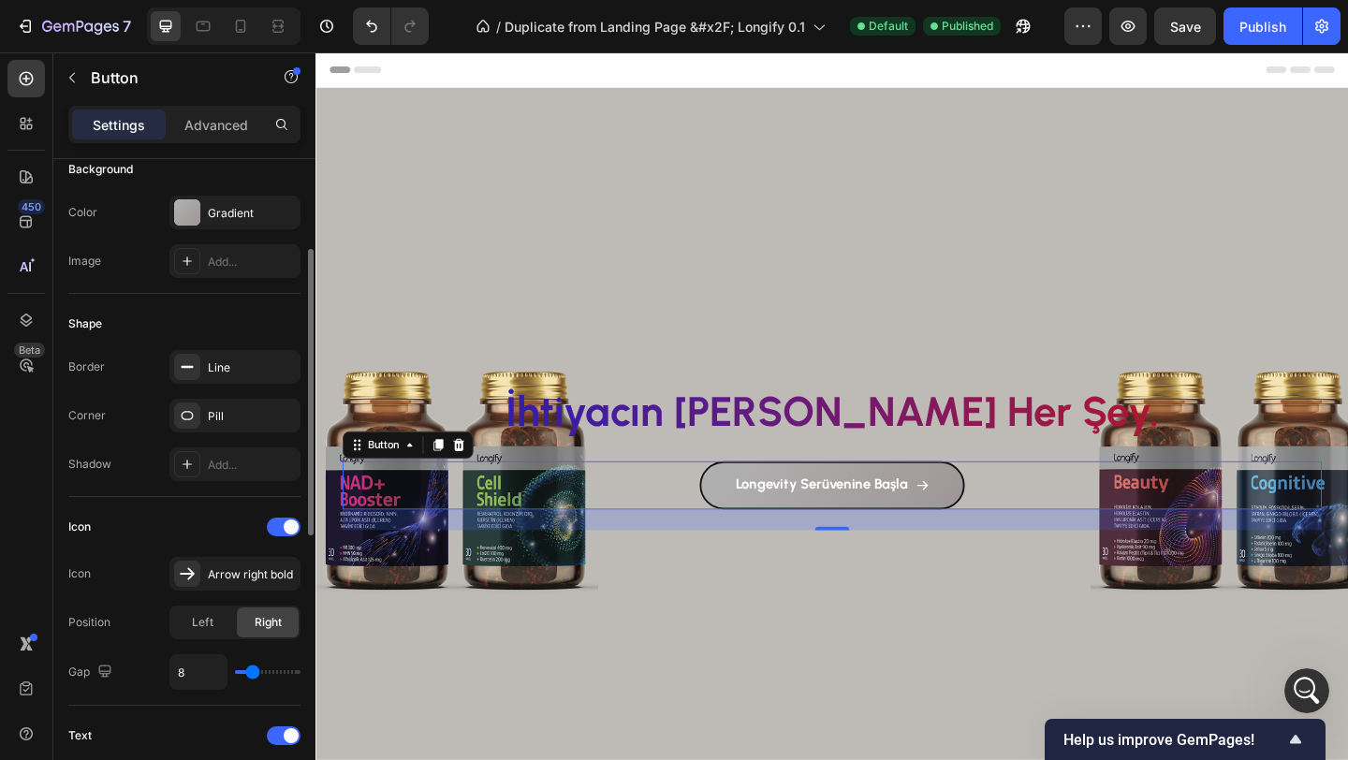
scroll to position [220, 0]
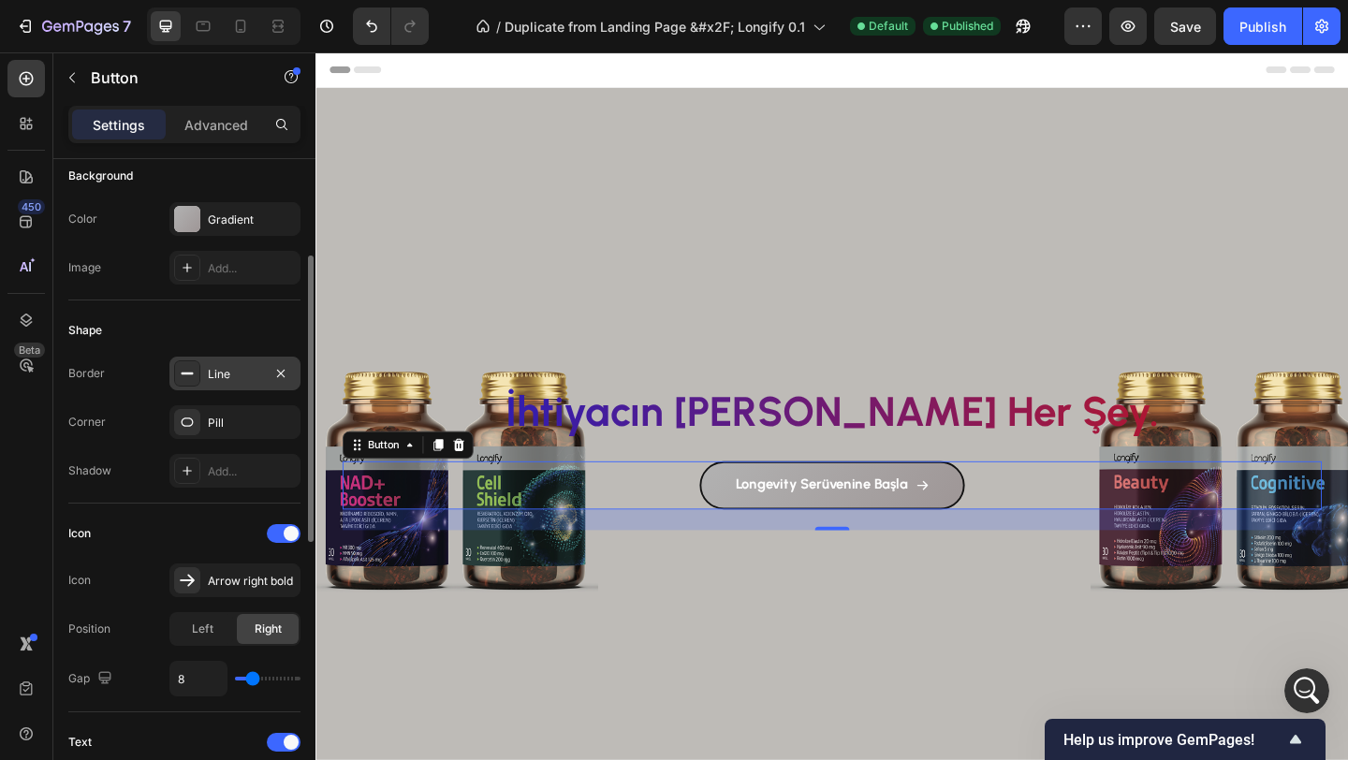
click at [233, 374] on div "Line" at bounding box center [235, 374] width 54 height 17
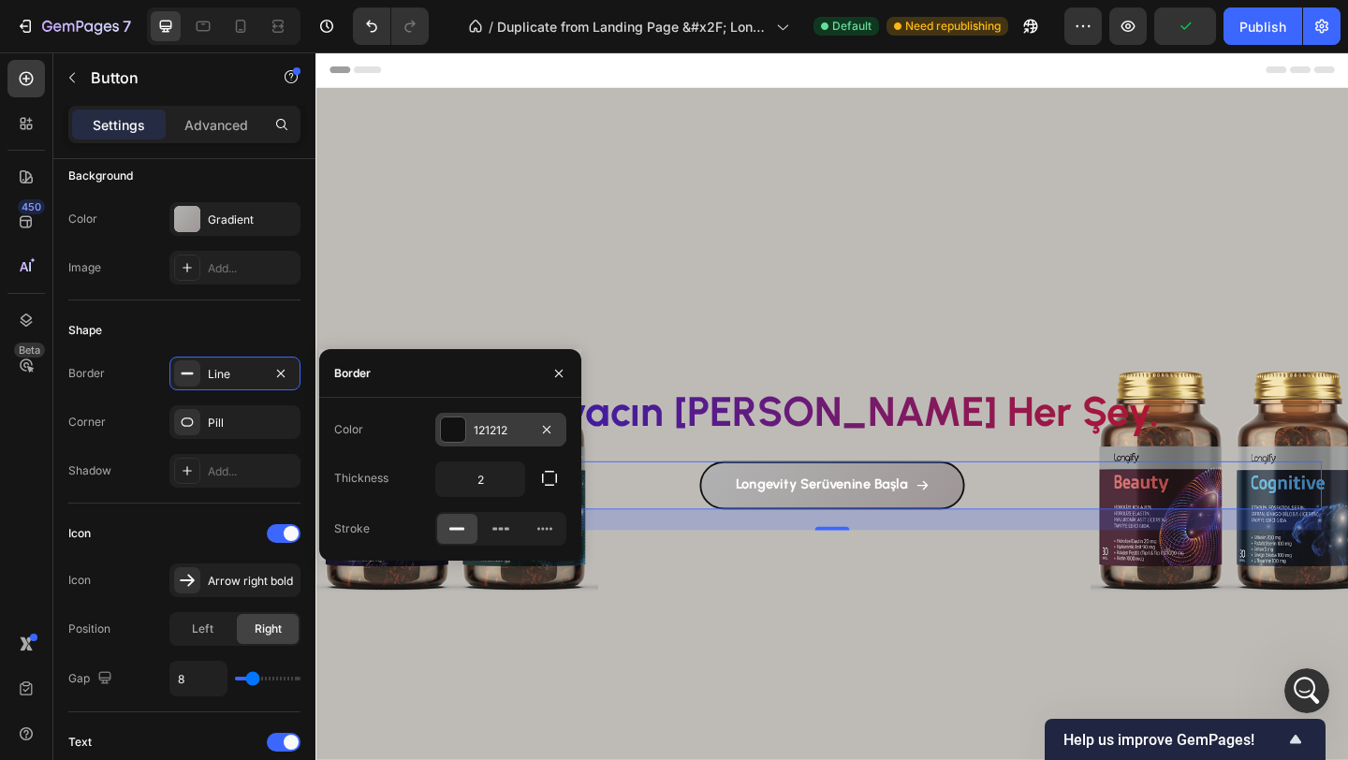
click at [444, 428] on div at bounding box center [453, 429] width 24 height 24
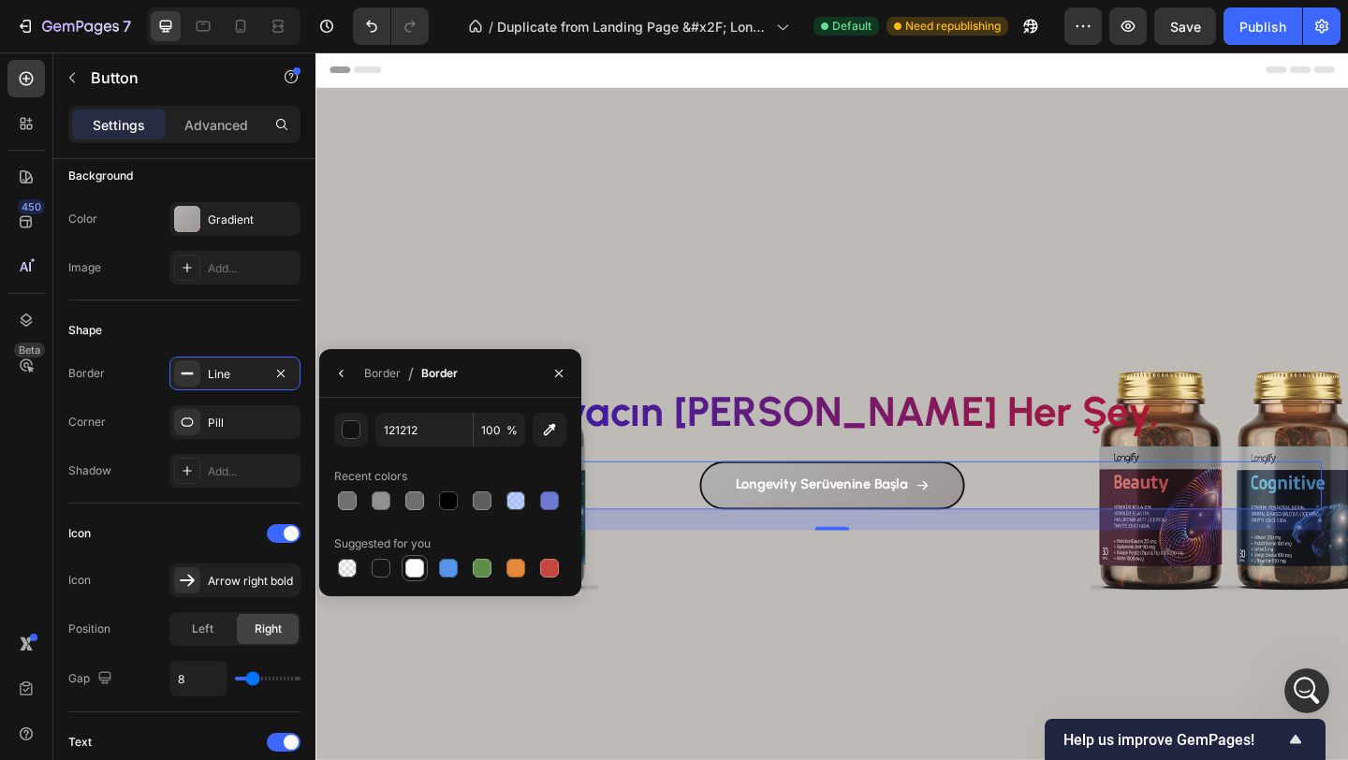
click at [418, 574] on div at bounding box center [414, 568] width 19 height 19
type input "FFFFFF"
click at [556, 369] on icon "button" at bounding box center [558, 373] width 15 height 15
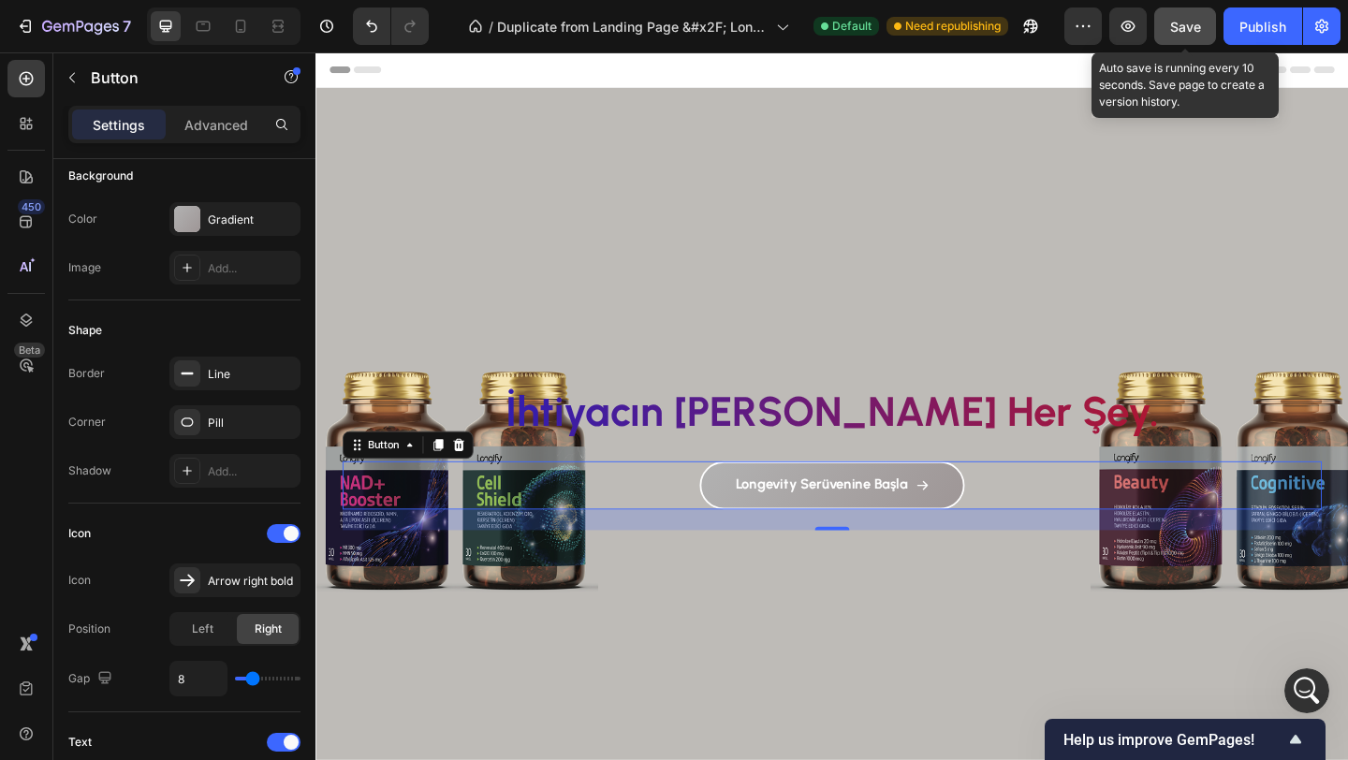
click at [1177, 36] on button "Save" at bounding box center [1185, 25] width 62 height 37
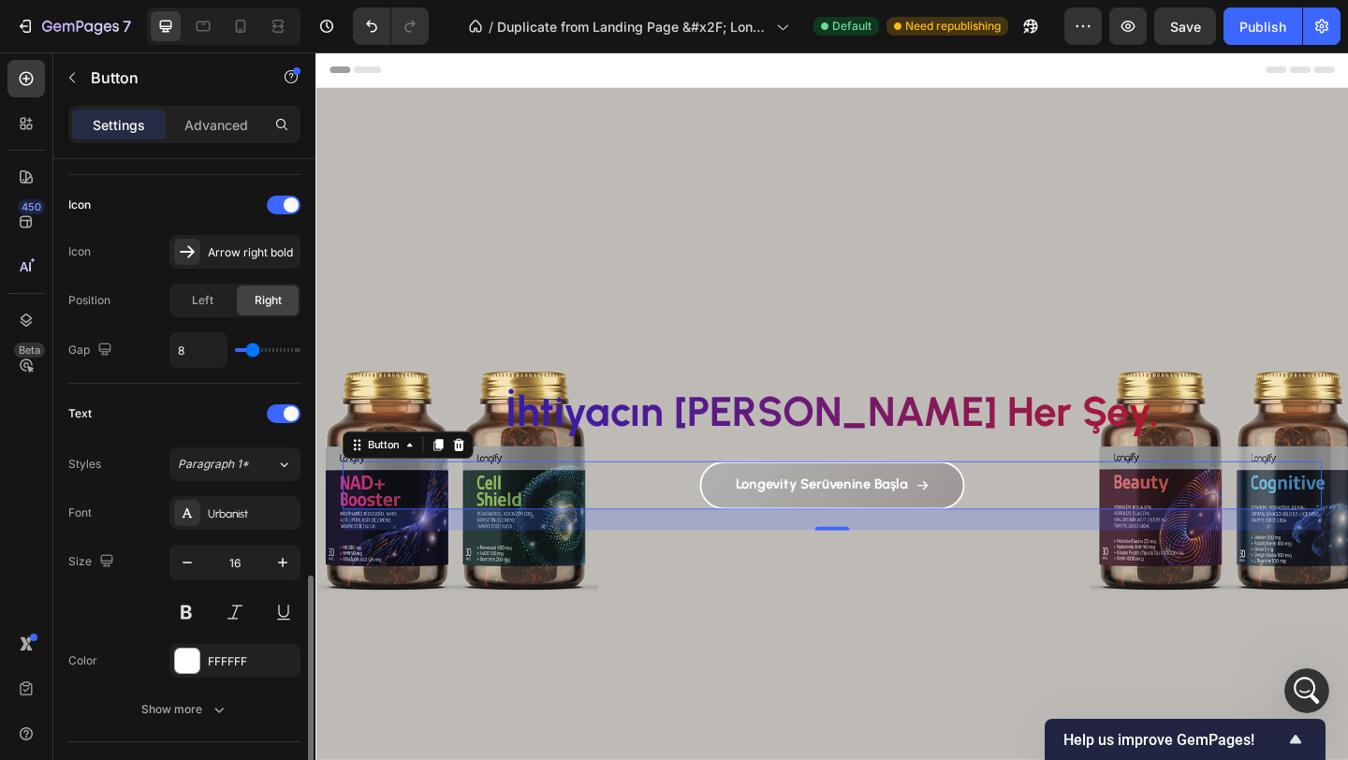
scroll to position [836, 0]
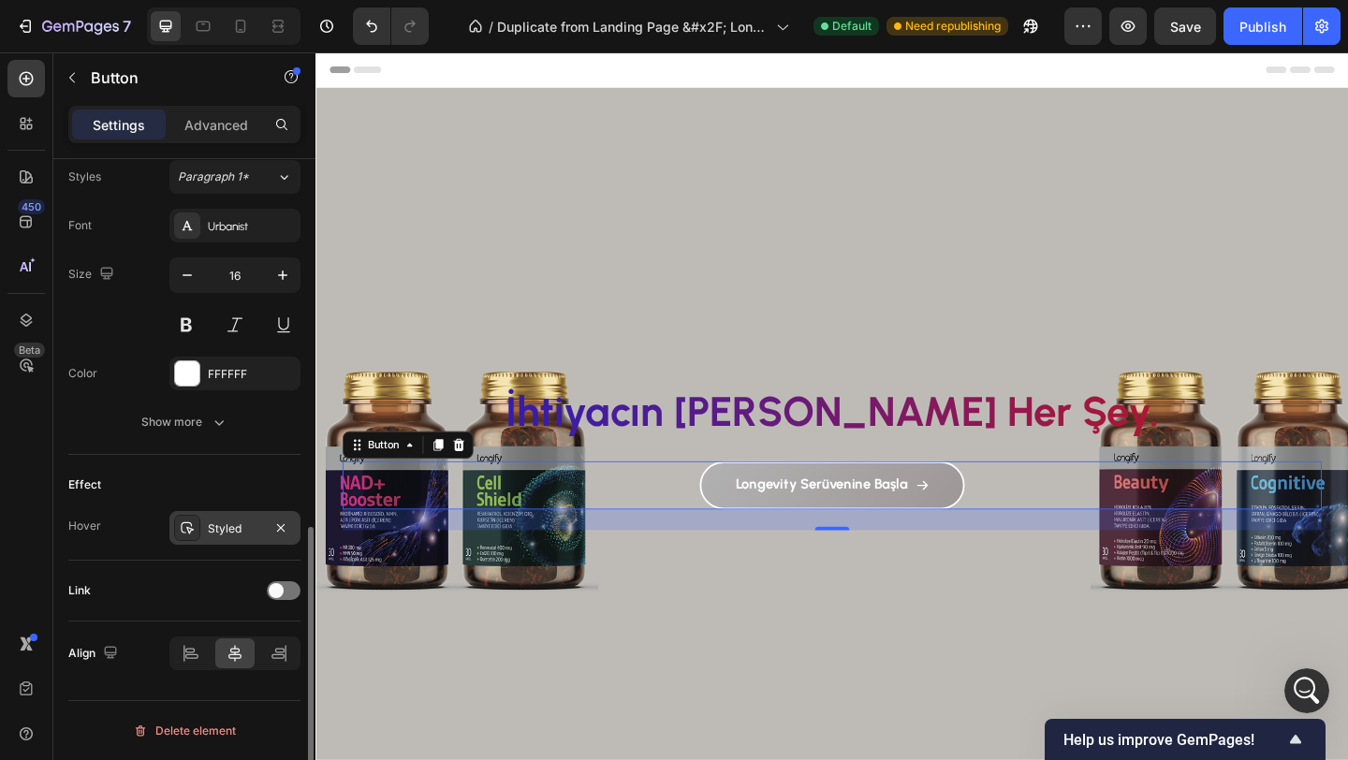
click at [231, 532] on div "Styled" at bounding box center [235, 528] width 54 height 17
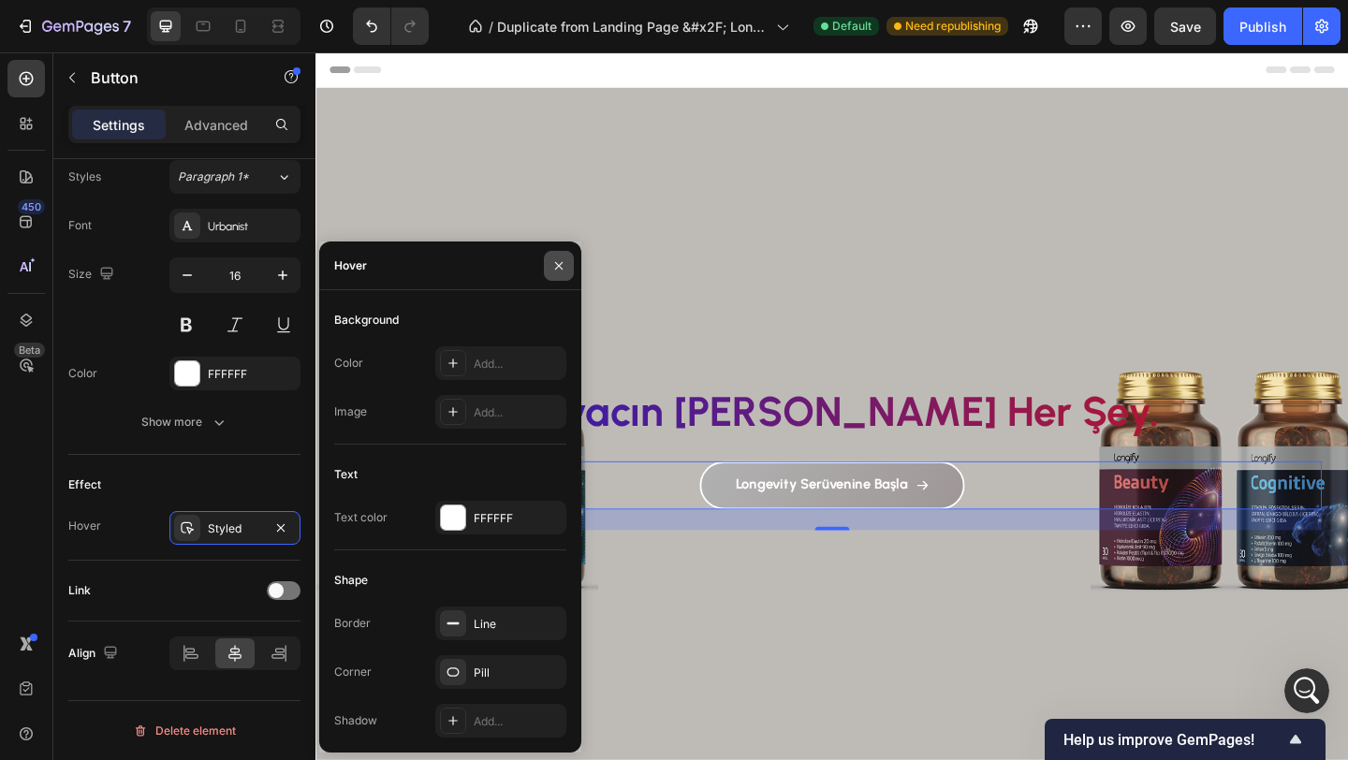
click at [554, 261] on icon "button" at bounding box center [558, 265] width 15 height 15
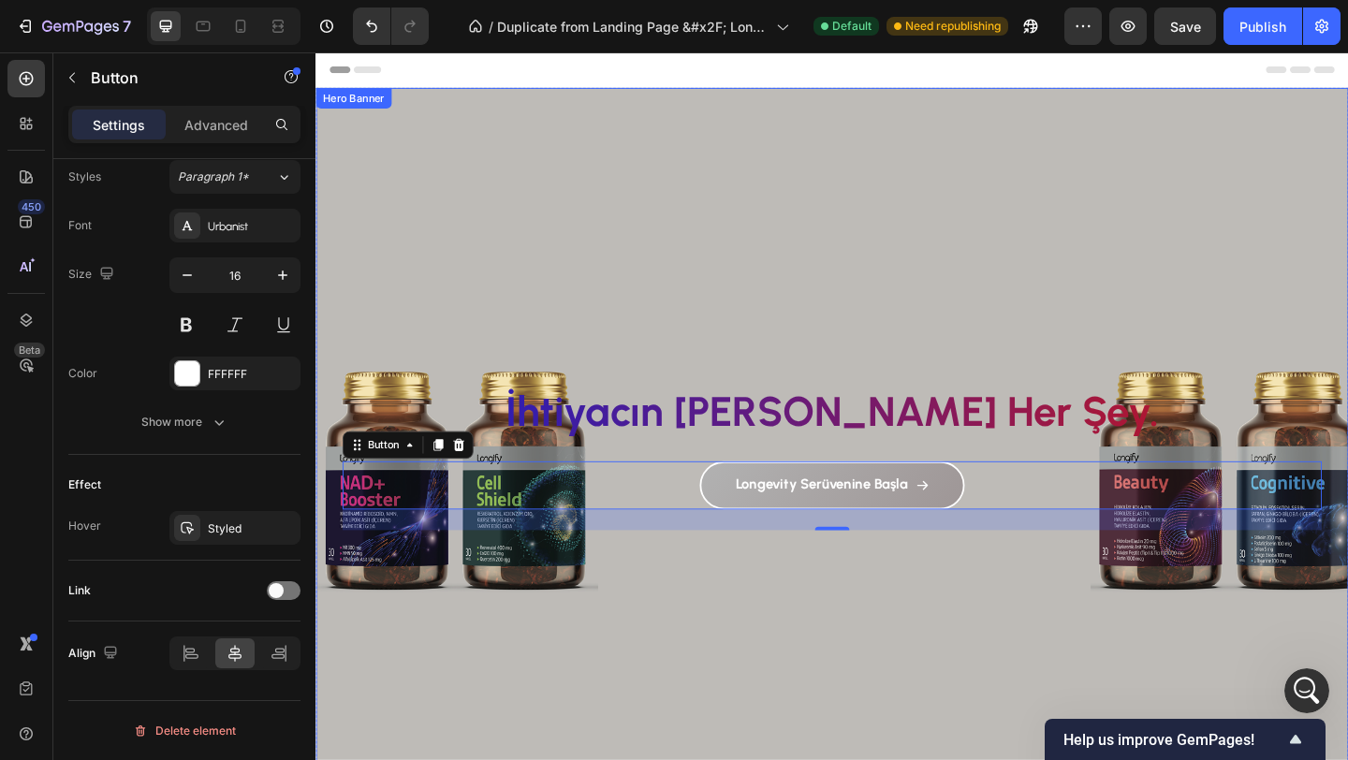
click at [580, 292] on div "Background Image" at bounding box center [876, 475] width 1123 height 769
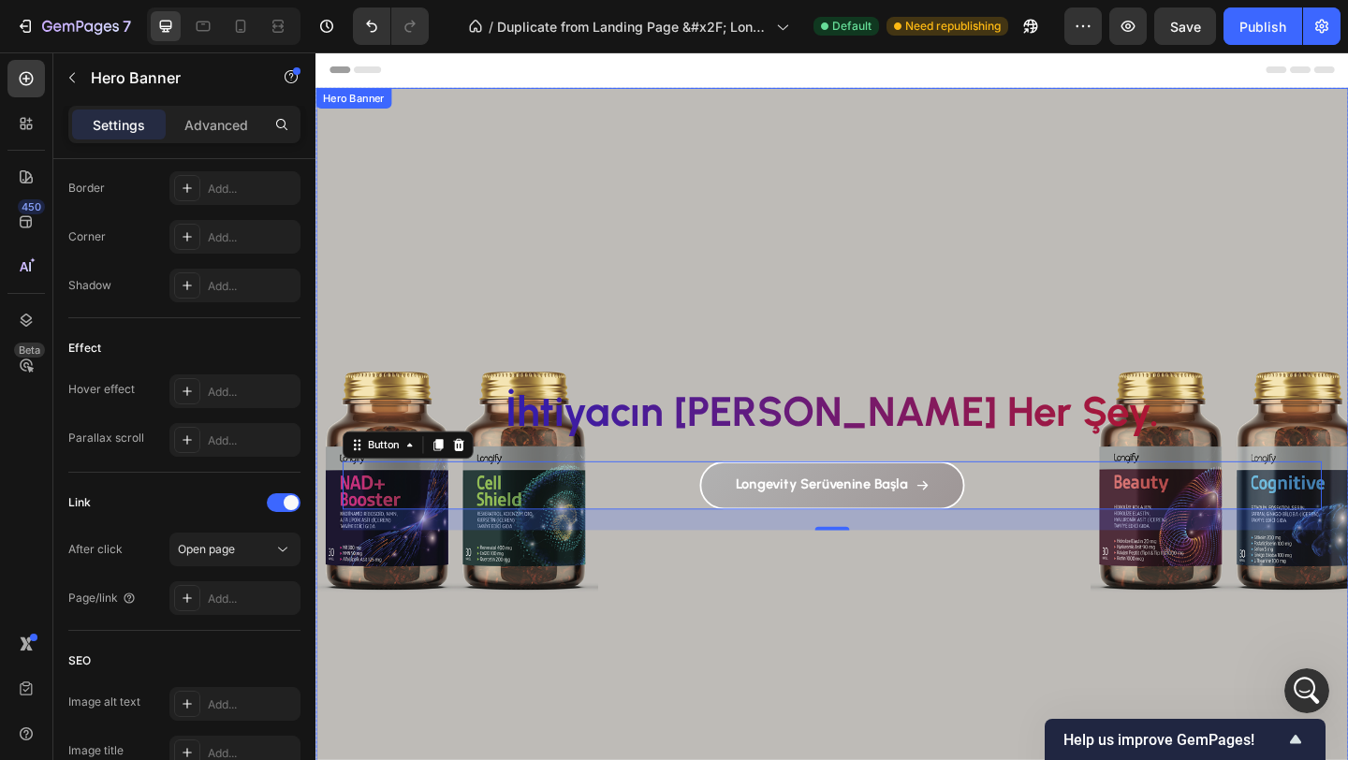
scroll to position [0, 0]
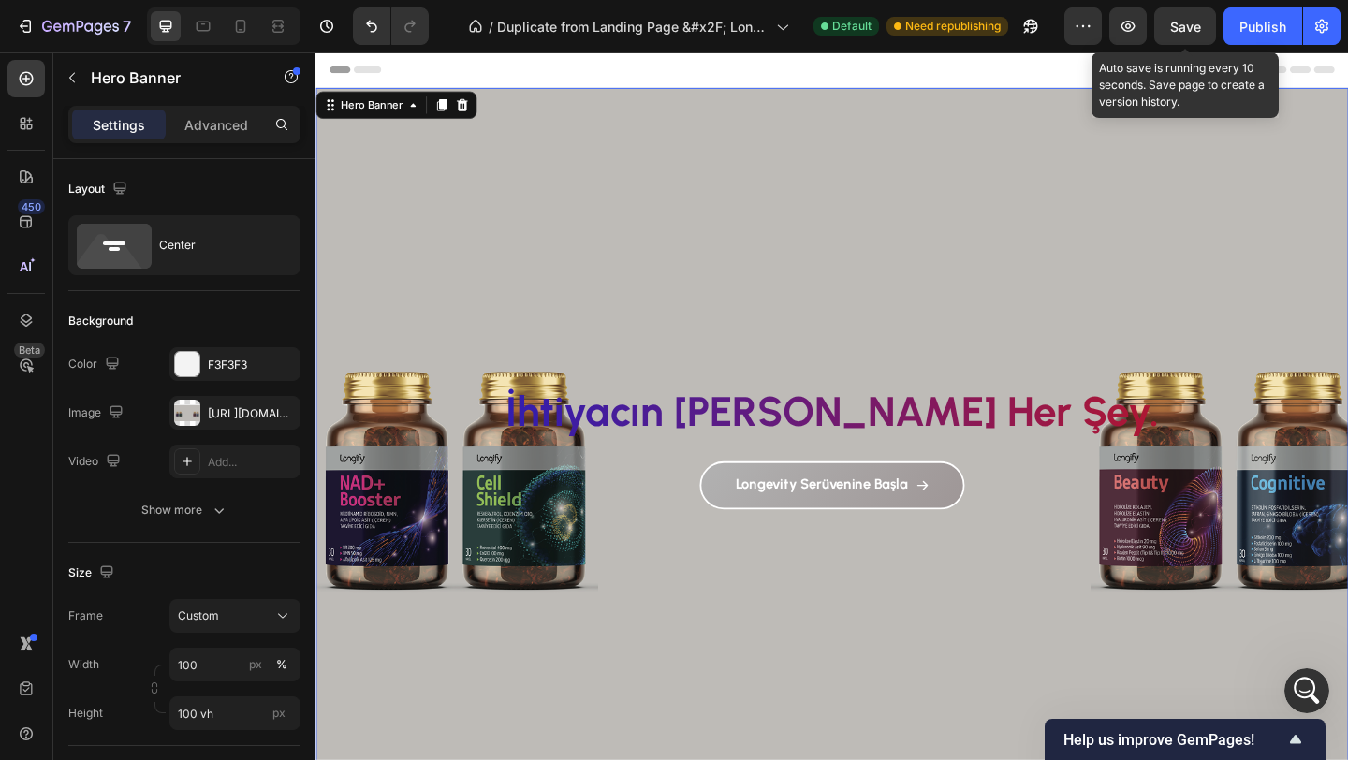
click at [1188, 26] on span "Save" at bounding box center [1185, 27] width 31 height 16
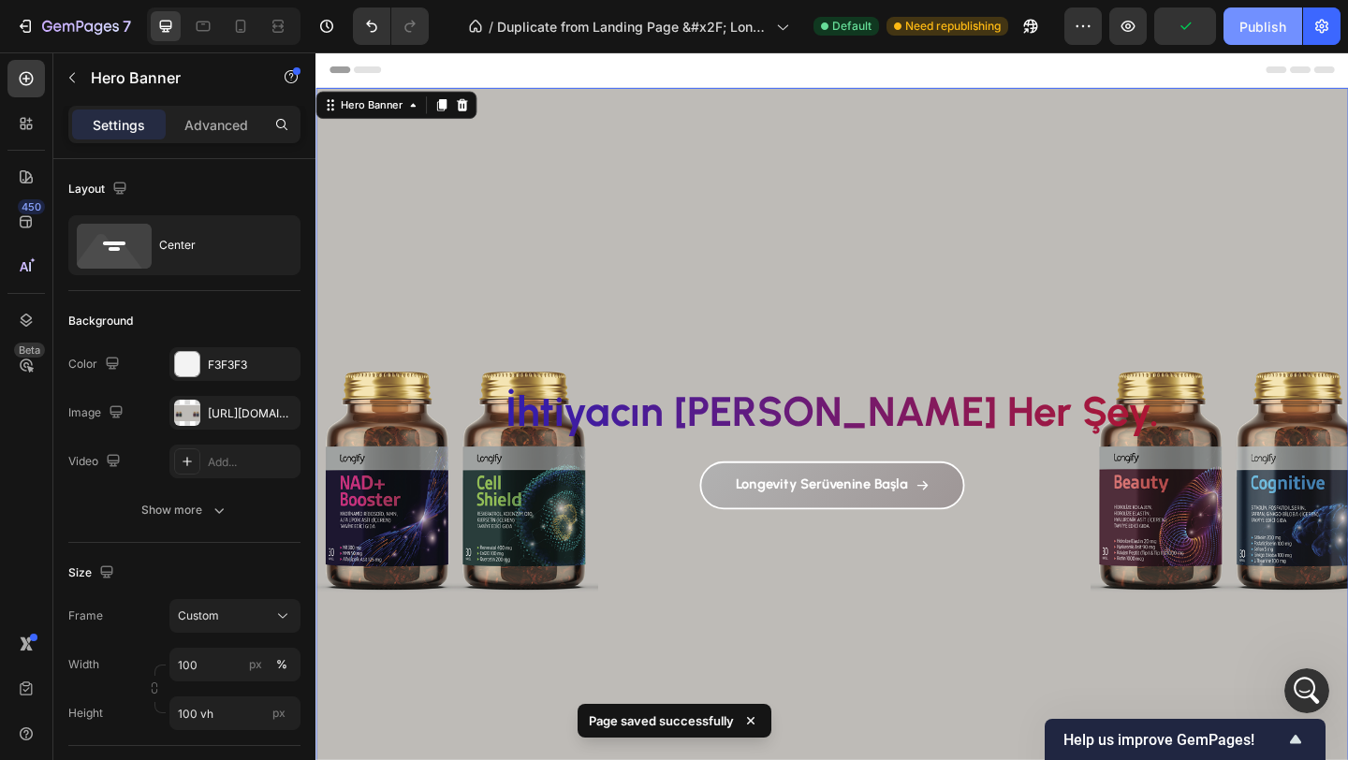
click at [1249, 29] on div "Publish" at bounding box center [1262, 27] width 47 height 20
